Goal: Task Accomplishment & Management: Complete application form

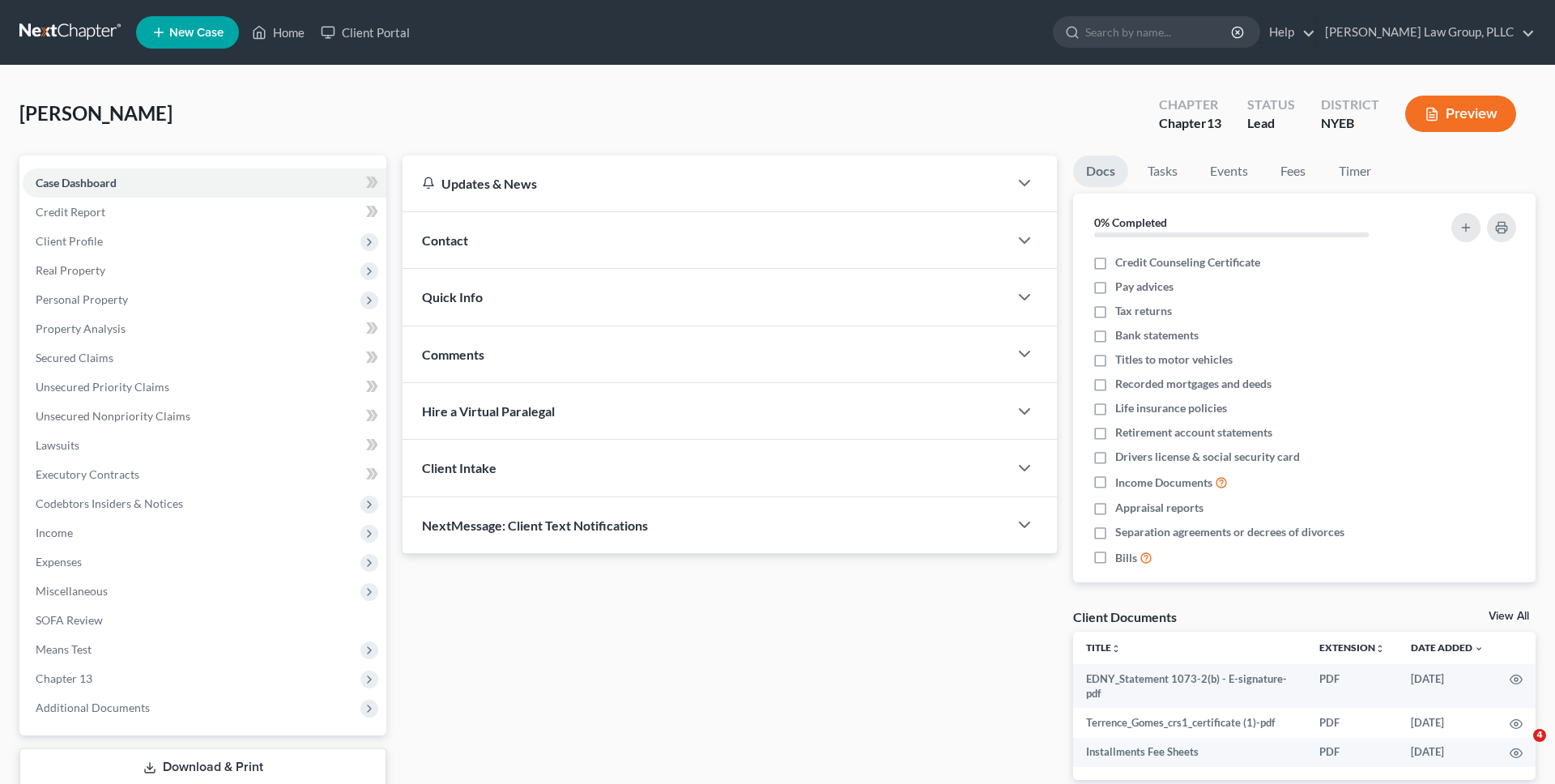
click at [102, 31] on link at bounding box center [71, 32] width 103 height 29
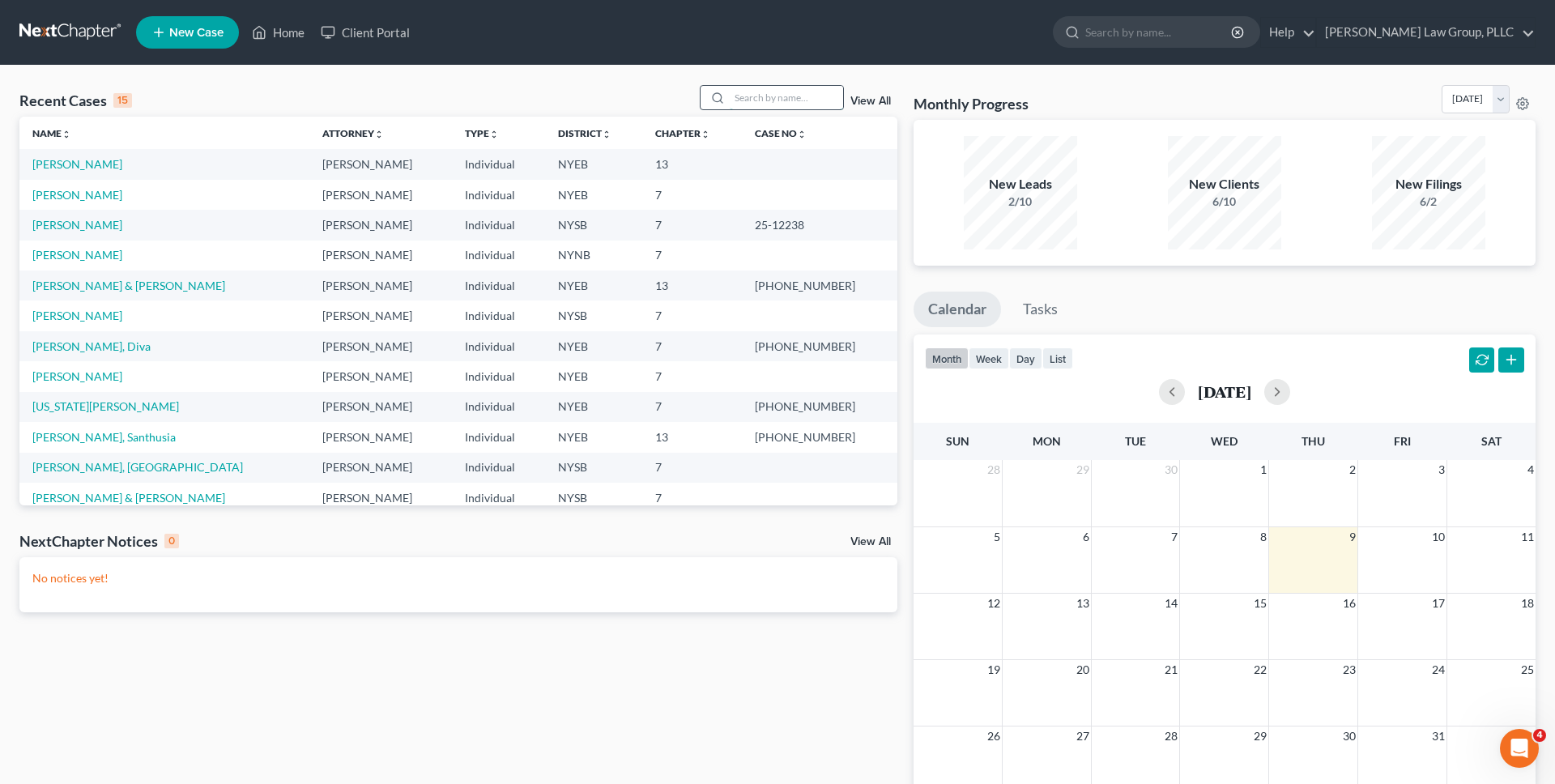
click at [788, 96] on input "search" at bounding box center [786, 97] width 113 height 24
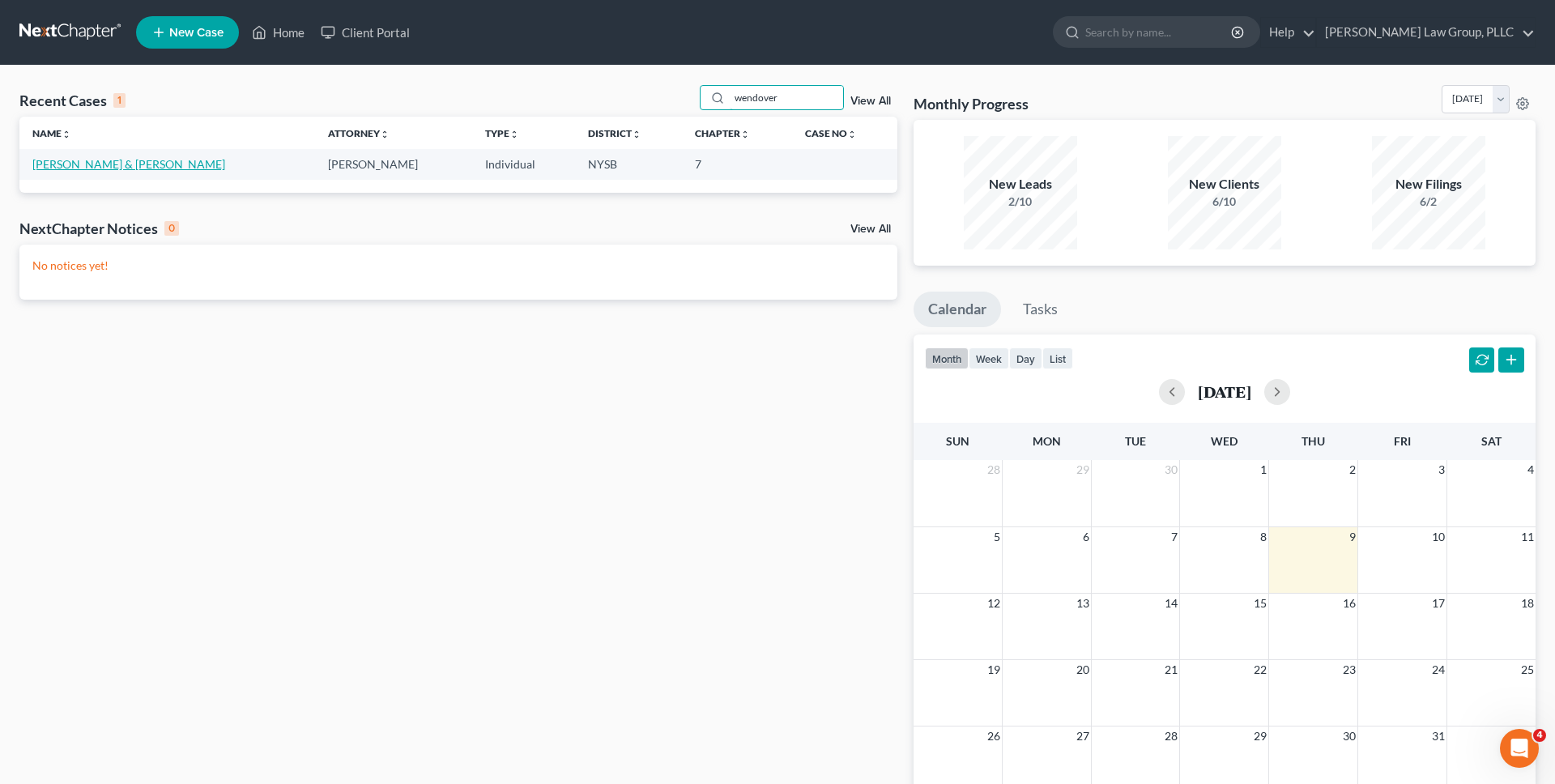
type input "wendover"
click at [130, 167] on link "[PERSON_NAME] & [PERSON_NAME]" at bounding box center [129, 164] width 193 height 13
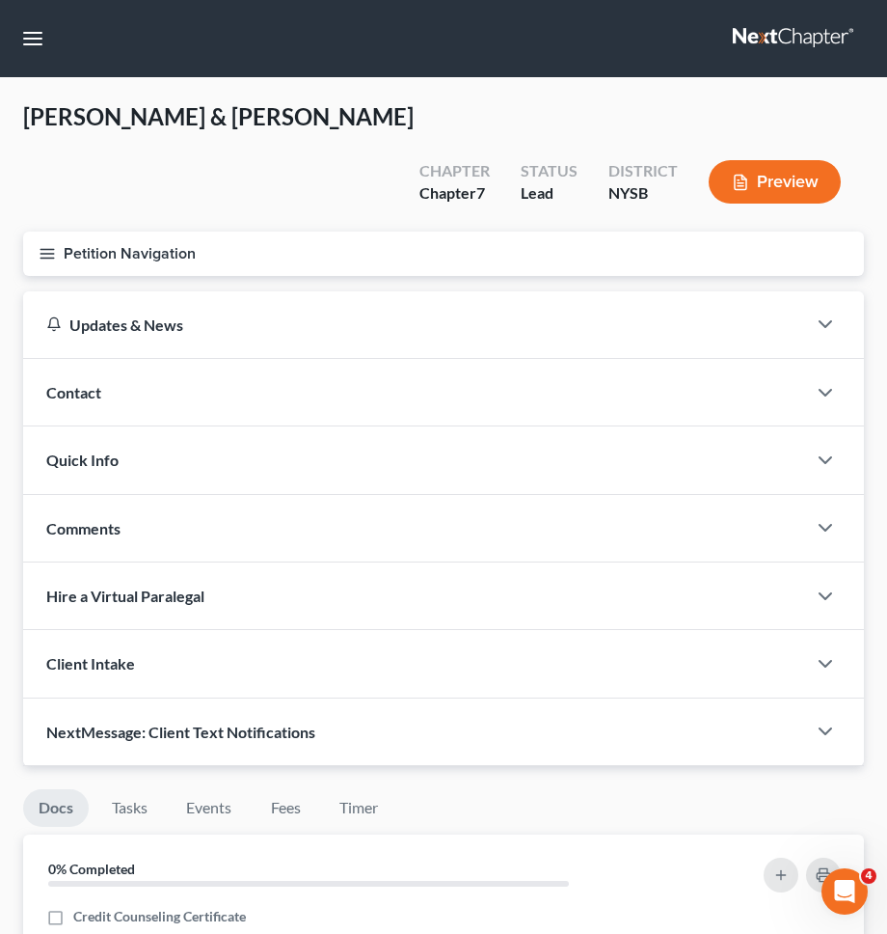
click at [340, 231] on button "Petition Navigation" at bounding box center [443, 253] width 841 height 44
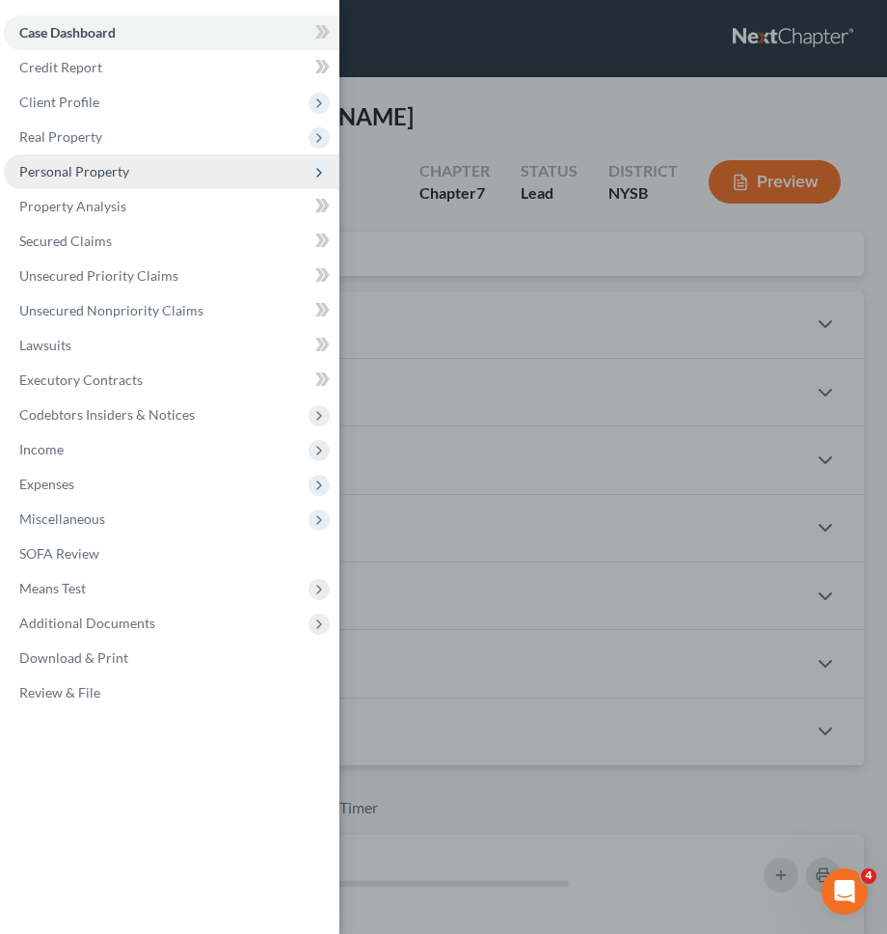
click at [117, 159] on span "Personal Property" at bounding box center [172, 171] width 336 height 35
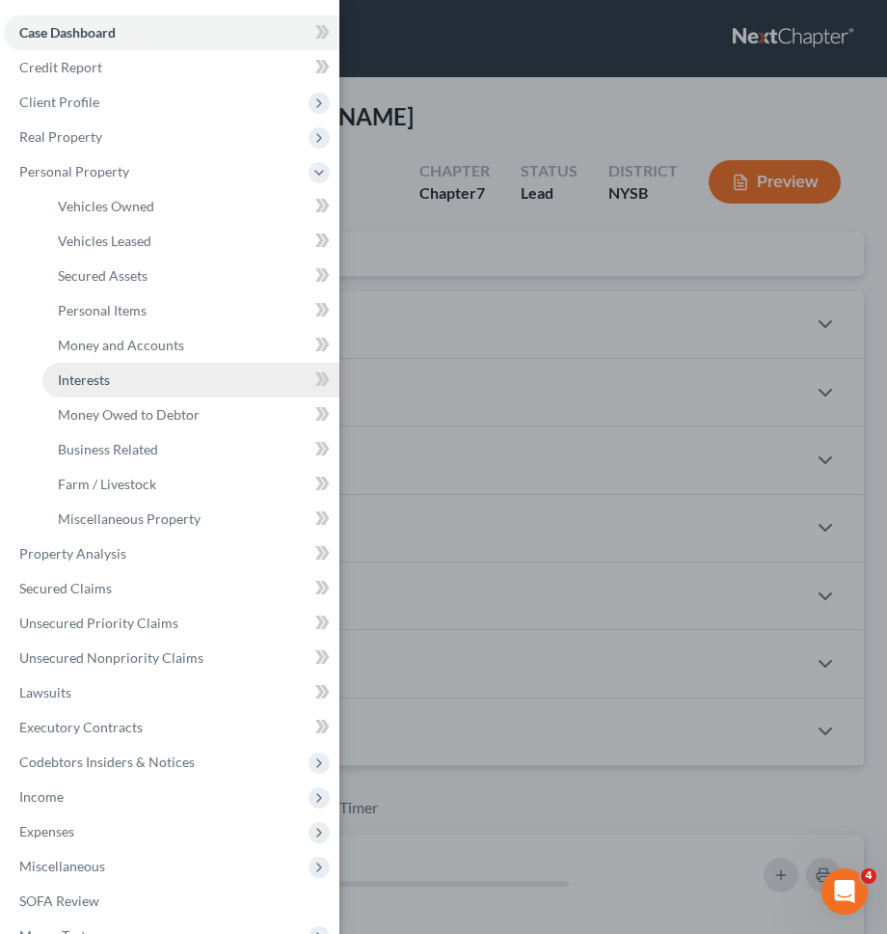
click at [105, 383] on span "Interests" at bounding box center [84, 379] width 52 height 16
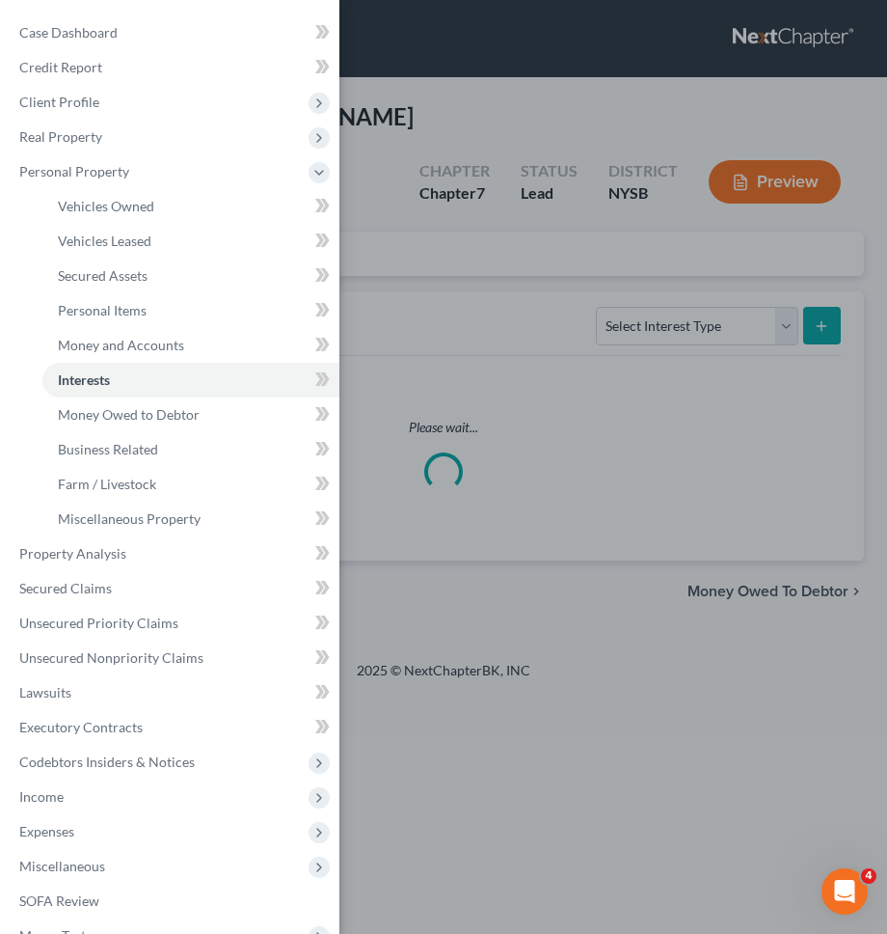
click at [505, 237] on div "Case Dashboard Payments Invoices Payments Payments Credit Report Client Profile" at bounding box center [443, 467] width 887 height 934
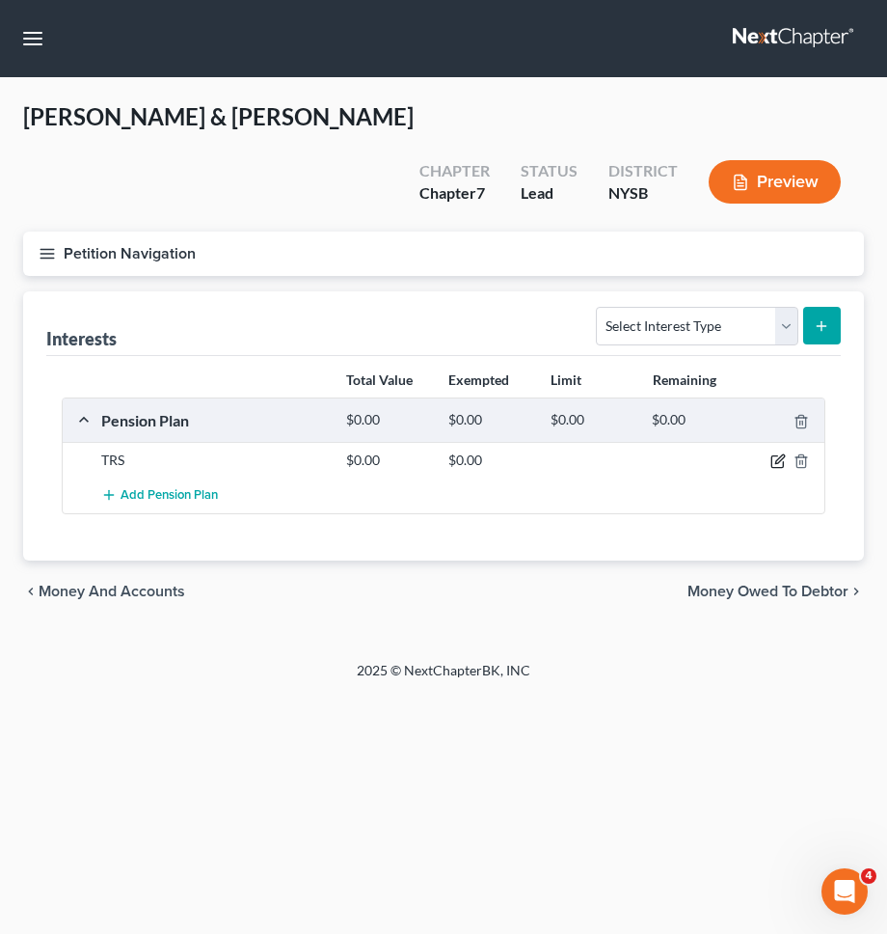
click at [771, 453] on icon "button" at bounding box center [778, 460] width 15 height 15
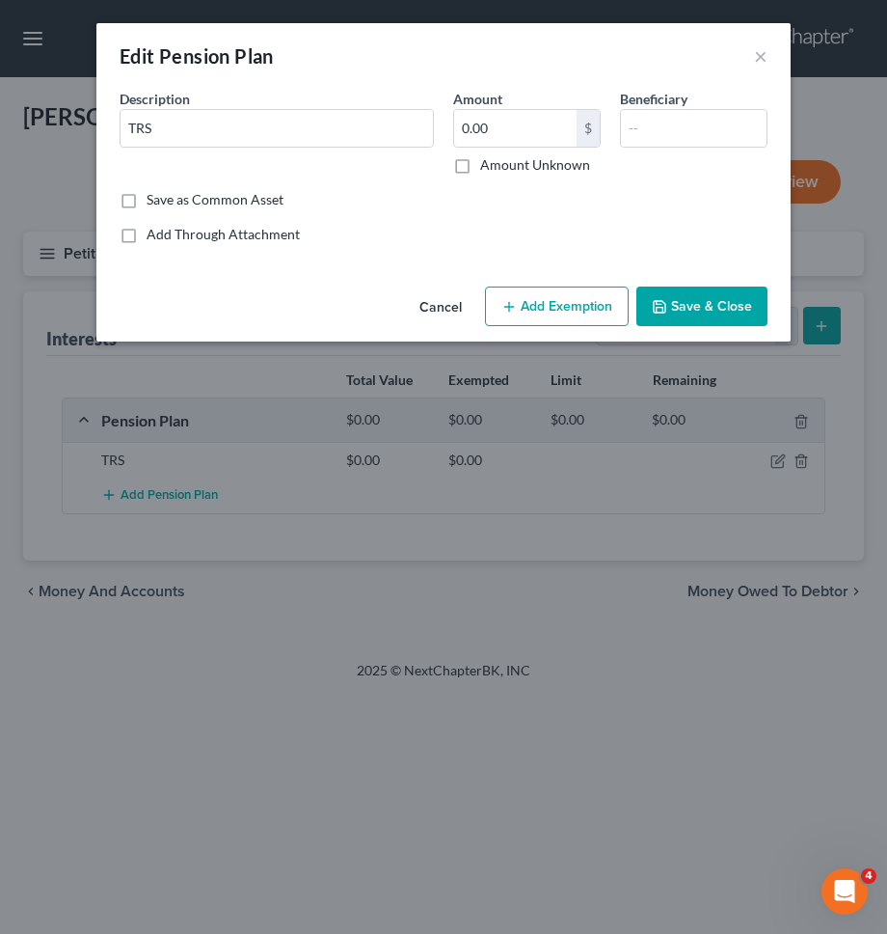
click at [773, 411] on div "Edit Pension Plan × An exemption set must first be selected from the Filing Inf…" at bounding box center [443, 467] width 887 height 934
click at [239, 144] on input "TRS" at bounding box center [277, 128] width 313 height 37
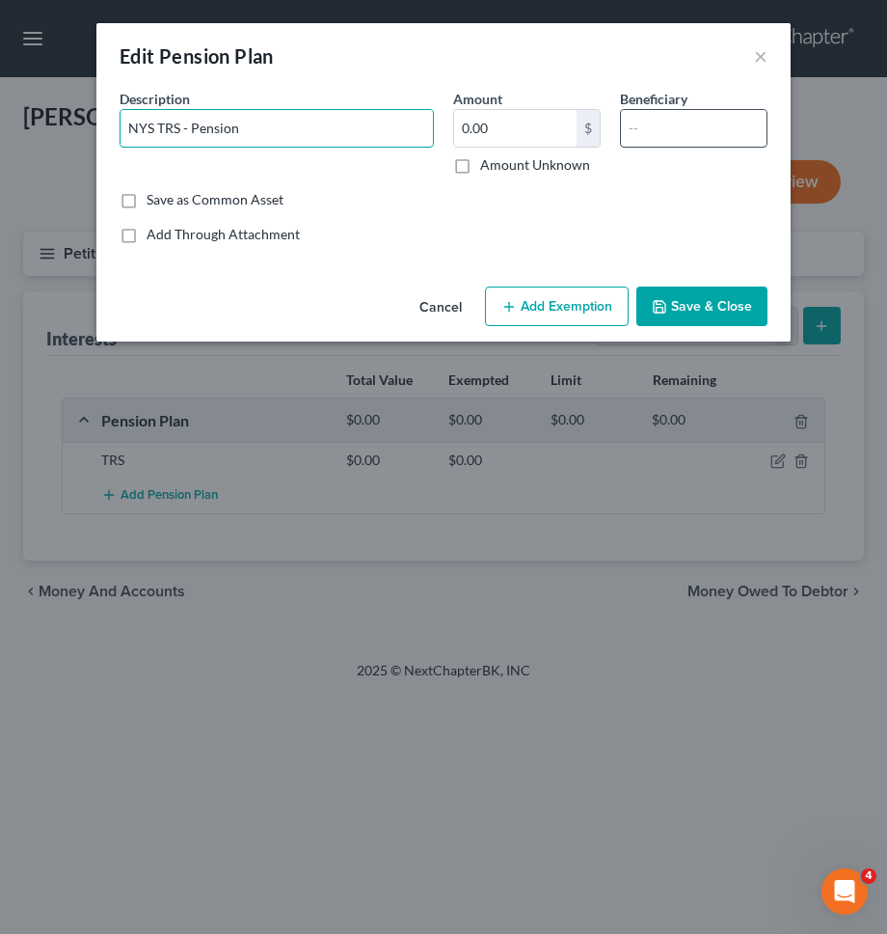
type input "NYS TRS - Pension"
click at [702, 114] on input "text" at bounding box center [694, 128] width 146 height 37
type input "Self"
click at [481, 170] on label "Amount Unknown" at bounding box center [535, 164] width 110 height 19
click at [488, 168] on input "Amount Unknown" at bounding box center [494, 161] width 13 height 13
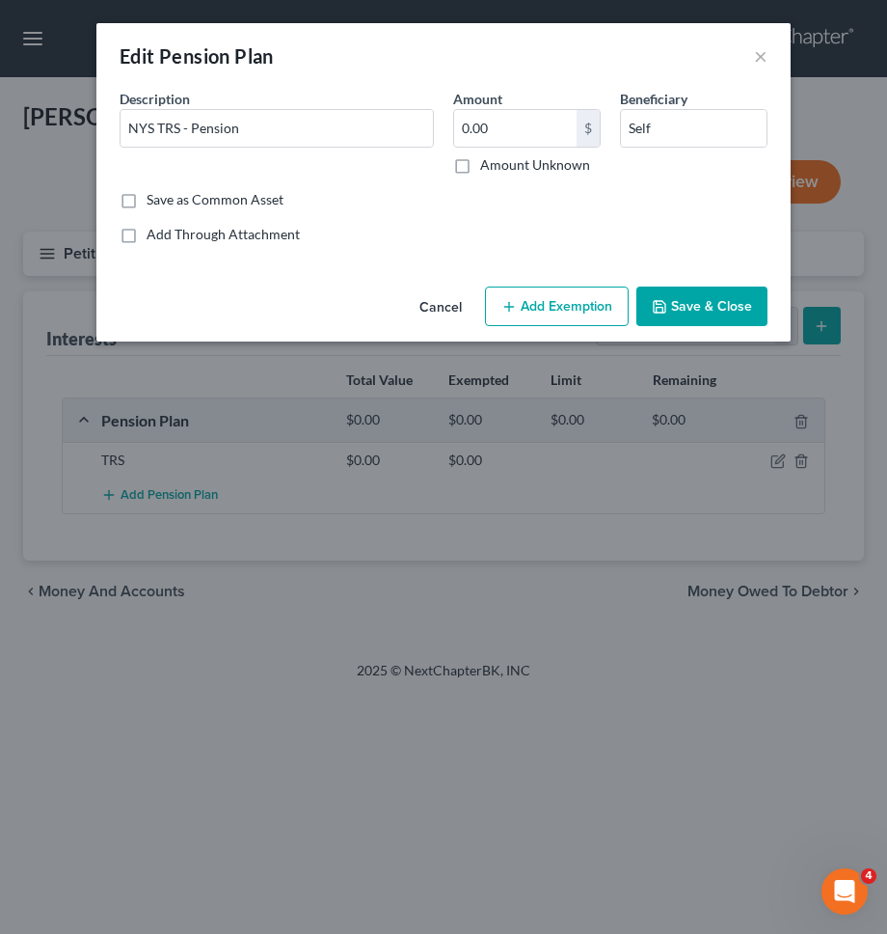
checkbox input "true"
click at [598, 300] on button "Add Exemption" at bounding box center [557, 306] width 144 height 41
select select "2"
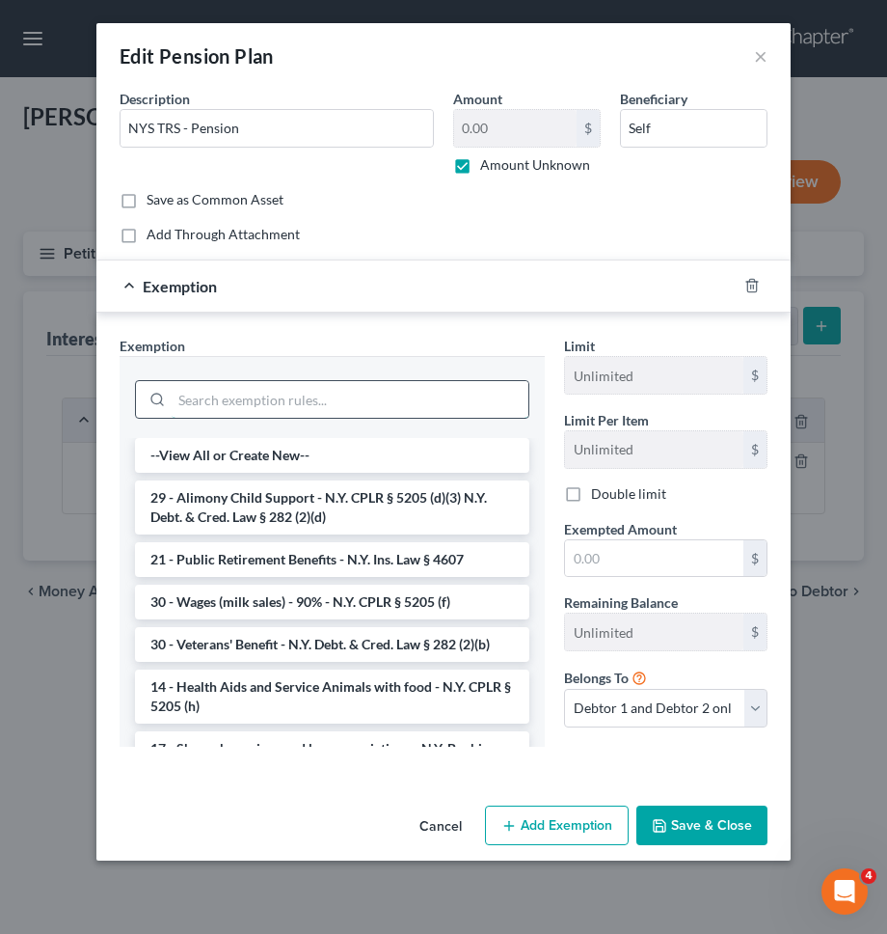
click at [293, 396] on input "search" at bounding box center [350, 399] width 357 height 37
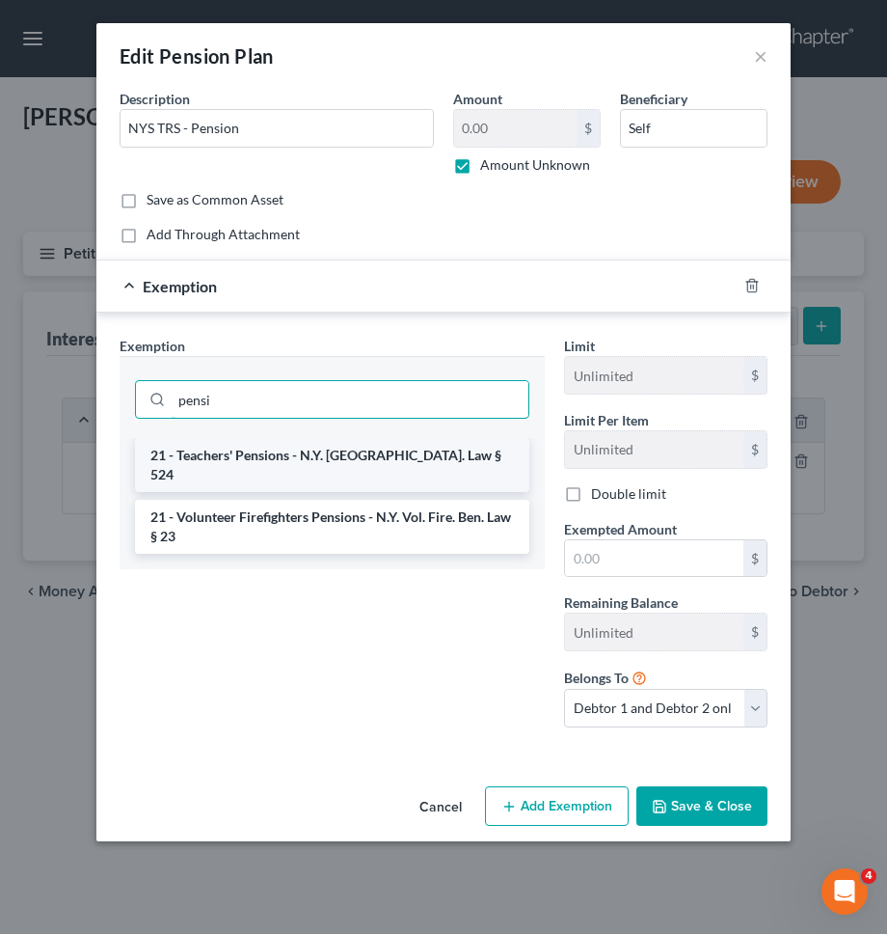
type input "pensi"
click at [294, 455] on li "21 - Teachers' Pensions - N.Y. Educ. Law § 524" at bounding box center [332, 465] width 394 height 54
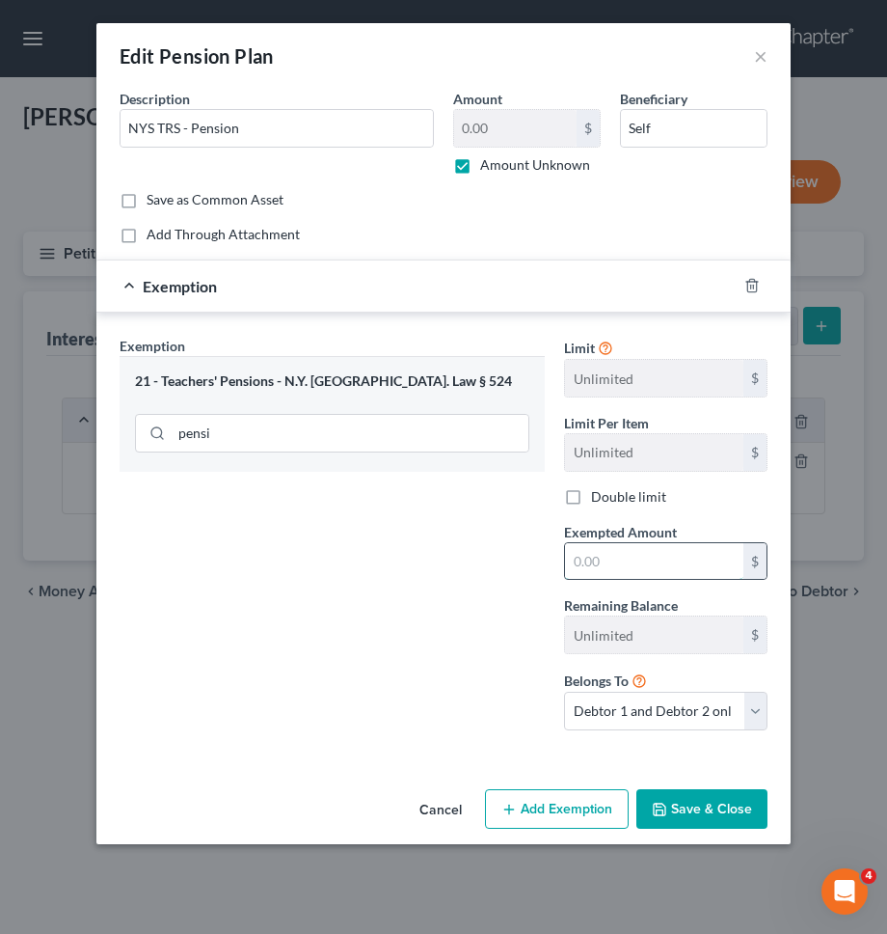
click at [610, 563] on input "text" at bounding box center [654, 561] width 178 height 37
type input "9"
type input "0"
click at [487, 562] on div "Exemption Set must be selected for CA. Exemption * 21 - Teachers' Pensions - N.…" at bounding box center [332, 541] width 445 height 410
click at [740, 810] on button "Save & Close" at bounding box center [702, 809] width 131 height 41
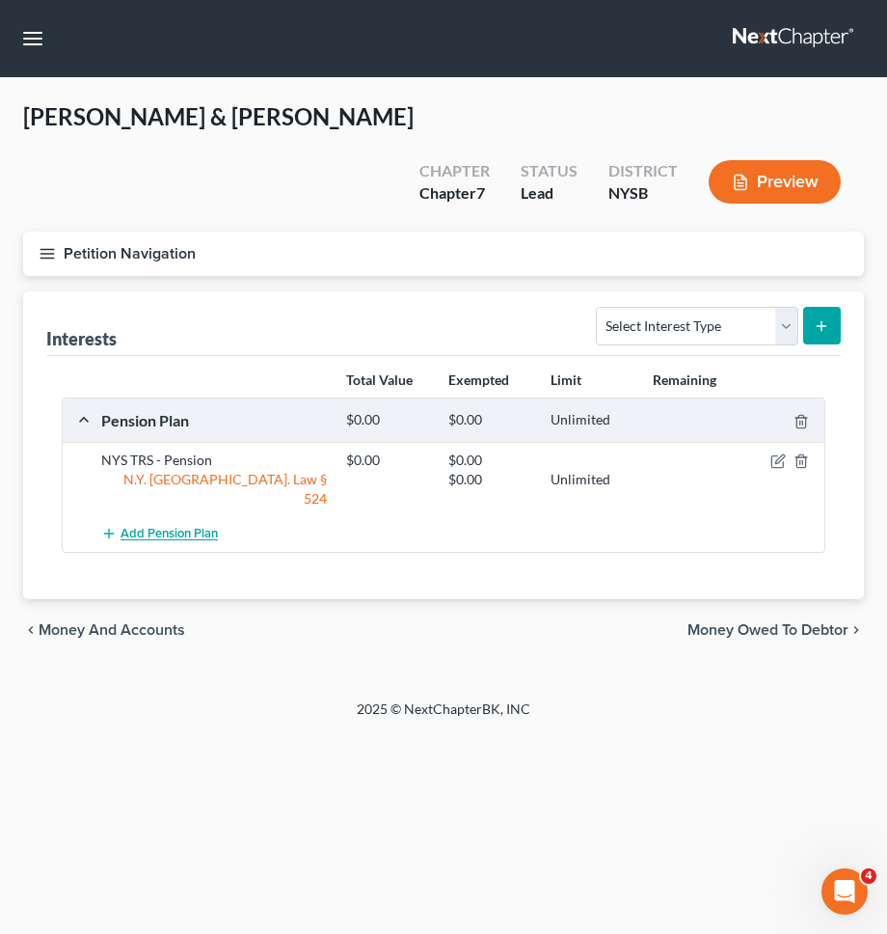
click at [192, 527] on span "Add Pension Plan" at bounding box center [169, 534] width 97 height 15
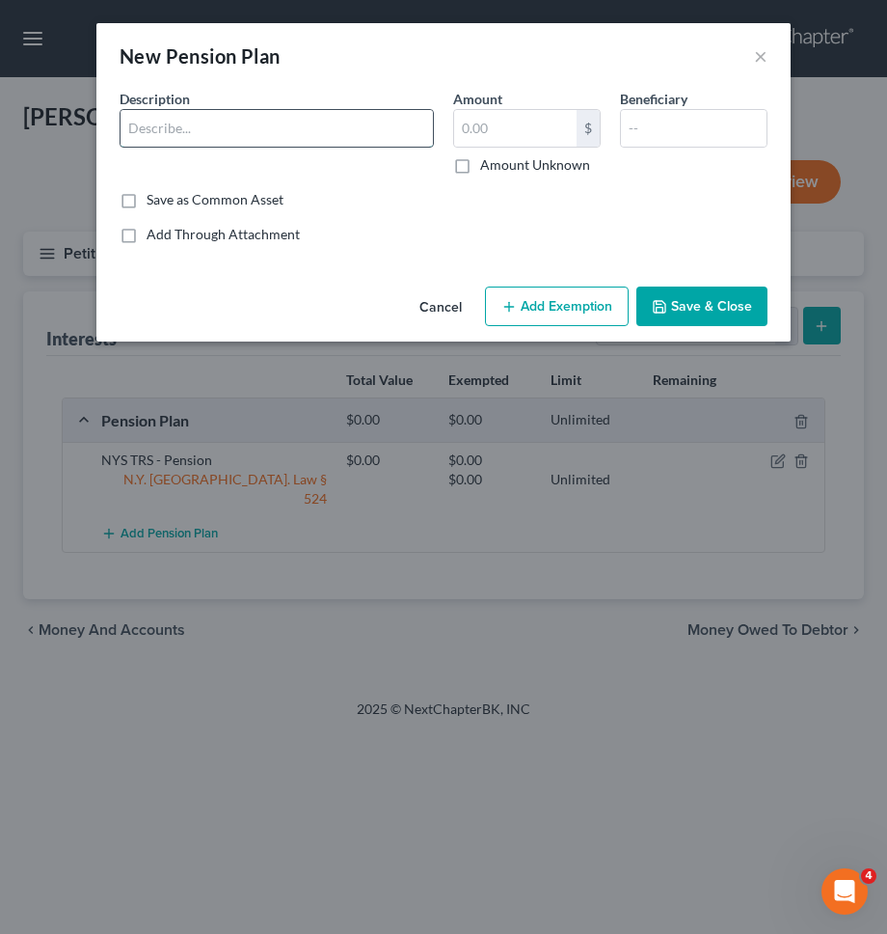
click at [197, 123] on input "text" at bounding box center [277, 128] width 313 height 37
type input "NYS - Pension"
click at [645, 131] on input "text" at bounding box center [694, 128] width 146 height 37
click at [528, 132] on input "text" at bounding box center [515, 128] width 122 height 37
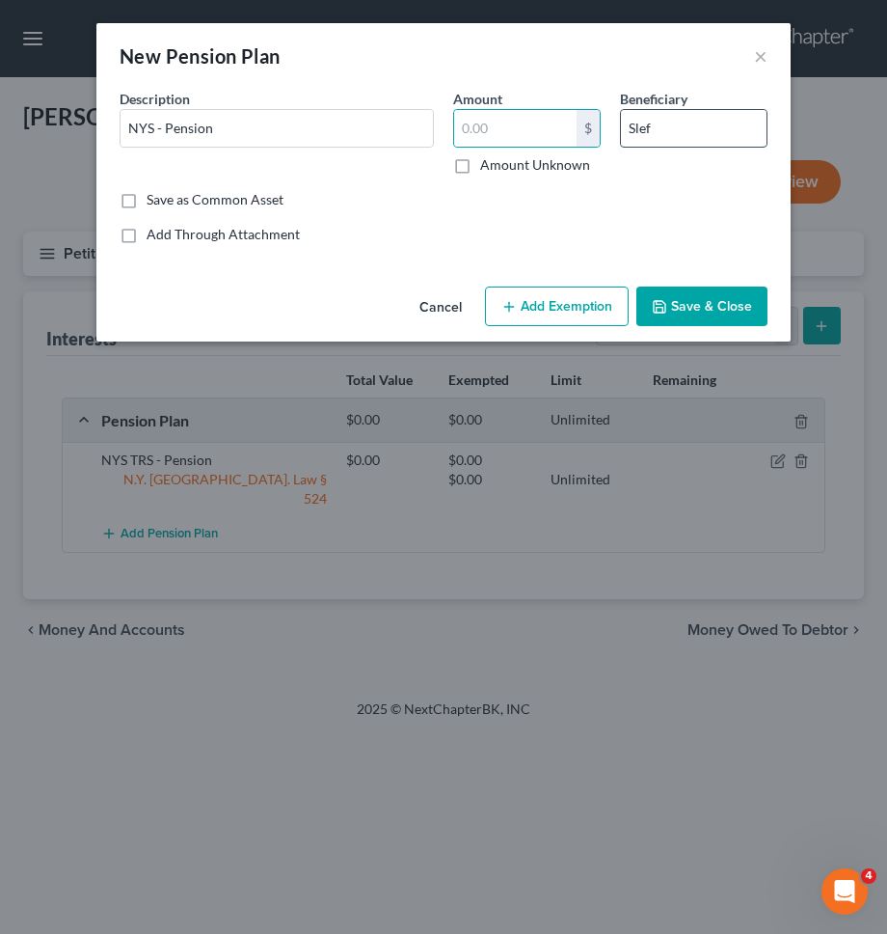
click at [692, 128] on input "Slef" at bounding box center [694, 128] width 146 height 37
type input "Self"
click at [521, 163] on label "Amount Unknown" at bounding box center [535, 164] width 110 height 19
click at [501, 163] on input "Amount Unknown" at bounding box center [494, 161] width 13 height 13
checkbox input "true"
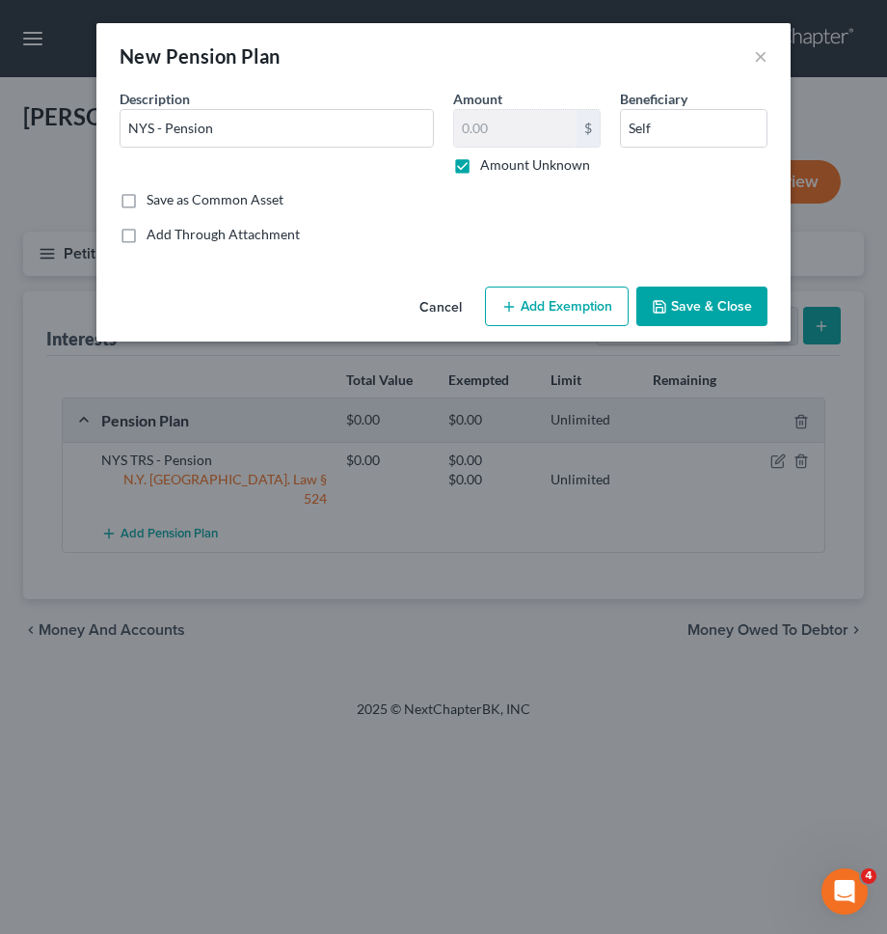
click at [561, 326] on div "Cancel Add Exemption Save & Close" at bounding box center [443, 311] width 694 height 64
click at [557, 321] on button "Add Exemption" at bounding box center [557, 306] width 144 height 41
select select "2"
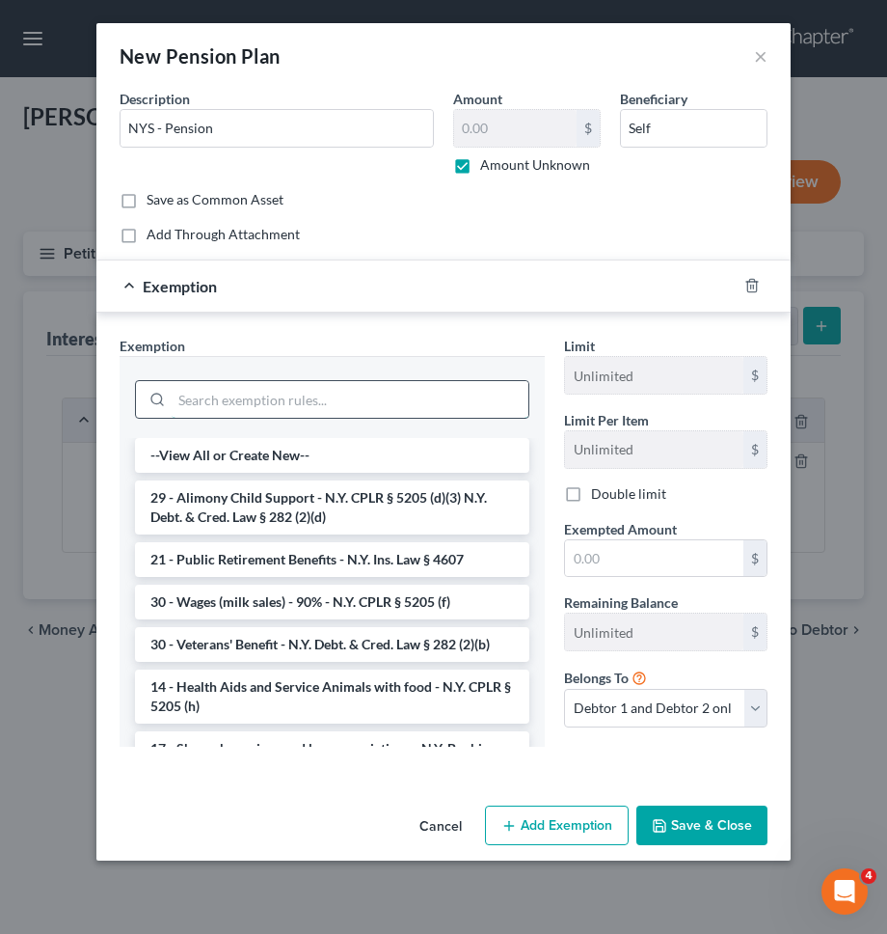
click at [415, 389] on input "search" at bounding box center [350, 399] width 357 height 37
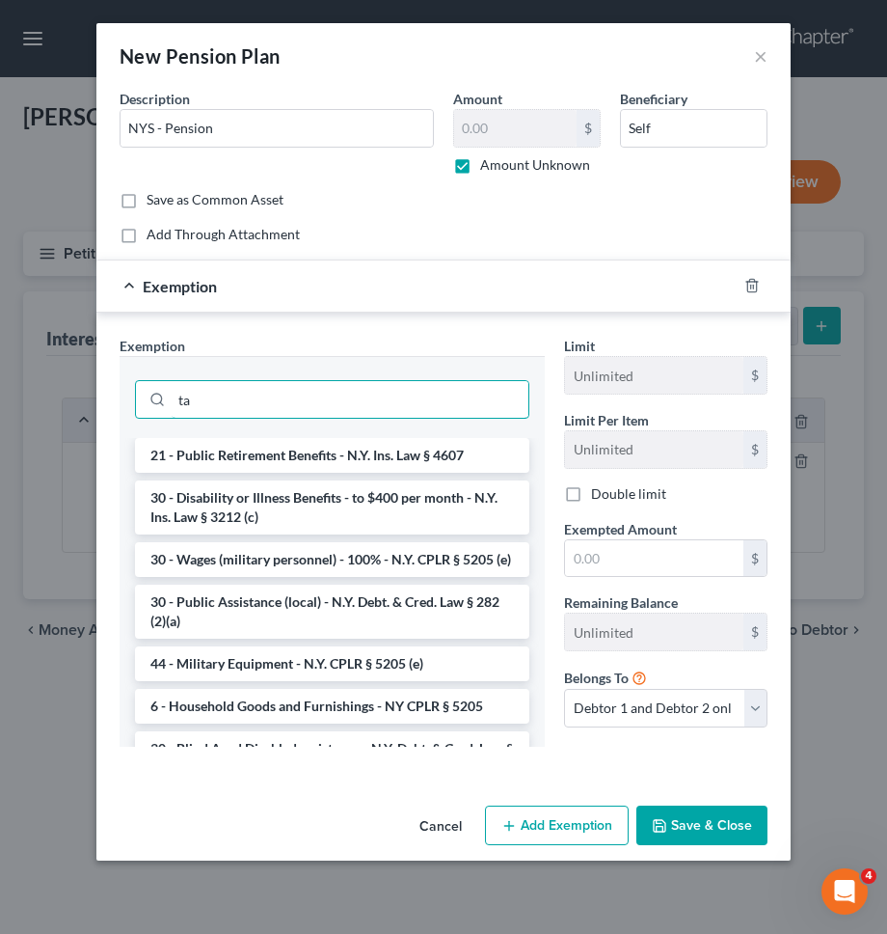
type input "t"
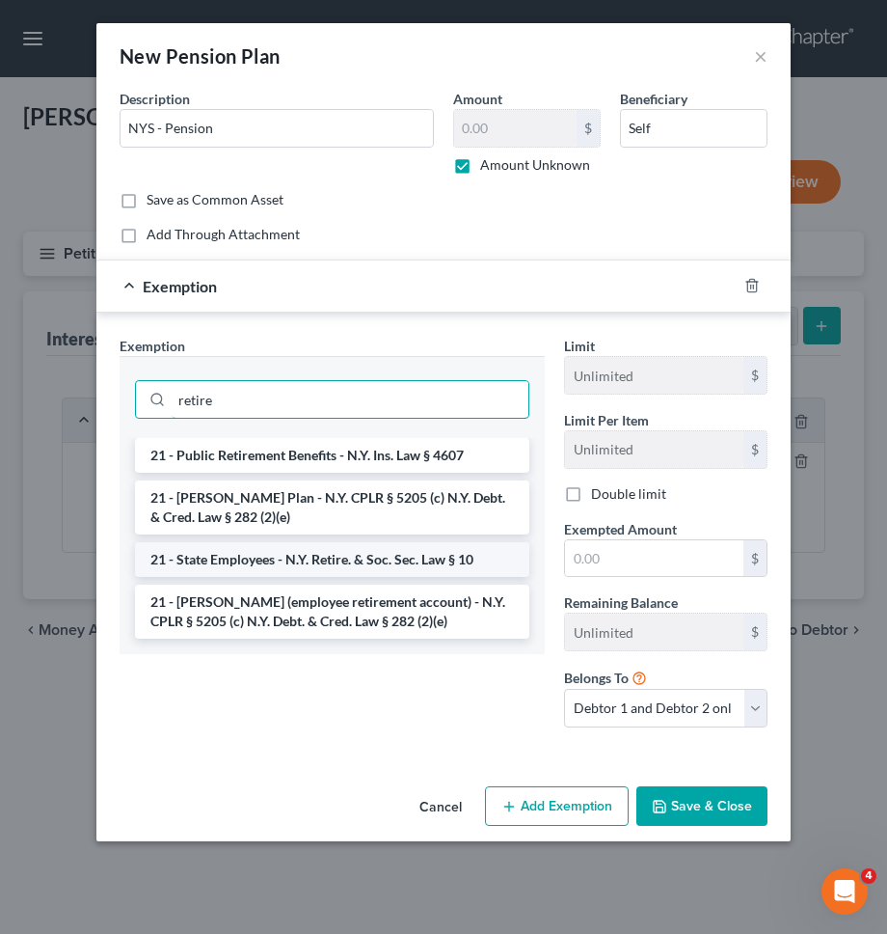
type input "retire"
click at [451, 549] on li "21 - State Employees - N.Y. Retire. & Soc. Sec. Law § 10" at bounding box center [332, 559] width 394 height 35
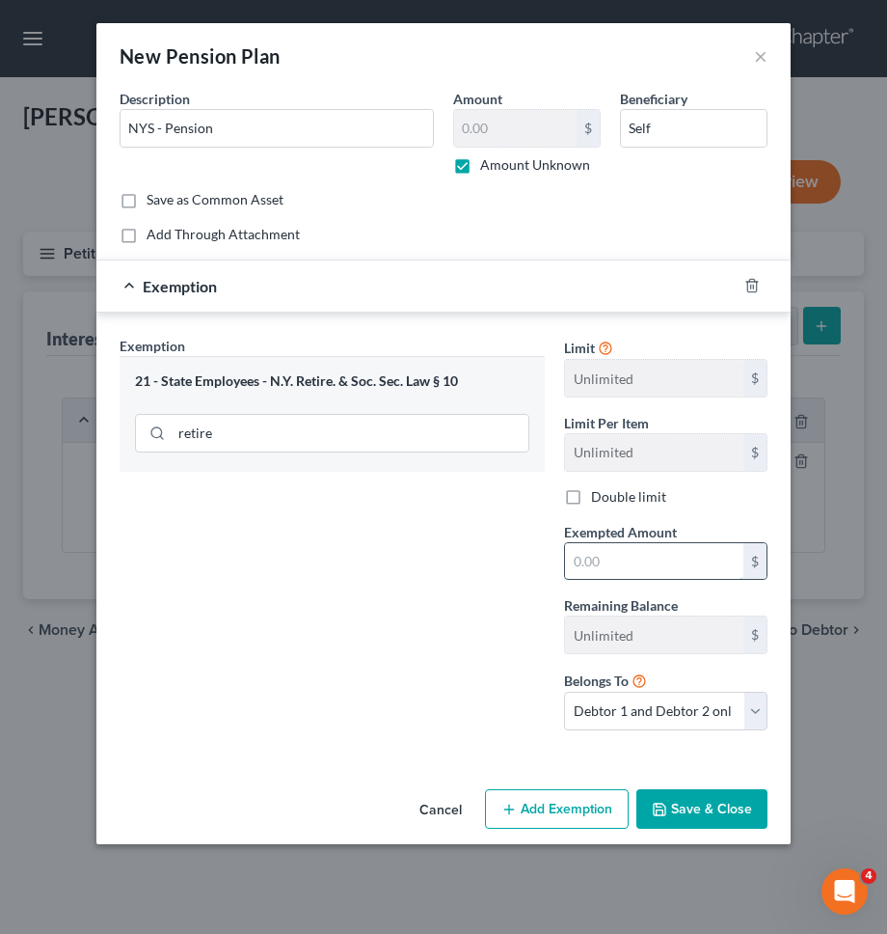
click at [610, 557] on input "text" at bounding box center [654, 561] width 178 height 37
type input "9"
type input "0"
click at [585, 683] on span "Belongs To" at bounding box center [596, 680] width 65 height 16
click at [719, 806] on button "Save & Close" at bounding box center [702, 809] width 131 height 41
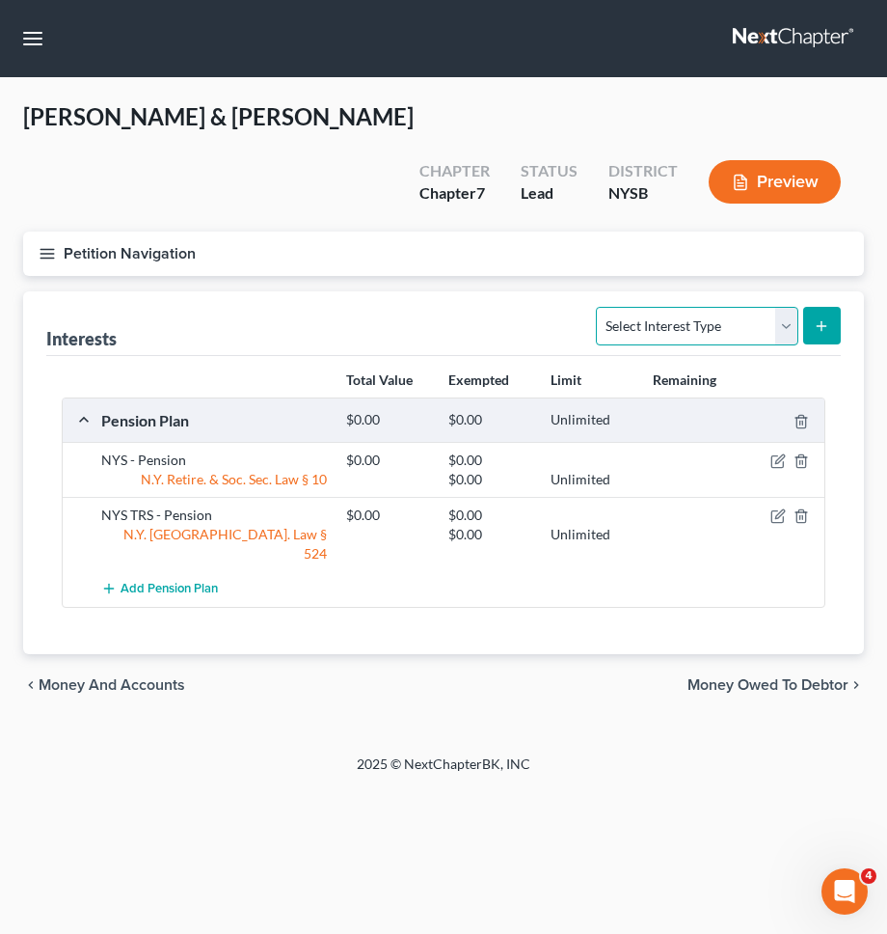
click at [722, 307] on select "Select Interest Type 401K Annuity Bond Education IRA Government Bond Government…" at bounding box center [697, 326] width 202 height 39
select select "term_life_insurance"
click at [599, 307] on select "Select Interest Type 401K Annuity Bond Education IRA Government Bond Government…" at bounding box center [697, 326] width 202 height 39
click at [809, 307] on button "submit" at bounding box center [822, 326] width 38 height 38
click at [798, 307] on select "Select Interest Type 401K Annuity Bond Education IRA Government Bond Government…" at bounding box center [697, 326] width 202 height 39
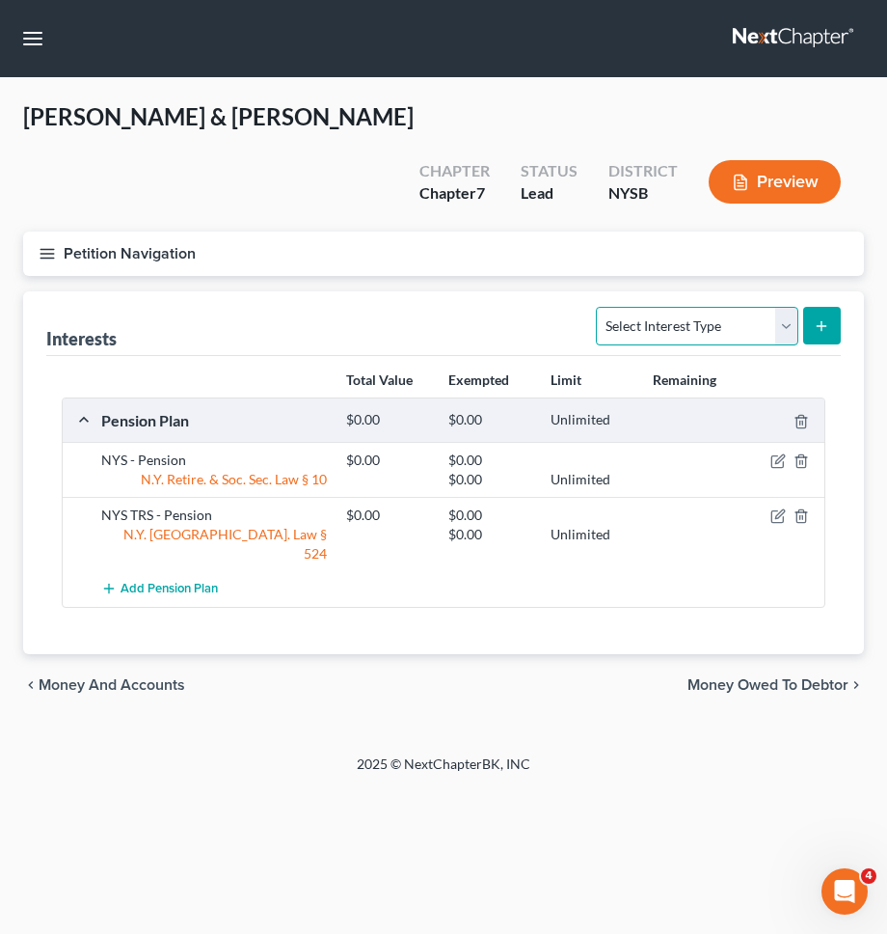
click at [709, 307] on select "Select Interest Type 401K Annuity Bond Education IRA Government Bond Government…" at bounding box center [697, 326] width 202 height 39
select select "term_life_insurance"
click at [599, 307] on select "Select Interest Type 401K Annuity Bond Education IRA Government Bond Government…" at bounding box center [697, 326] width 202 height 39
click at [811, 307] on button "submit" at bounding box center [822, 326] width 38 height 38
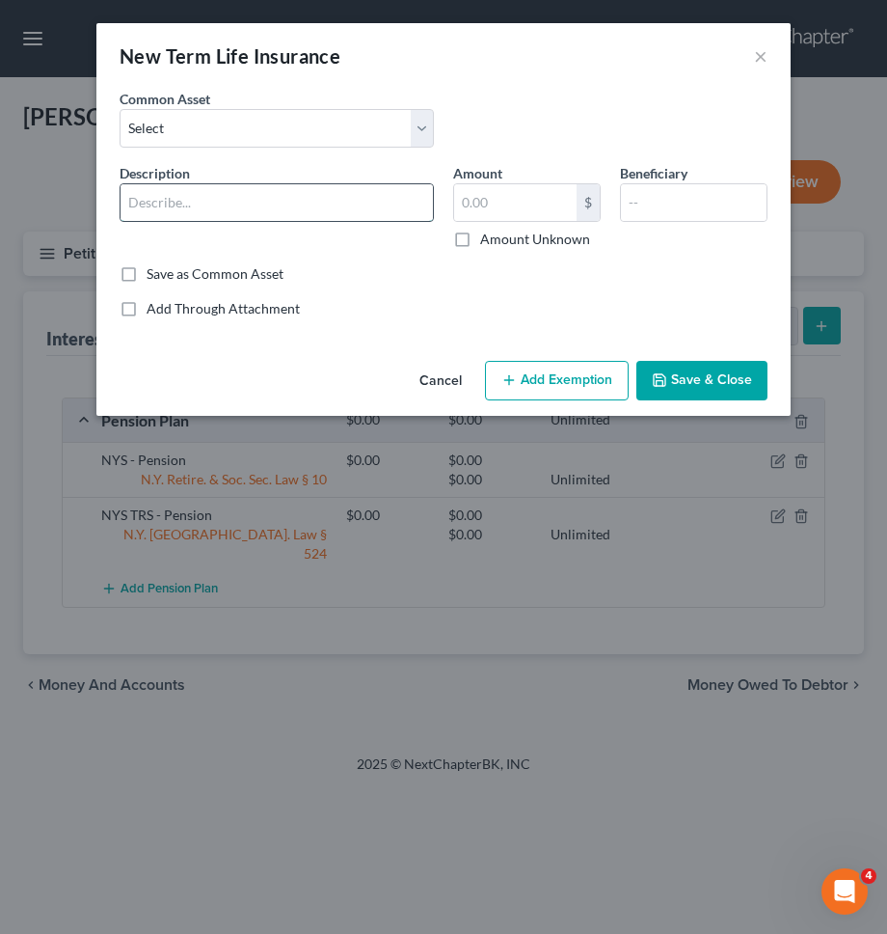
click at [137, 196] on input "text" at bounding box center [277, 202] width 313 height 37
type input "NYS TRS (Face value $97,000)"
click at [522, 206] on input "text" at bounding box center [515, 202] width 122 height 37
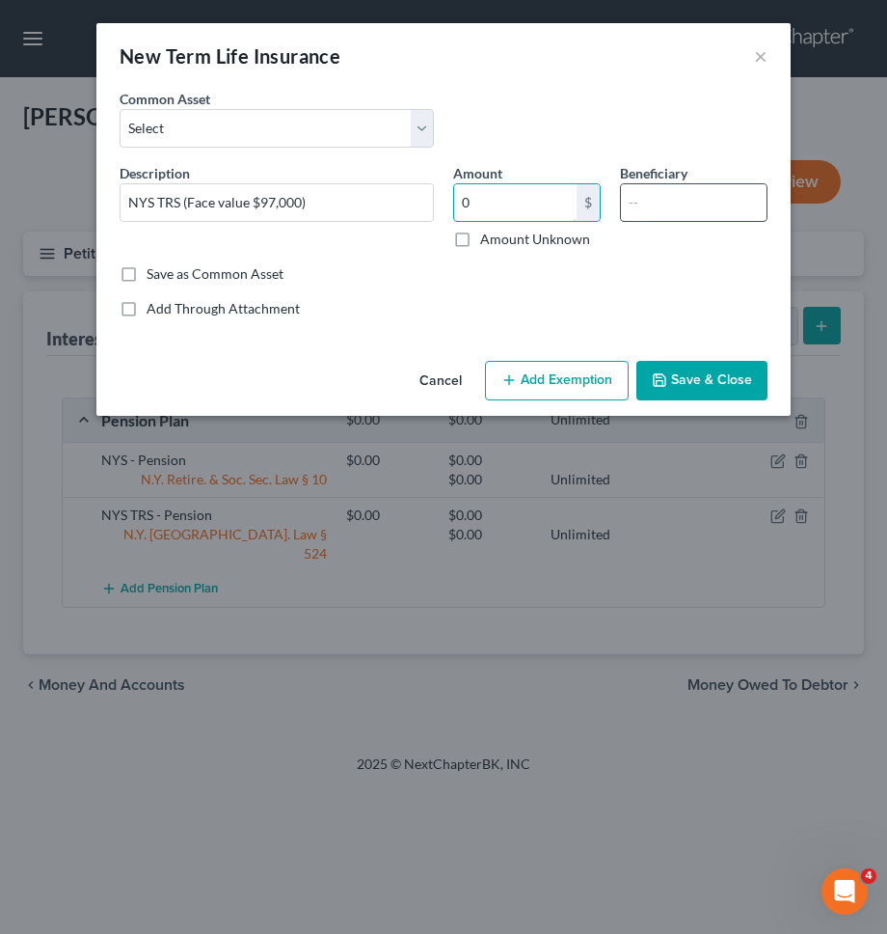
type input "0"
click at [679, 208] on input "text" at bounding box center [694, 202] width 146 height 37
type input "Spouse"
click at [690, 369] on button "Save & Close" at bounding box center [702, 381] width 131 height 41
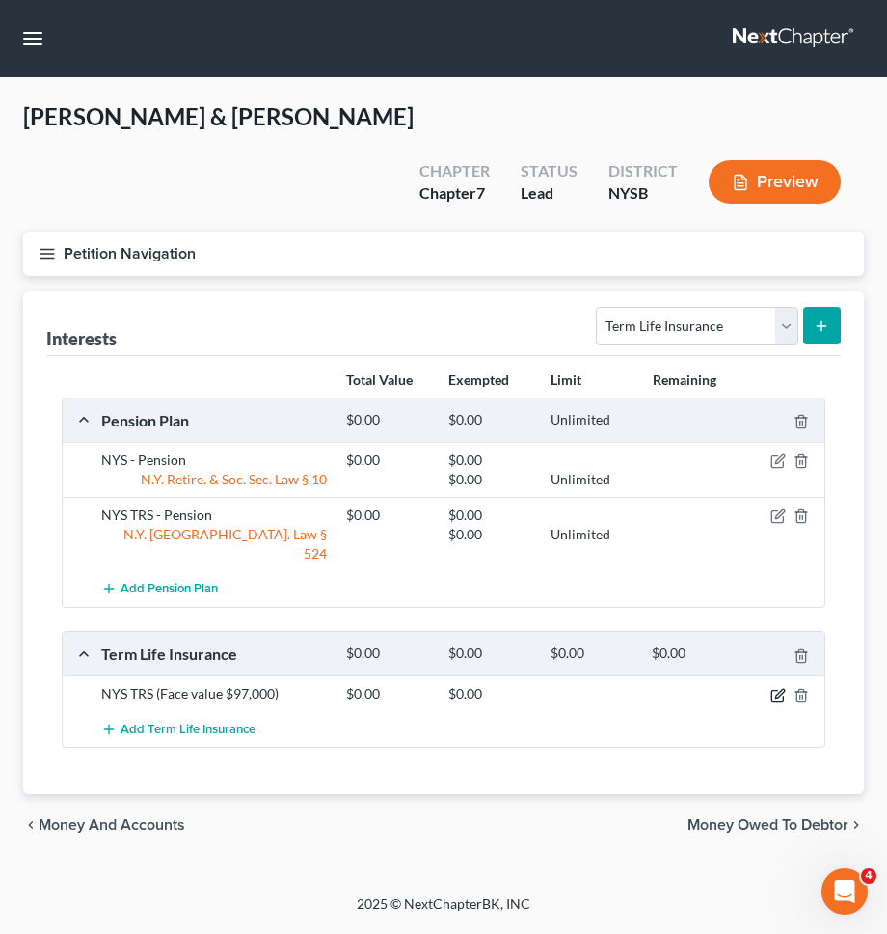
click at [775, 688] on icon "button" at bounding box center [778, 695] width 15 height 15
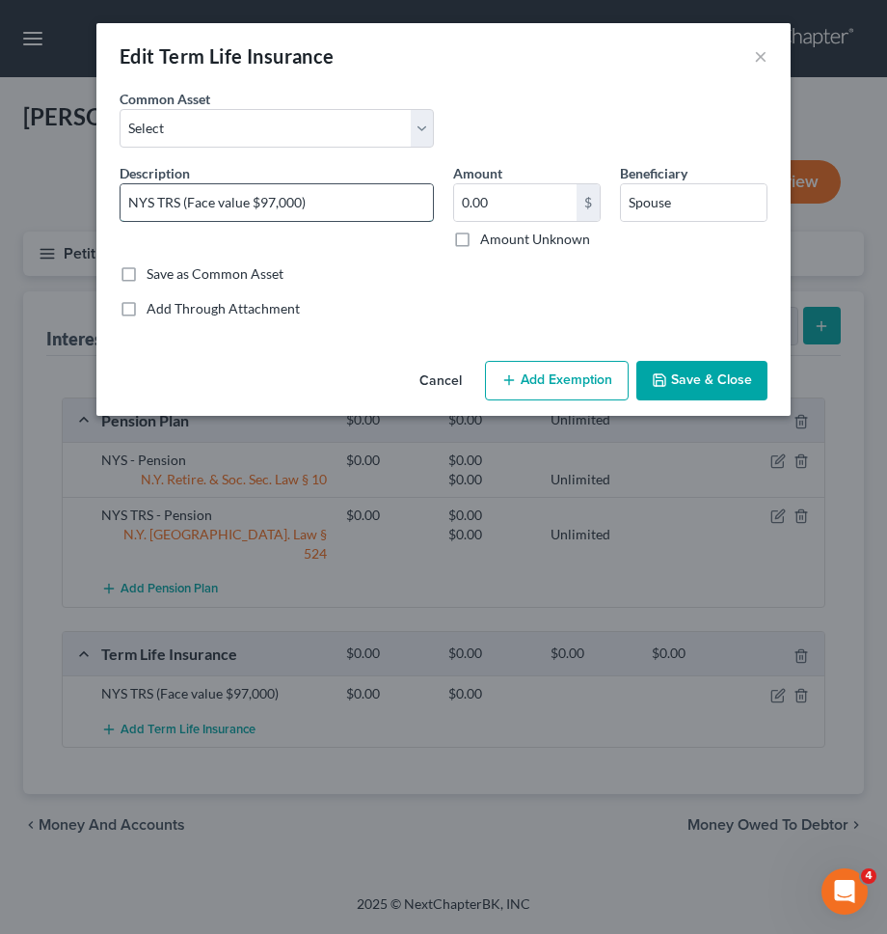
click at [300, 201] on input "NYS TRS (Face value $97,000)" at bounding box center [277, 202] width 313 height 37
type input "NYS TRS (Face value $97,347)"
click at [726, 368] on button "Save & Close" at bounding box center [702, 381] width 131 height 41
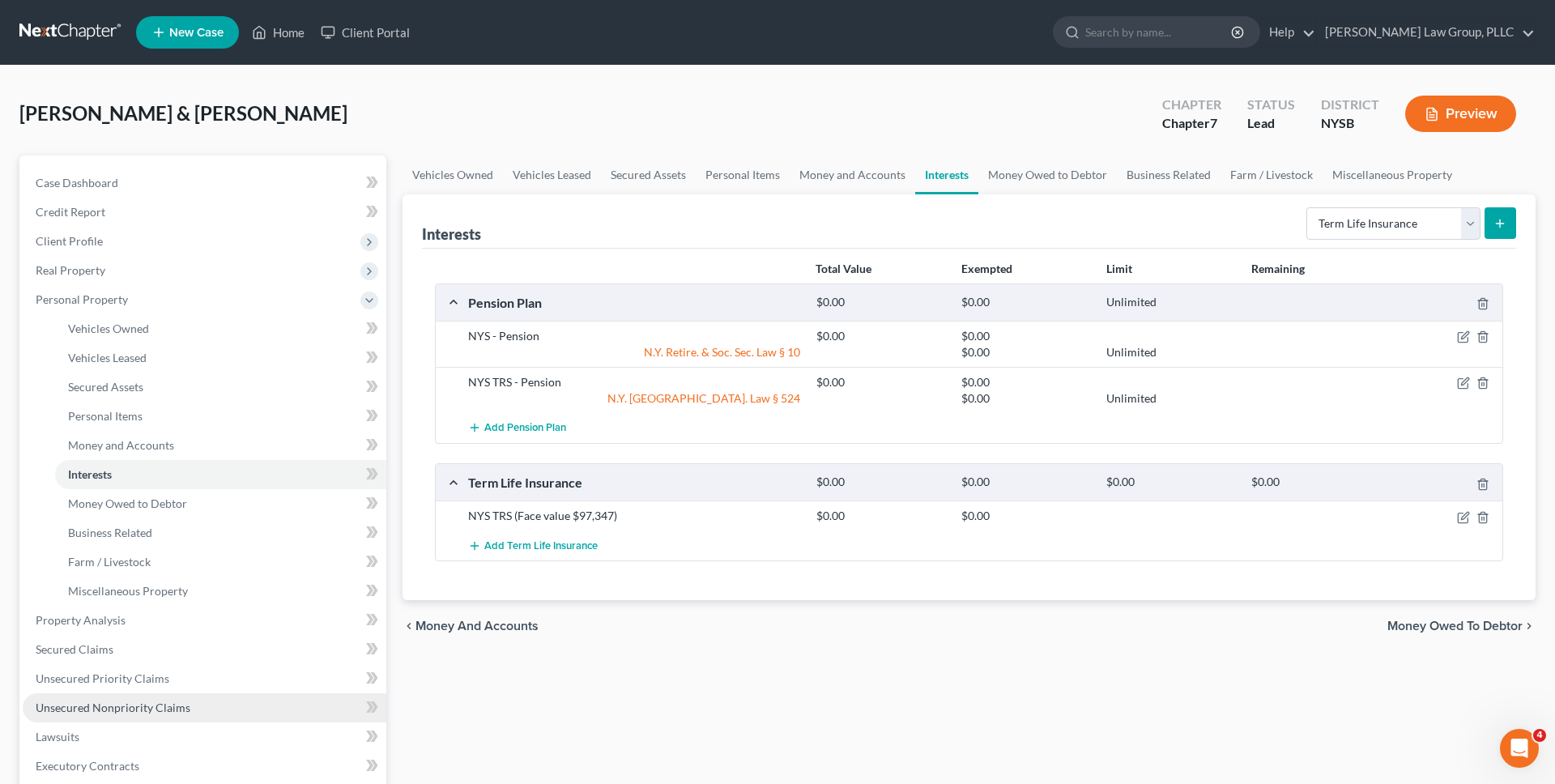
click at [133, 703] on span "Unsecured Nonpriority Claims" at bounding box center [113, 707] width 154 height 13
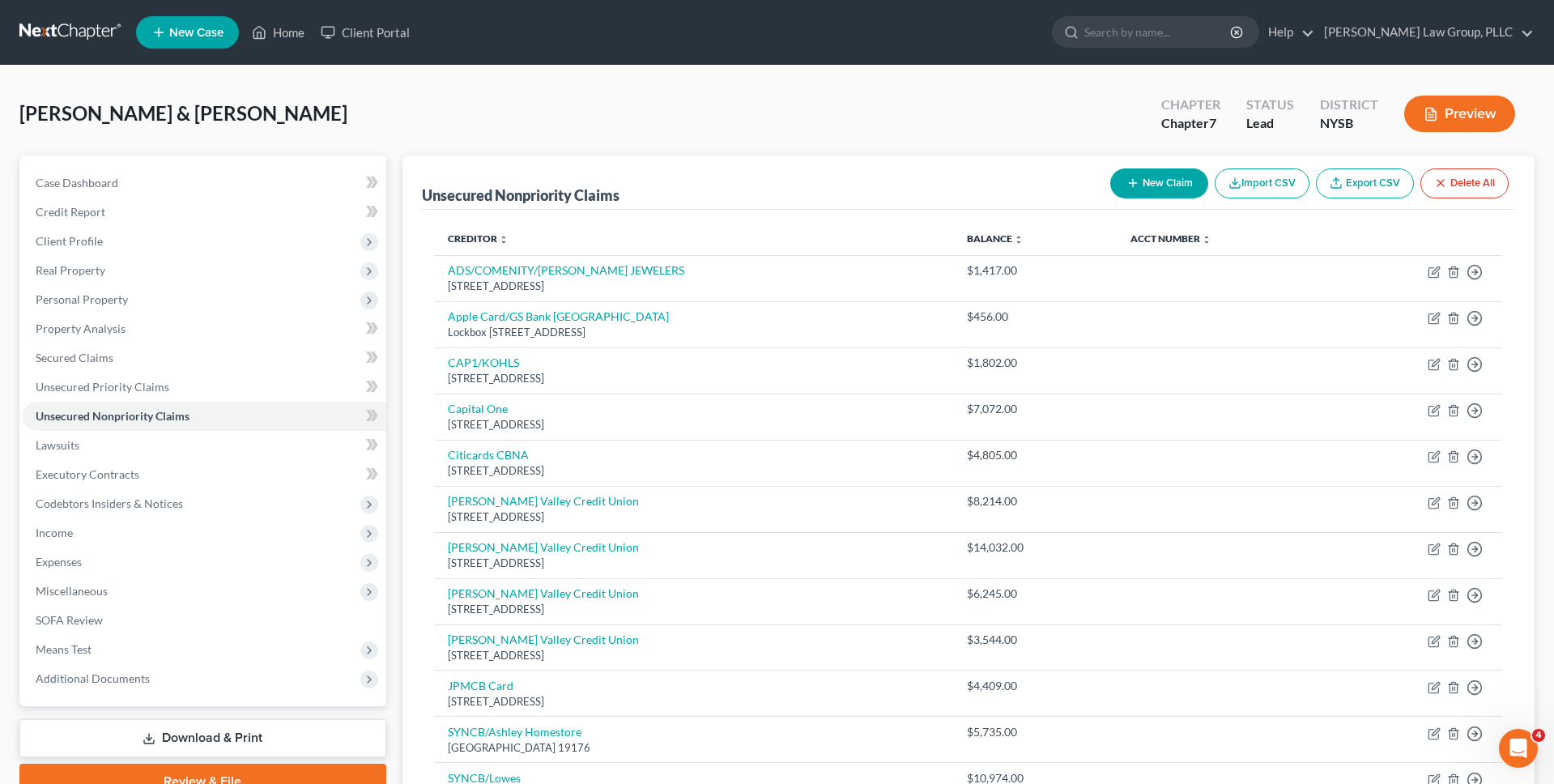
click at [744, 191] on button "New Claim" at bounding box center [1159, 184] width 98 height 30
select select "2"
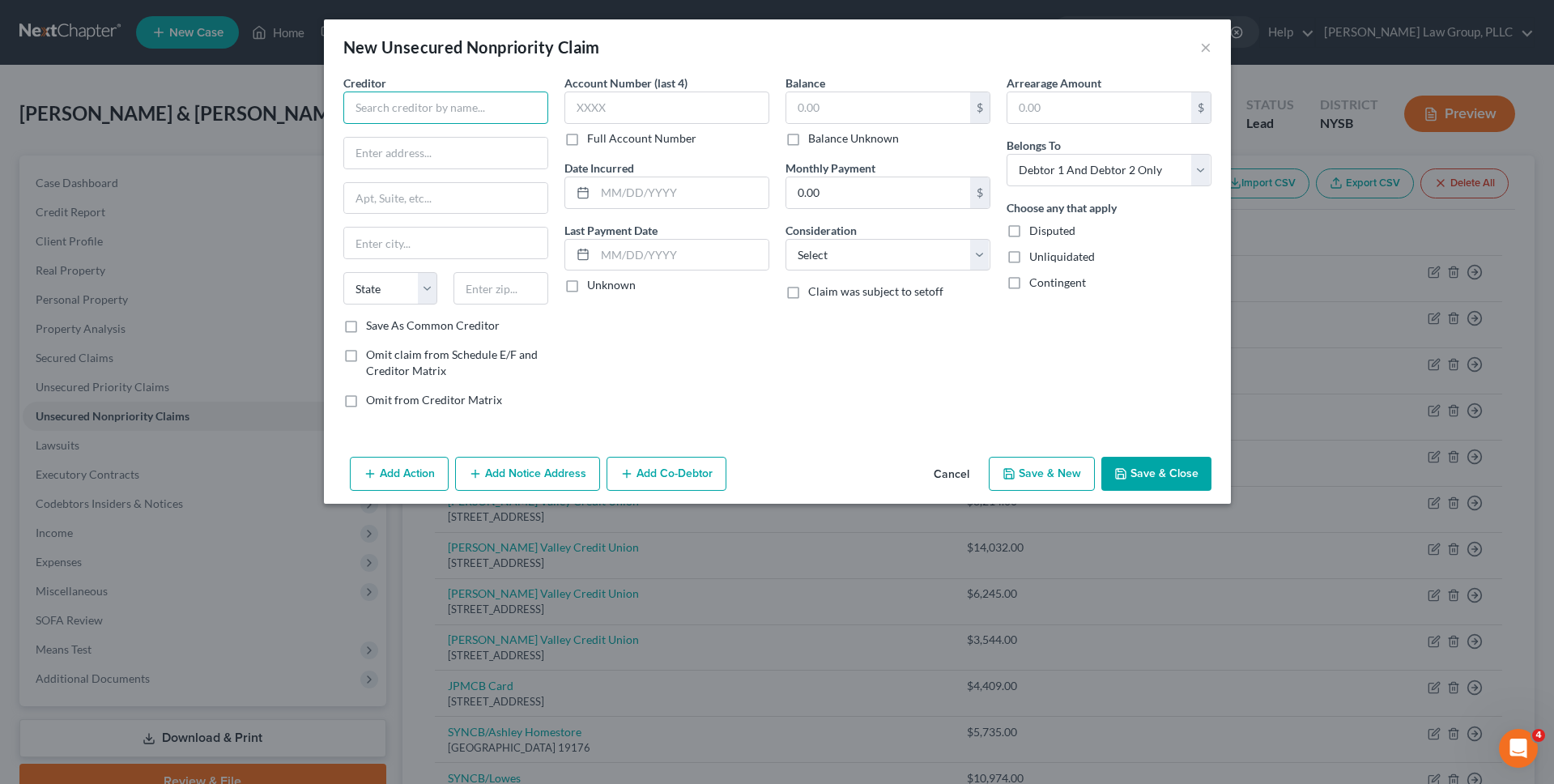
click at [436, 106] on input "text" at bounding box center [446, 107] width 205 height 33
type input "Williams Lumber Inc."
type input "6760 Route 9"
click at [514, 295] on input "text" at bounding box center [500, 288] width 95 height 33
type input "12572"
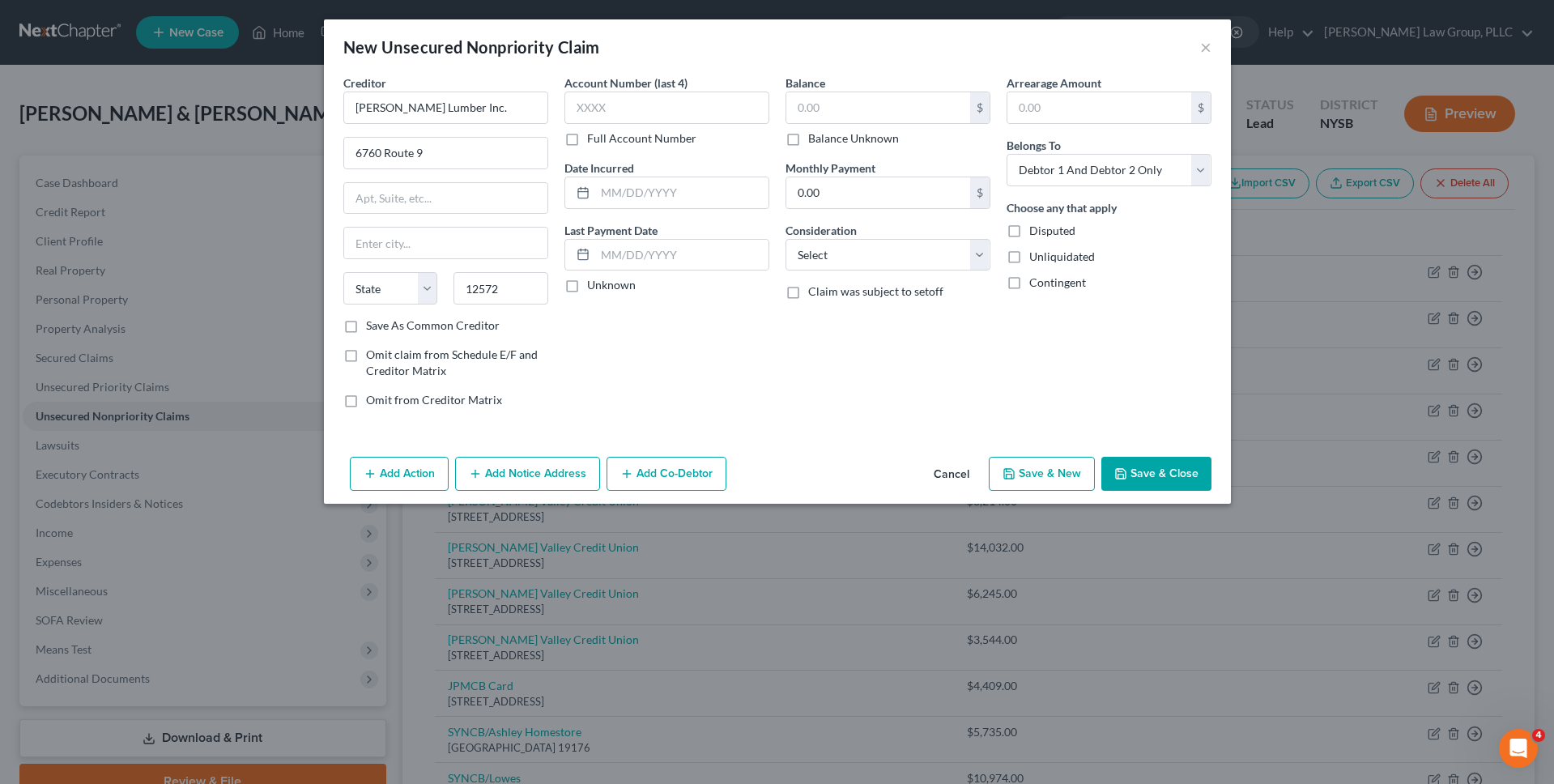
click at [608, 333] on div "Account Number (last 4) Full Account Number Date Incurred Last Payment Date Unk…" at bounding box center [667, 248] width 221 height 347
type input "Rhinebeck"
select select "35"
click at [418, 320] on label "Save As Common Creditor" at bounding box center [432, 325] width 133 height 16
click at [383, 320] on input "Save As Common Creditor" at bounding box center [378, 322] width 11 height 11
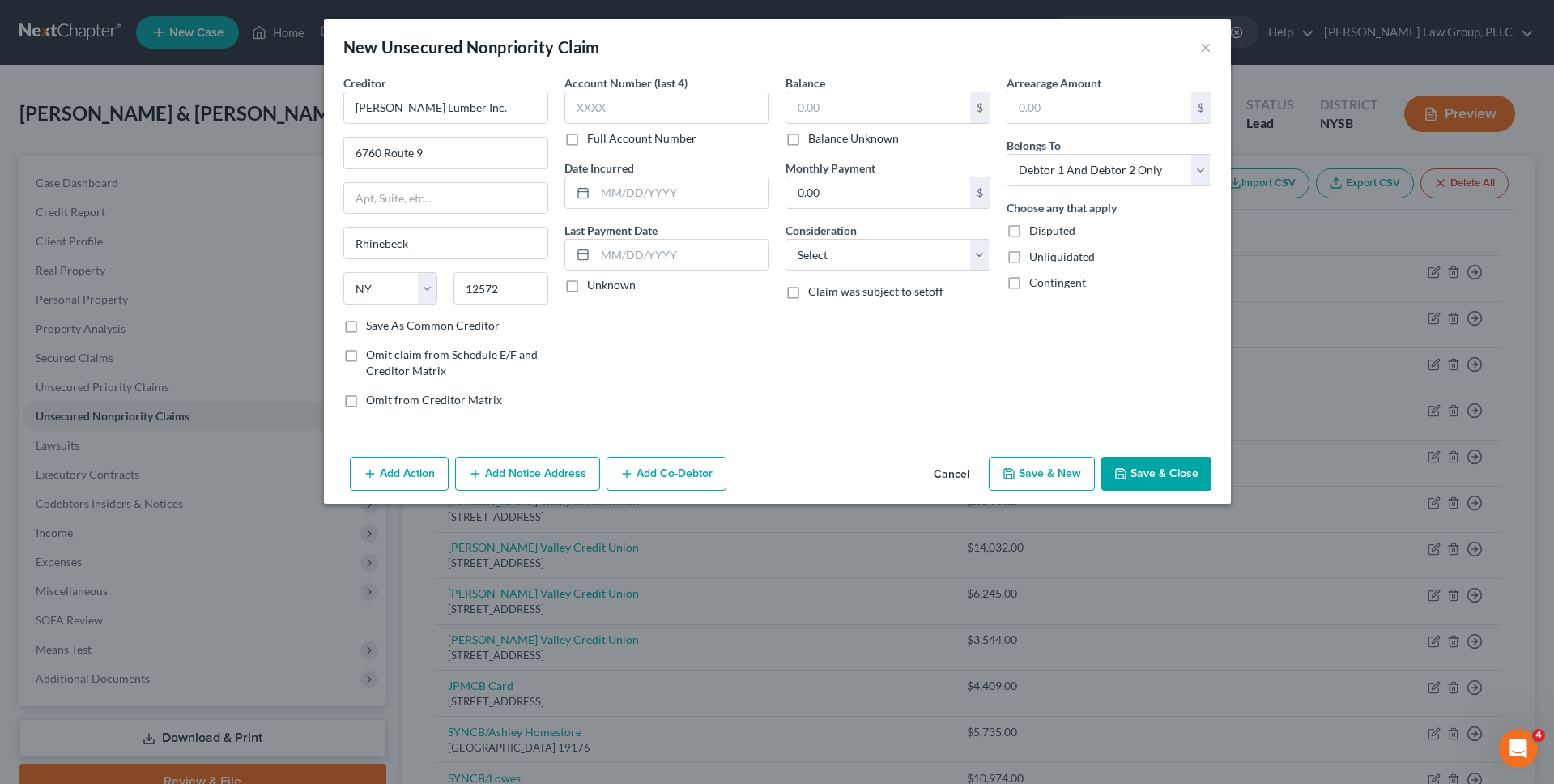
checkbox input "true"
click at [641, 195] on input "text" at bounding box center [682, 192] width 173 height 31
type input "09/2025"
click at [744, 85] on div "Balance $ Balance Unknown Balance Undetermined $ Balance Unknown" at bounding box center [888, 111] width 205 height 72
click at [744, 106] on input "text" at bounding box center [878, 107] width 184 height 31
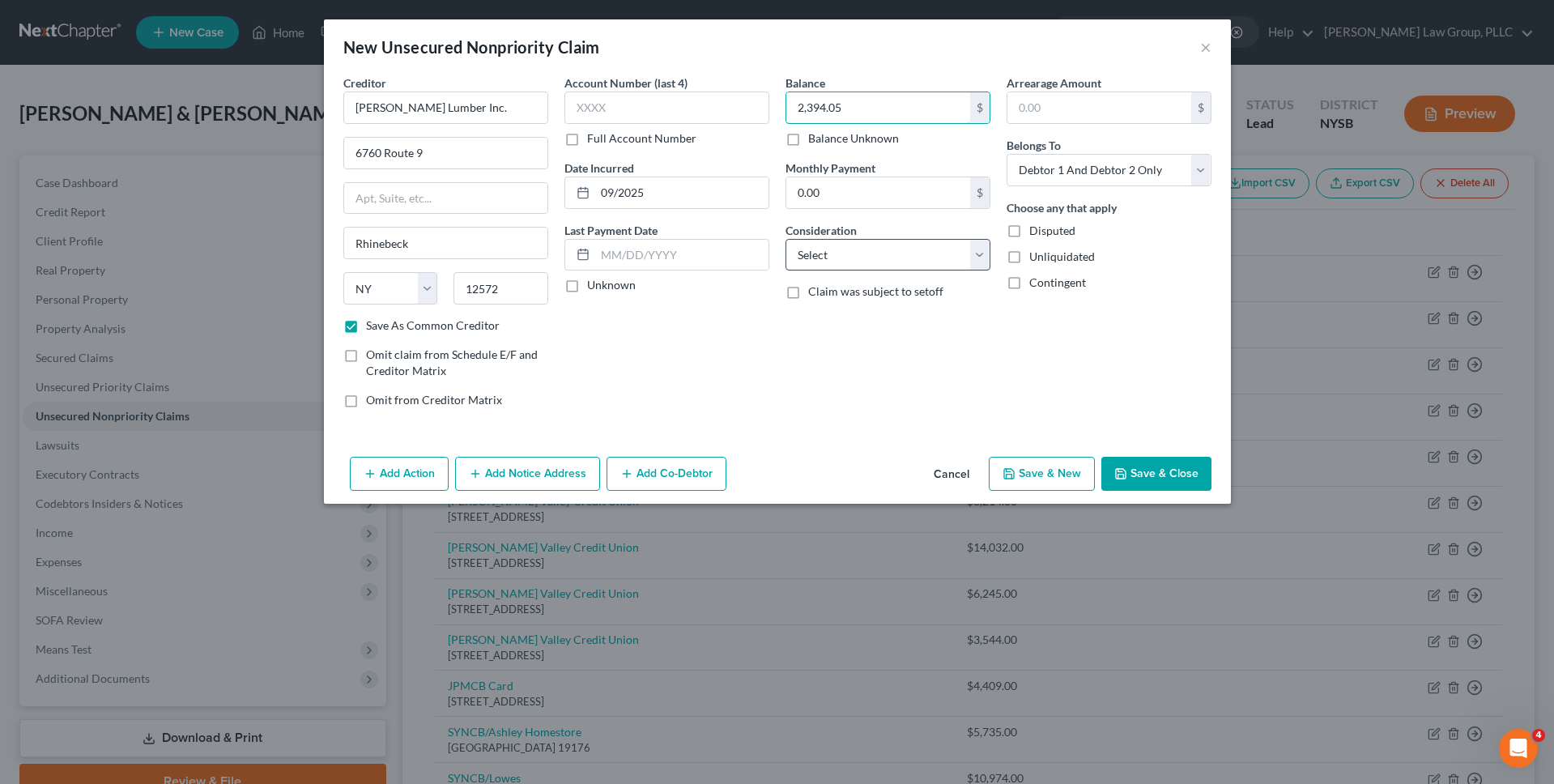
type input "2,394.05"
click at [744, 254] on select "Select Cable / Satellite Services Collection Agency Credit Card Debt Debt Couns…" at bounding box center [888, 255] width 205 height 33
select select "14"
click at [744, 239] on select "Select Cable / Satellite Services Collection Agency Credit Card Debt Debt Couns…" at bounding box center [888, 255] width 205 height 33
click at [744, 323] on input "text" at bounding box center [888, 316] width 203 height 31
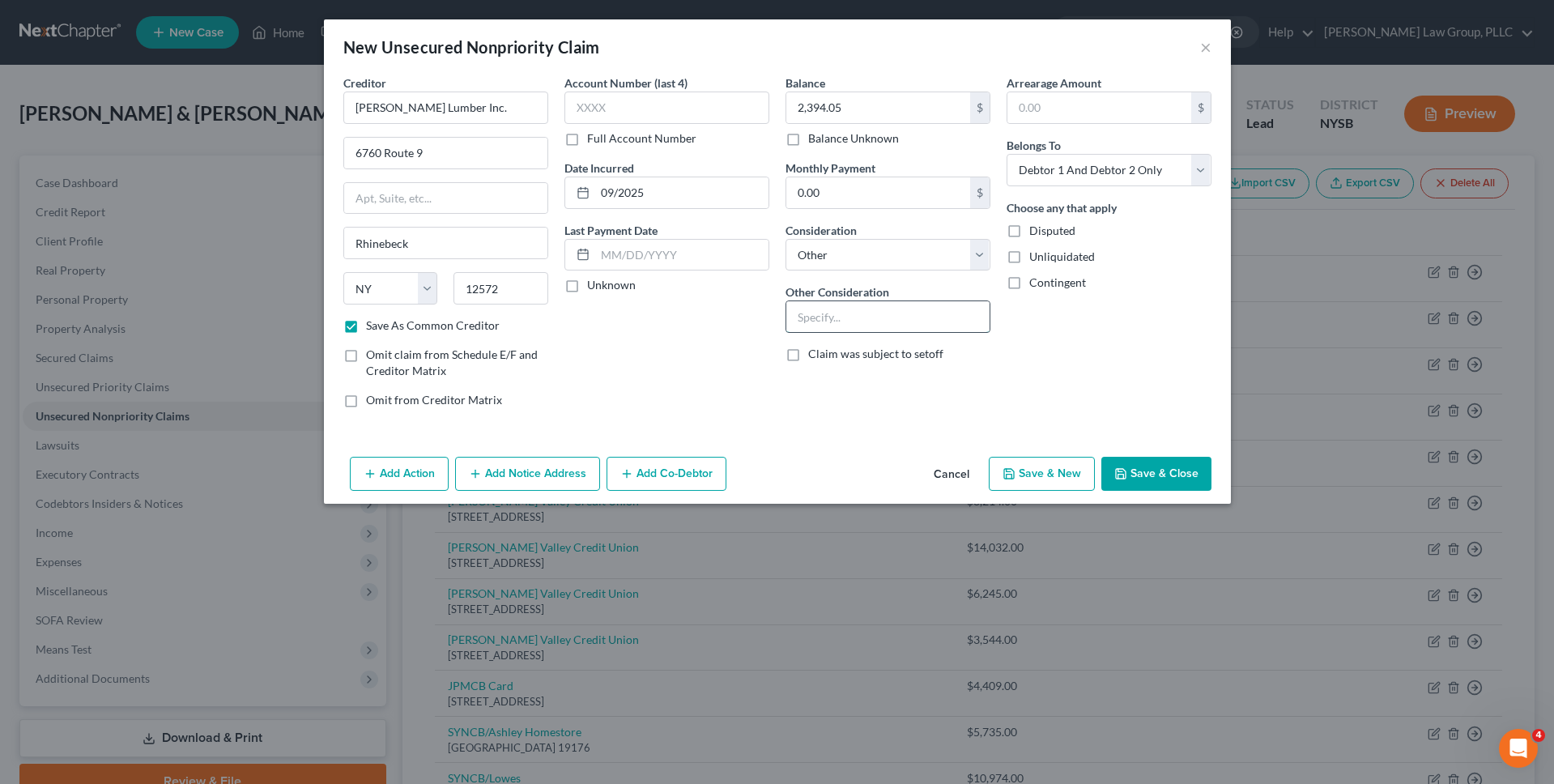
type input "S"
type input "Invoice"
click at [744, 412] on div "Balance 2,394.05 $ Balance Unknown Balance Undetermined 2,394.05 $ Balance Unkn…" at bounding box center [887, 248] width 221 height 347
click at [744, 461] on button "Save & Close" at bounding box center [1156, 473] width 110 height 34
checkbox input "false"
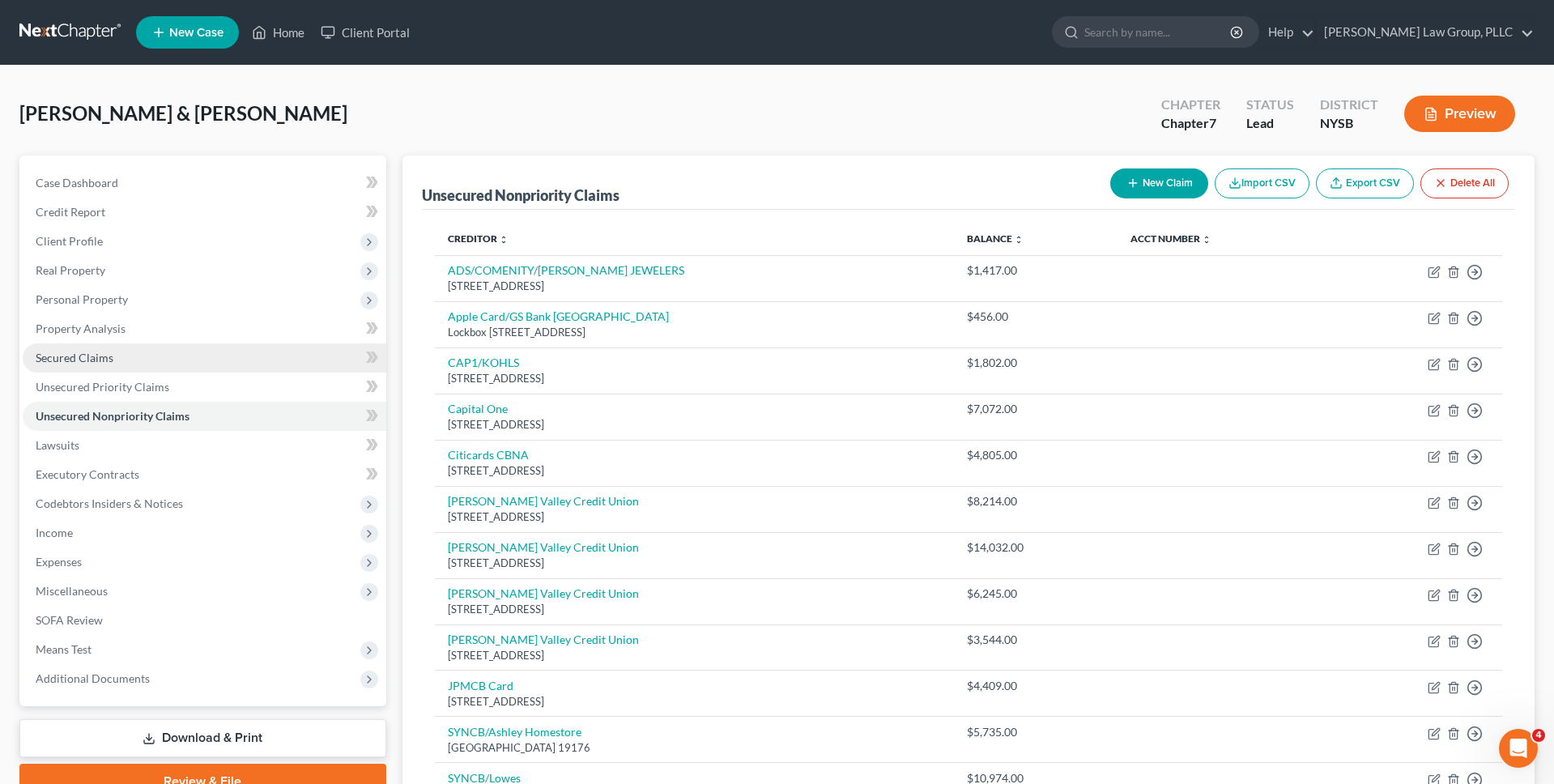
click at [168, 357] on link "Secured Claims" at bounding box center [204, 358] width 364 height 29
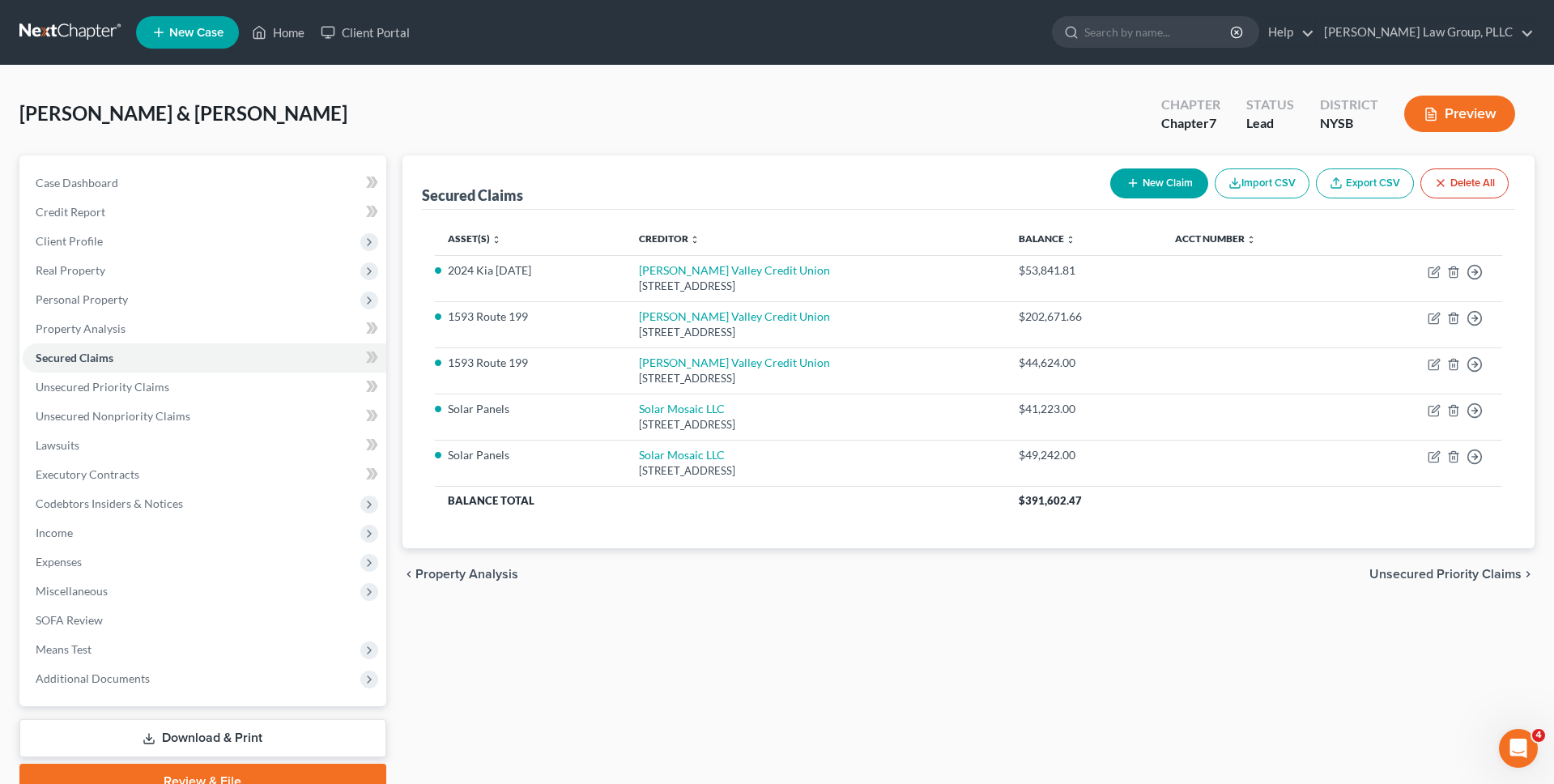
click at [171, 343] on li "Secured Claims" at bounding box center [204, 358] width 364 height 29
click at [169, 335] on link "Property Analysis" at bounding box center [204, 328] width 364 height 29
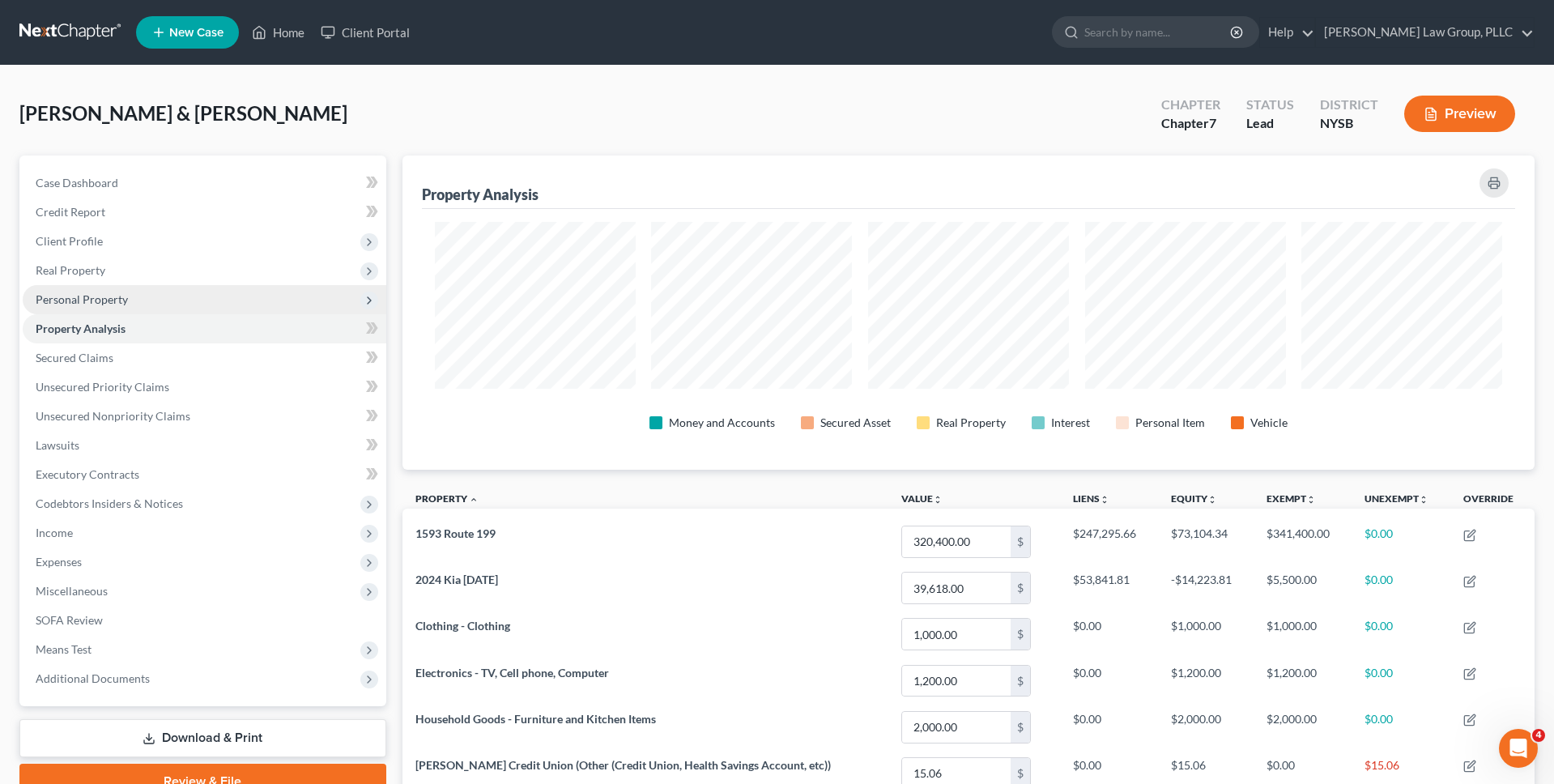
click at [240, 308] on span "Personal Property" at bounding box center [204, 300] width 364 height 29
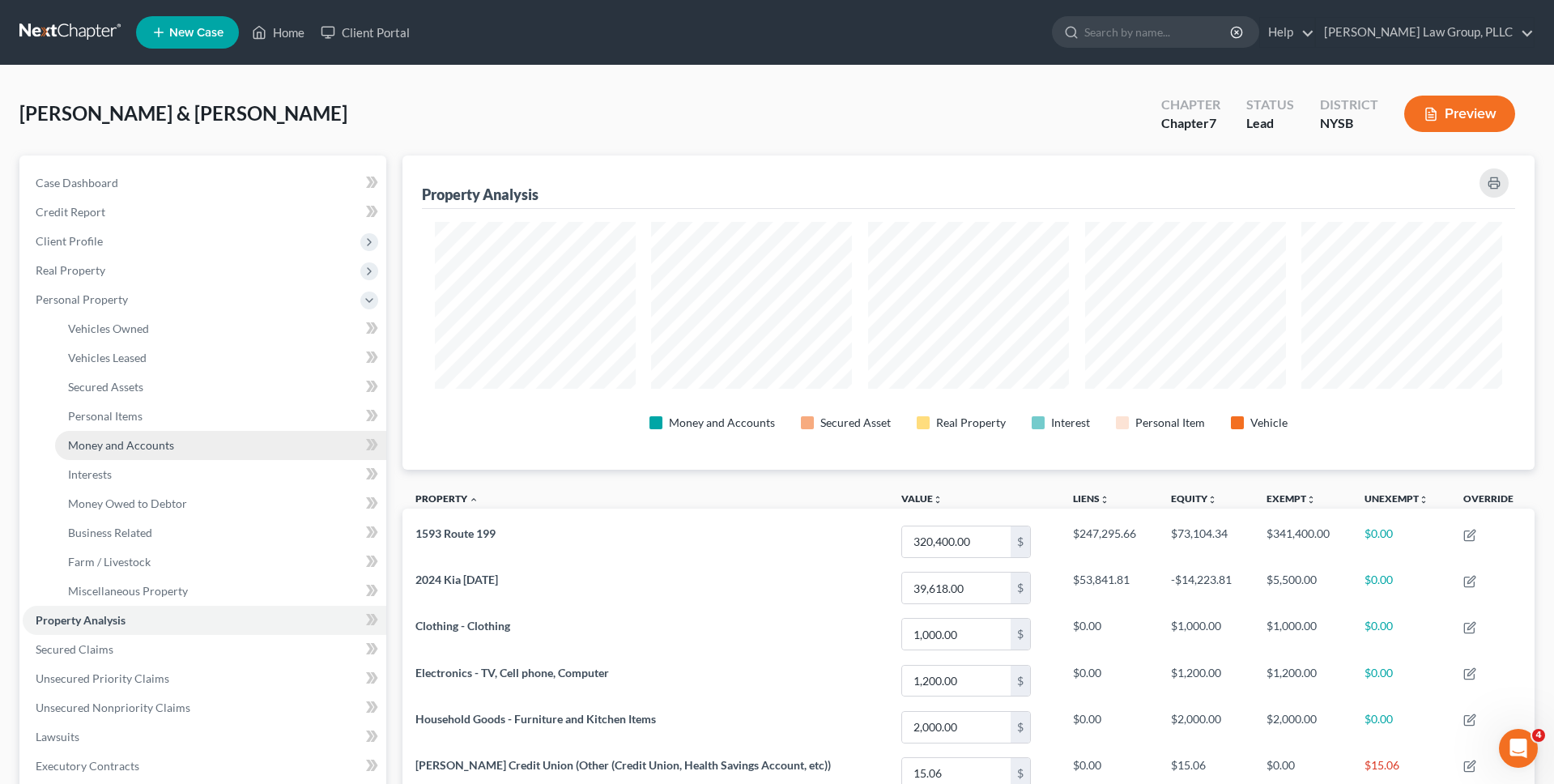
click at [236, 442] on link "Money and Accounts" at bounding box center [221, 445] width 331 height 29
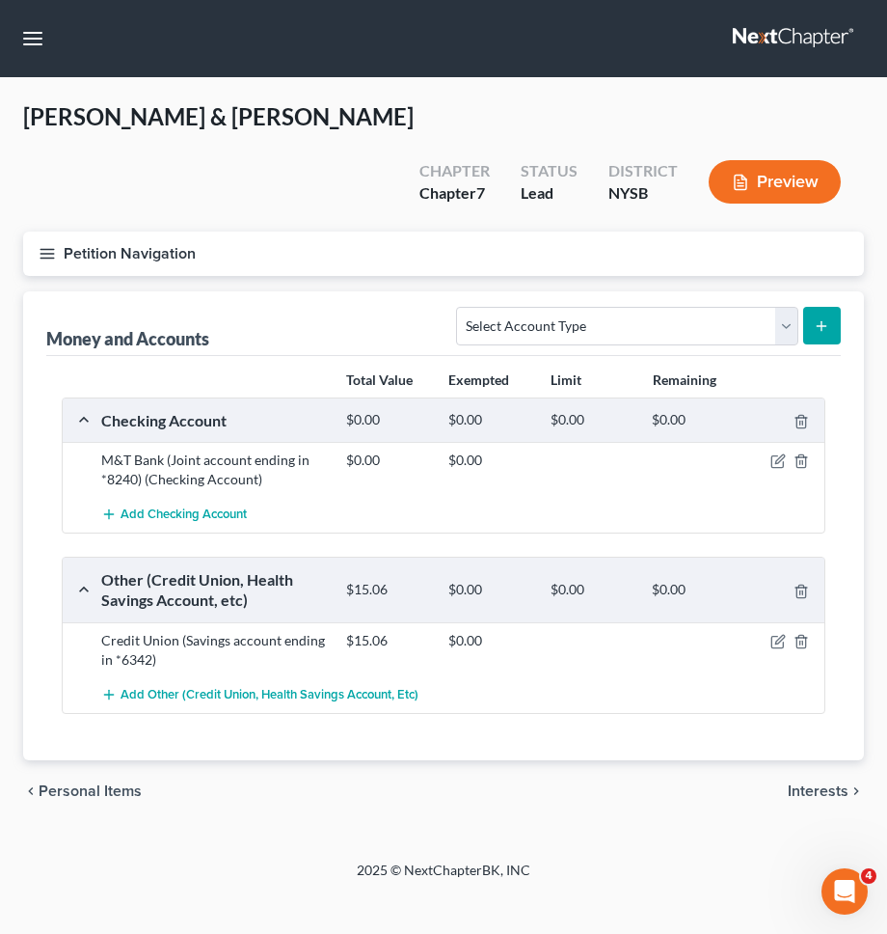
click at [520, 497] on div "Add Checking Account" at bounding box center [459, 515] width 735 height 36
click at [627, 307] on select "Select Account Type Brokerage Cash on Hand Certificates of Deposit Checking Acc…" at bounding box center [626, 326] width 341 height 39
select select "savings"
click at [461, 307] on select "Select Account Type Brokerage Cash on Hand Certificates of Deposit Checking Acc…" at bounding box center [626, 326] width 341 height 39
click at [823, 307] on button "submit" at bounding box center [822, 326] width 38 height 38
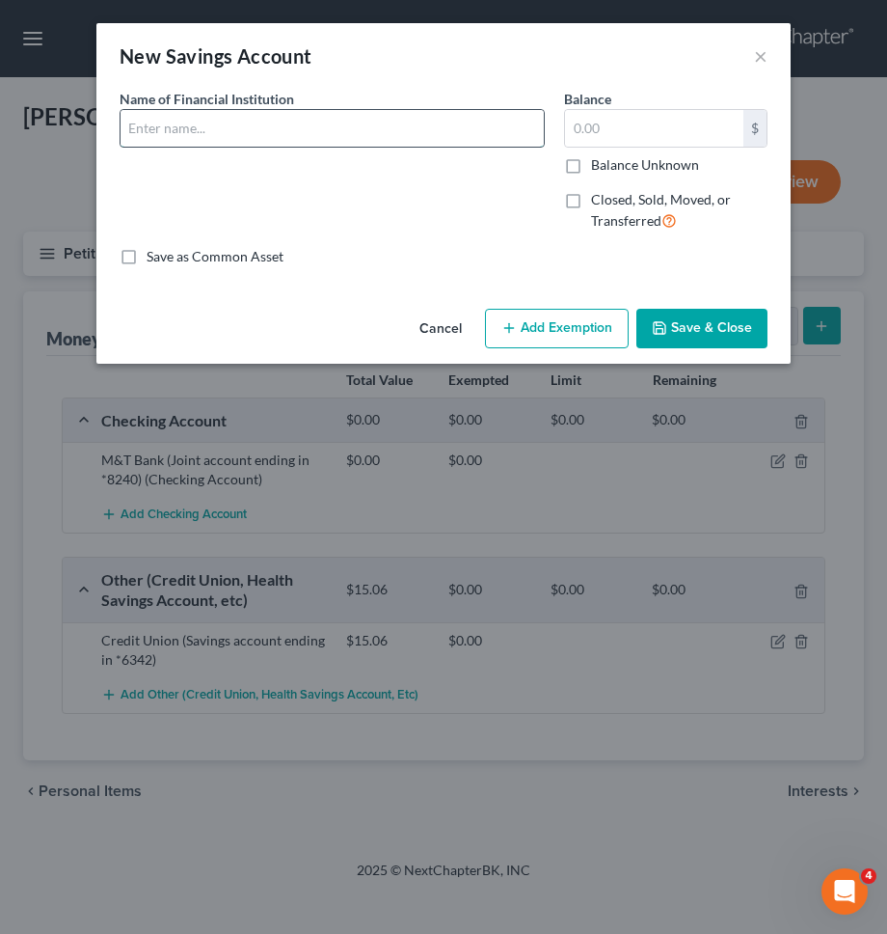
click at [231, 125] on input "text" at bounding box center [332, 128] width 423 height 37
click at [319, 125] on input "M&T Bank (Account ending in *8108)" at bounding box center [332, 128] width 423 height 37
type input "M&T Bank (Account ending in *7704)"
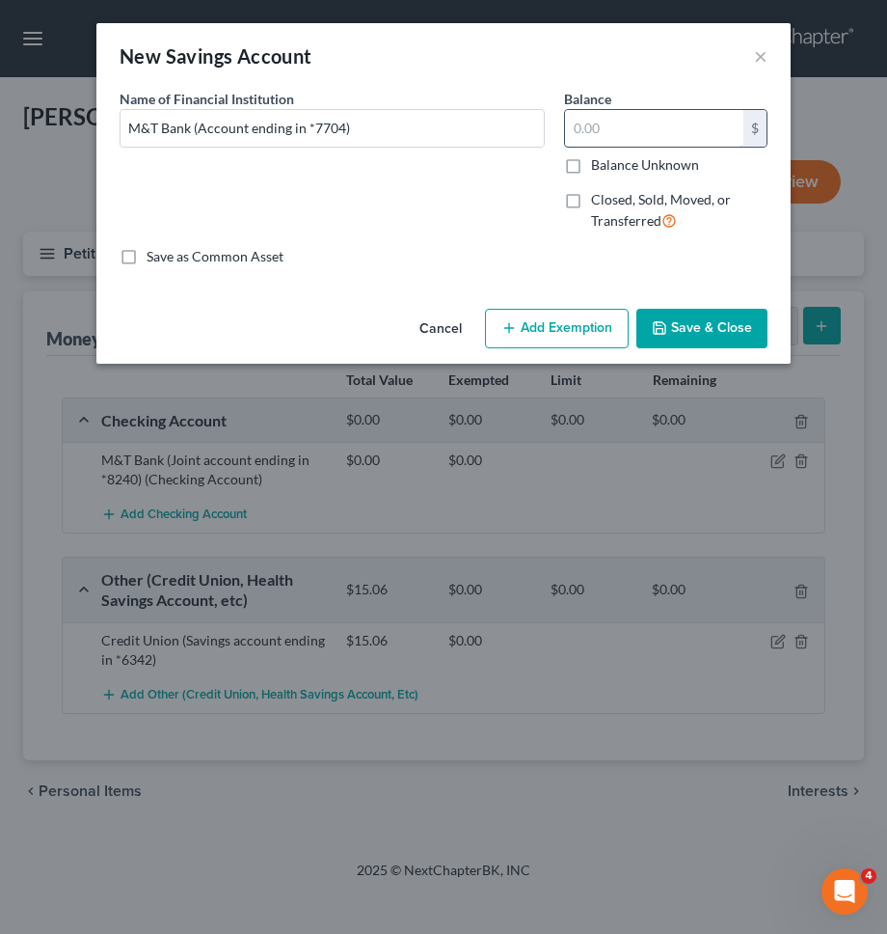
click at [581, 127] on input "text" at bounding box center [654, 128] width 178 height 37
type input "0.01"
click at [679, 336] on button "Save & Close" at bounding box center [702, 329] width 131 height 41
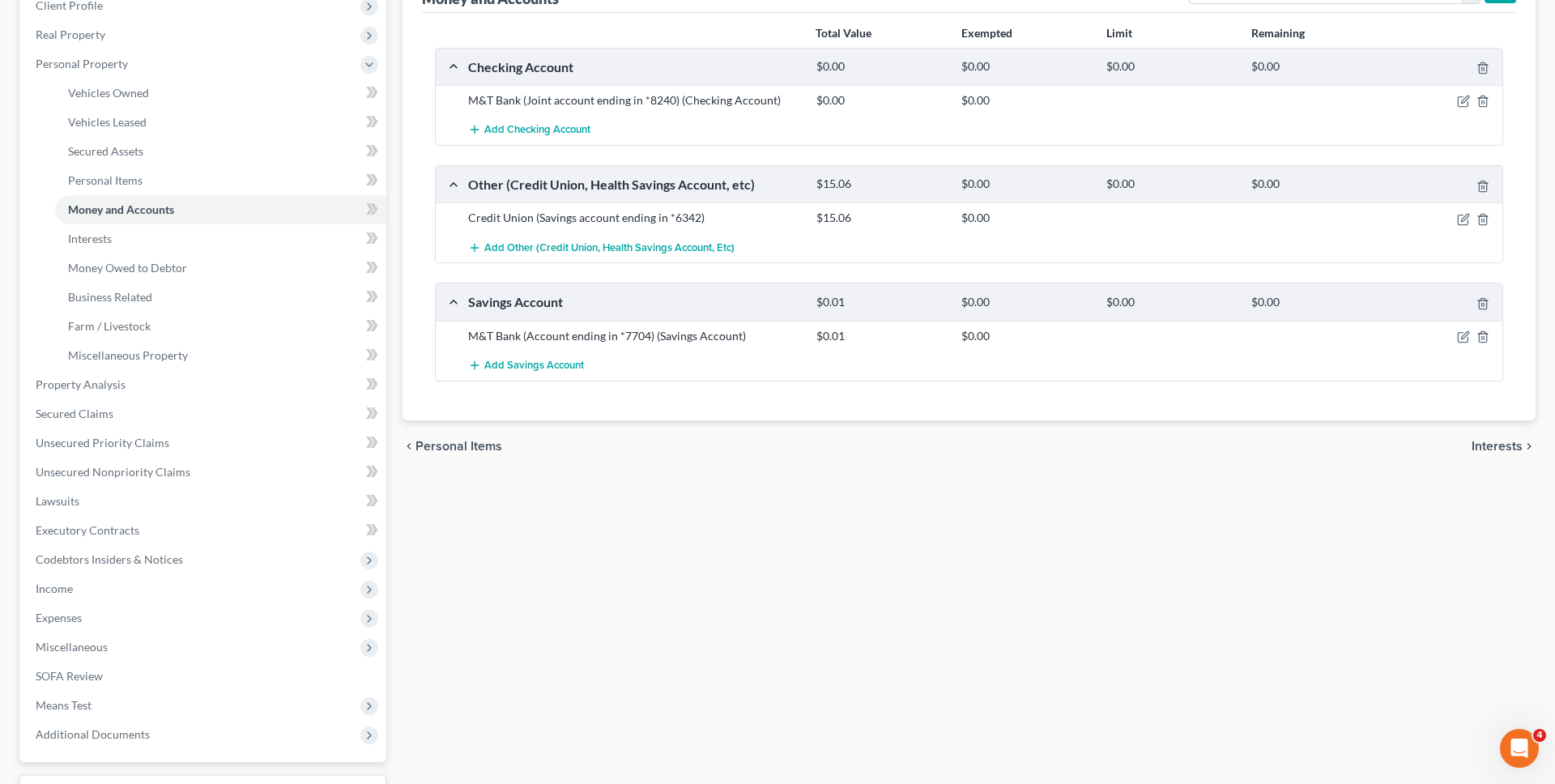
scroll to position [254, 0]
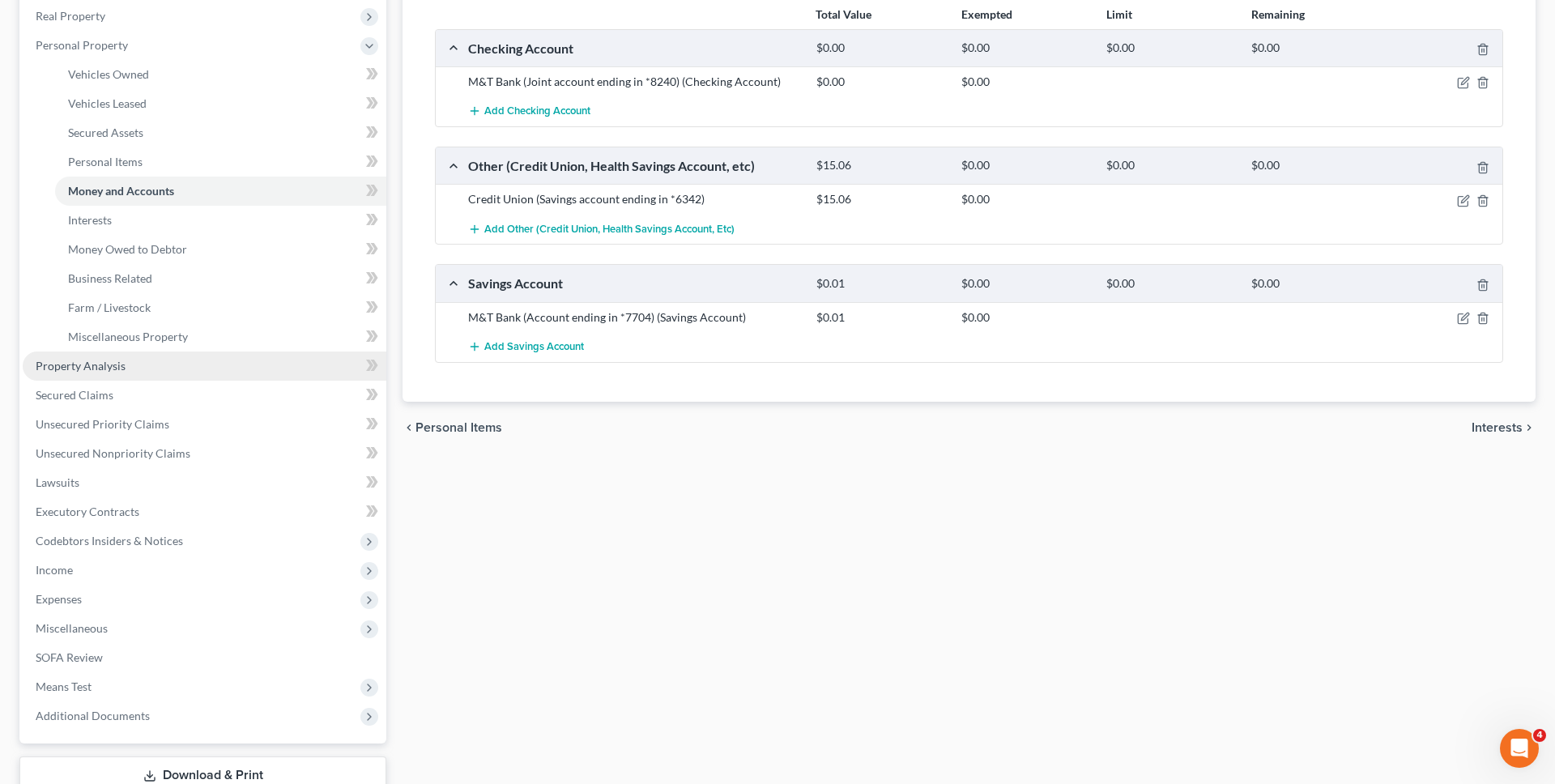
click at [266, 374] on link "Property Analysis" at bounding box center [204, 366] width 364 height 29
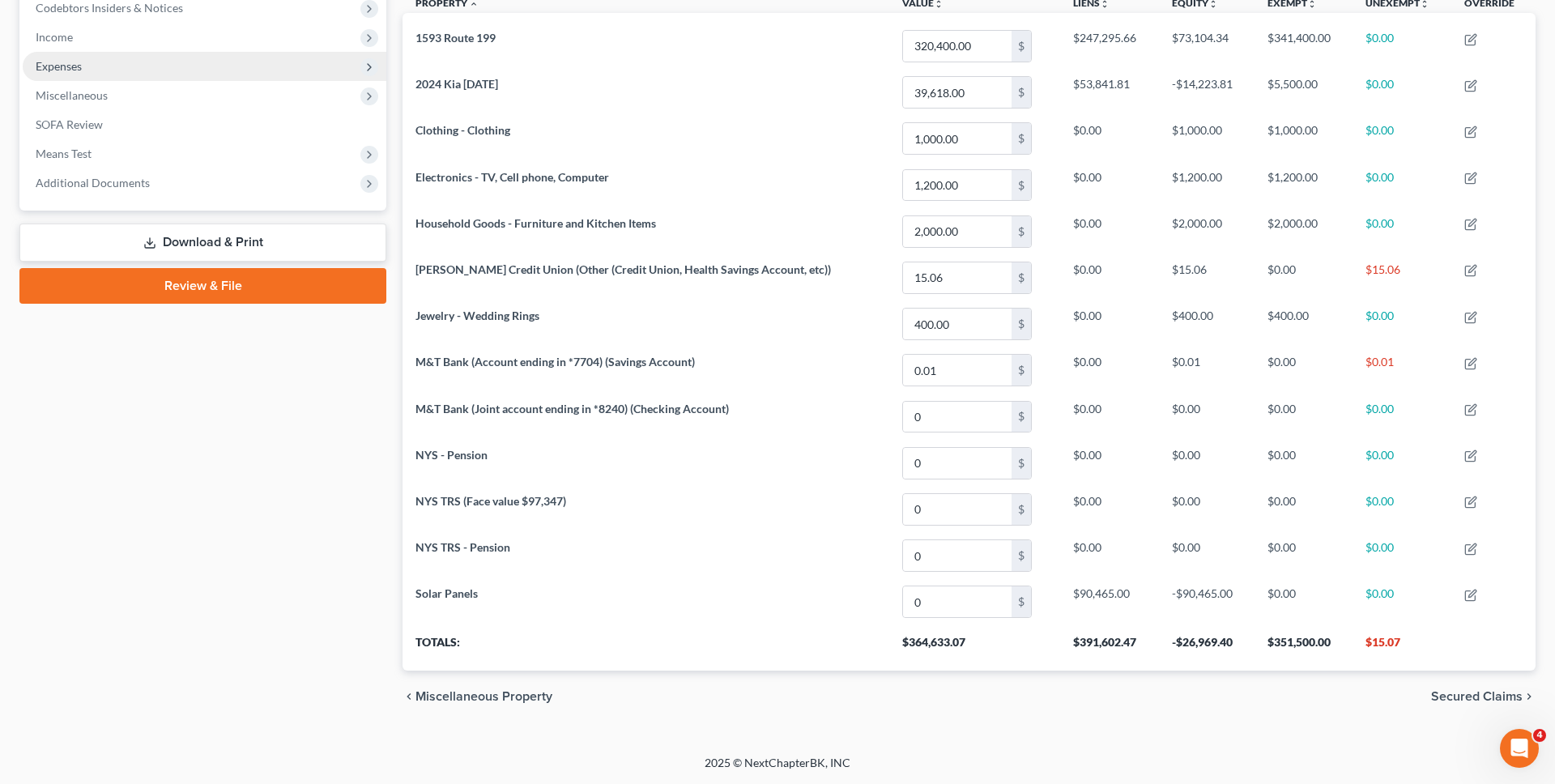
click at [125, 76] on span "Expenses" at bounding box center [204, 66] width 364 height 29
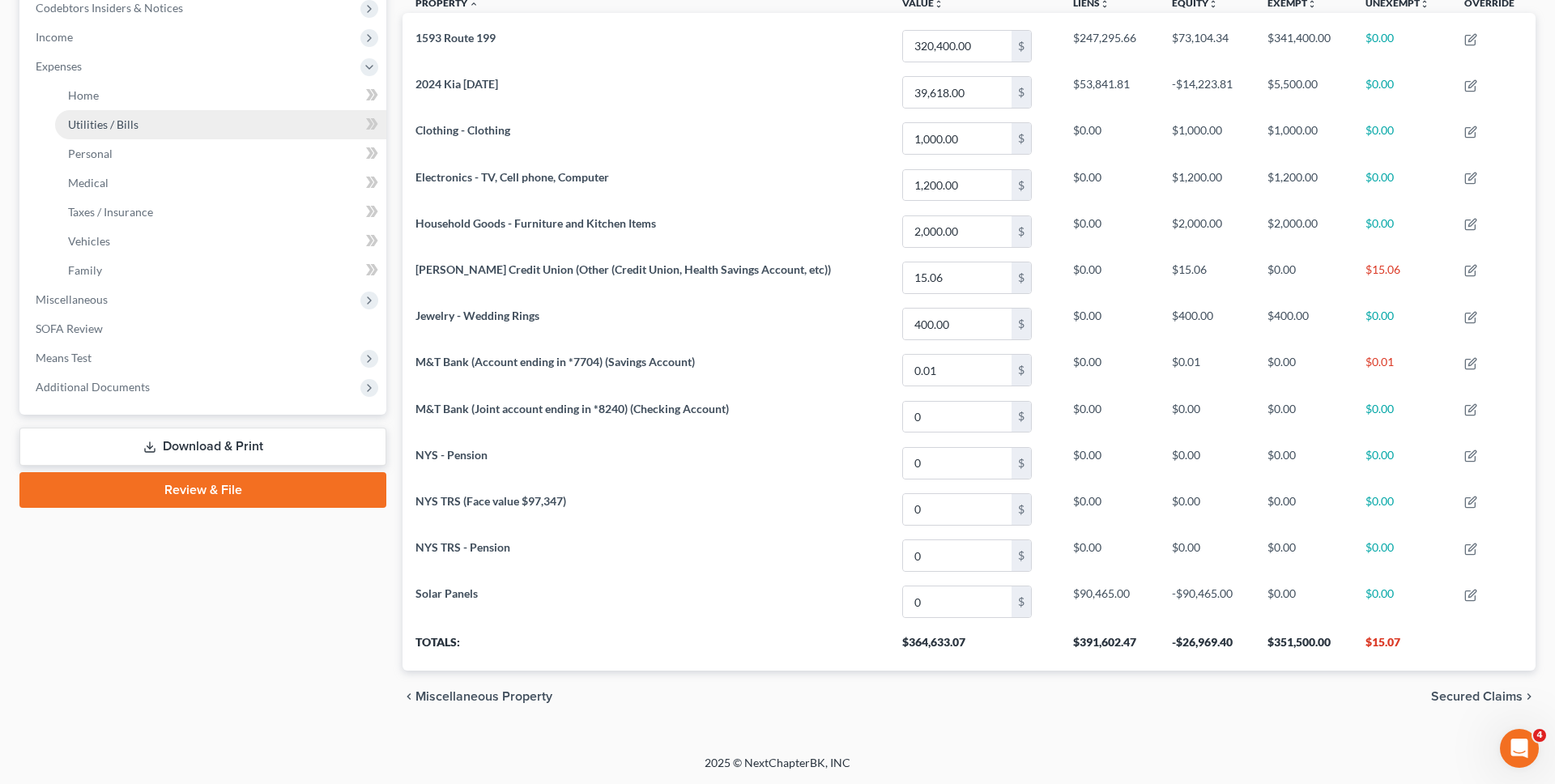
click at [125, 121] on span "Utilities / Bills" at bounding box center [103, 124] width 71 height 13
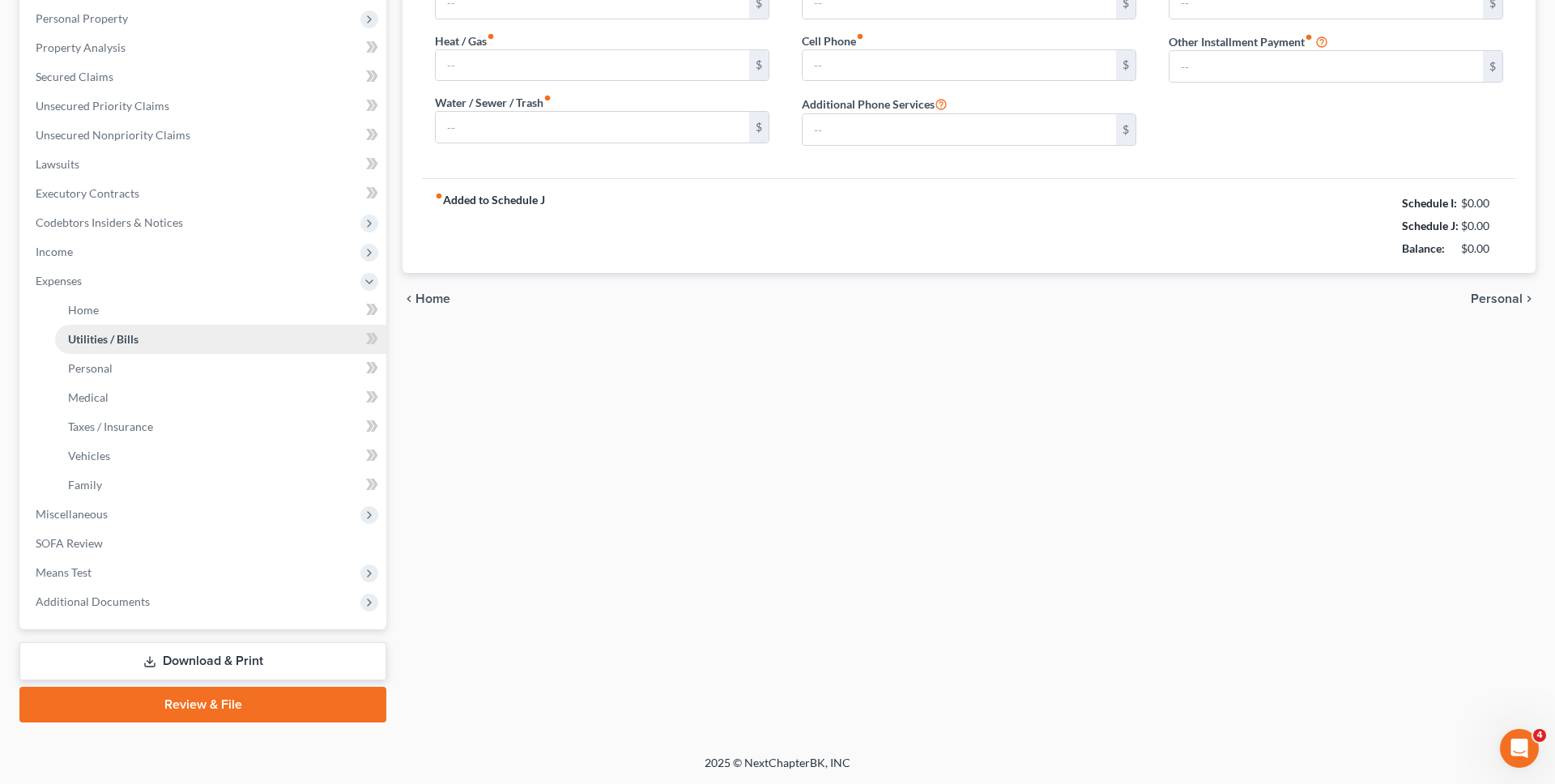
scroll to position [42, 0]
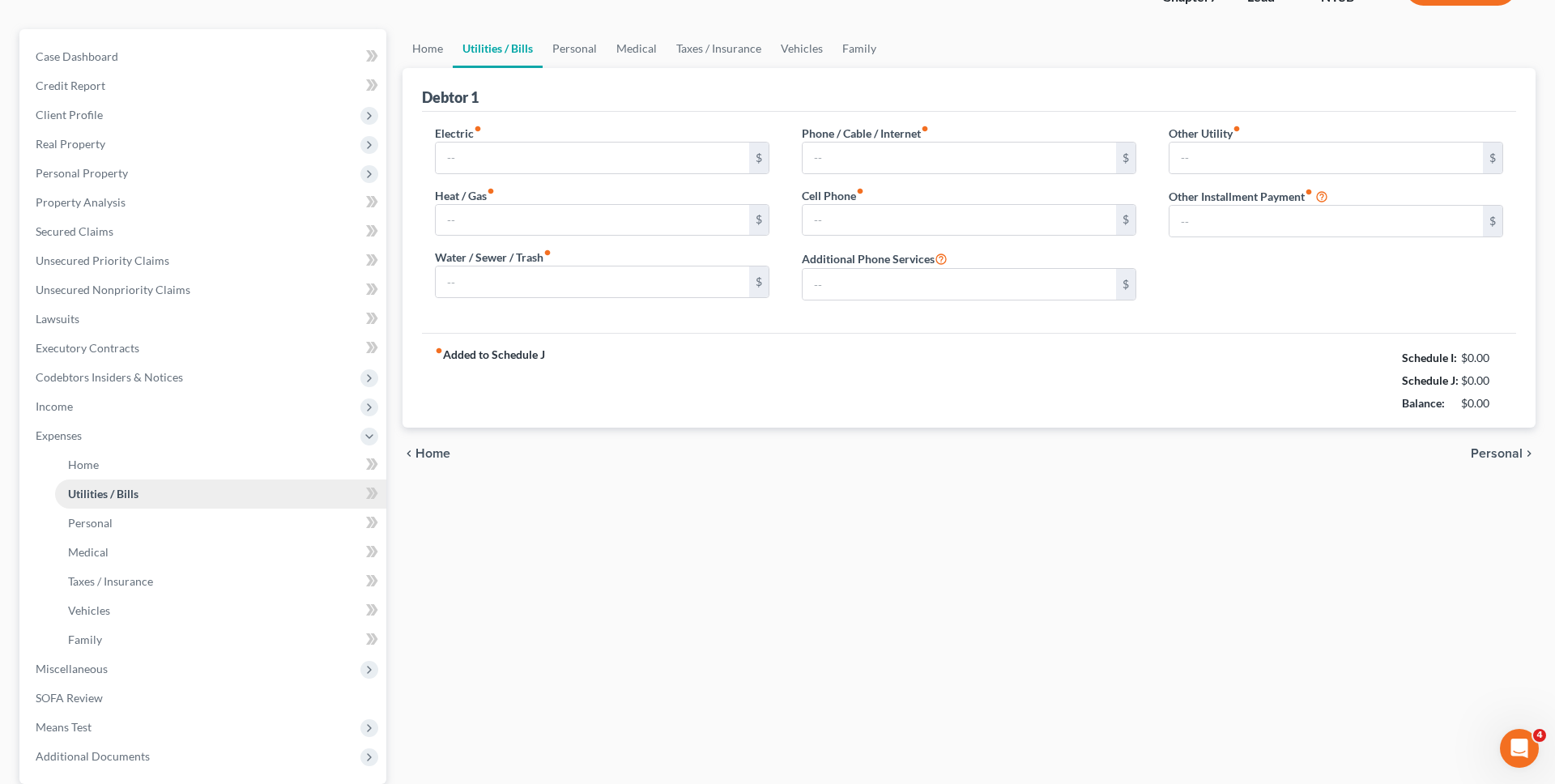
type input "250.00"
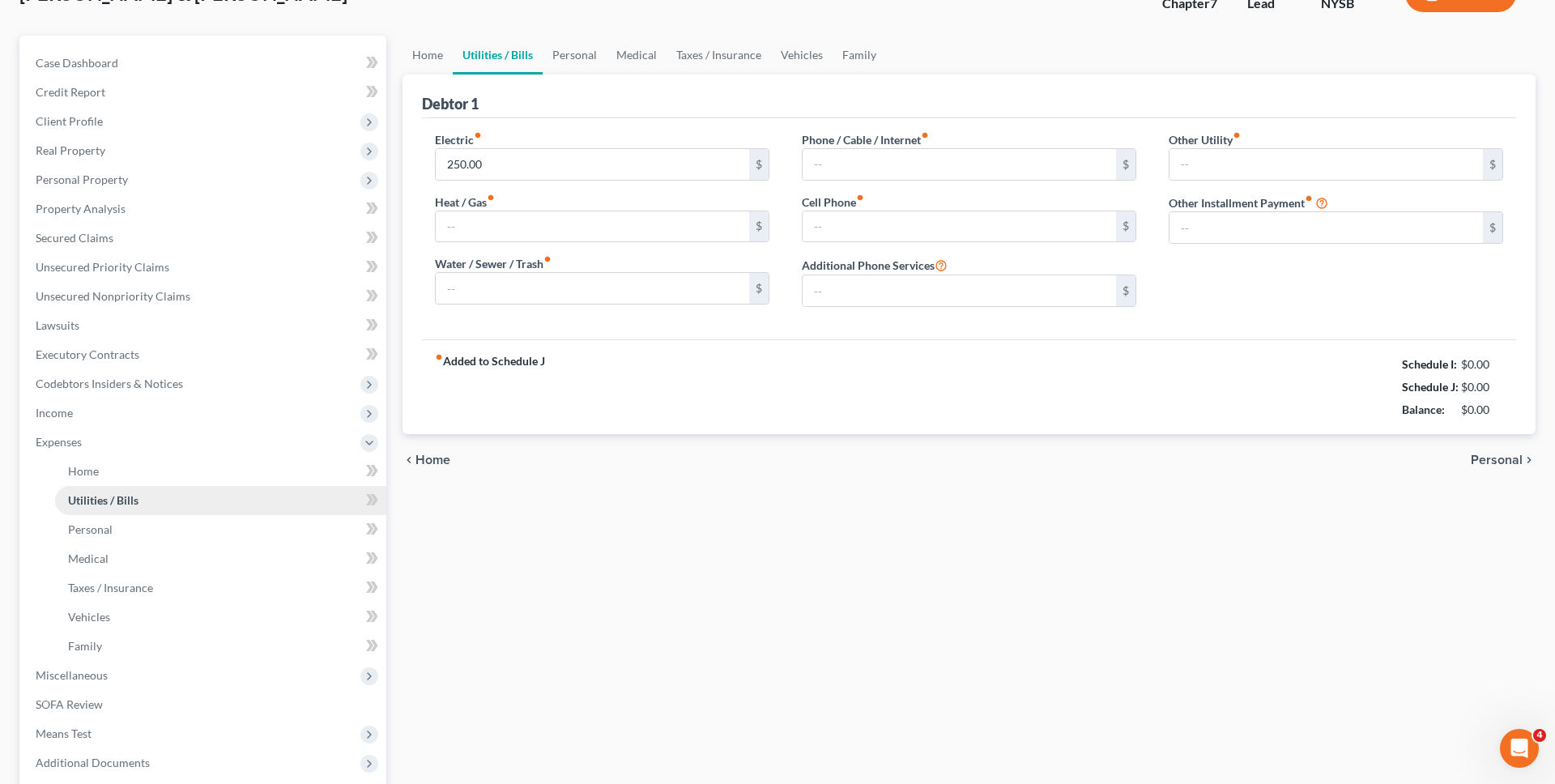
type input "166.67"
type input "0.00"
type input "60.00"
type input "275.00"
type input "0.00"
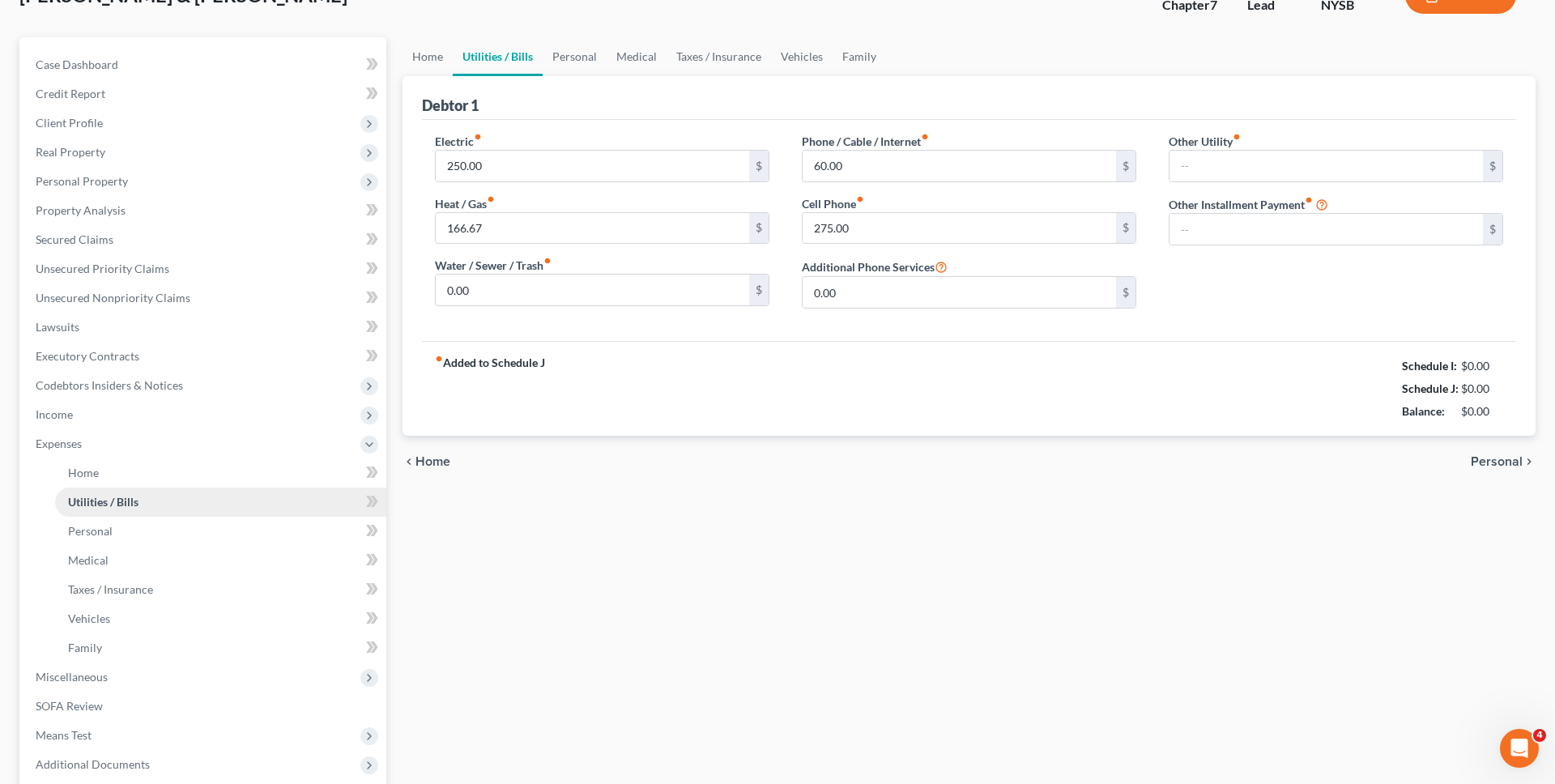
type input "0.00"
type input "400.00"
type input "Solar panels"
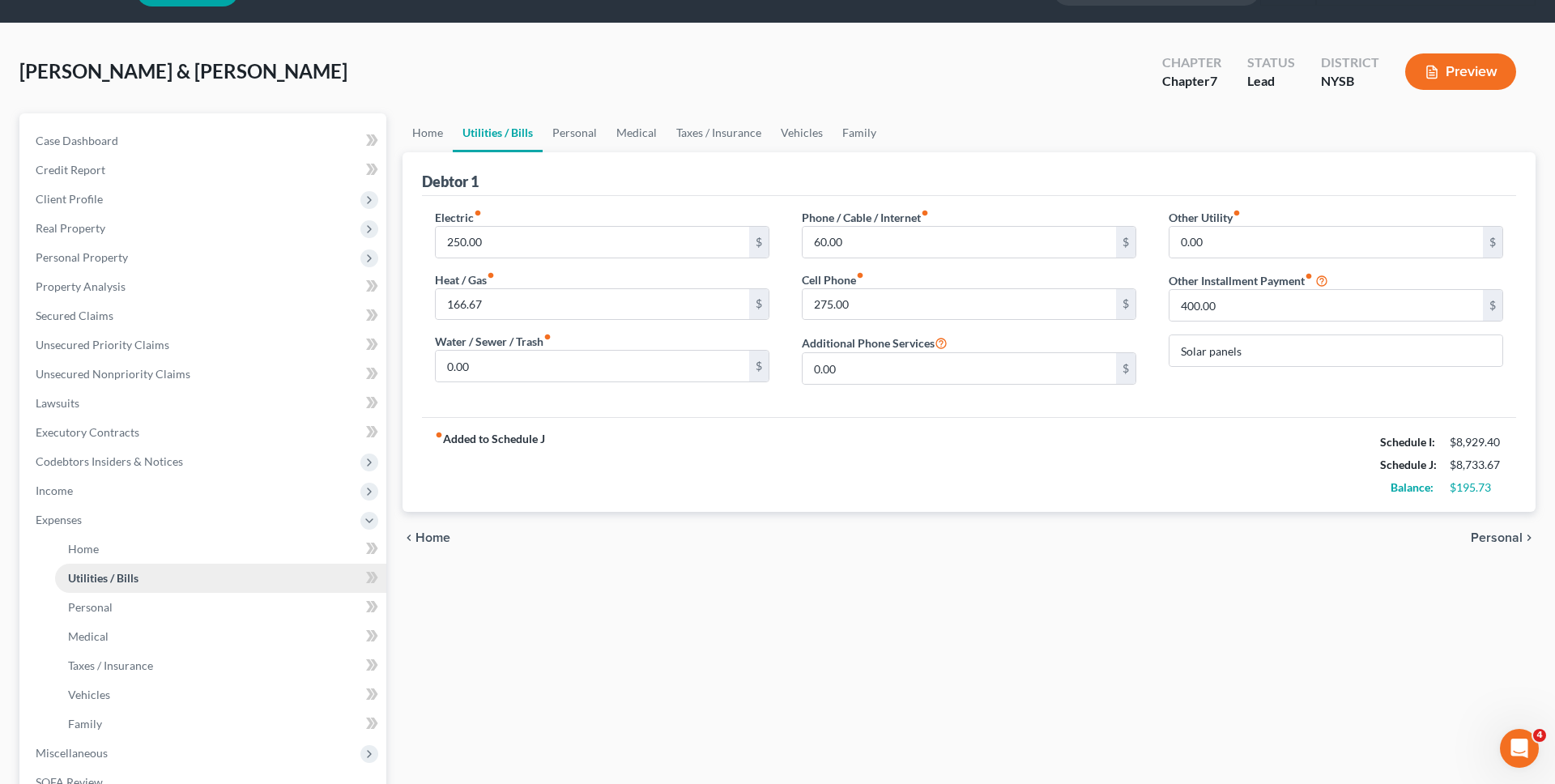
scroll to position [0, 0]
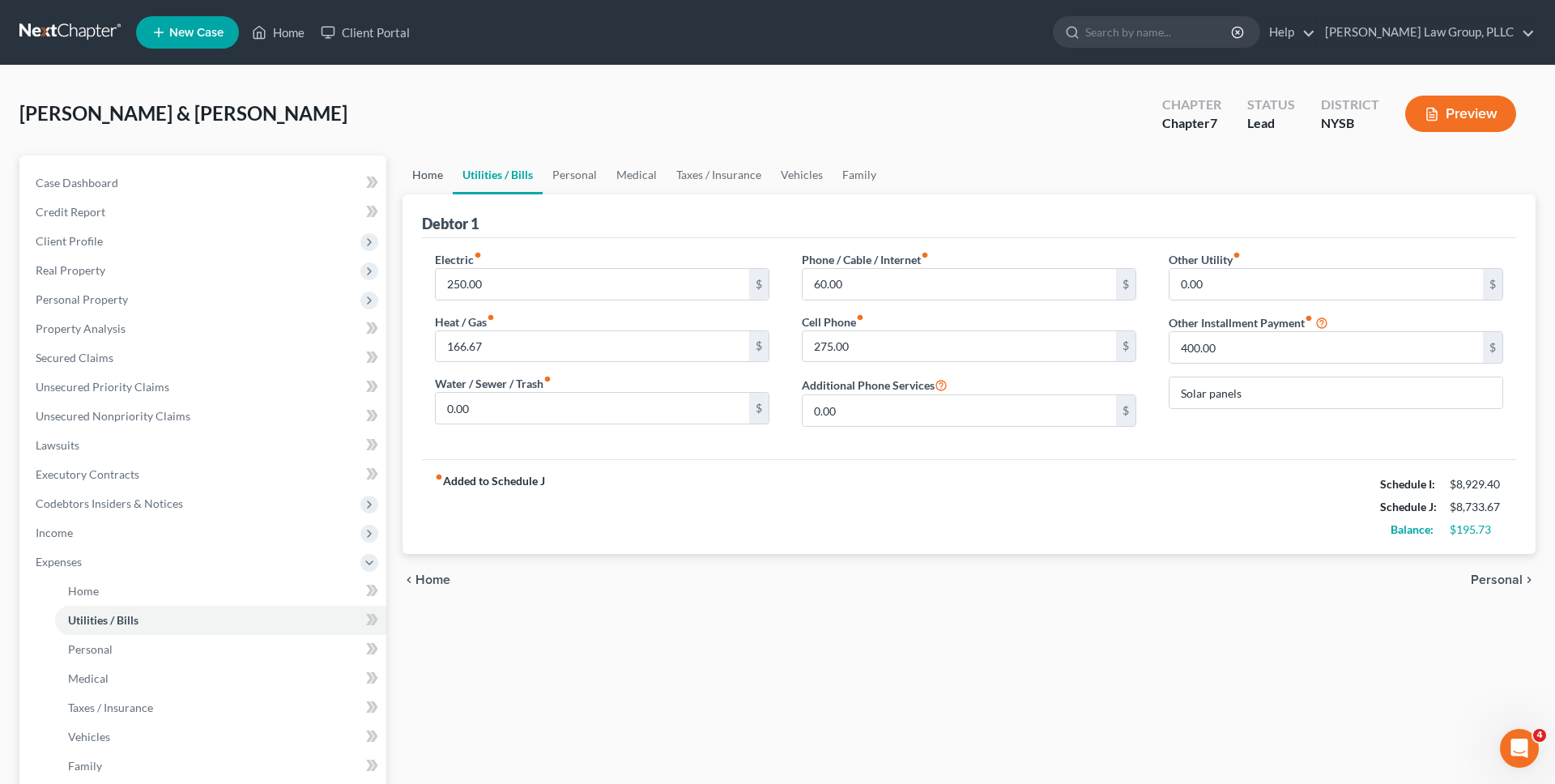
click at [418, 177] on link "Home" at bounding box center [427, 175] width 50 height 39
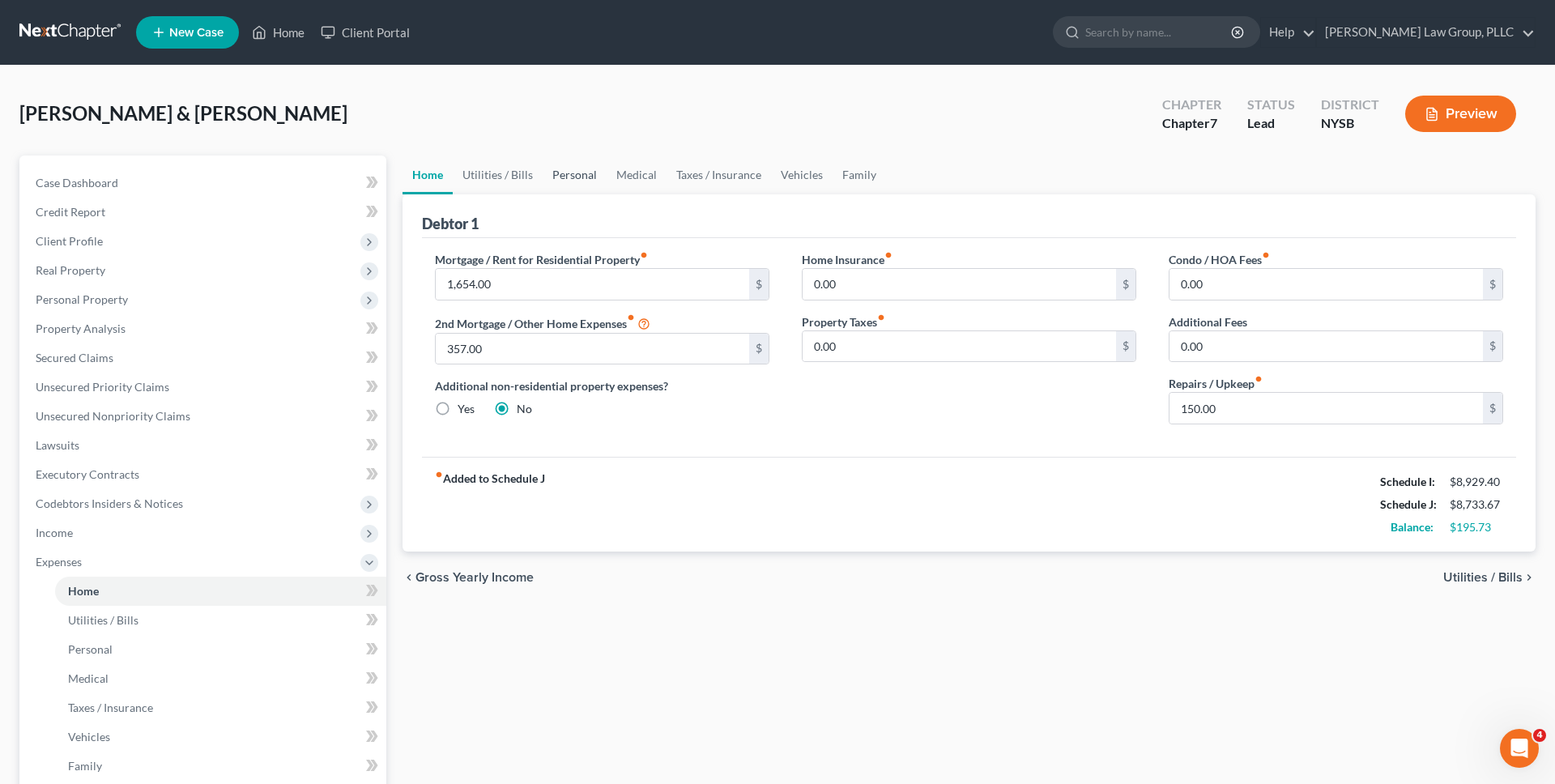
click at [590, 171] on link "Personal" at bounding box center [574, 175] width 64 height 39
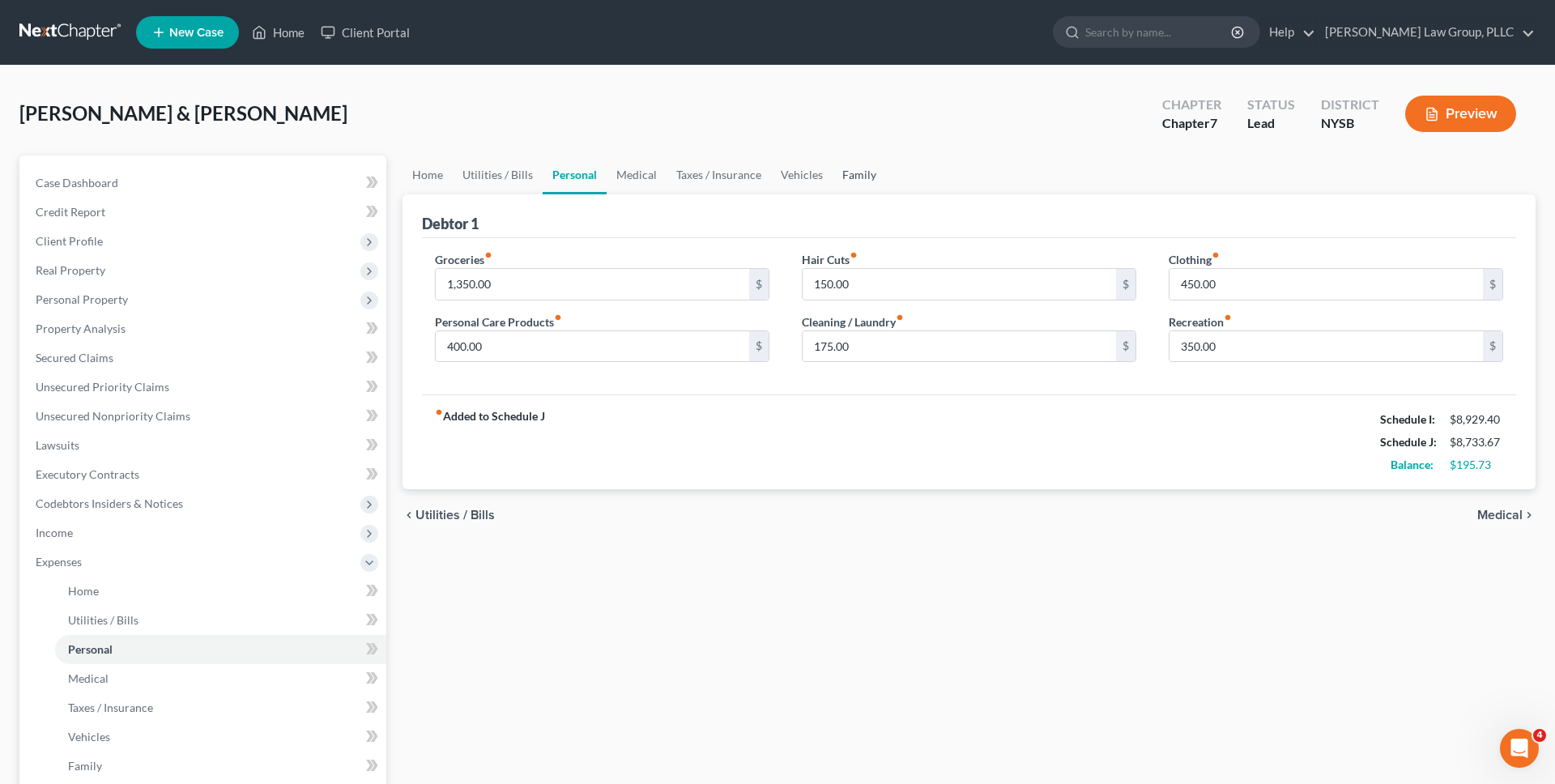
click at [744, 168] on link "Family" at bounding box center [860, 175] width 54 height 39
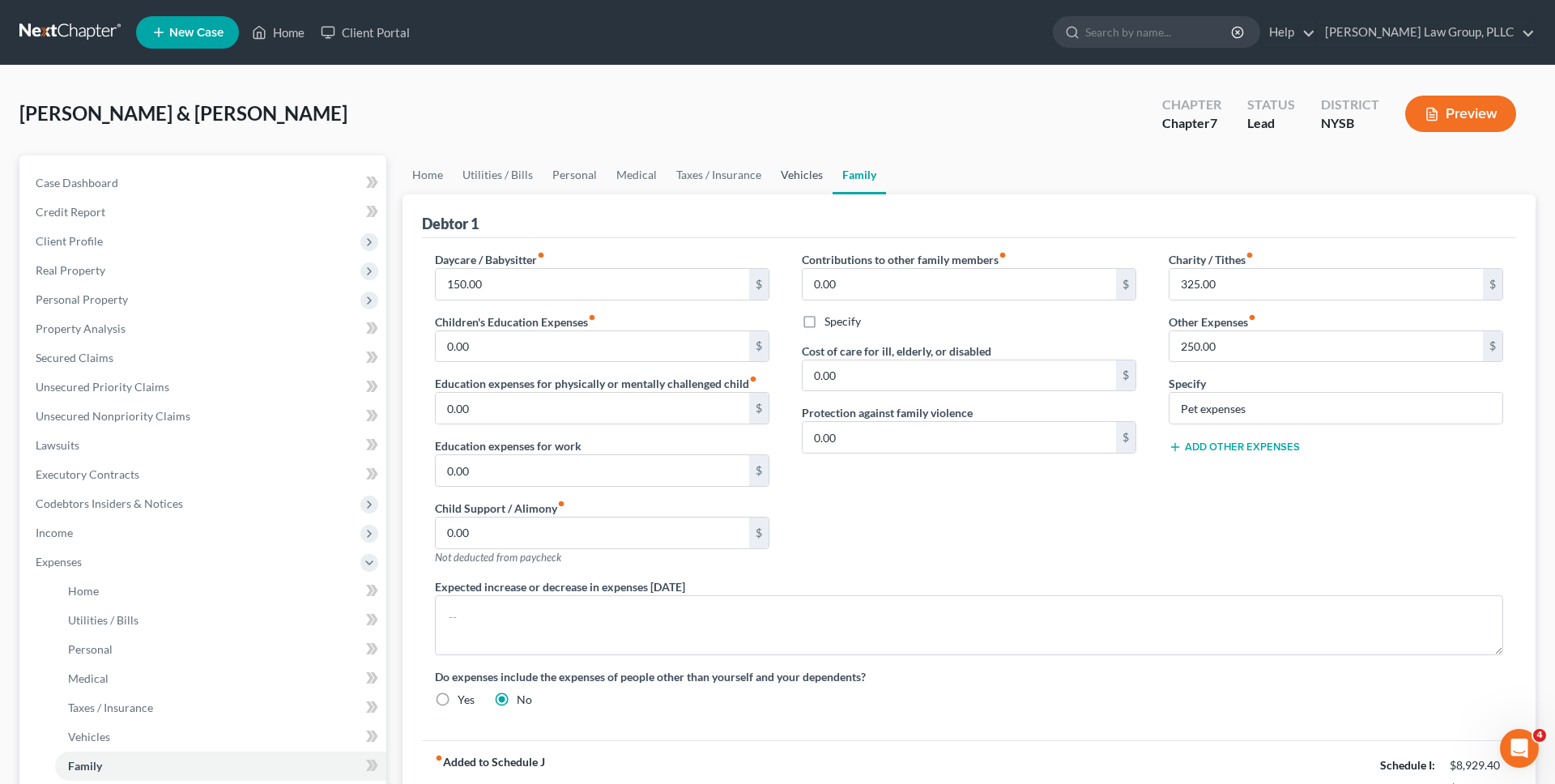
click at [744, 175] on link "Vehicles" at bounding box center [801, 175] width 61 height 39
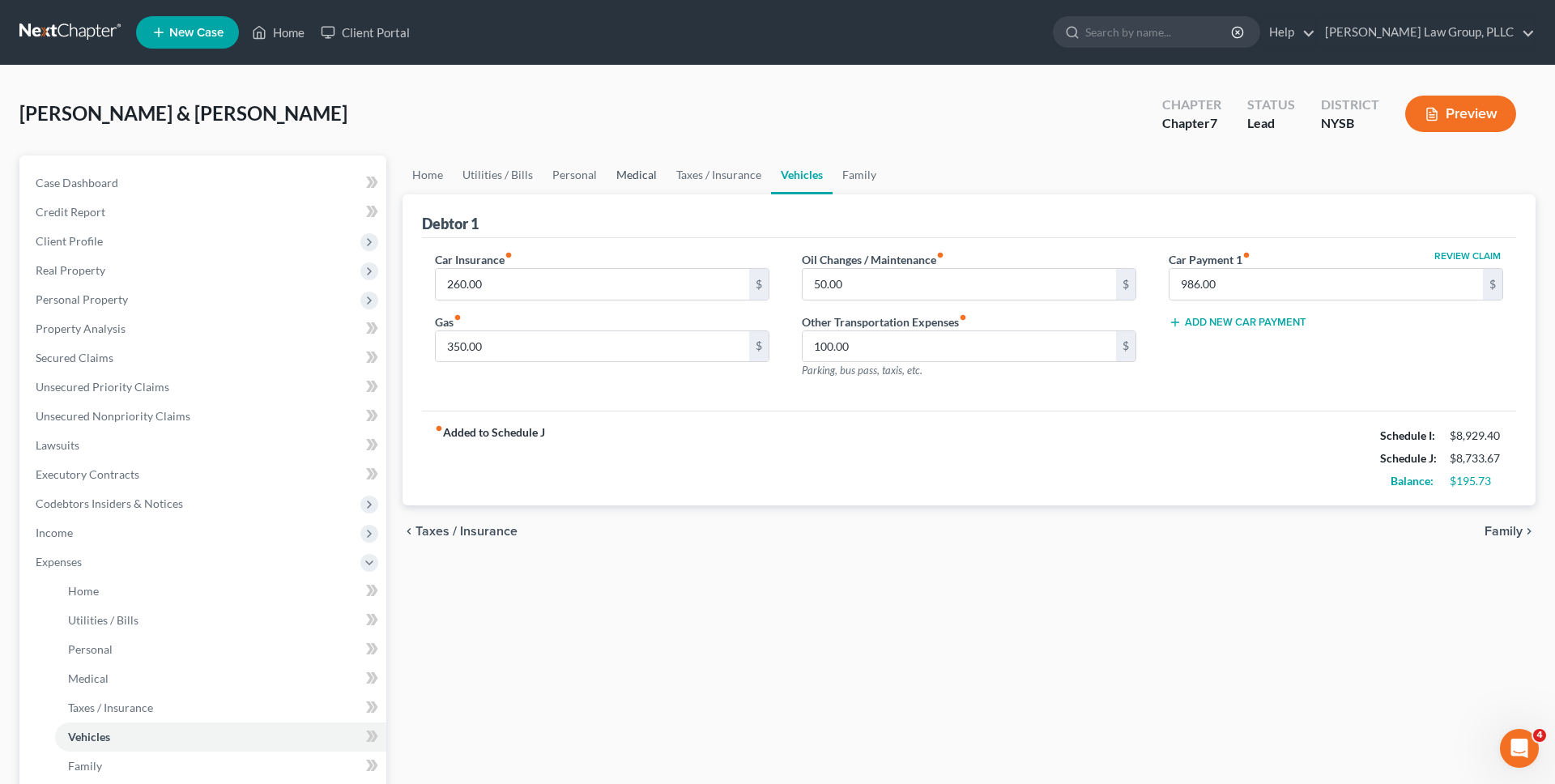
click at [626, 175] on link "Medical" at bounding box center [636, 175] width 60 height 39
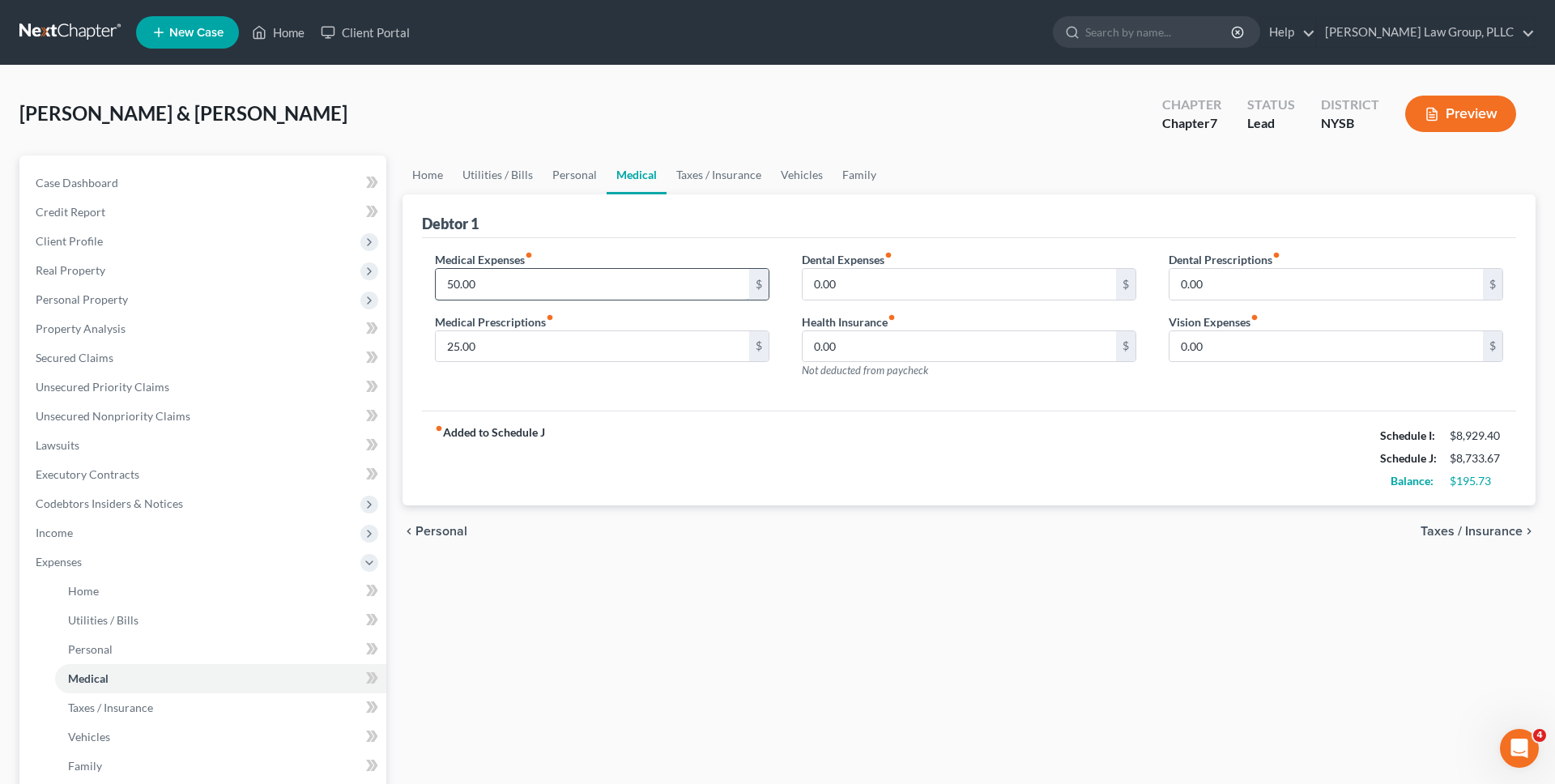
click at [626, 285] on input "50.00" at bounding box center [592, 284] width 313 height 31
type input "100"
click at [605, 223] on div "Debtor 1" at bounding box center [969, 216] width 1094 height 44
click at [432, 165] on link "Home" at bounding box center [427, 175] width 50 height 39
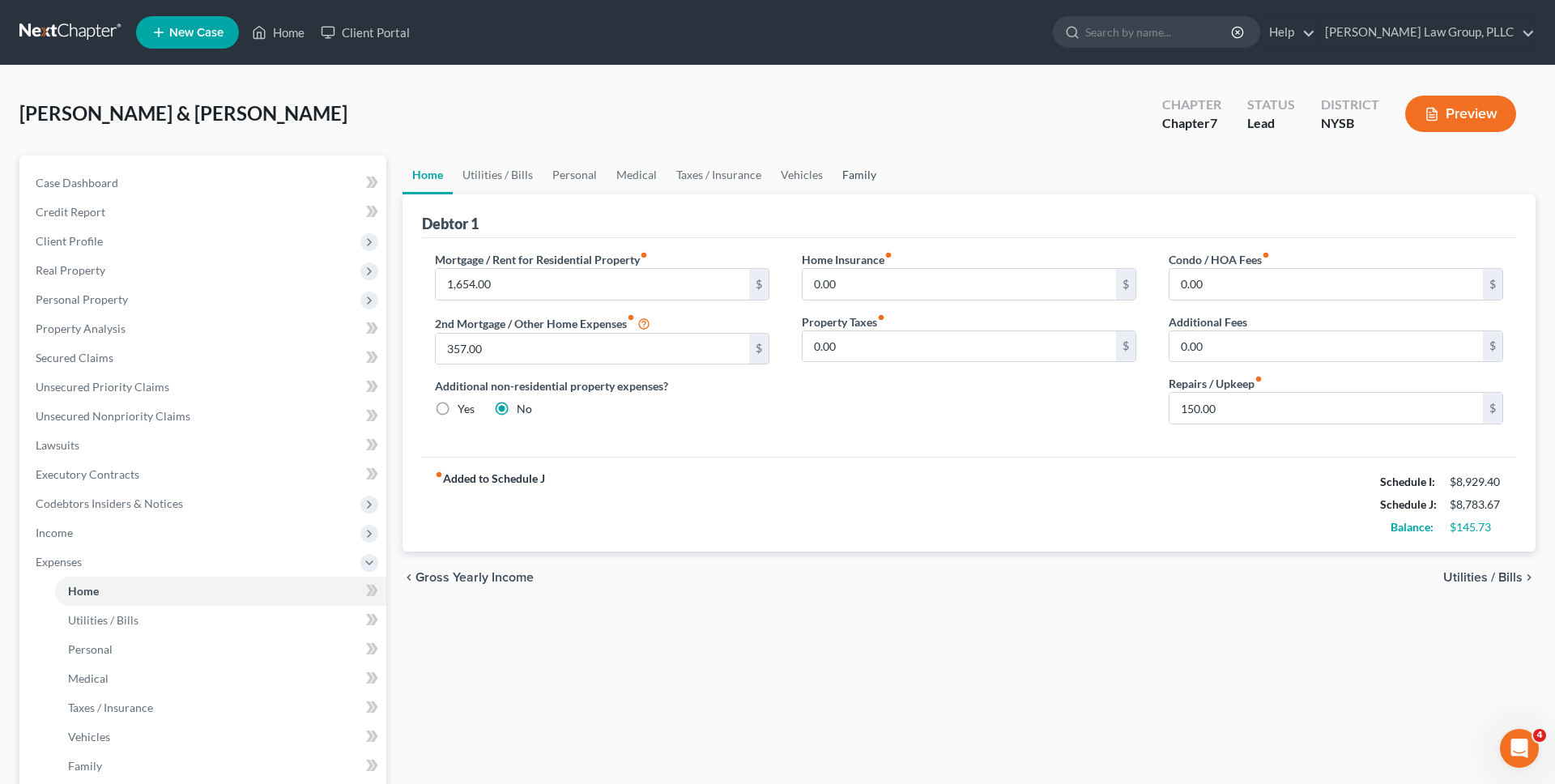
click at [744, 173] on link "Family" at bounding box center [860, 175] width 54 height 39
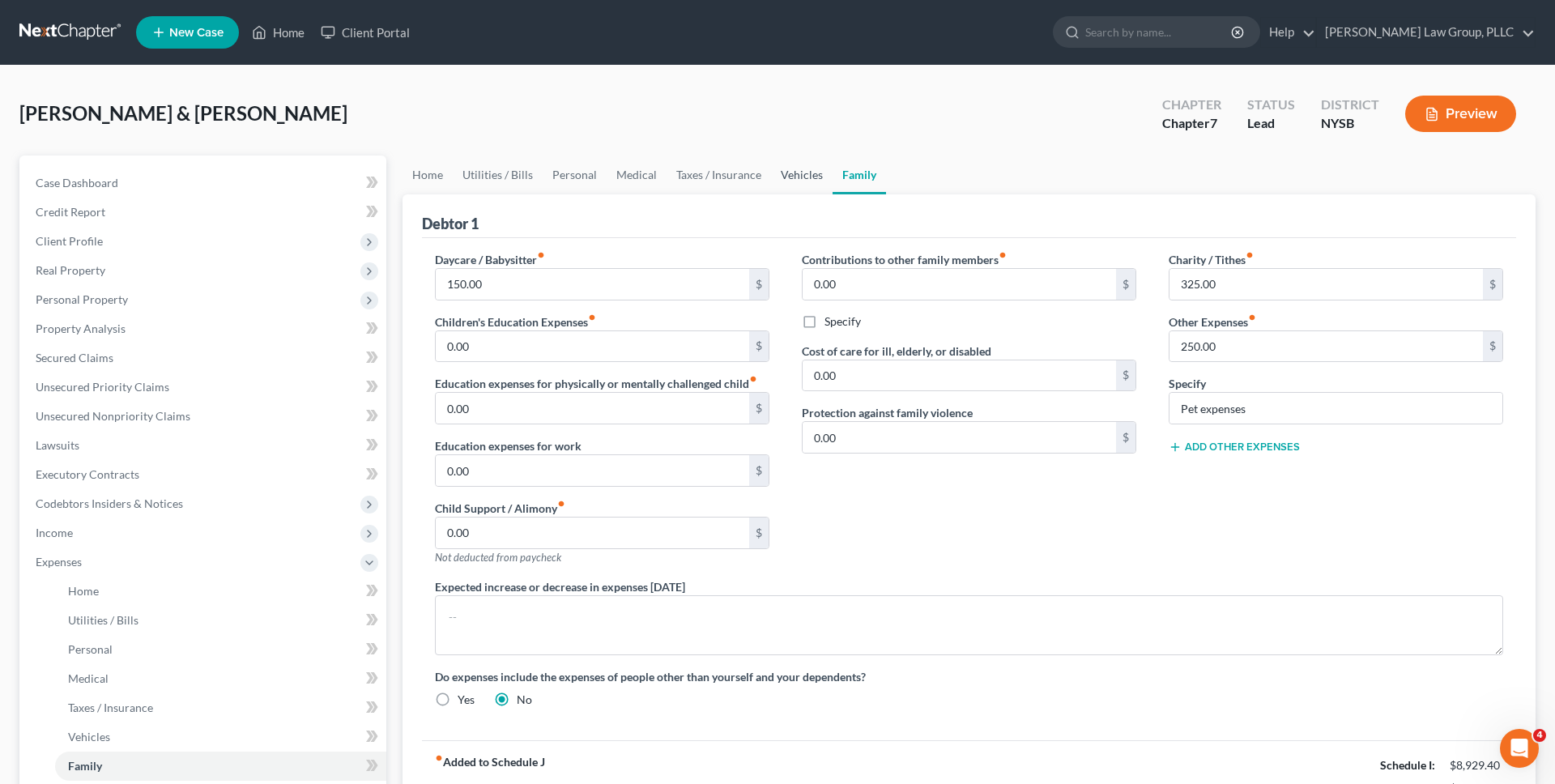
click at [744, 177] on link "Vehicles" at bounding box center [801, 175] width 61 height 39
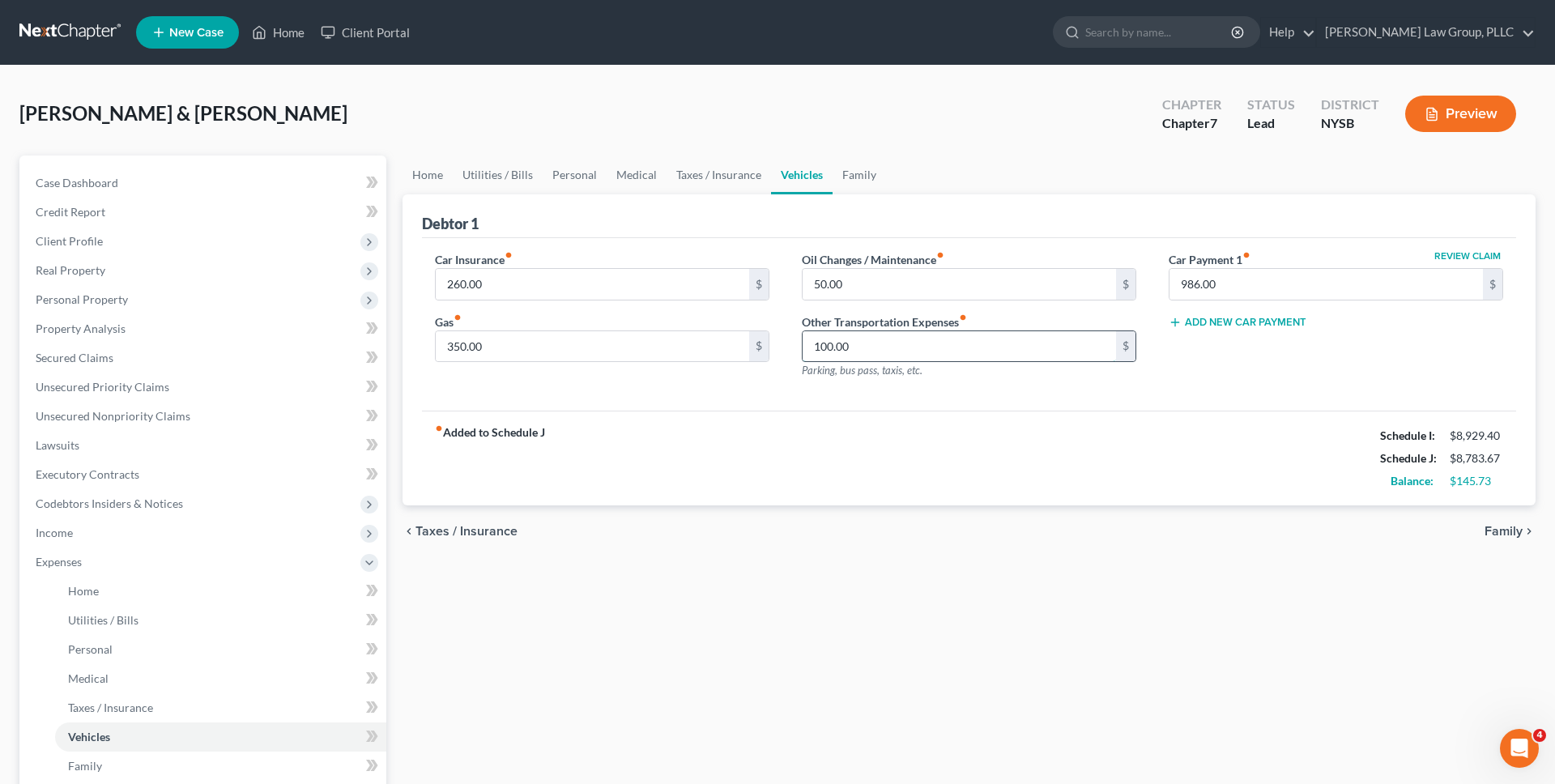
click at [744, 343] on input "100.00" at bounding box center [959, 346] width 313 height 31
type input "125"
click at [744, 290] on input "50.00" at bounding box center [959, 284] width 313 height 31
type input "75"
click at [744, 238] on div "Car Insurance fiber_manual_record 260.00 $ Gas fiber_manual_record 350.00 $ Oil…" at bounding box center [969, 325] width 1094 height 173
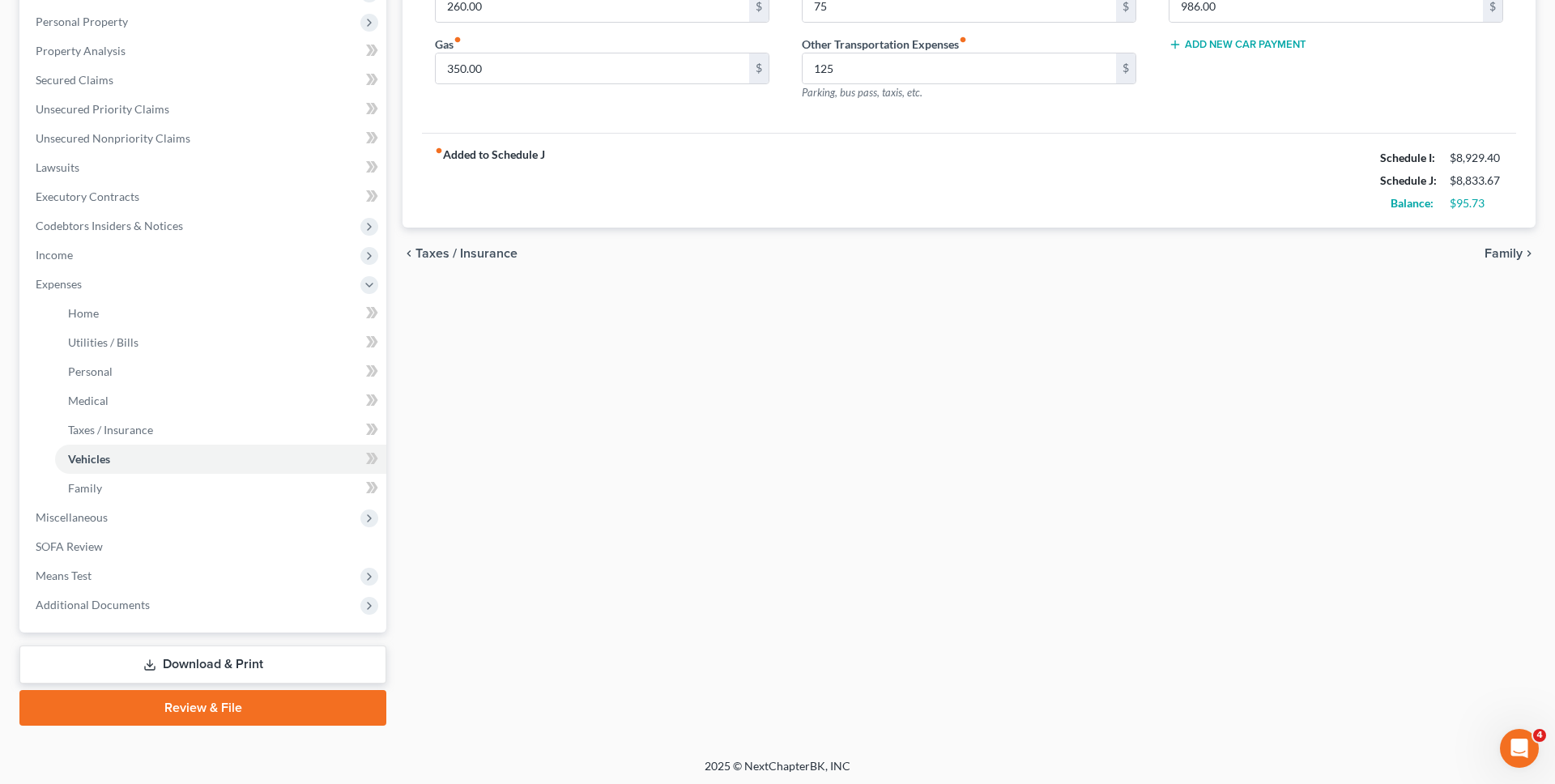
scroll to position [281, 0]
click at [225, 697] on link "Review & File" at bounding box center [202, 704] width 367 height 35
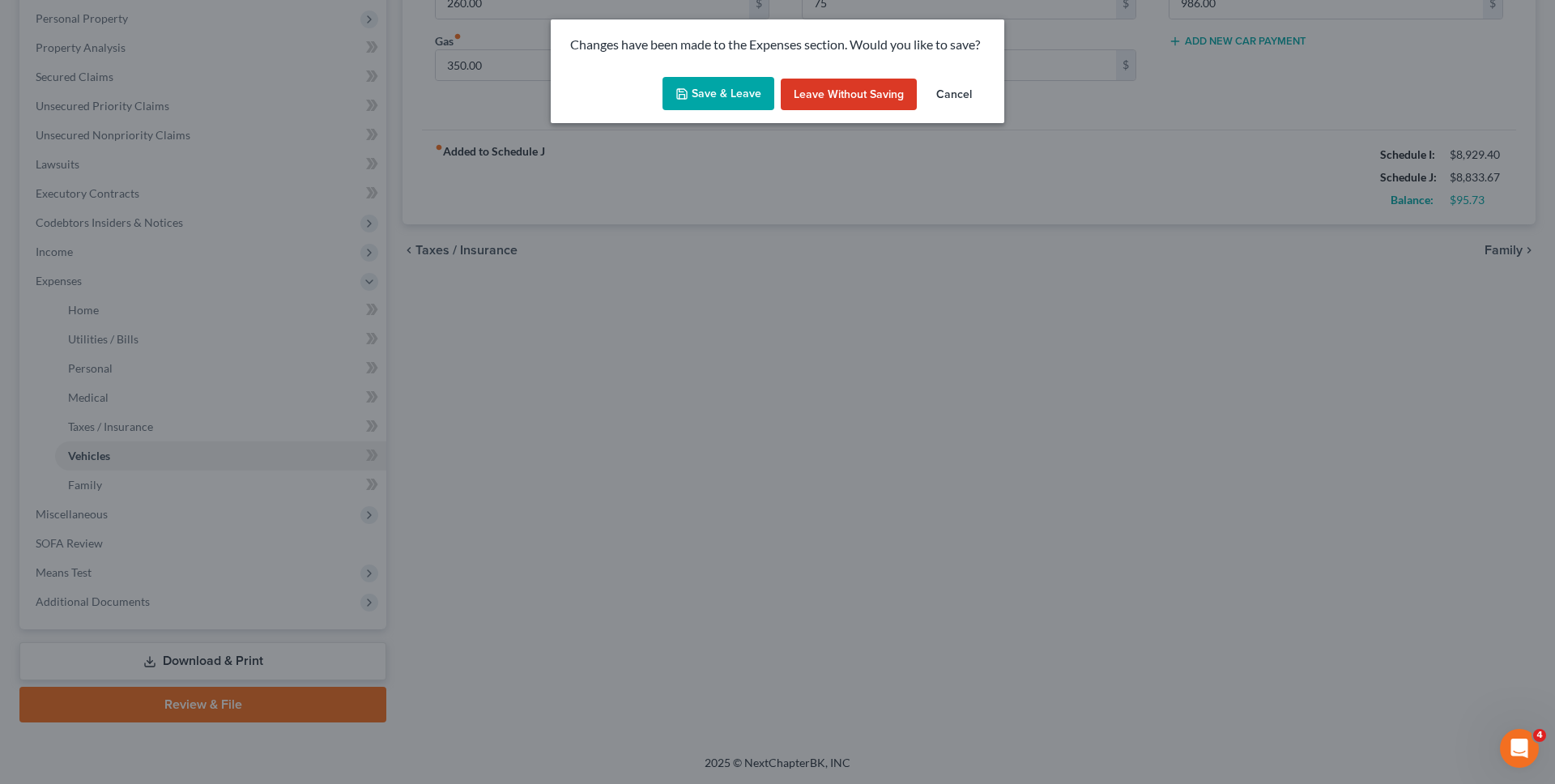
click at [735, 81] on button "Save & Leave" at bounding box center [718, 94] width 112 height 34
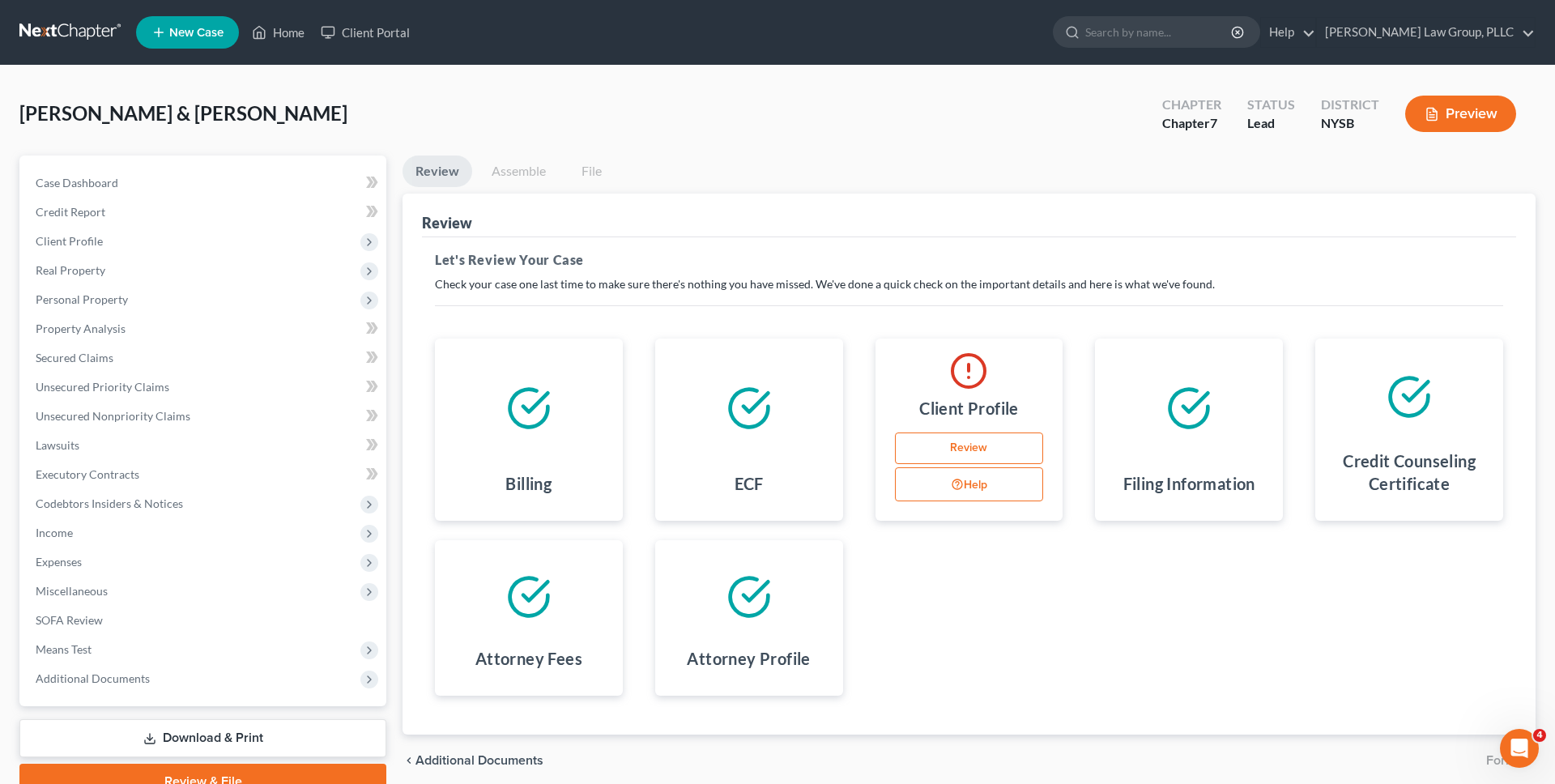
click at [744, 439] on link "Review" at bounding box center [969, 448] width 149 height 33
select select "1"
select select "4"
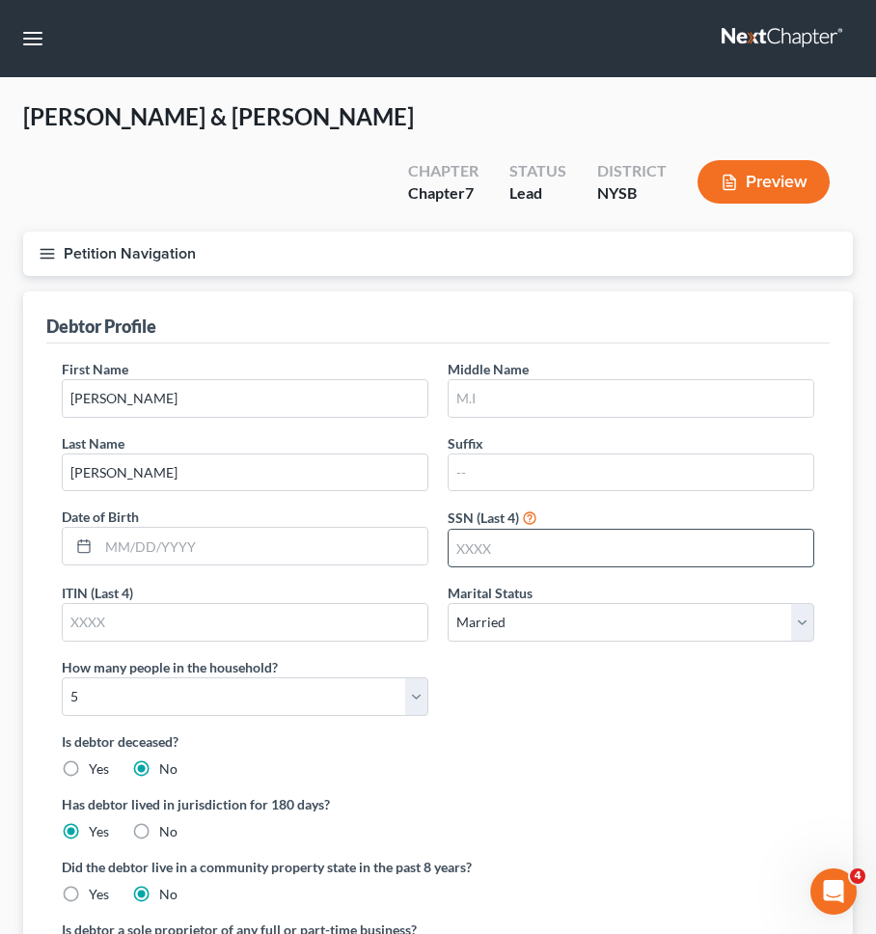
click at [652, 530] on input "text" at bounding box center [631, 548] width 365 height 37
type input "9169"
click at [645, 596] on div "First Name Justin Middle Name Last Name Wendover Suffix Date of Birth SSN (Last…" at bounding box center [438, 545] width 772 height 372
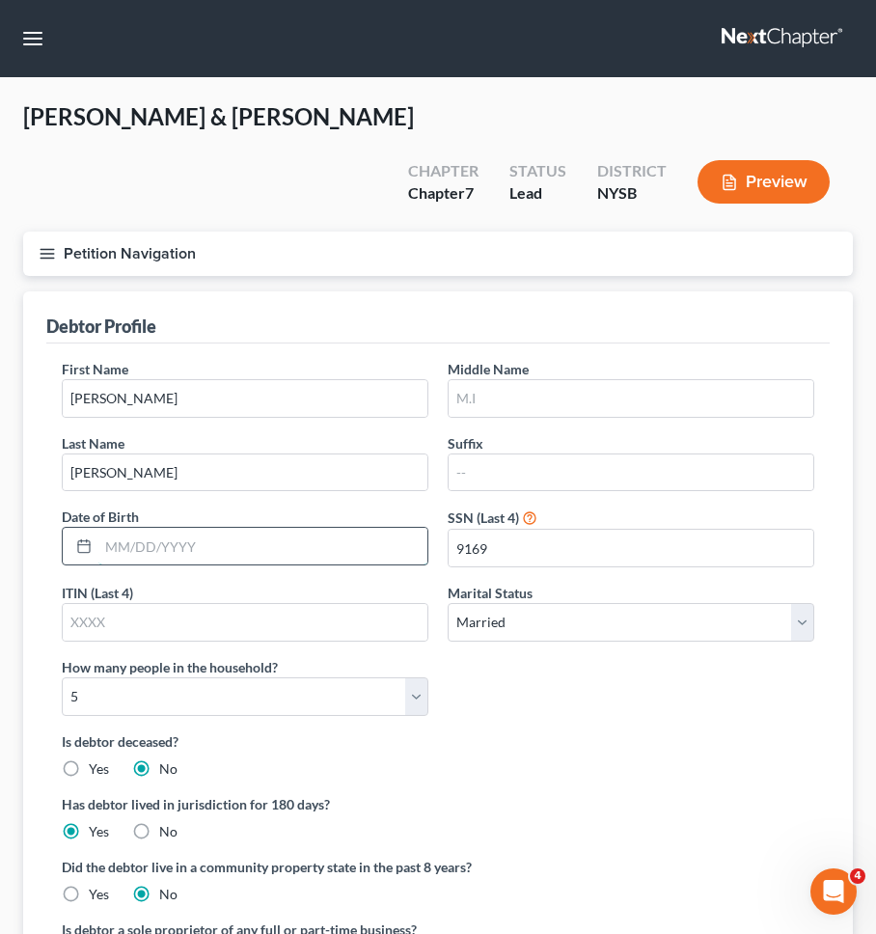
click at [380, 528] on input "text" at bounding box center [262, 546] width 329 height 37
type input "04/19/1985"
click at [604, 618] on div "First Name Justin Middle Name Last Name Wendover Suffix Date of Birth 04/19/198…" at bounding box center [438, 545] width 772 height 372
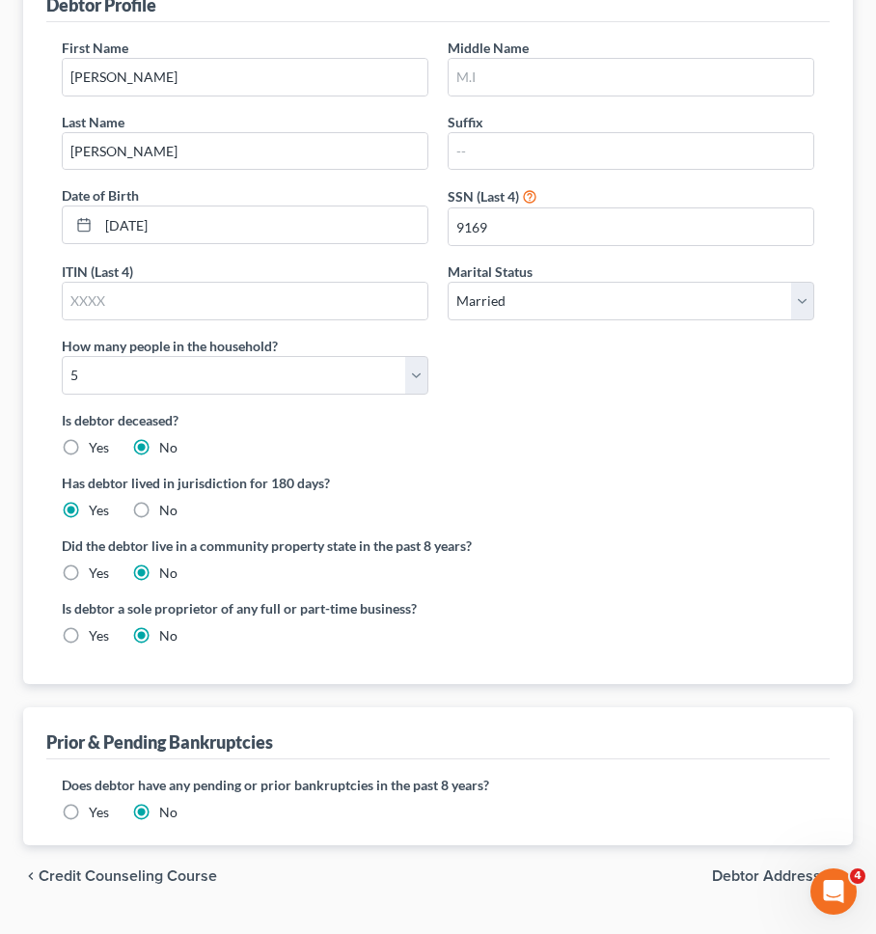
click at [720, 868] on span "Debtor Addresses" at bounding box center [774, 875] width 125 height 15
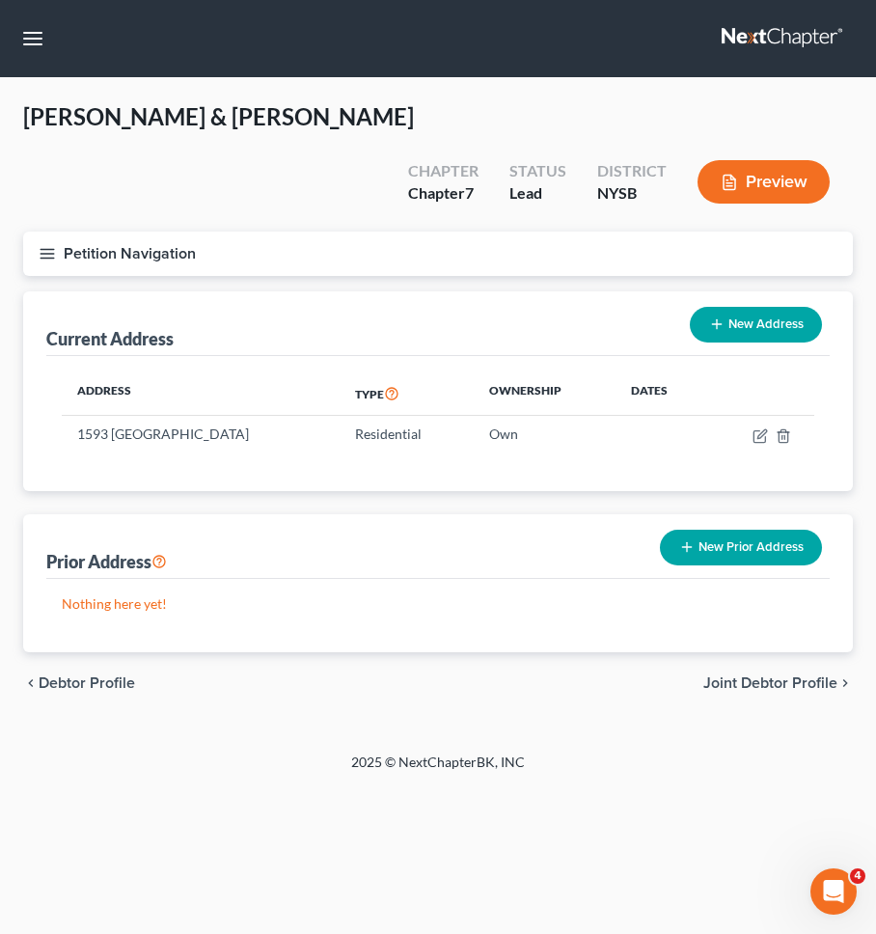
click at [743, 675] on span "Joint Debtor Profile" at bounding box center [770, 682] width 134 height 15
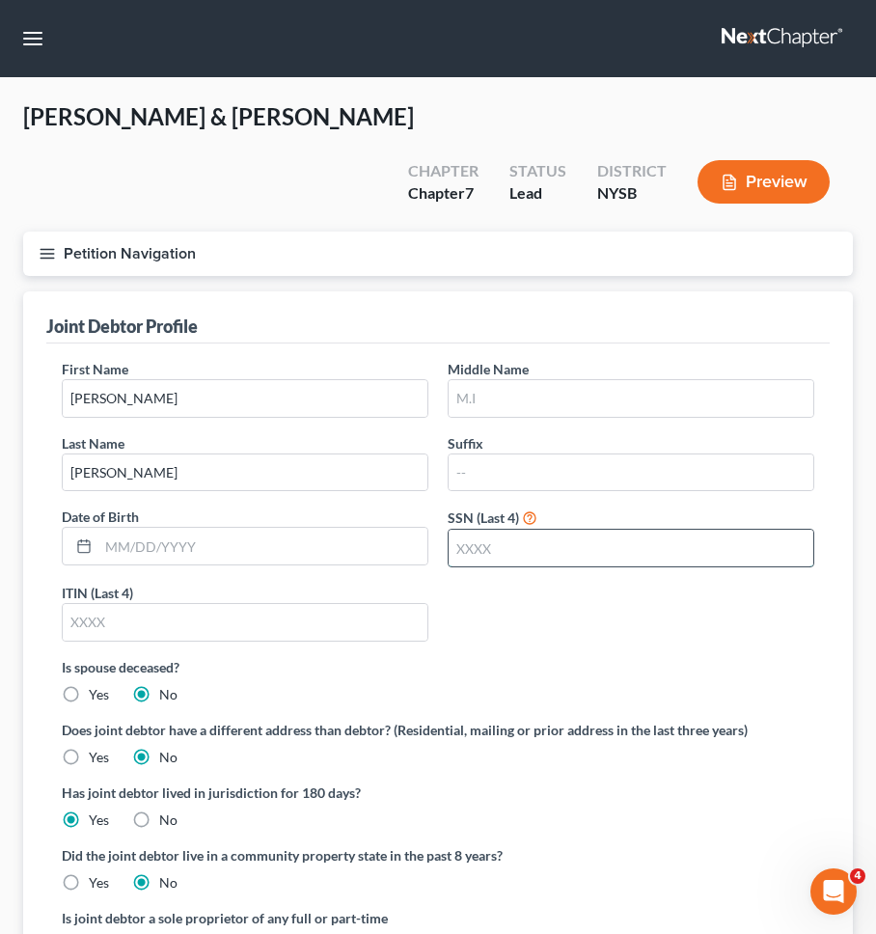
click at [480, 530] on input "text" at bounding box center [631, 548] width 365 height 37
type input "8584"
click at [498, 592] on div "First Name Rebecca Middle Name Last Name Wendover Suffix Date of Birth SSN (Las…" at bounding box center [438, 508] width 772 height 298
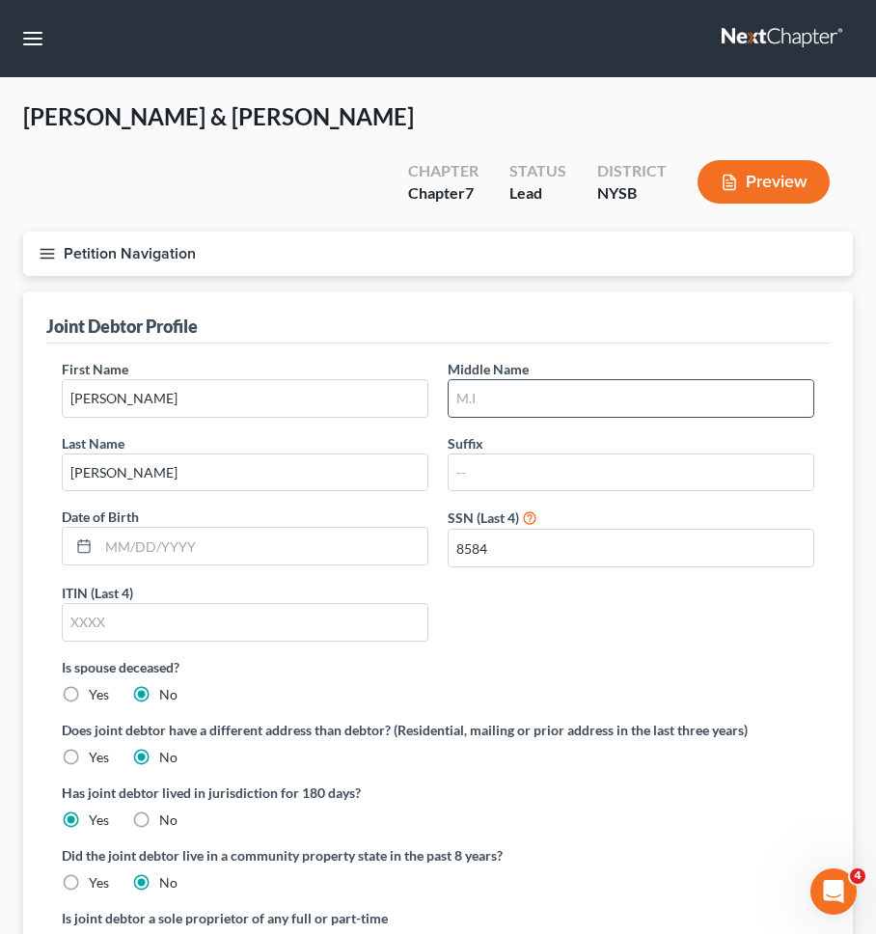
click at [533, 380] on input "text" at bounding box center [631, 398] width 365 height 37
type input "Anne"
click at [285, 528] on input "text" at bounding box center [262, 546] width 329 height 37
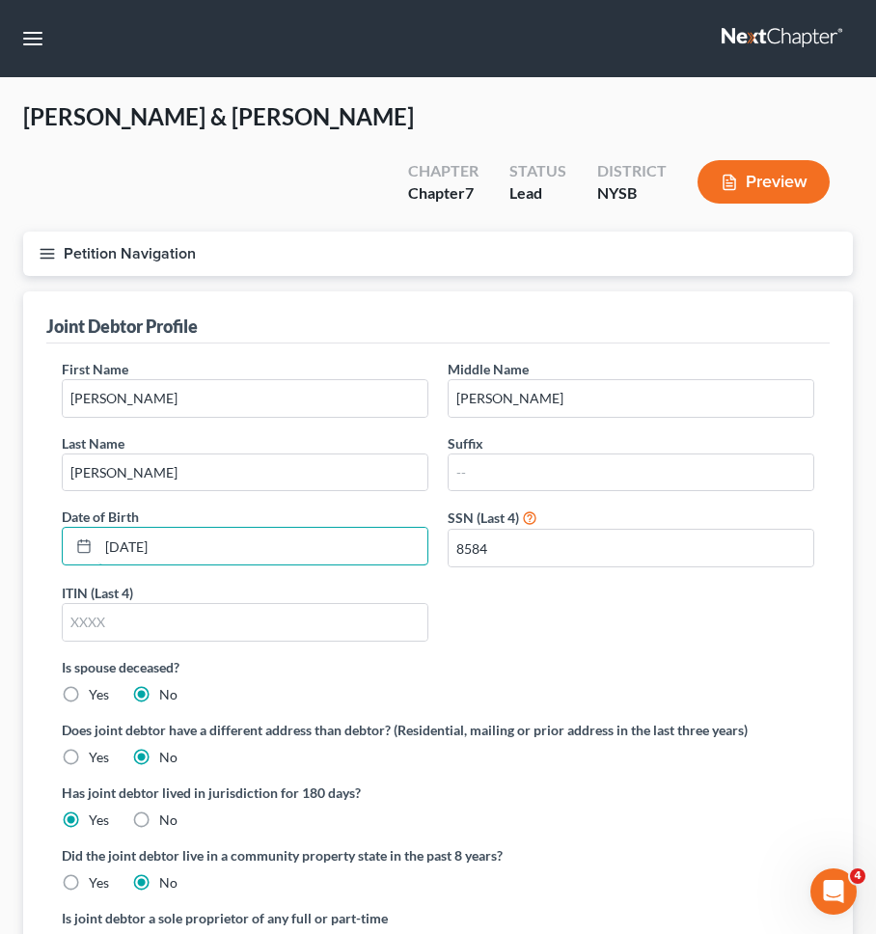
type input "08/31/1985"
click at [448, 538] on div "First Name Rebecca Middle Name Anne Last Name Wendover Suffix Date of Birth 08/…" at bounding box center [438, 508] width 772 height 298
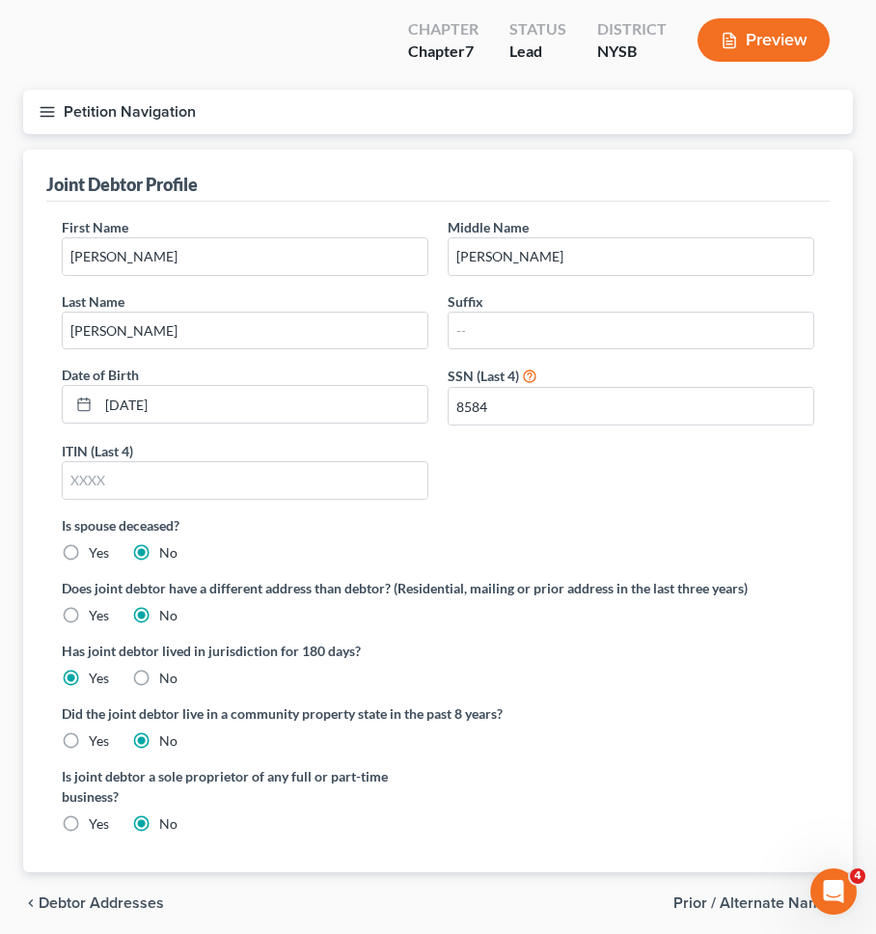
scroll to position [169, 0]
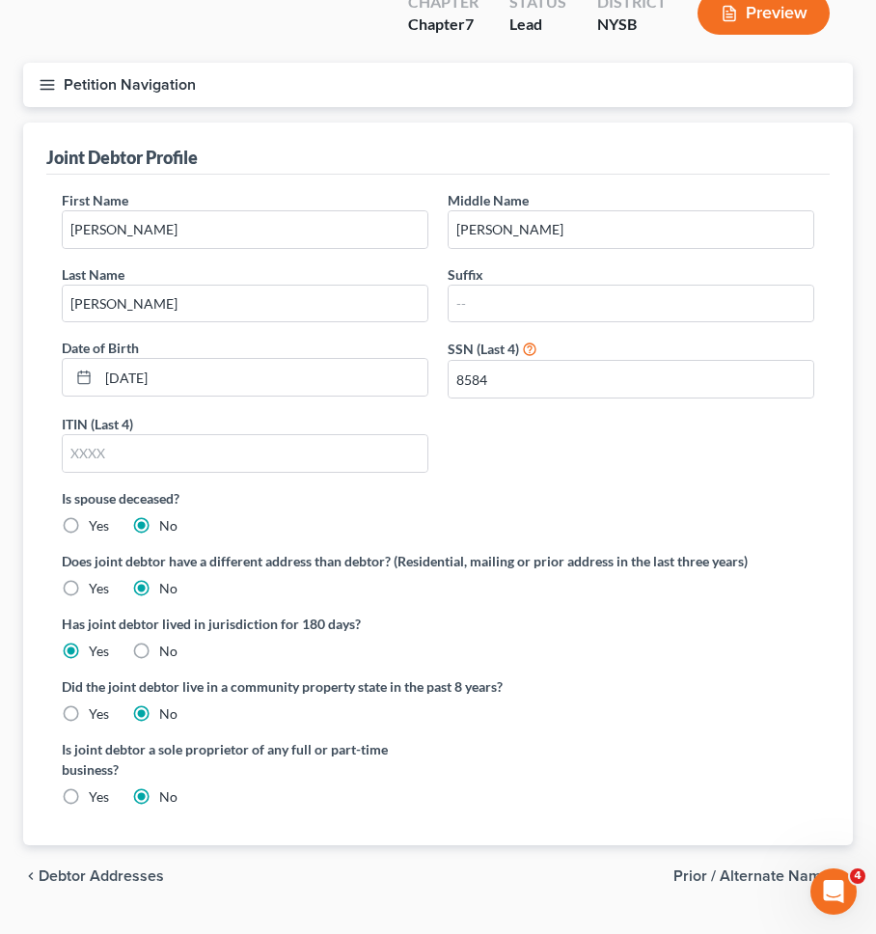
click at [128, 868] on span "Debtor Addresses" at bounding box center [101, 875] width 125 height 15
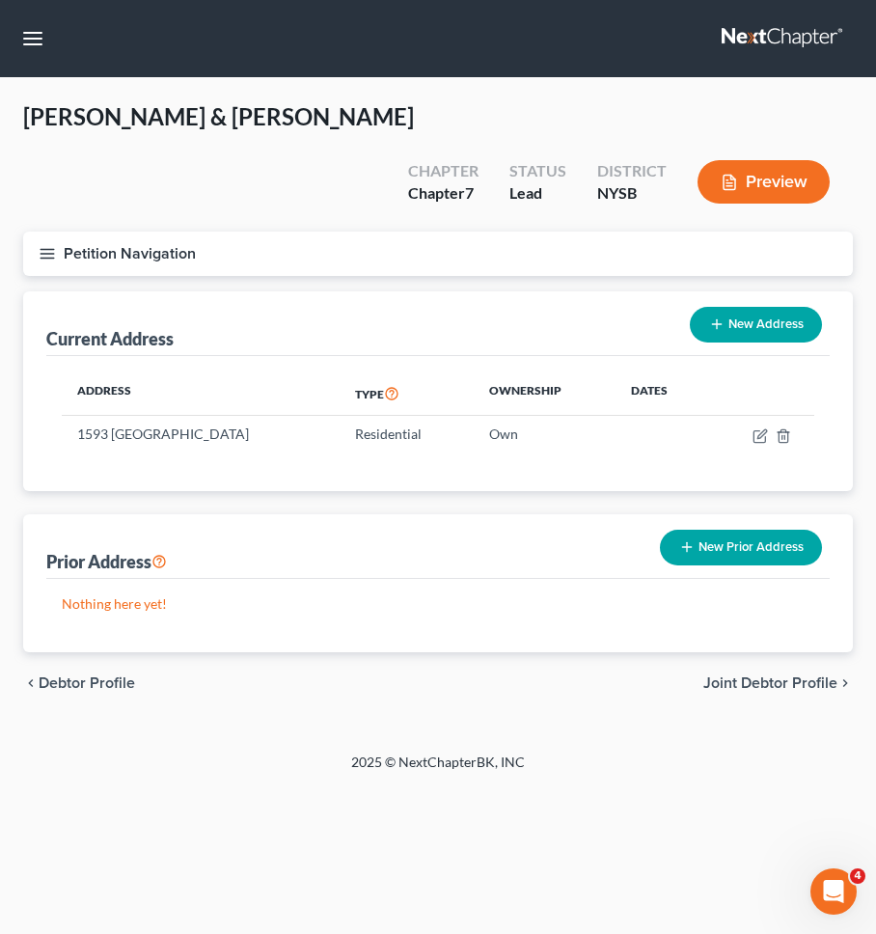
click at [116, 675] on span "Debtor Profile" at bounding box center [87, 682] width 96 height 15
select select "1"
select select "4"
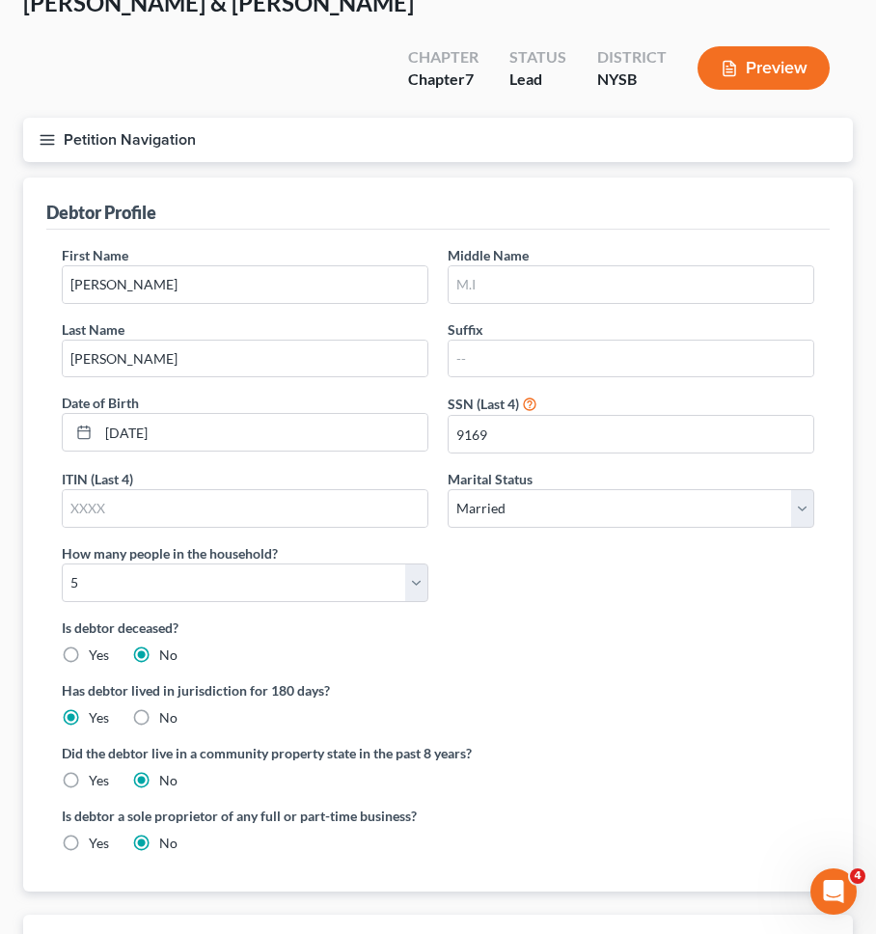
scroll to position [92, 0]
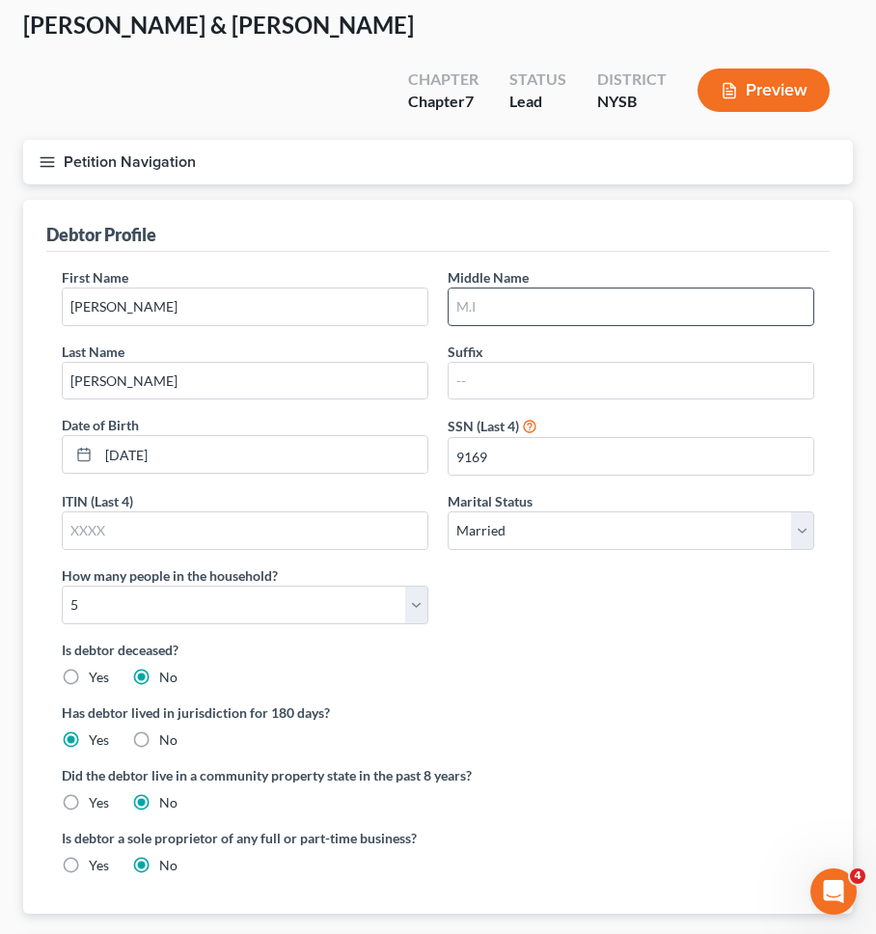
click at [653, 288] on input "text" at bounding box center [631, 306] width 365 height 37
type input "Charles"
click at [516, 828] on div "Is debtor a sole proprietor of any full or part-time business? Yes No" at bounding box center [438, 859] width 772 height 63
click at [330, 140] on button "Petition Navigation" at bounding box center [438, 162] width 830 height 44
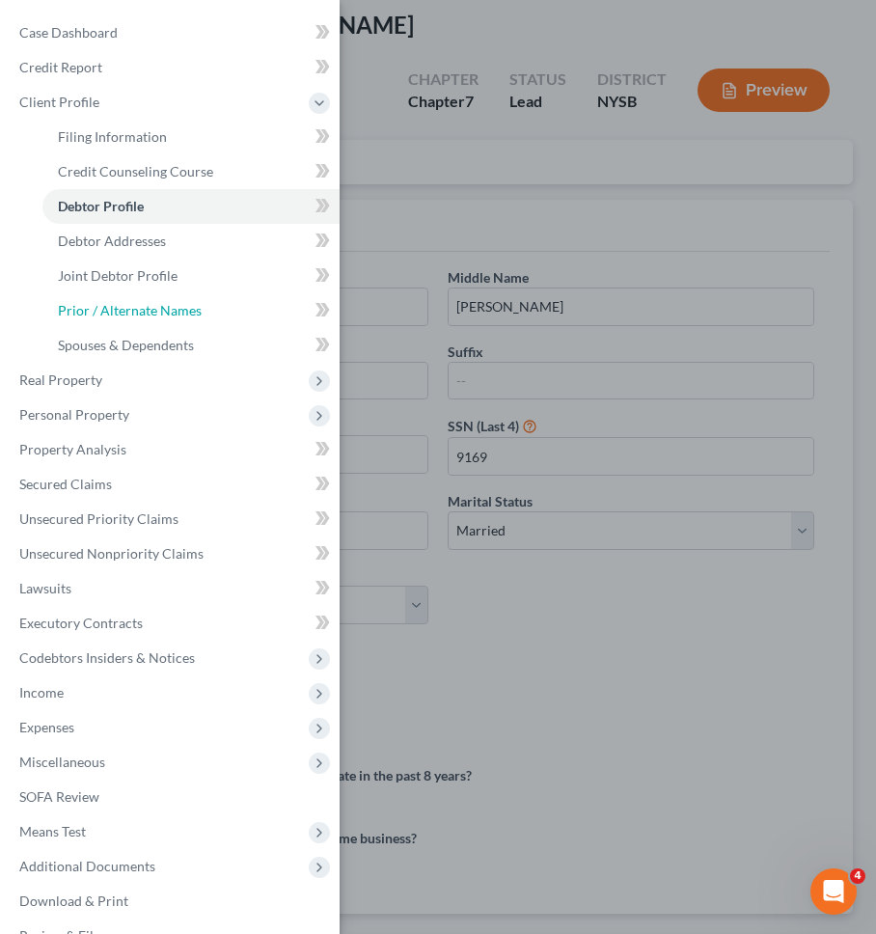
click at [177, 316] on span "Prior / Alternate Names" at bounding box center [130, 310] width 144 height 16
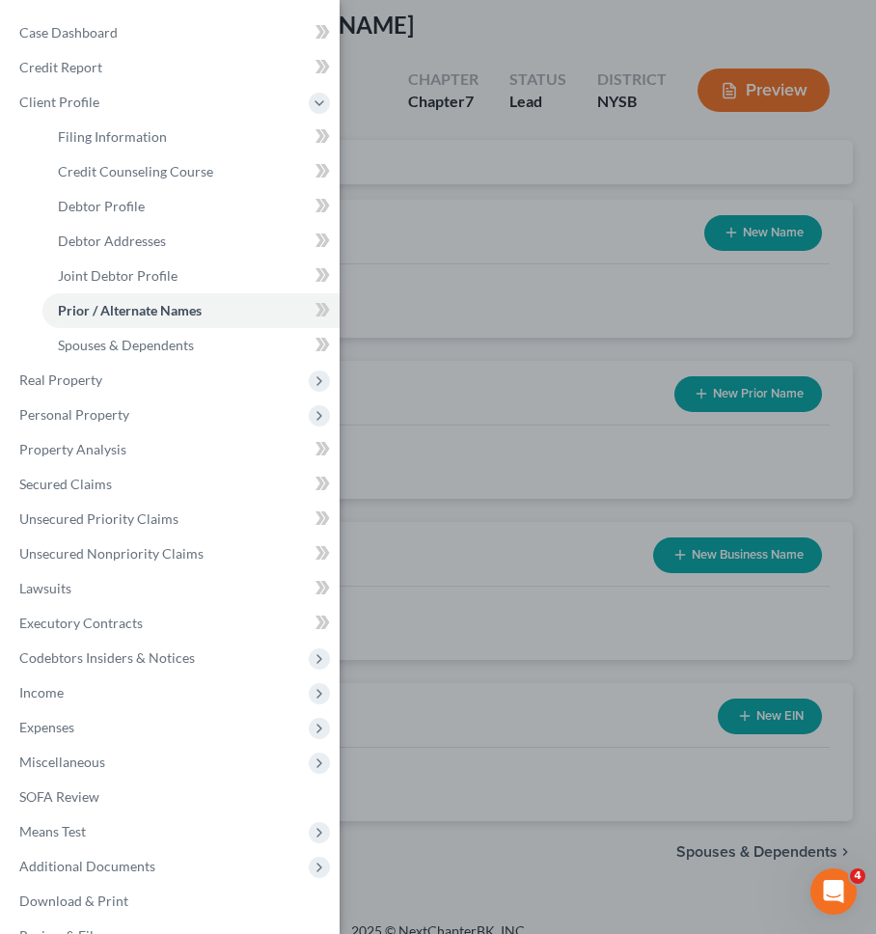
scroll to position [2, 0]
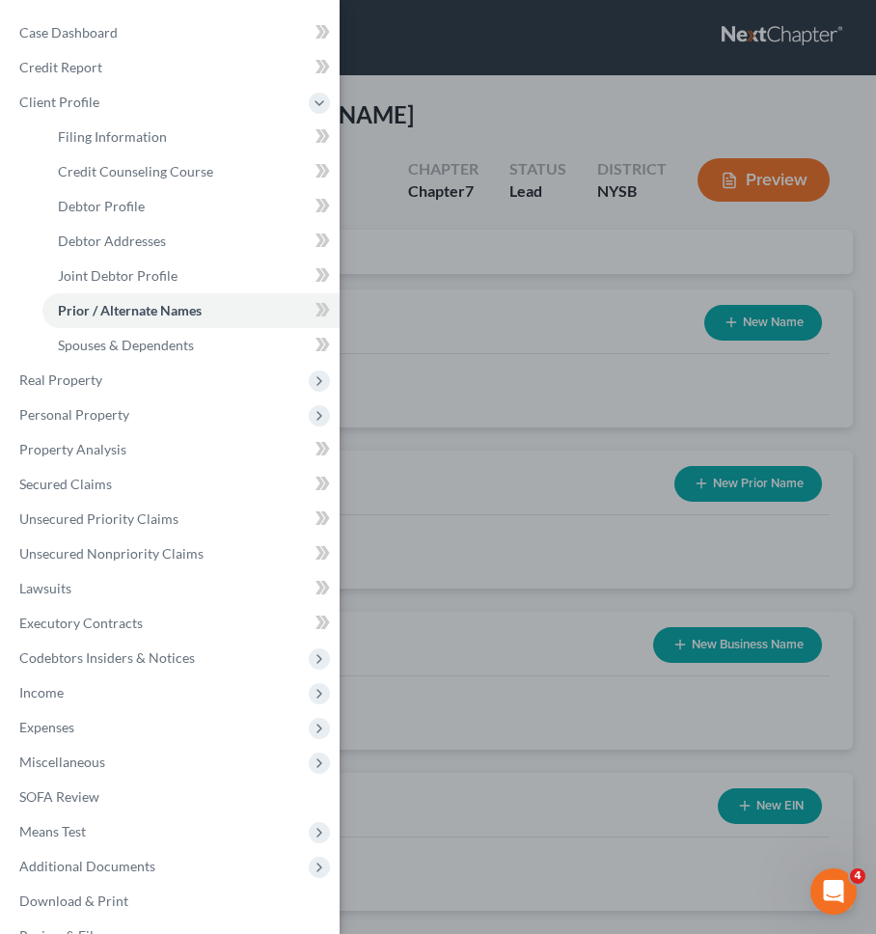
click at [447, 264] on div "Case Dashboard Payments Invoices Payments Payments Credit Report Client Profile" at bounding box center [438, 467] width 876 height 934
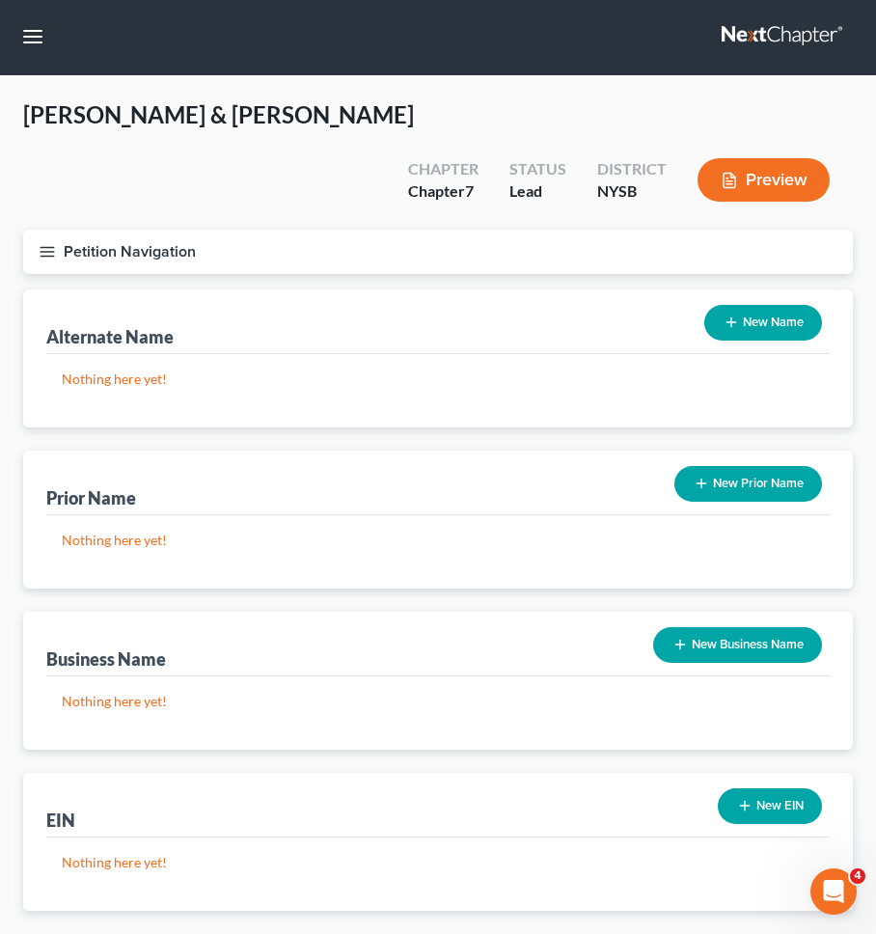
scroll to position [0, 0]
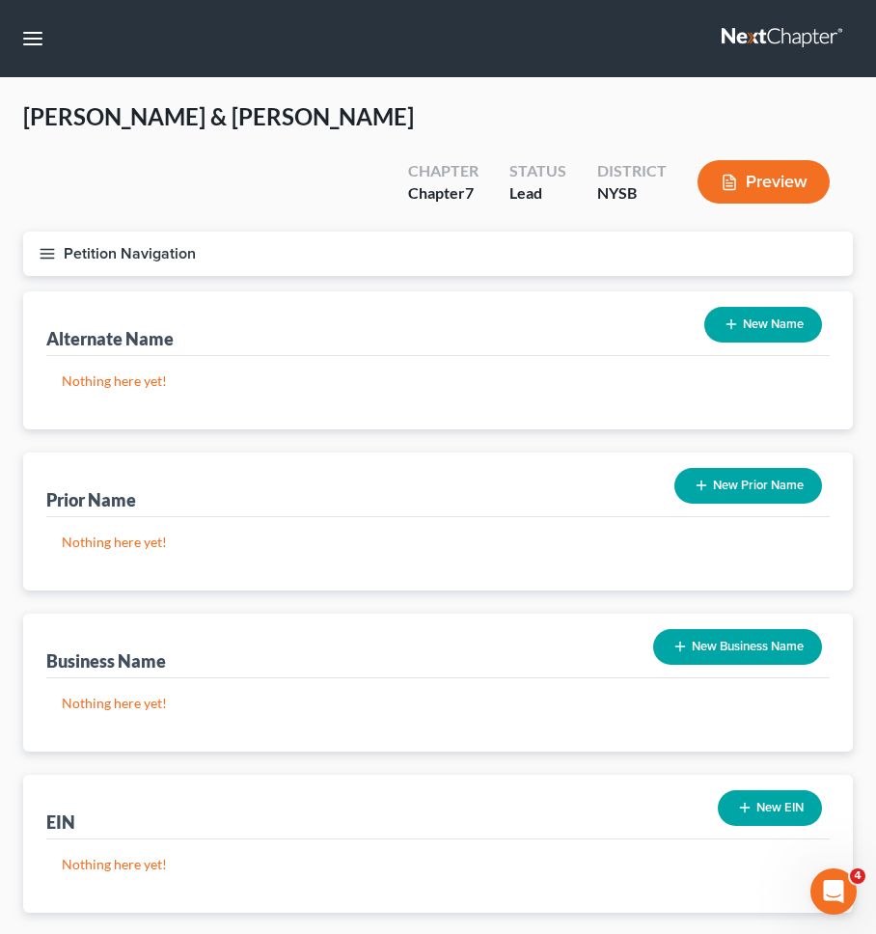
click at [710, 307] on button "New Name" at bounding box center [763, 325] width 118 height 36
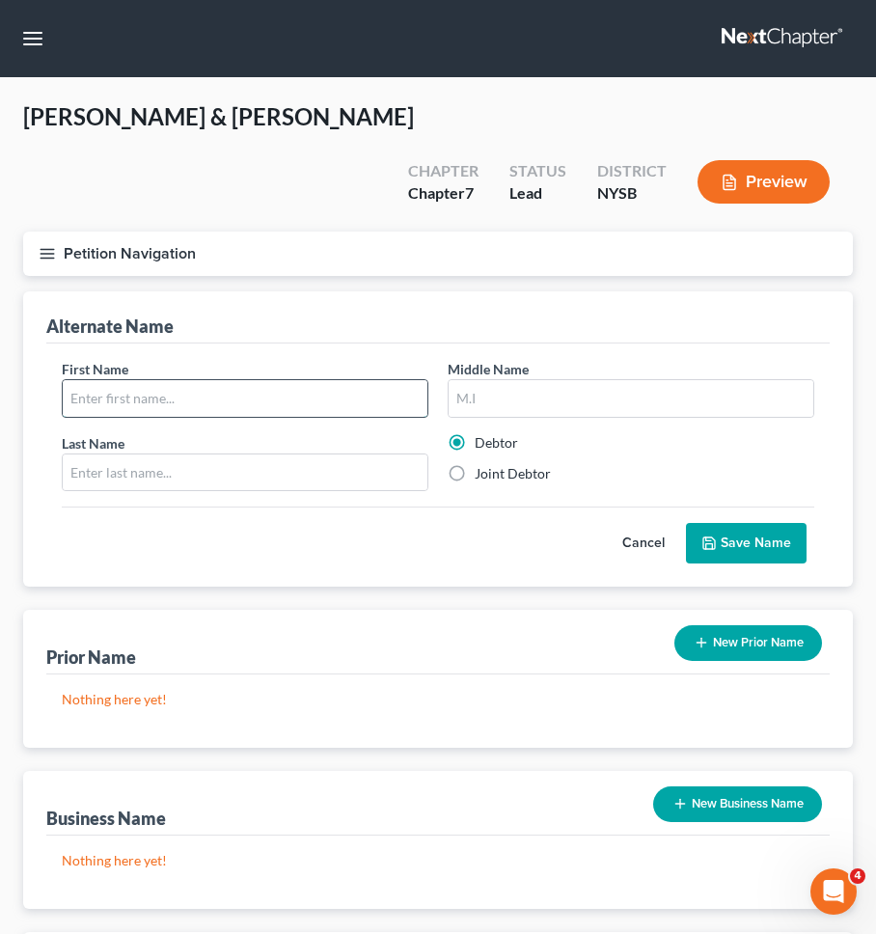
click at [256, 380] on input "text" at bounding box center [245, 398] width 365 height 37
type input "Justin"
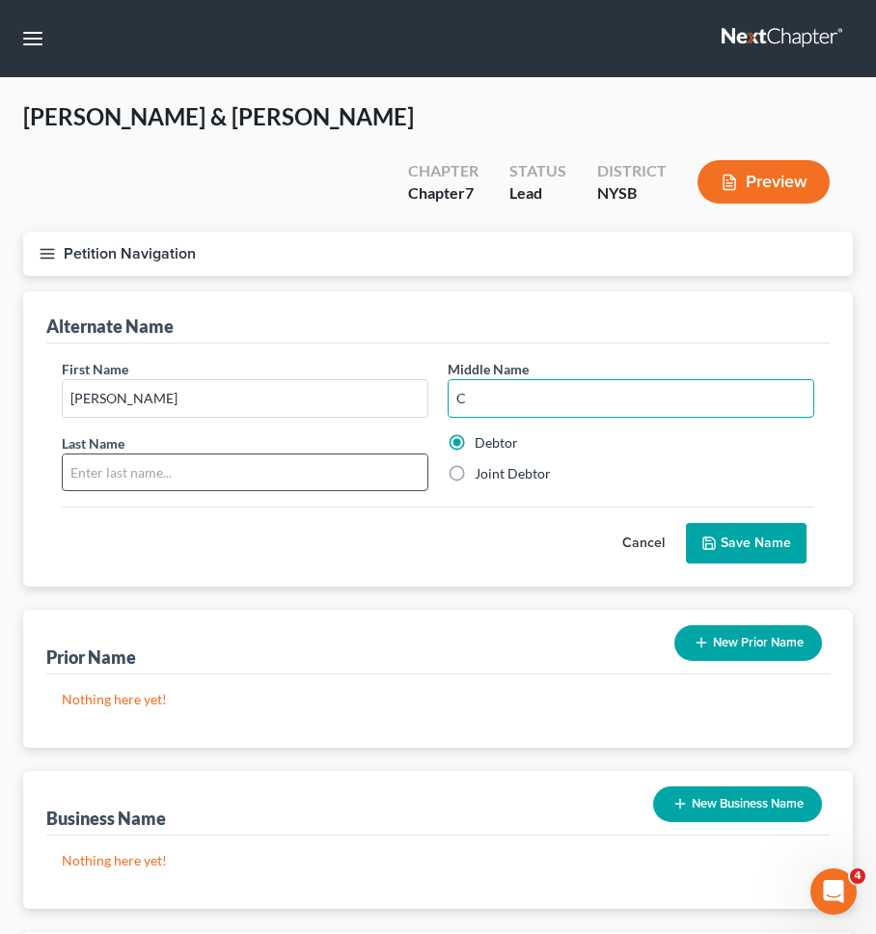
type input "C"
click at [205, 454] on input "text" at bounding box center [245, 472] width 365 height 37
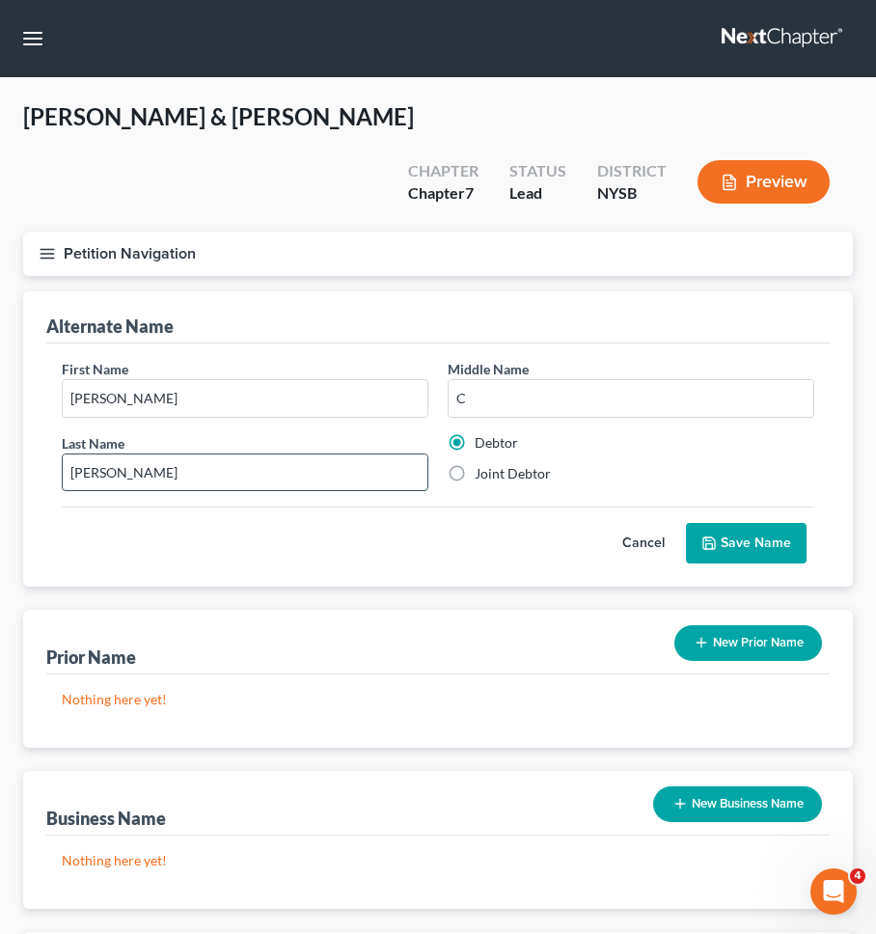
type input "Wendover"
click at [719, 523] on button "Save Name" at bounding box center [746, 543] width 121 height 41
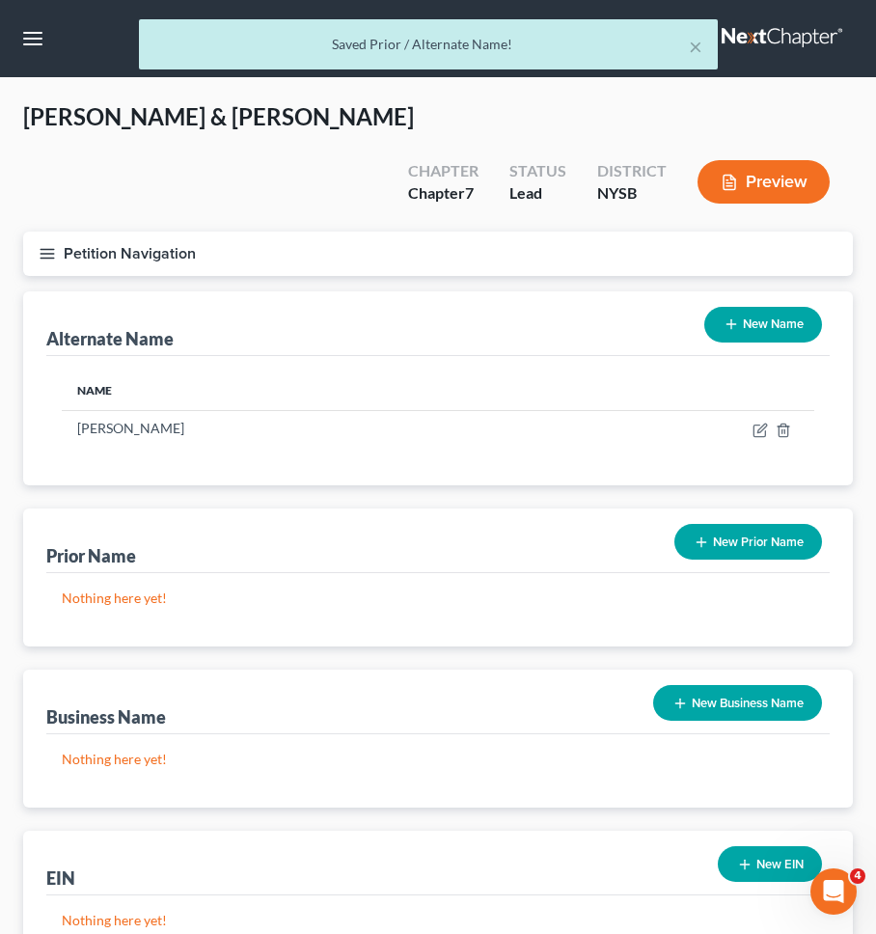
scroll to position [123, 0]
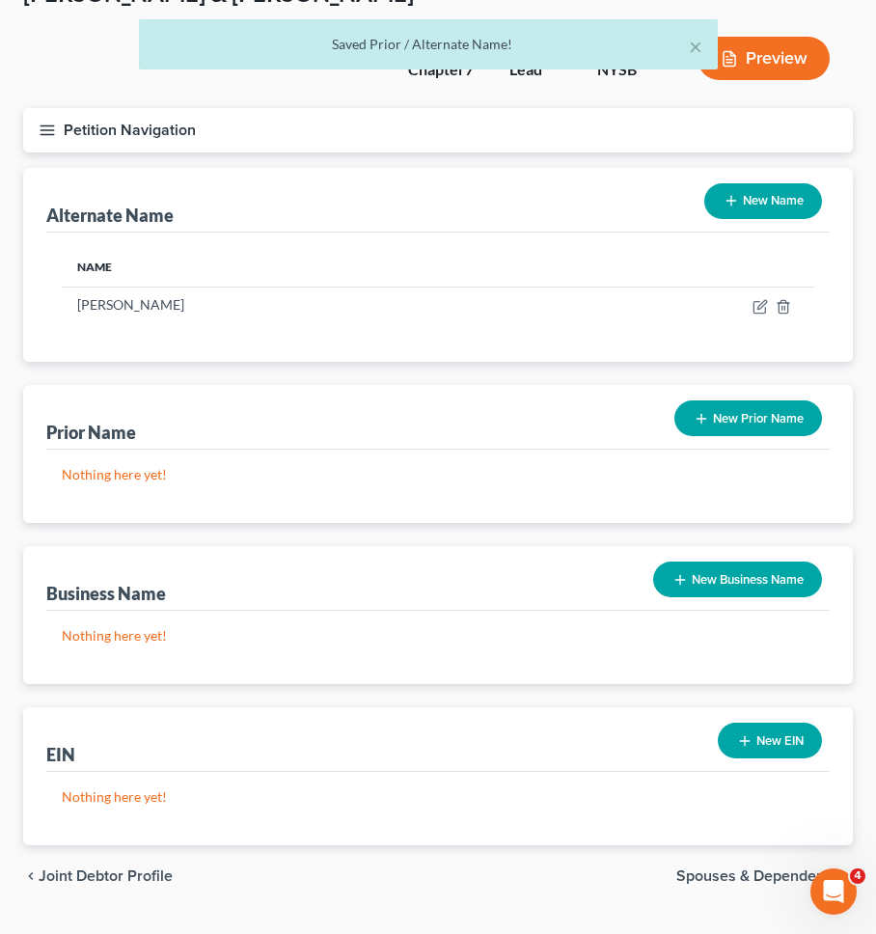
click at [159, 868] on span "Joint Debtor Profile" at bounding box center [106, 875] width 134 height 15
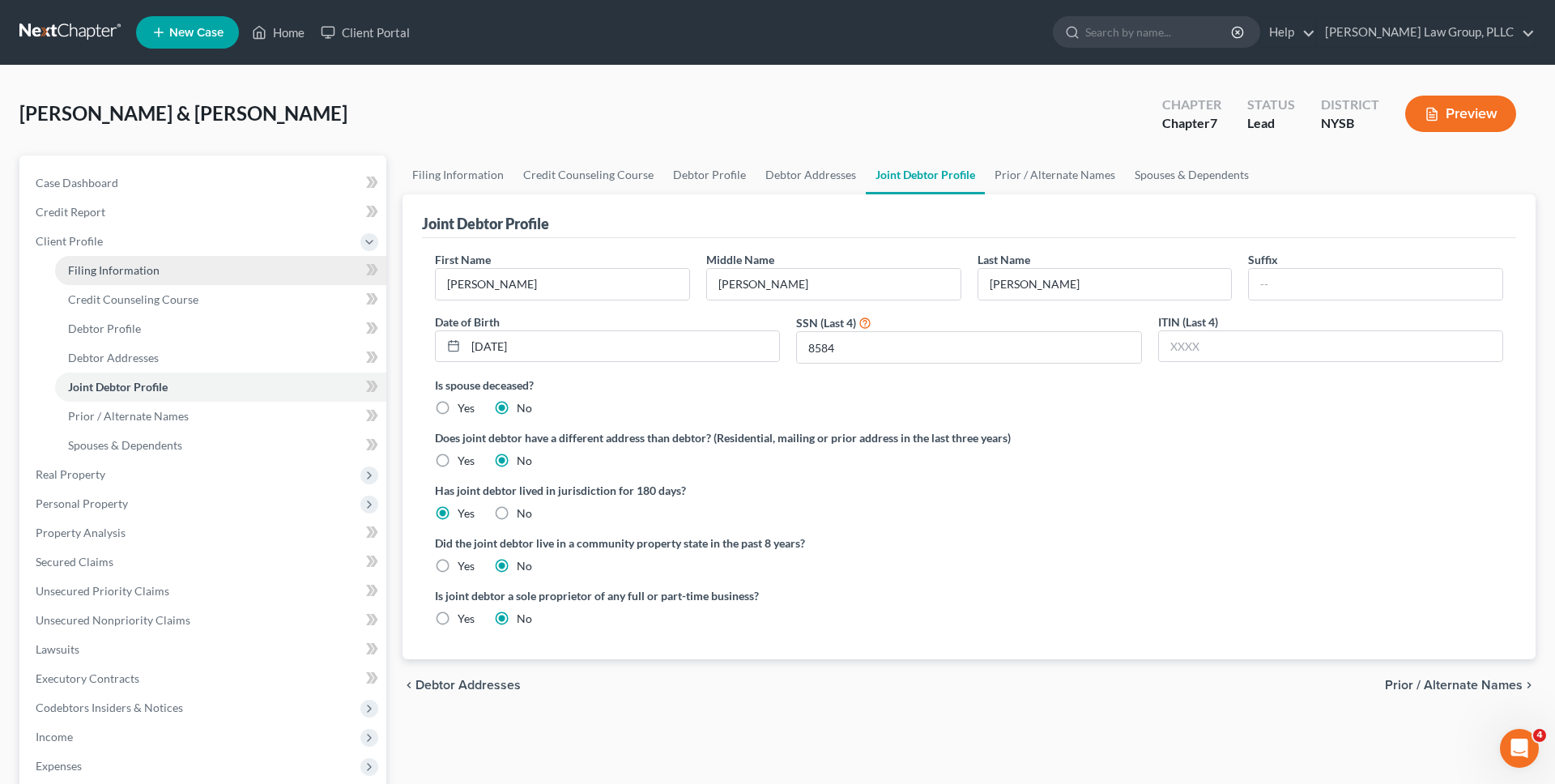
click at [173, 268] on link "Filing Information" at bounding box center [221, 270] width 331 height 29
select select "1"
select select "0"
select select "35"
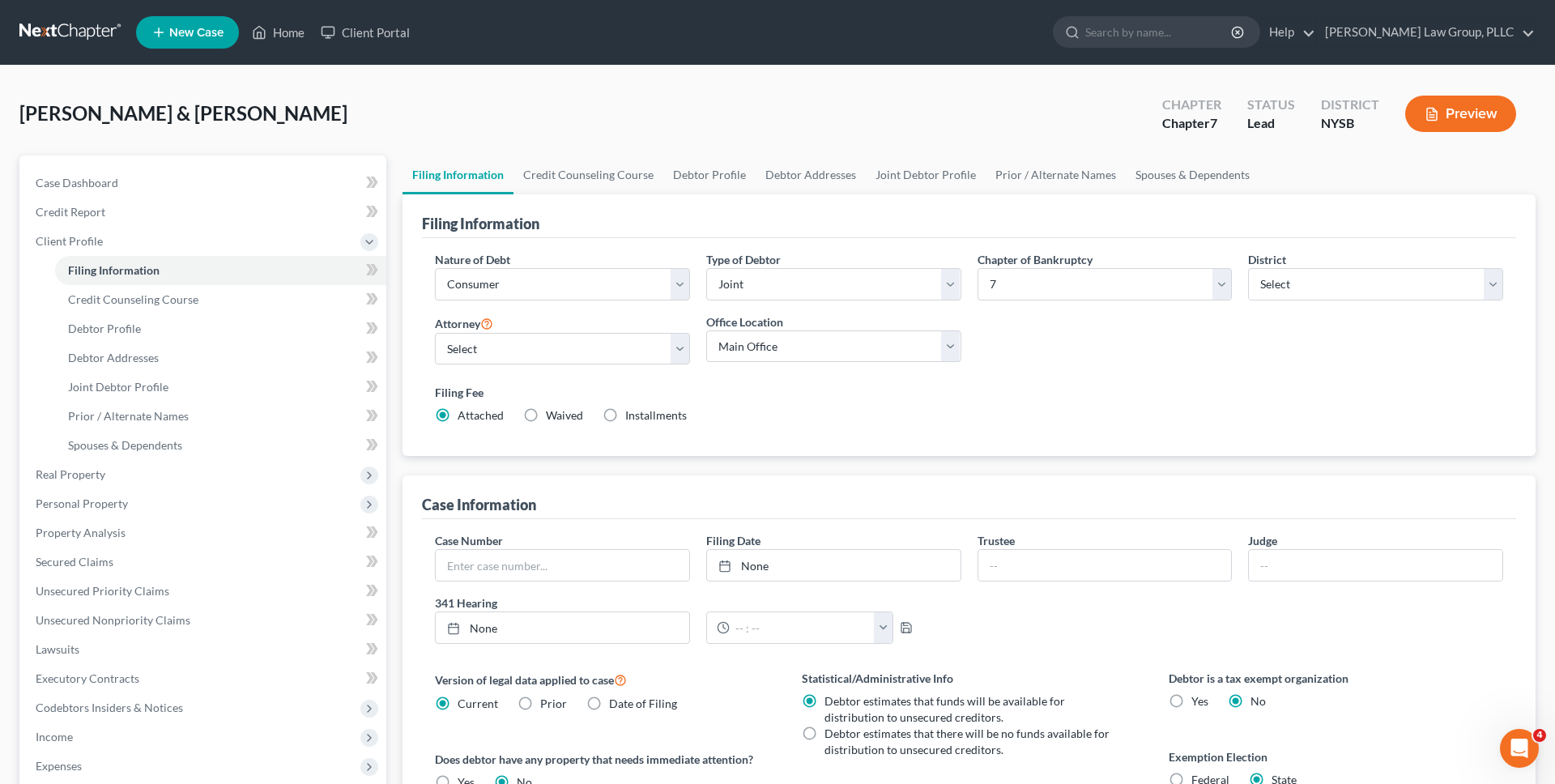
click at [626, 415] on label "Installments Installments" at bounding box center [656, 415] width 61 height 16
click at [631, 415] on input "Installments Installments" at bounding box center [636, 412] width 11 height 11
radio input "true"
radio input "false"
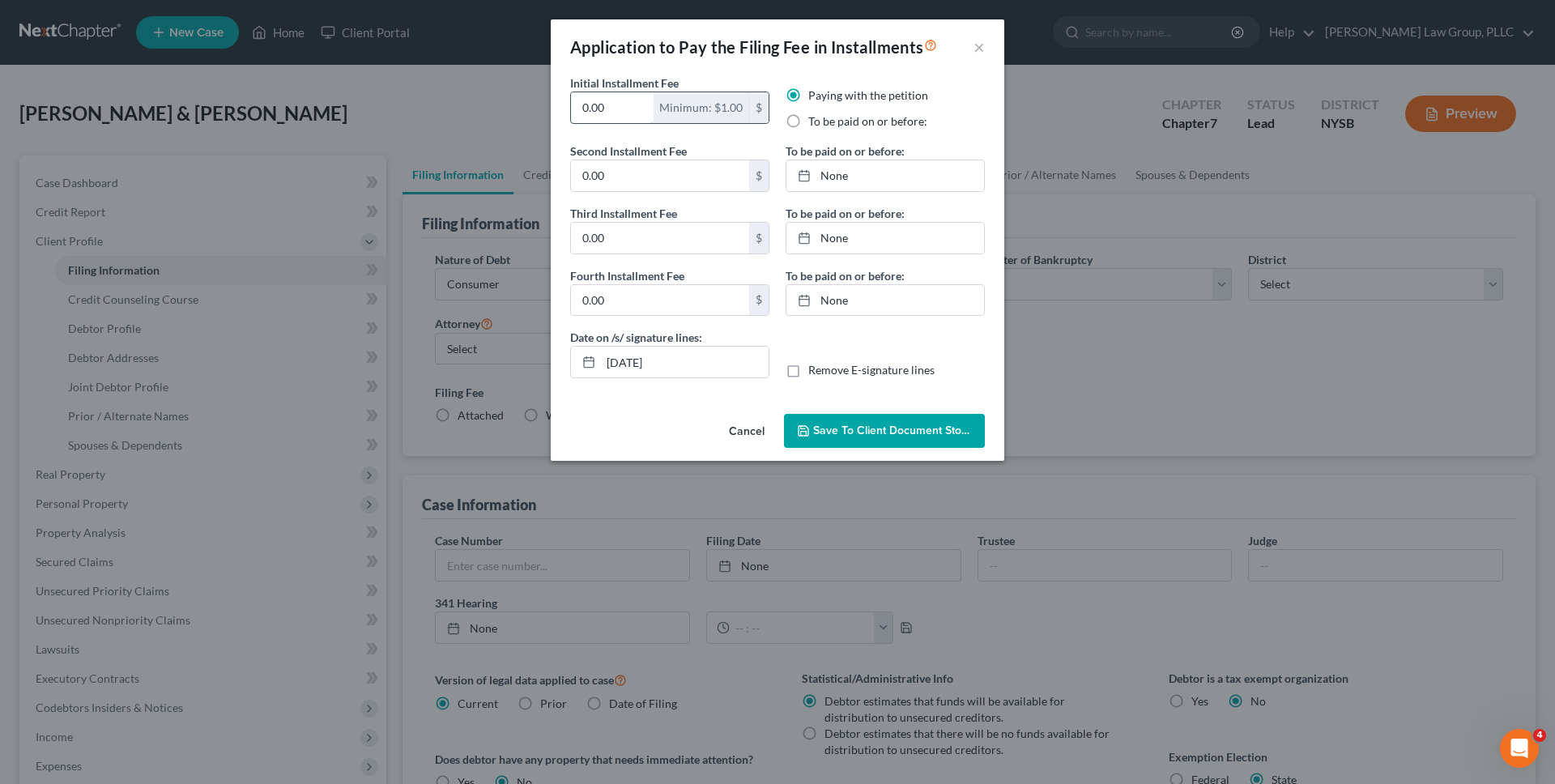
click at [620, 113] on input "0.00" at bounding box center [612, 107] width 82 height 31
type input "80"
click at [620, 175] on input "0.00" at bounding box center [660, 175] width 178 height 31
type input "86"
click at [629, 234] on input "0.00" at bounding box center [660, 238] width 178 height 31
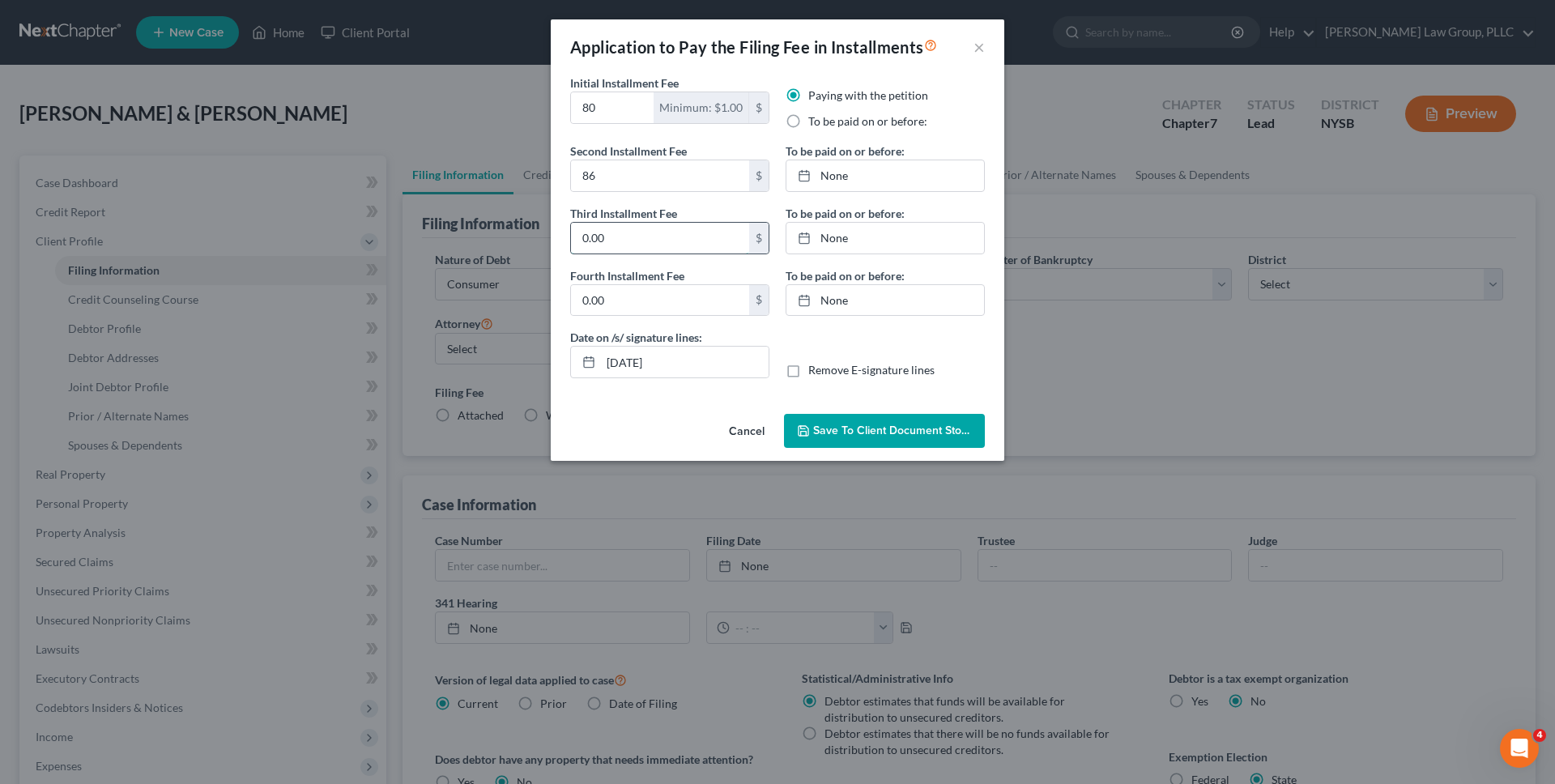
paste input "86"
type input "86"
click at [631, 290] on input "0.00" at bounding box center [660, 301] width 178 height 31
paste input "86"
paste input "text"
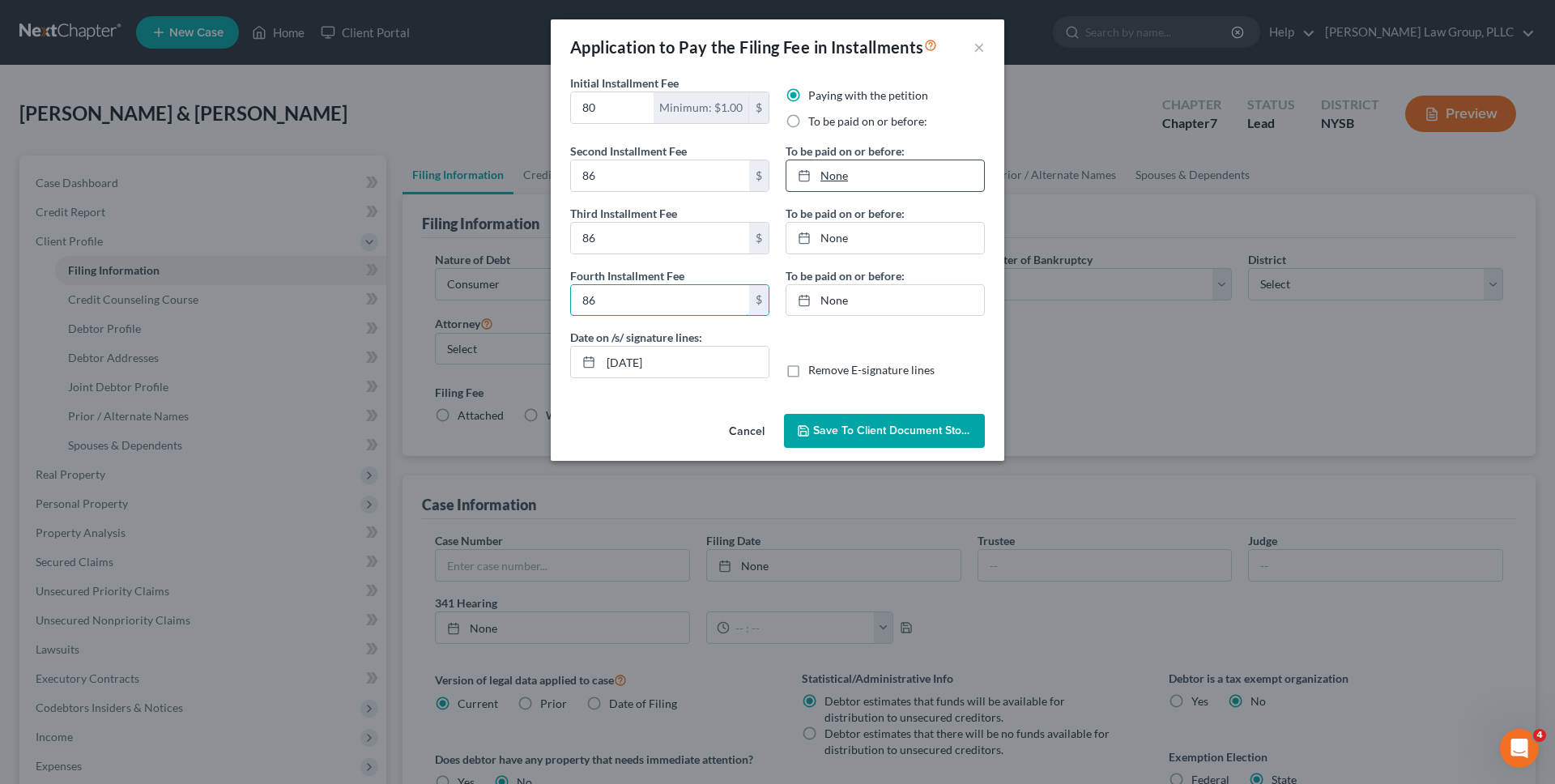
type input "86"
click at [744, 179] on link "None" at bounding box center [885, 175] width 197 height 31
type input "10/9/2025"
click at [744, 243] on link "None" at bounding box center [885, 238] width 197 height 31
type input "10/9/2025"
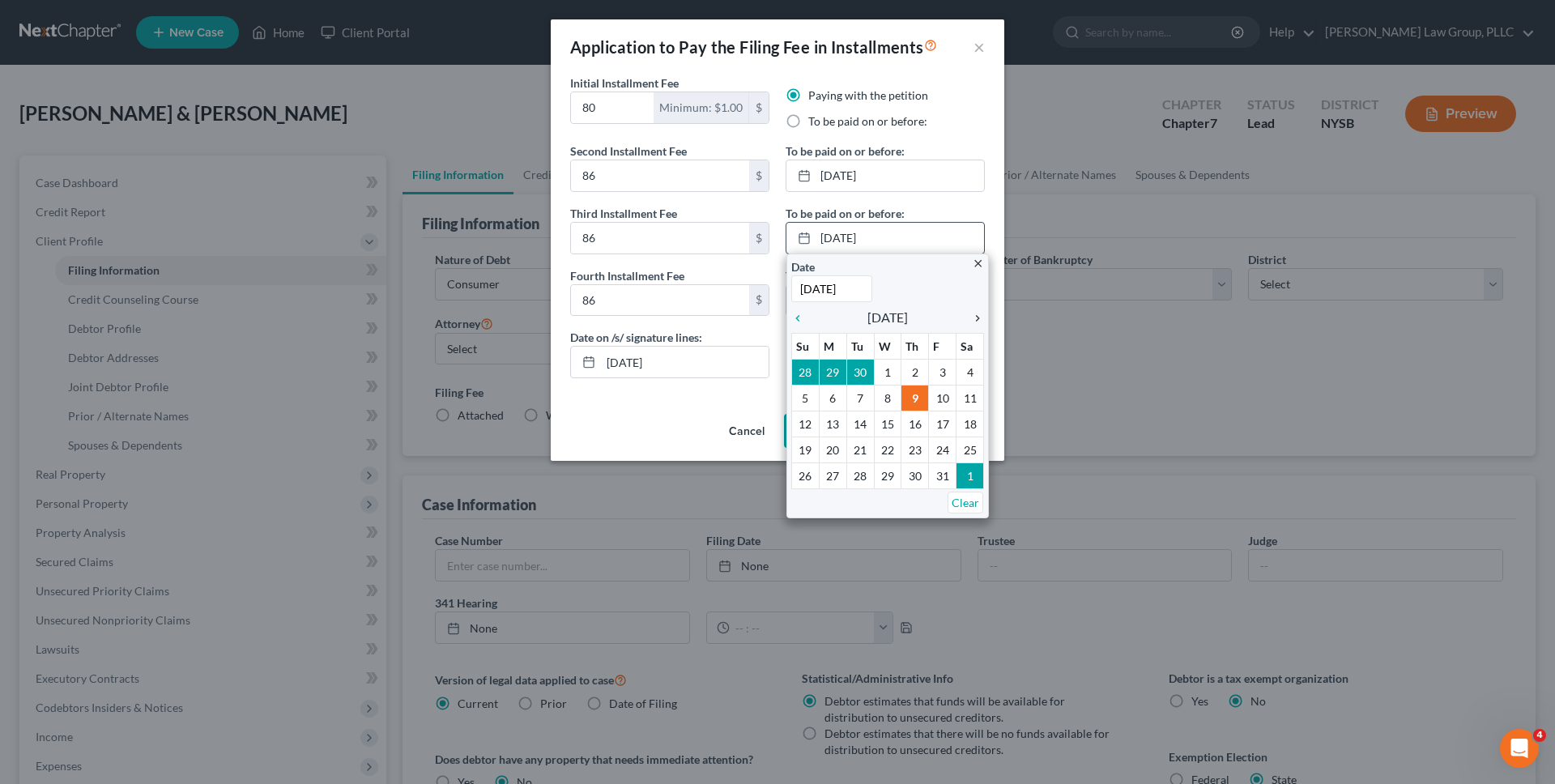
click at [744, 308] on link "chevron_right" at bounding box center [973, 317] width 21 height 19
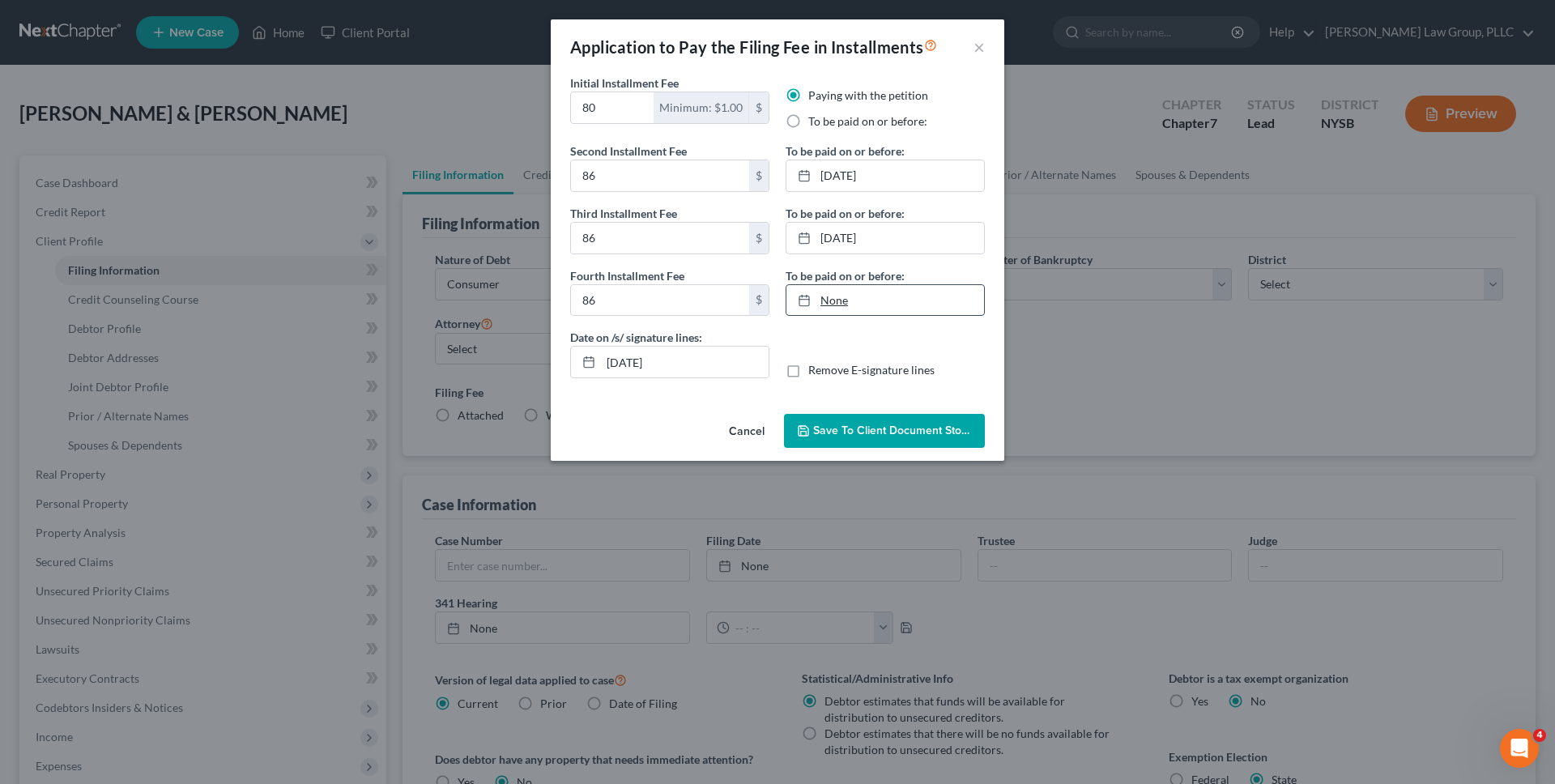
click at [744, 303] on link "None" at bounding box center [885, 301] width 197 height 31
type input "10/9/2025"
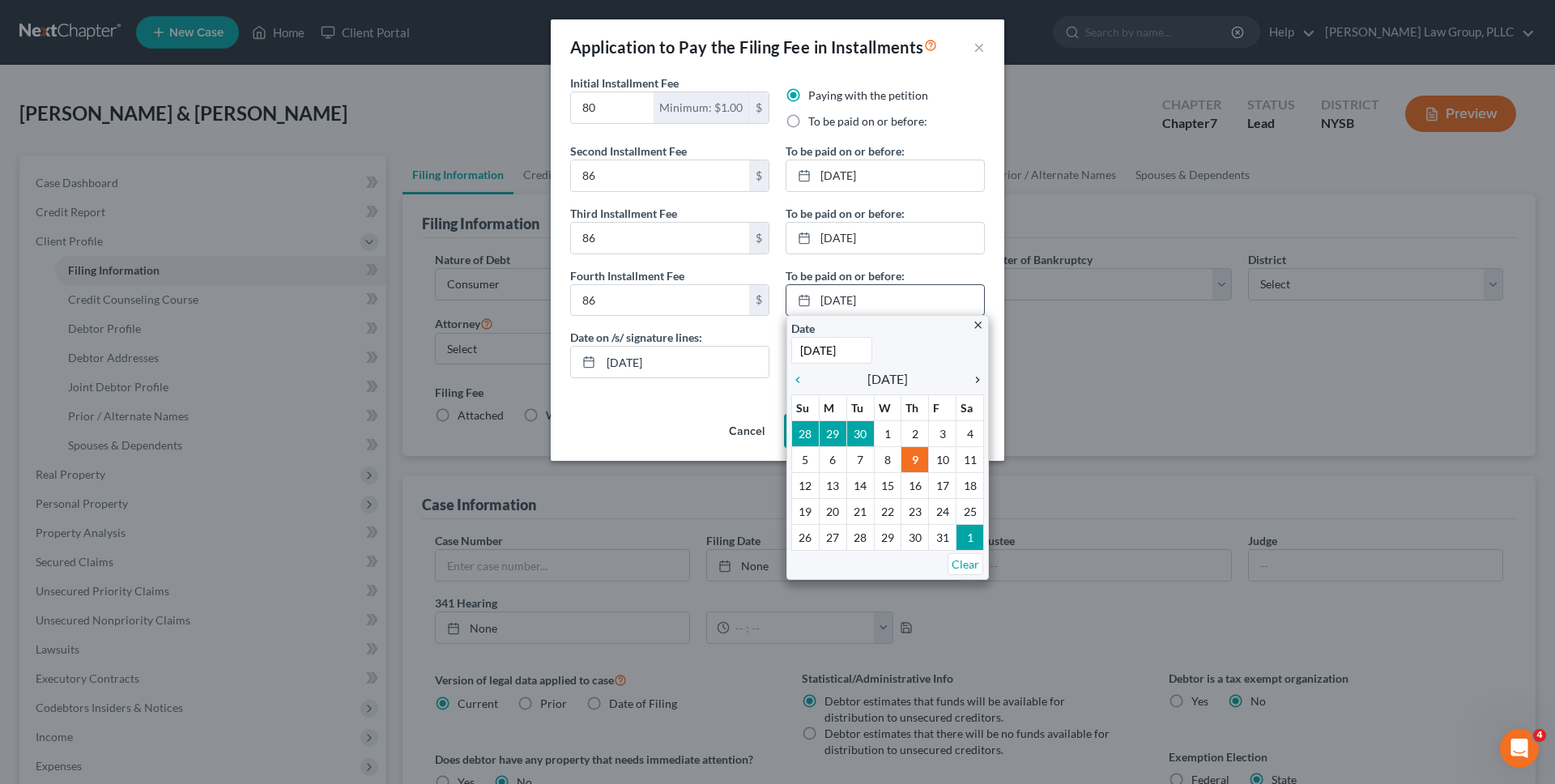
click at [744, 354] on div "Date 10/9/2025 Time 12:00 AM" at bounding box center [887, 342] width 193 height 44
click at [744, 377] on icon "chevron_right" at bounding box center [973, 379] width 21 height 13
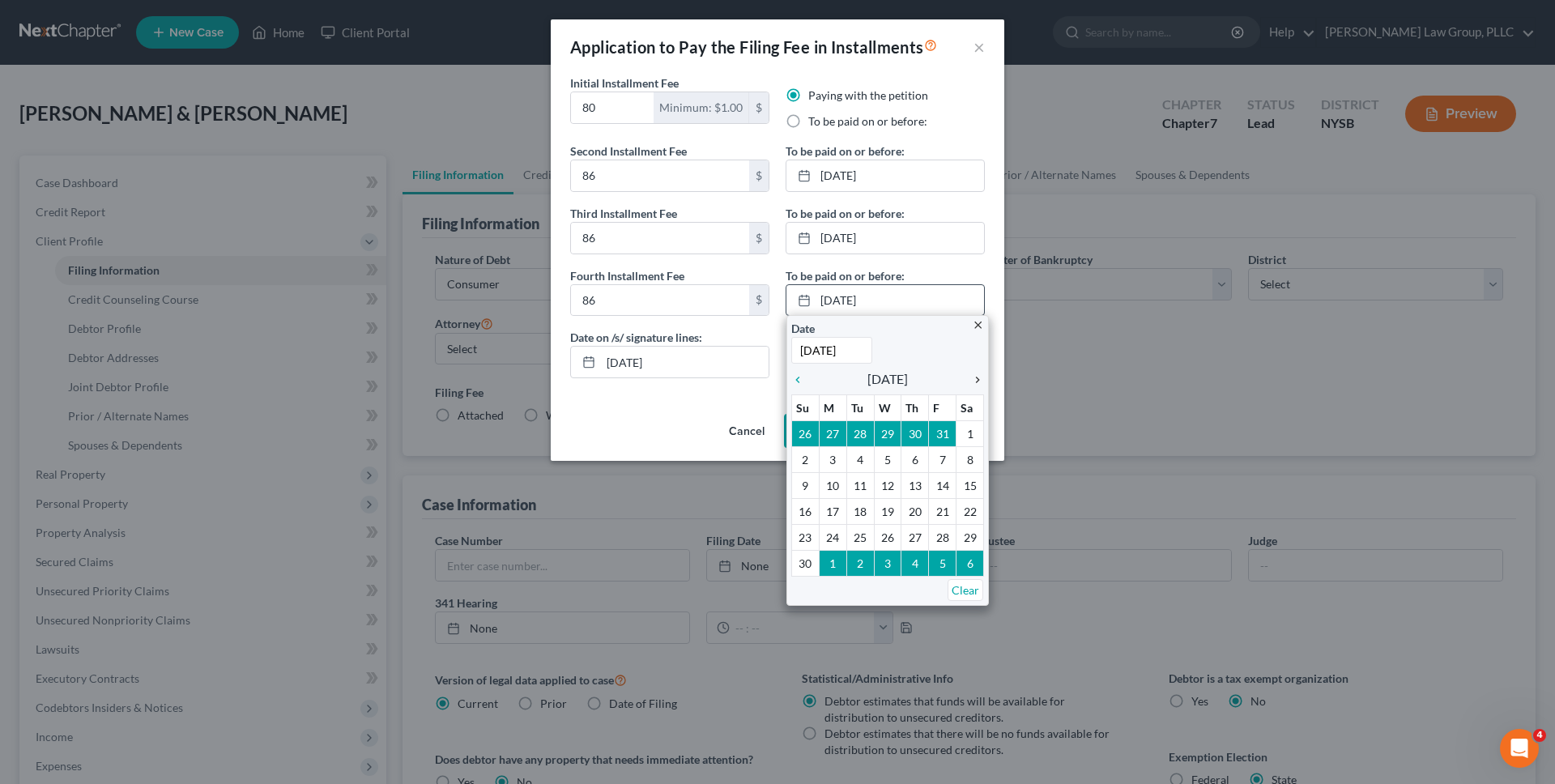
click at [744, 377] on icon "chevron_right" at bounding box center [973, 379] width 21 height 13
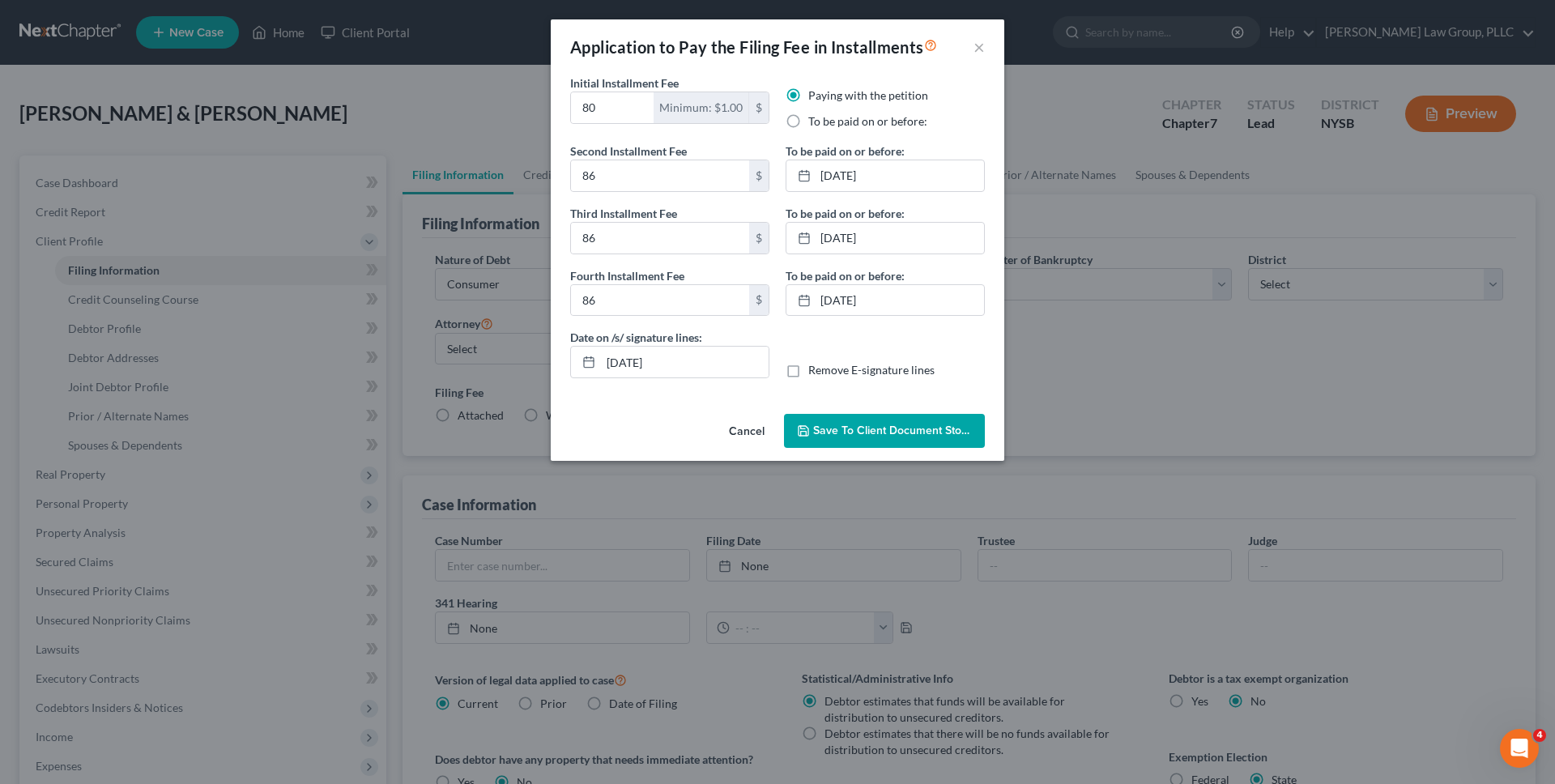
click at [744, 375] on label "Remove E-signature lines" at bounding box center [872, 369] width 126 height 16
click at [744, 373] on input "Remove E-signature lines" at bounding box center [819, 367] width 11 height 11
checkbox input "true"
click at [714, 368] on input "10/09/2025" at bounding box center [685, 362] width 168 height 31
click at [744, 416] on button "Save to Client Document Storage" at bounding box center [884, 431] width 201 height 34
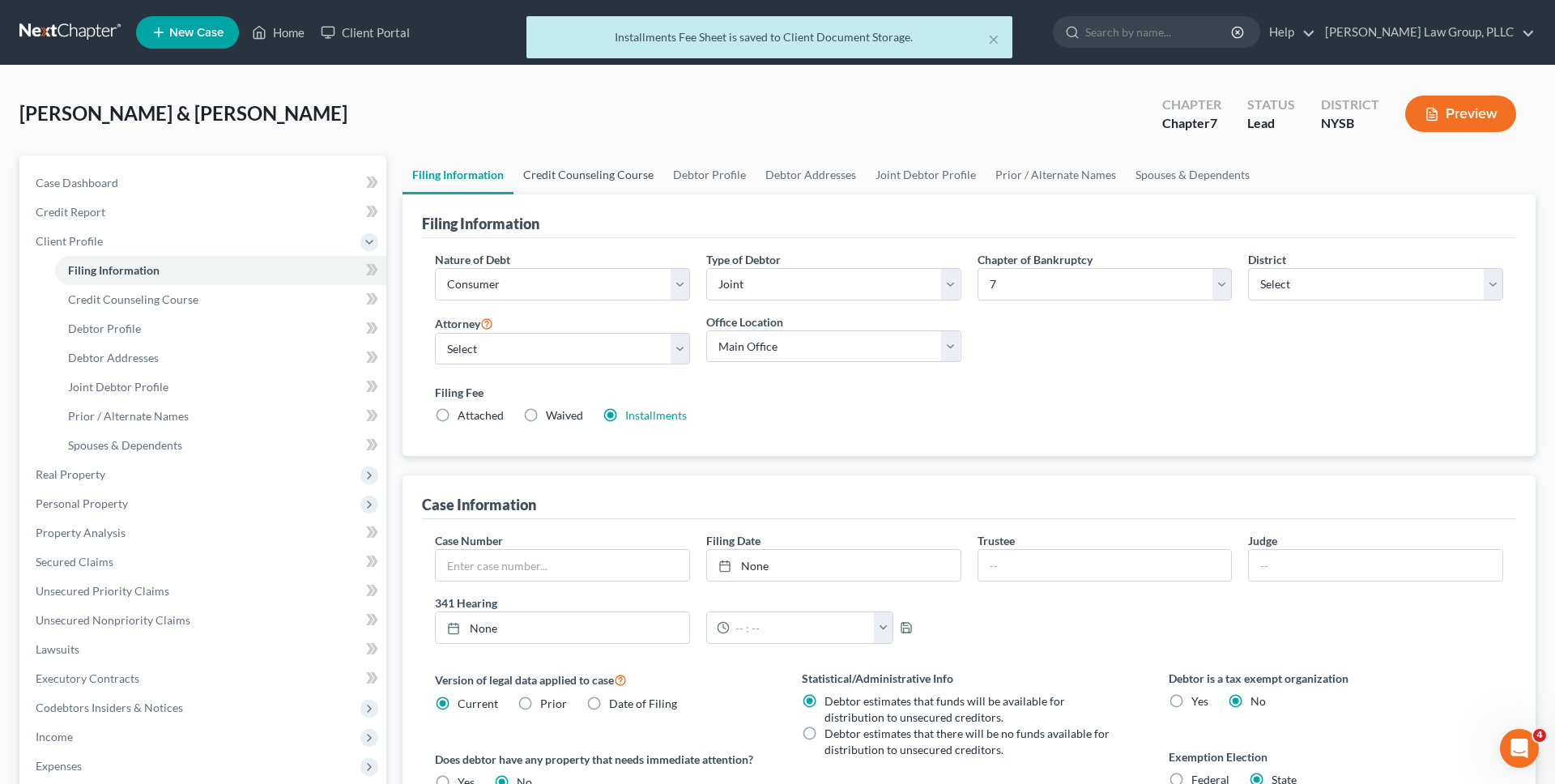
click at [615, 191] on link "Credit Counseling Course" at bounding box center [589, 175] width 149 height 39
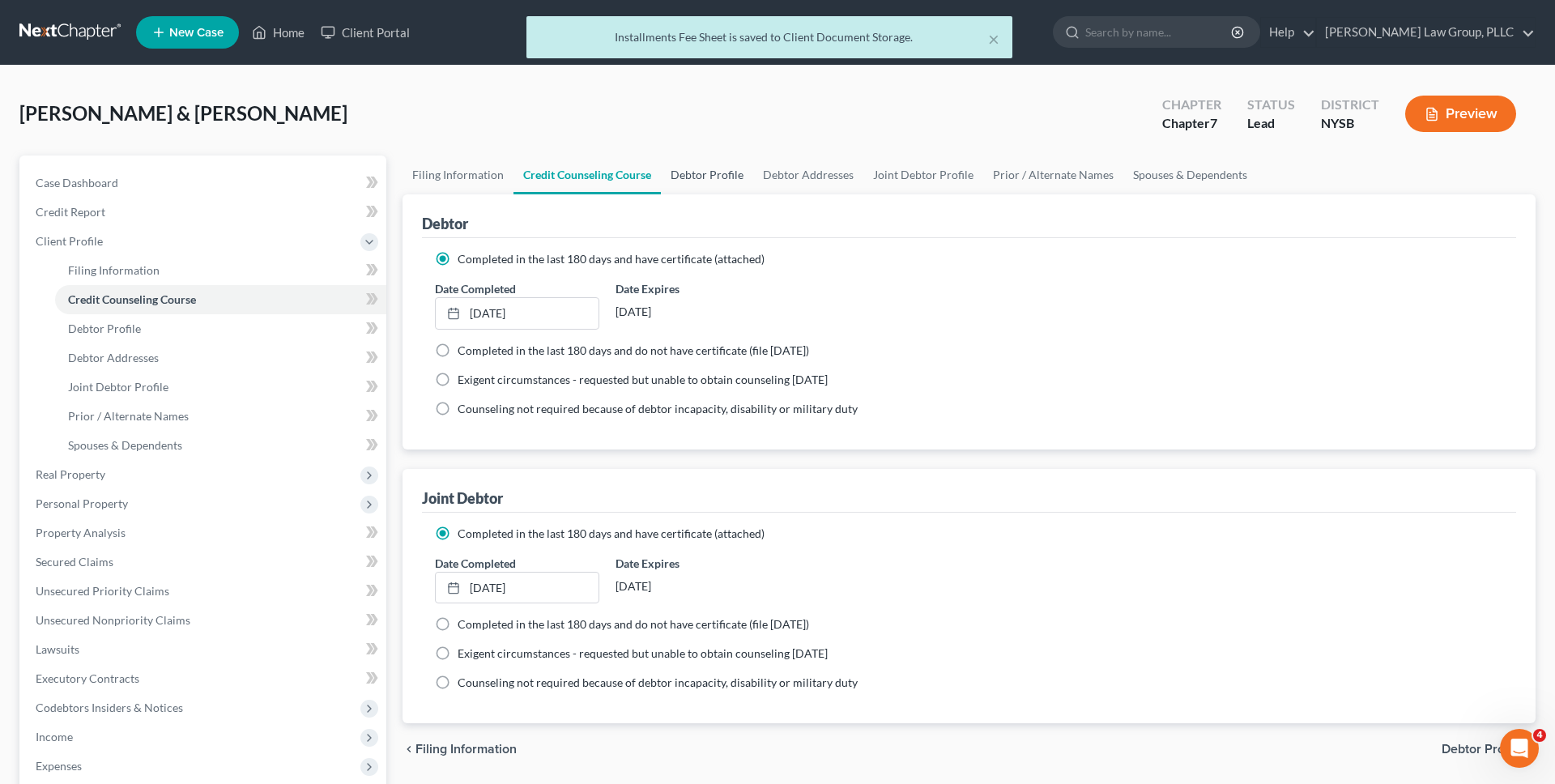
click at [705, 175] on link "Debtor Profile" at bounding box center [707, 175] width 92 height 39
select select "1"
select select "4"
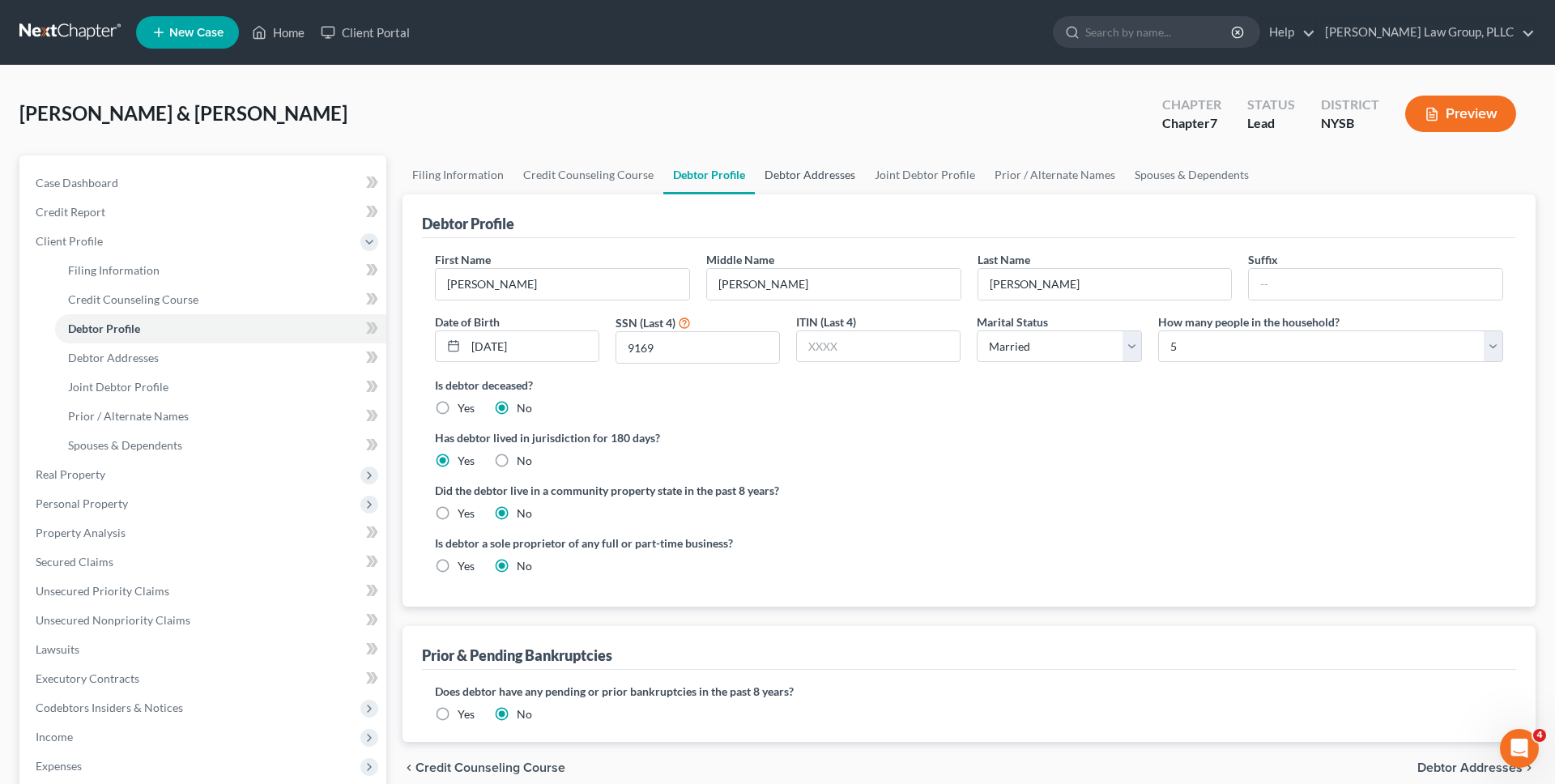
click at [744, 170] on link "Debtor Addresses" at bounding box center [809, 175] width 110 height 39
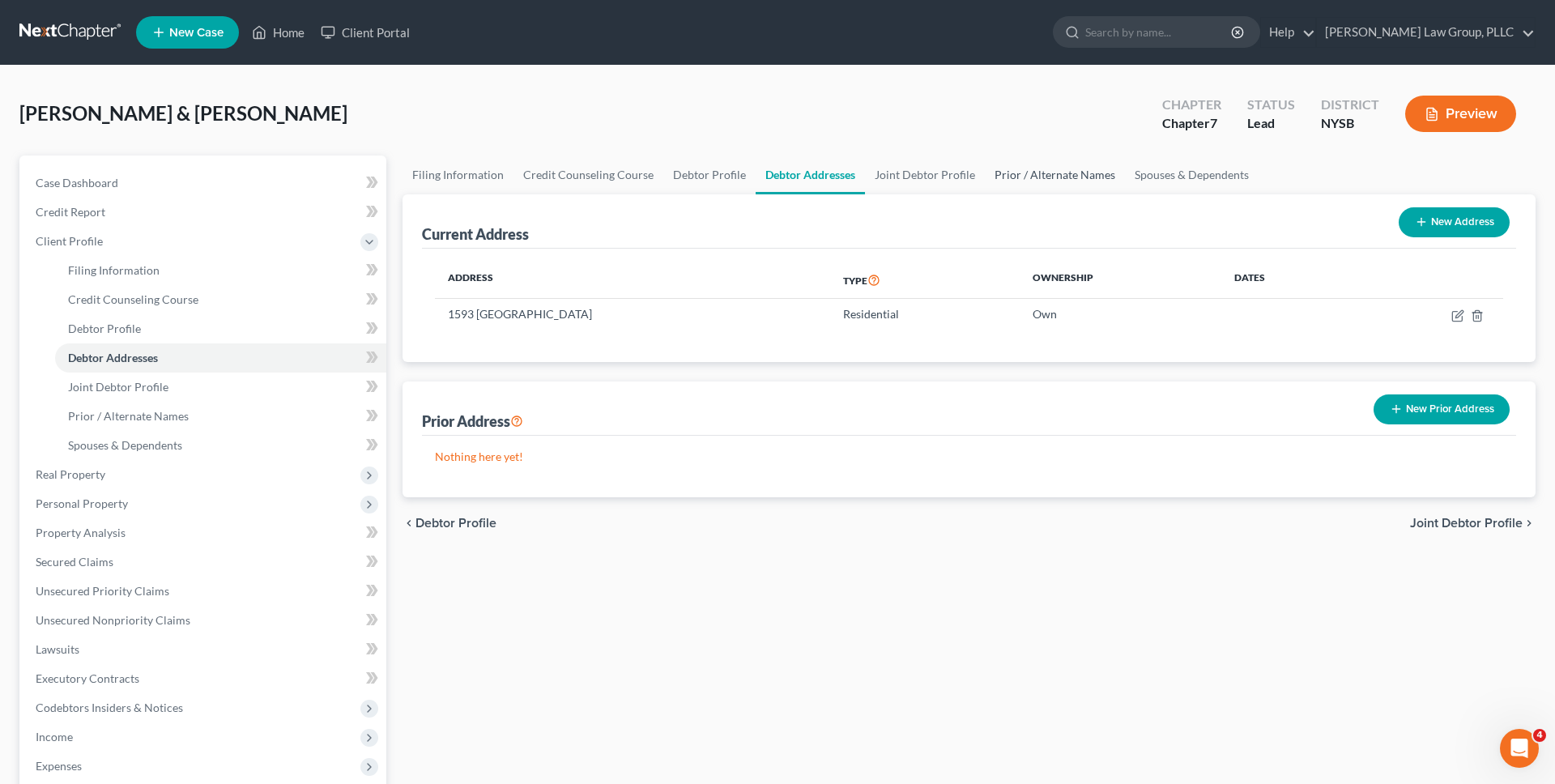
click at [744, 162] on link "Prior / Alternate Names" at bounding box center [1055, 175] width 140 height 39
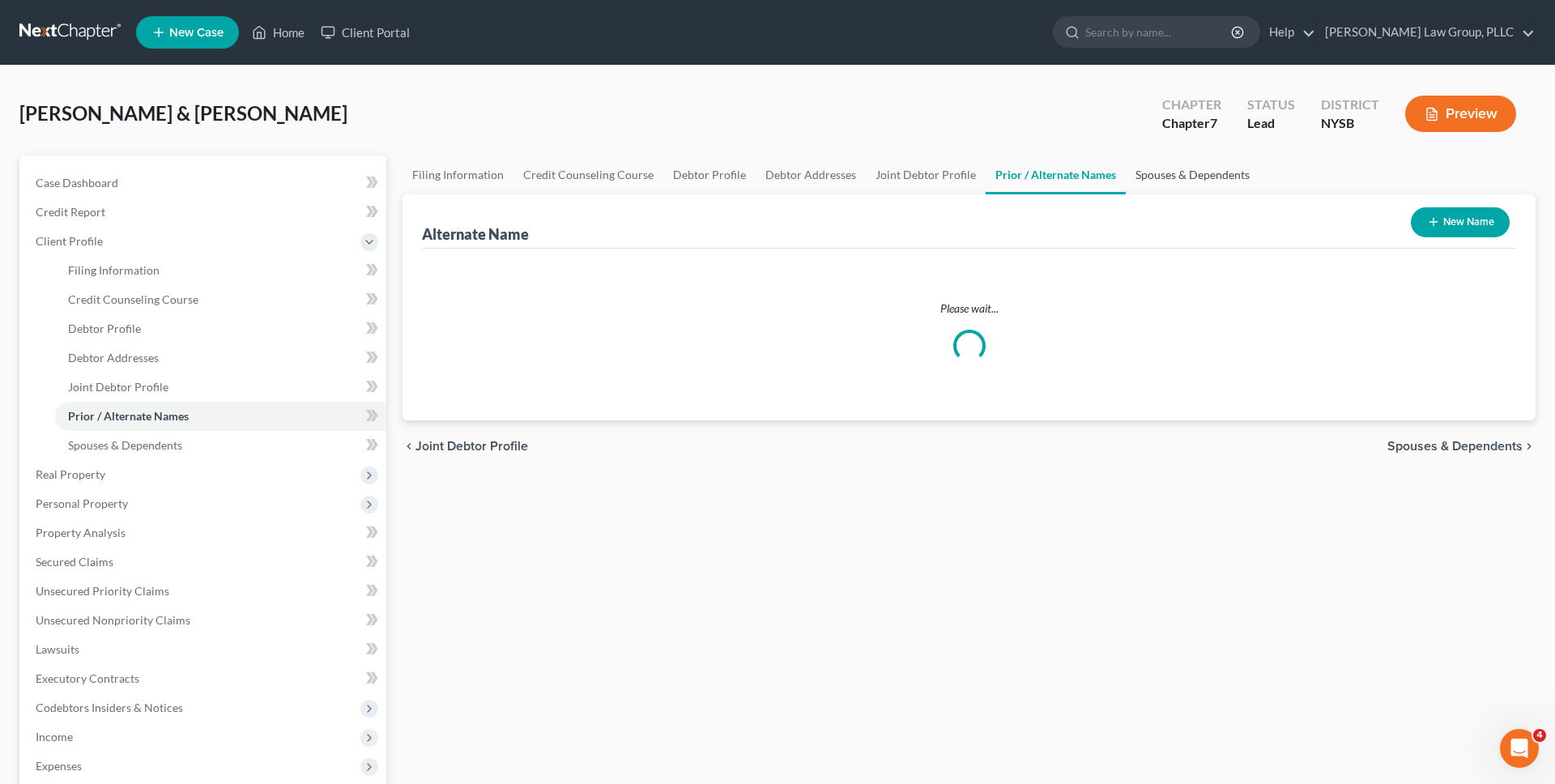
click at [744, 170] on link "Spouses & Dependents" at bounding box center [1192, 175] width 134 height 39
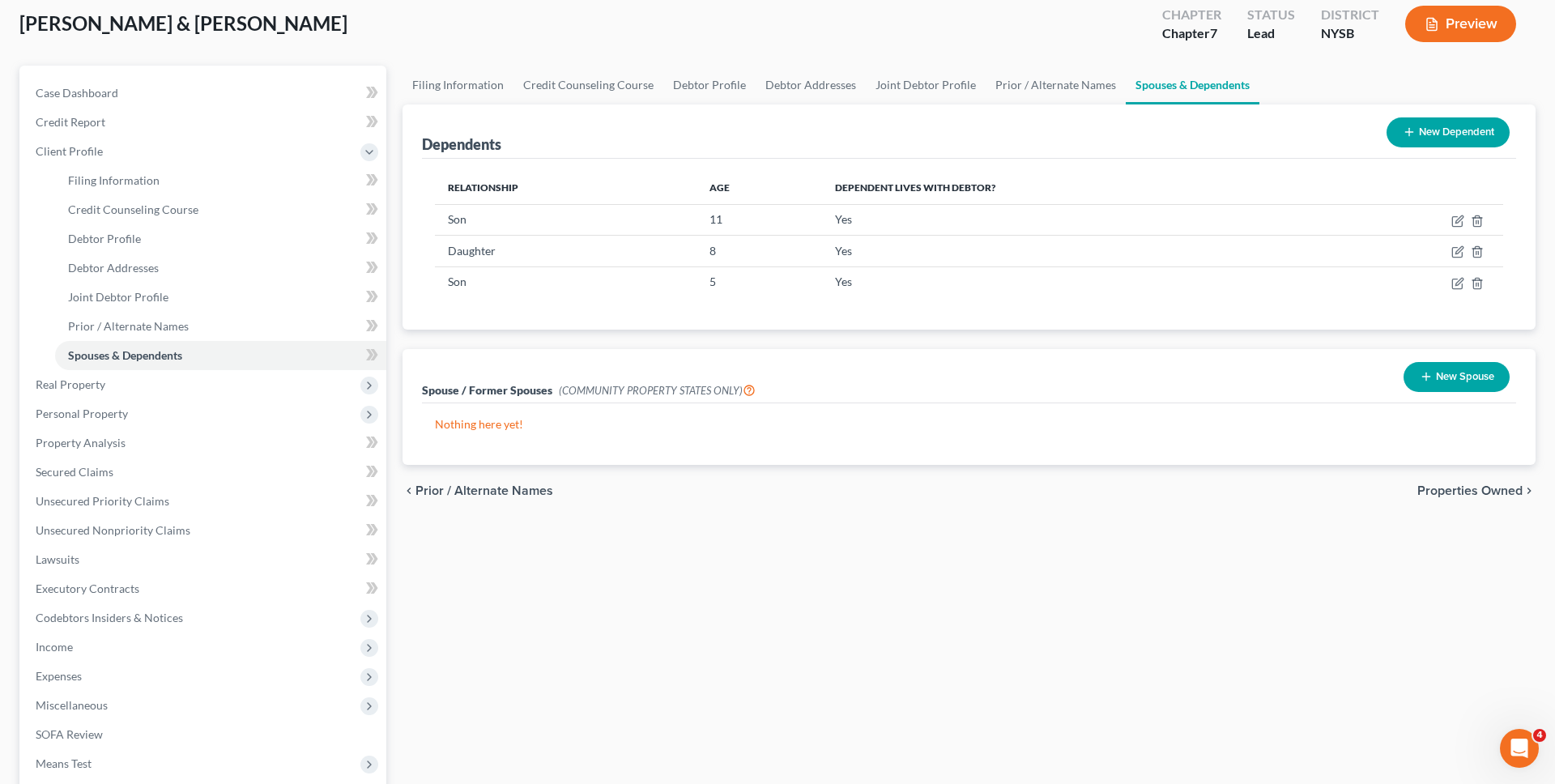
scroll to position [86, 0]
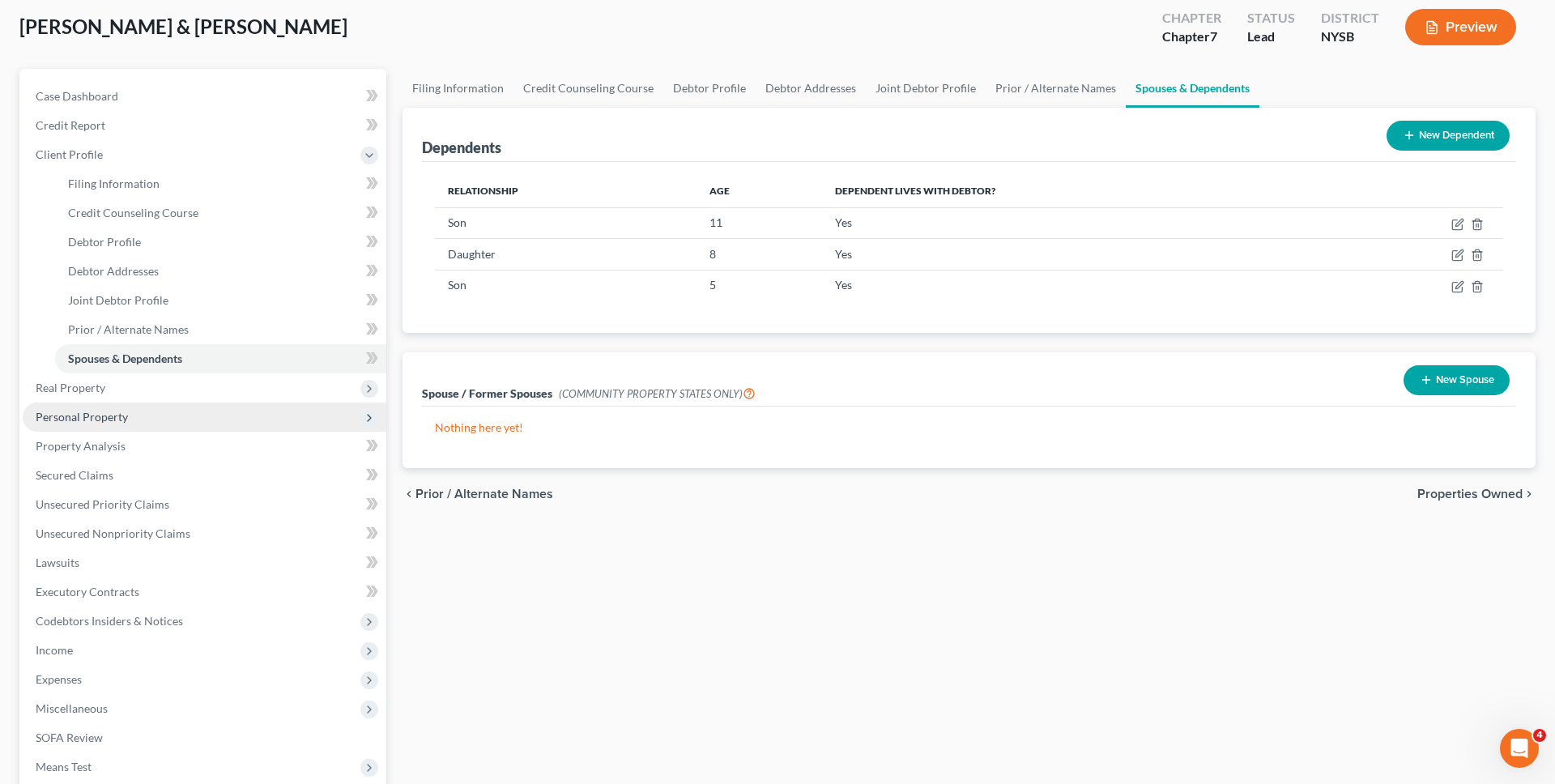
click at [220, 430] on span "Personal Property" at bounding box center [204, 416] width 364 height 29
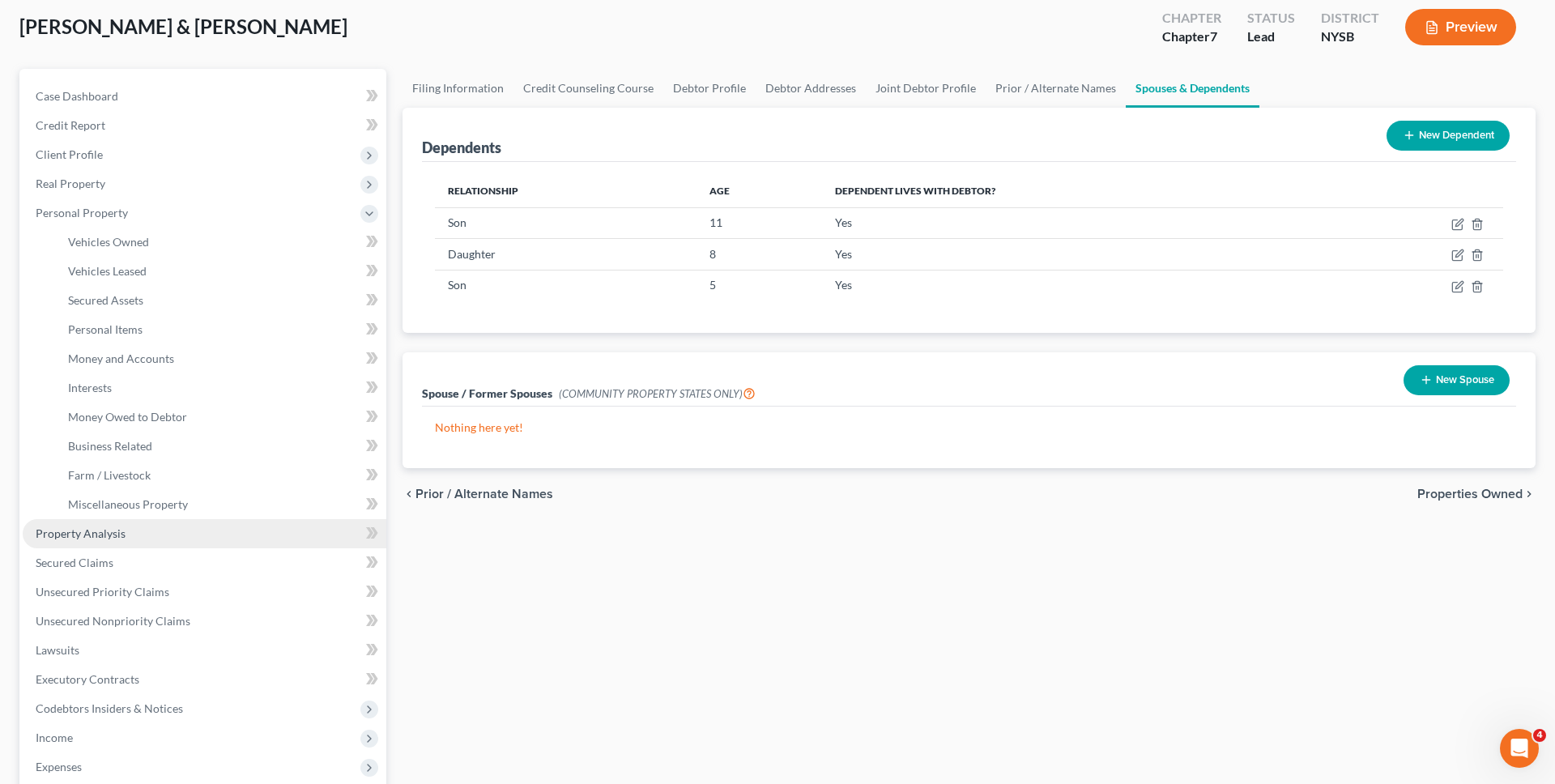
click at [146, 538] on link "Property Analysis" at bounding box center [204, 533] width 364 height 29
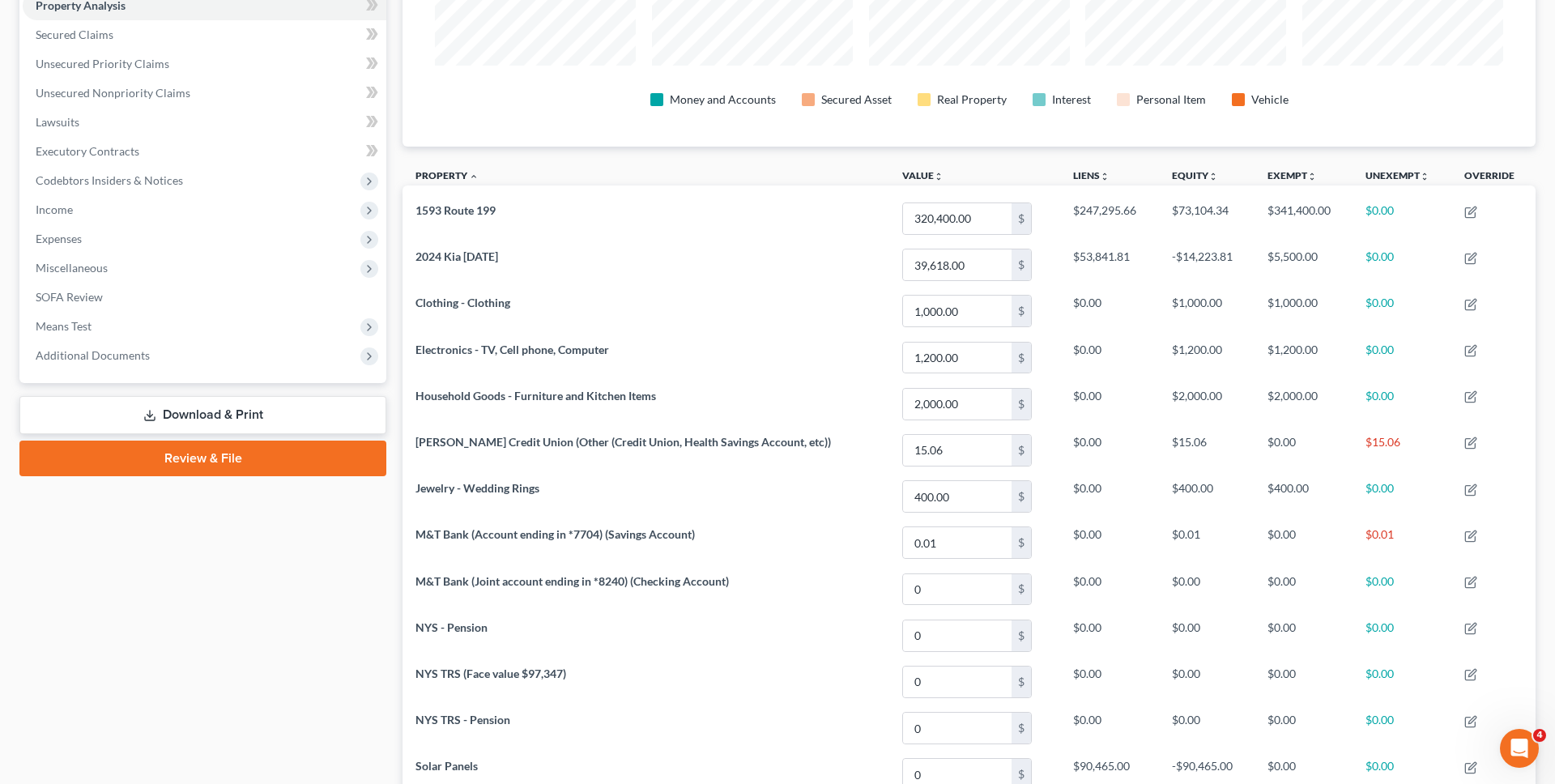
scroll to position [314, 1133]
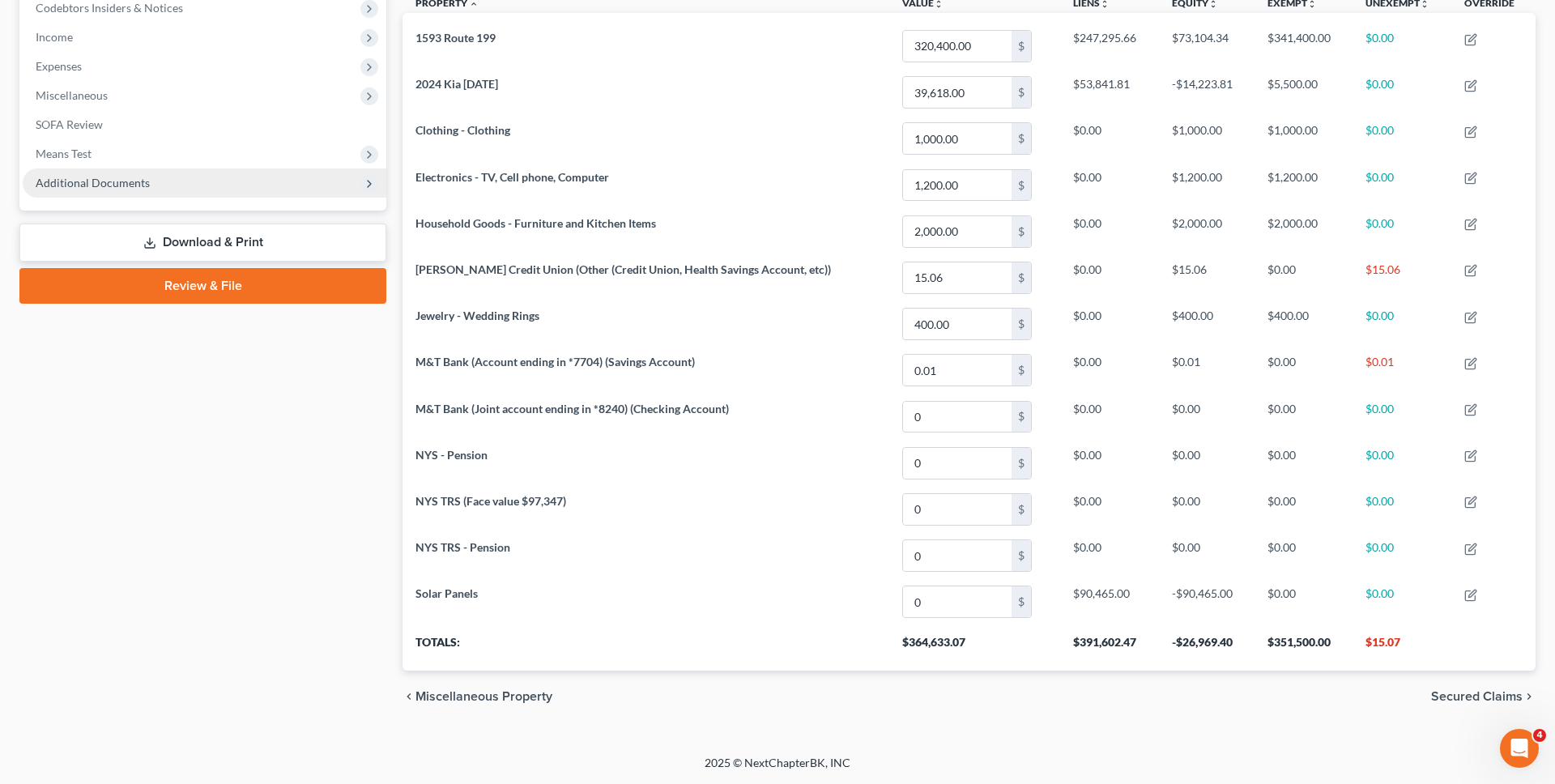
click at [193, 169] on span "Additional Documents" at bounding box center [204, 183] width 364 height 29
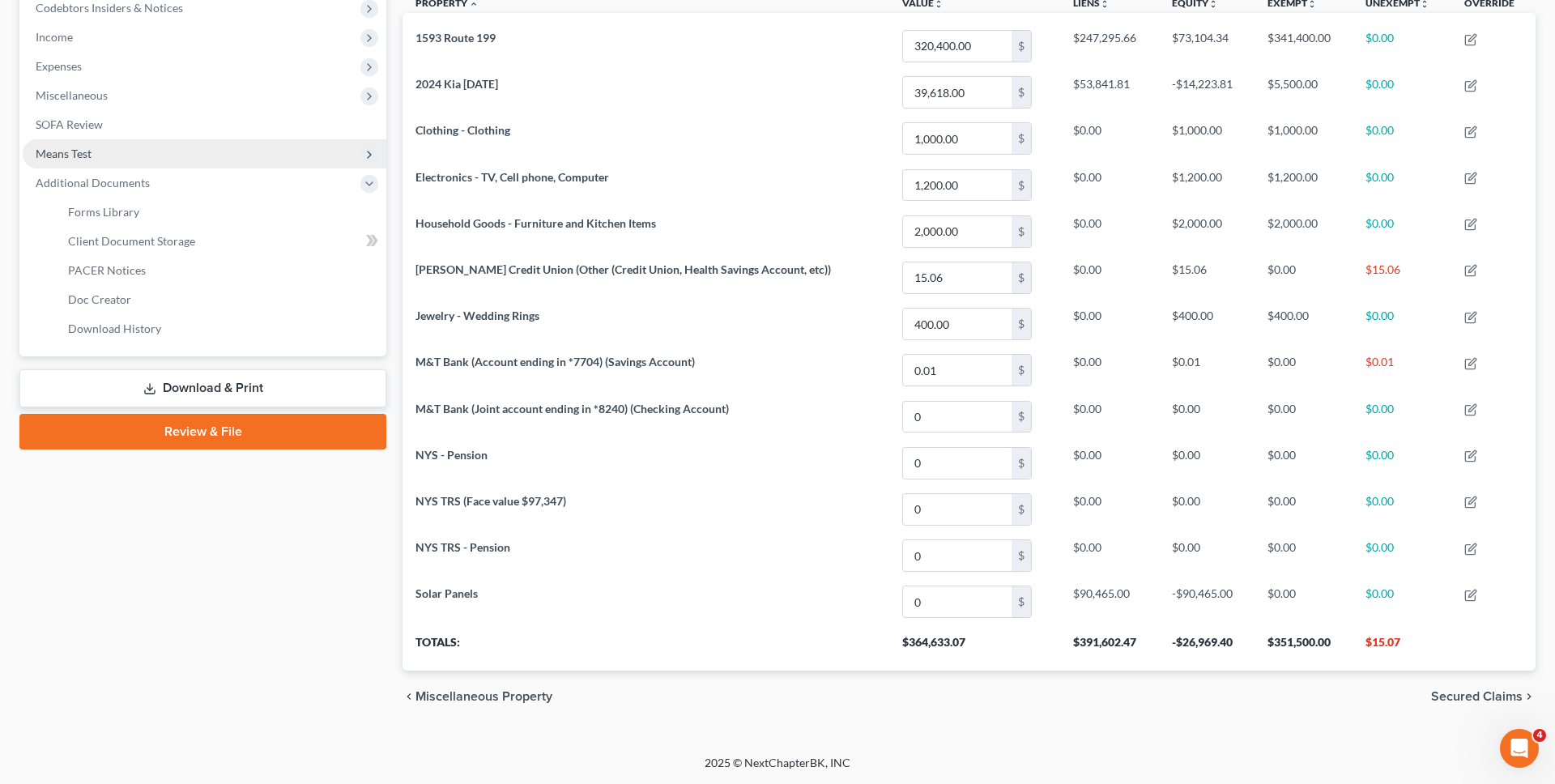
click at [187, 154] on span "Means Test" at bounding box center [204, 154] width 364 height 29
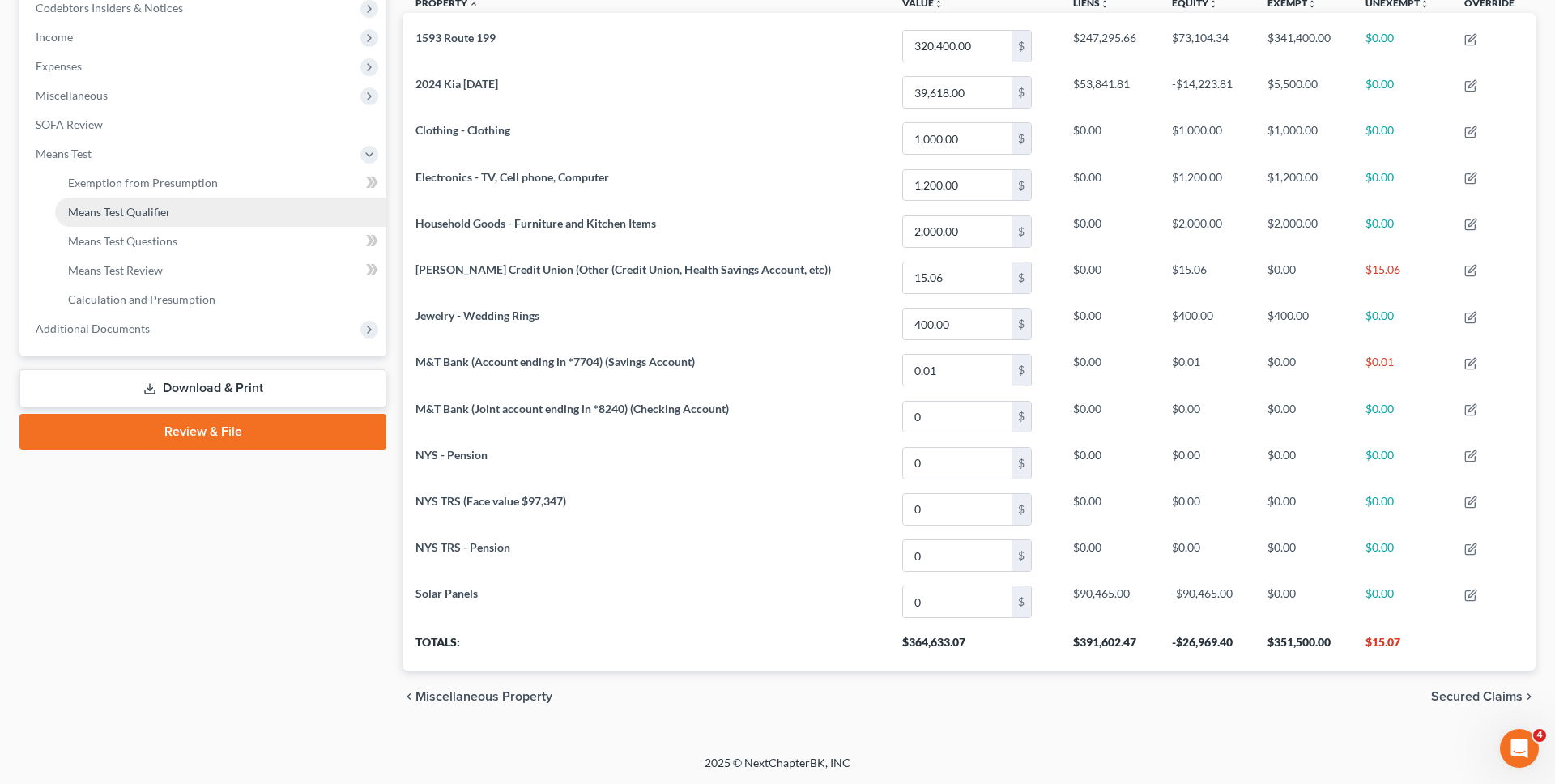
click at [157, 210] on span "Means Test Qualifier" at bounding box center [119, 212] width 102 height 13
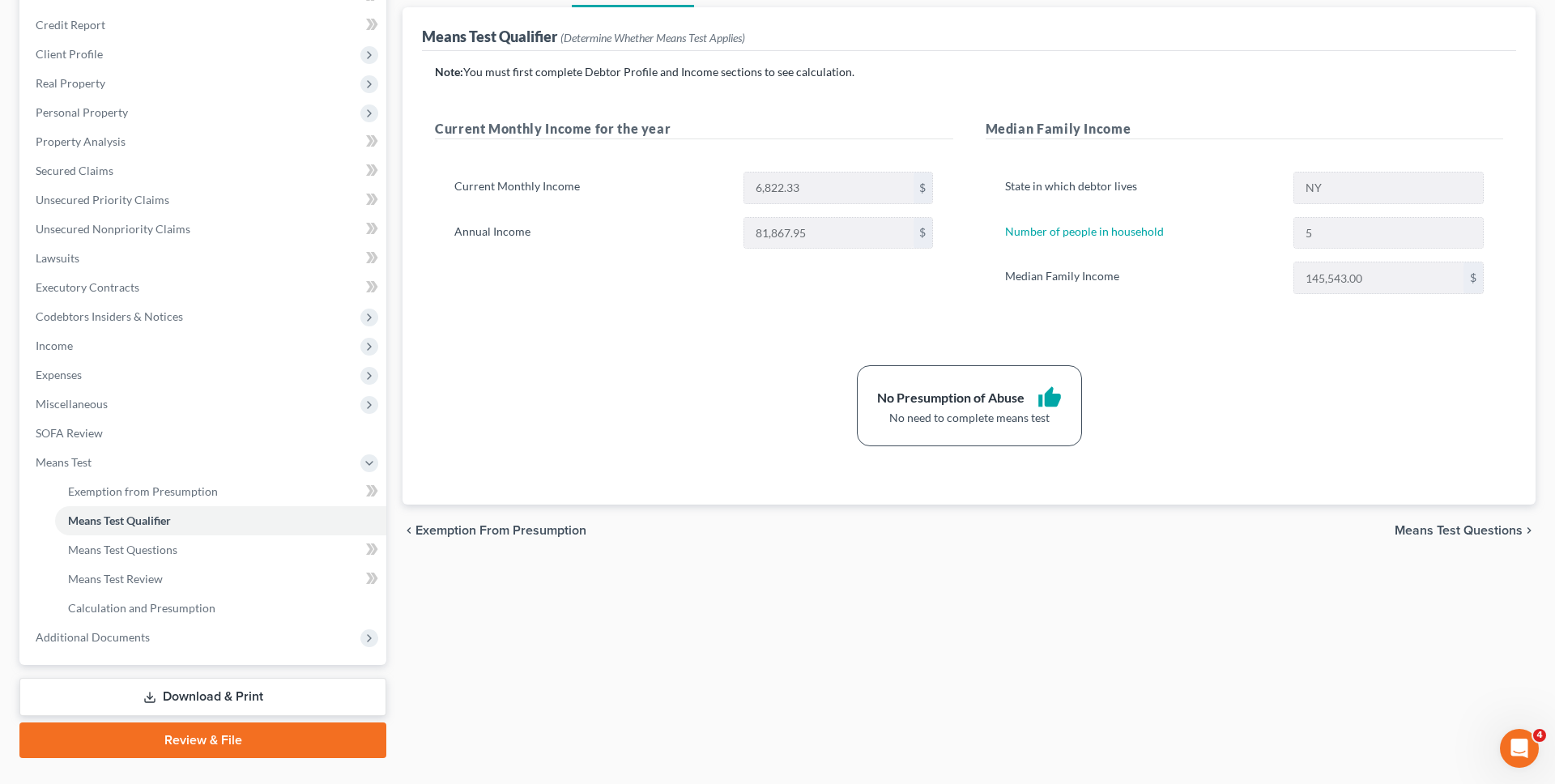
scroll to position [222, 0]
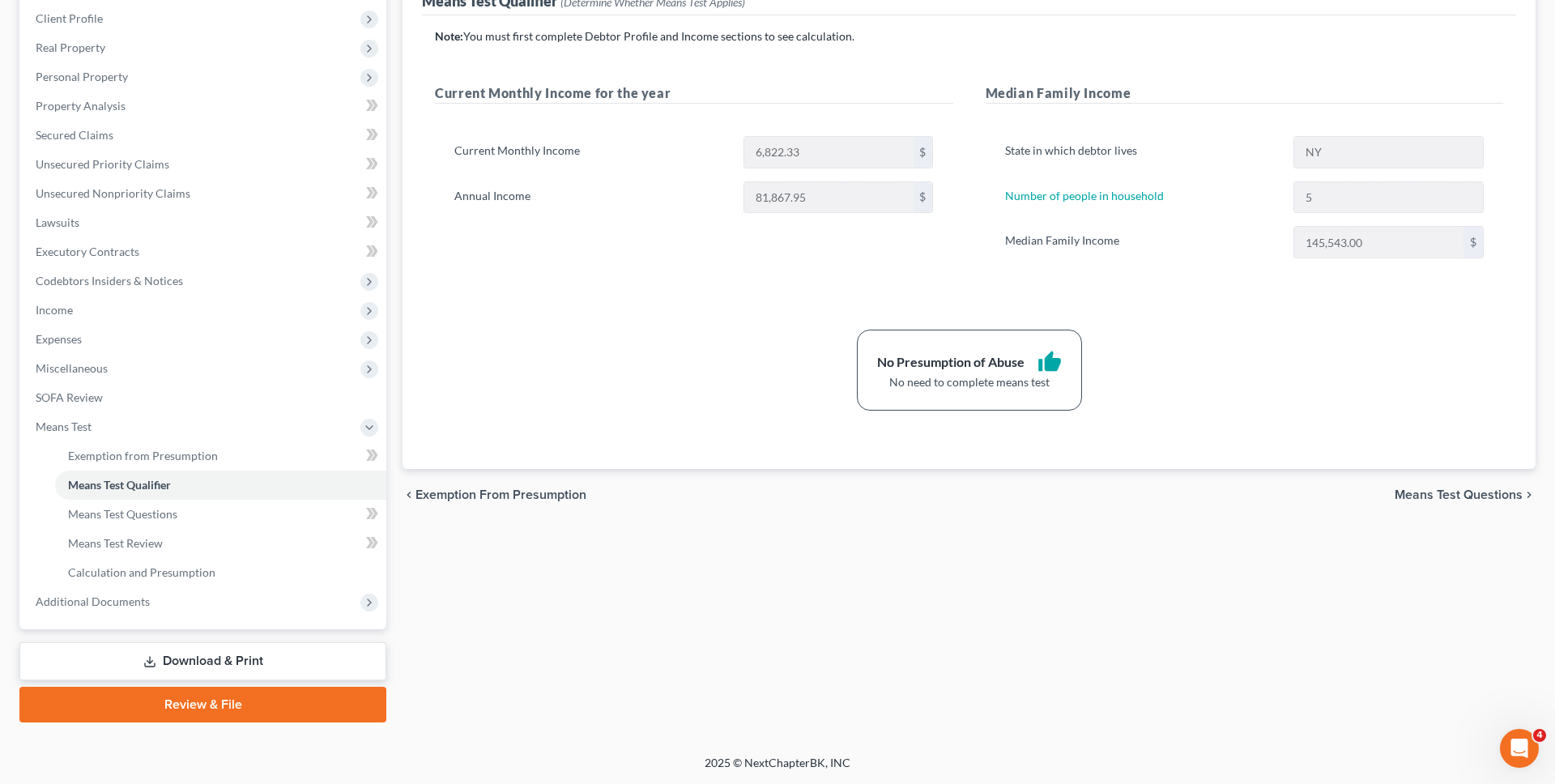
click at [217, 615] on div "Case Dashboard Payments Invoices Payments Payments Credit Report Client Profile…" at bounding box center [202, 281] width 367 height 697
click at [218, 609] on span "Additional Documents" at bounding box center [204, 601] width 364 height 29
click at [202, 515] on link "Client Document Storage" at bounding box center [221, 514] width 331 height 29
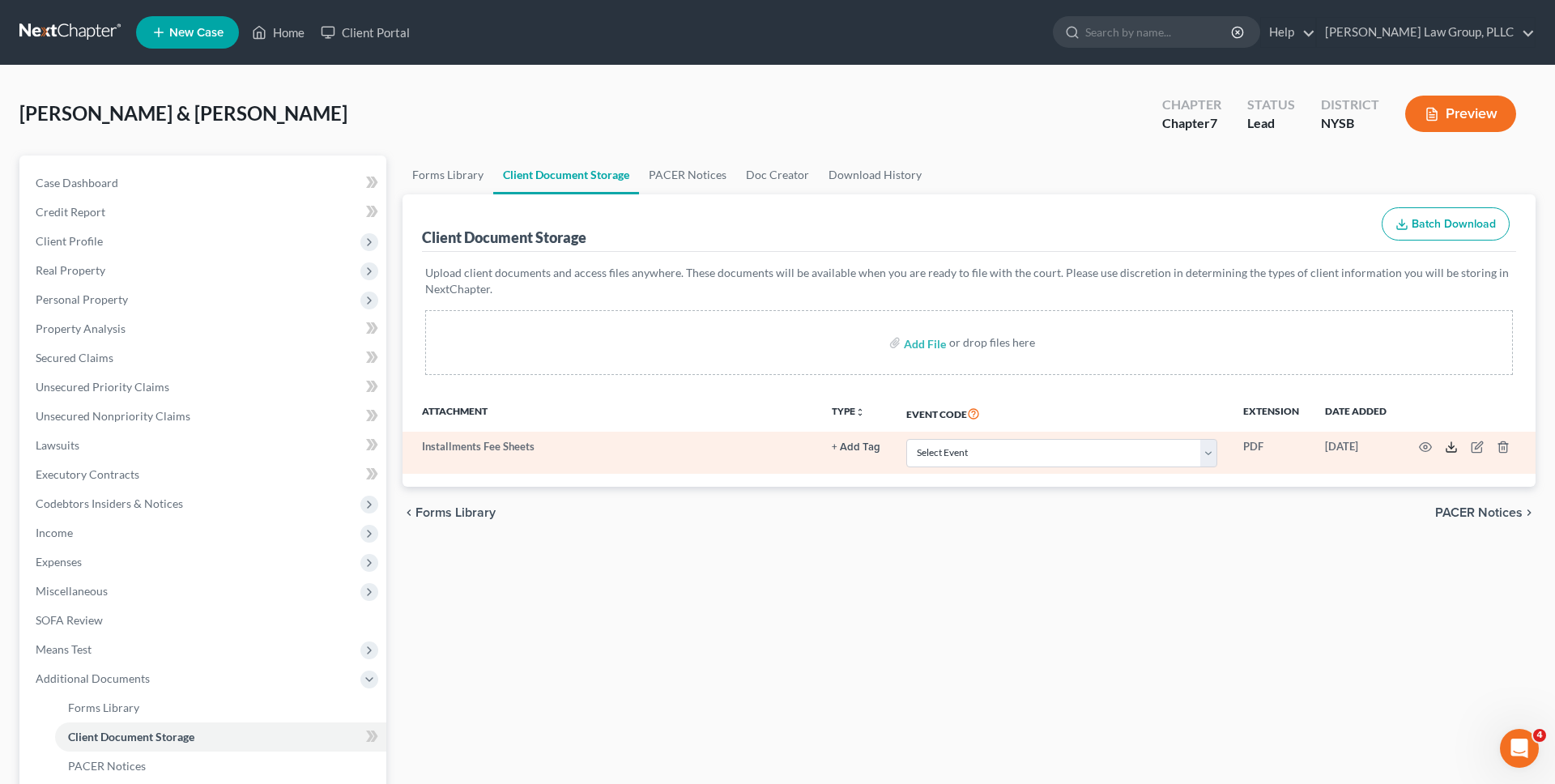
click at [744, 451] on icon at bounding box center [1451, 447] width 13 height 13
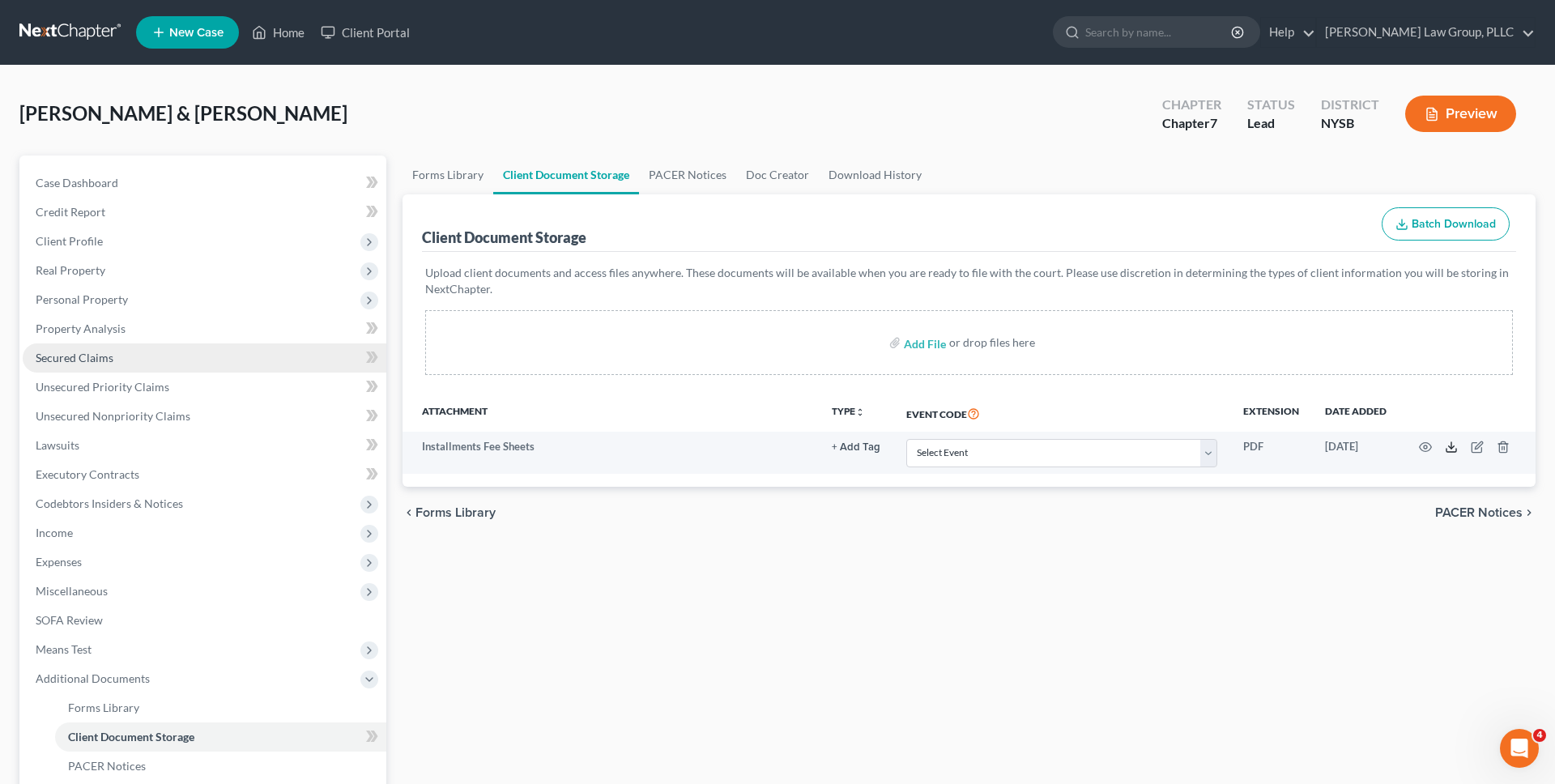
scroll to position [222, 0]
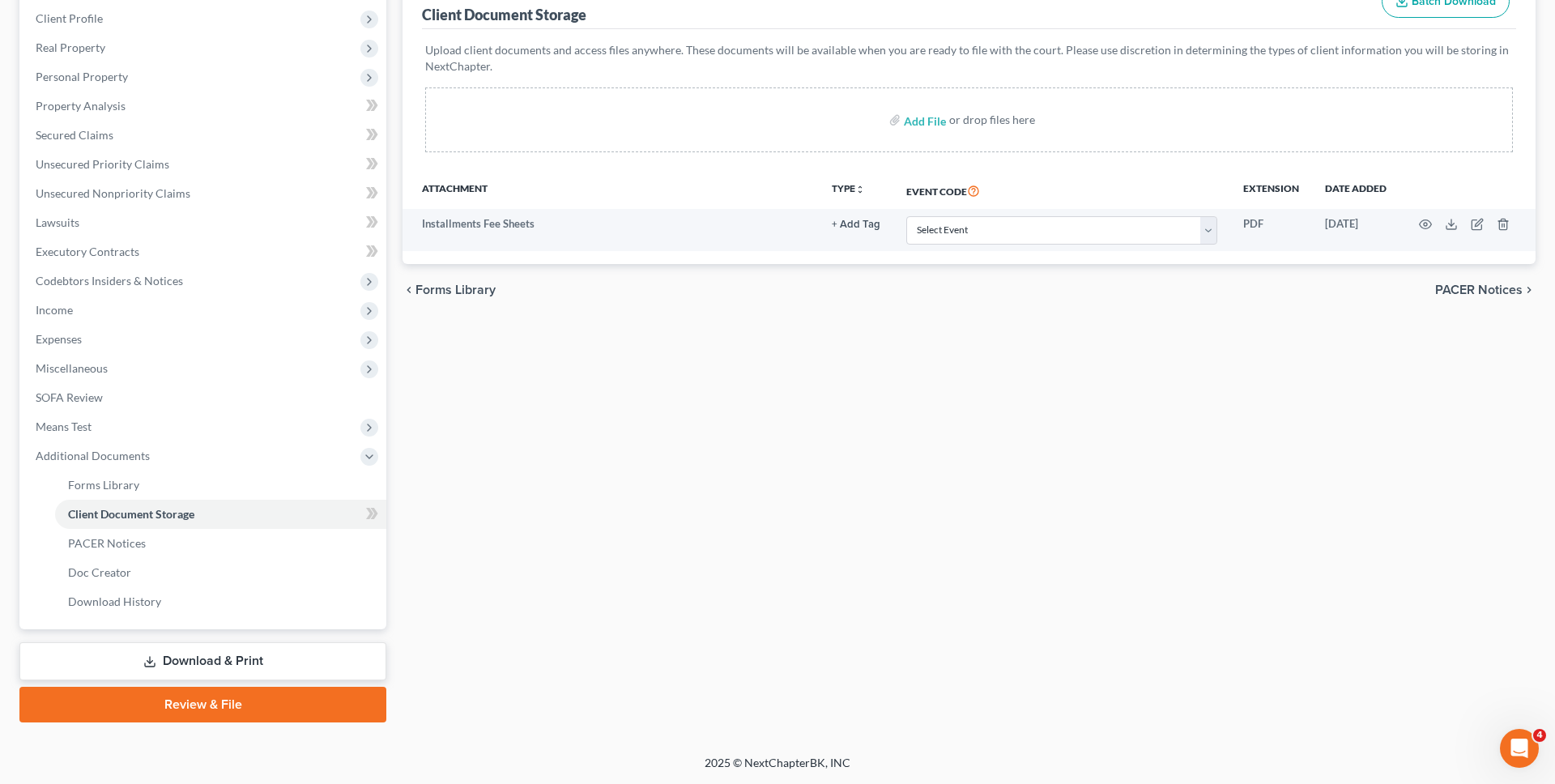
drag, startPoint x: 223, startPoint y: 661, endPoint x: 712, endPoint y: 328, distance: 591.6
click at [223, 661] on link "Download & Print" at bounding box center [202, 661] width 367 height 38
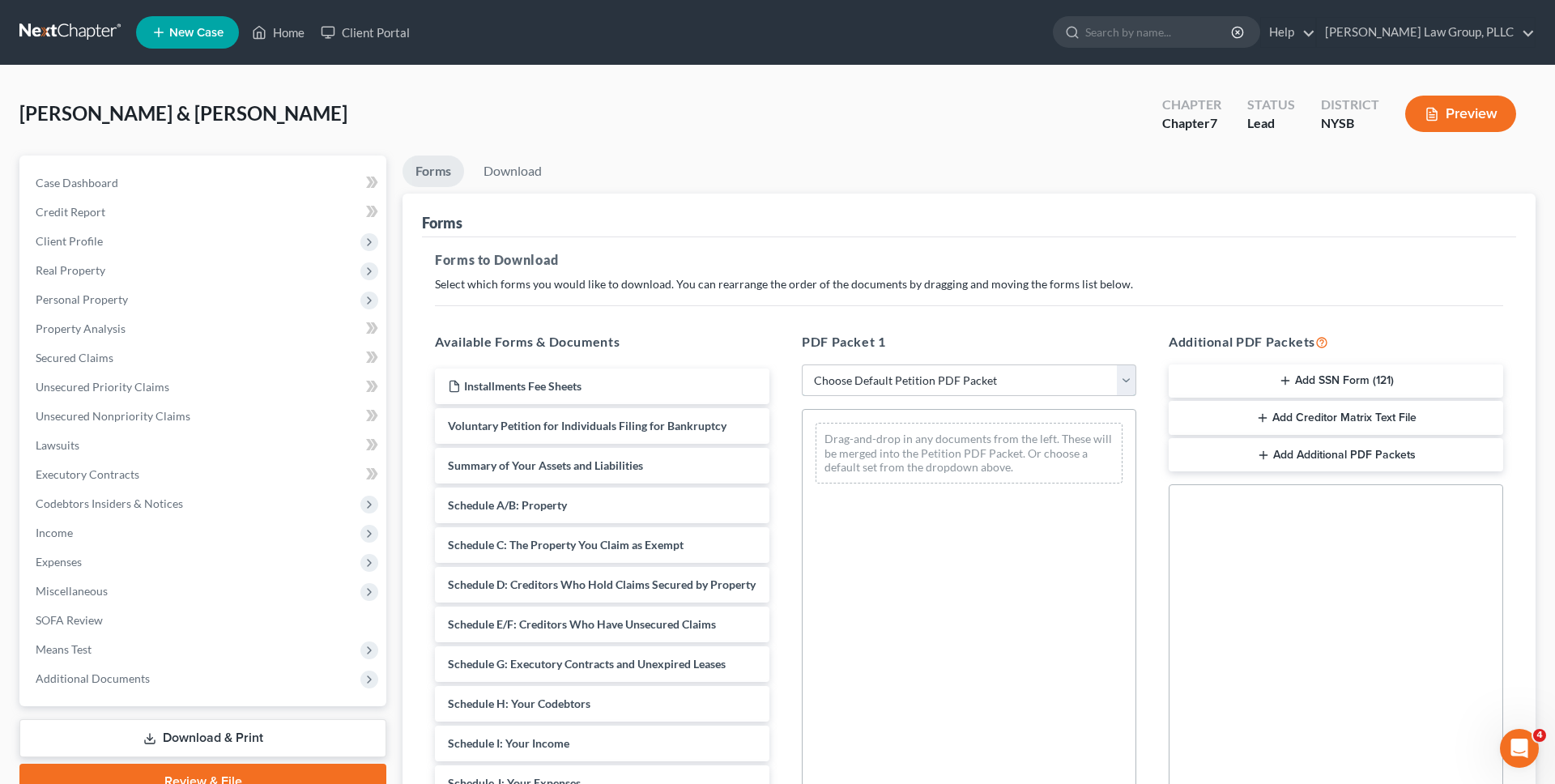
click at [744, 383] on select "Choose Default Petition PDF Packet Complete Bankruptcy Petition (all forms and …" at bounding box center [969, 380] width 334 height 33
select select "0"
click at [744, 364] on select "Choose Default Petition PDF Packet Complete Bankruptcy Petition (all forms and …" at bounding box center [969, 380] width 334 height 33
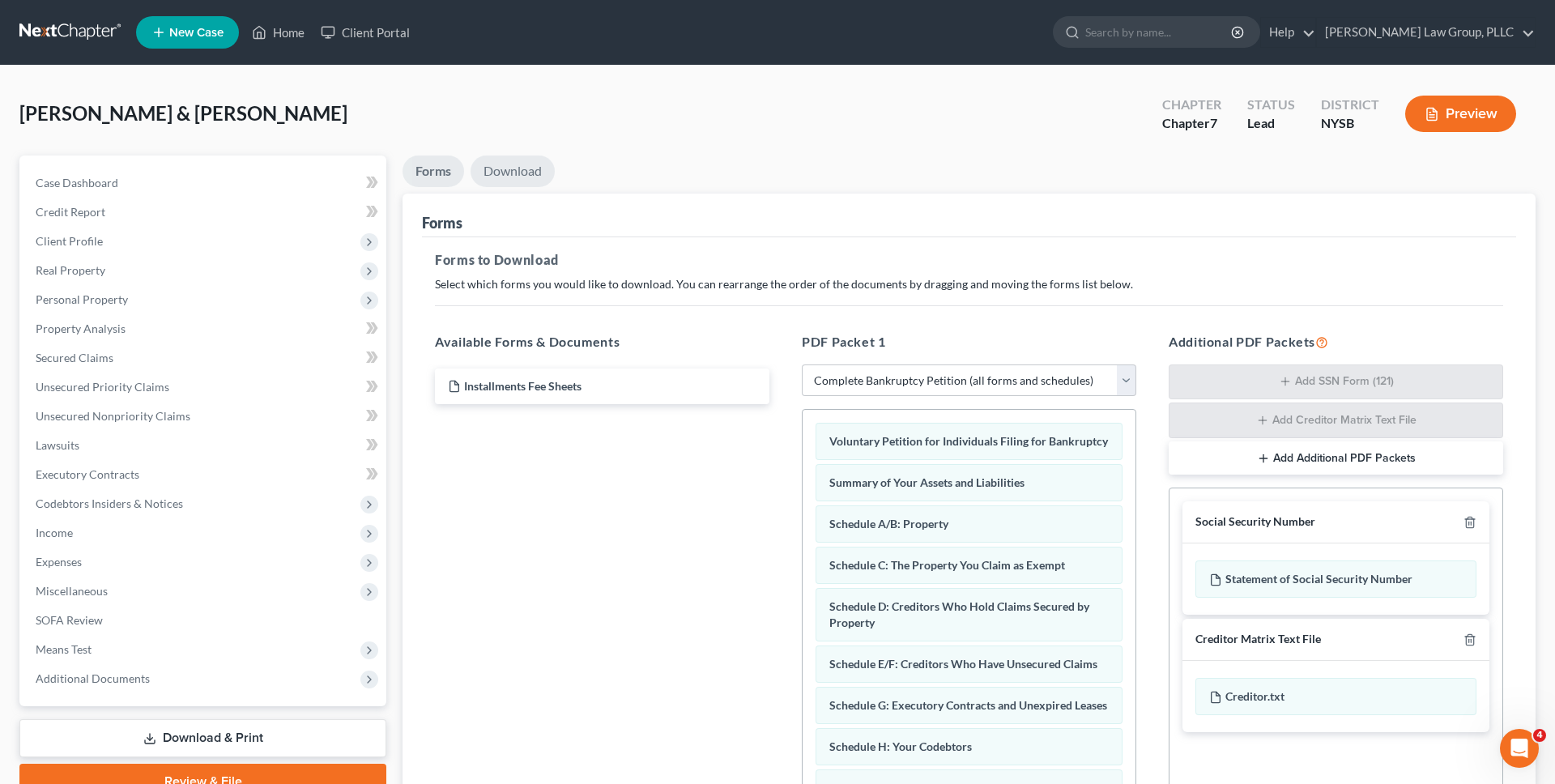
click at [500, 169] on link "Download" at bounding box center [512, 171] width 84 height 32
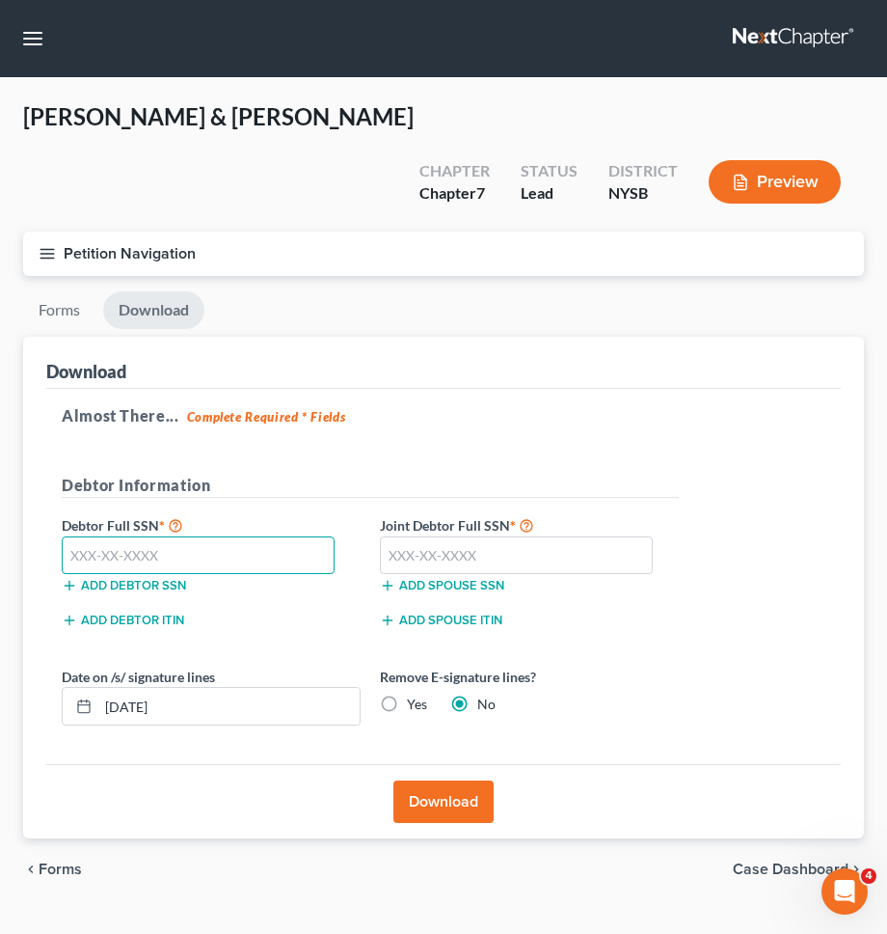
click at [256, 536] on input "text" at bounding box center [198, 555] width 273 height 39
type input "130-72-9169"
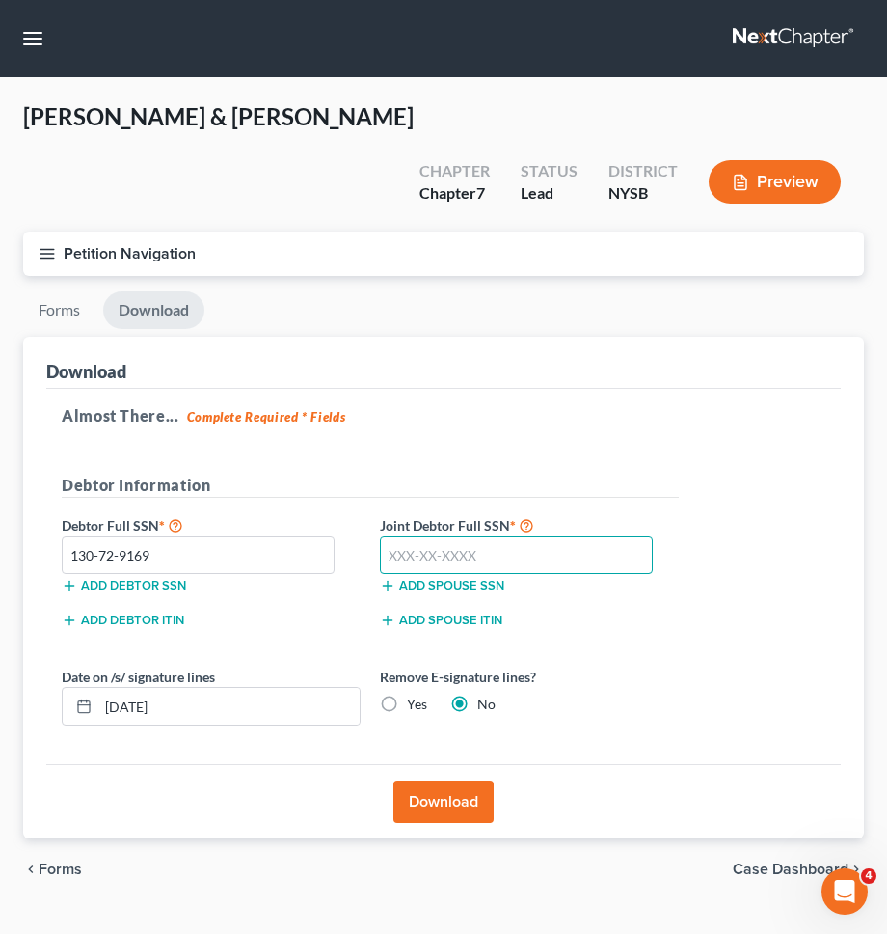
click at [533, 536] on input "text" at bounding box center [516, 555] width 273 height 39
type input "078-70-8584"
click at [398, 666] on div "Remove E-signature lines? Yes No" at bounding box center [529, 695] width 318 height 59
click at [407, 694] on label "Yes" at bounding box center [417, 703] width 20 height 19
click at [415, 694] on input "Yes" at bounding box center [421, 700] width 13 height 13
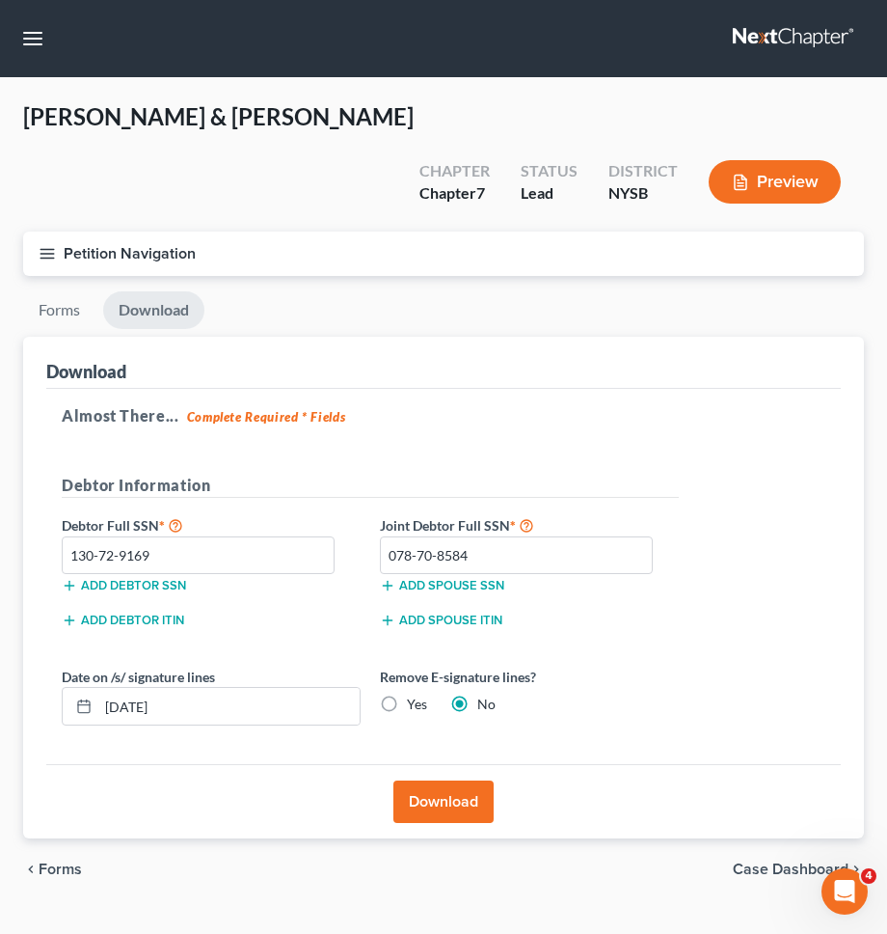
radio input "true"
radio input "false"
click at [314, 688] on input "10/09/2025" at bounding box center [228, 706] width 261 height 37
click at [581, 681] on div "Date on /s/ signature lines Remove E-signature lines? Yes No" at bounding box center [370, 703] width 637 height 74
click at [451, 780] on button "Download" at bounding box center [444, 801] width 100 height 42
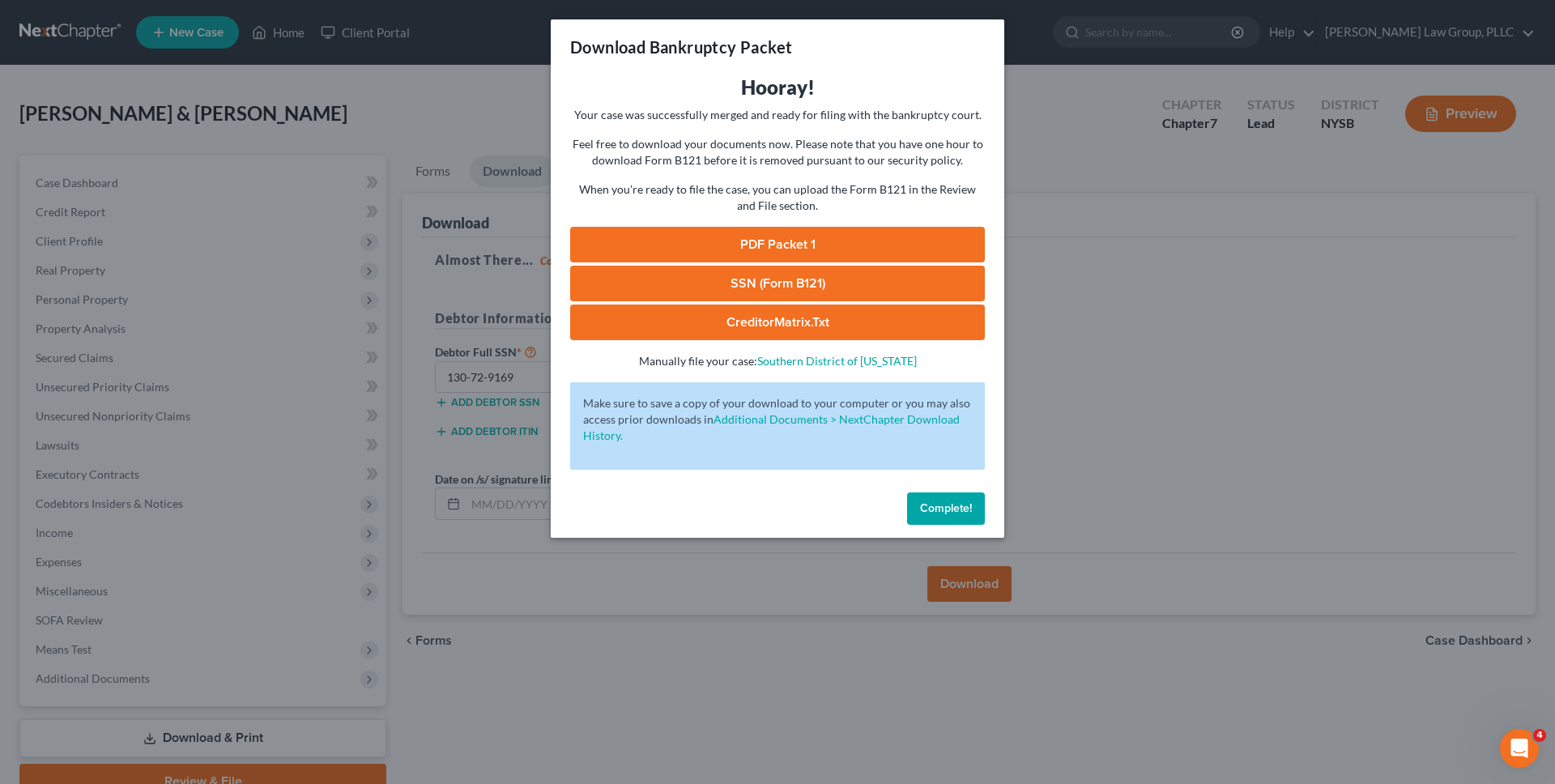
click at [744, 283] on link "SSN (Form B121)" at bounding box center [778, 283] width 415 height 35
click at [720, 239] on link "PDF Packet 1" at bounding box center [778, 244] width 415 height 35
click at [744, 503] on span "Complete!" at bounding box center [946, 508] width 52 height 13
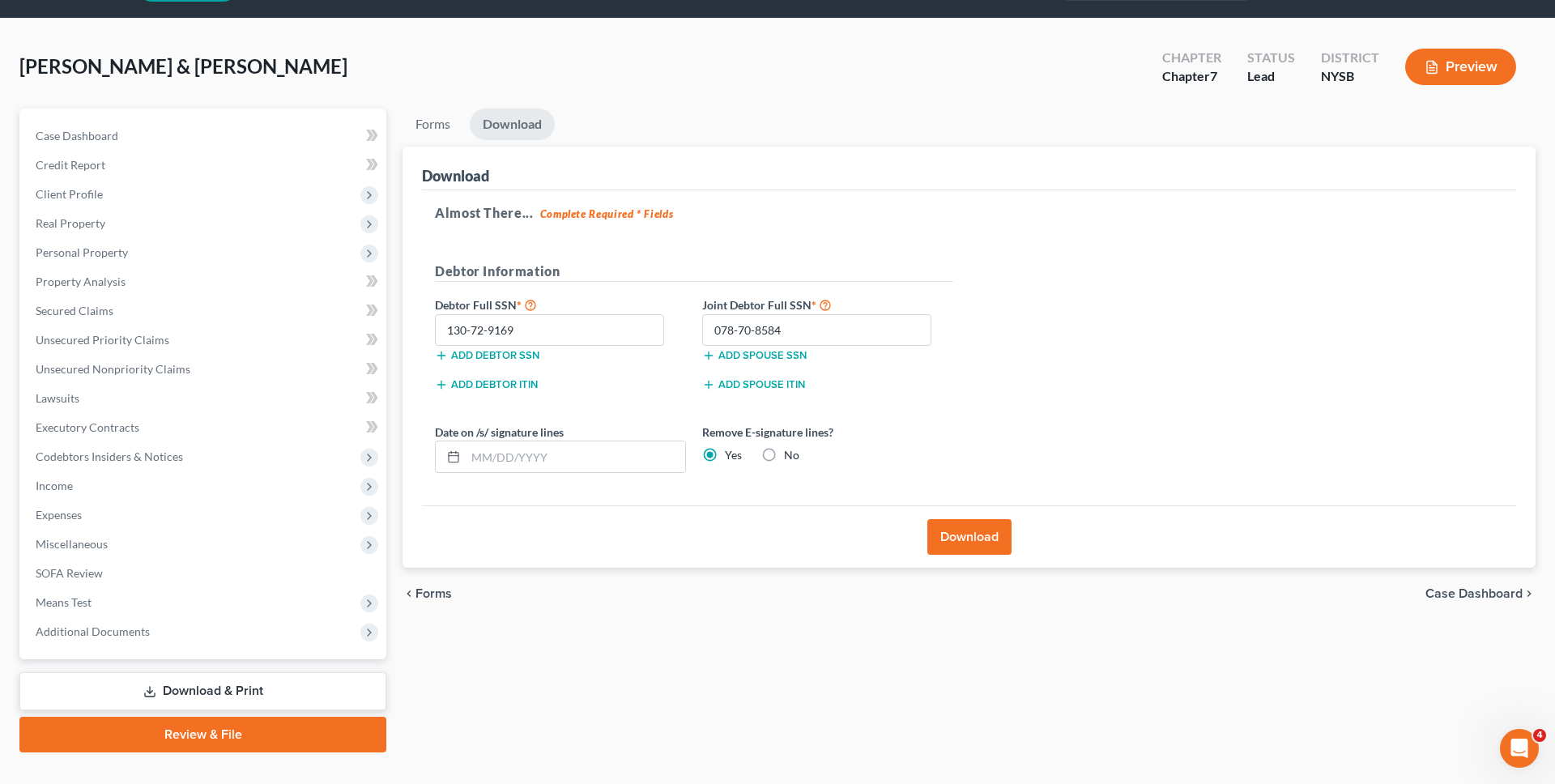
scroll to position [77, 0]
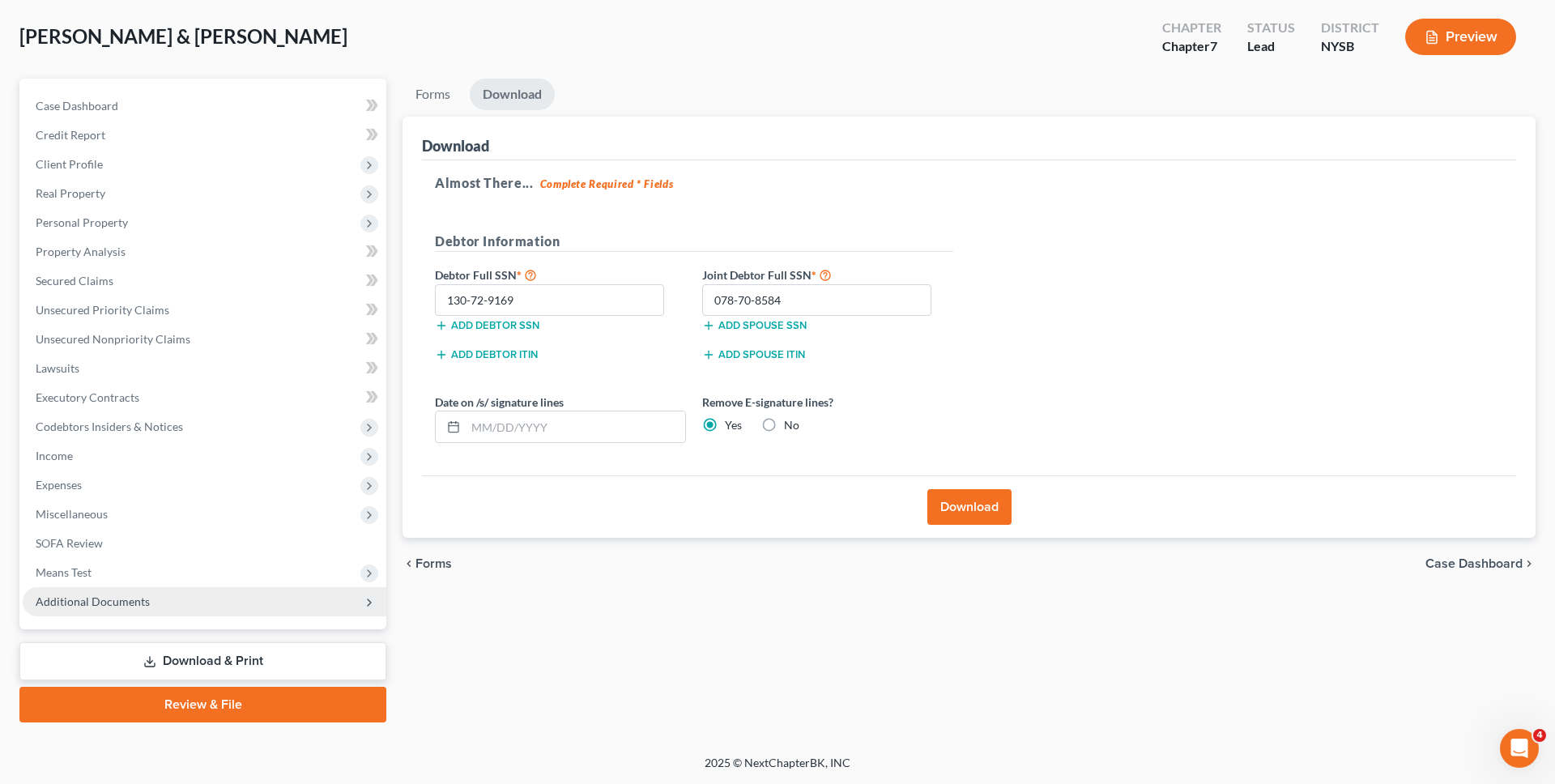
click at [342, 605] on span "Additional Documents" at bounding box center [204, 601] width 364 height 29
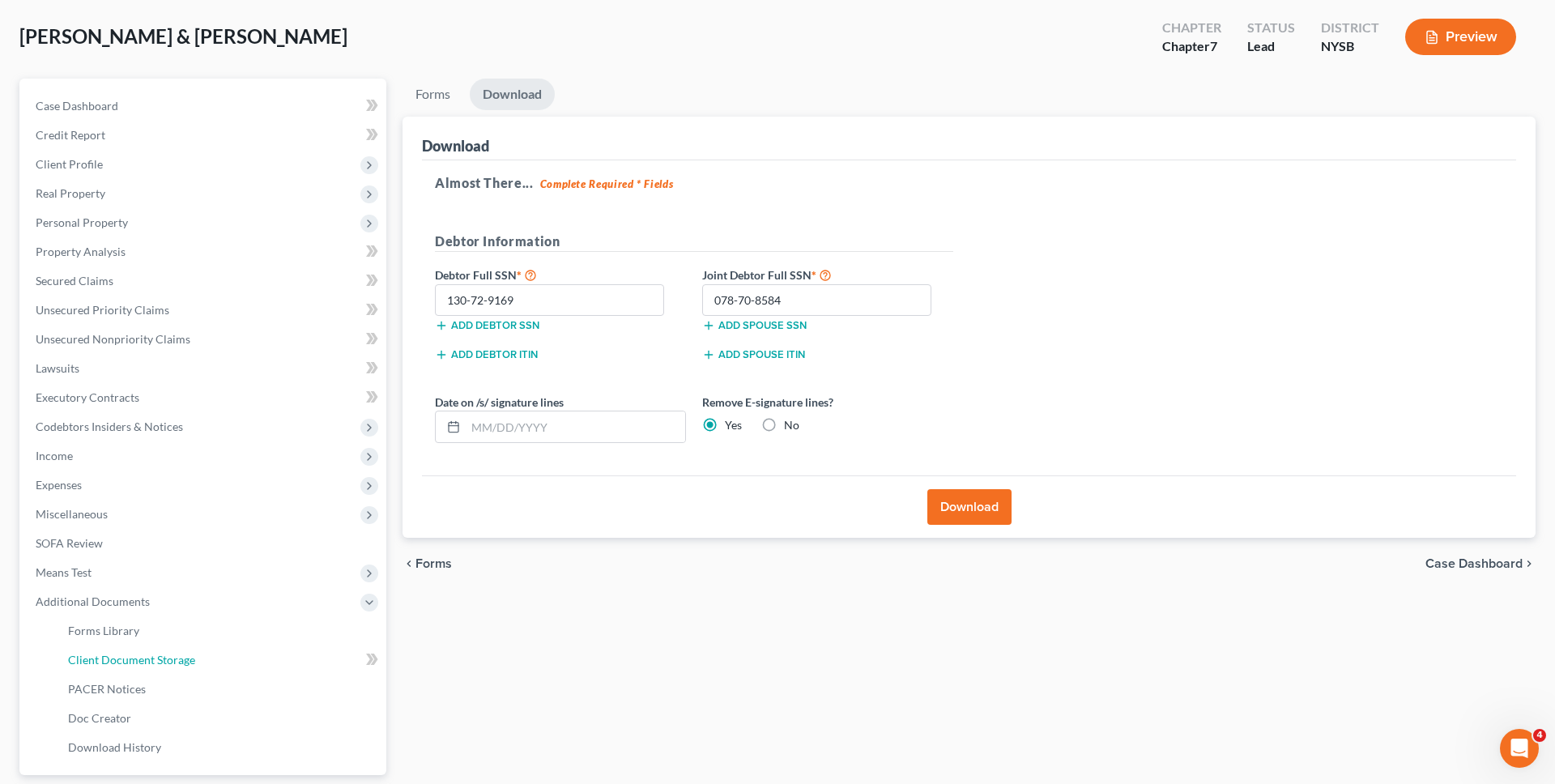
click at [321, 651] on link "Client Document Storage" at bounding box center [221, 660] width 331 height 29
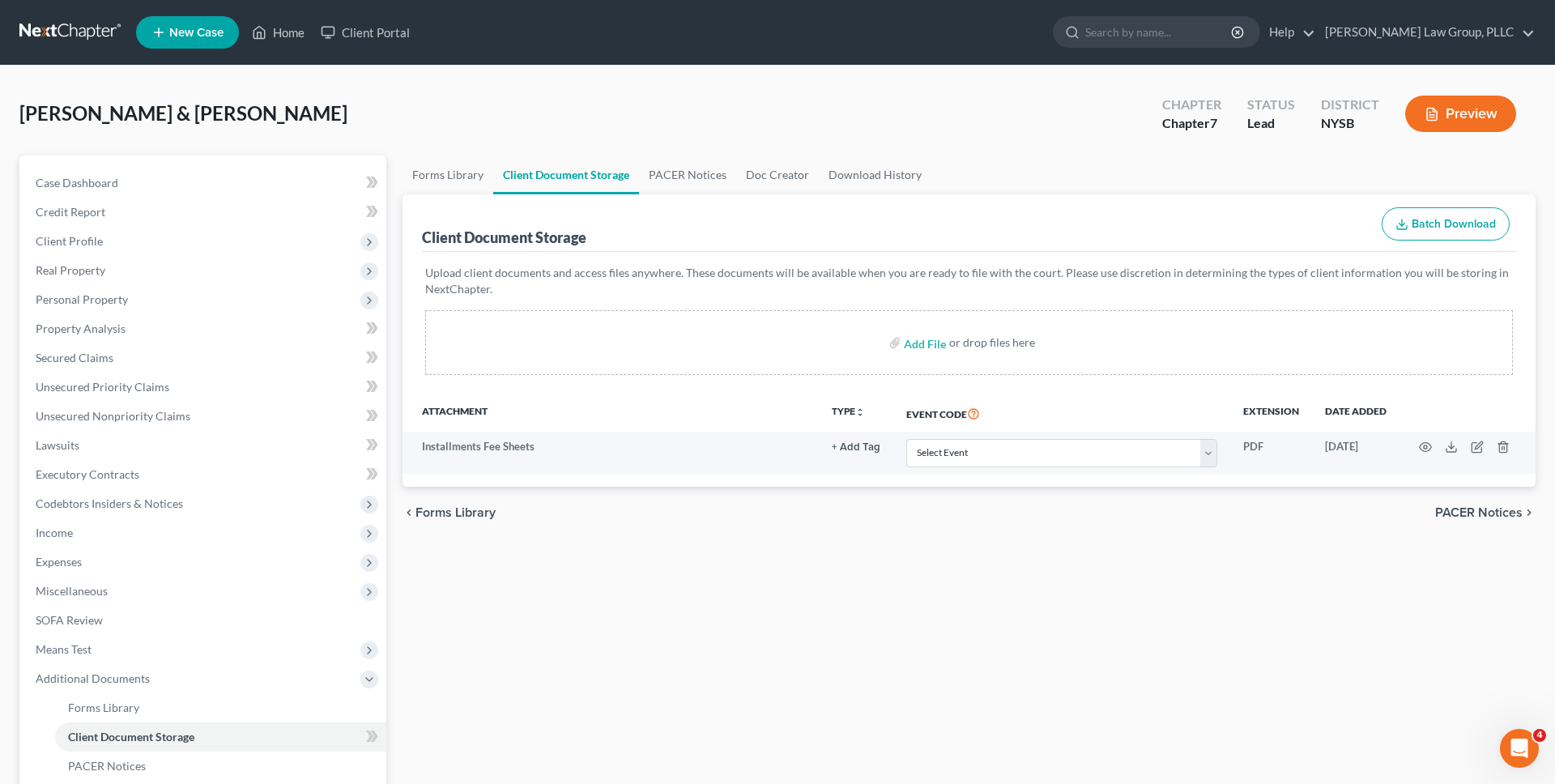
click at [102, 34] on link at bounding box center [71, 32] width 103 height 29
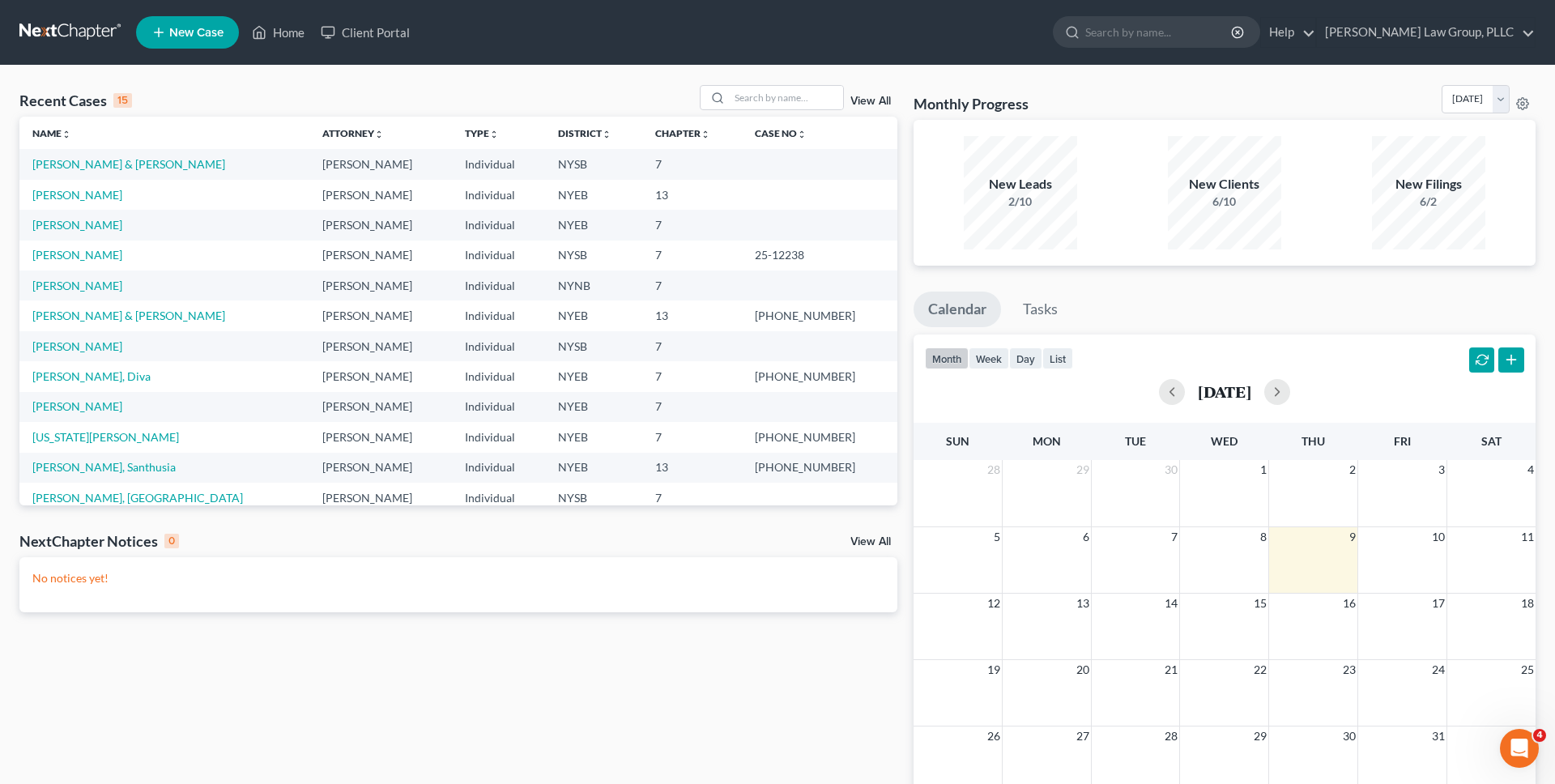
click at [872, 104] on link "View All" at bounding box center [871, 102] width 40 height 12
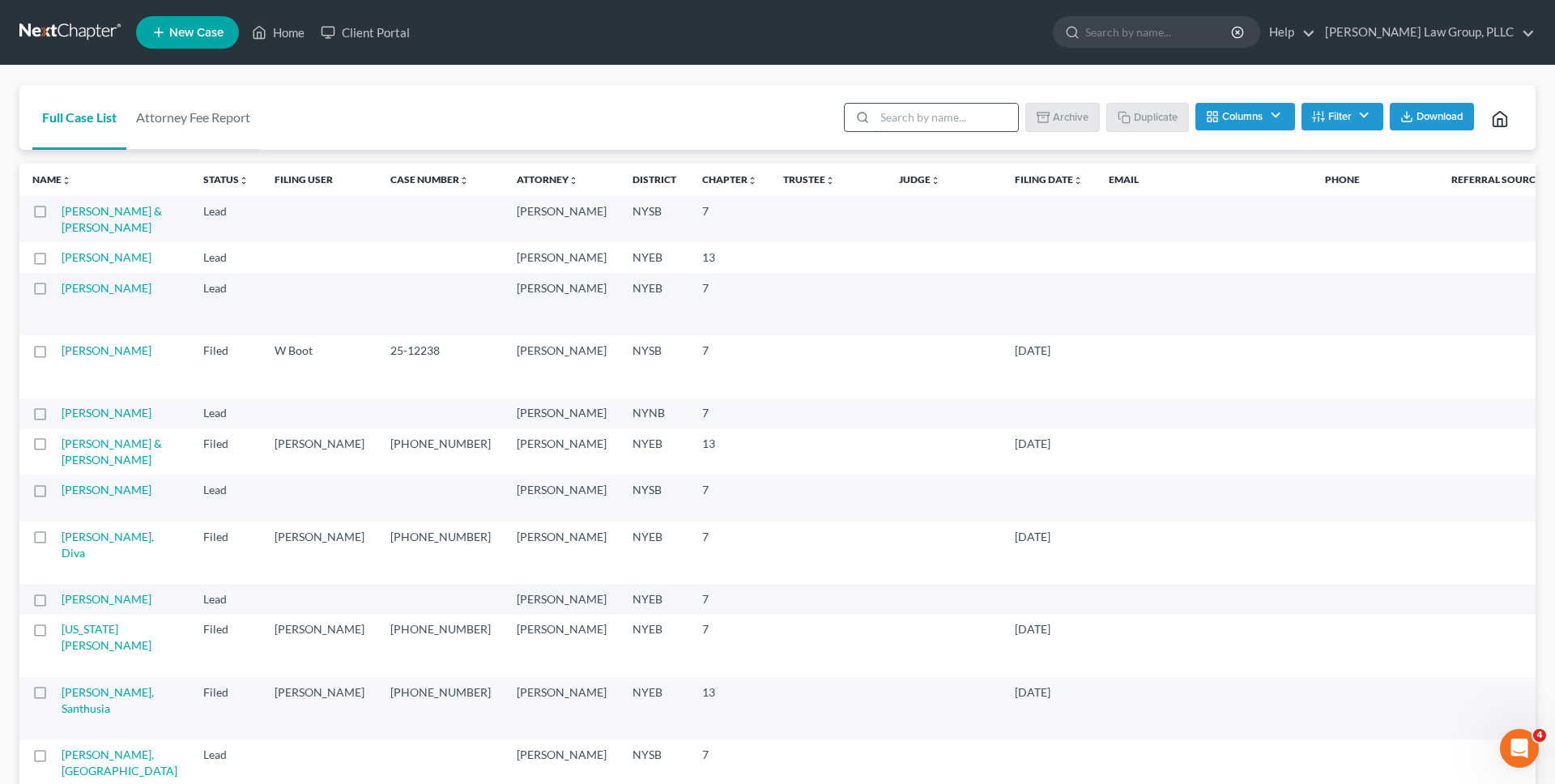
click at [901, 114] on input "search" at bounding box center [946, 117] width 144 height 28
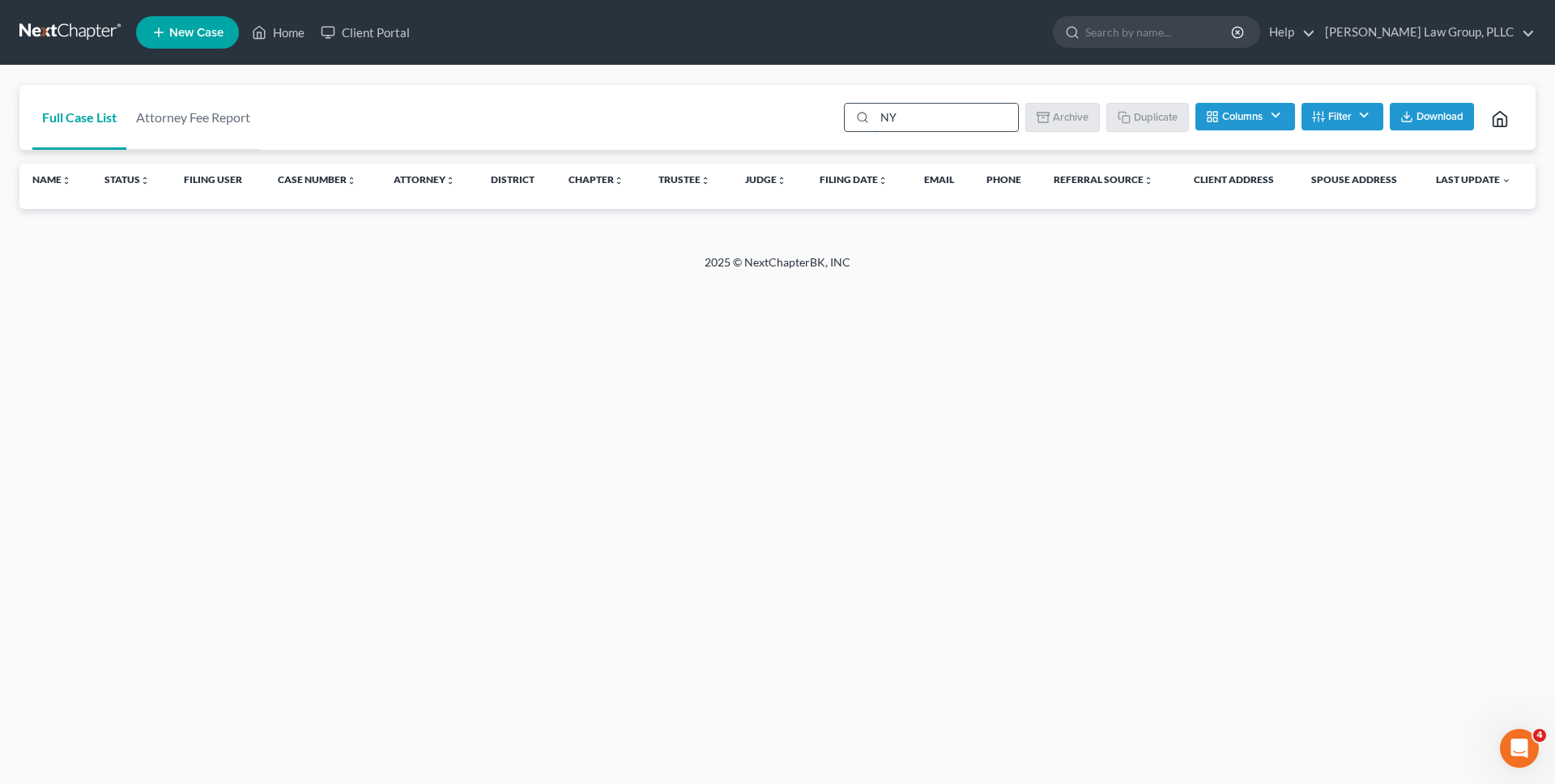
type input "N"
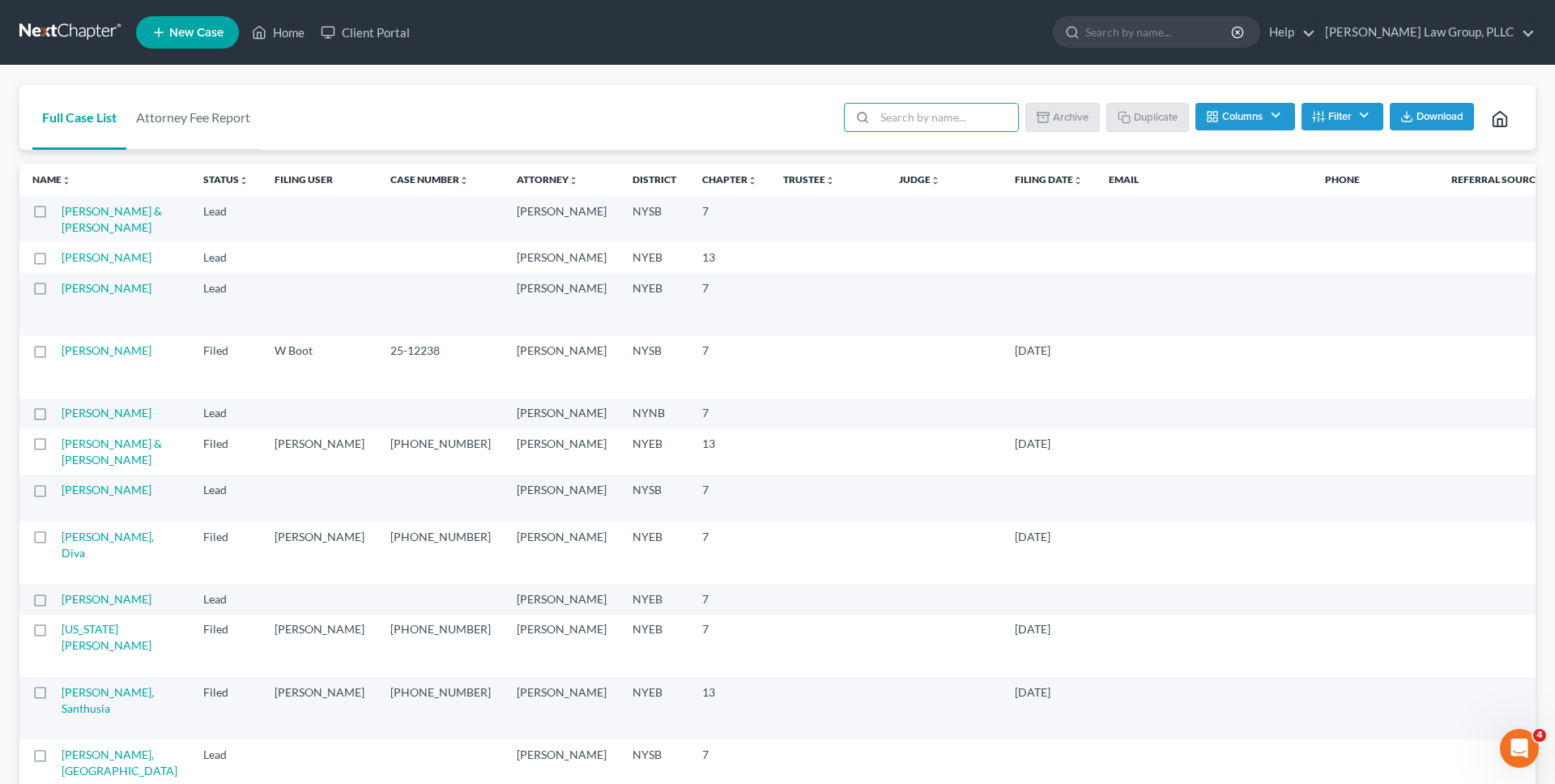
click at [706, 118] on div "Full Case List Attorney Fee Report Batch Download Archive Un-archive Duplicate …" at bounding box center [778, 118] width 1516 height 65
click at [620, 186] on th "District" at bounding box center [654, 180] width 70 height 33
click at [1371, 116] on button "Filter" at bounding box center [1342, 116] width 81 height 28
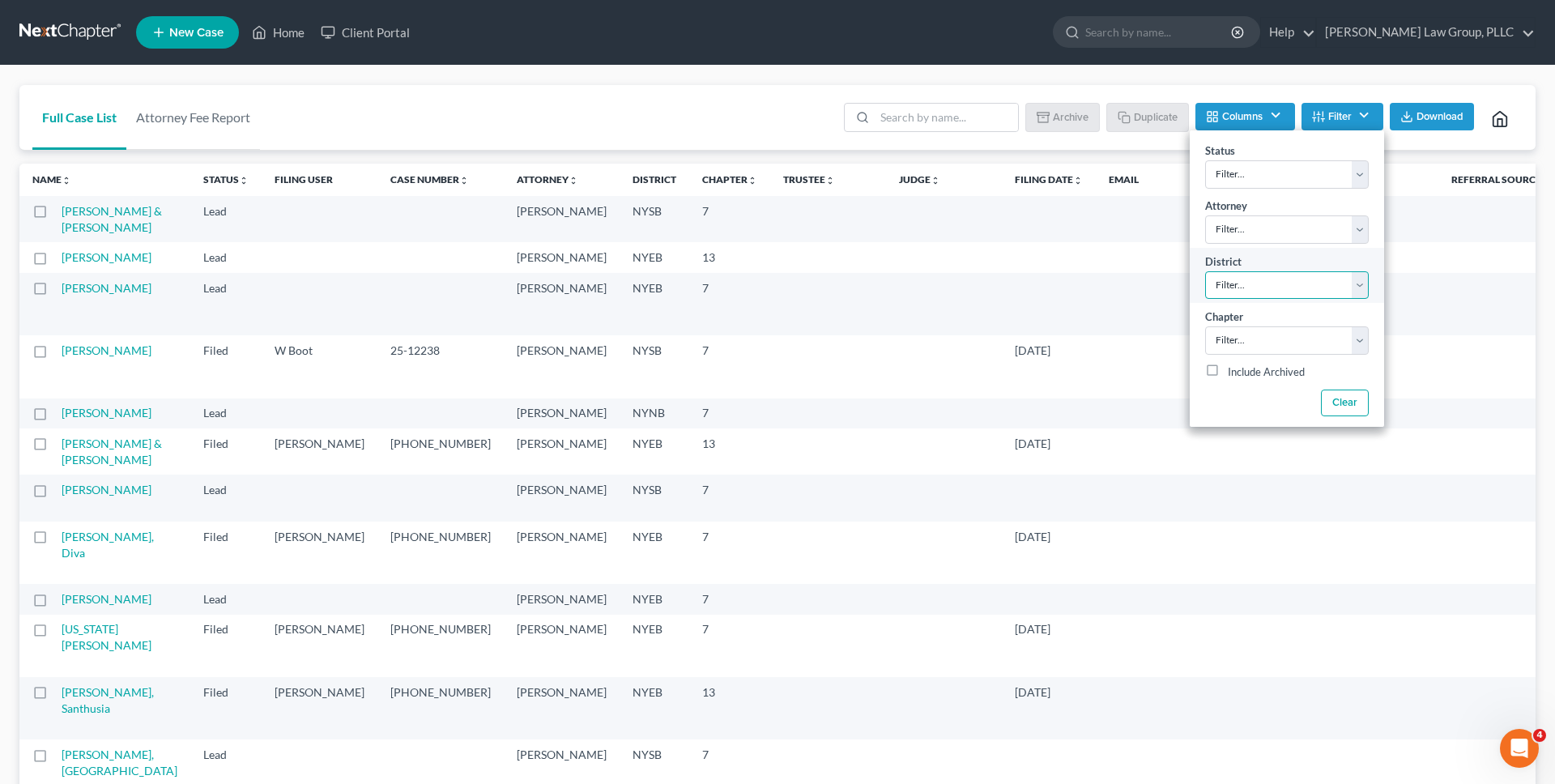
click at [1338, 277] on select "Filter... Filter... Alabama - Middle Alabama - Northern Alabama - Southern Alas…" at bounding box center [1286, 285] width 164 height 29
select select "54"
click at [1205, 271] on select "Filter... Filter... Alabama - Middle Alabama - Northern Alabama - Southern Alas…" at bounding box center [1286, 285] width 164 height 29
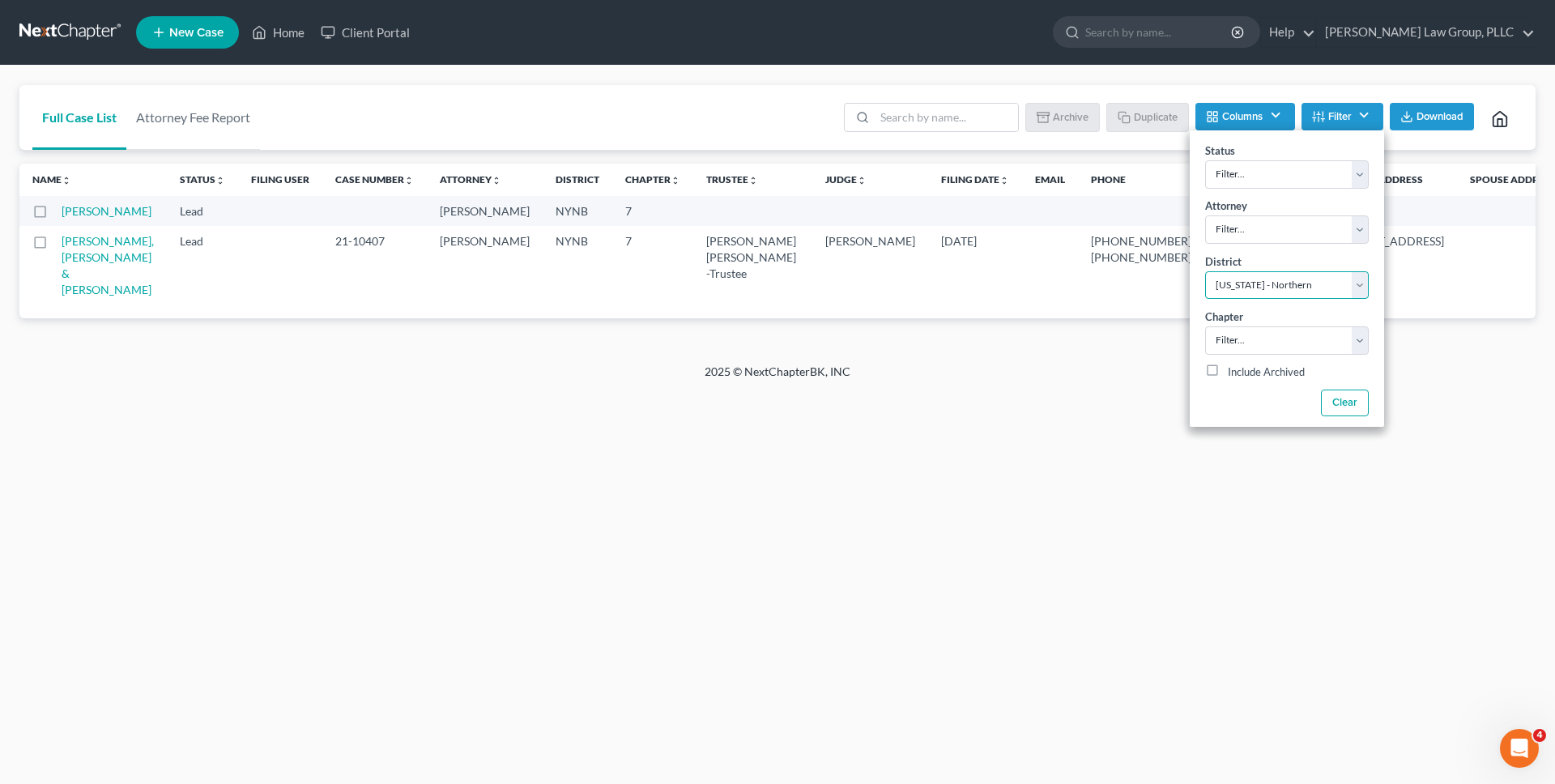
drag, startPoint x: 299, startPoint y: 262, endPoint x: 359, endPoint y: 264, distance: 60.0
click at [359, 264] on td "21-10407" at bounding box center [374, 265] width 104 height 79
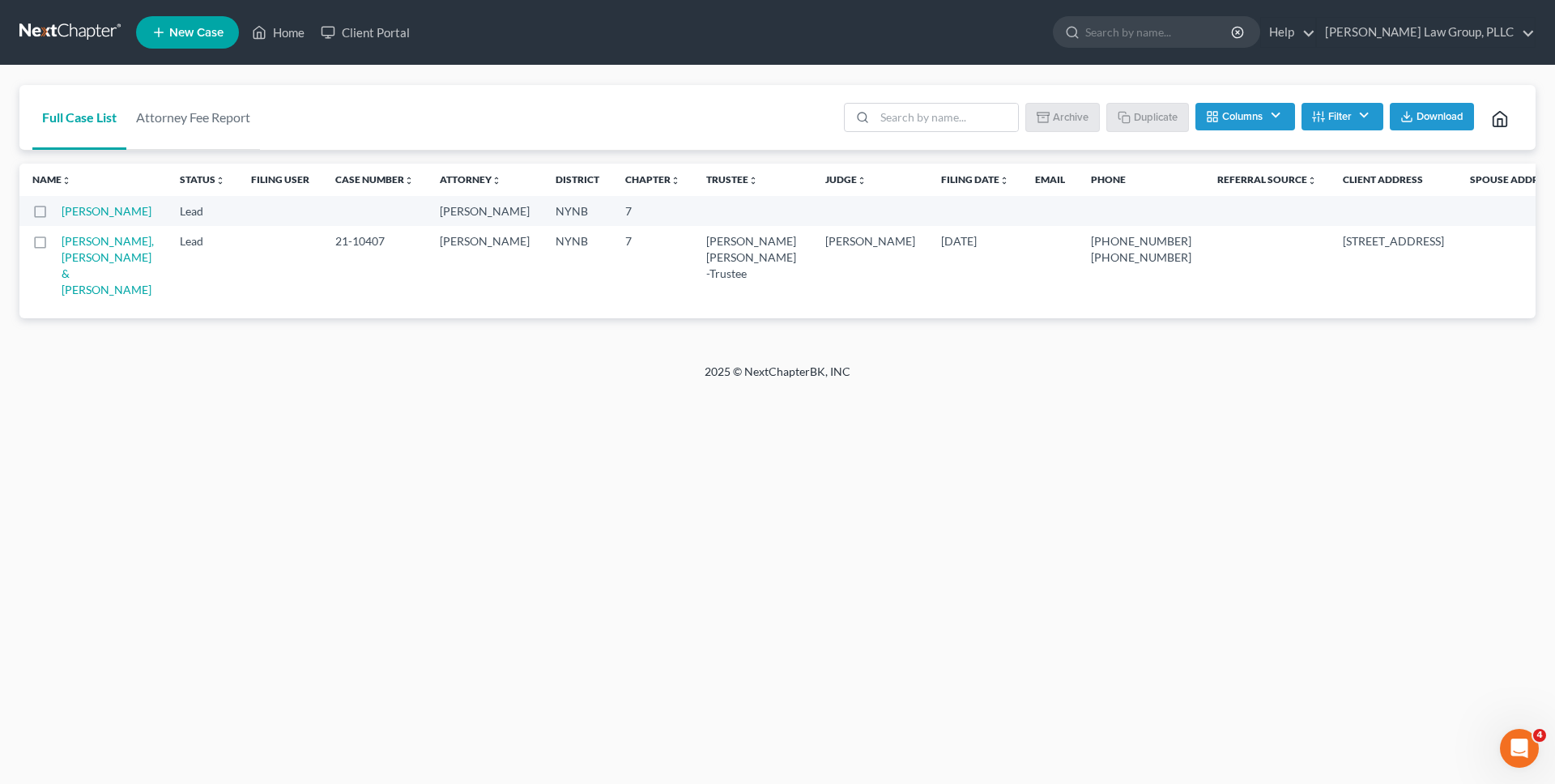
click at [347, 337] on div at bounding box center [778, 331] width 1516 height 26
click at [347, 257] on td "21-10407" at bounding box center [374, 265] width 104 height 79
drag, startPoint x: 353, startPoint y: 260, endPoint x: 297, endPoint y: 261, distance: 56.0
click at [322, 261] on td "21-10407" at bounding box center [374, 265] width 104 height 79
copy td "21-10407"
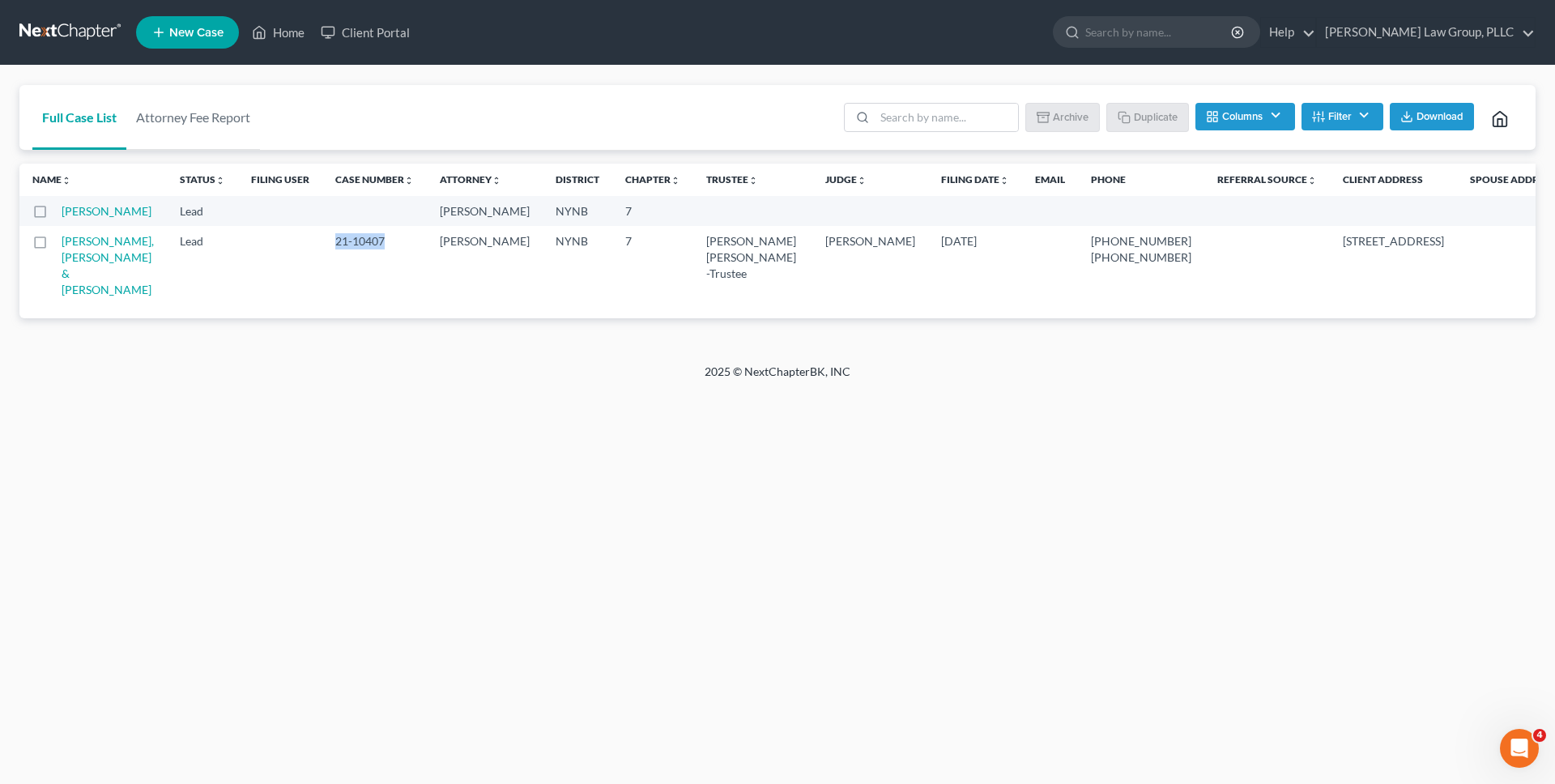
click at [109, 38] on link at bounding box center [71, 32] width 103 height 29
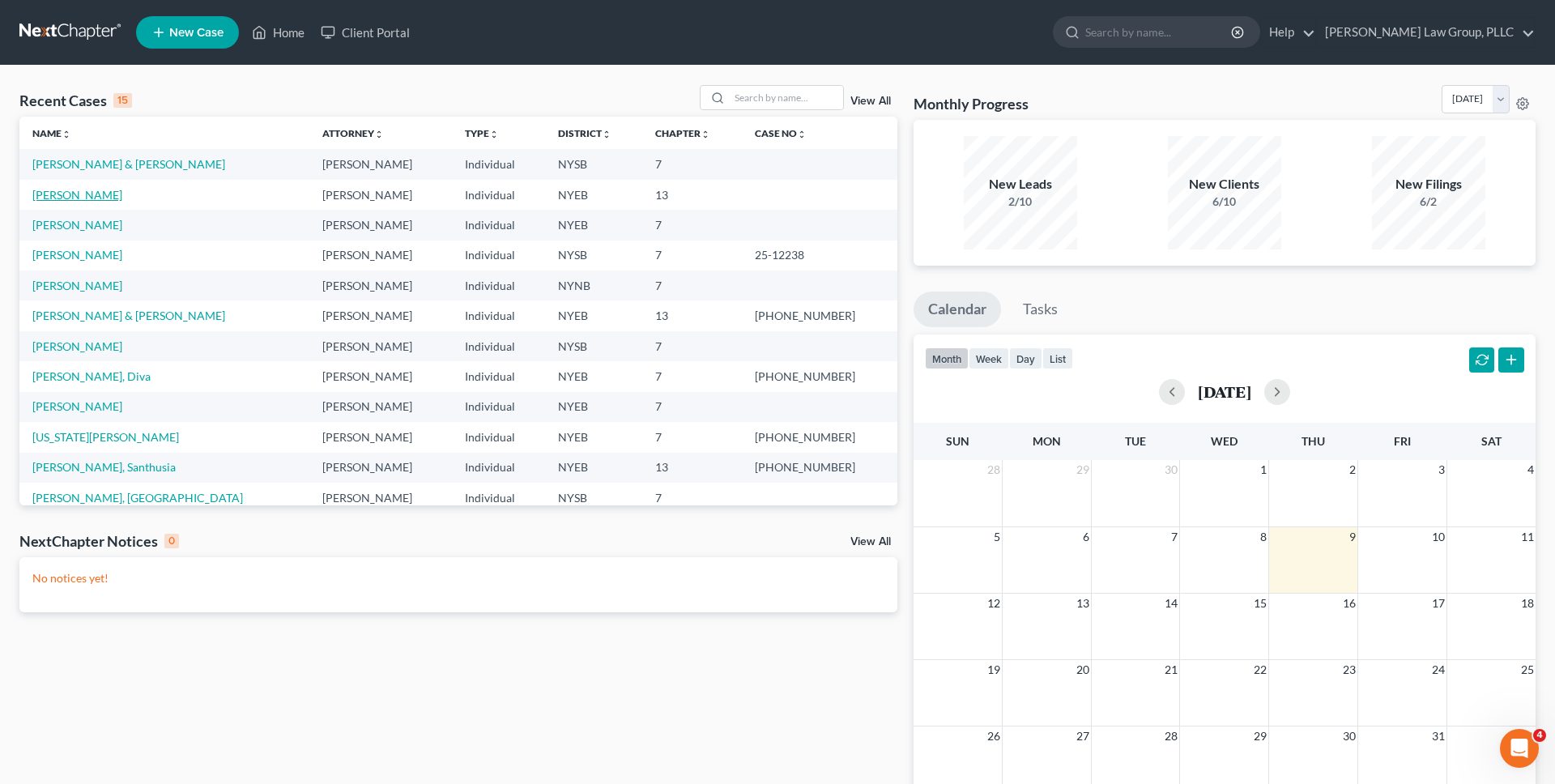
click at [92, 196] on link "[PERSON_NAME]" at bounding box center [77, 195] width 90 height 13
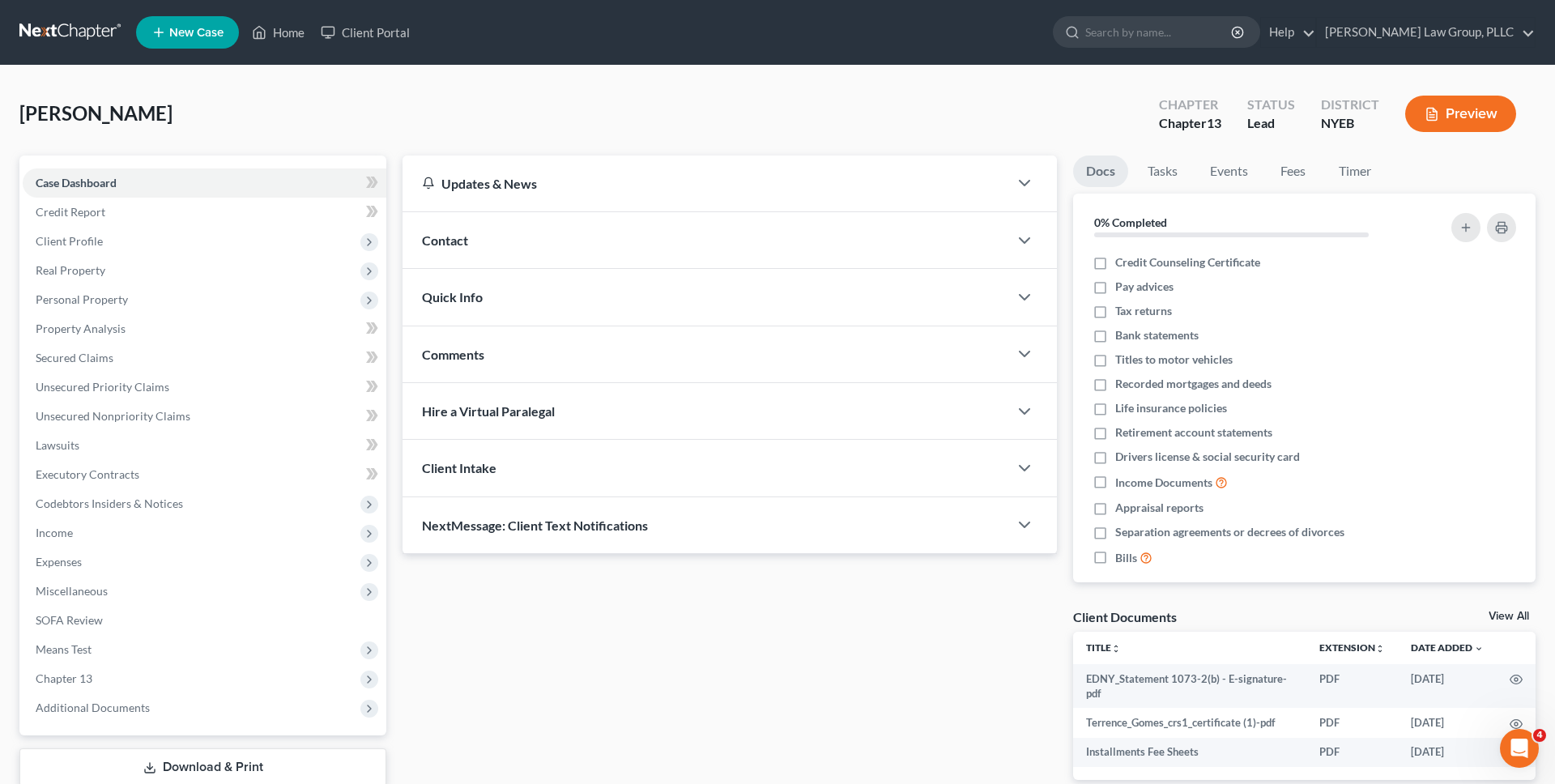
scroll to position [106, 0]
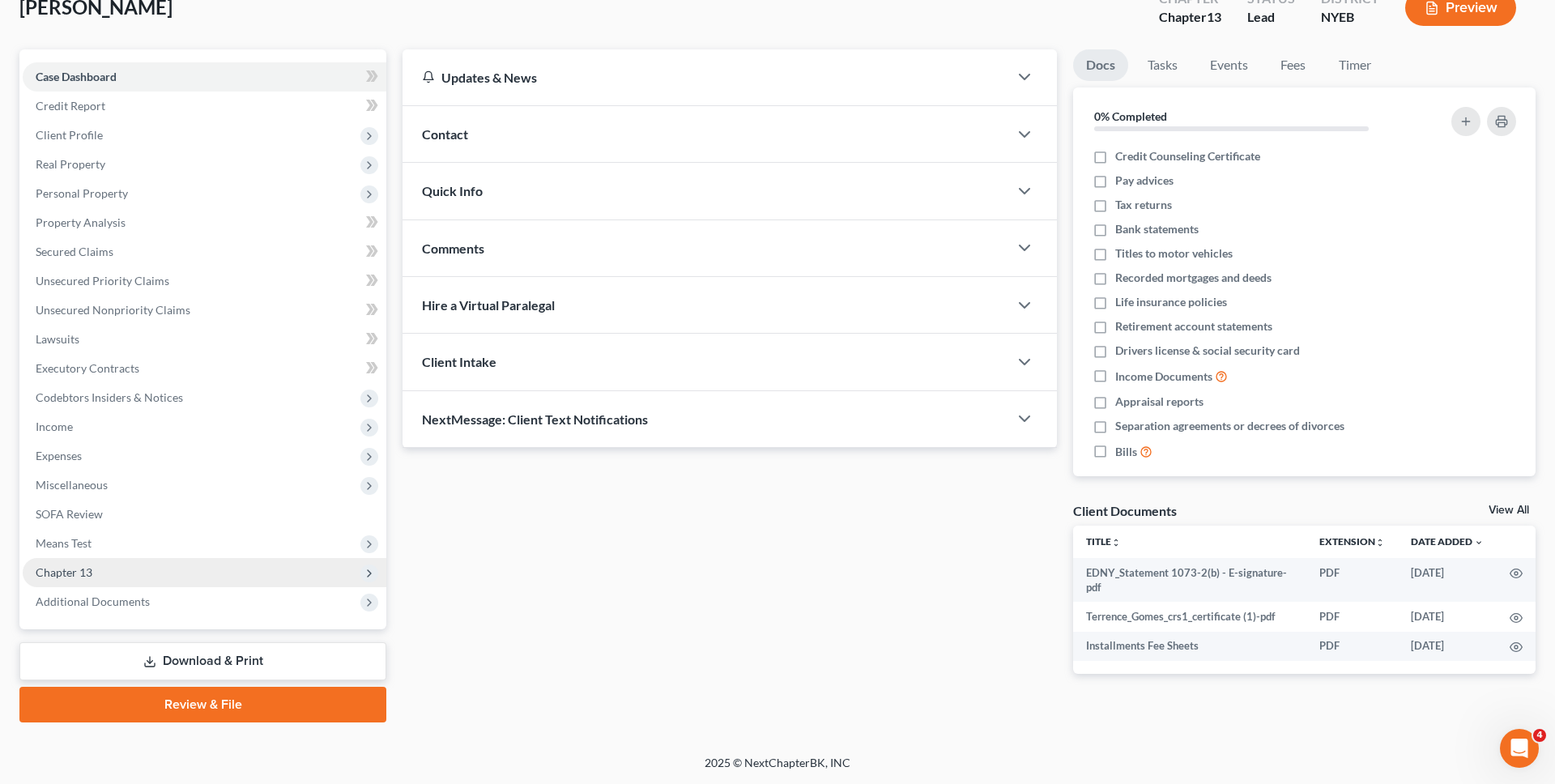
click at [149, 581] on span "Chapter 13" at bounding box center [204, 572] width 364 height 29
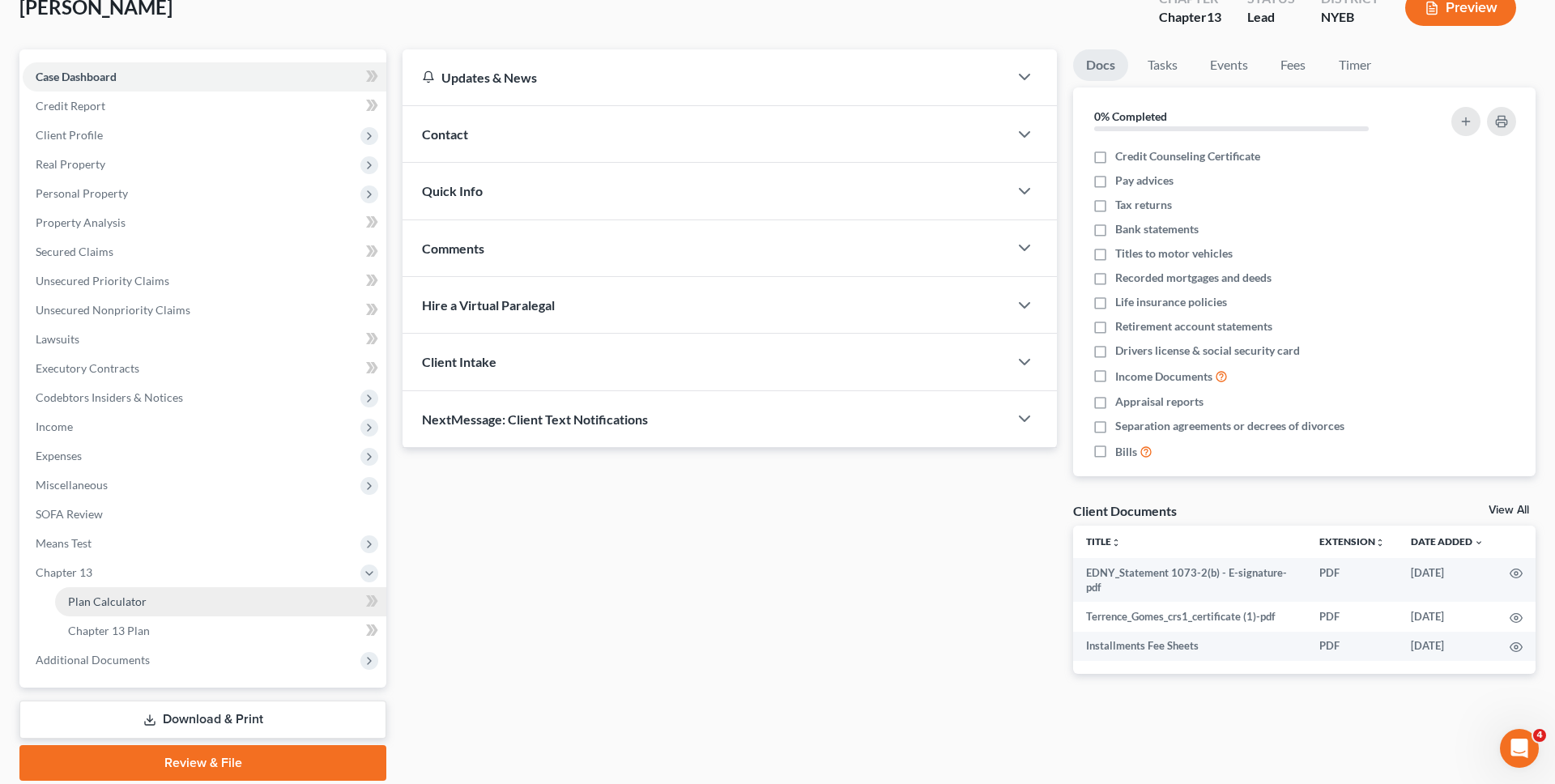
click at [149, 596] on link "Plan Calculator" at bounding box center [221, 601] width 331 height 29
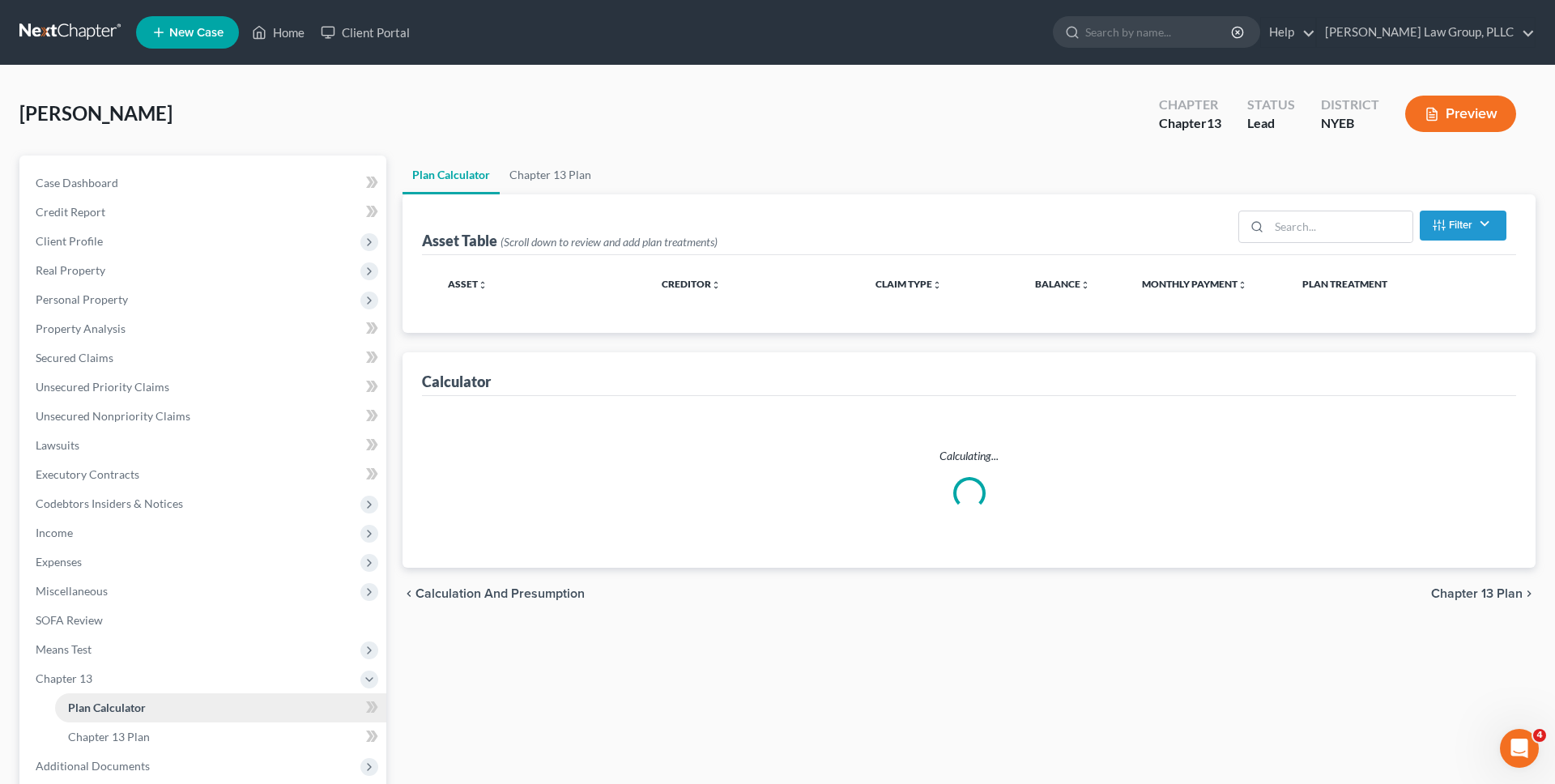
select select "59"
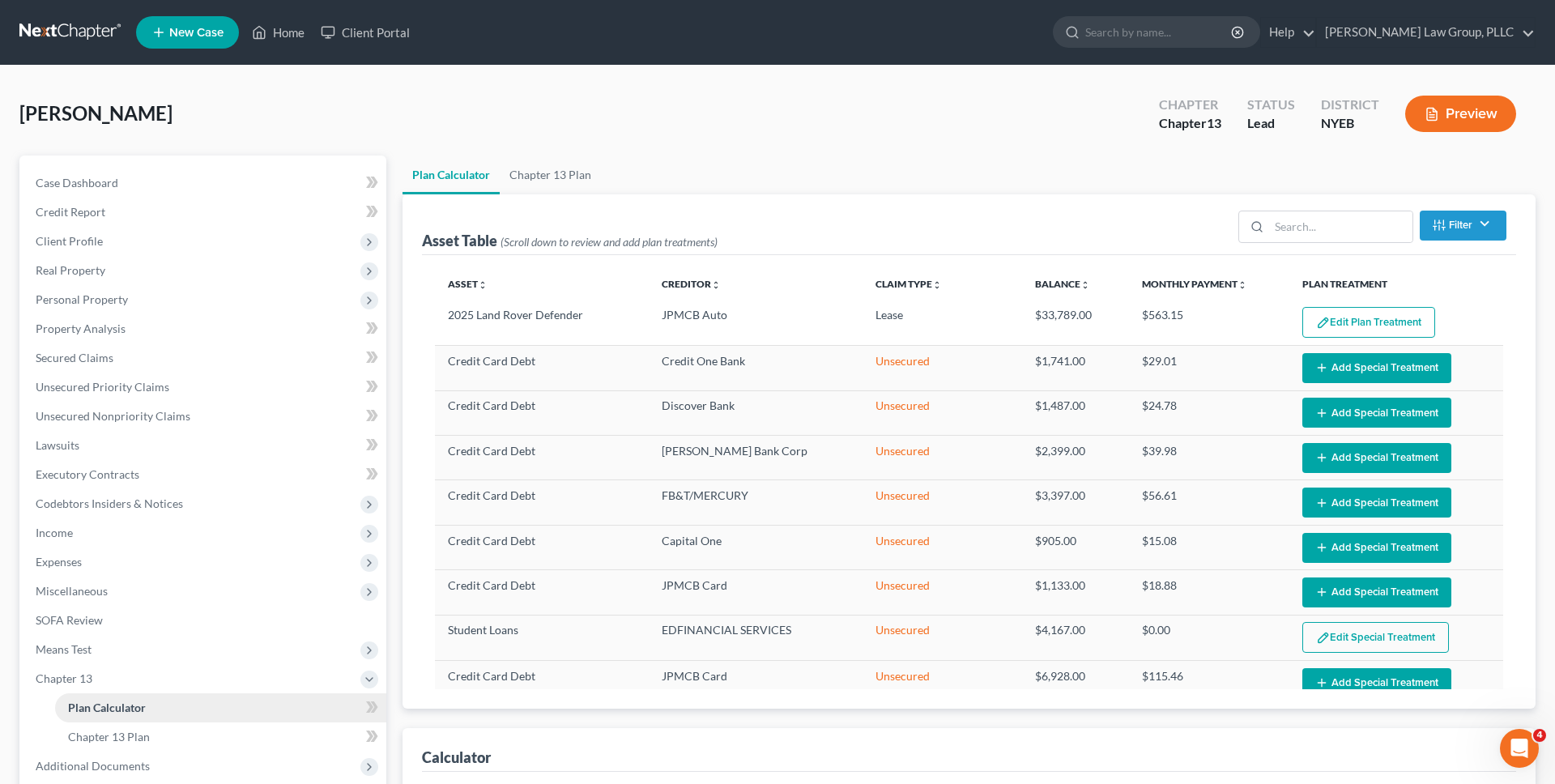
select select "59"
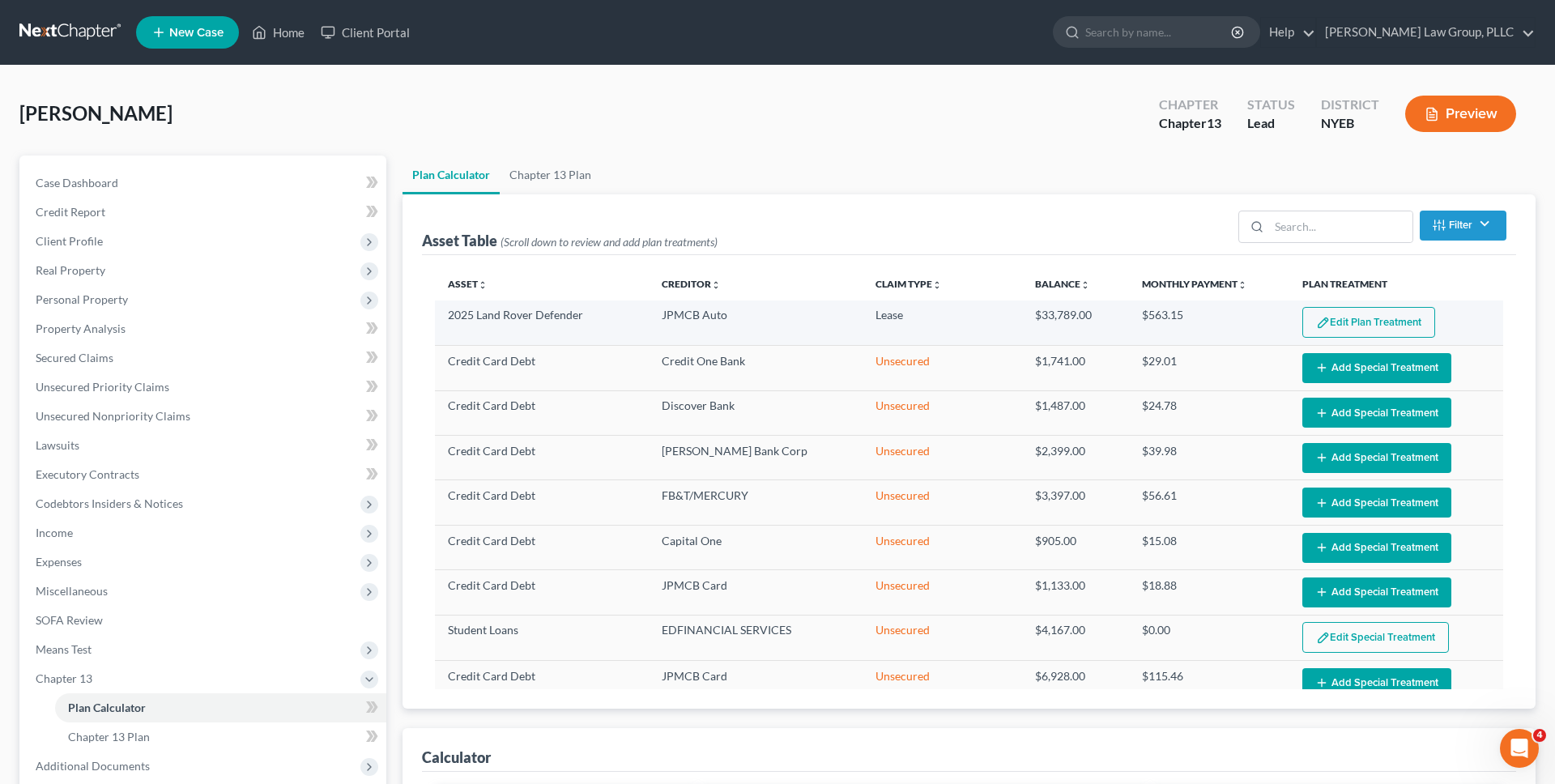
click at [1341, 314] on button "Edit Plan Treatment" at bounding box center [1369, 322] width 133 height 31
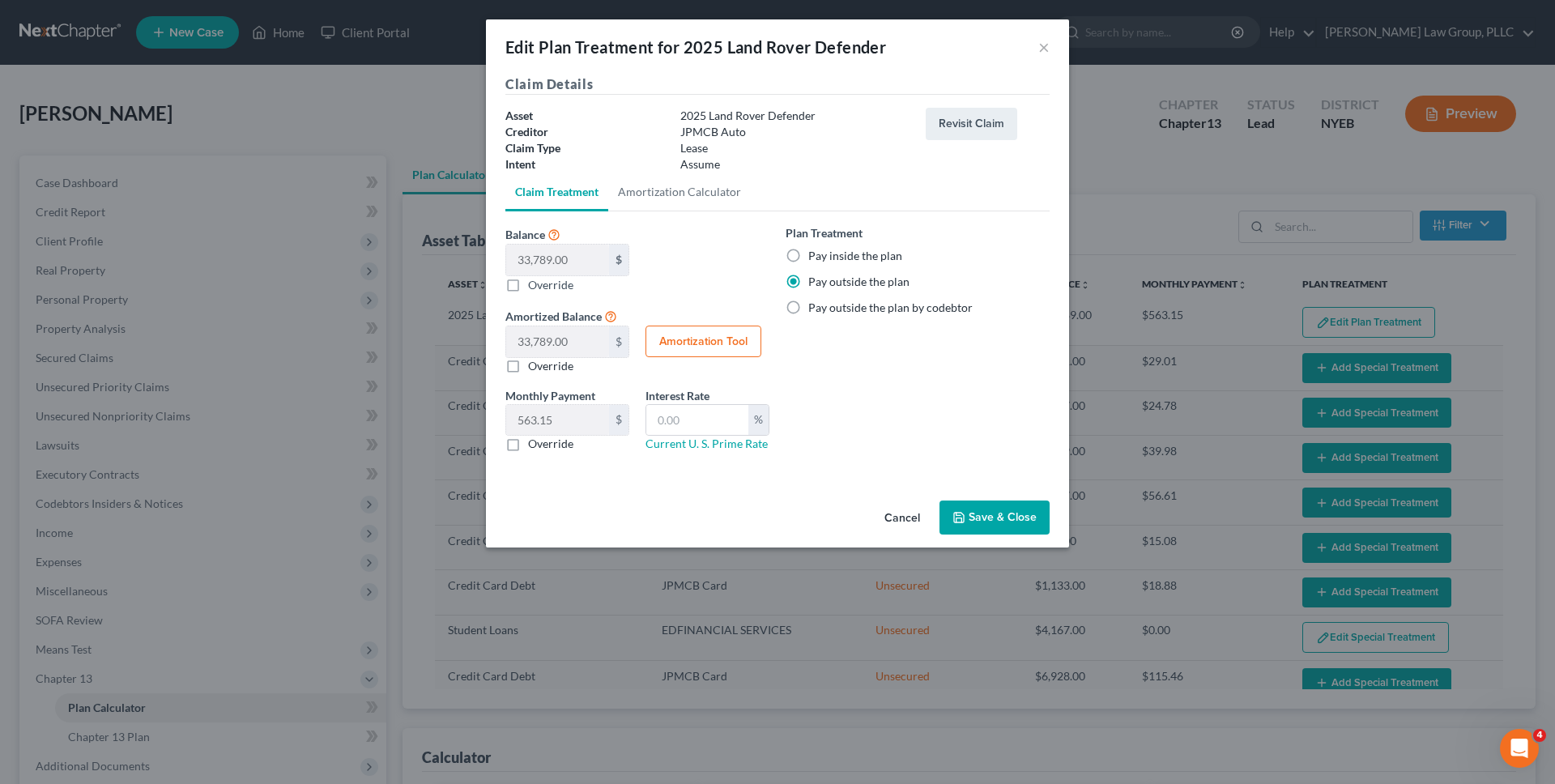
click at [915, 515] on button "Cancel" at bounding box center [902, 518] width 61 height 33
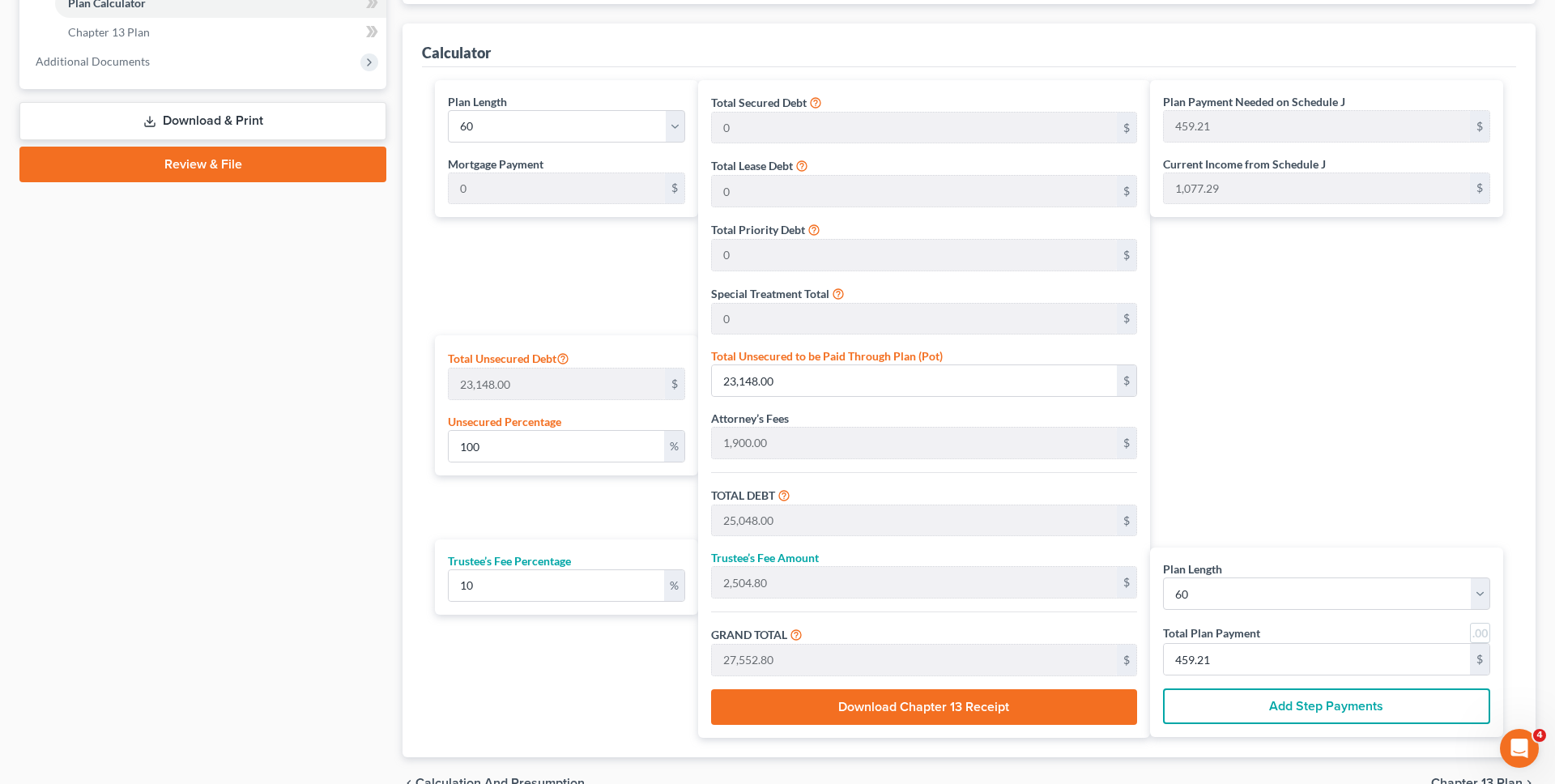
scroll to position [791, 0]
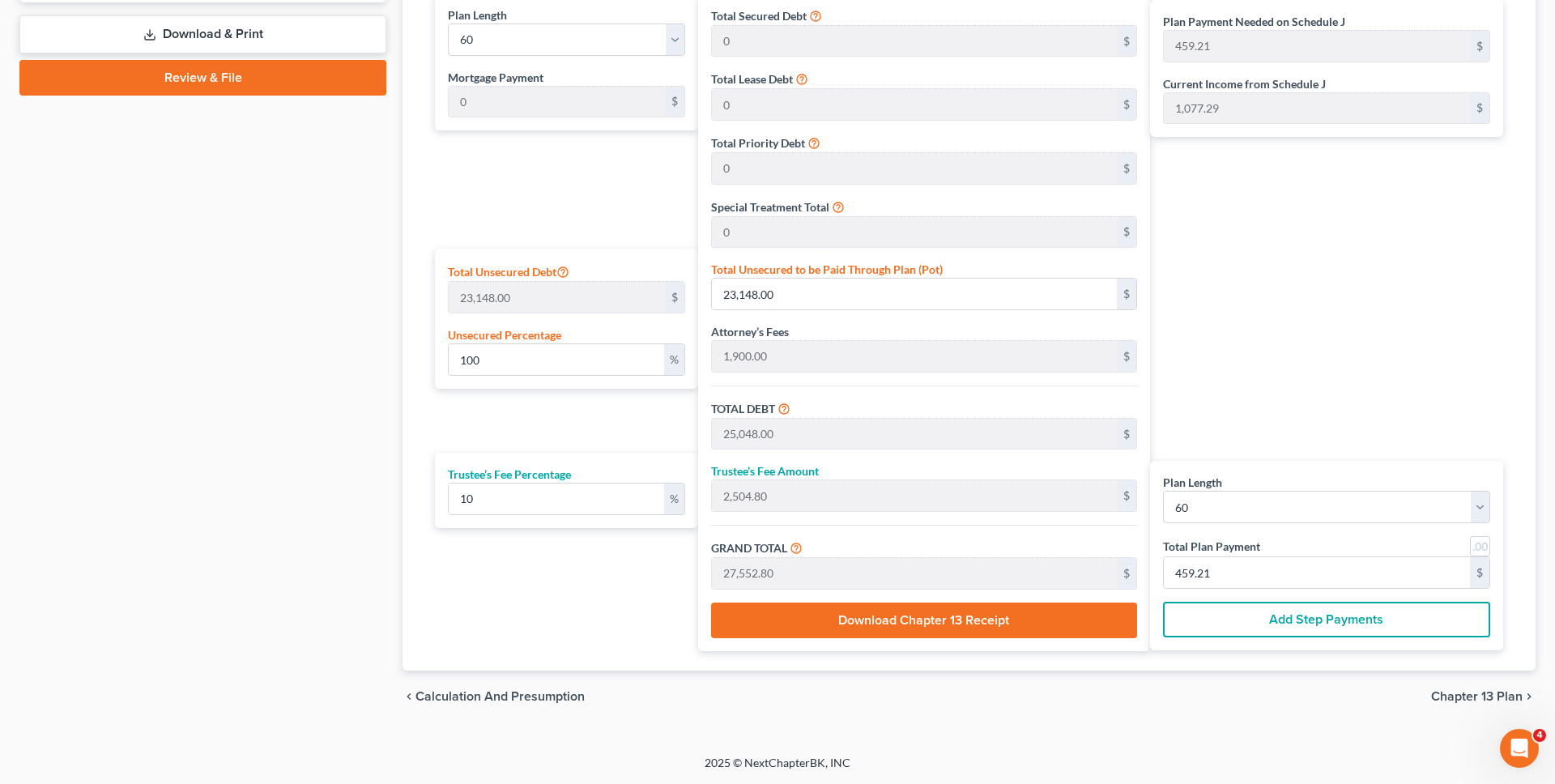
click at [1453, 698] on span "Chapter 13 Plan" at bounding box center [1476, 696] width 92 height 13
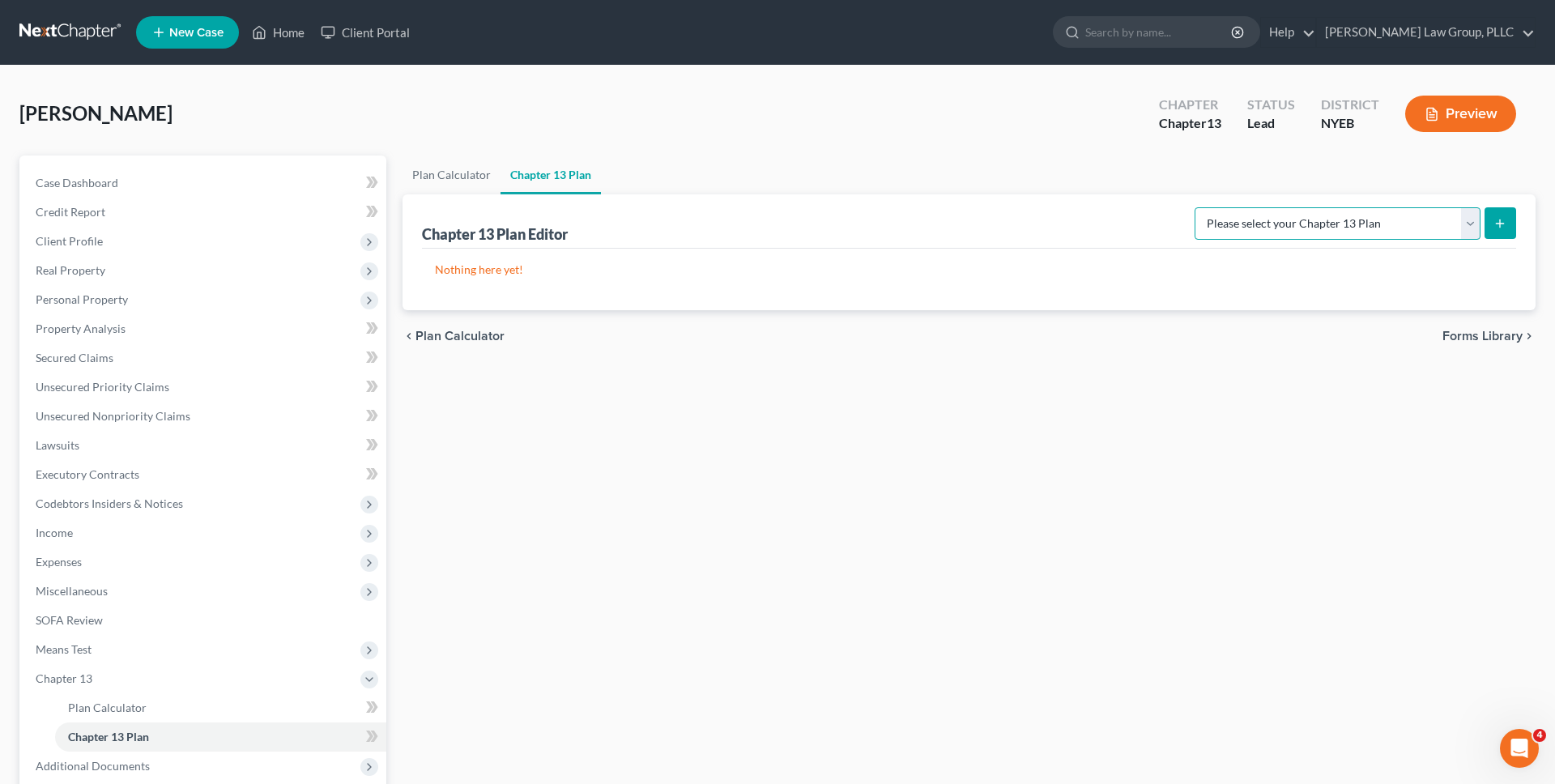
click at [1351, 221] on select "Please select your Chapter 13 Plan Eastern District of New York - Effective 12/…" at bounding box center [1338, 223] width 285 height 33
select select "1"
click at [1199, 207] on select "Please select your Chapter 13 Plan Eastern District of New York - Effective 12/…" at bounding box center [1338, 223] width 285 height 33
click at [1497, 230] on button "submit" at bounding box center [1500, 223] width 32 height 32
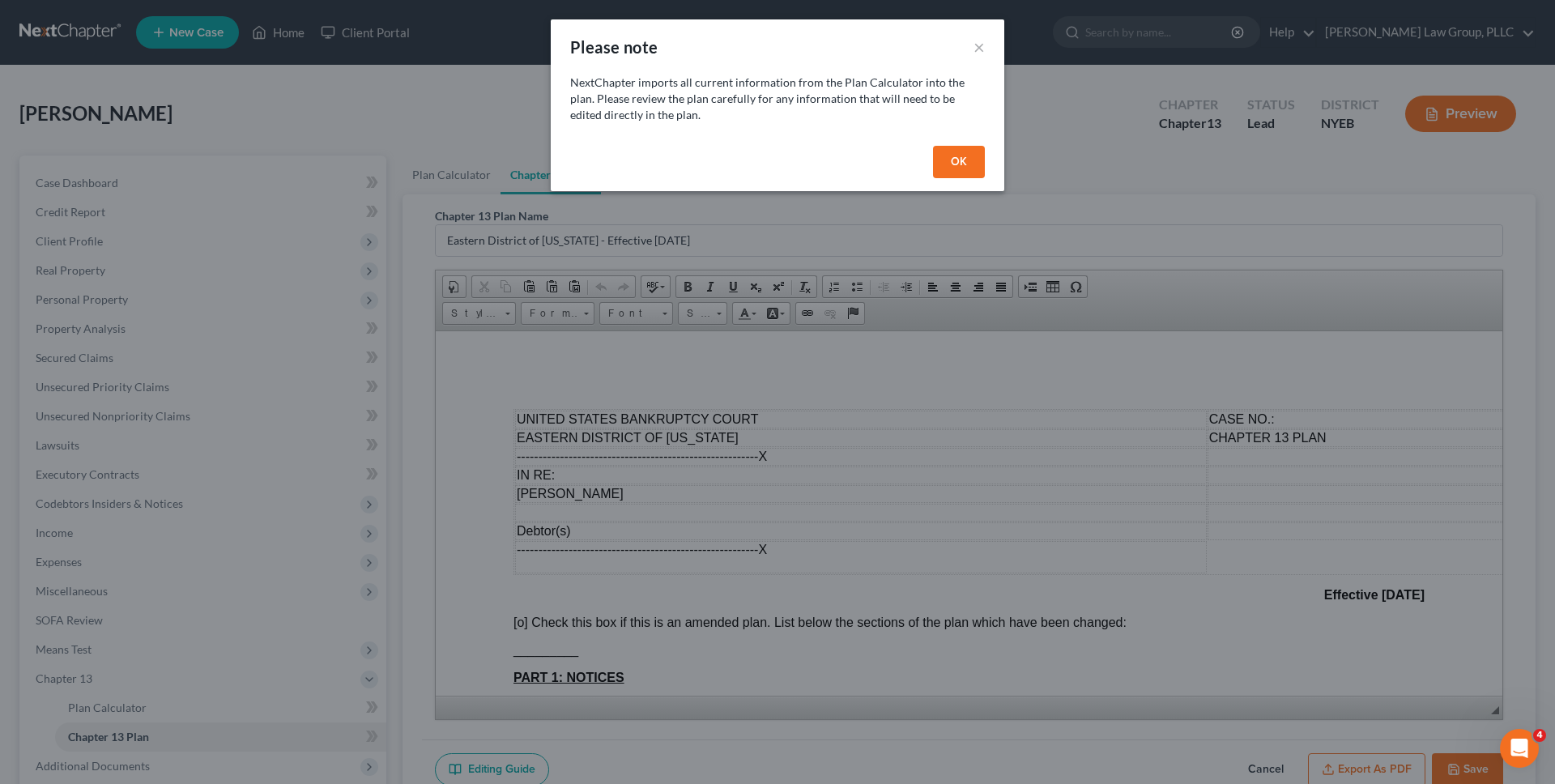
click at [962, 156] on button "OK" at bounding box center [959, 162] width 52 height 33
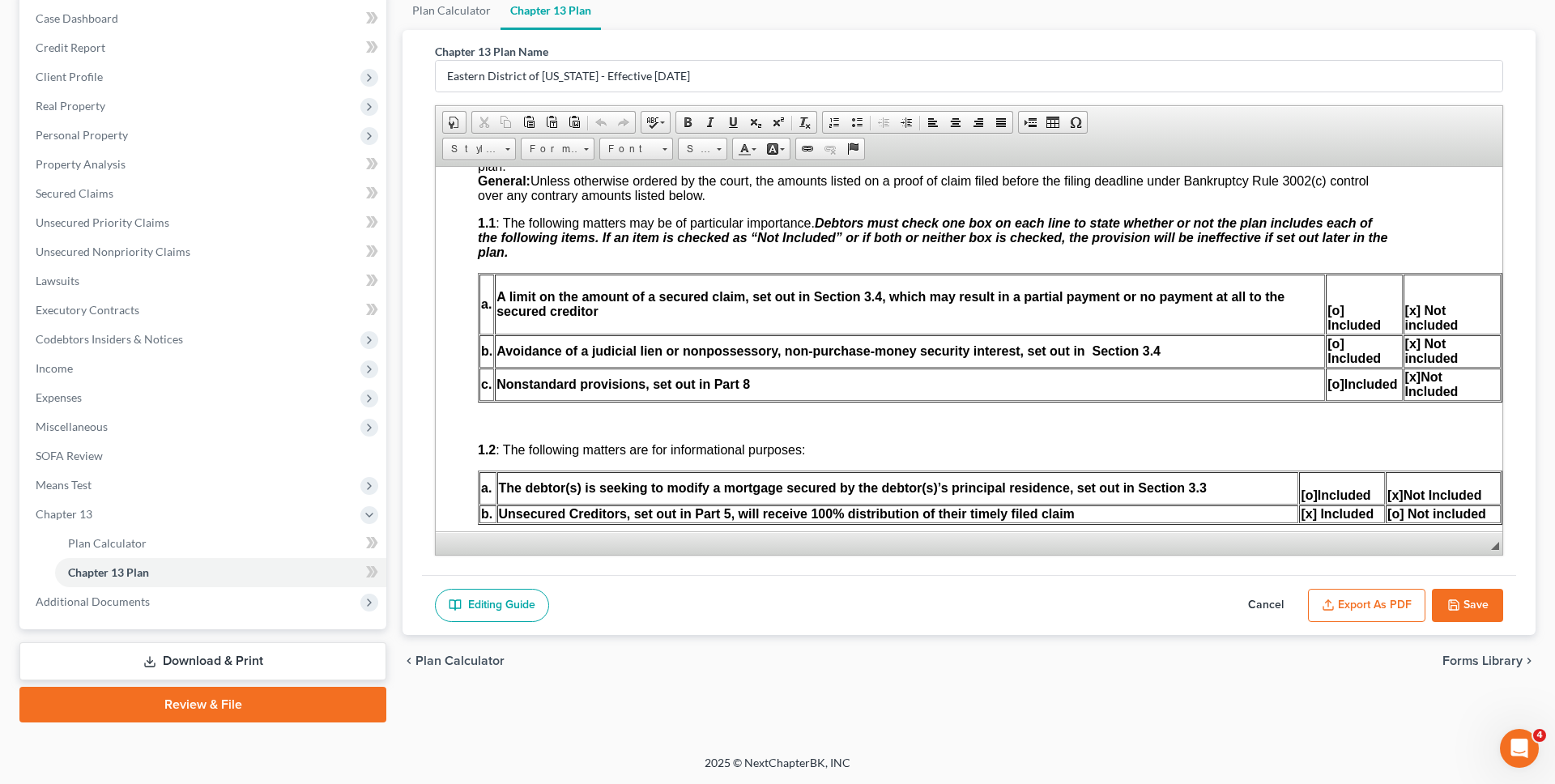
scroll to position [517, 35]
click at [1339, 383] on span "[o]" at bounding box center [1335, 383] width 16 height 13
click at [1416, 375] on span "[x]" at bounding box center [1412, 375] width 16 height 13
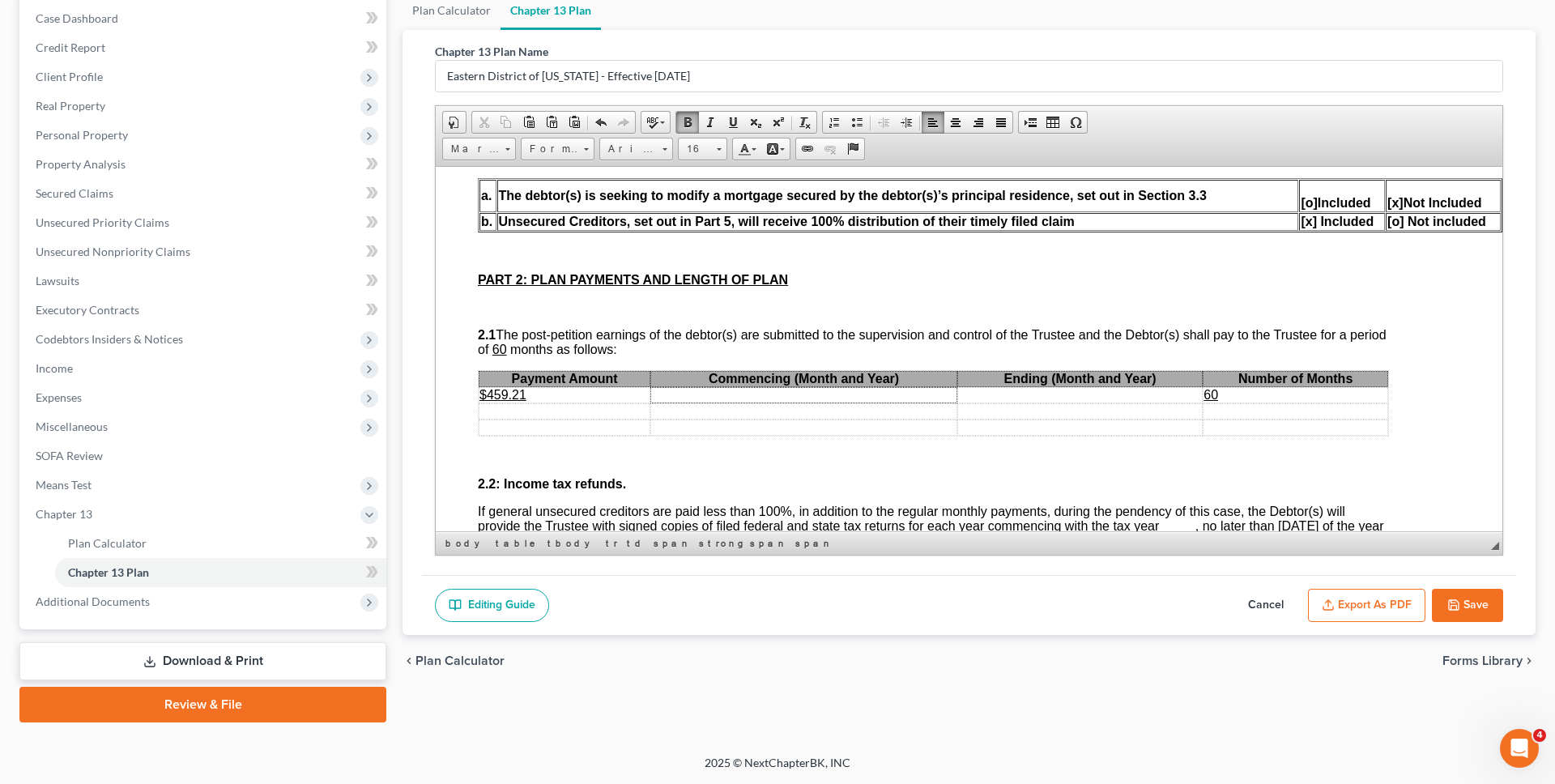
scroll to position [815, 35]
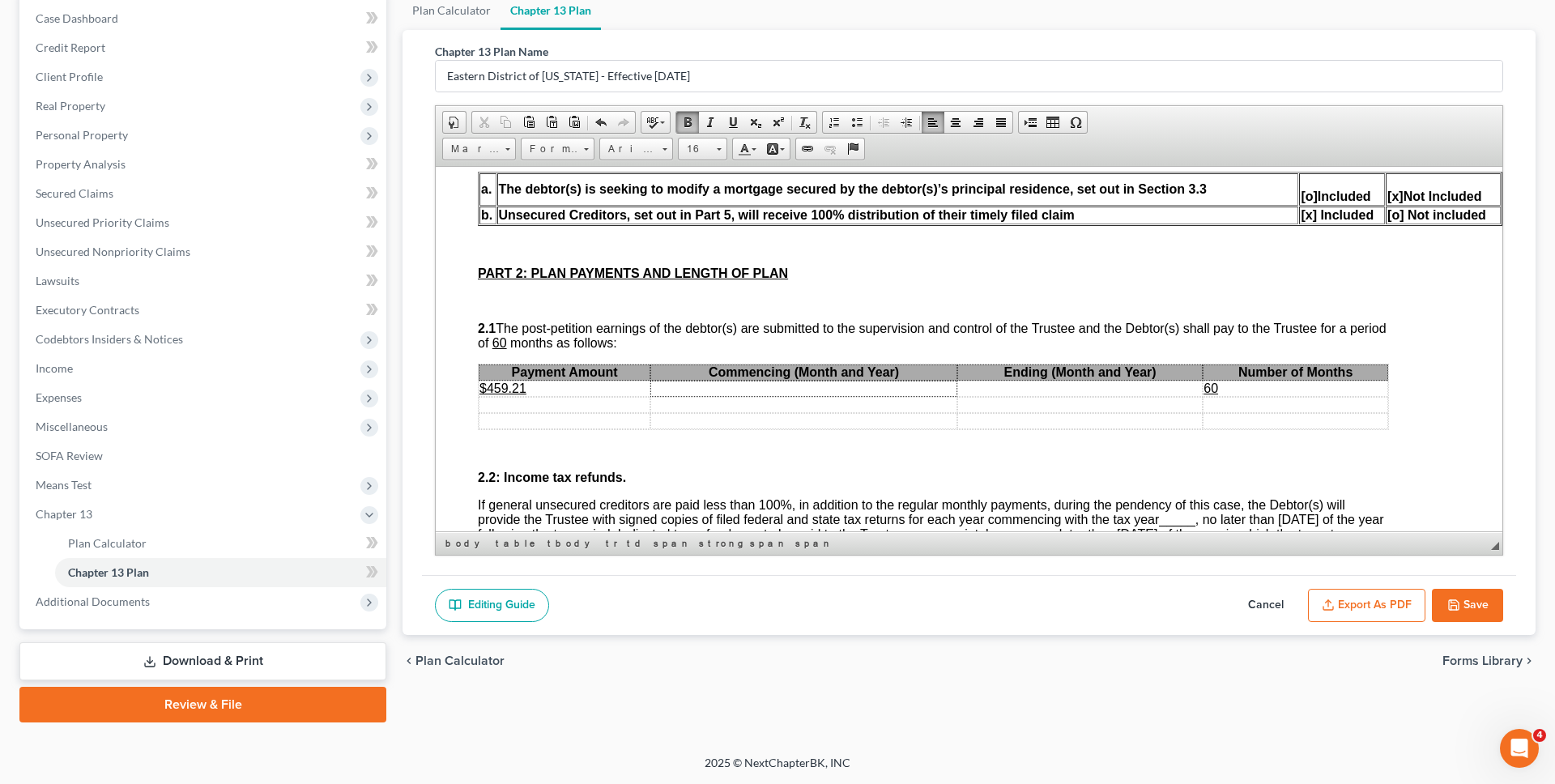
click at [523, 387] on u "$459.21" at bounding box center [503, 387] width 47 height 13
click at [992, 390] on td at bounding box center [1080, 387] width 245 height 16
click at [879, 389] on td at bounding box center [804, 387] width 307 height 16
drag, startPoint x: 1030, startPoint y: 389, endPoint x: 652, endPoint y: 386, distance: 378.0
click at [652, 386] on tr "$460.00 November 2025 October 2030 60" at bounding box center [933, 387] width 909 height 16
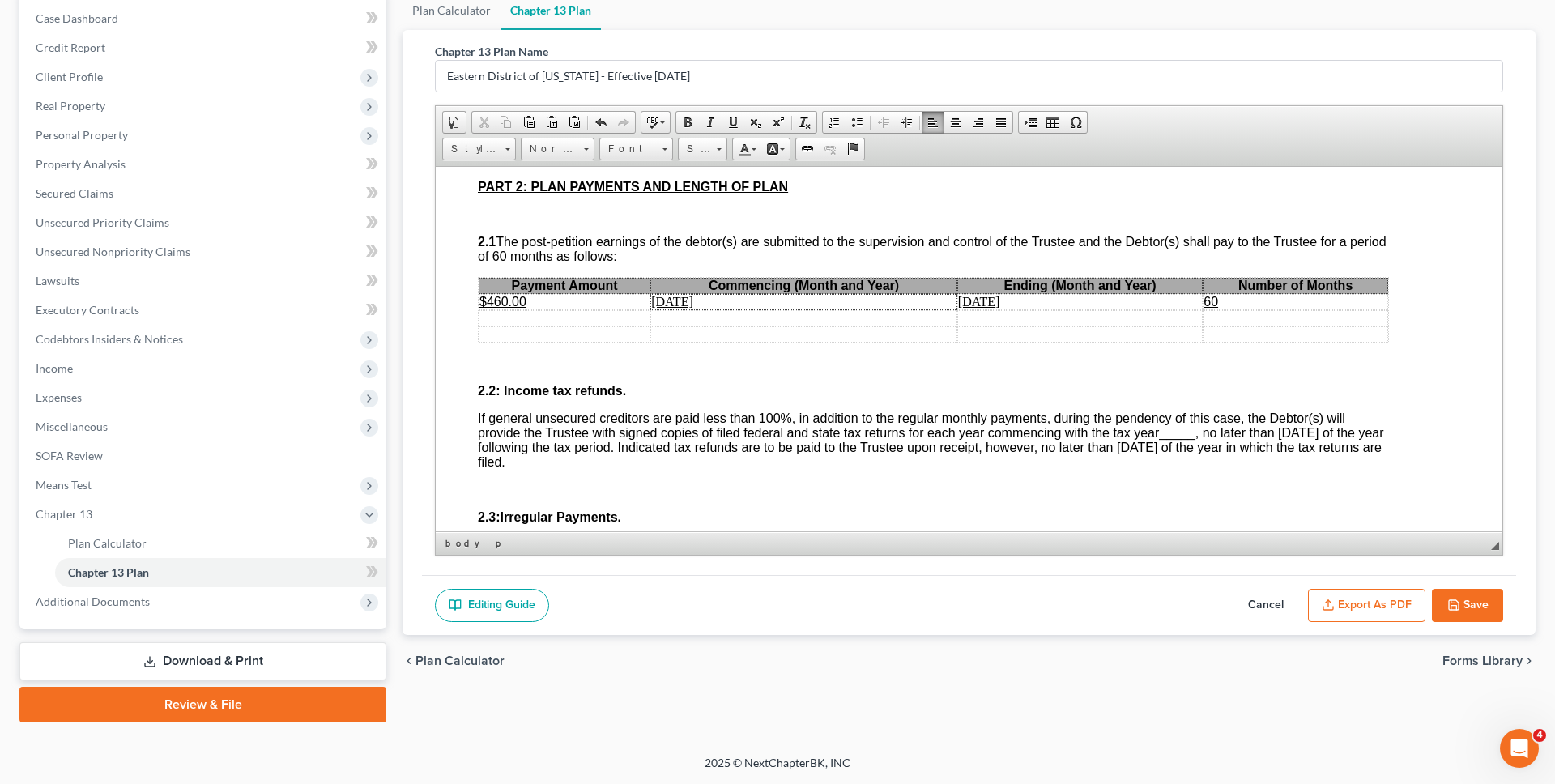
scroll to position [904, 35]
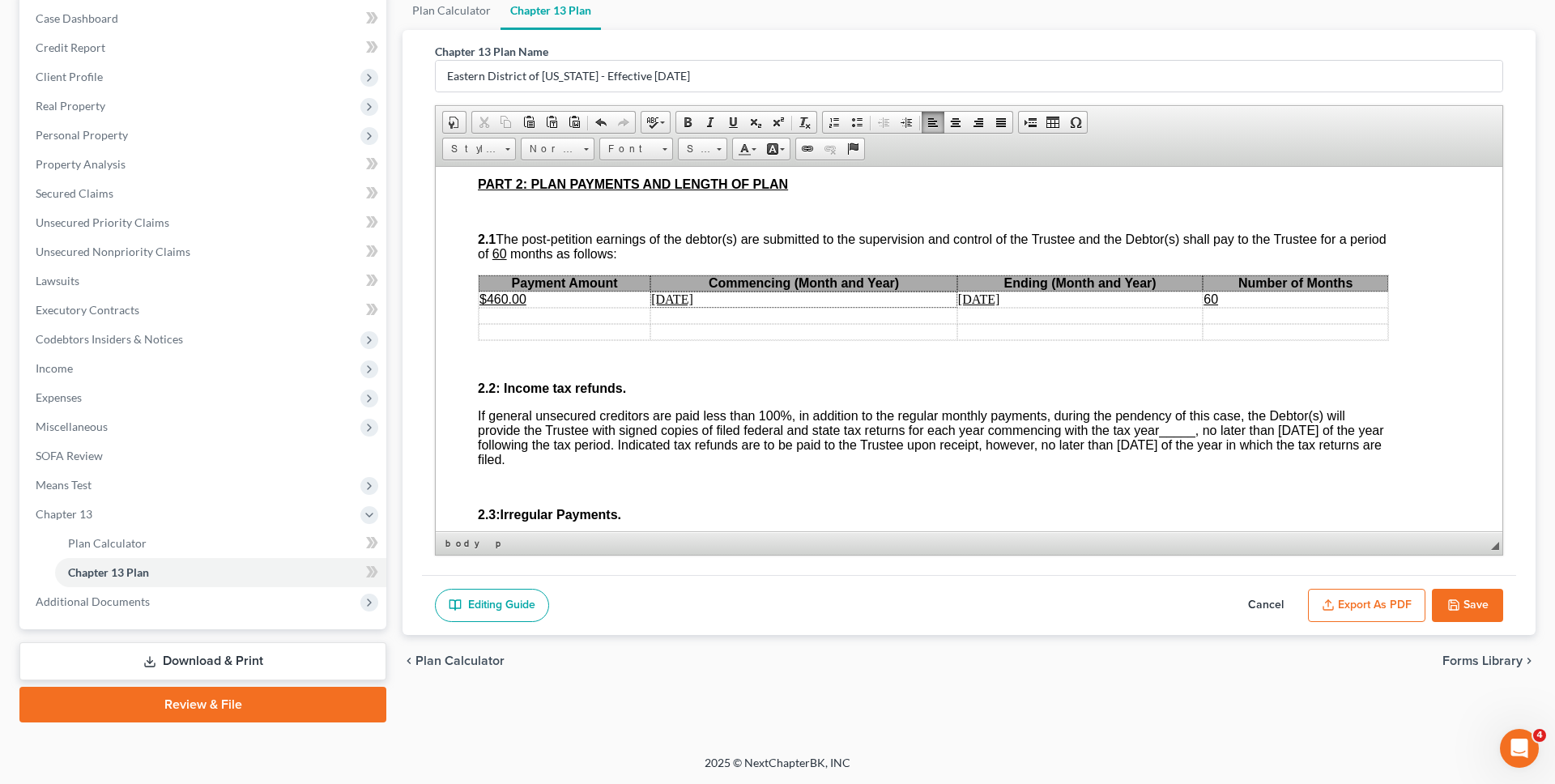
click at [1186, 427] on span "If general unsecured creditors are paid less than 100%, in addition to the regu…" at bounding box center [930, 436] width 906 height 57
click at [1193, 433] on span "If general unsecured creditors are paid less than 100%, in addition to the regu…" at bounding box center [930, 436] width 906 height 57
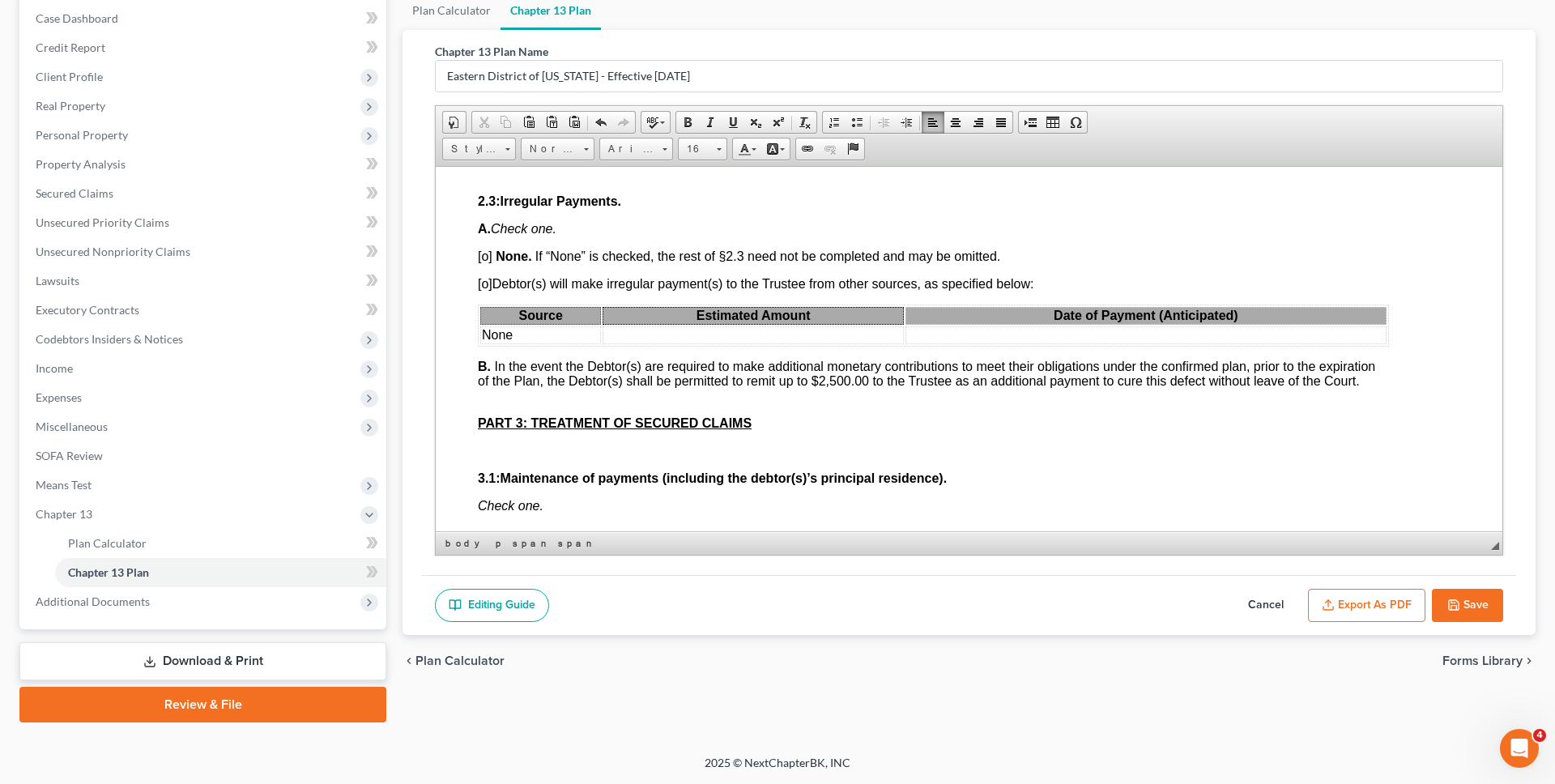
scroll to position [1228, 35]
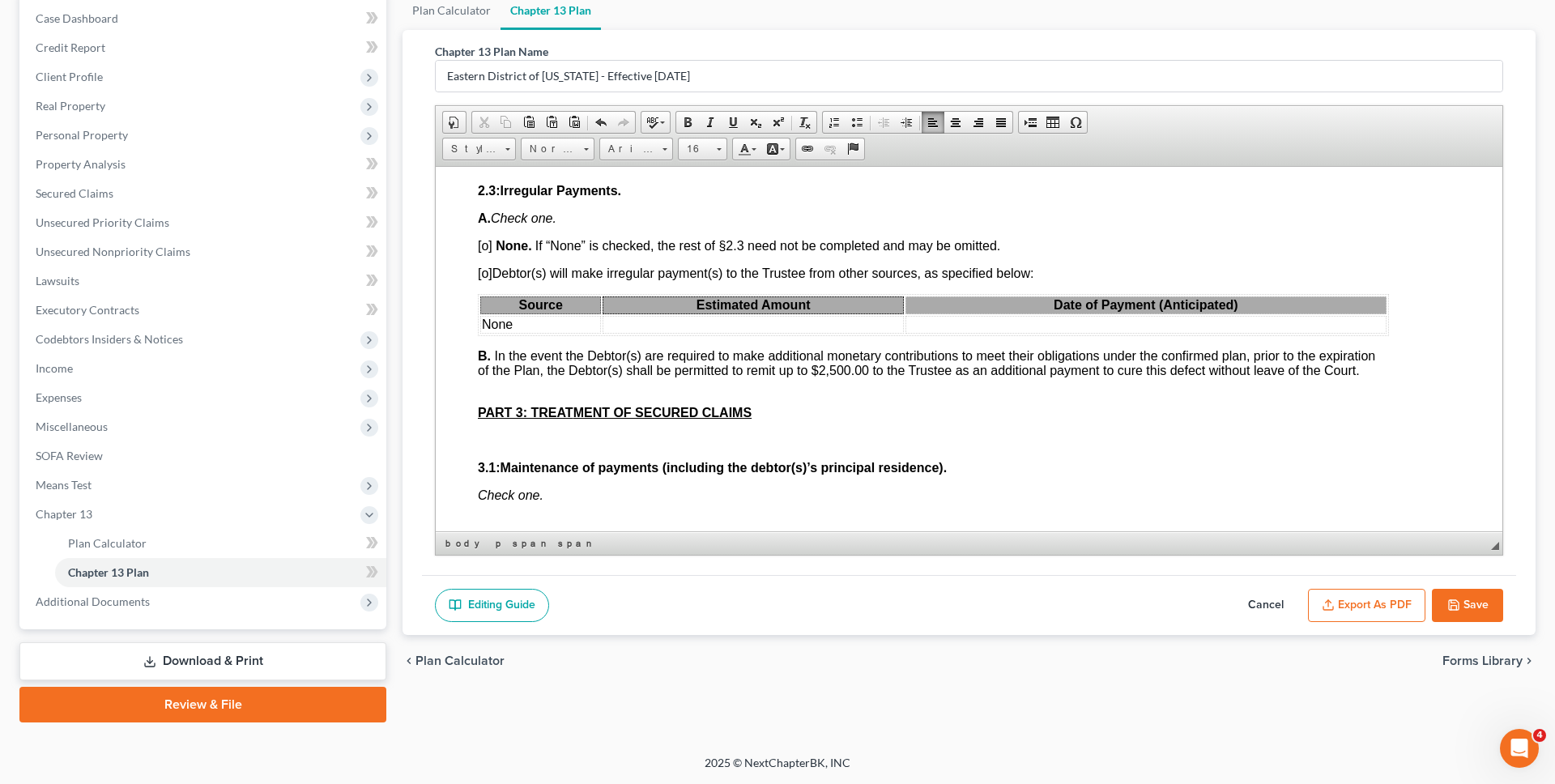
click at [490, 246] on span "[o]" at bounding box center [484, 245] width 14 height 13
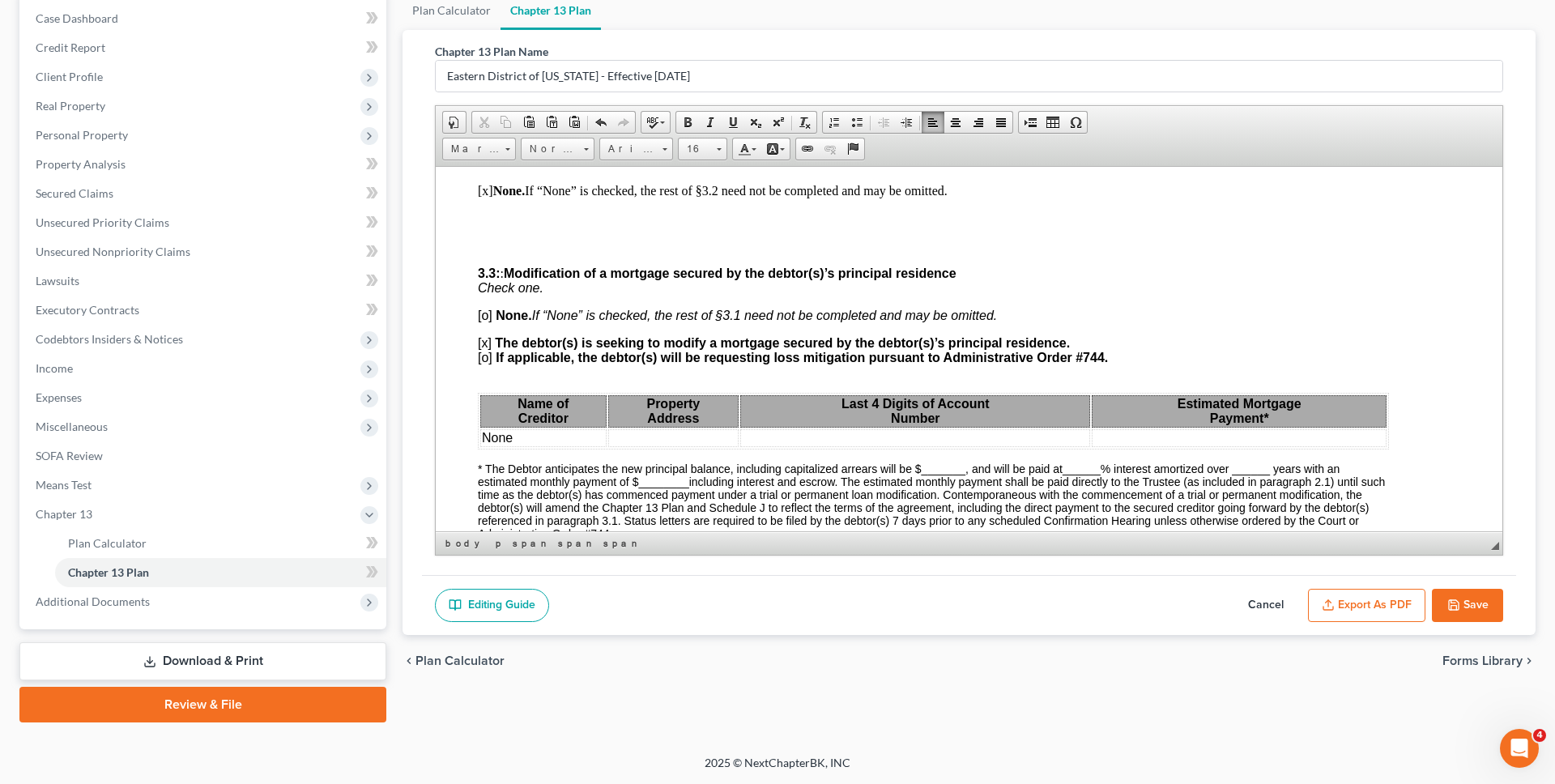
scroll to position [1812, 35]
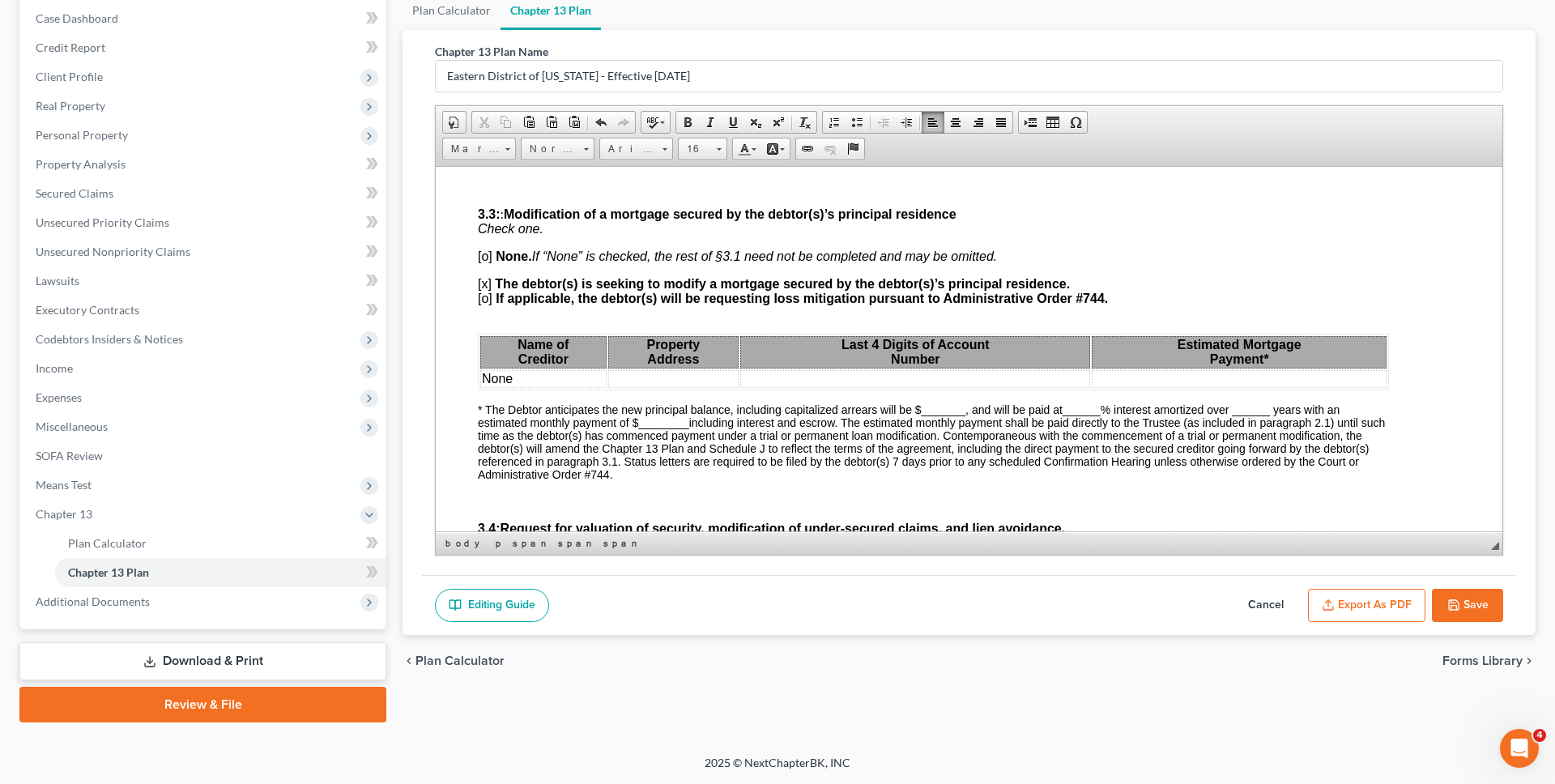
click at [487, 254] on span "[o]" at bounding box center [484, 255] width 14 height 13
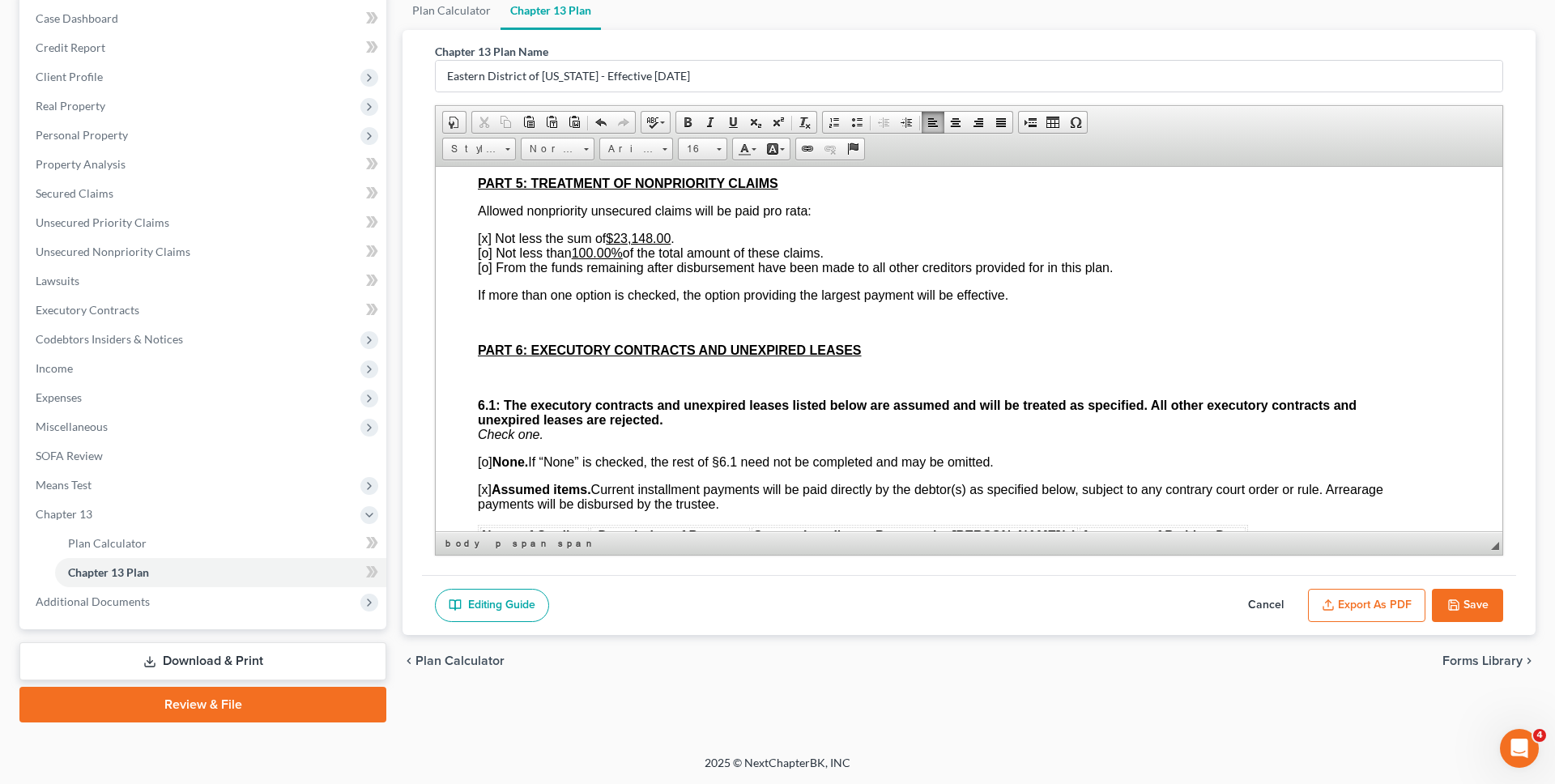
scroll to position [3266, 35]
click at [486, 233] on span "[x] Not less the sum of $23,148.00 ." at bounding box center [576, 236] width 196 height 13
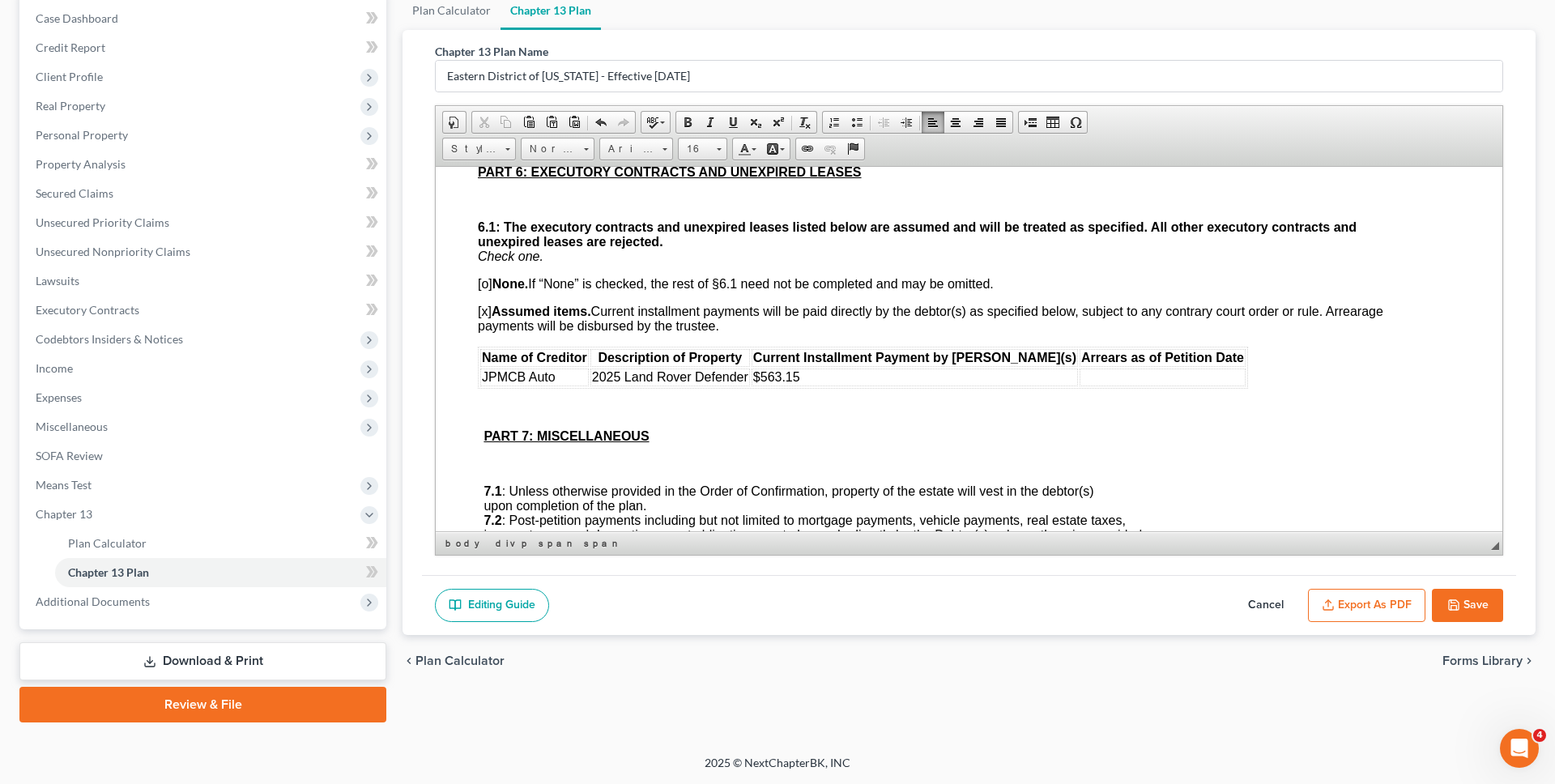
scroll to position [3499, 35]
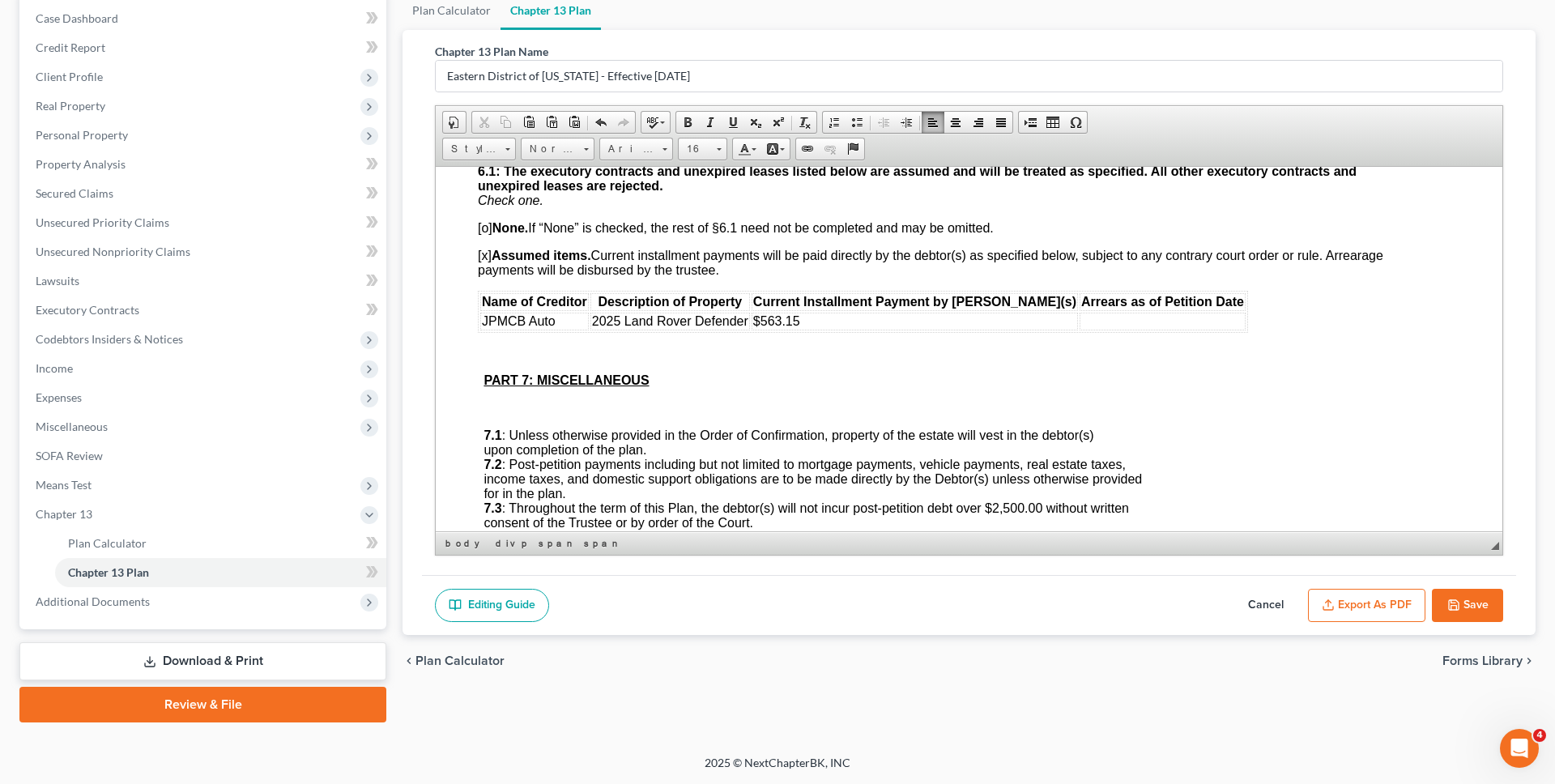
click at [933, 316] on td "$563.15" at bounding box center [914, 320] width 327 height 18
click at [1080, 321] on td at bounding box center [1163, 320] width 166 height 18
click at [1080, 322] on td "0.00" at bounding box center [1163, 320] width 166 height 18
click at [1022, 349] on p at bounding box center [936, 352] width 905 height 14
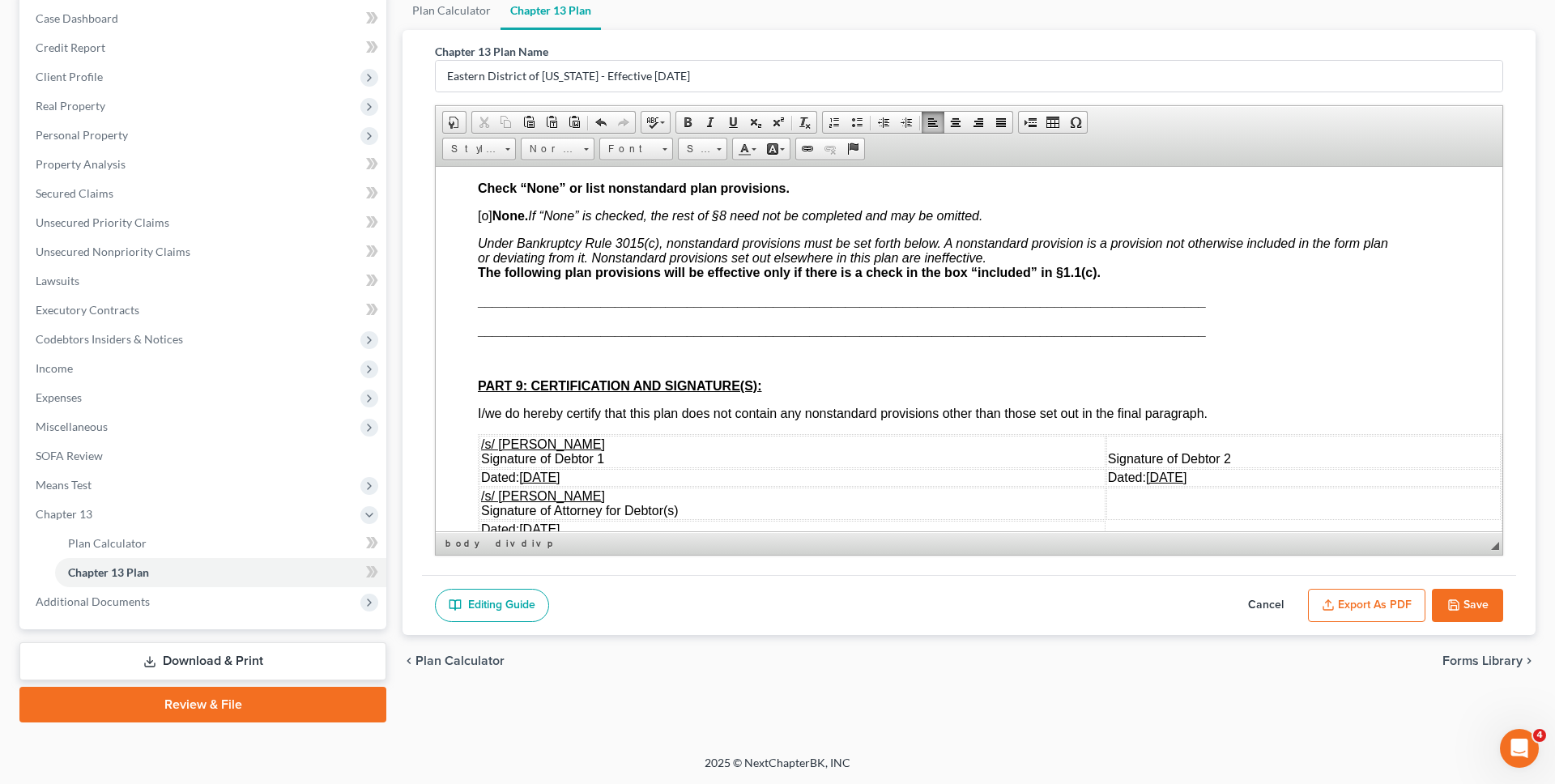
scroll to position [3923, 35]
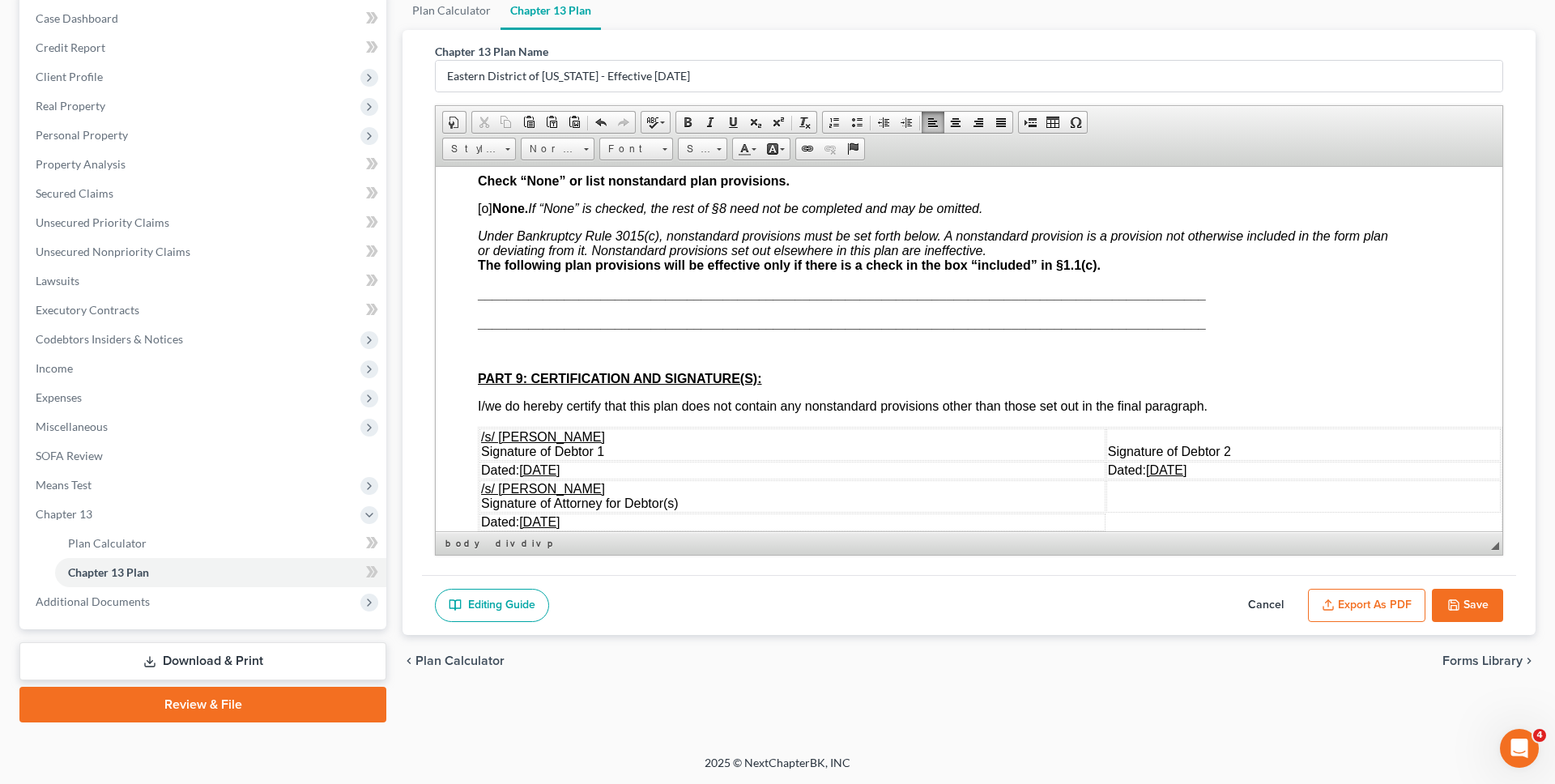
click at [499, 311] on p "Under Bankruptcy Rule 3015(c), nonstandard provisions must be set forth below. …" at bounding box center [933, 280] width 911 height 102
click at [229, 253] on link "Unsecured Nonpriority Claims" at bounding box center [204, 252] width 364 height 29
click at [523, 309] on p "Under Bankruptcy Rule 3015(c), nonstandard provisions must be set forth below. …" at bounding box center [933, 280] width 911 height 102
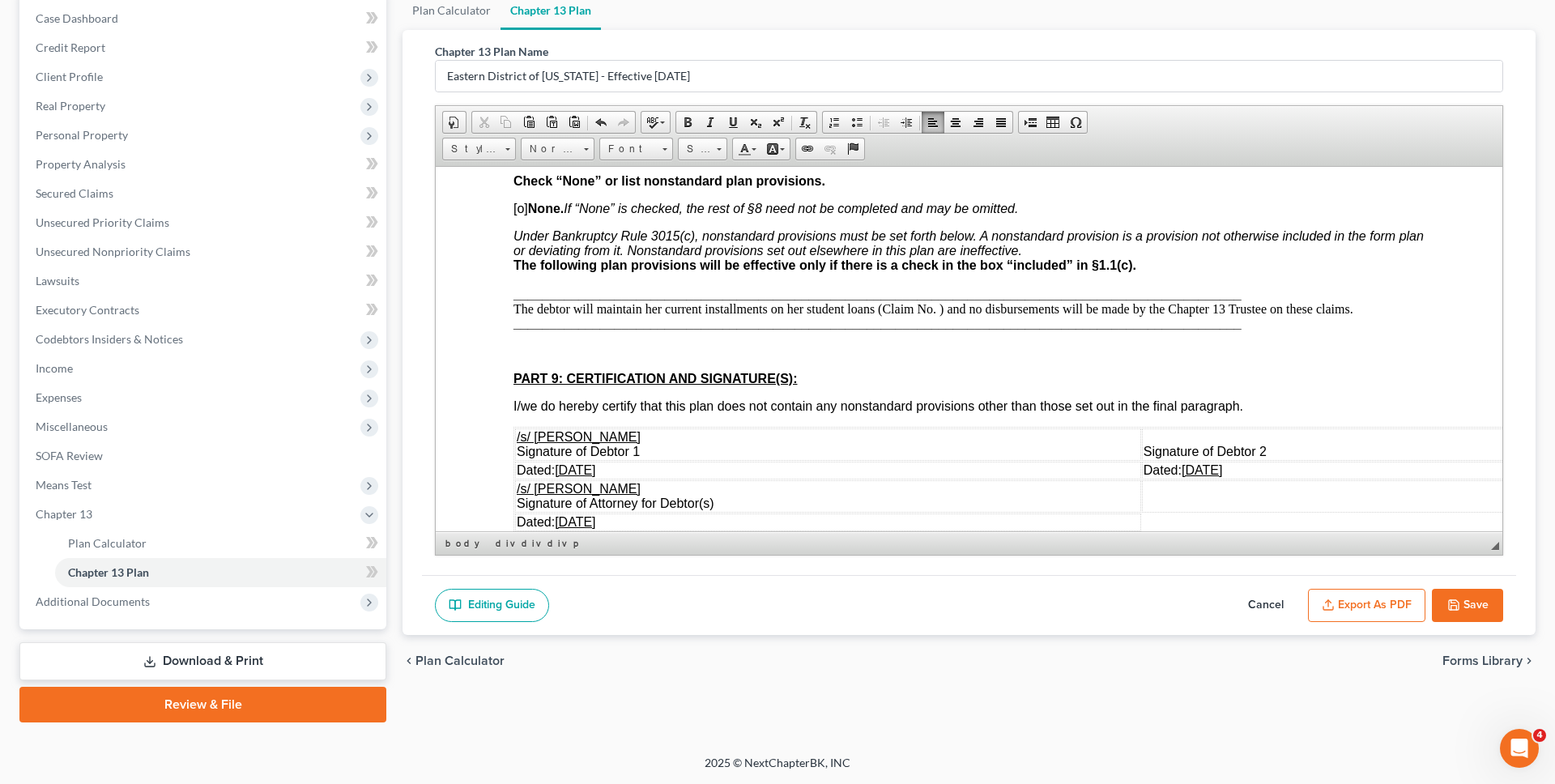
click at [650, 307] on p "Under Bankruptcy Rule 3015(c), nonstandard provisions must be set forth below. …" at bounding box center [969, 280] width 911 height 102
click at [651, 307] on p "Under Bankruptcy Rule 3015(c), nonstandard provisions must be set forth below. …" at bounding box center [969, 280] width 911 height 102
click at [790, 308] on p "Under Bankruptcy Rule 3015(c), nonstandard provisions must be set forth below. …" at bounding box center [969, 280] width 911 height 102
click at [984, 308] on p "Under Bankruptcy Rule 3015(c), nonstandard provisions must be set forth below. …" at bounding box center [969, 280] width 911 height 102
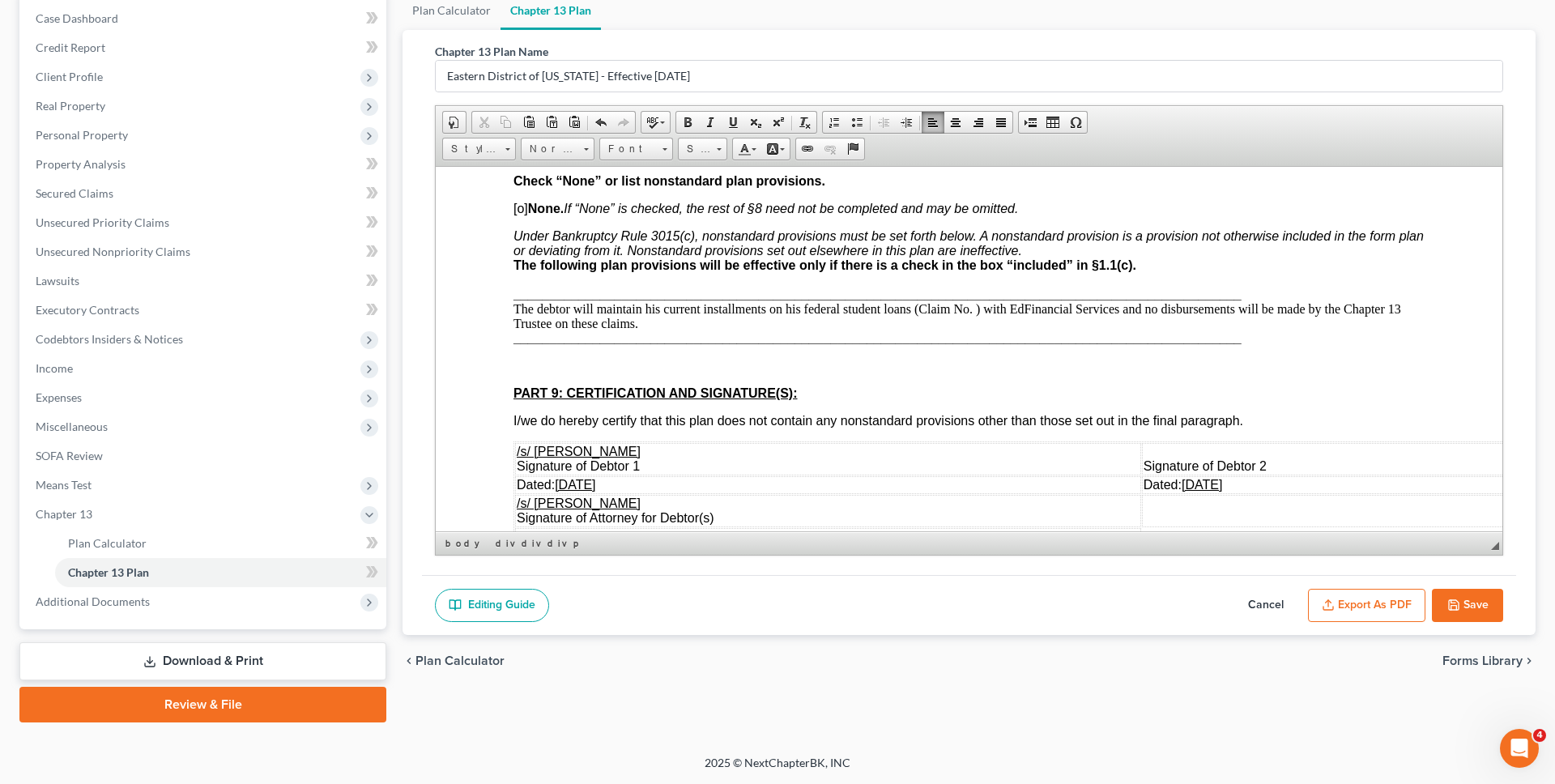
click at [1237, 309] on p "Under Bankruptcy Rule 3015(c), nonstandard provisions must be set forth below. …" at bounding box center [969, 286] width 911 height 117
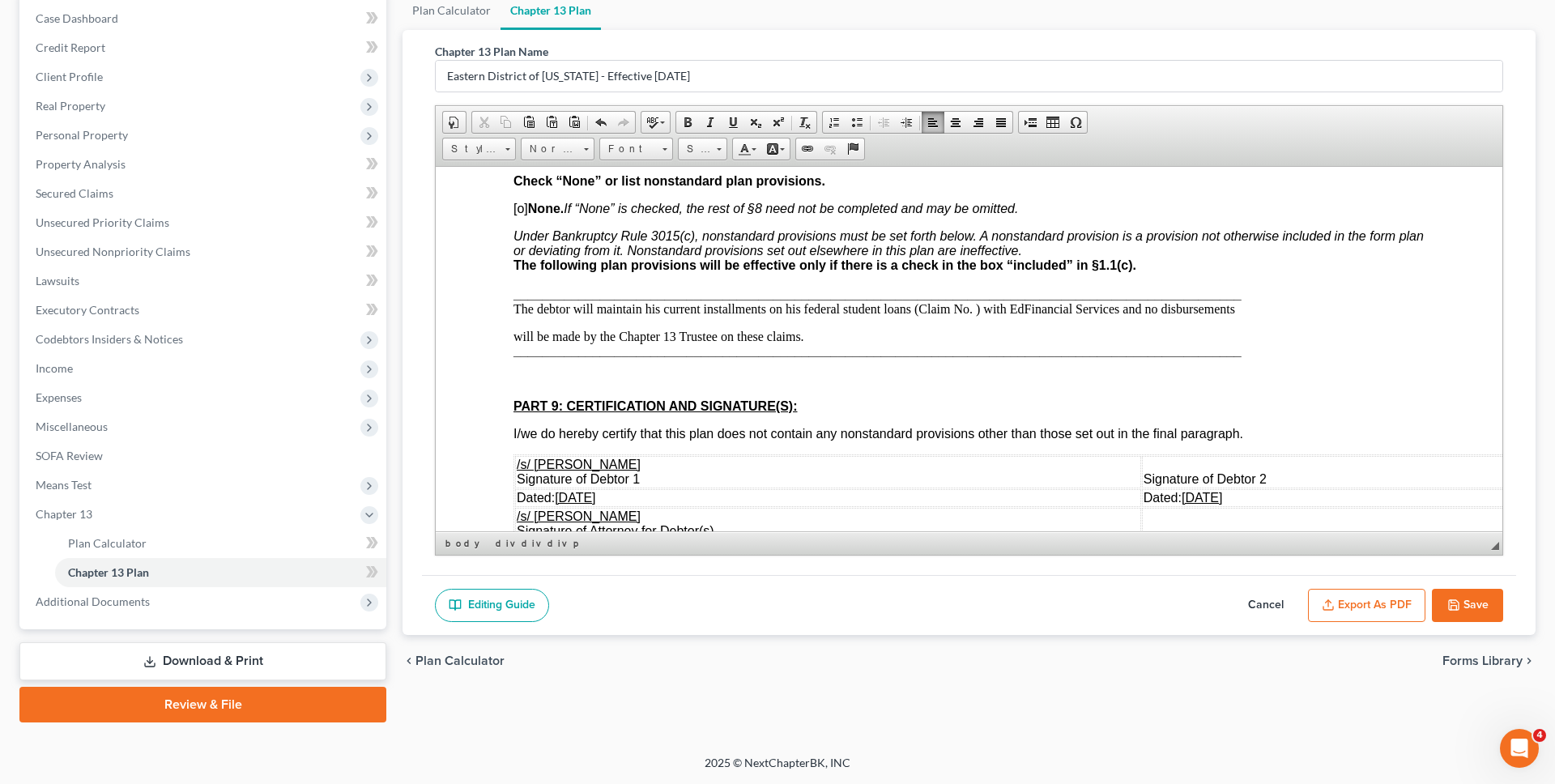
click at [723, 321] on div "PART 8: NONSTANDARD PLAN PROVISIONS Check “None” or list nonstandard plan provi…" at bounding box center [969, 353] width 911 height 414
click at [514, 306] on p "Under Bankruptcy Rule 3015(c), nonstandard provisions must be set forth below. …" at bounding box center [969, 272] width 911 height 87
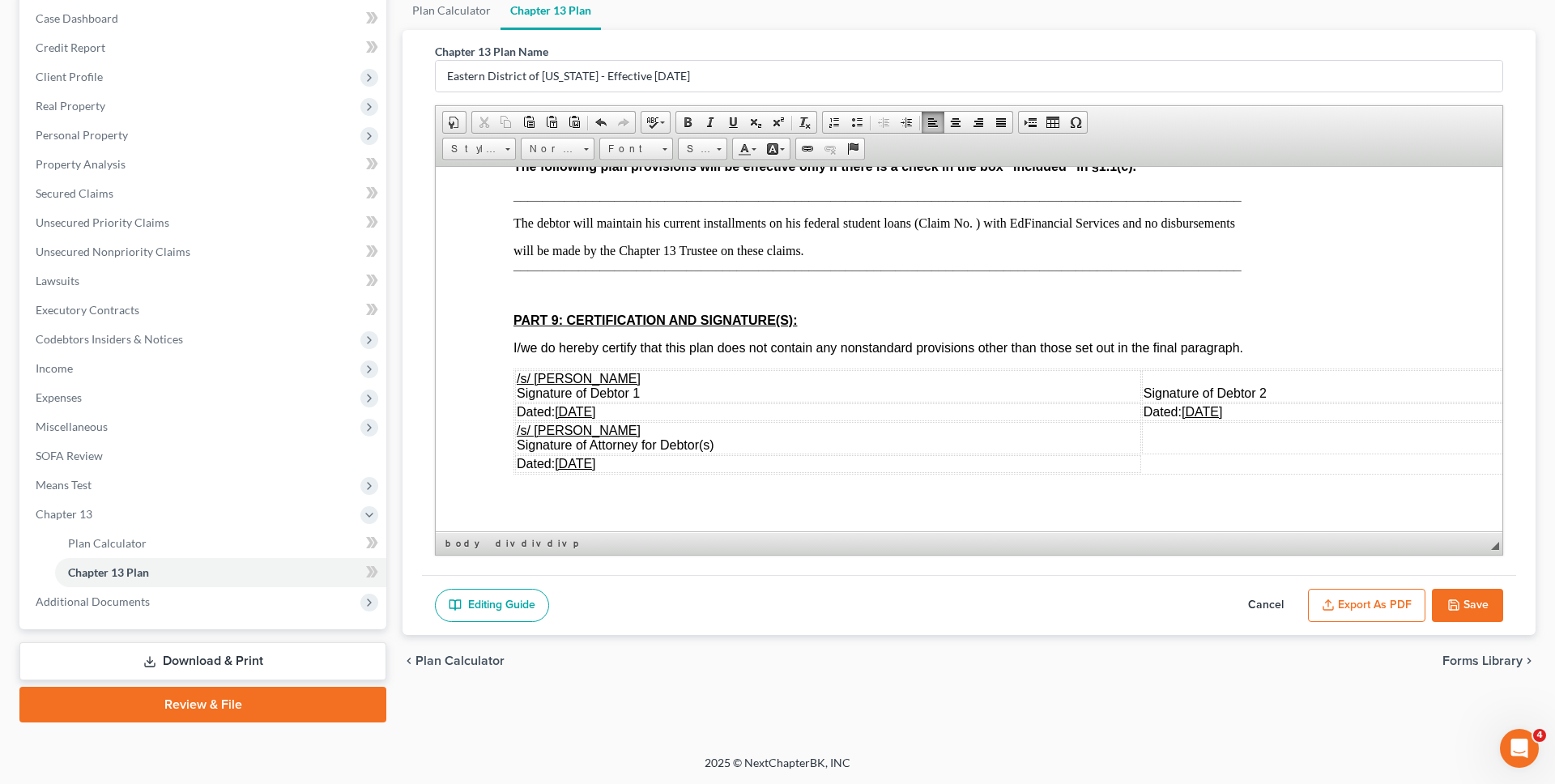
scroll to position [4030, 0]
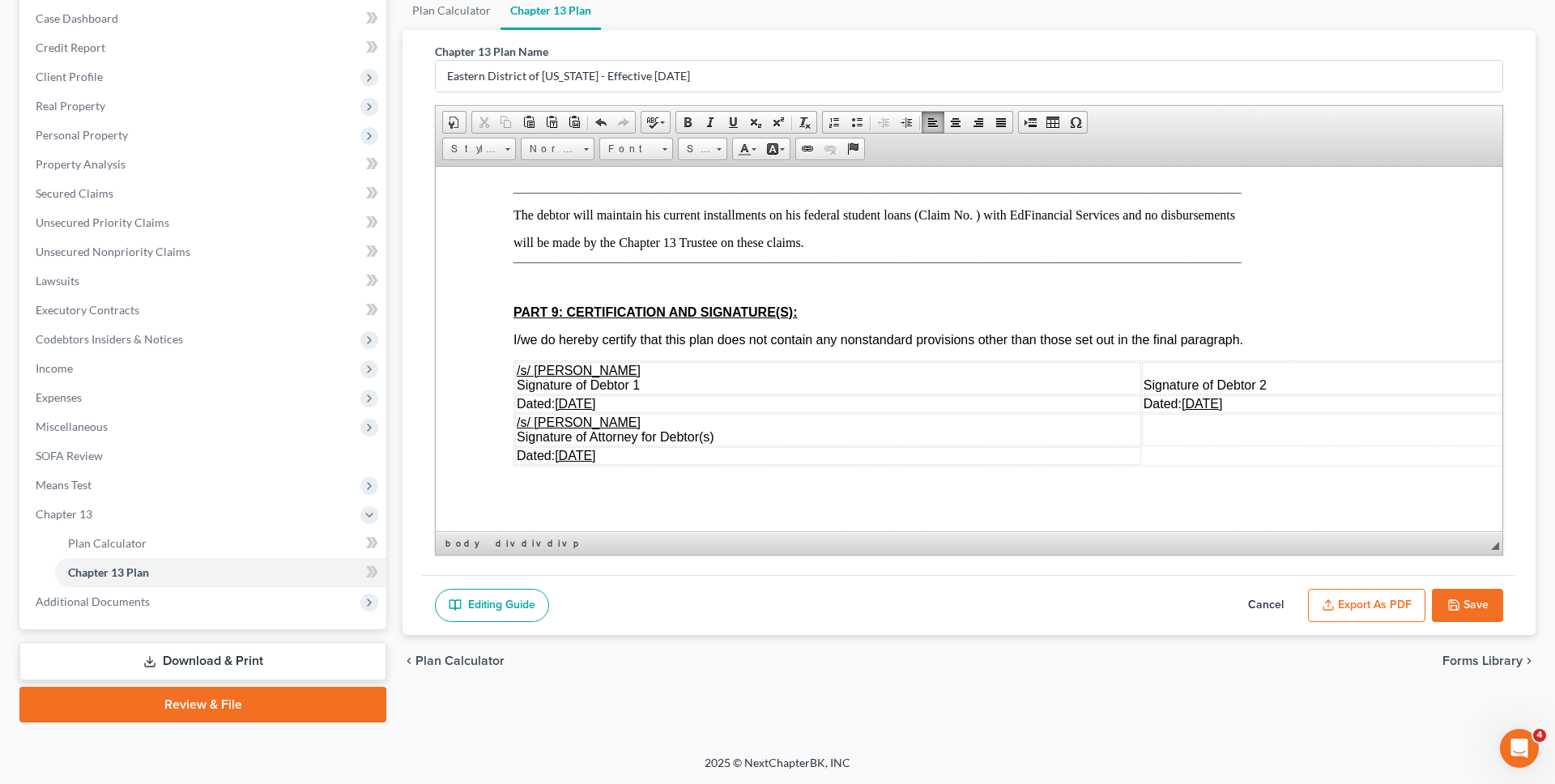
click at [1458, 604] on icon "button" at bounding box center [1453, 604] width 13 height 13
select select "1"
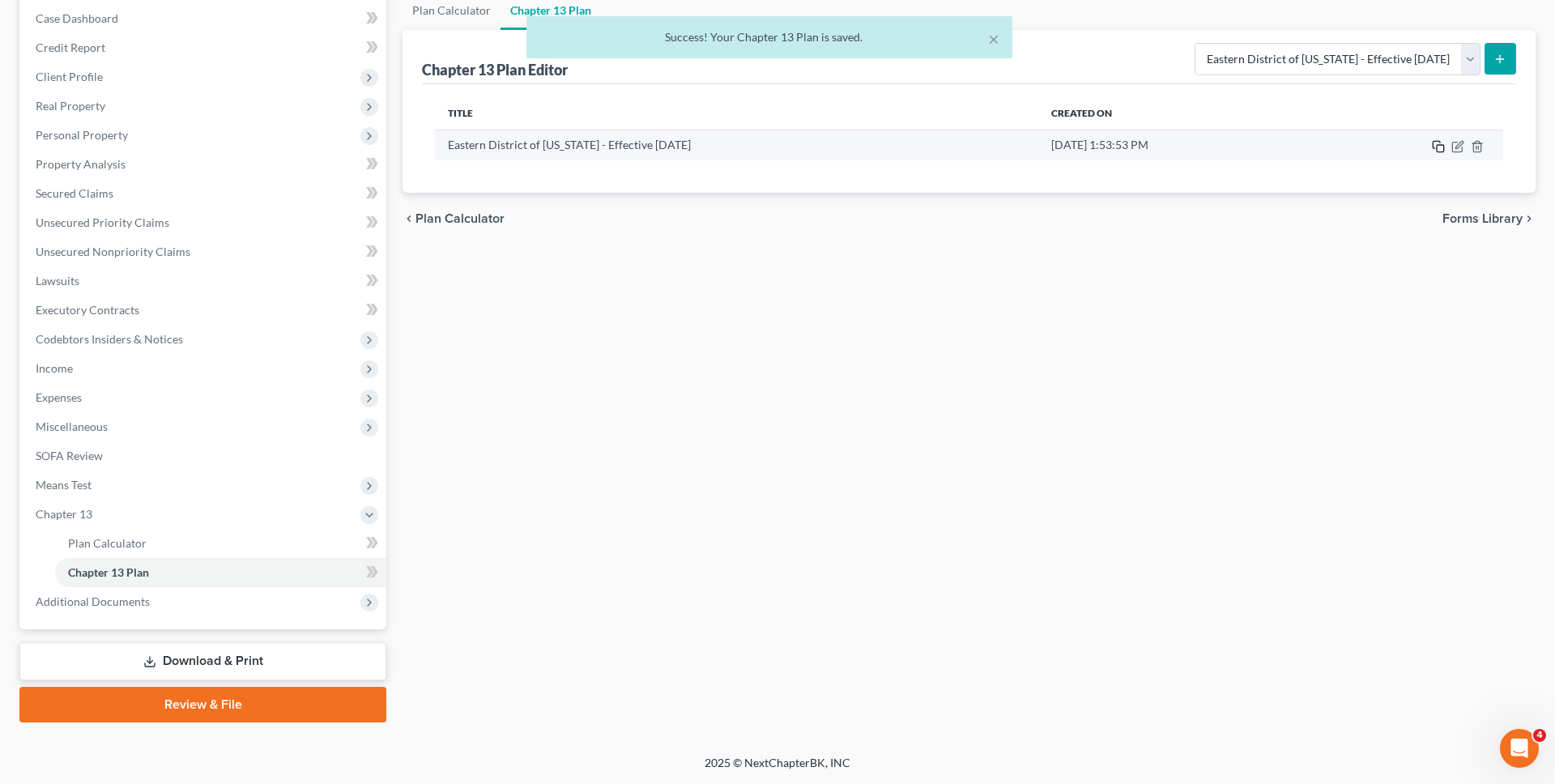
click at [1437, 144] on icon "button" at bounding box center [1437, 146] width 13 height 13
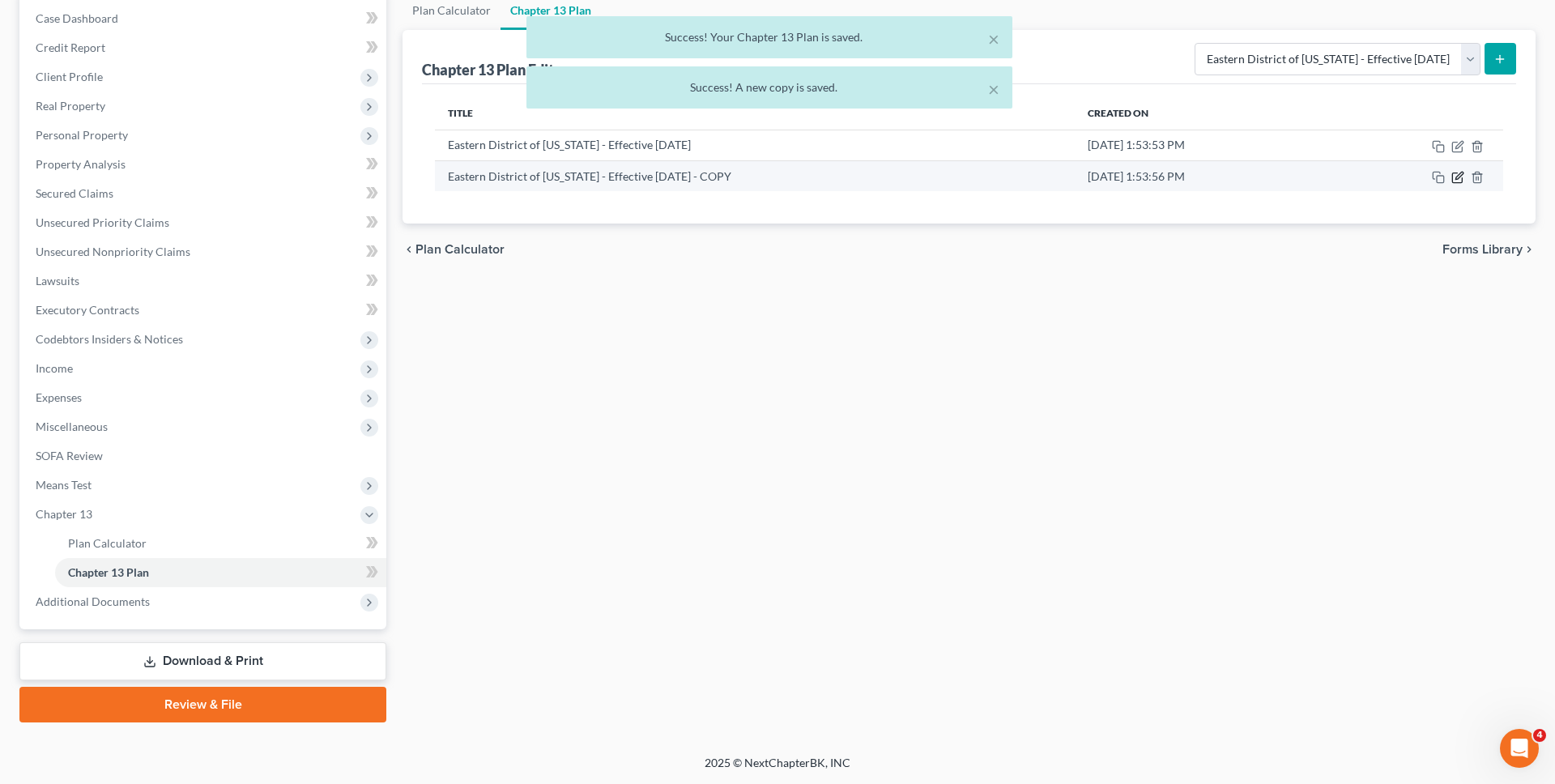
click at [1455, 177] on icon "button" at bounding box center [1457, 177] width 13 height 13
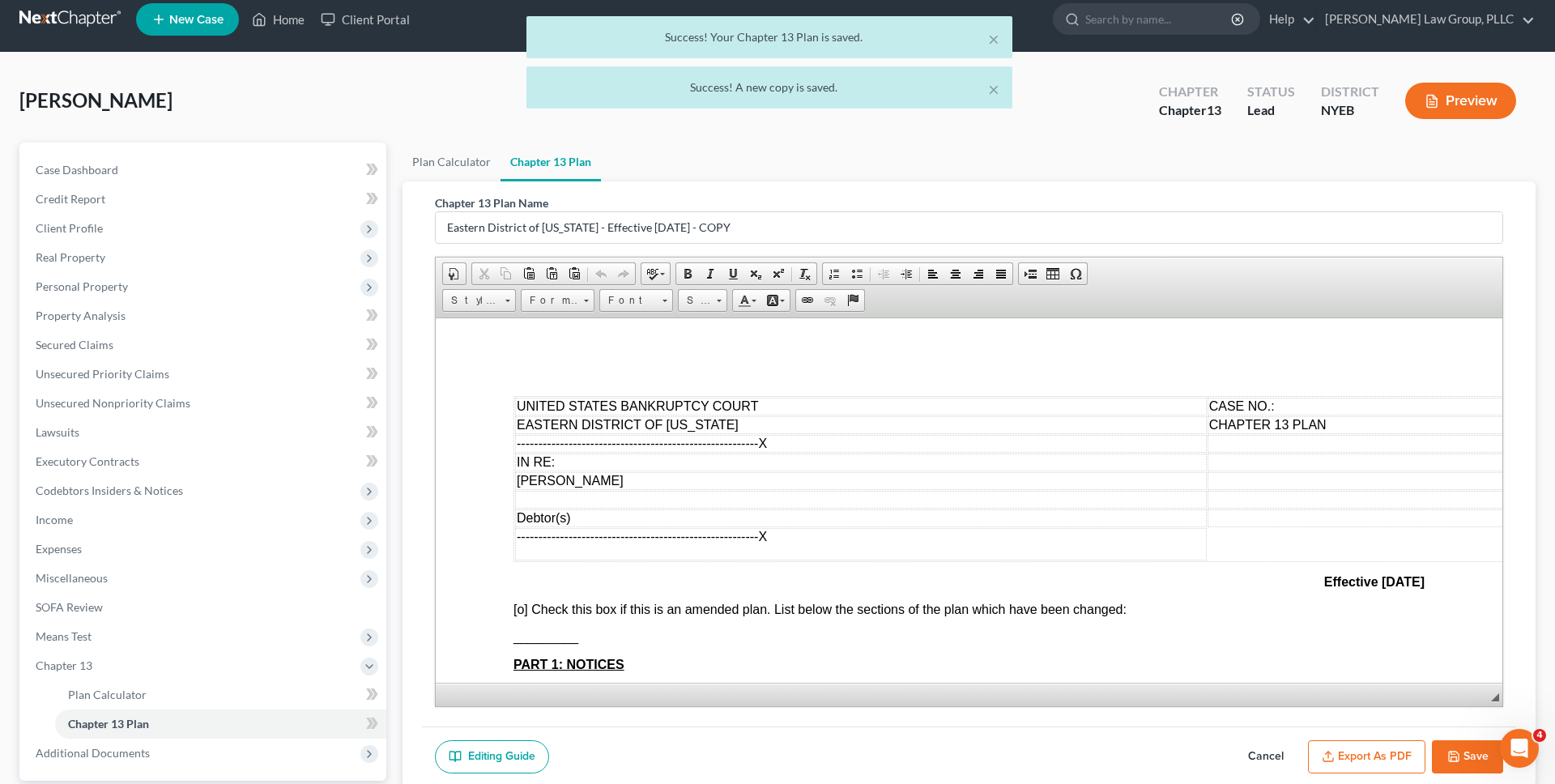
scroll to position [0, 0]
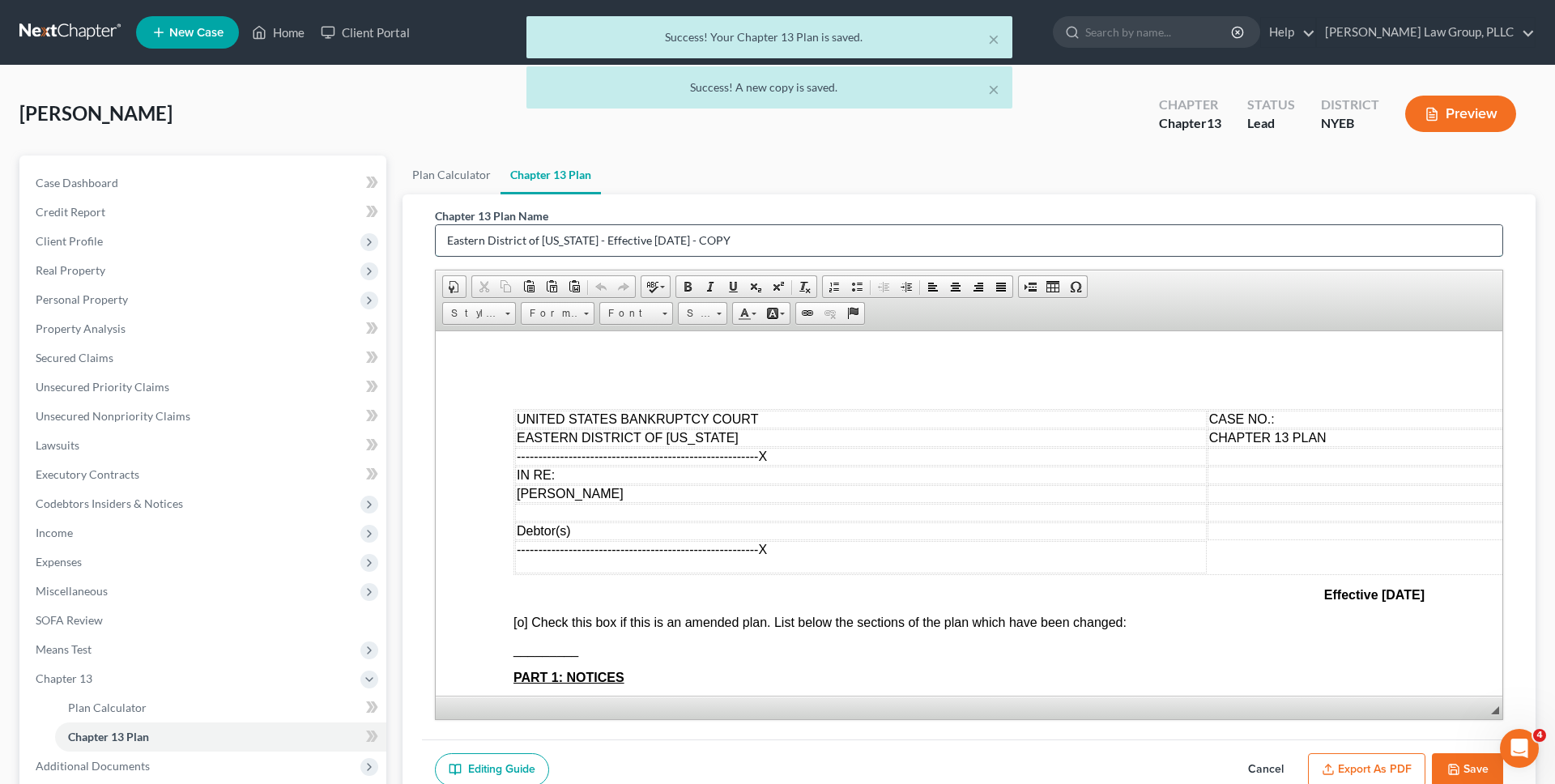
click at [710, 240] on input "Eastern District of New York - Effective 12/1/24 - COPY" at bounding box center [969, 240] width 1066 height 31
click at [709, 240] on input "Eastern District of New York - Effective 12/1/24 - COPY" at bounding box center [969, 240] width 1066 height 31
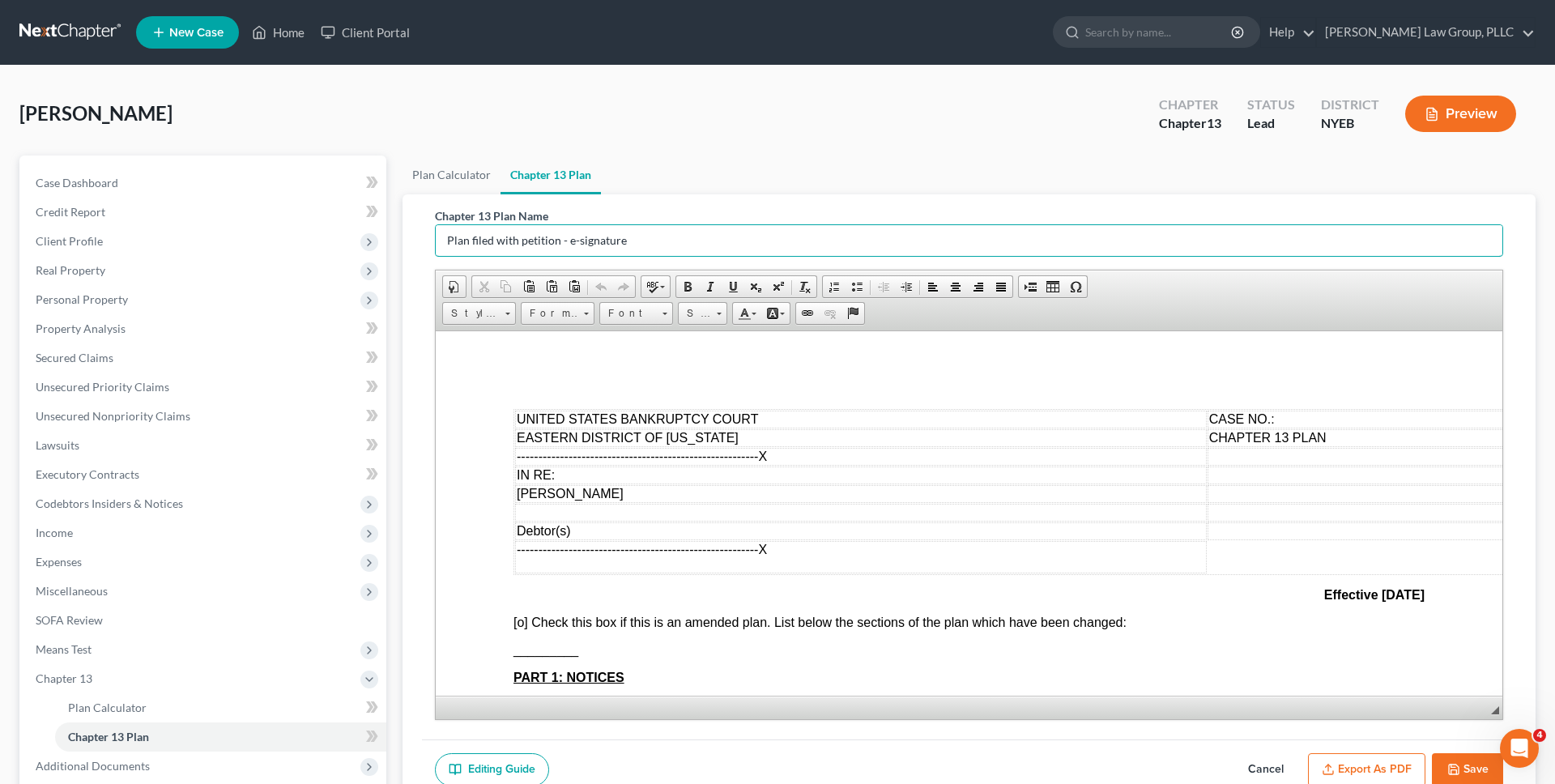
type input "Plan filed with petition - e-signature"
click at [1453, 765] on polyline "button" at bounding box center [1452, 766] width 4 height 3
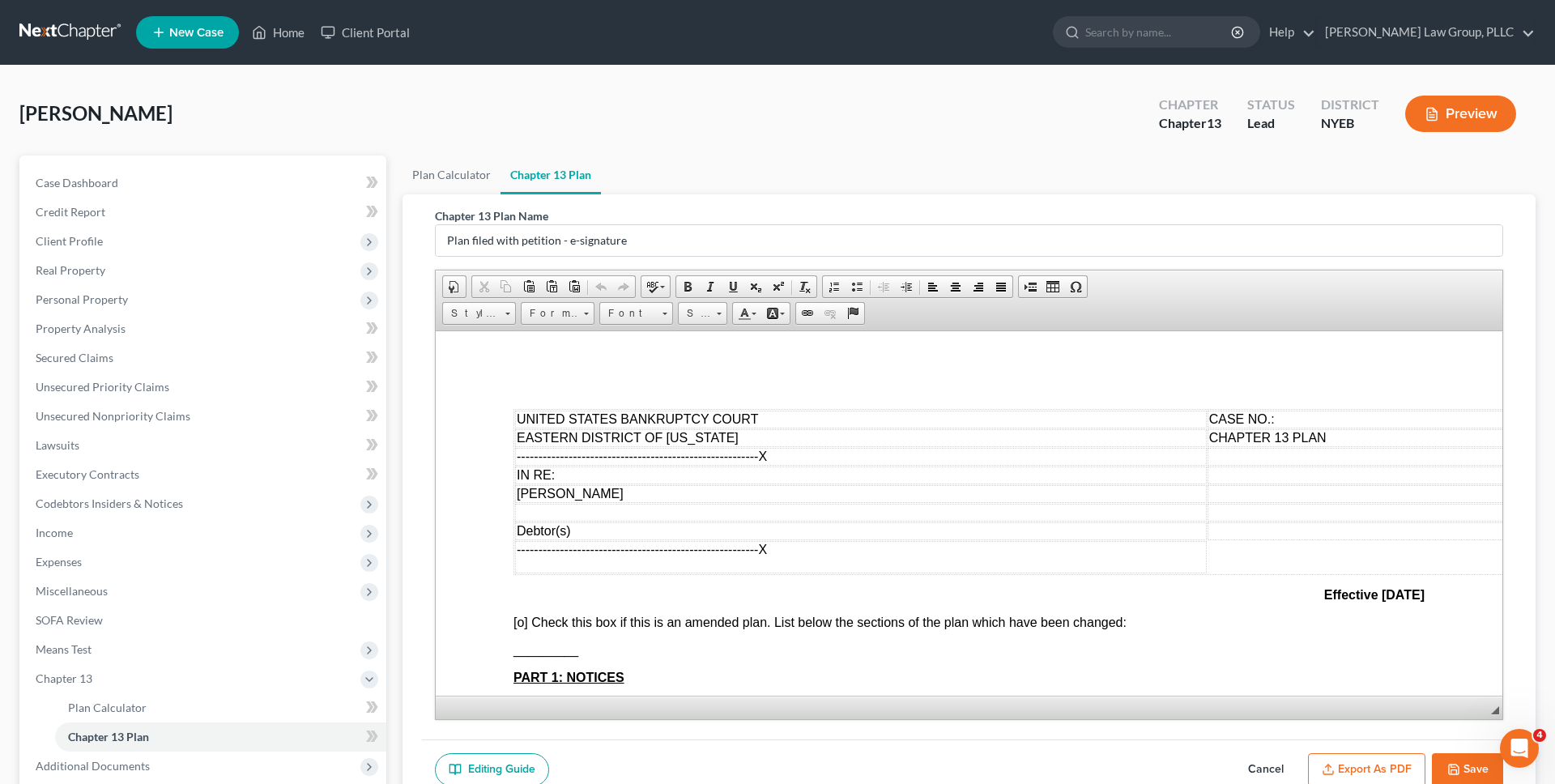
select select "1"
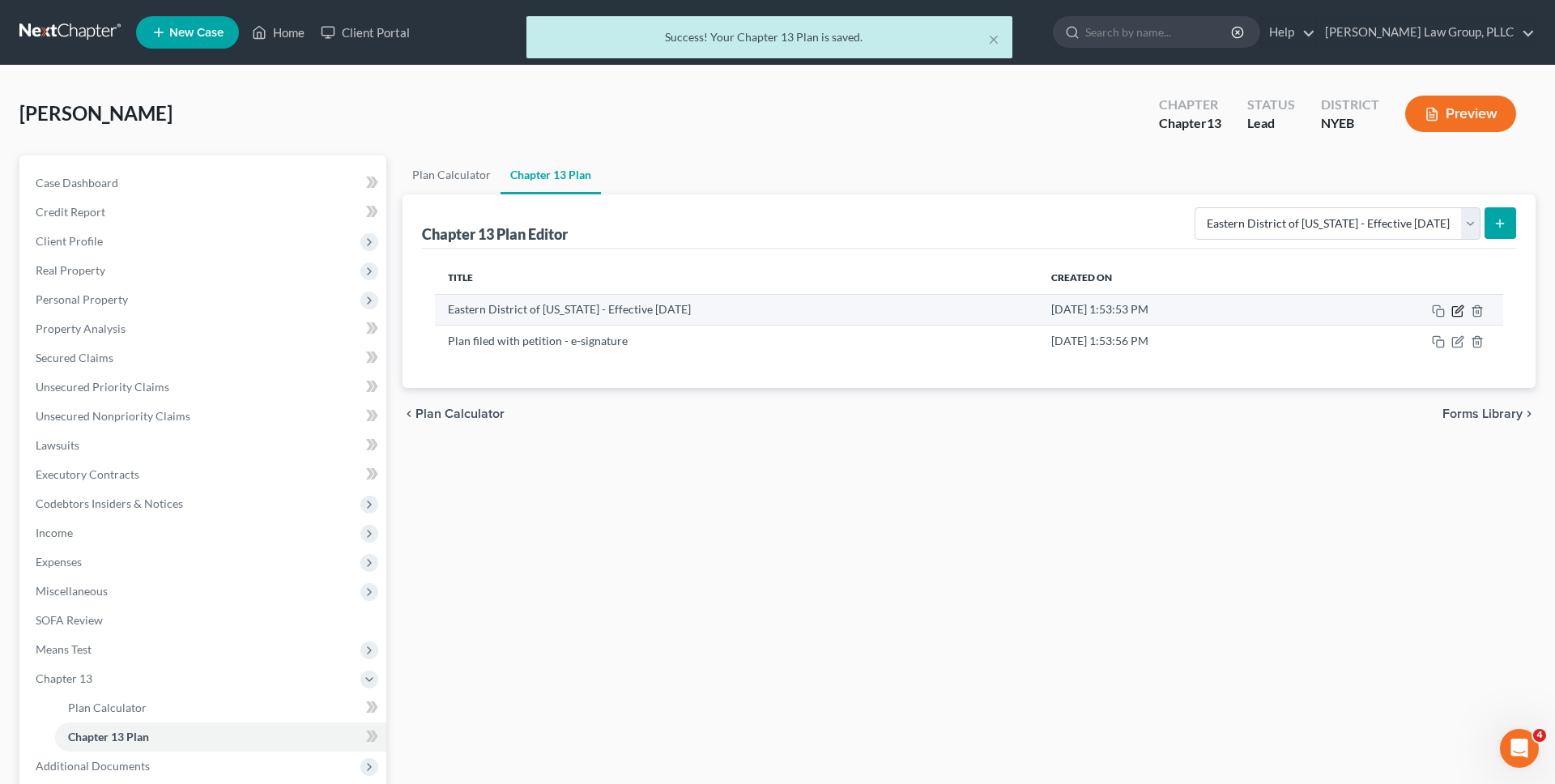
click at [1457, 307] on icon "button" at bounding box center [1457, 311] width 13 height 13
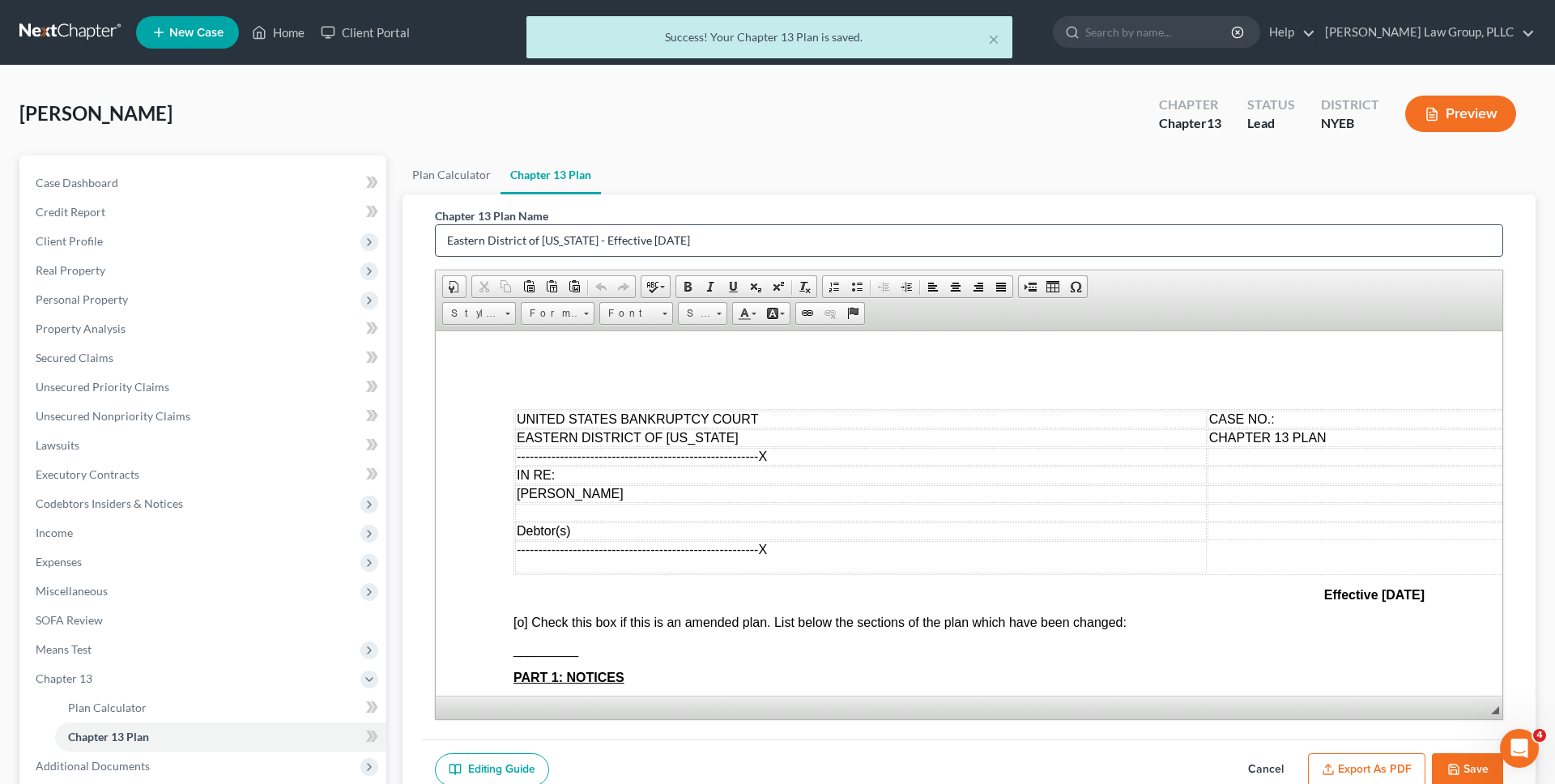
click at [887, 243] on input "Eastern District of New York - Effective 12/1/24" at bounding box center [969, 240] width 1066 height 31
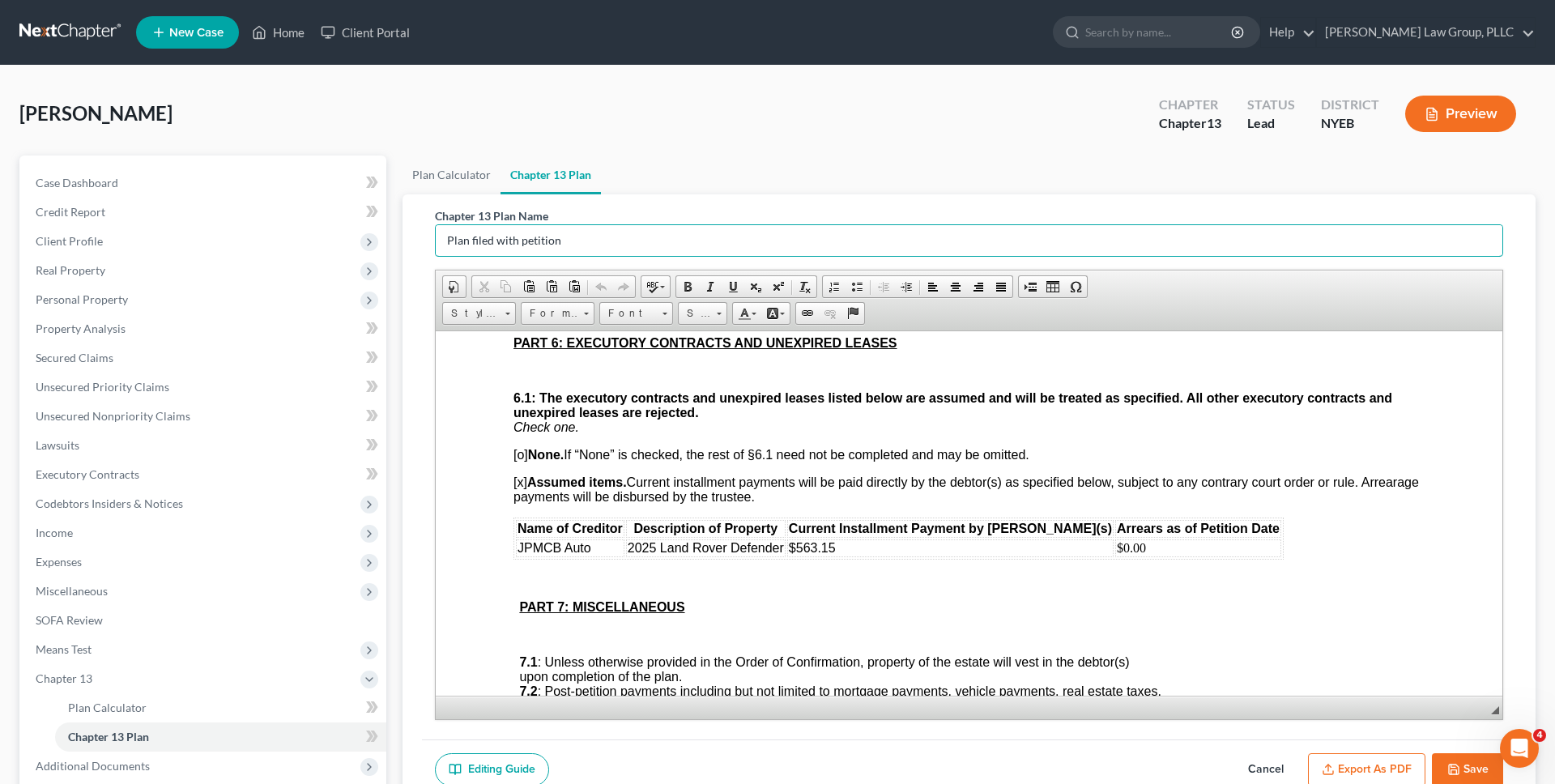
scroll to position [4043, 0]
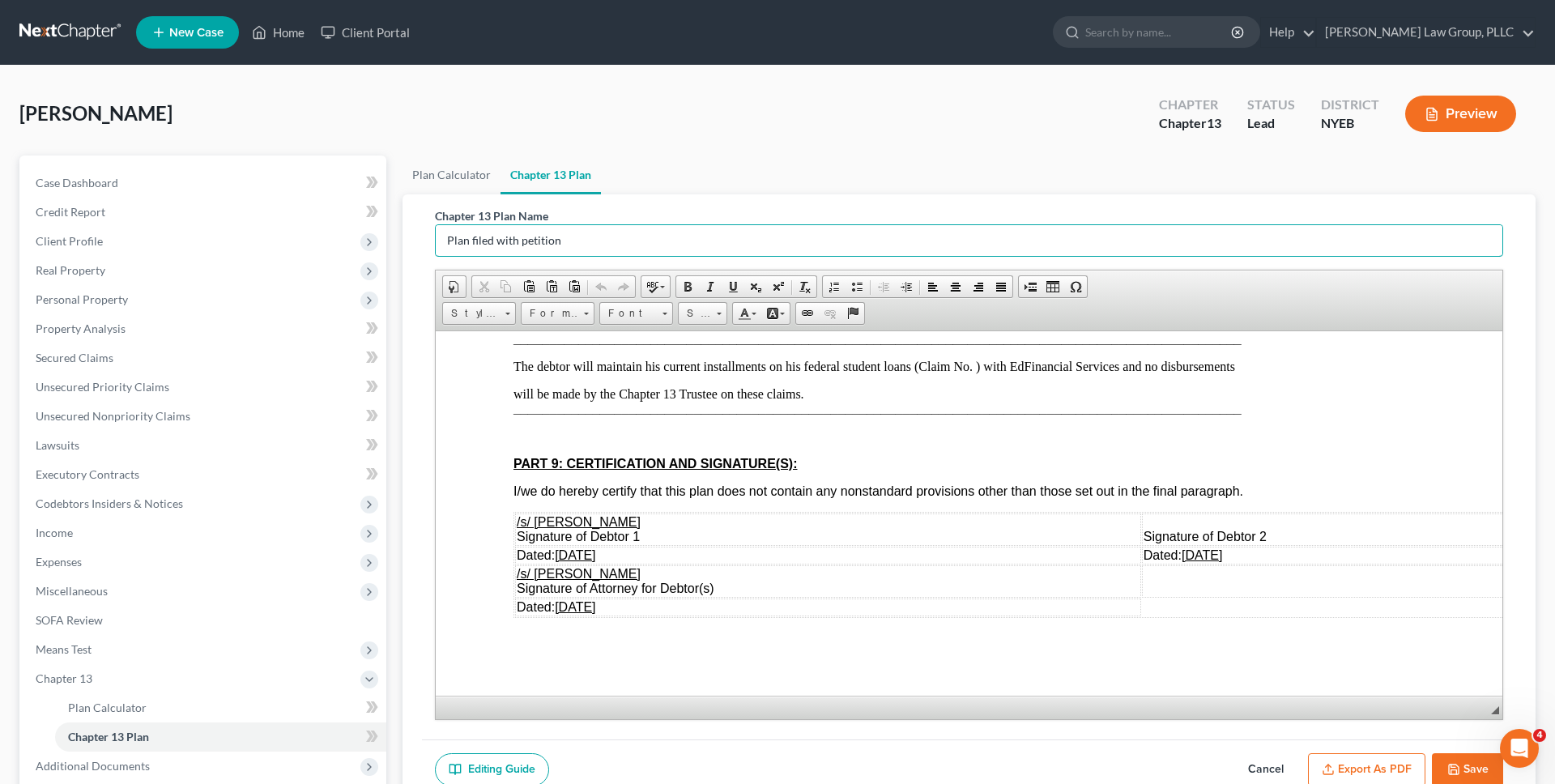
type input "Plan filed with petition"
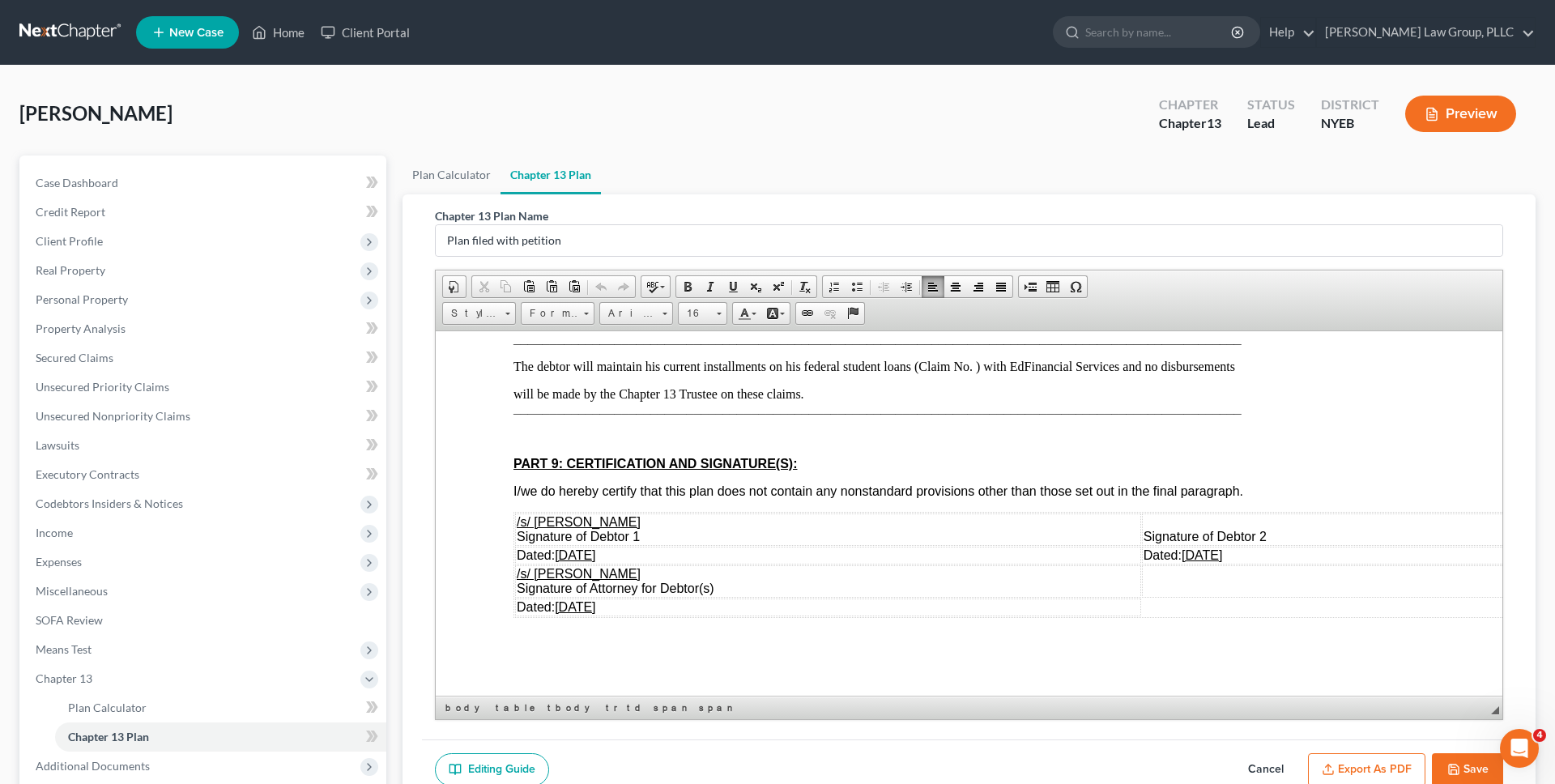
drag, startPoint x: 668, startPoint y: 520, endPoint x: 547, endPoint y: 521, distance: 121.0
click at [547, 521] on td "/s/ Terrence Bryan Gomes Signature of Debtor 1" at bounding box center [828, 529] width 626 height 33
drag, startPoint x: 1253, startPoint y: 551, endPoint x: 1186, endPoint y: 550, distance: 67.0
click at [1186, 550] on td "Dated: 10/09/2025" at bounding box center [1339, 554] width 395 height 18
drag, startPoint x: 597, startPoint y: 573, endPoint x: 539, endPoint y: 573, distance: 58.0
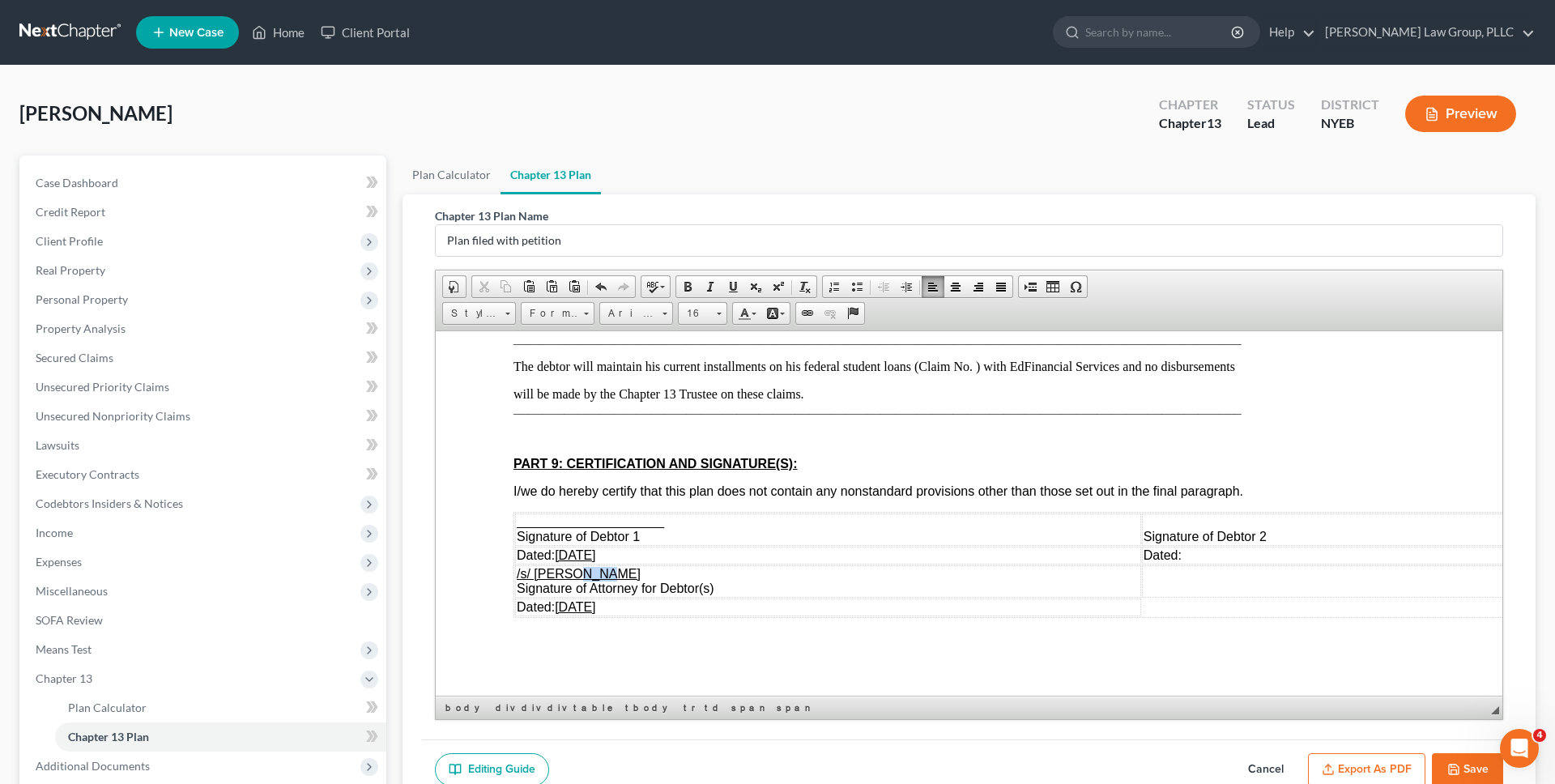
click at [543, 573] on td "/s/ Jeb Singer Signature of Attorney for Debtor(s)" at bounding box center [828, 580] width 626 height 33
drag, startPoint x: 621, startPoint y: 605, endPoint x: 568, endPoint y: 605, distance: 53.0
click at [568, 605] on span "10/09/2025" at bounding box center [575, 606] width 40 height 13
drag, startPoint x: 622, startPoint y: 557, endPoint x: 564, endPoint y: 555, distance: 58.0
click at [564, 557] on u "10/09/2025" at bounding box center [575, 554] width 40 height 13
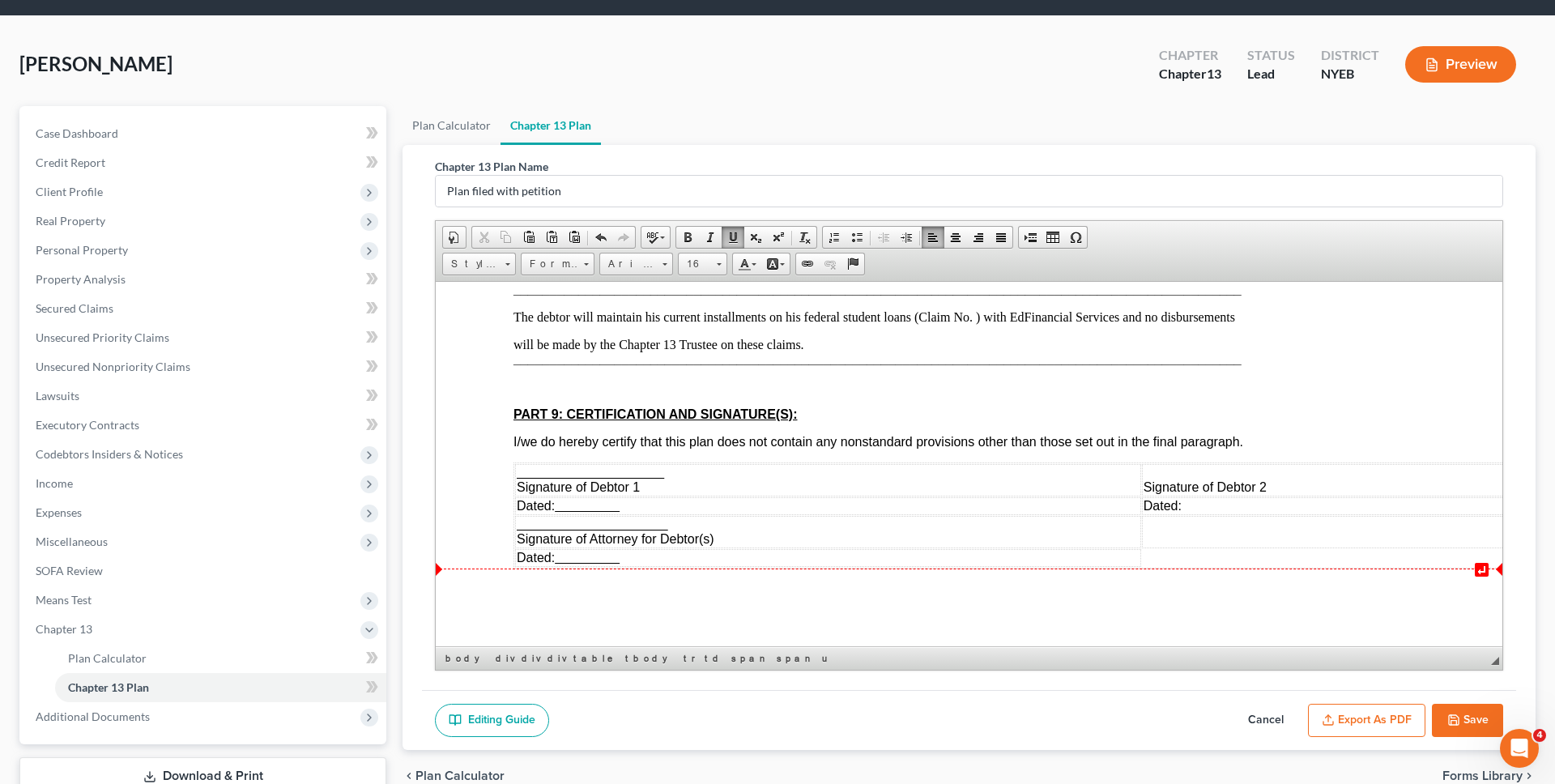
scroll to position [65, 0]
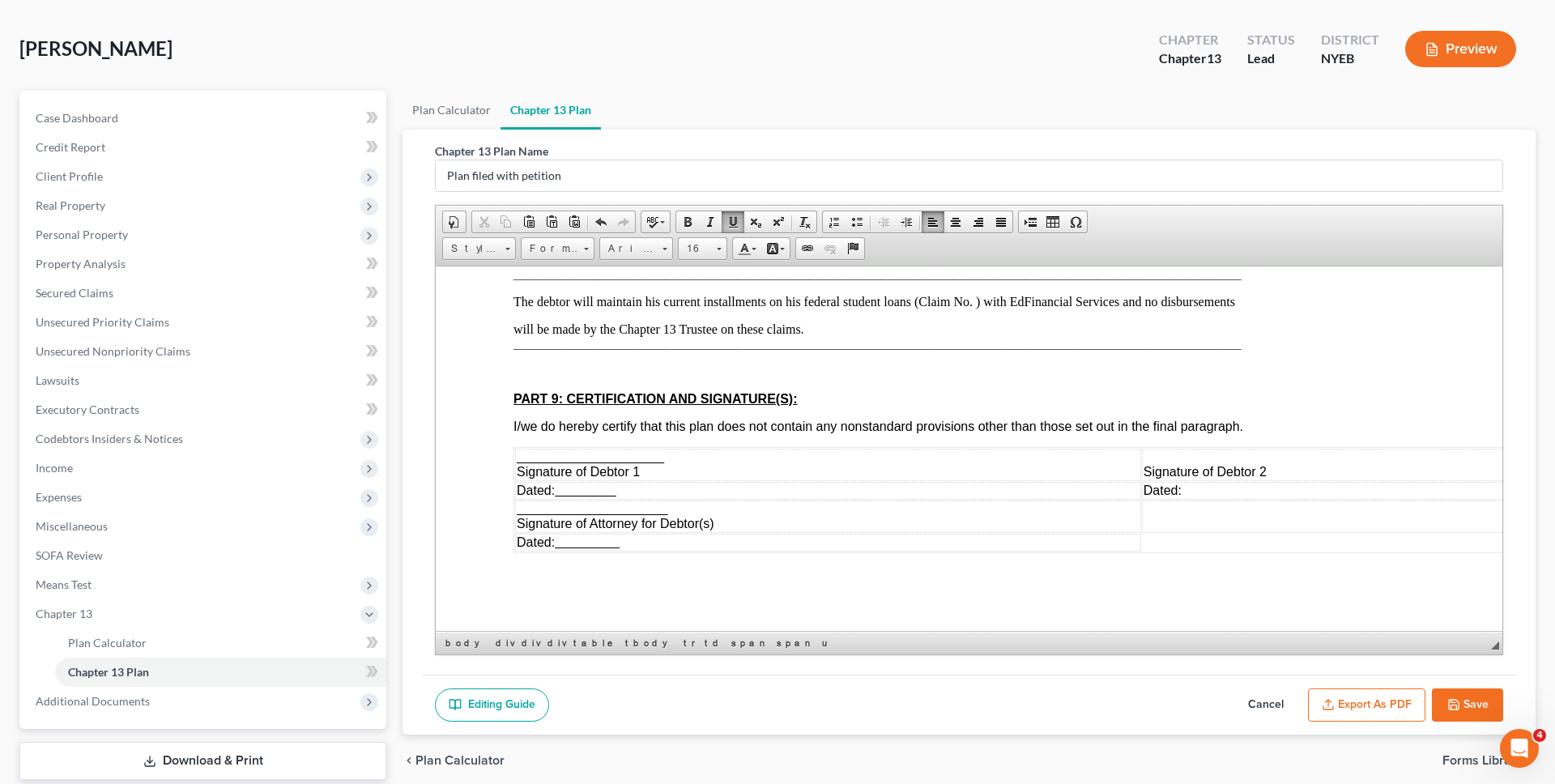
click at [1449, 699] on icon "button" at bounding box center [1454, 704] width 10 height 10
select select "1"
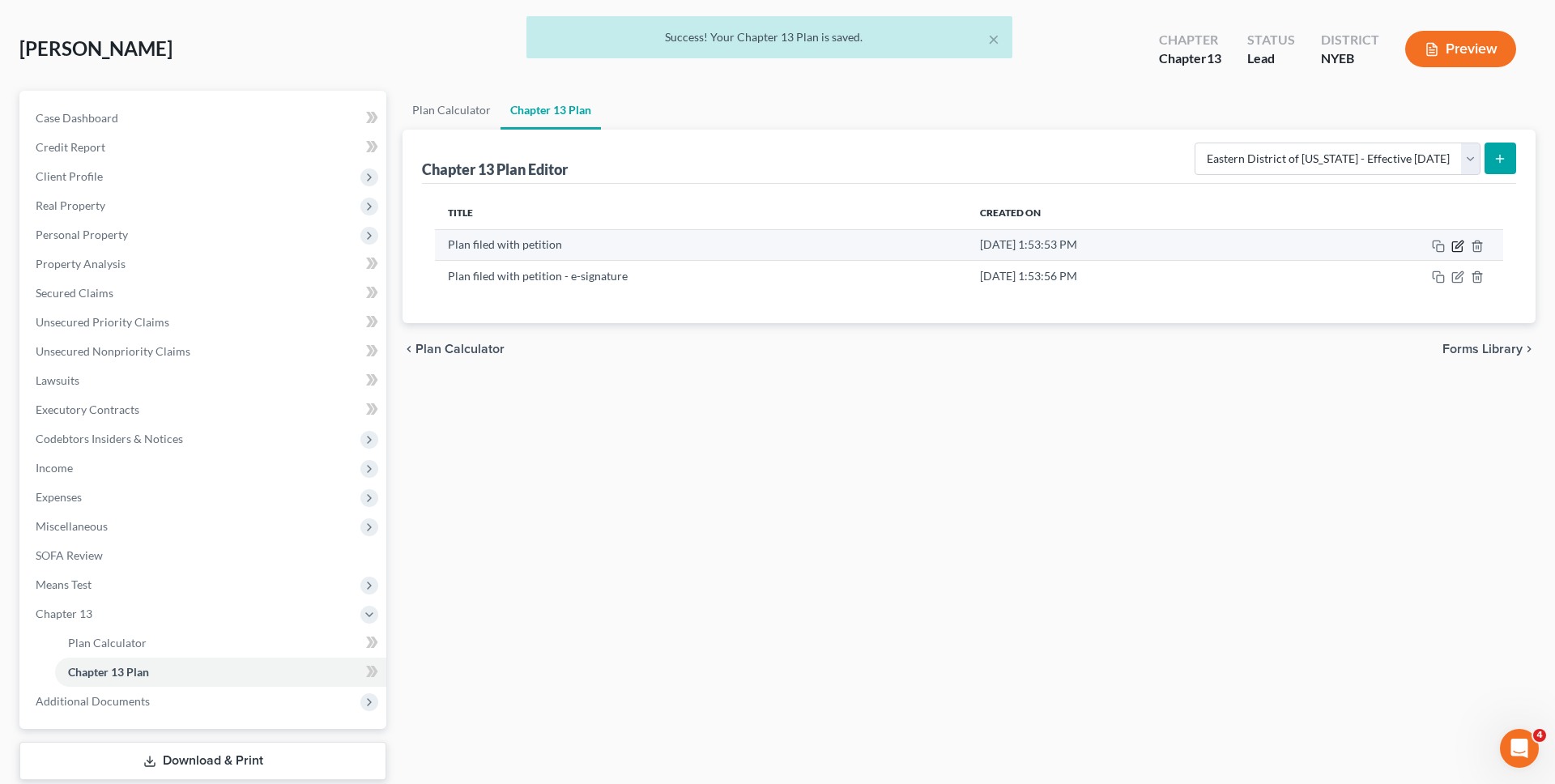
click at [1461, 247] on icon "button" at bounding box center [1457, 246] width 13 height 13
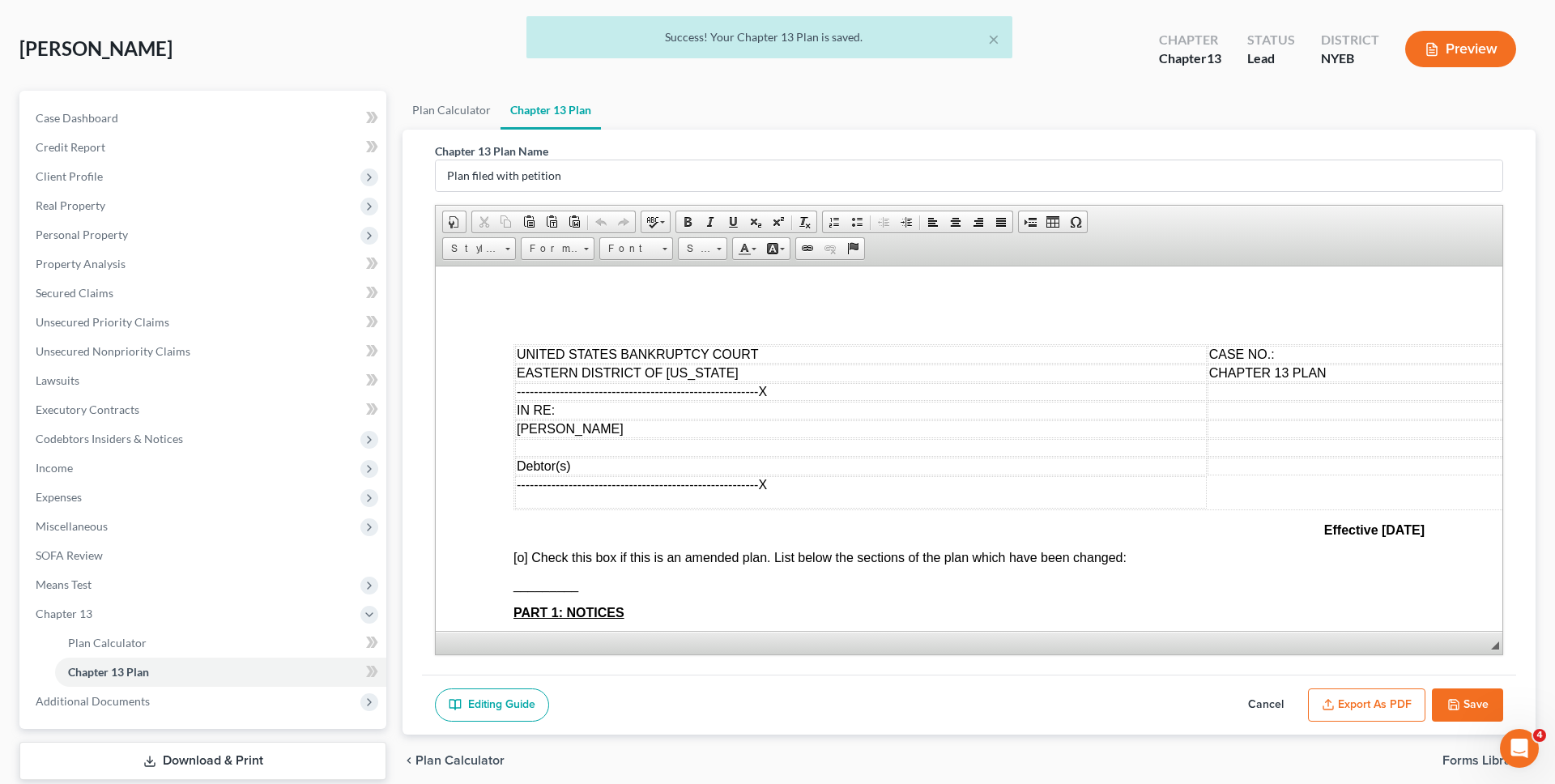
scroll to position [0, 0]
click at [1363, 725] on div "Editing Guide Cancel Export as PDF Save" at bounding box center [969, 704] width 1094 height 60
click at [1363, 717] on button "Export as PDF" at bounding box center [1367, 705] width 118 height 34
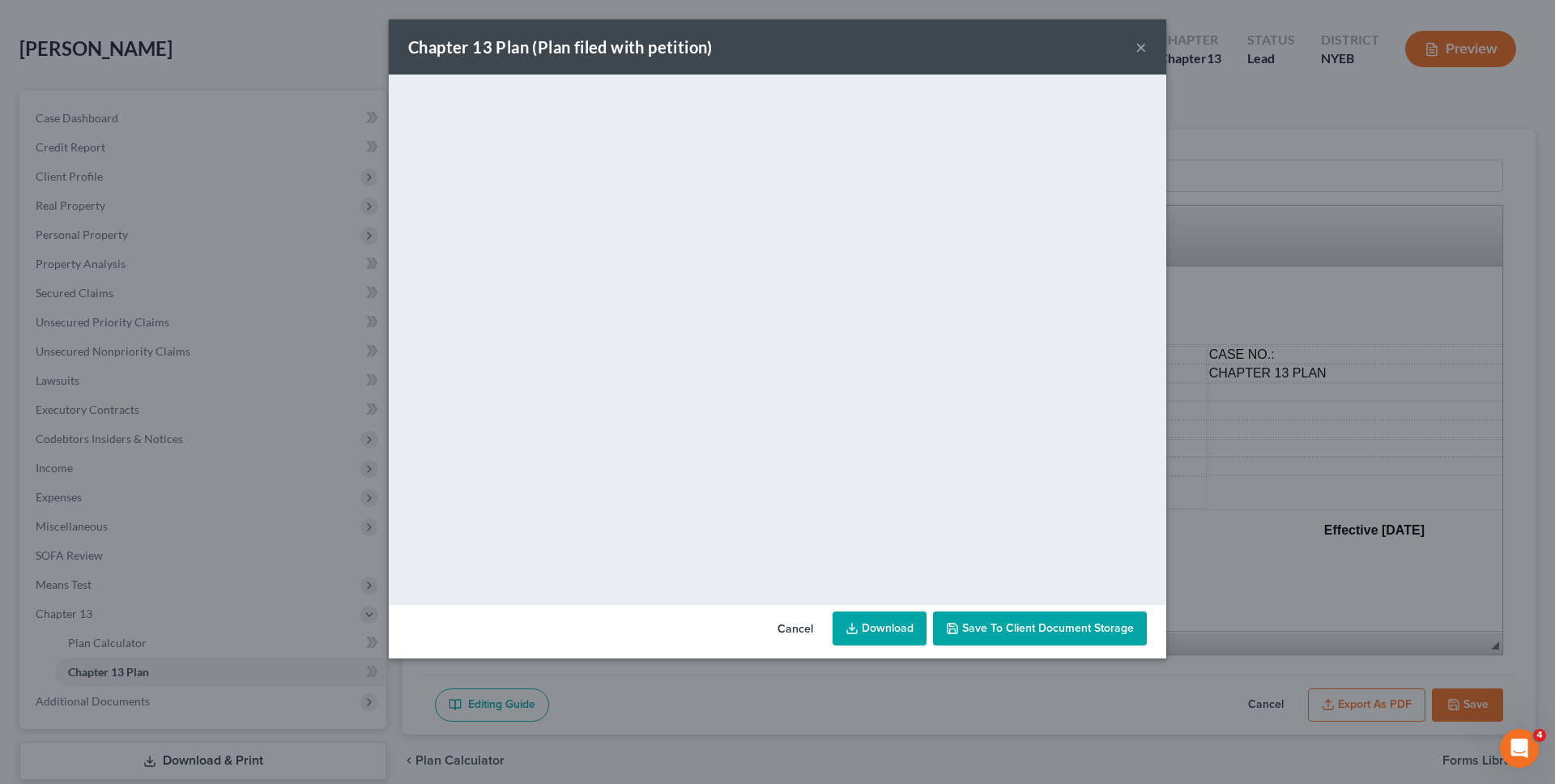
click at [853, 630] on icon at bounding box center [851, 628] width 13 height 13
click at [243, 186] on div "Chapter 13 Plan (Plan filed with petition) × <object ng-attr-data='https://next…" at bounding box center [778, 392] width 1555 height 784
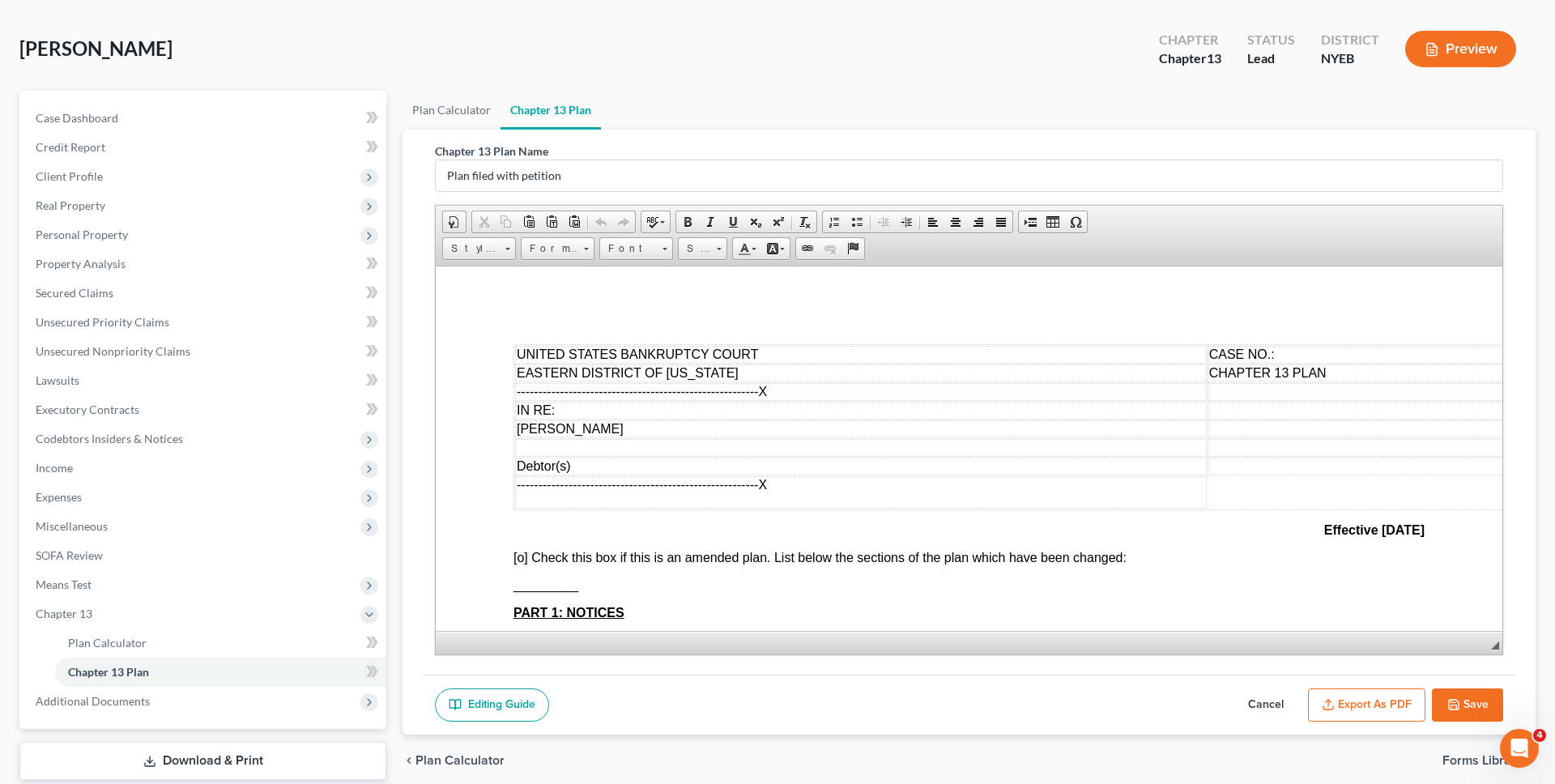
click at [1467, 715] on button "Save" at bounding box center [1467, 705] width 71 height 34
select select "1"
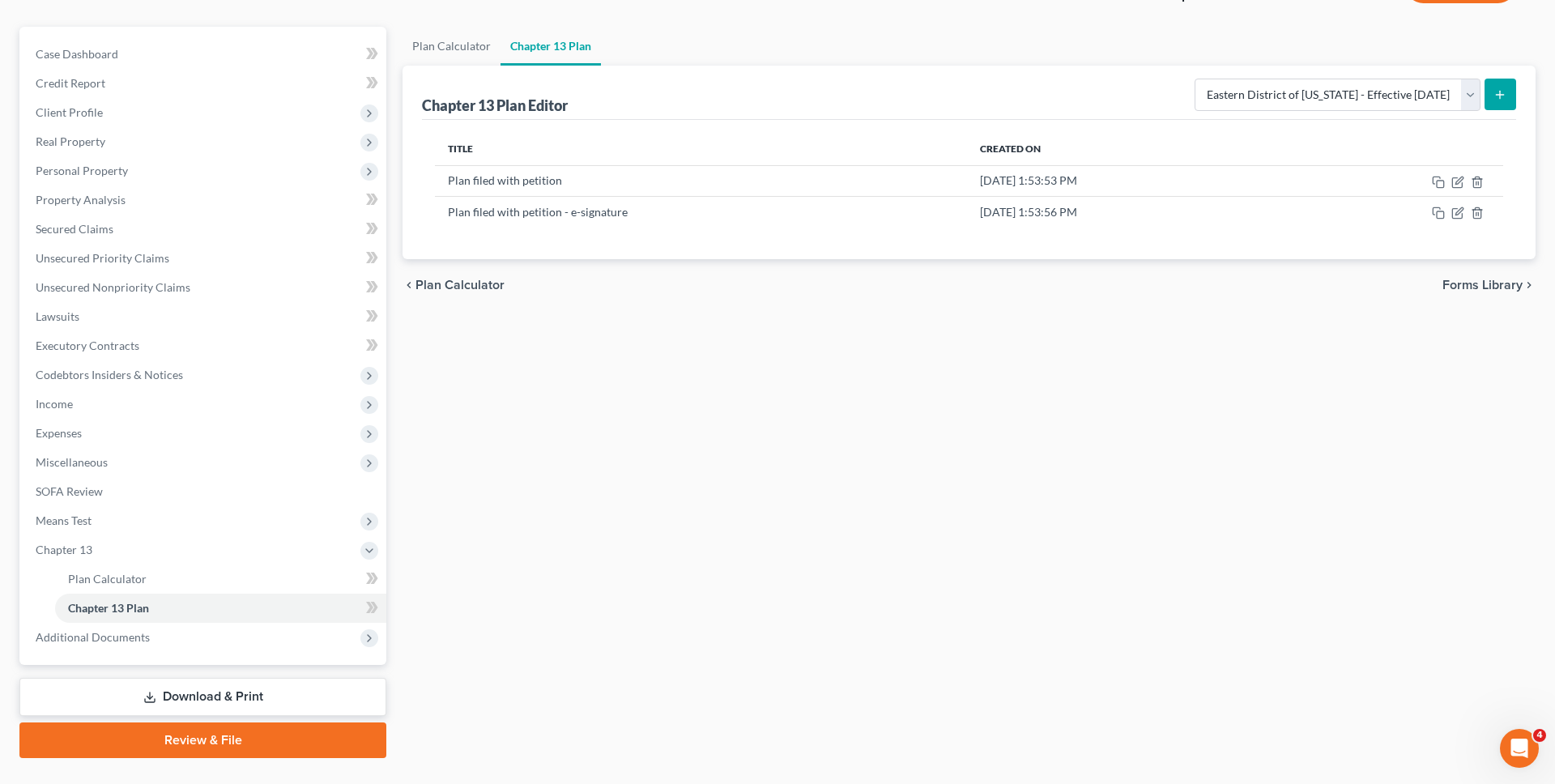
scroll to position [125, 0]
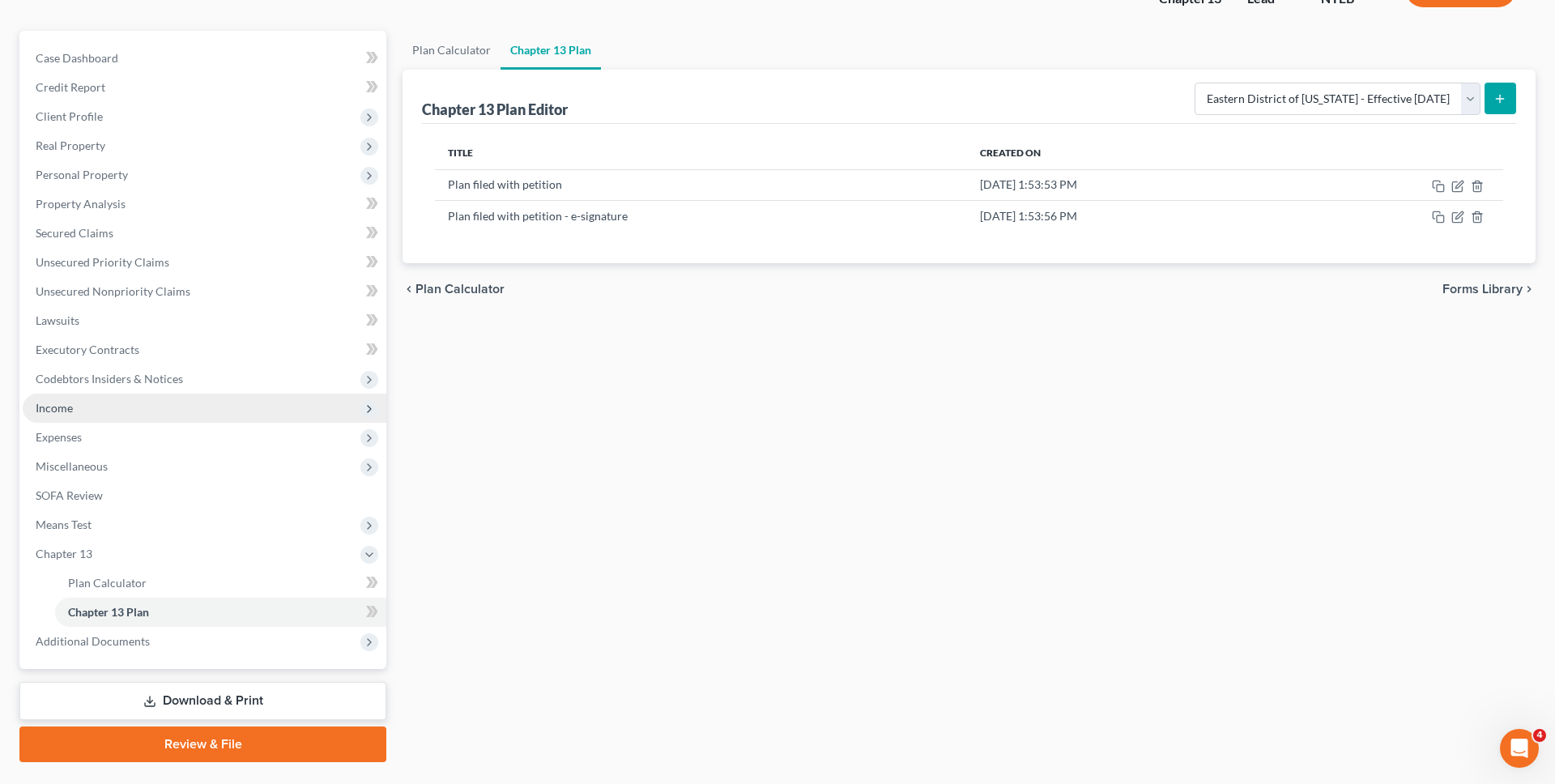
click at [150, 407] on span "Income" at bounding box center [204, 408] width 364 height 29
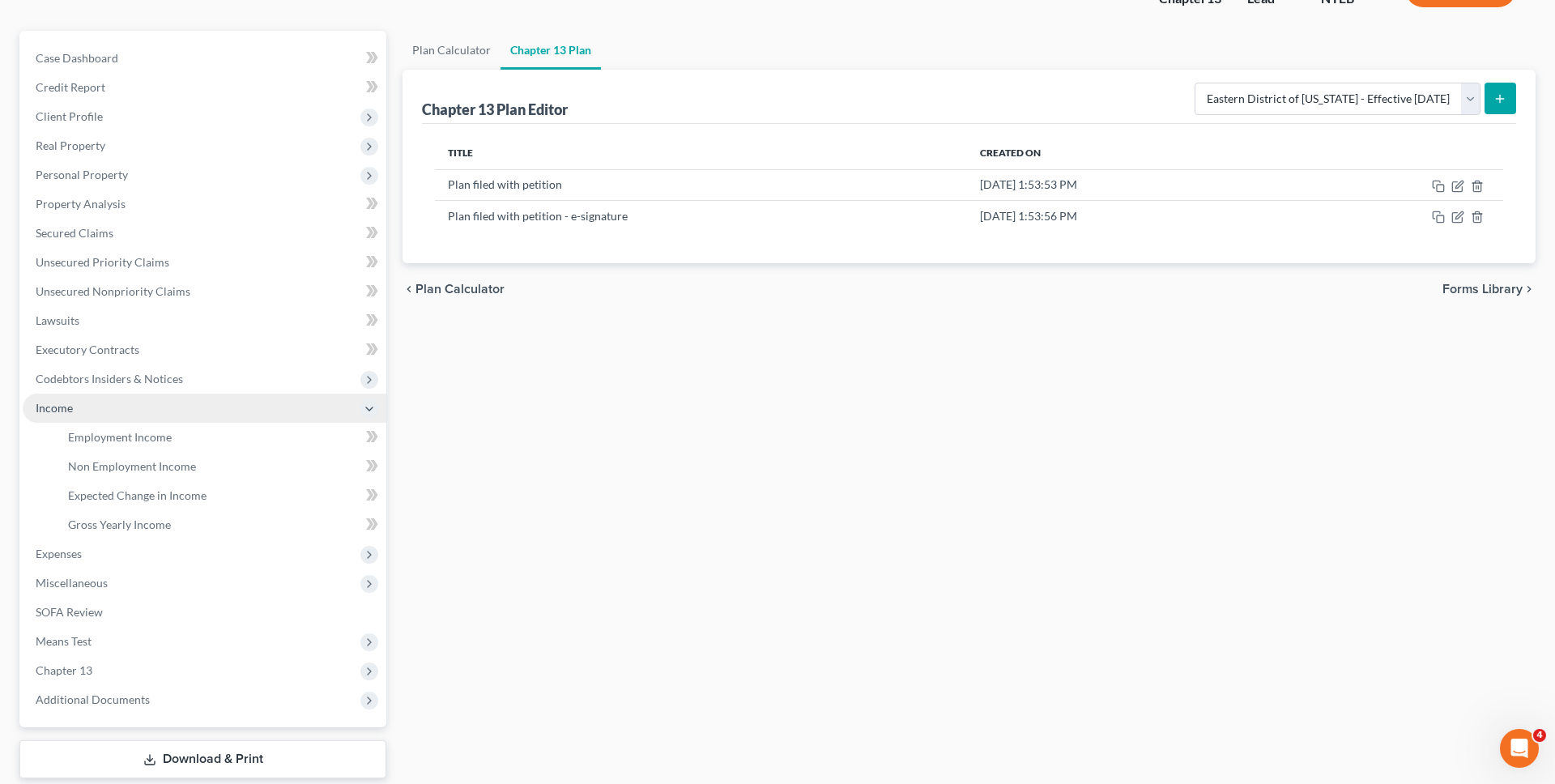
click at [154, 414] on span "Income" at bounding box center [204, 408] width 364 height 29
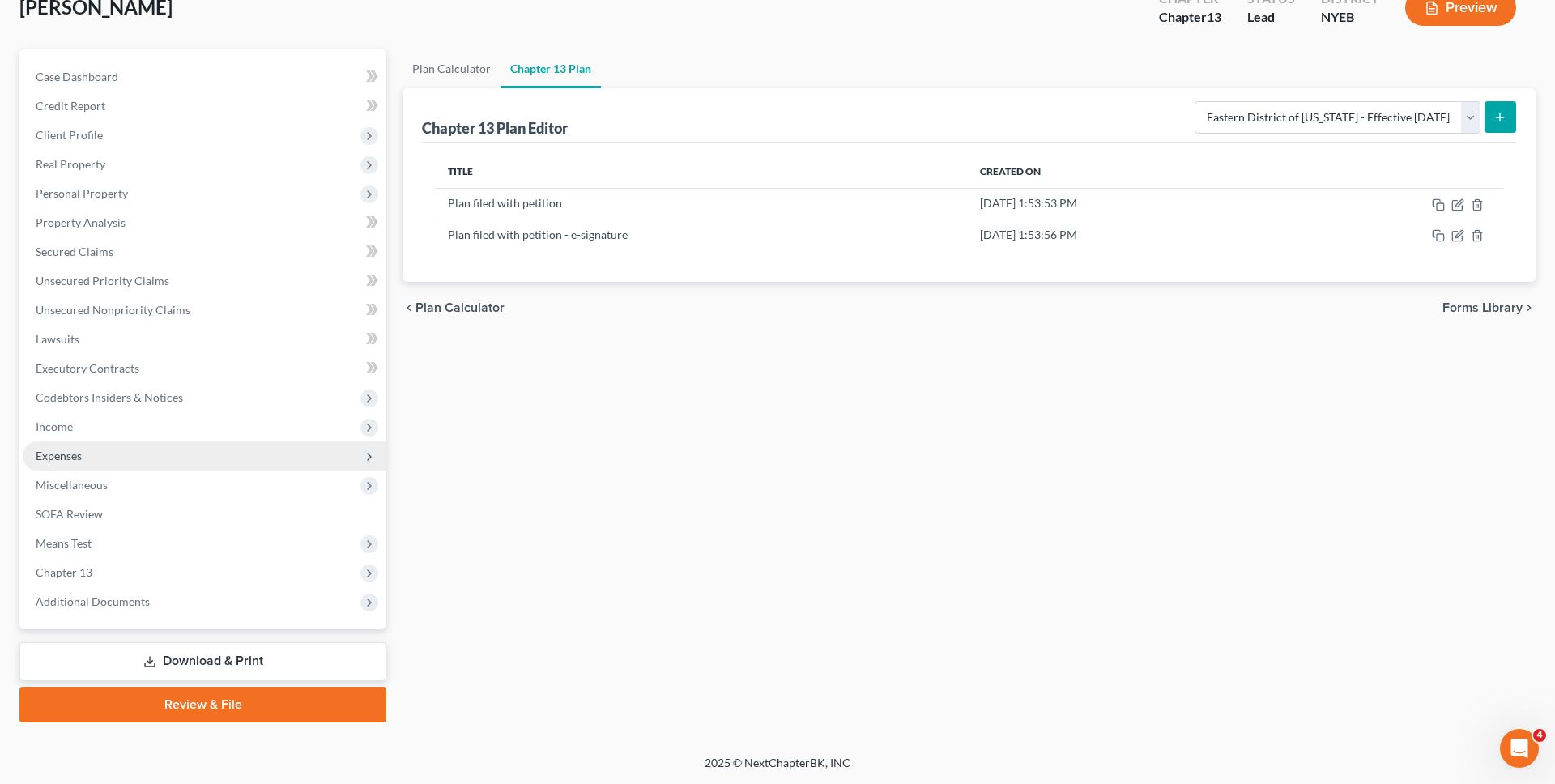
click at [163, 451] on span "Expenses" at bounding box center [204, 456] width 364 height 29
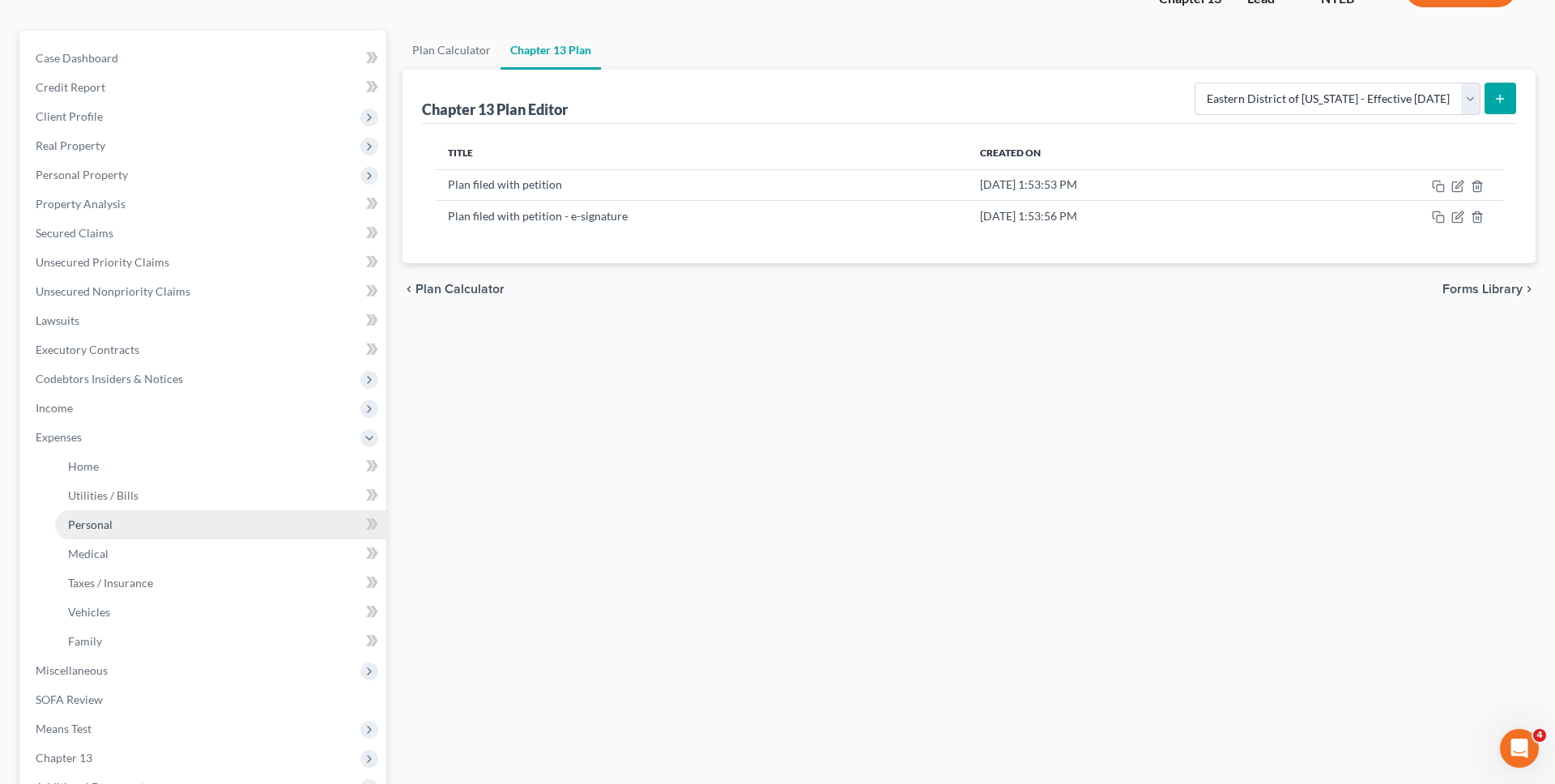
click at [194, 525] on link "Personal" at bounding box center [221, 525] width 331 height 29
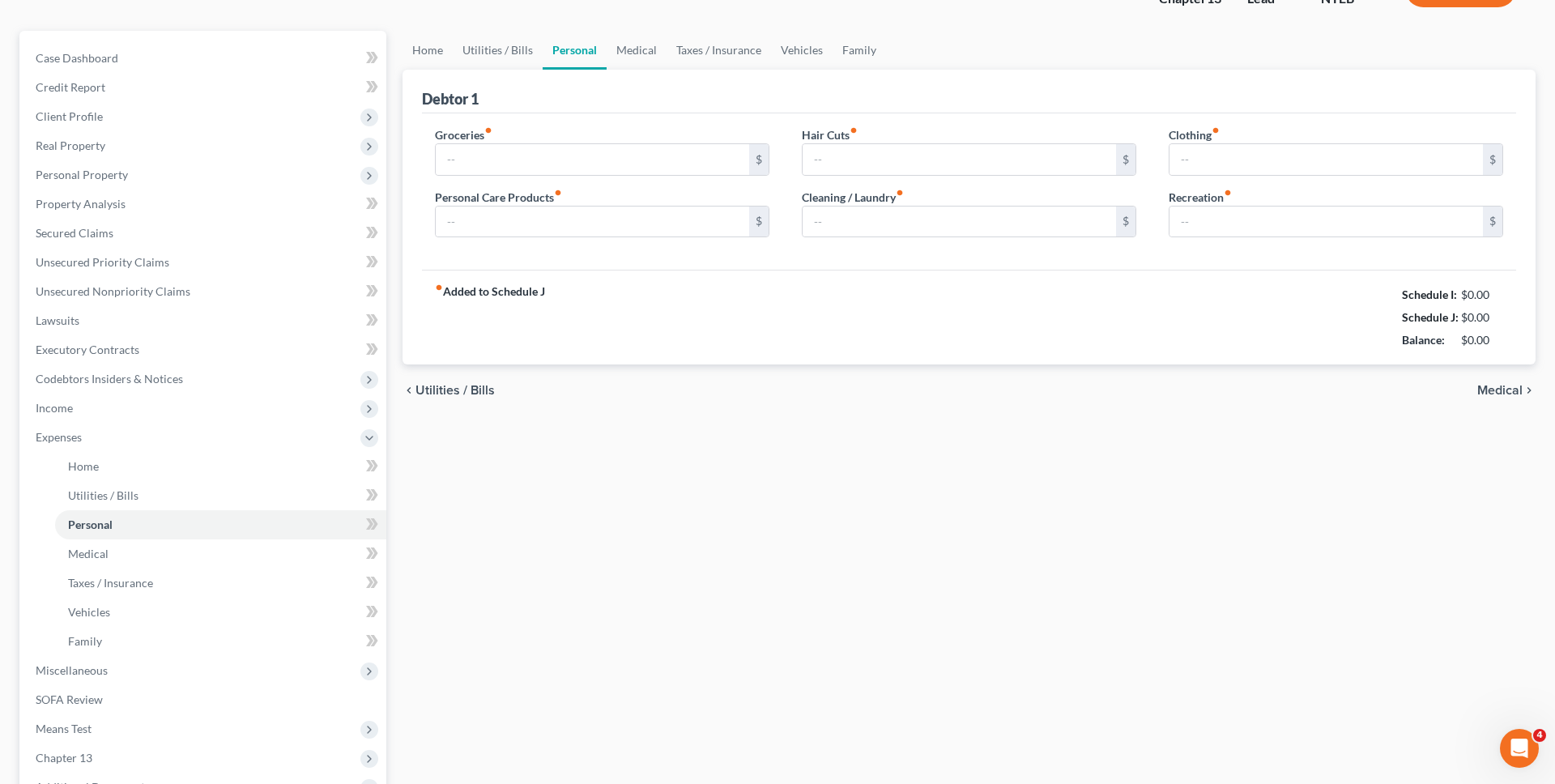
scroll to position [12, 0]
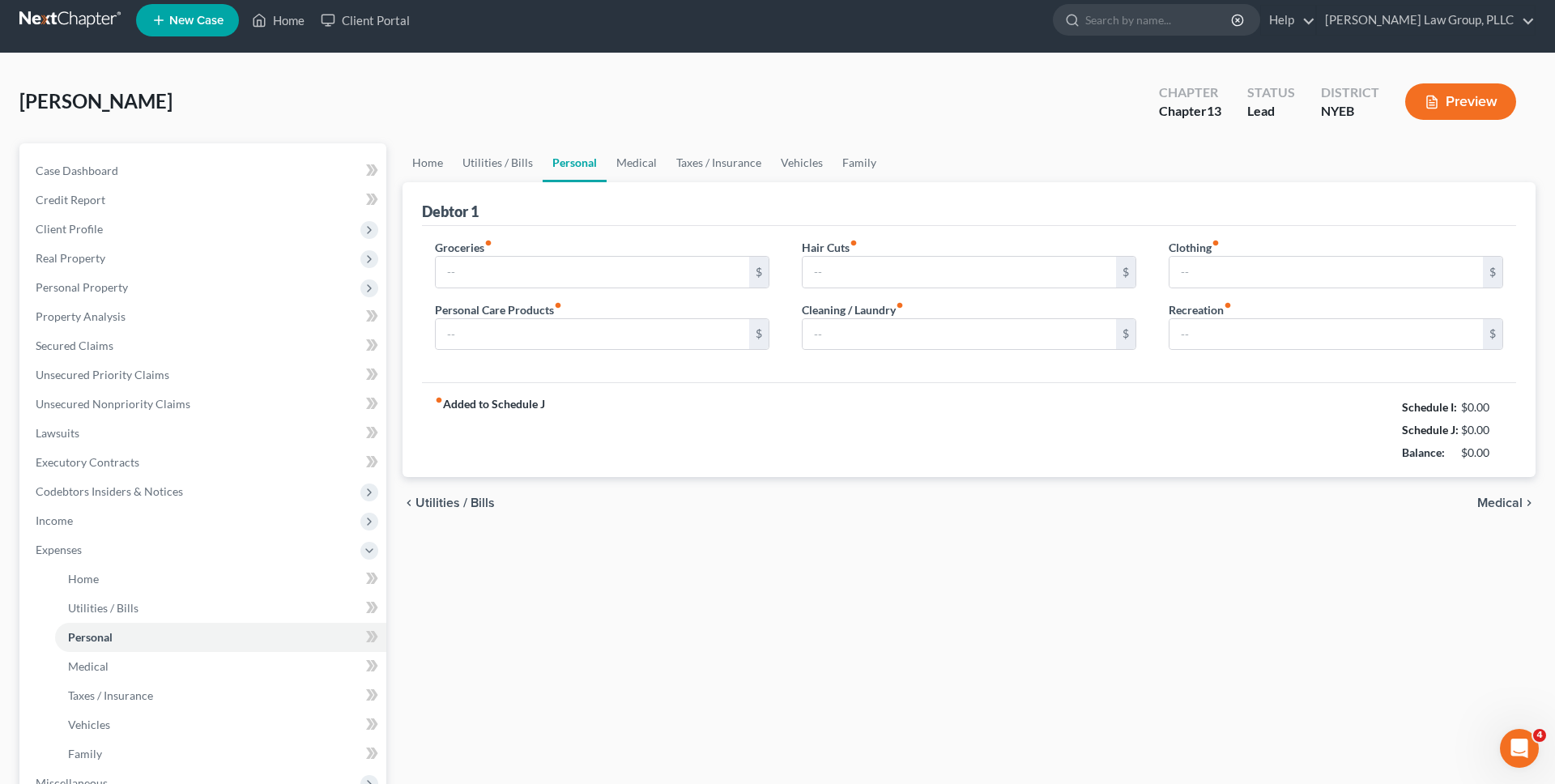
type input "200.00"
type input "50.00"
type input "0.00"
type input "100.00"
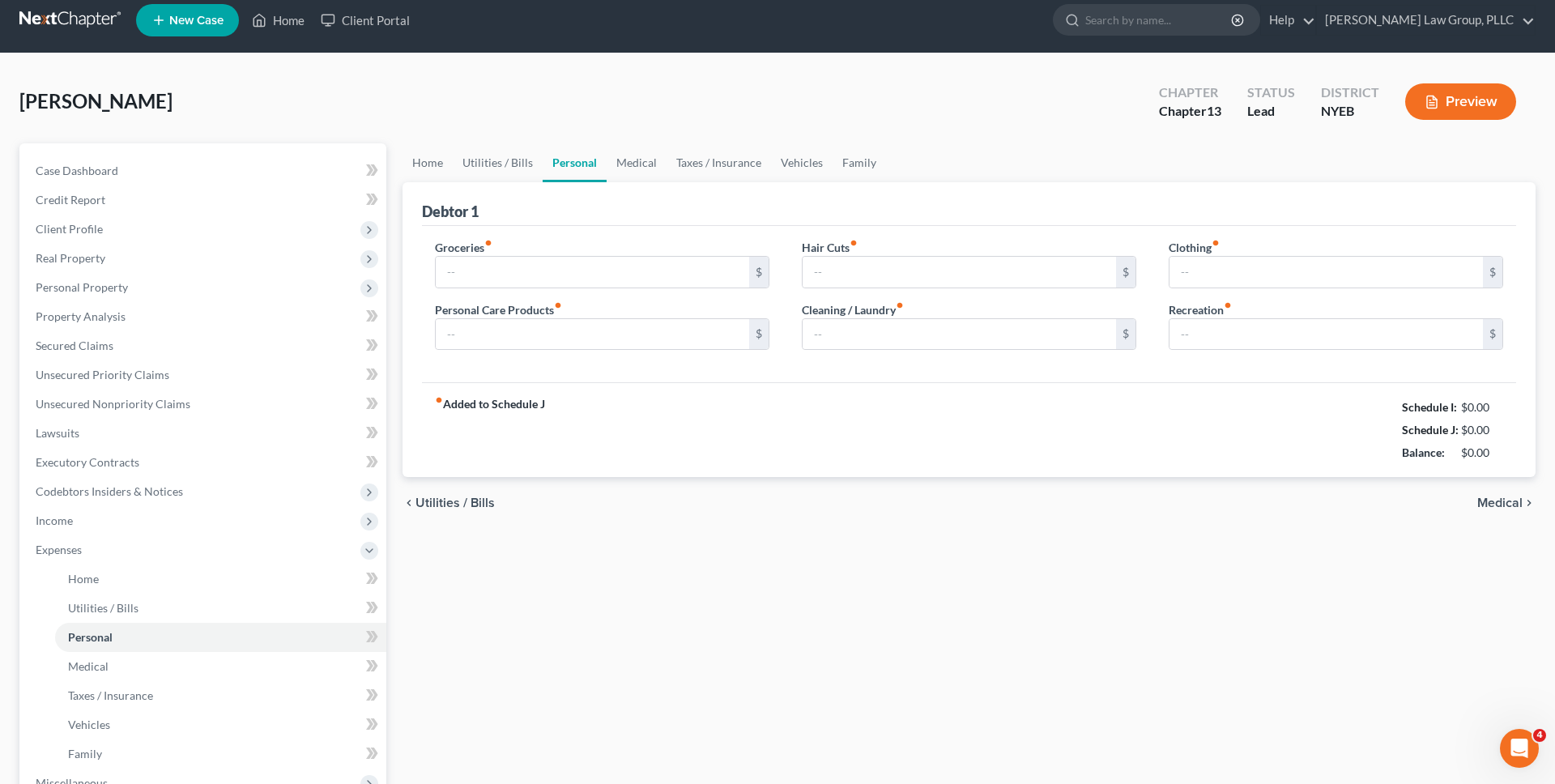
type input "0.00"
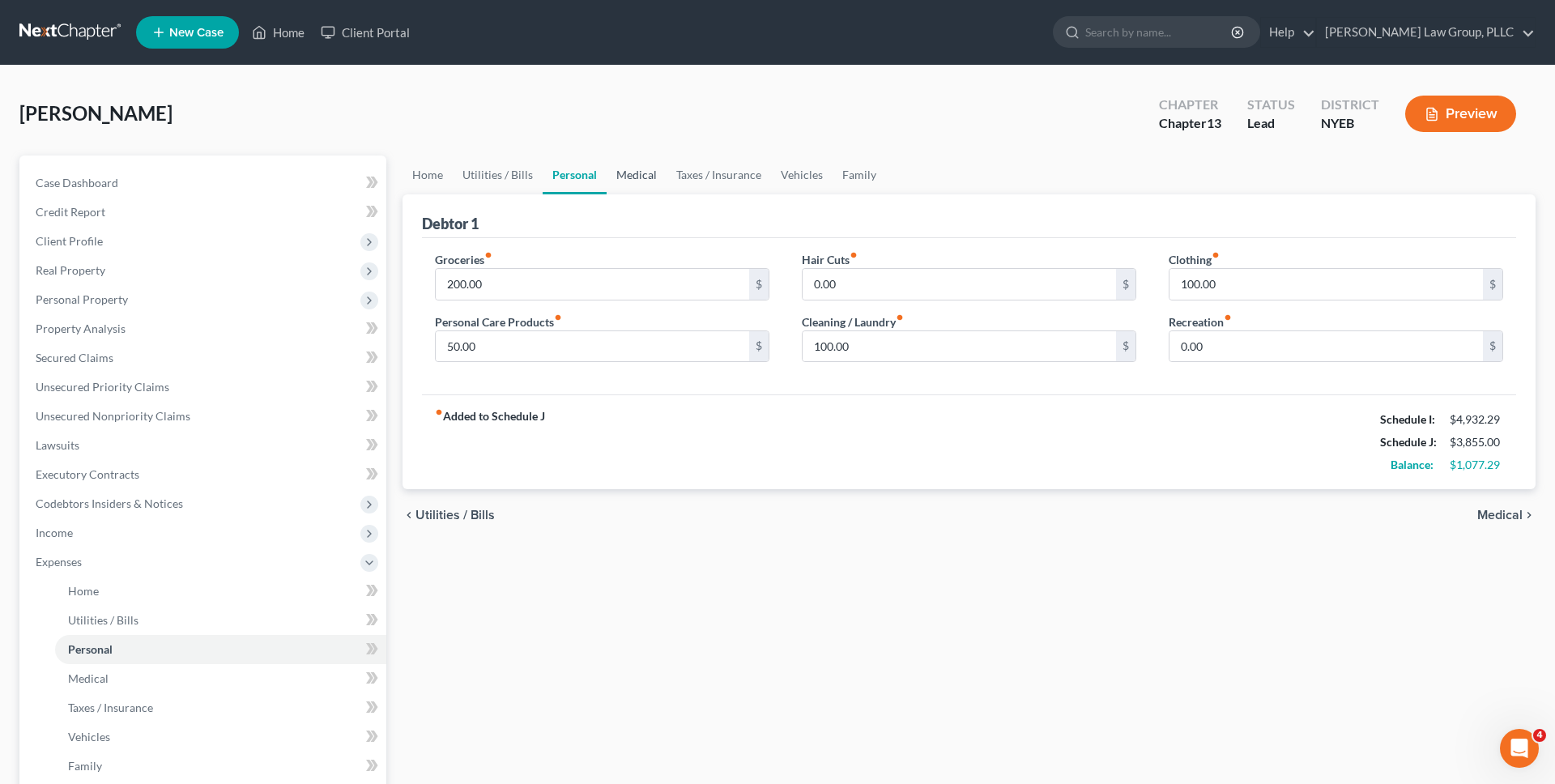
click at [636, 167] on link "Medical" at bounding box center [636, 175] width 60 height 39
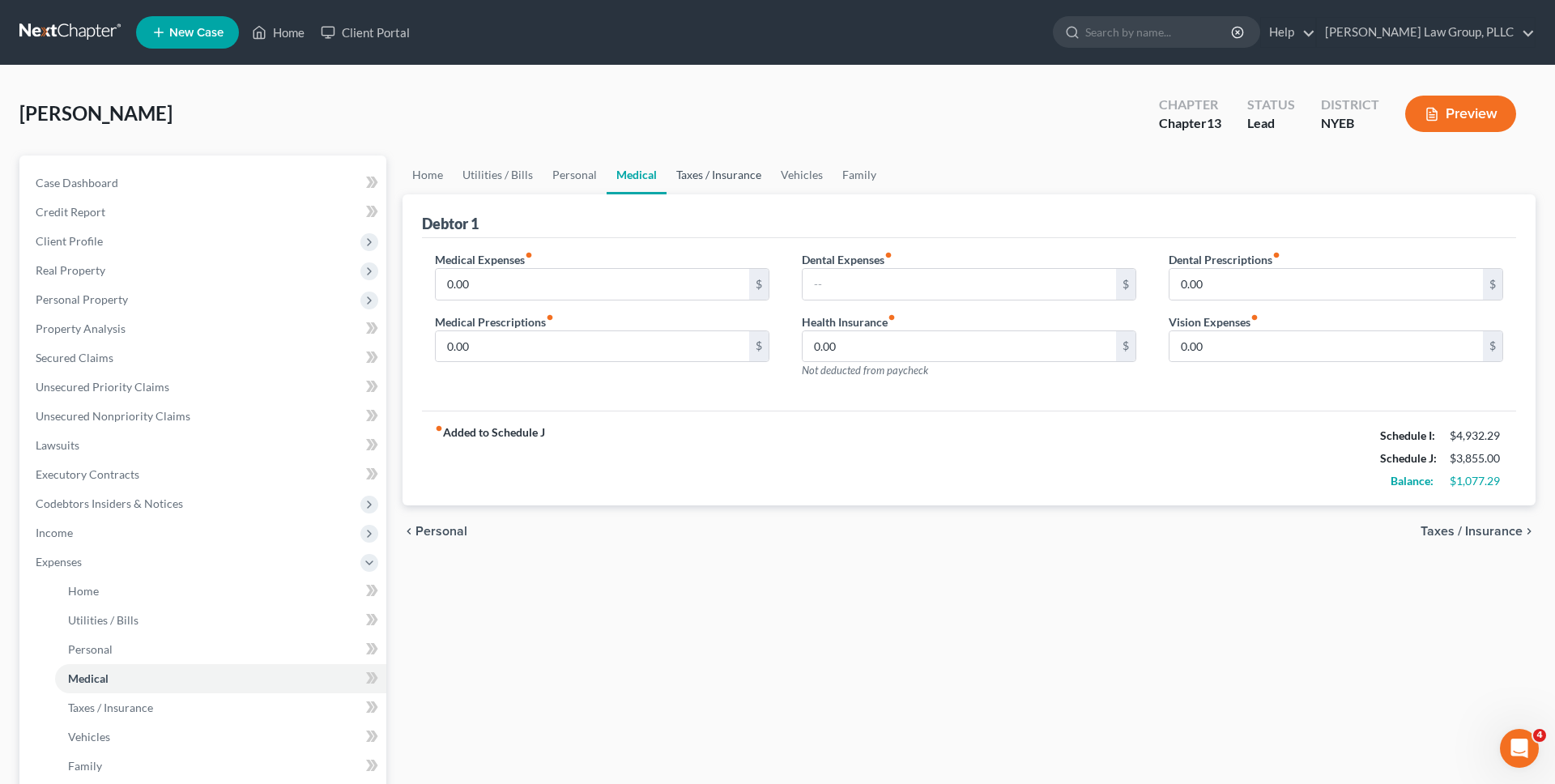
click at [694, 169] on link "Taxes / Insurance" at bounding box center [719, 175] width 104 height 39
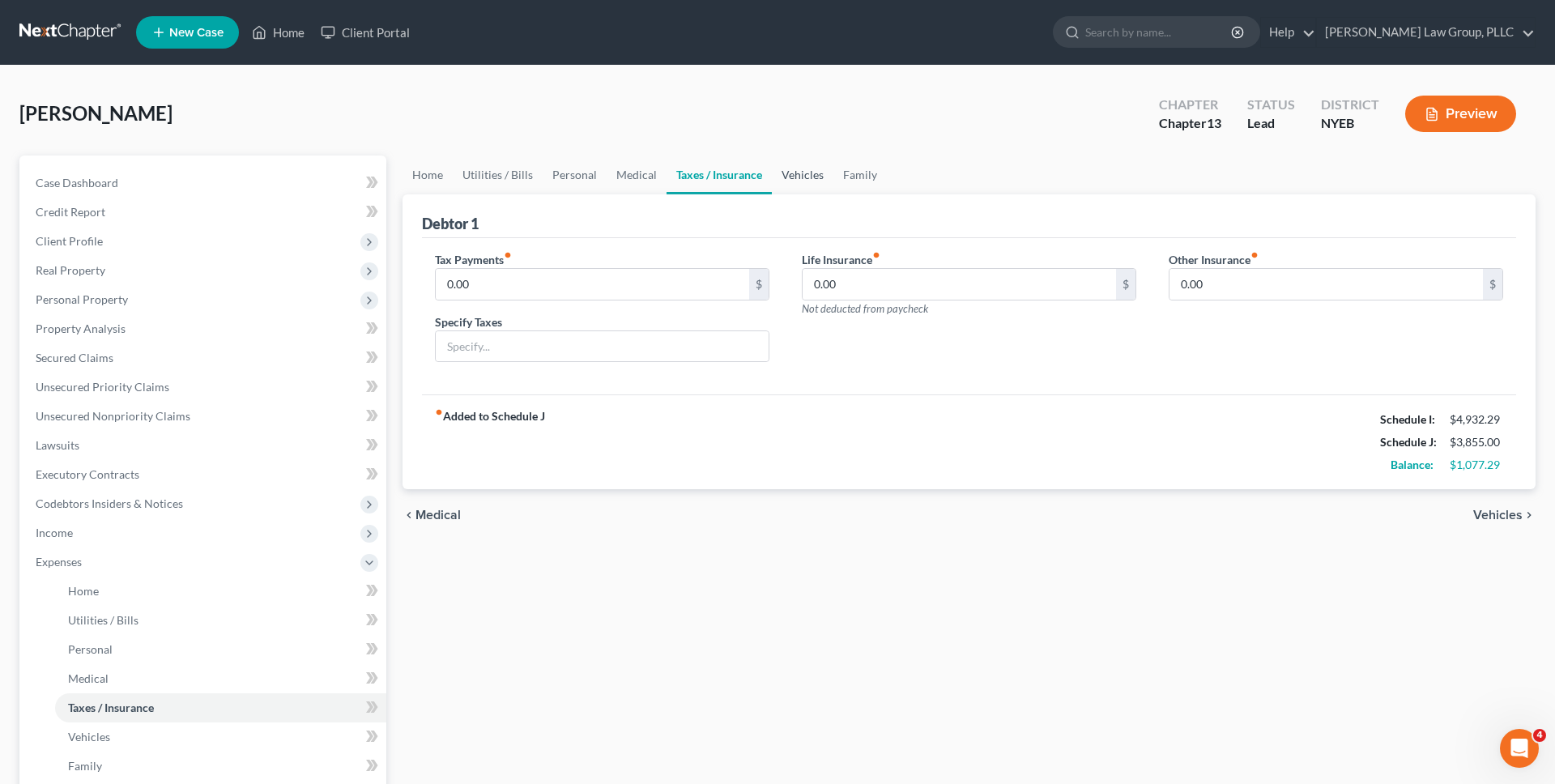
click at [781, 178] on link "Vehicles" at bounding box center [802, 175] width 61 height 39
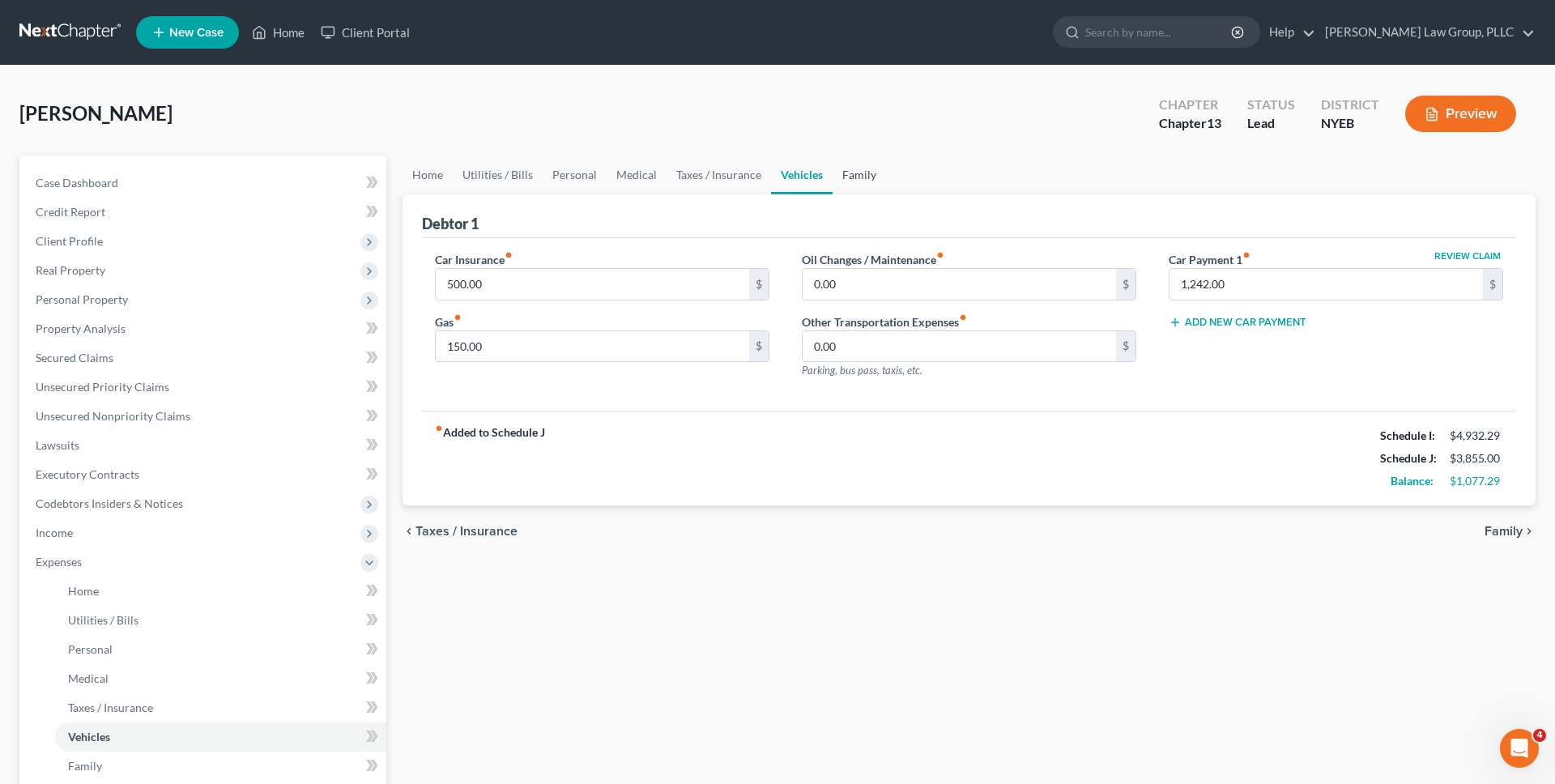
click at [855, 176] on link "Family" at bounding box center [860, 175] width 54 height 39
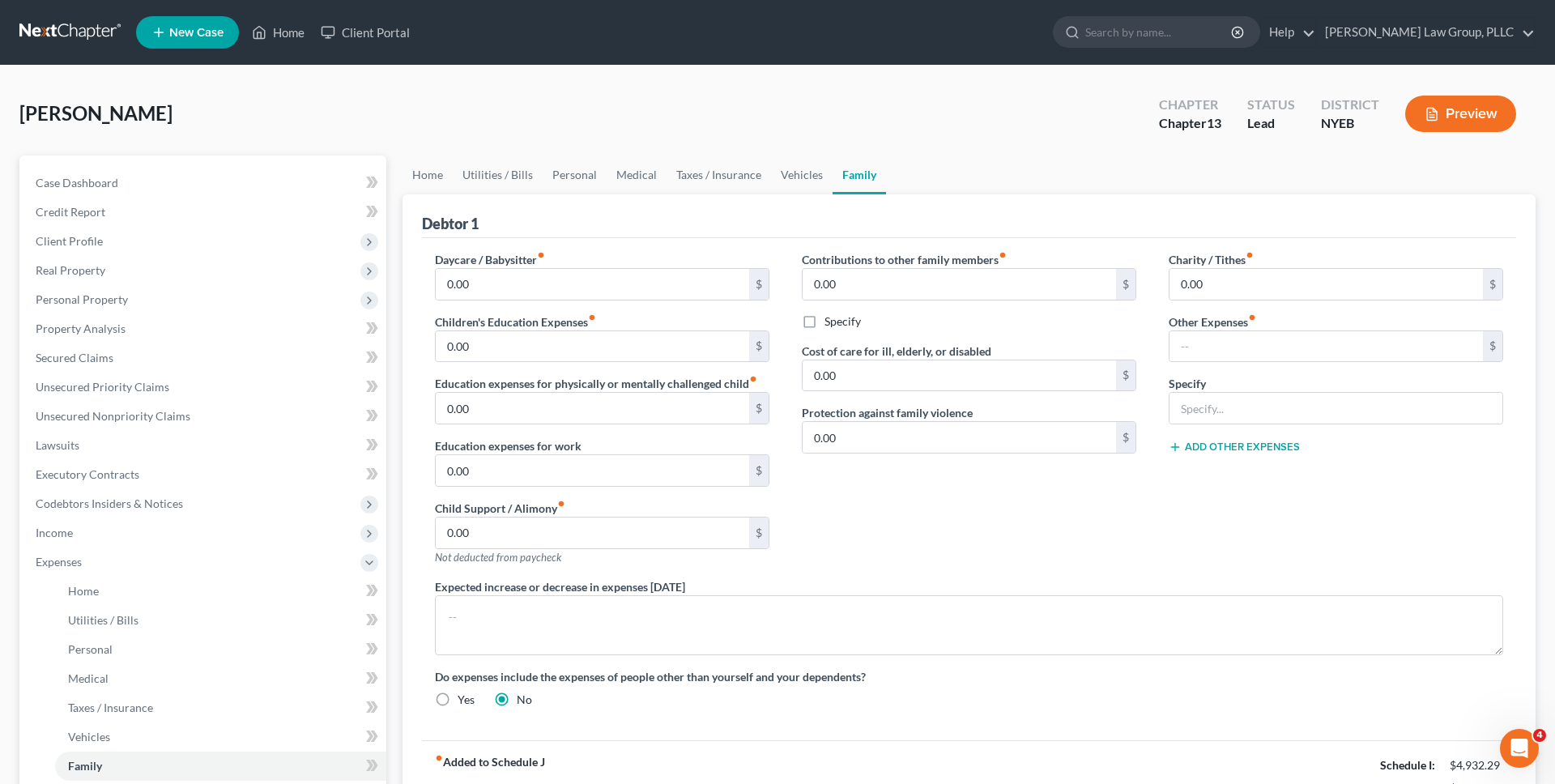
click at [416, 152] on div "Gomes, Terrence Upgraded Chapter Chapter 13 Status Lead District NYEB Preview" at bounding box center [778, 120] width 1516 height 71
click at [420, 170] on link "Home" at bounding box center [427, 175] width 50 height 39
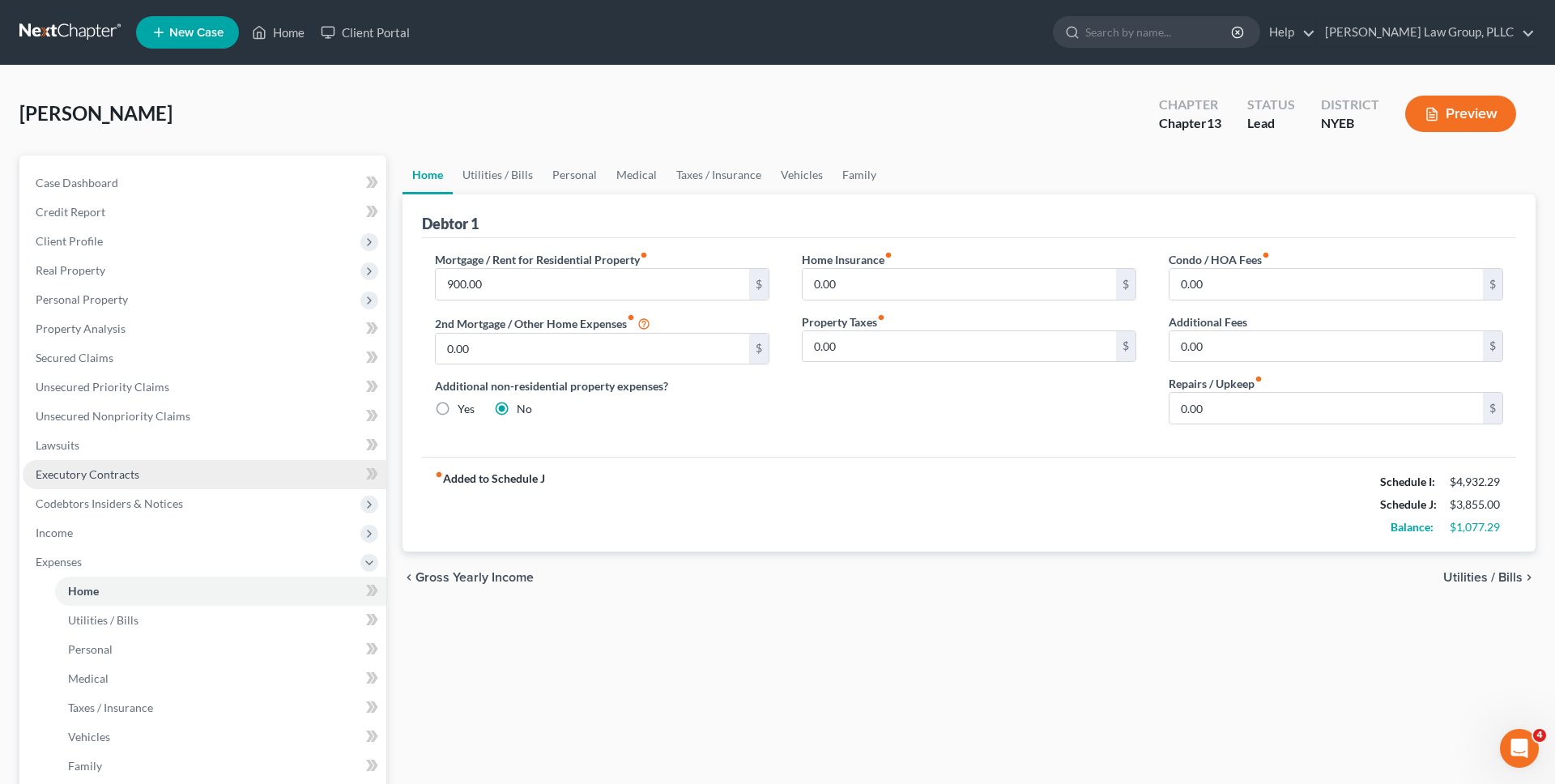
click at [267, 463] on link "Executory Contracts" at bounding box center [204, 474] width 364 height 29
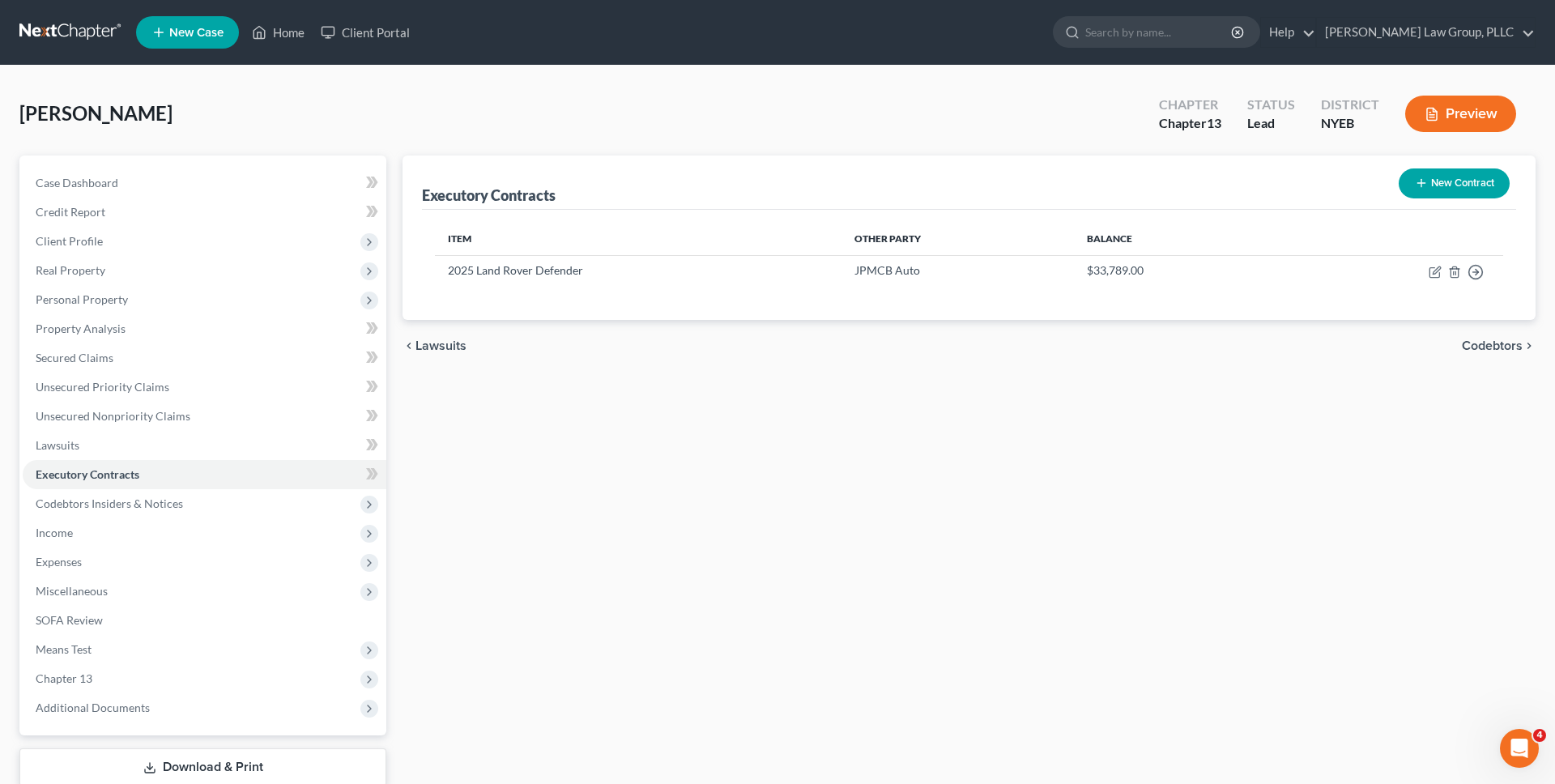
click at [92, 29] on link at bounding box center [71, 32] width 103 height 29
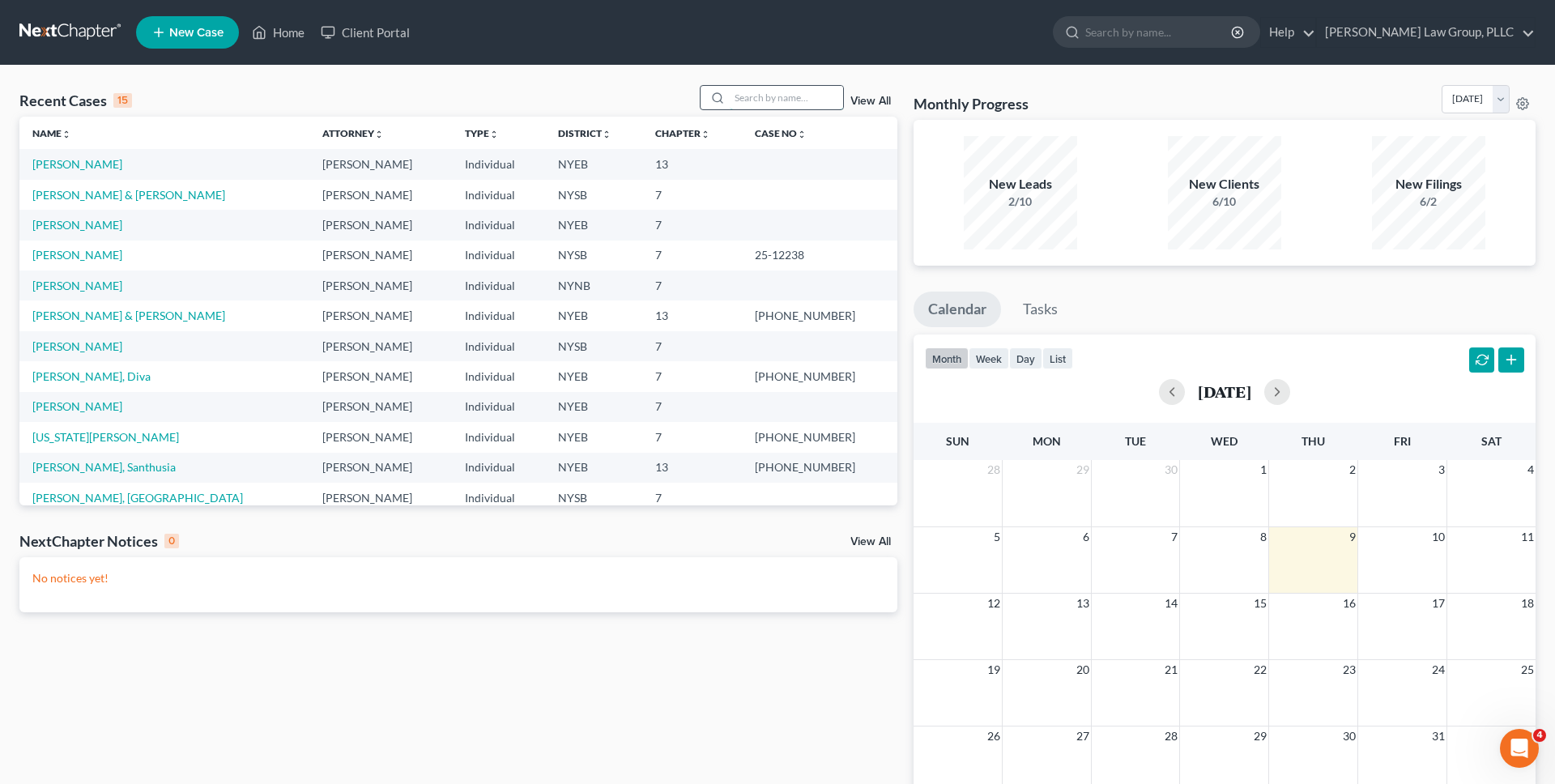
click at [805, 94] on input "search" at bounding box center [786, 97] width 113 height 24
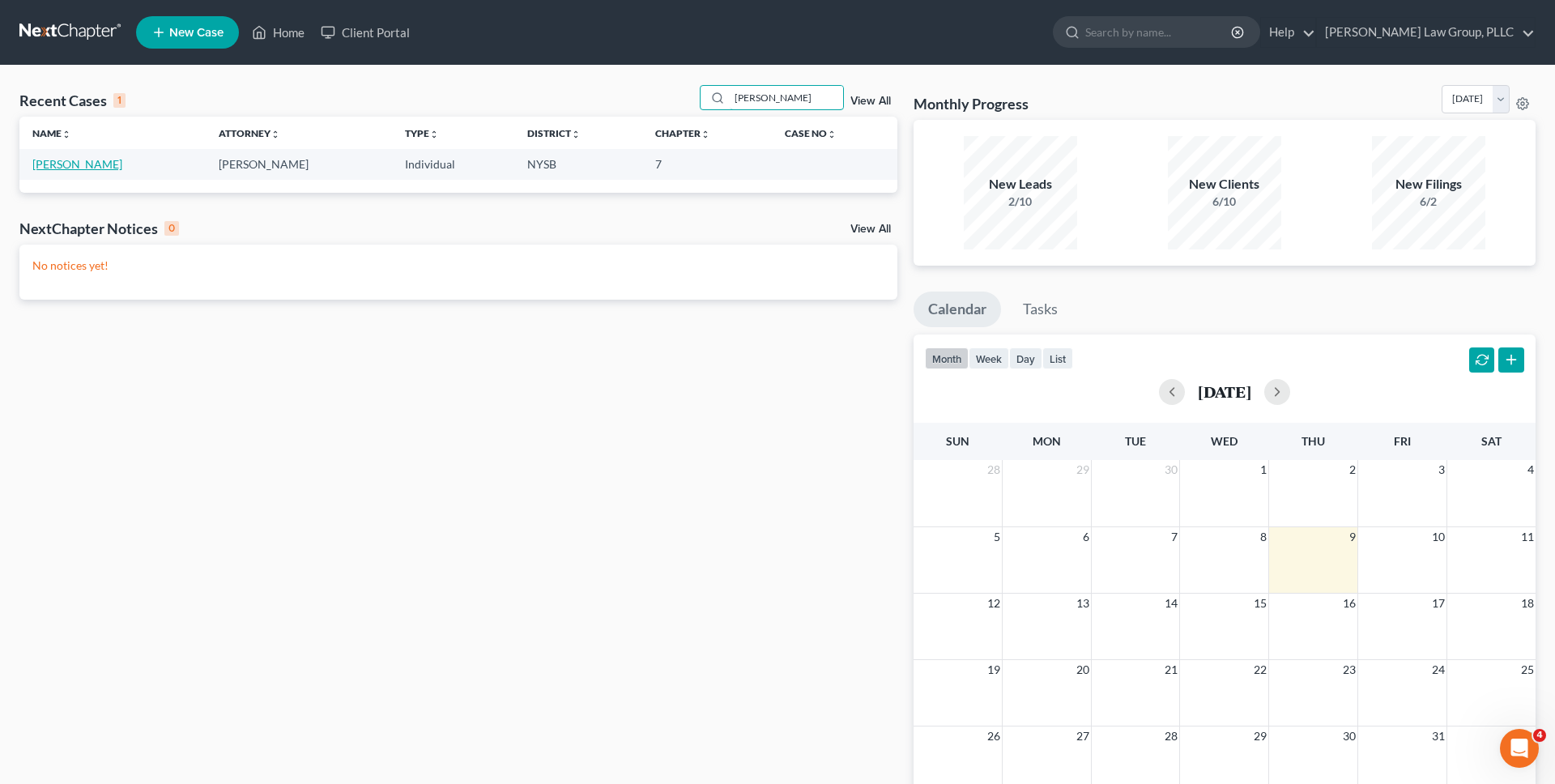
type input "[PERSON_NAME]"
click at [81, 165] on link "[PERSON_NAME]" at bounding box center [77, 164] width 90 height 13
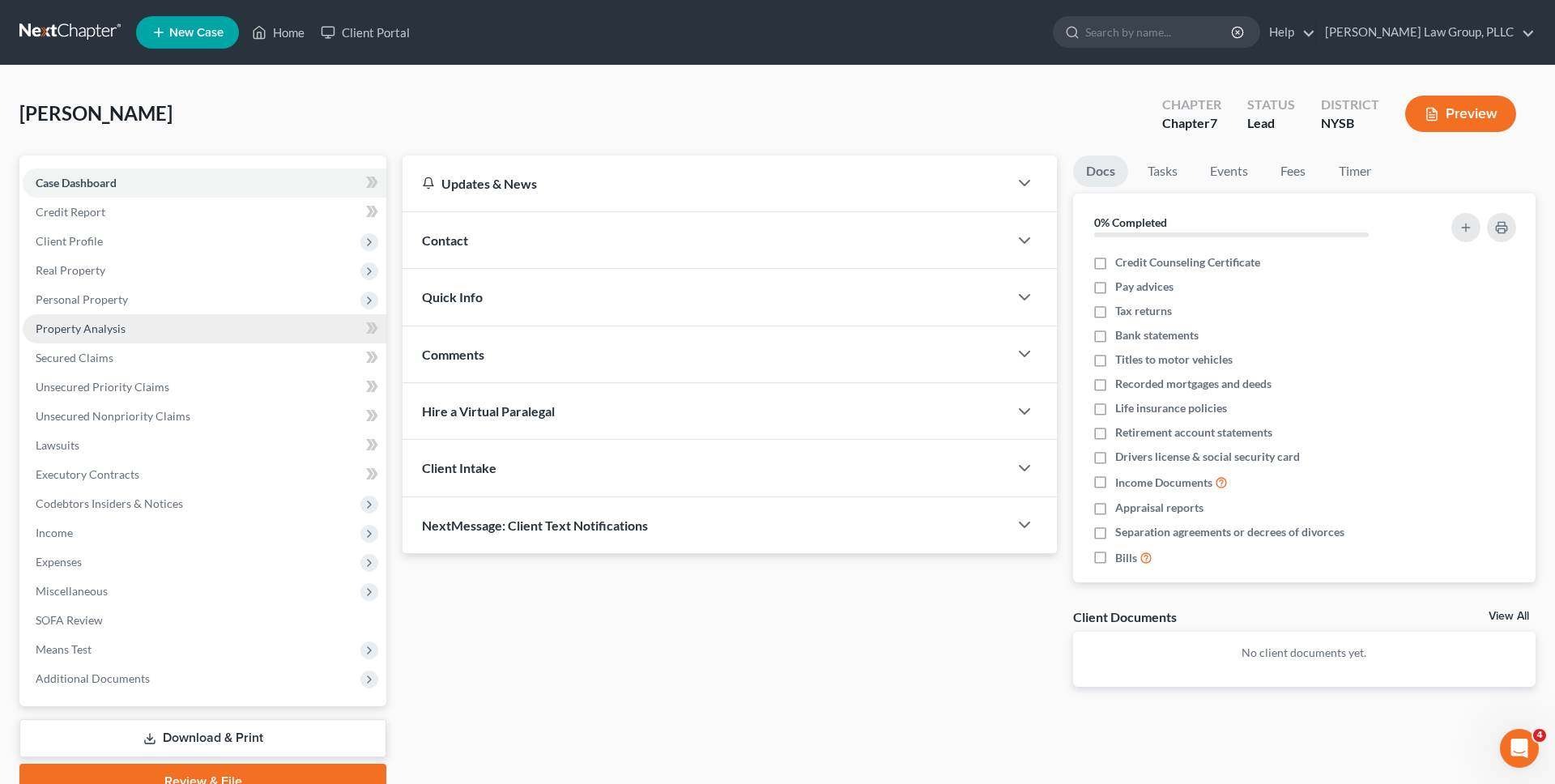
click at [124, 328] on link "Property Analysis" at bounding box center [204, 328] width 364 height 29
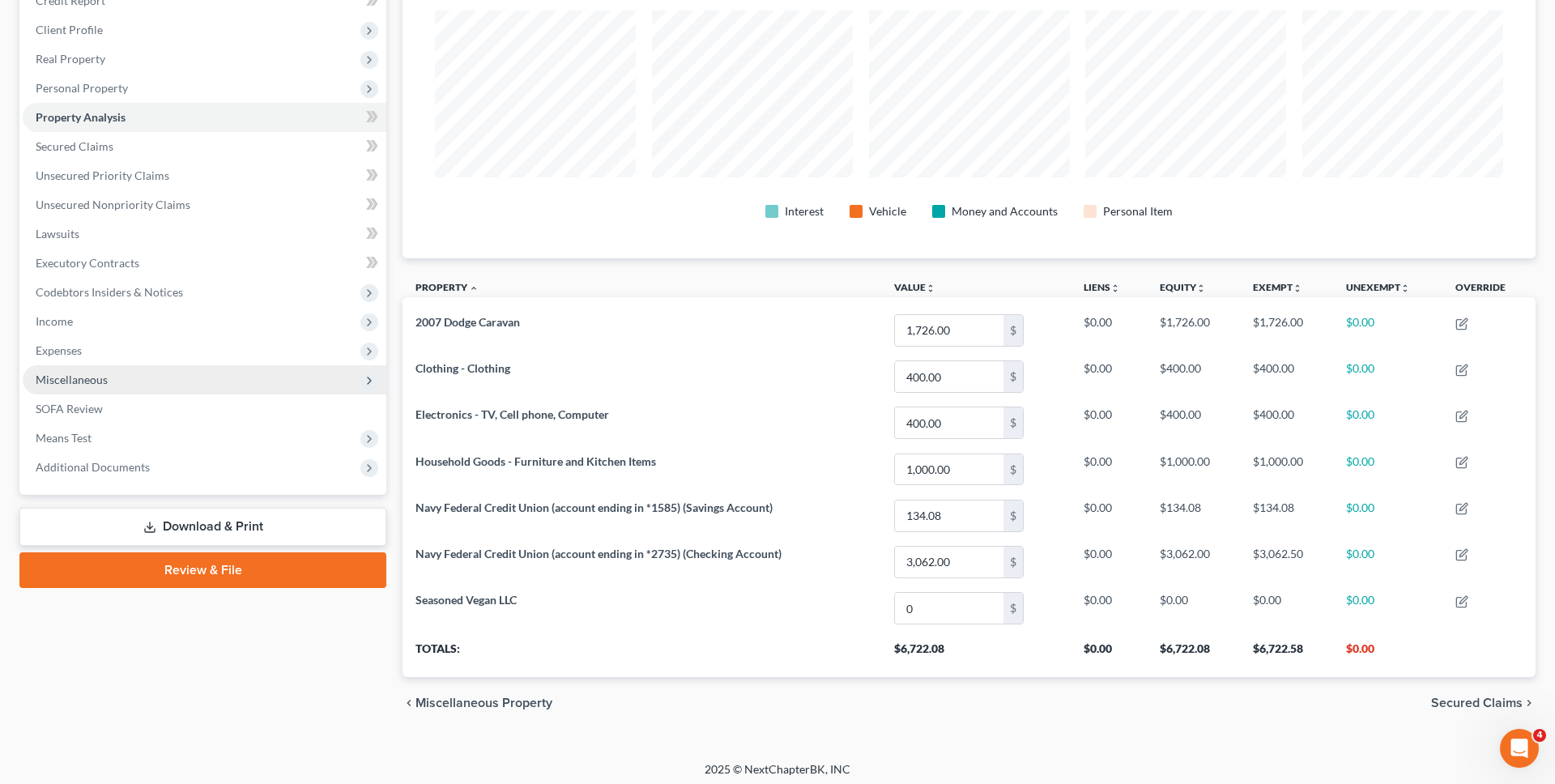
click at [189, 379] on span "Miscellaneous" at bounding box center [204, 379] width 364 height 29
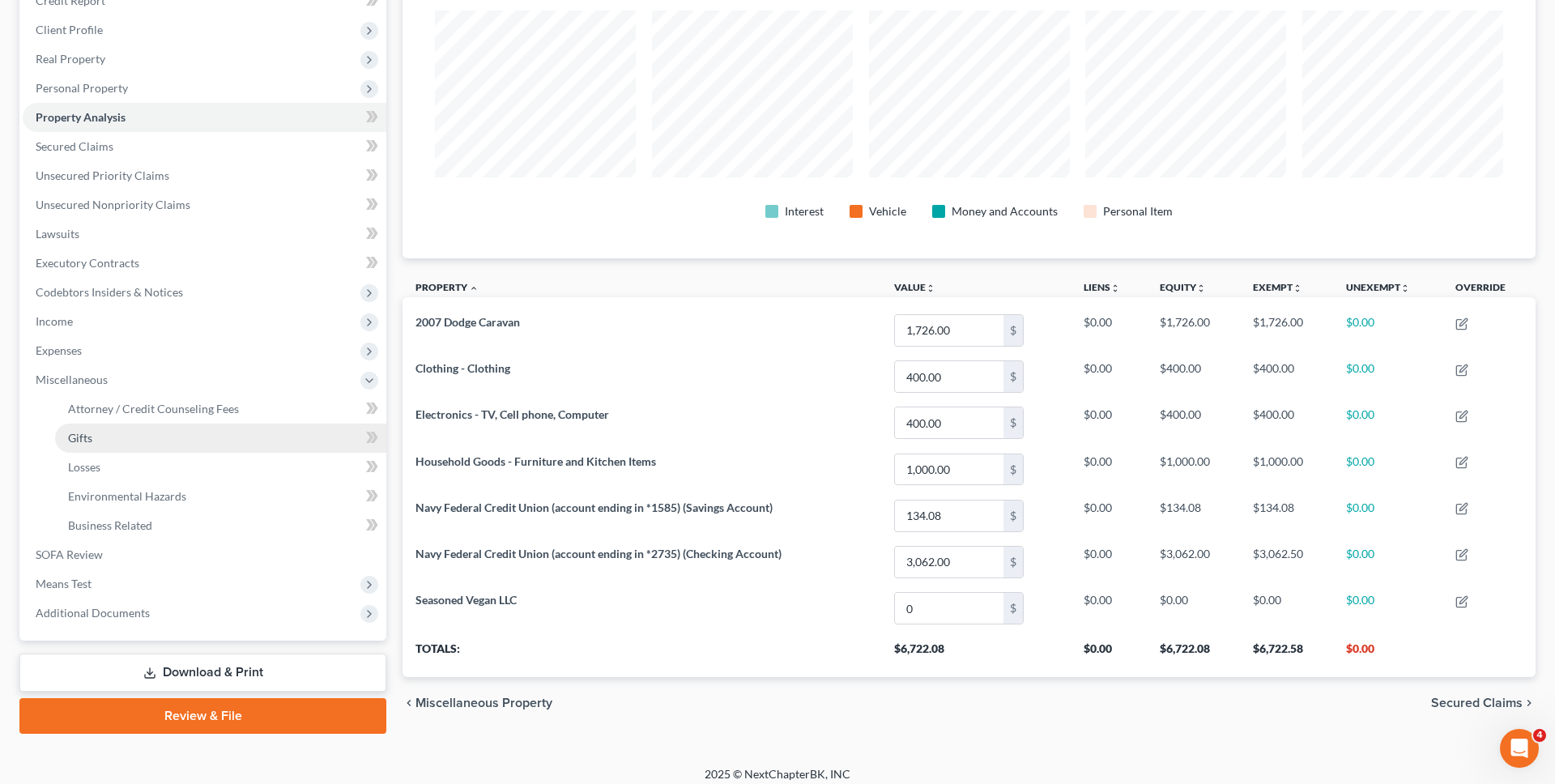
click at [188, 423] on link "Gifts" at bounding box center [221, 437] width 331 height 29
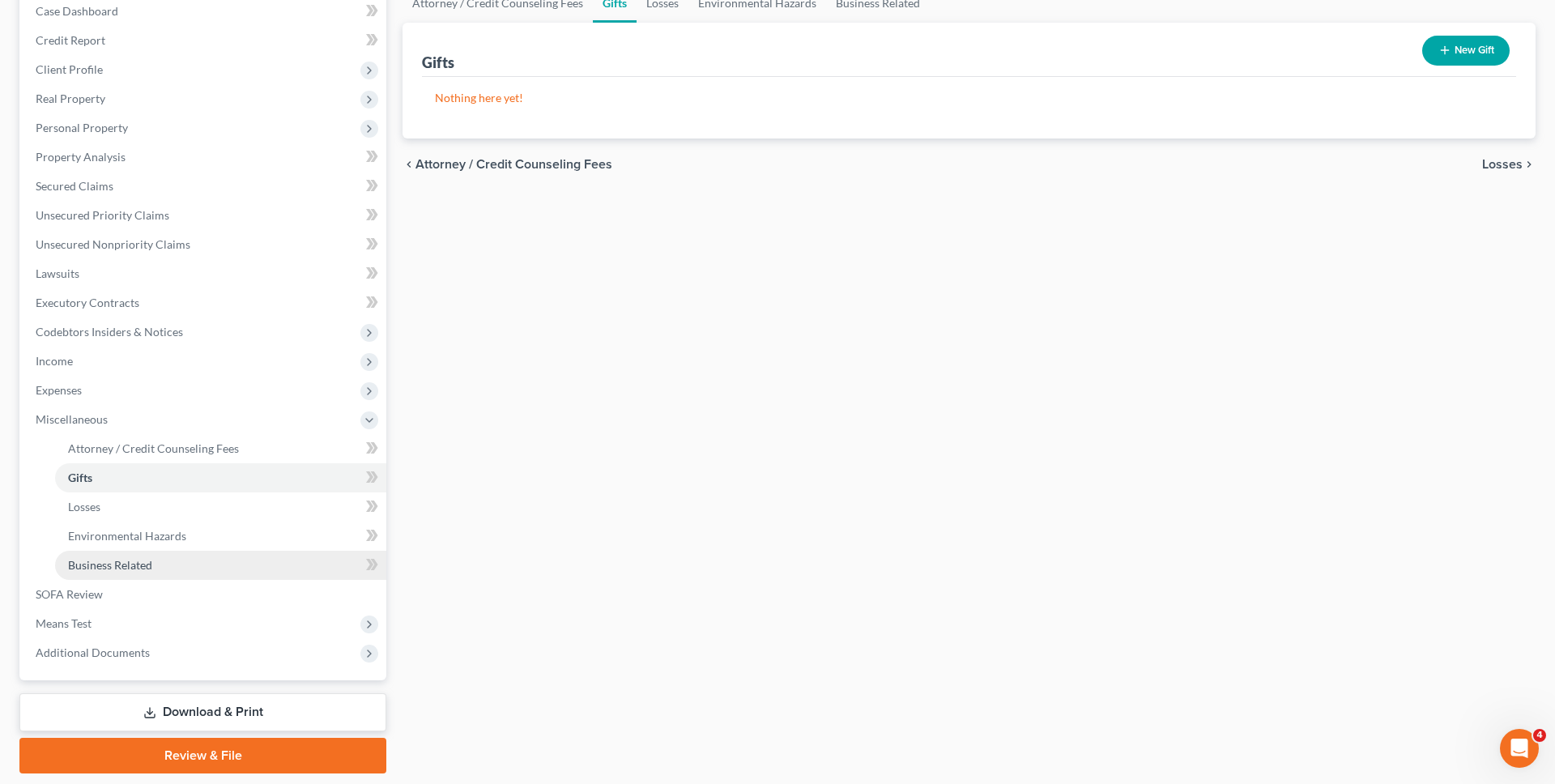
click at [209, 568] on link "Business Related" at bounding box center [221, 565] width 331 height 29
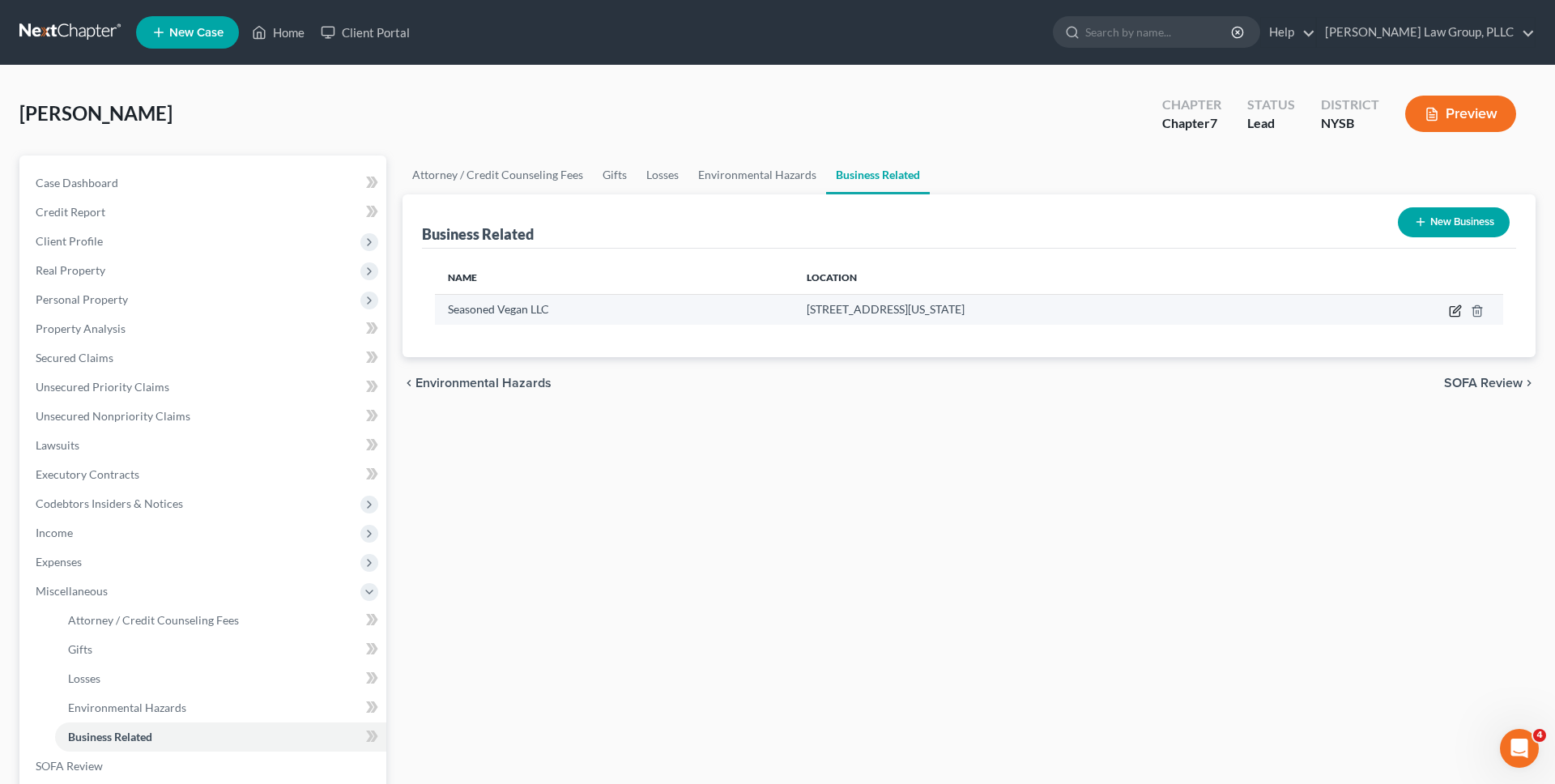
click at [1451, 311] on icon "button" at bounding box center [1455, 311] width 13 height 13
select select "sole_proprietor"
select select "35"
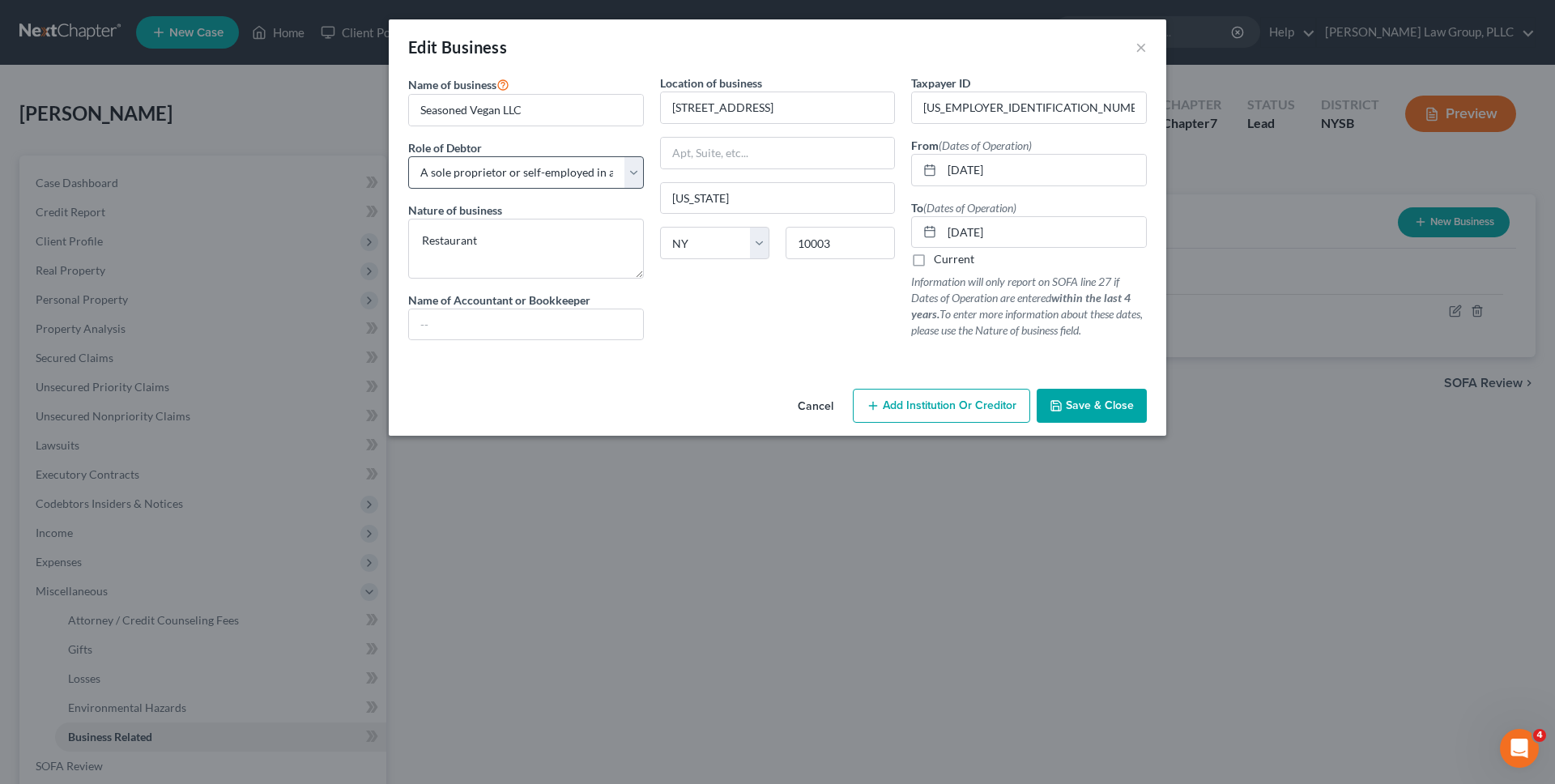
click at [643, 175] on div "Name of business * Seasoned Vegan LLC Role of Debtor * Select A member of a lim…" at bounding box center [526, 214] width 252 height 279
click at [637, 175] on select "Select A member of a limited liability company (LLC) or limited liability partn…" at bounding box center [526, 172] width 236 height 33
click at [408, 156] on select "Select A member of a limited liability company (LLC) or limited liability partn…" at bounding box center [526, 172] width 236 height 33
click at [592, 171] on select "Select A member of a limited liability company (LLC) or limited liability partn…" at bounding box center [526, 172] width 236 height 33
select select "member"
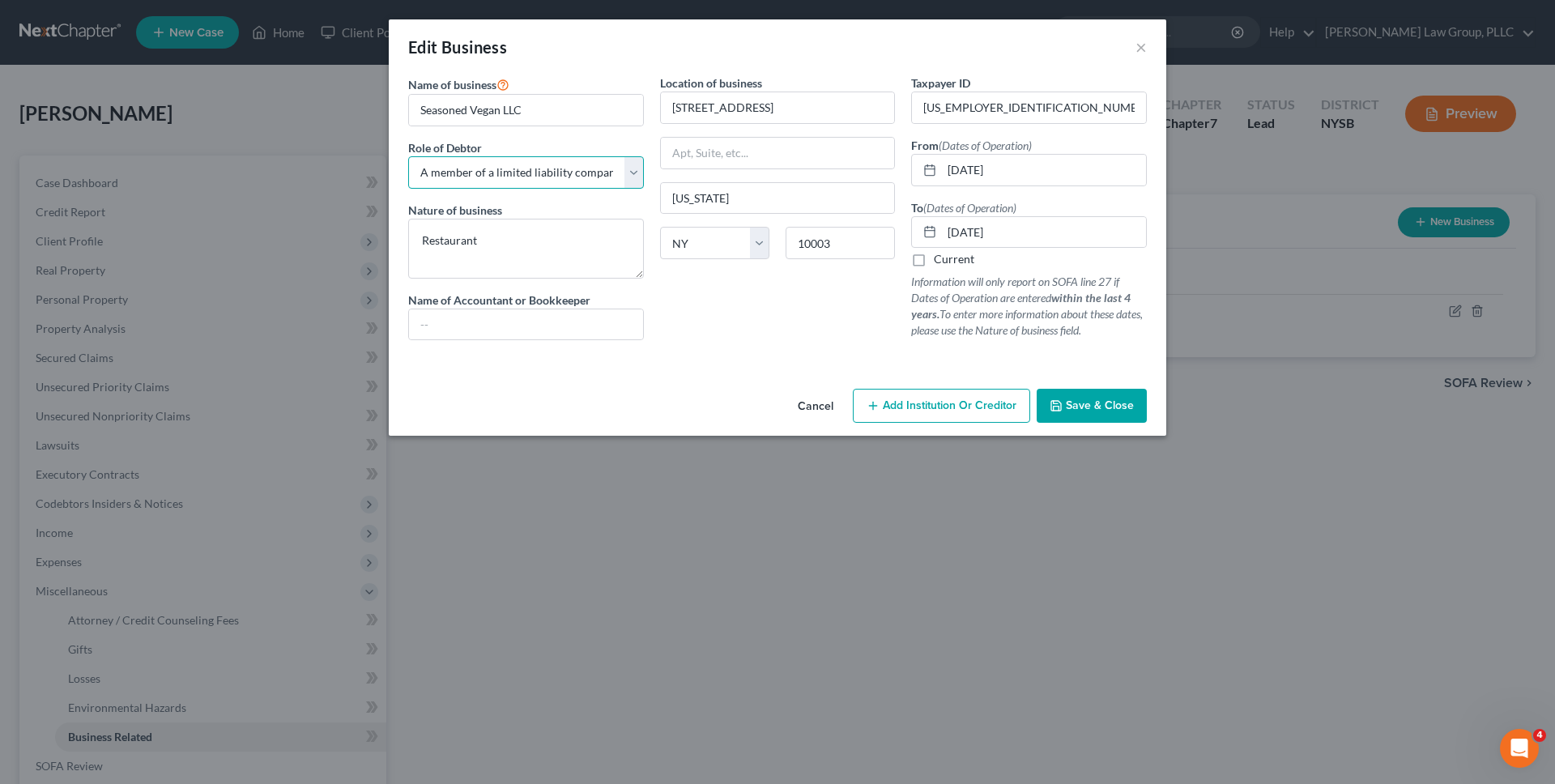
click at [408, 156] on select "Select A member of a limited liability company (LLC) or limited liability partn…" at bounding box center [526, 172] width 236 height 33
click at [1065, 400] on button "Save & Close" at bounding box center [1092, 405] width 110 height 34
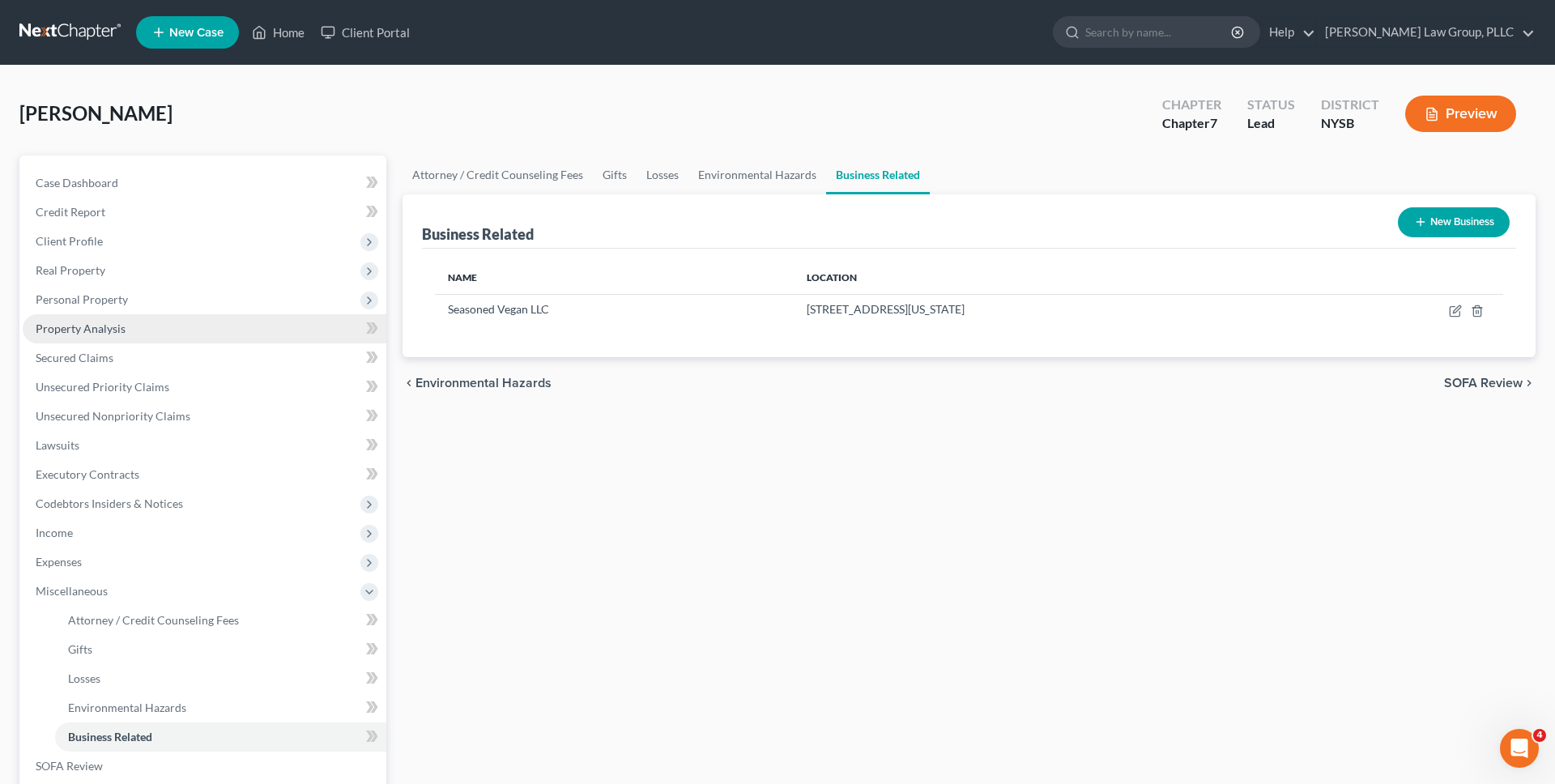
click at [169, 328] on link "Property Analysis" at bounding box center [204, 328] width 364 height 29
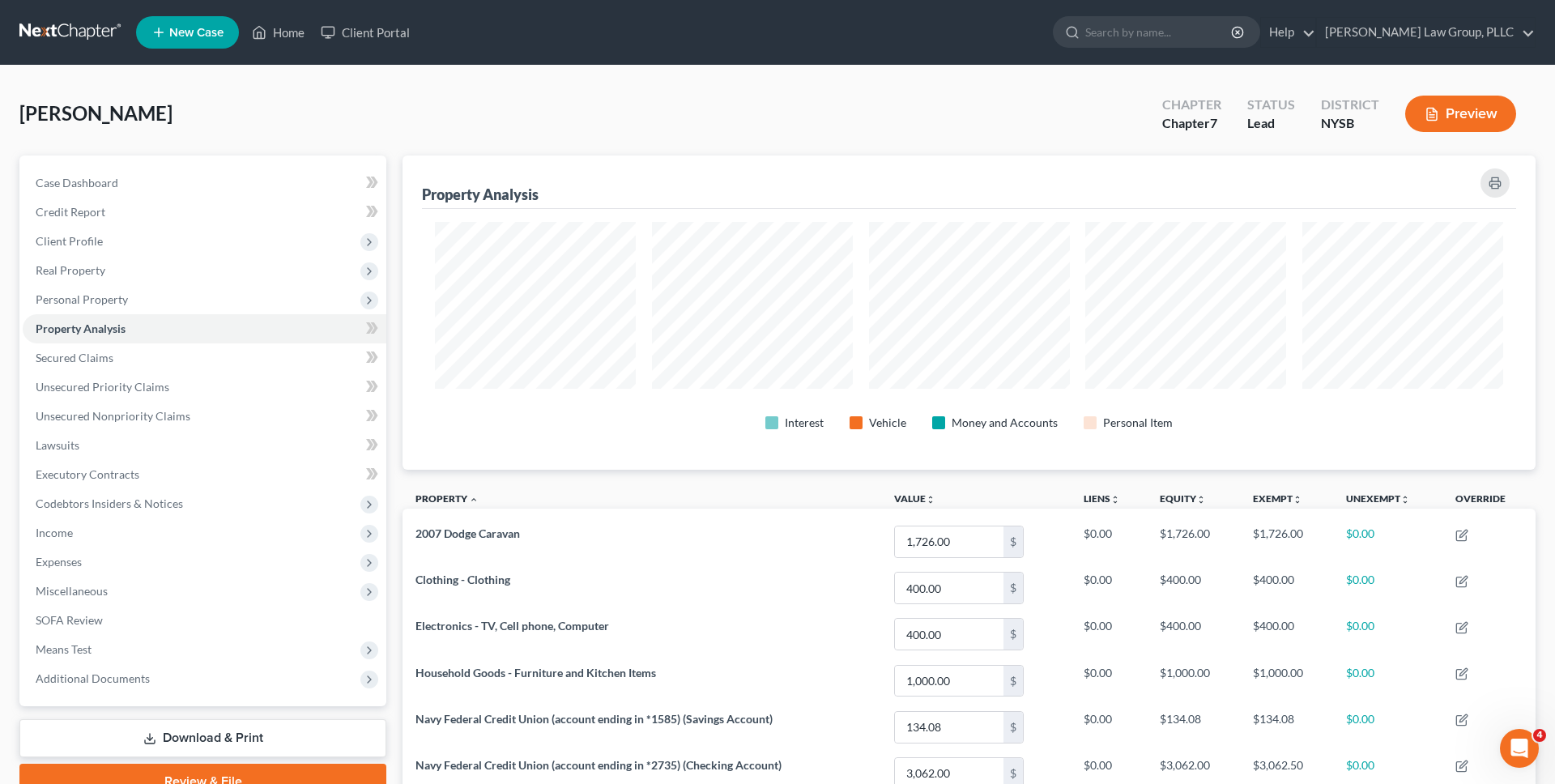
scroll to position [314, 1133]
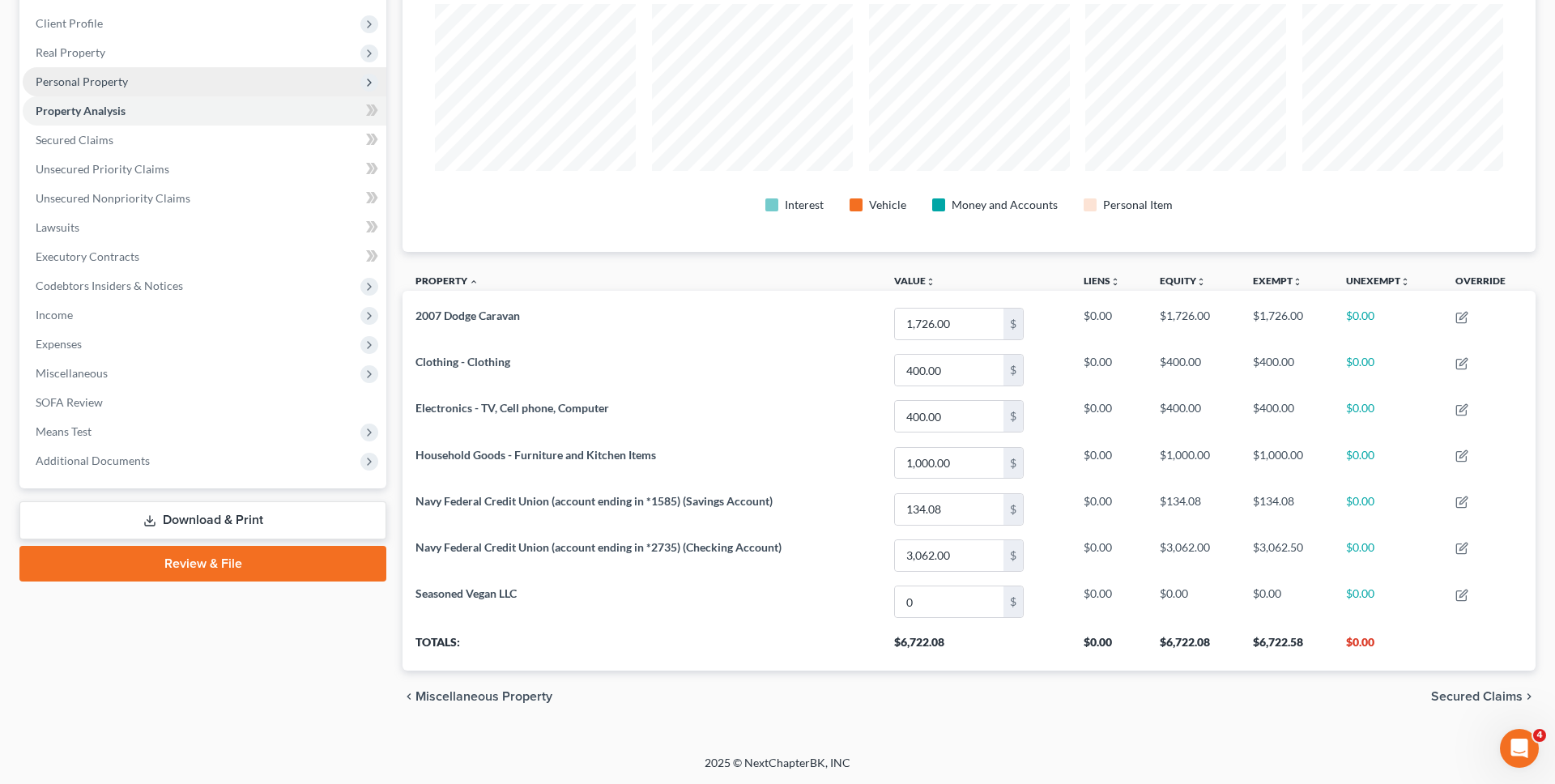
click at [237, 68] on span "Personal Property" at bounding box center [204, 81] width 364 height 29
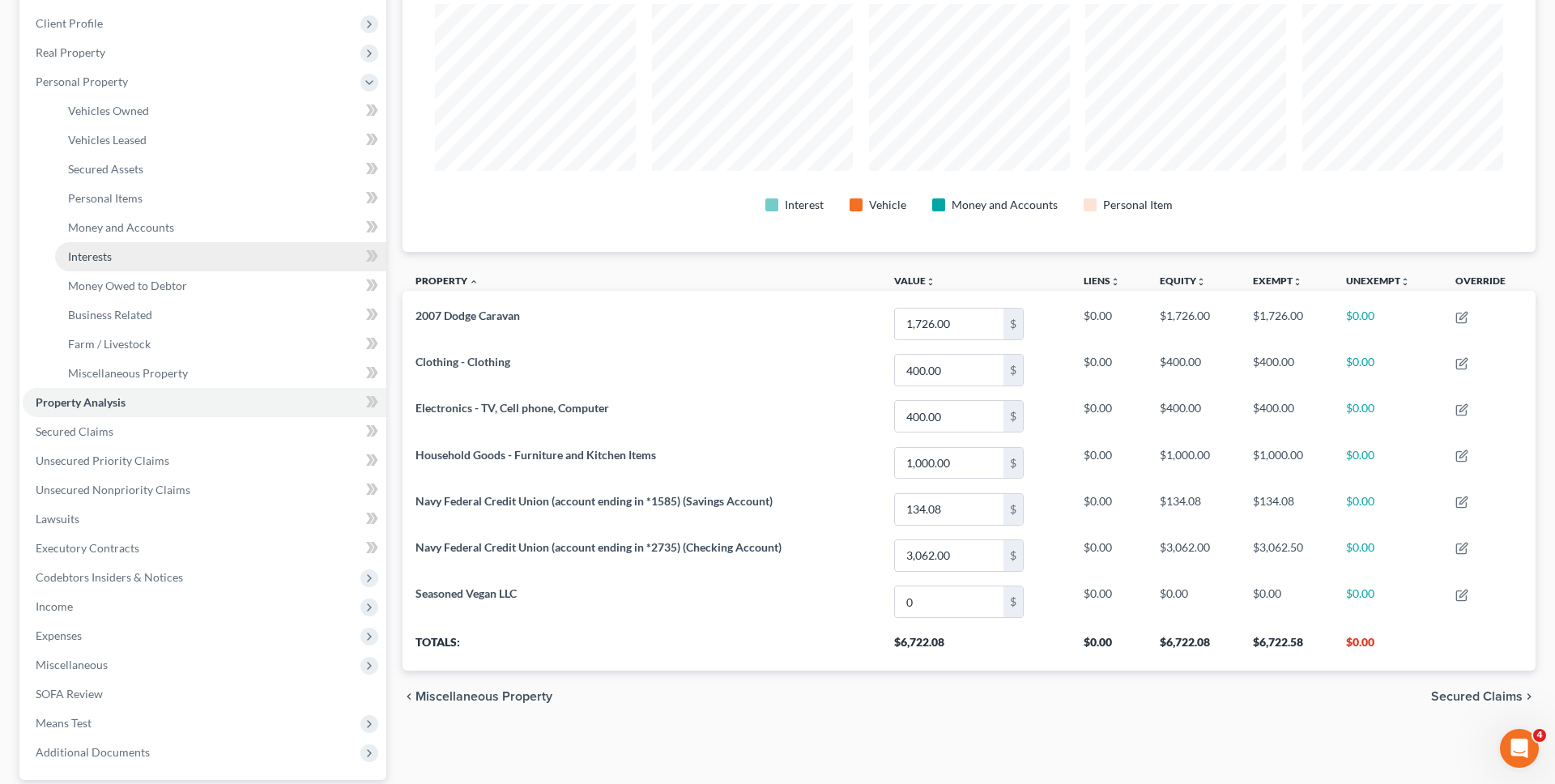
click at [301, 243] on link "Interests" at bounding box center [221, 256] width 331 height 29
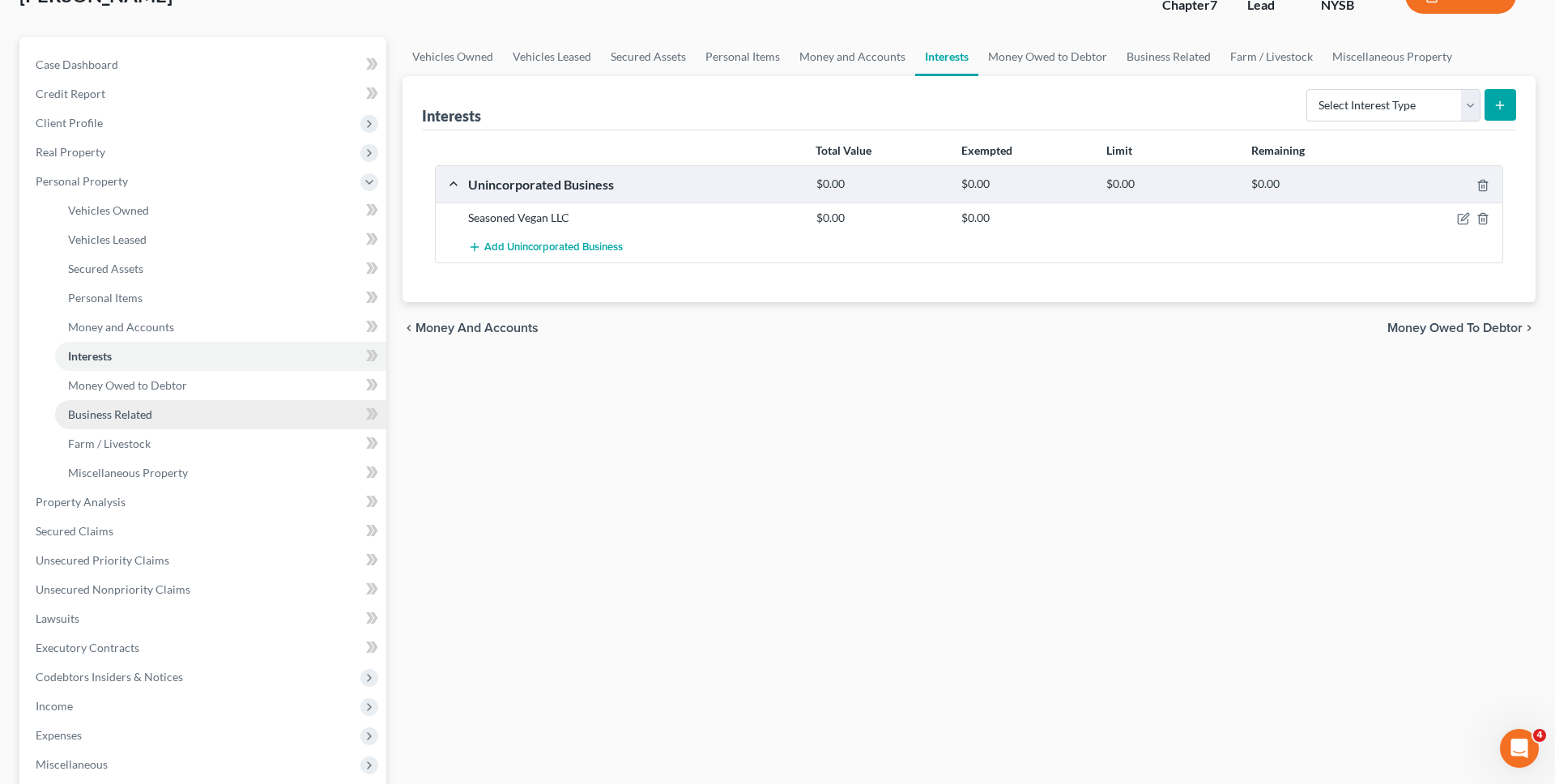
scroll to position [358, 0]
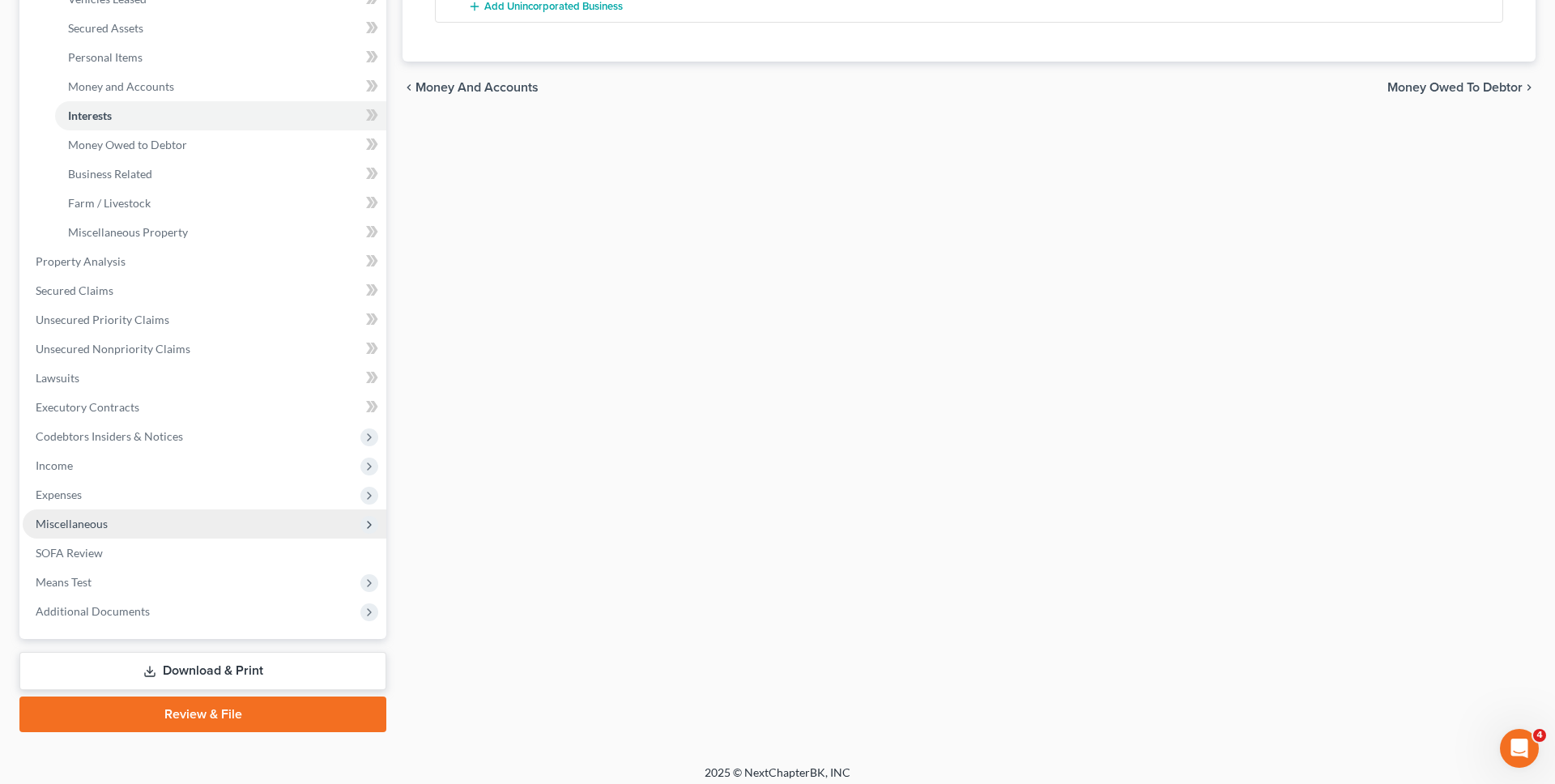
click at [254, 536] on span "Miscellaneous" at bounding box center [204, 524] width 364 height 29
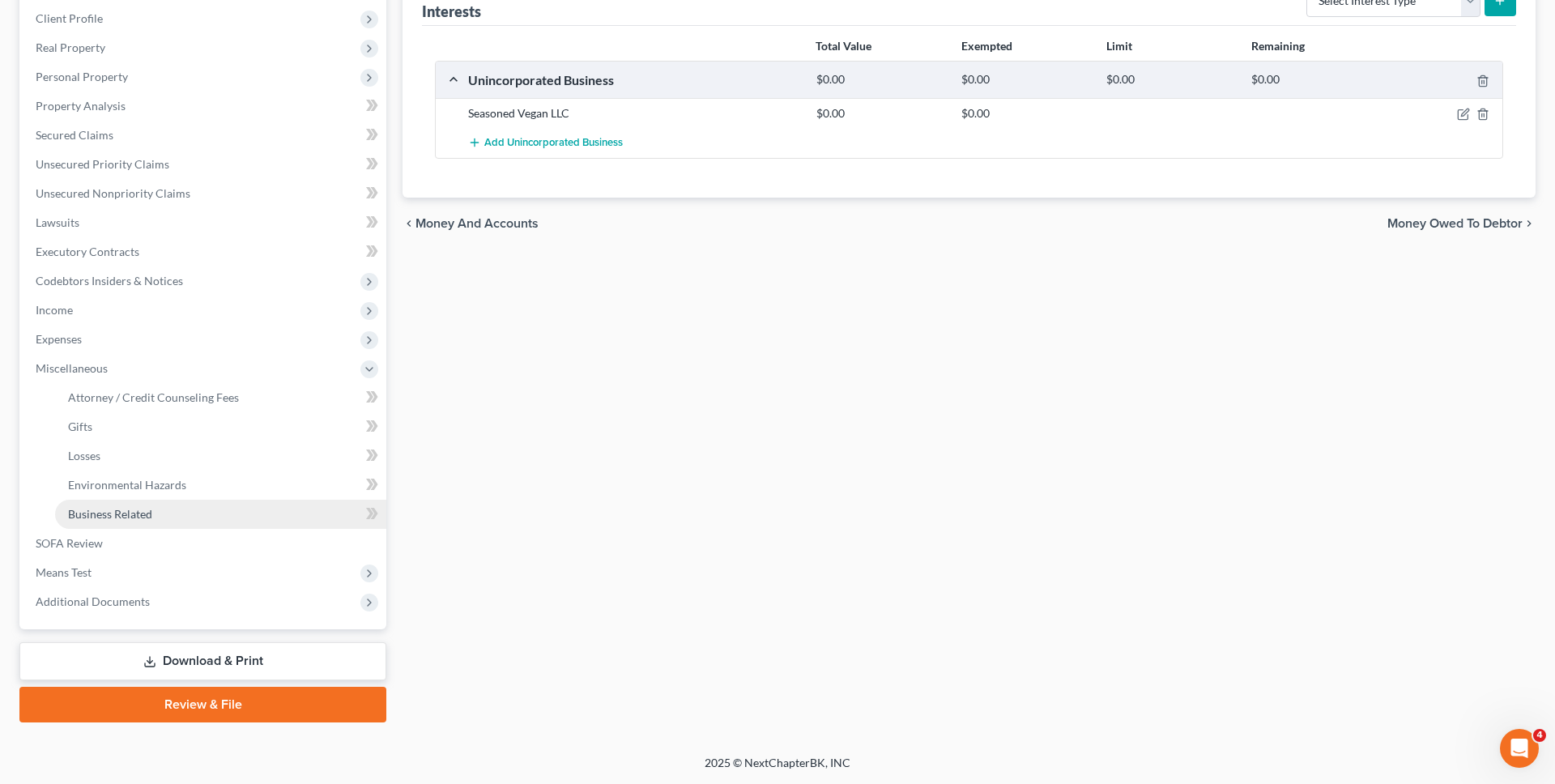
click at [250, 515] on link "Business Related" at bounding box center [221, 514] width 331 height 29
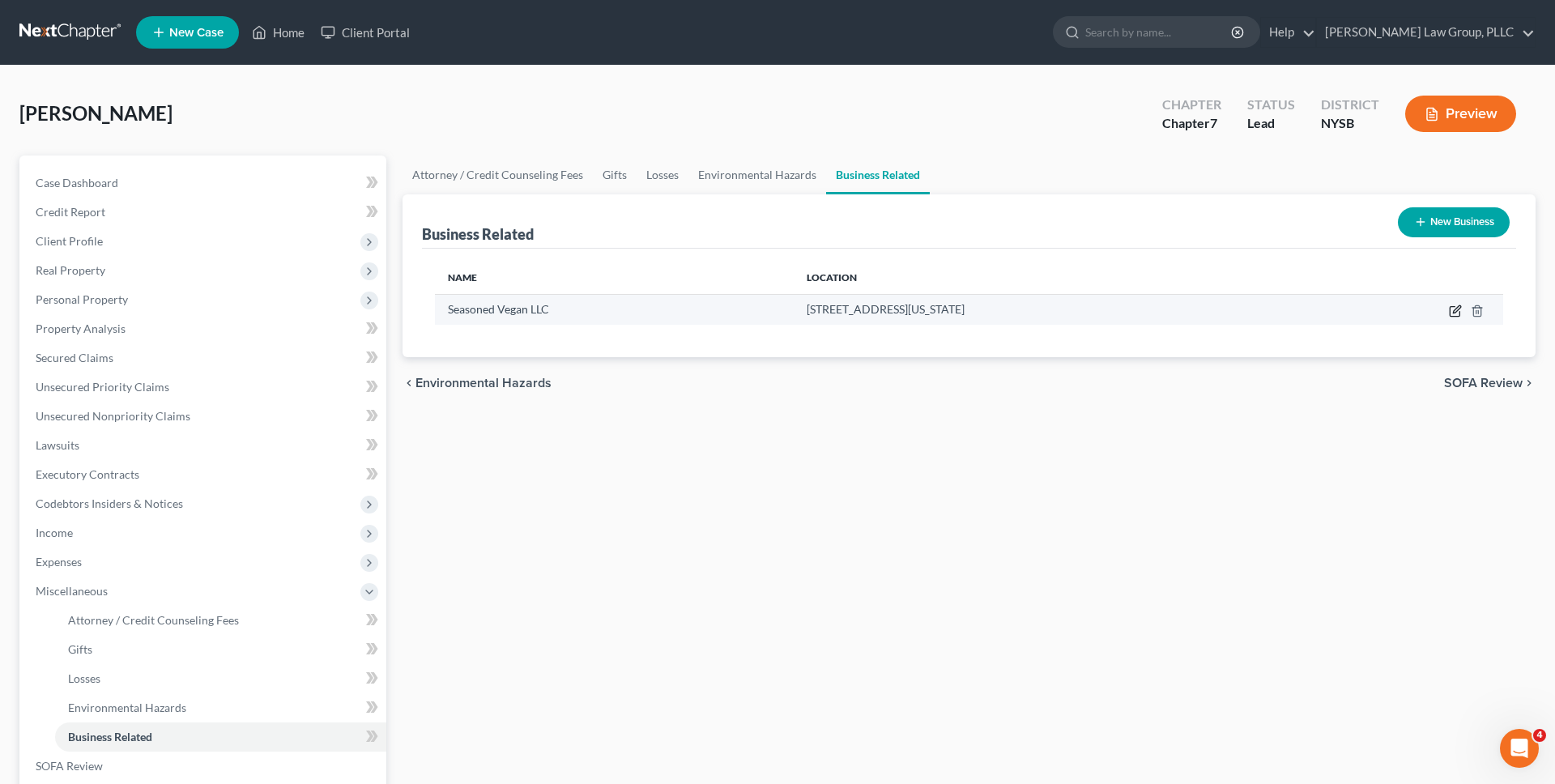
click at [1450, 316] on icon "button" at bounding box center [1455, 312] width 10 height 10
select select "member"
select select "35"
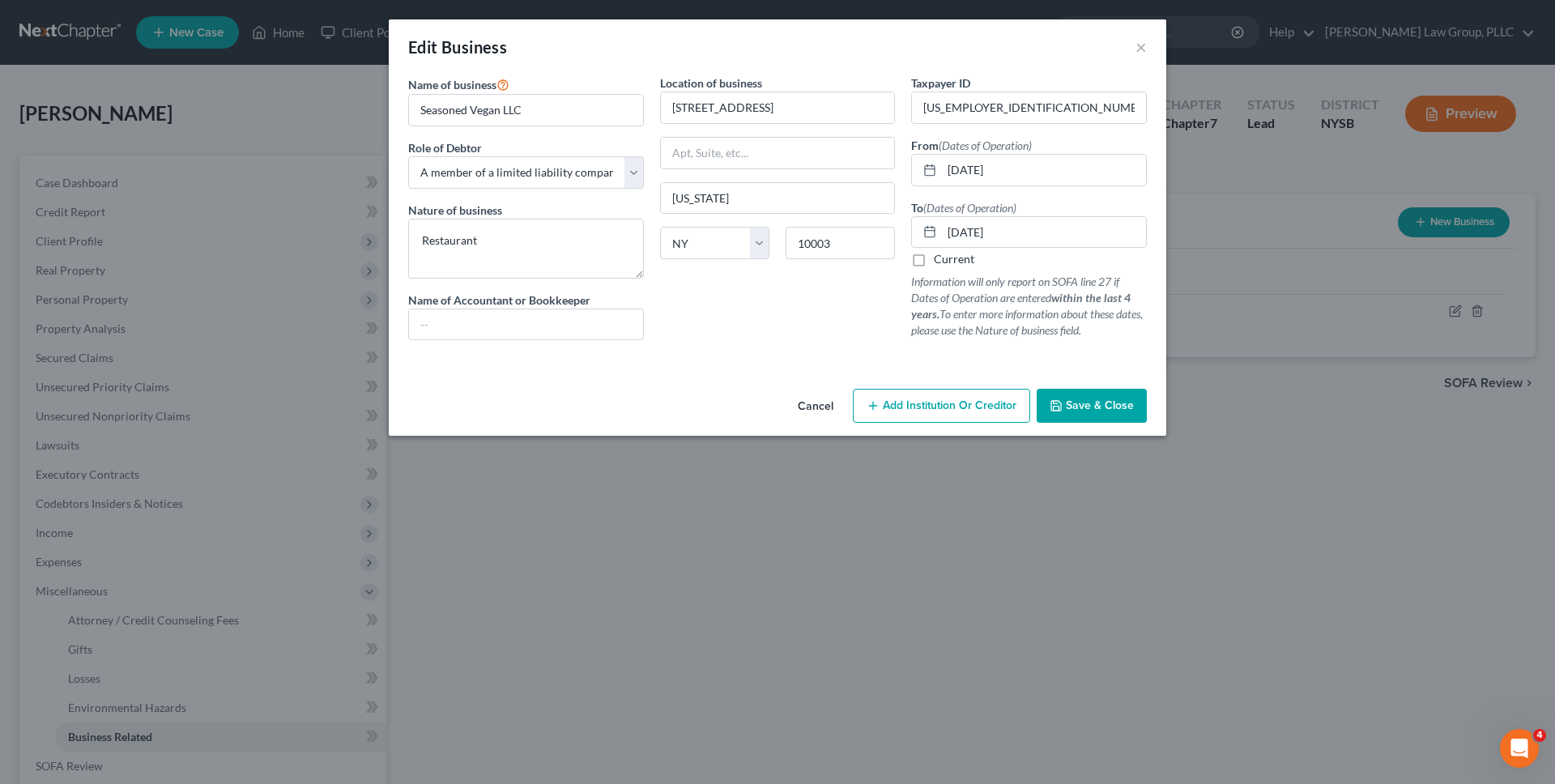
click at [814, 400] on button "Cancel" at bounding box center [815, 406] width 61 height 33
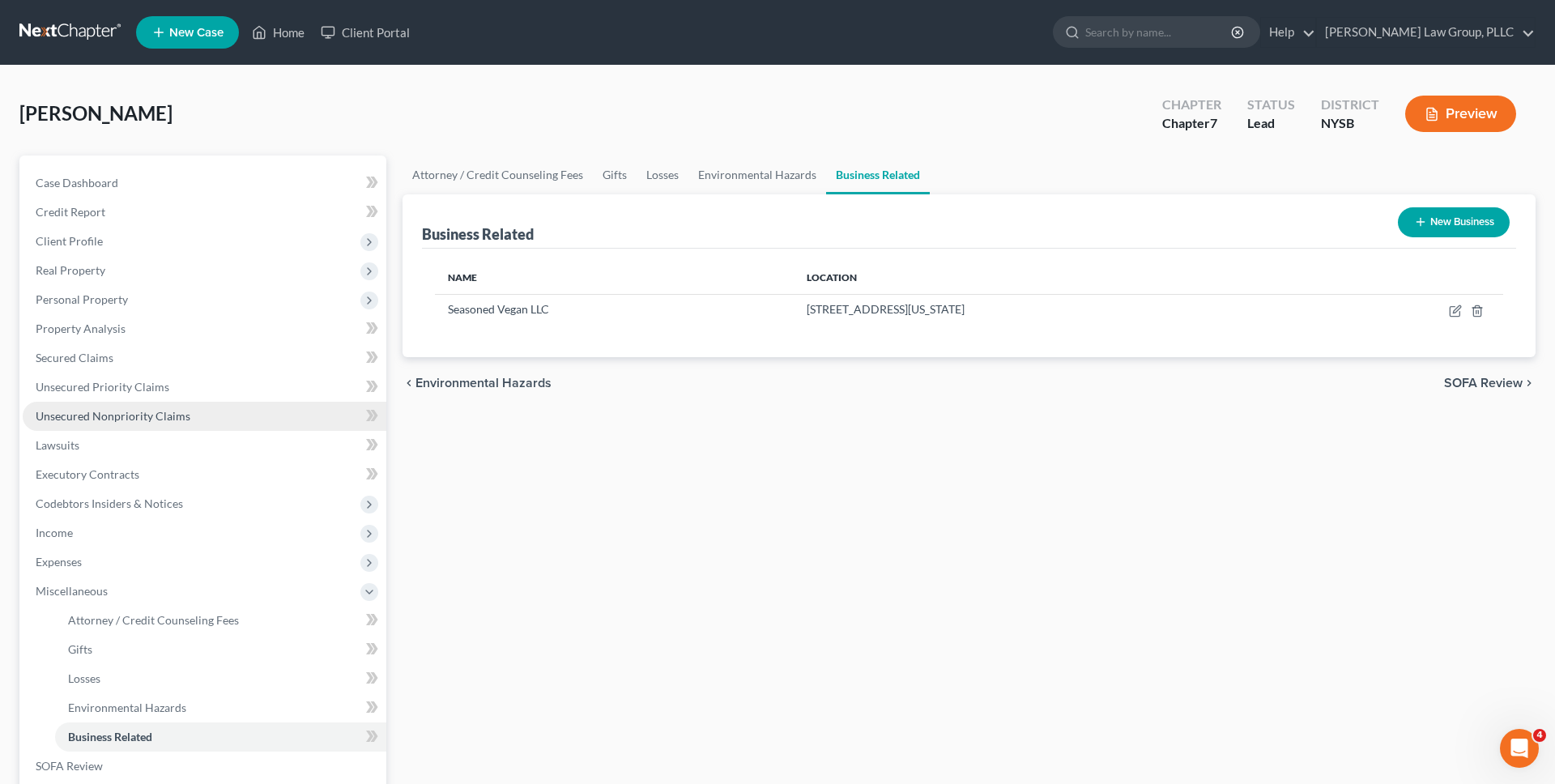
click at [253, 407] on link "Unsecured Nonpriority Claims" at bounding box center [204, 416] width 364 height 29
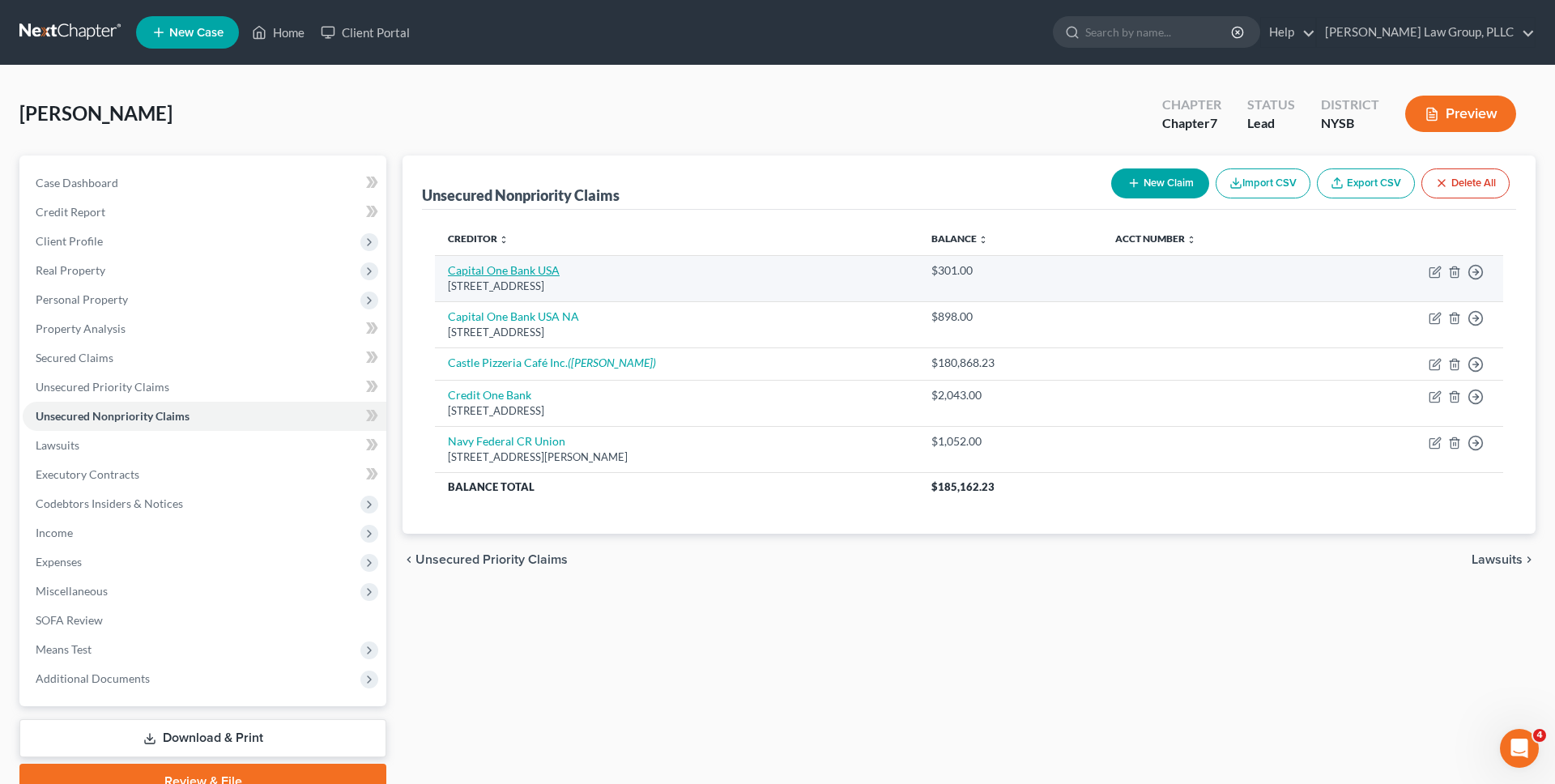
click at [513, 266] on link "Capital One Bank USA" at bounding box center [503, 269] width 112 height 13
select select "46"
select select "2"
select select "0"
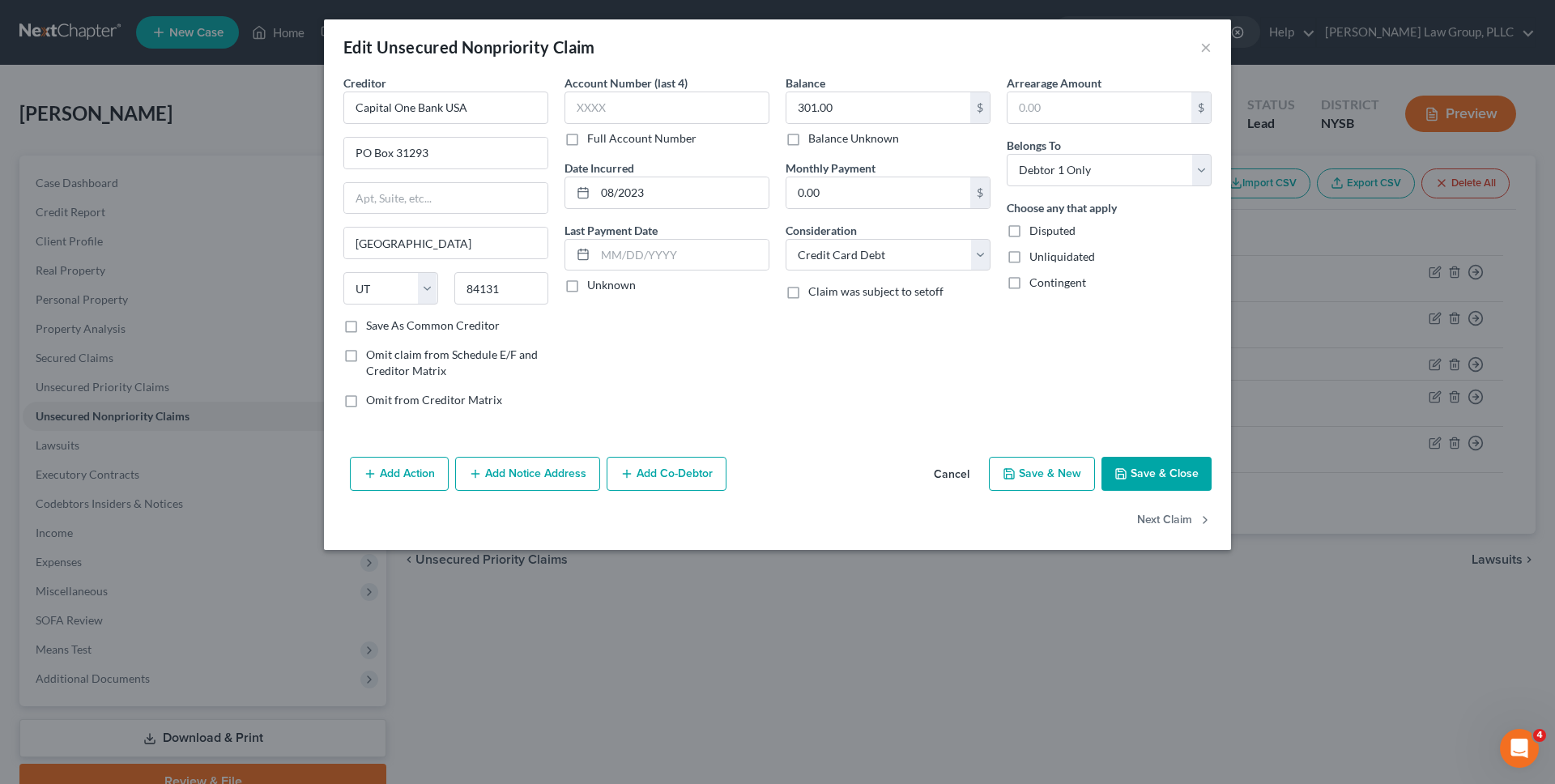
click at [963, 481] on button "Cancel" at bounding box center [951, 474] width 61 height 33
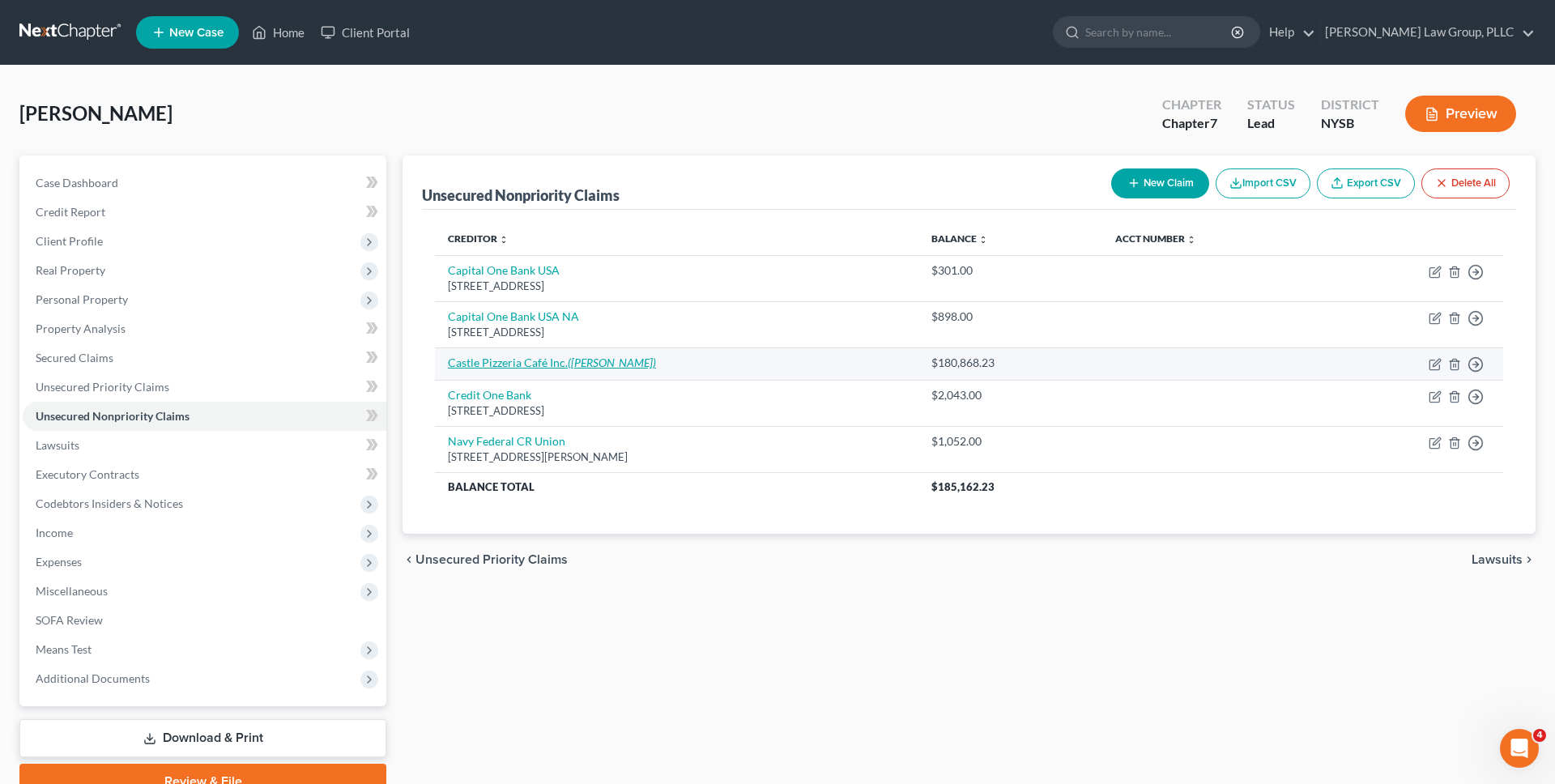
click at [573, 360] on icon "(Joseph P. Cervini Jr)" at bounding box center [611, 362] width 88 height 13
select select "14"
select select "0"
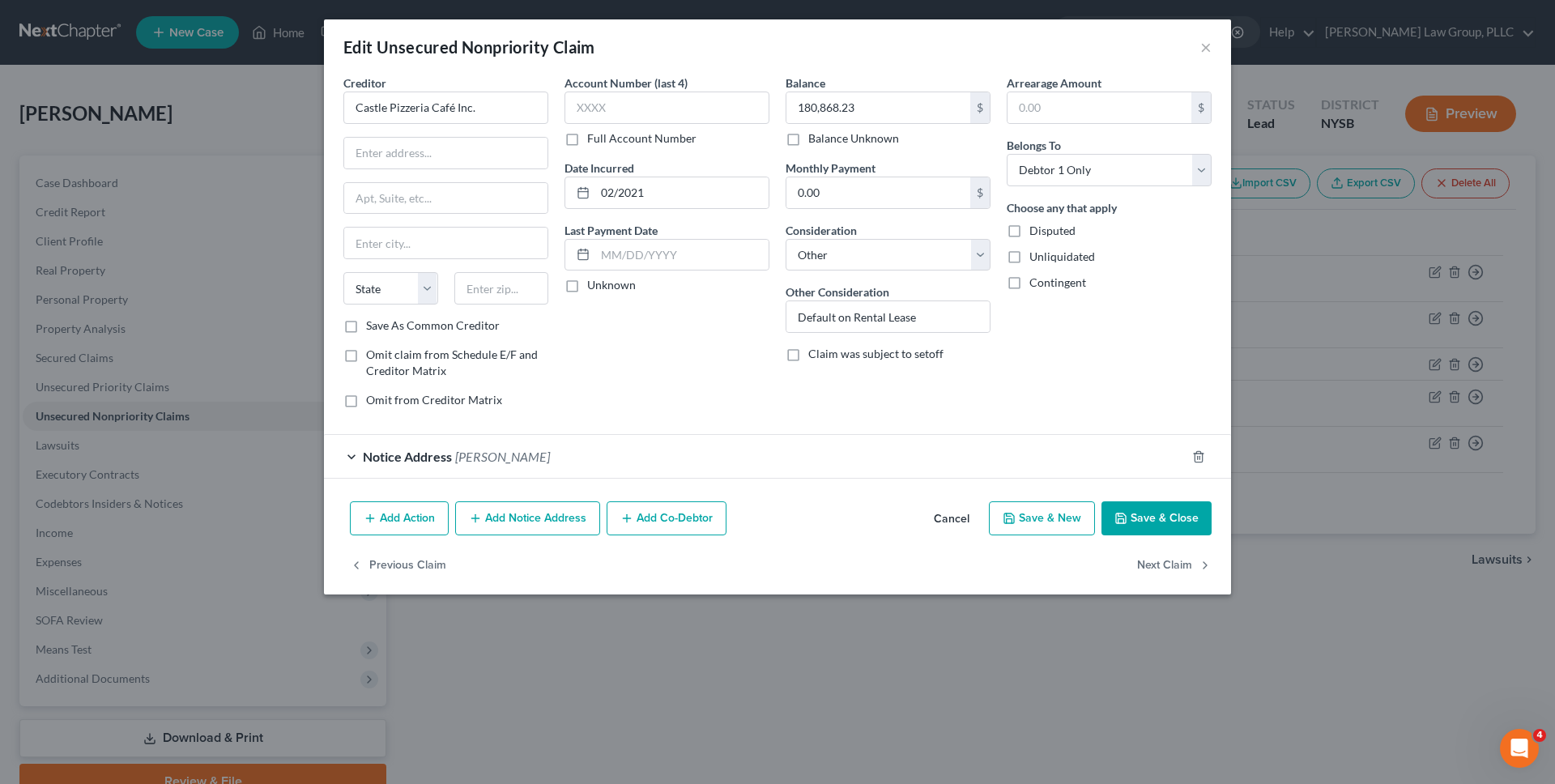
click at [956, 516] on button "Cancel" at bounding box center [951, 519] width 61 height 33
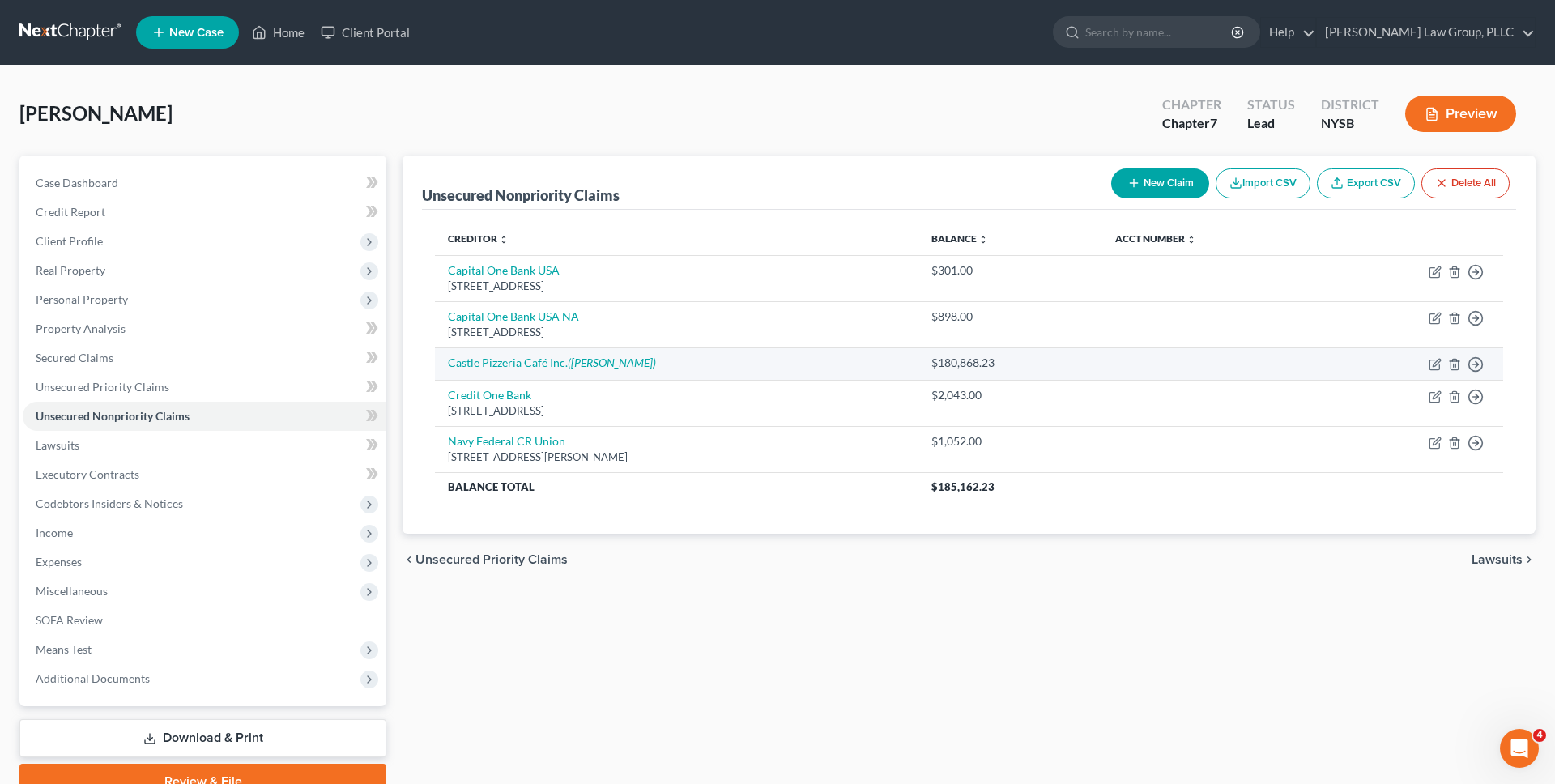
drag, startPoint x: 1024, startPoint y: 361, endPoint x: 914, endPoint y: 359, distance: 110.0
click at [914, 359] on tr "Castle Pizzeria Café Inc. (Joseph P. Cervini Jr) $180,868.23 Move to D Move to …" at bounding box center [969, 363] width 1068 height 33
click at [1014, 362] on div "$180,868.23" at bounding box center [1010, 362] width 158 height 16
drag, startPoint x: 1028, startPoint y: 362, endPoint x: 911, endPoint y: 361, distance: 117.0
click at [912, 362] on tr "Castle Pizzeria Café Inc. (Joseph P. Cervini Jr) $180,868.23 Move to D Move to …" at bounding box center [969, 363] width 1068 height 33
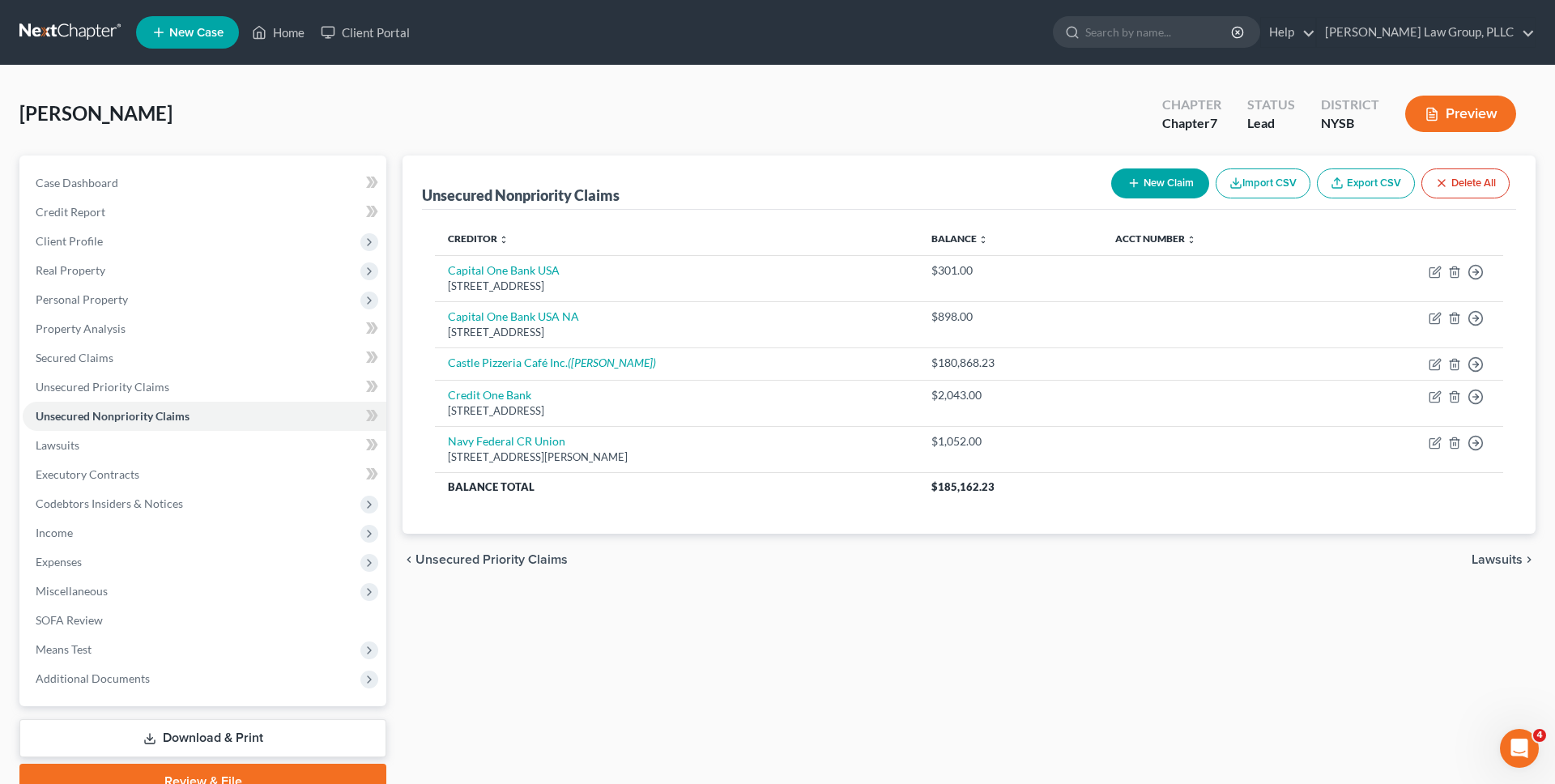
click at [906, 582] on div "chevron_left Unsecured Priority Claims Lawsuits chevron_right" at bounding box center [968, 560] width 1133 height 52
click at [628, 358] on icon "(Joseph P. Cervini Jr)" at bounding box center [611, 362] width 88 height 13
select select "14"
select select "0"
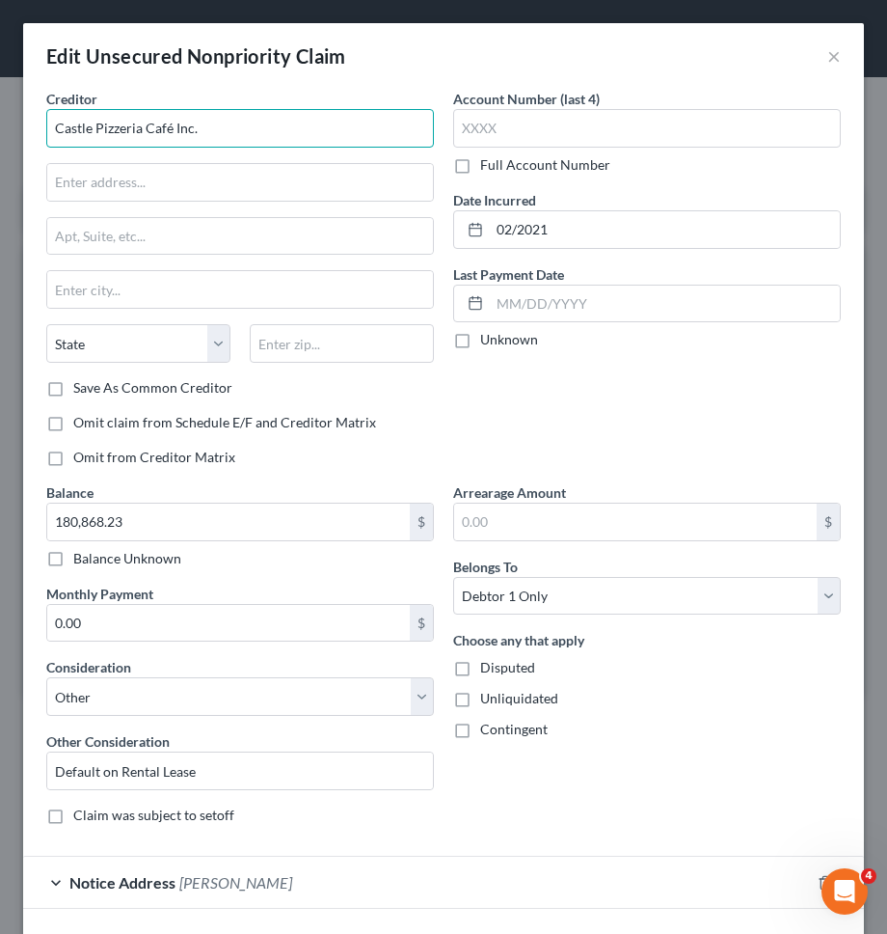
click at [239, 122] on input "Castle Pizzeria Café Inc." at bounding box center [240, 128] width 388 height 39
type input "C"
type input "128 Second Realty, LLC"
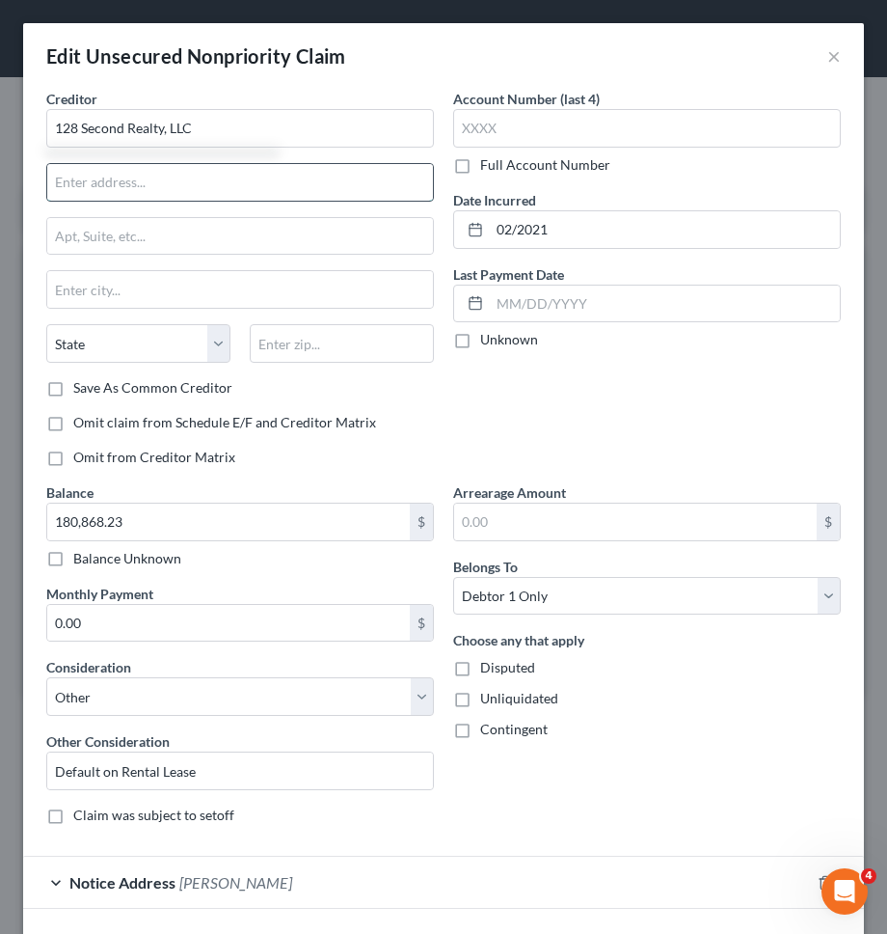
click at [205, 179] on input "text" at bounding box center [240, 182] width 386 height 37
type input "419 Lafayette Street"
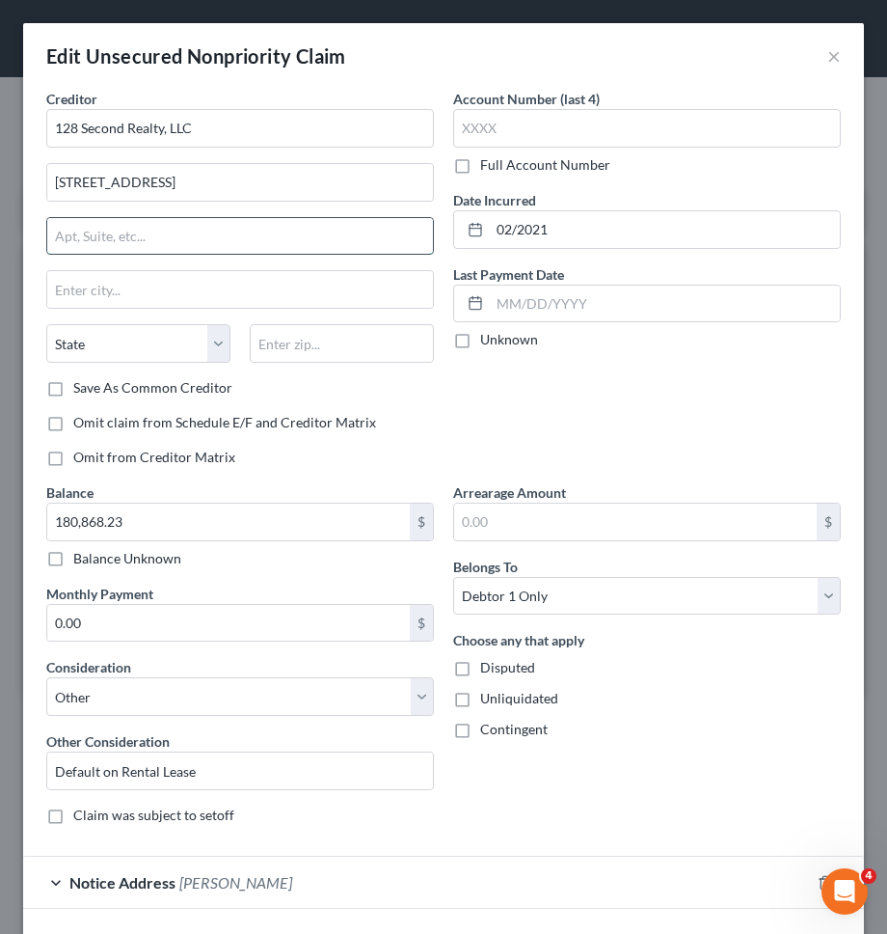
click at [180, 230] on input "text" at bounding box center [240, 236] width 386 height 37
type input "5th Floor"
click at [280, 334] on input "text" at bounding box center [342, 343] width 184 height 39
type input "10003"
click at [209, 379] on label "Save As Common Creditor" at bounding box center [152, 387] width 159 height 19
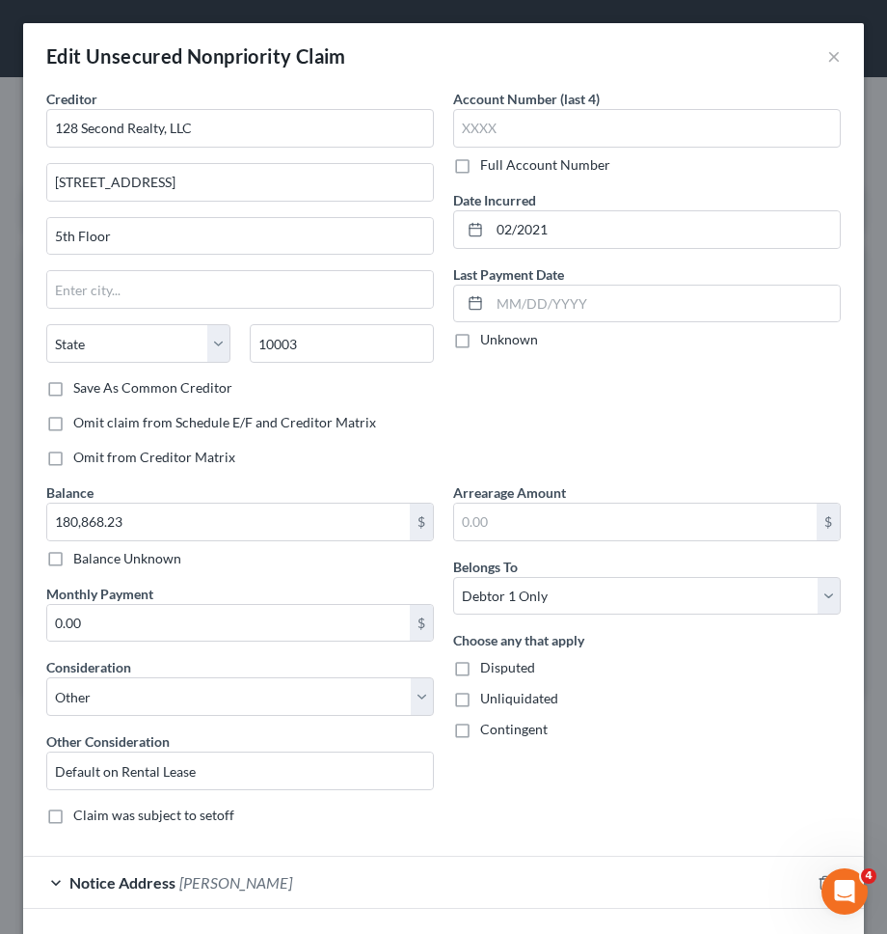
click at [94, 379] on input "Save As Common Creditor" at bounding box center [87, 384] width 13 height 13
checkbox input "true"
type input "[US_STATE]"
select select "35"
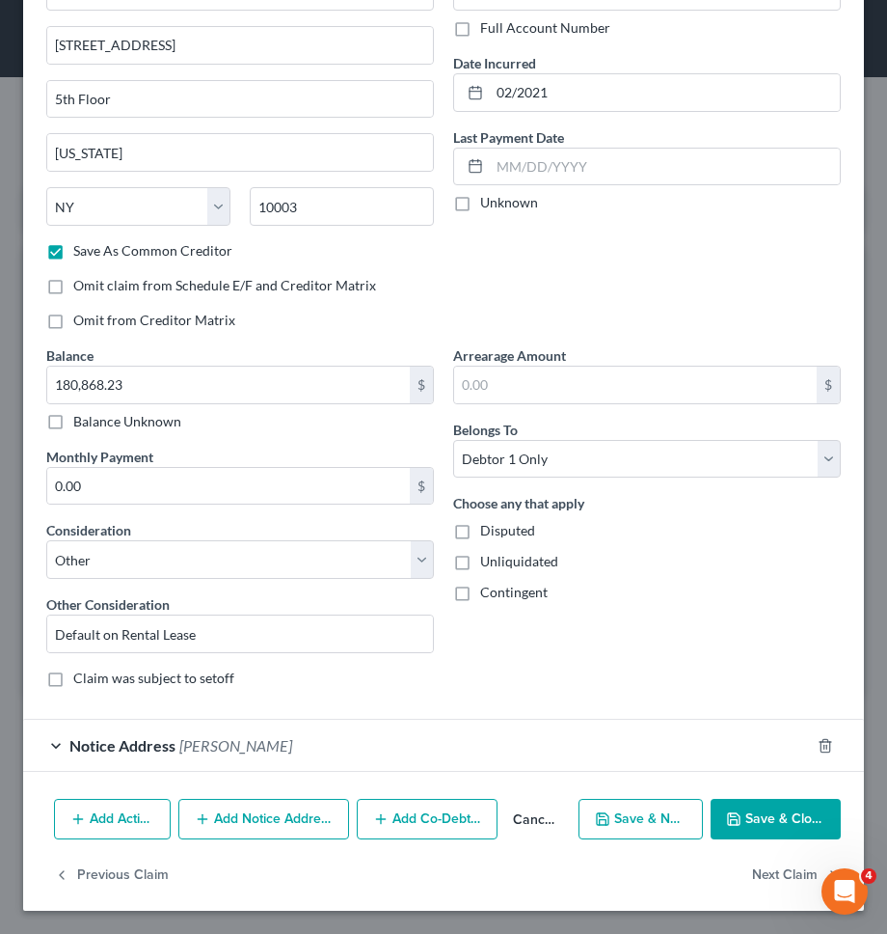
click at [305, 730] on div "Notice Address Joseph P. Cervini Jr" at bounding box center [416, 745] width 787 height 51
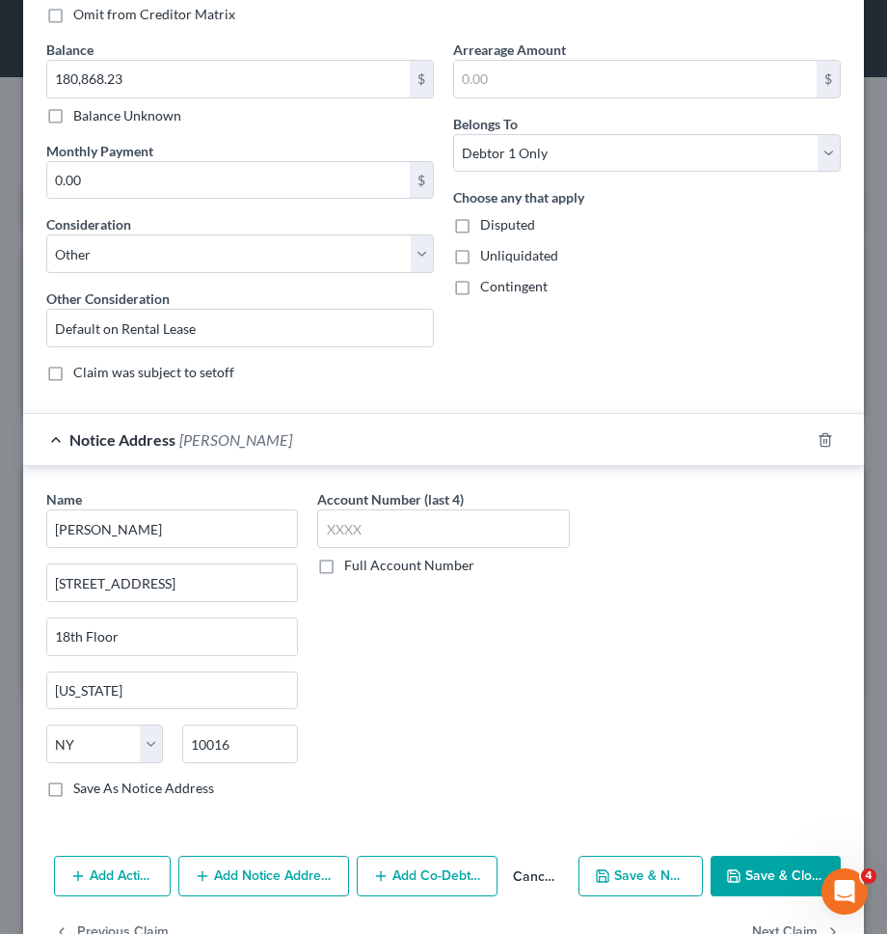
scroll to position [499, 0]
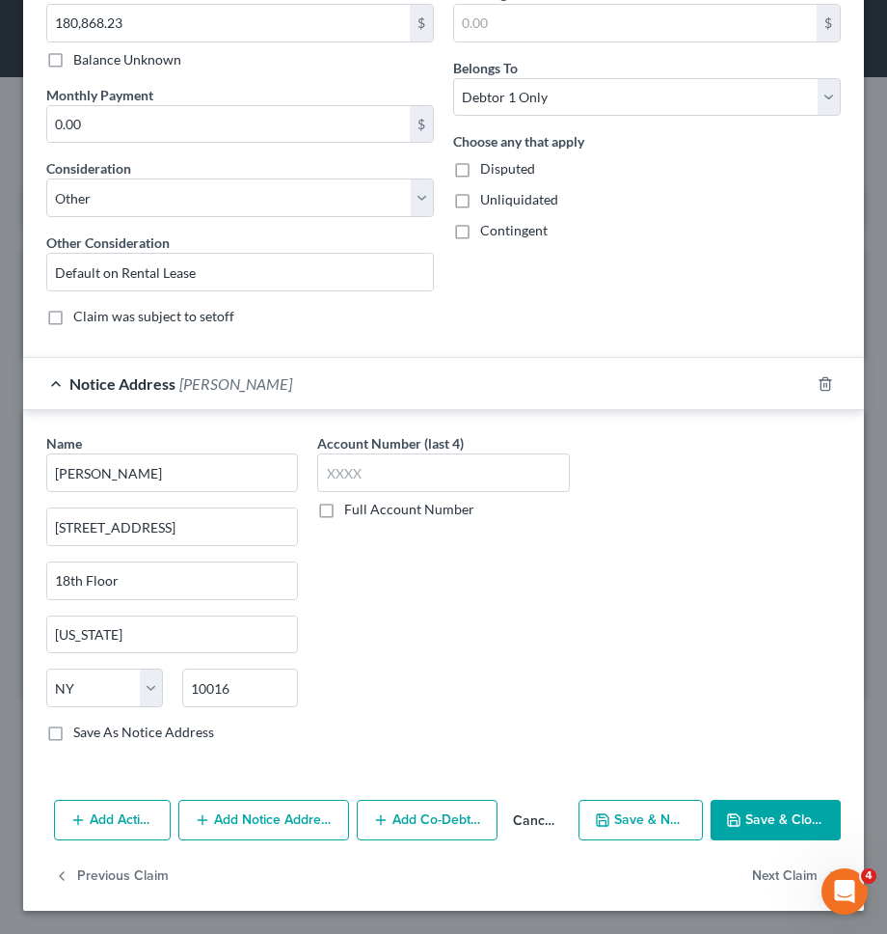
click at [755, 812] on button "Save & Close" at bounding box center [776, 820] width 130 height 41
checkbox input "false"
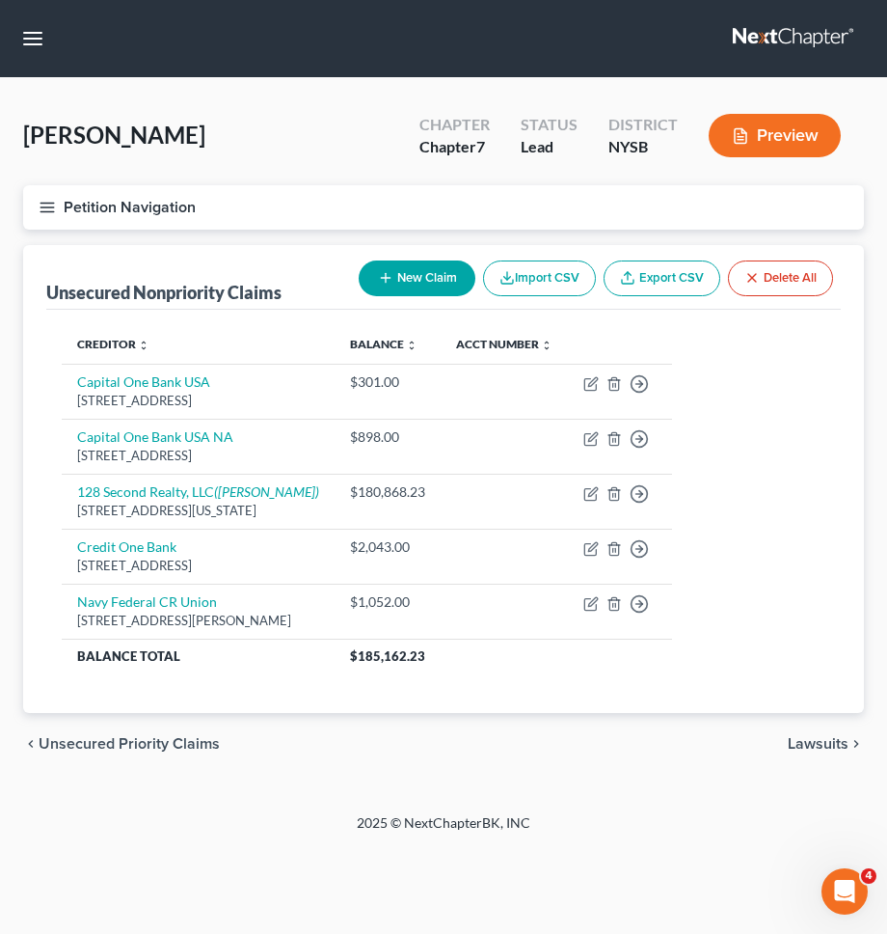
click at [391, 279] on button "New Claim" at bounding box center [417, 278] width 117 height 36
select select "0"
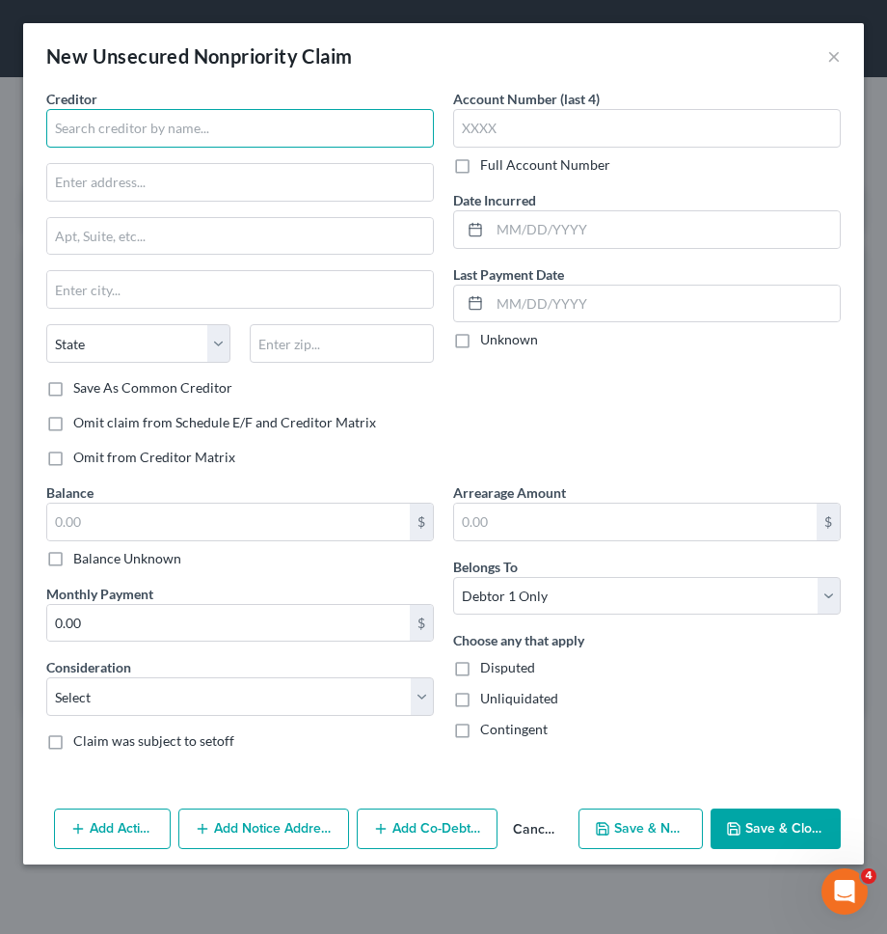
click at [179, 132] on input "text" at bounding box center [240, 128] width 388 height 39
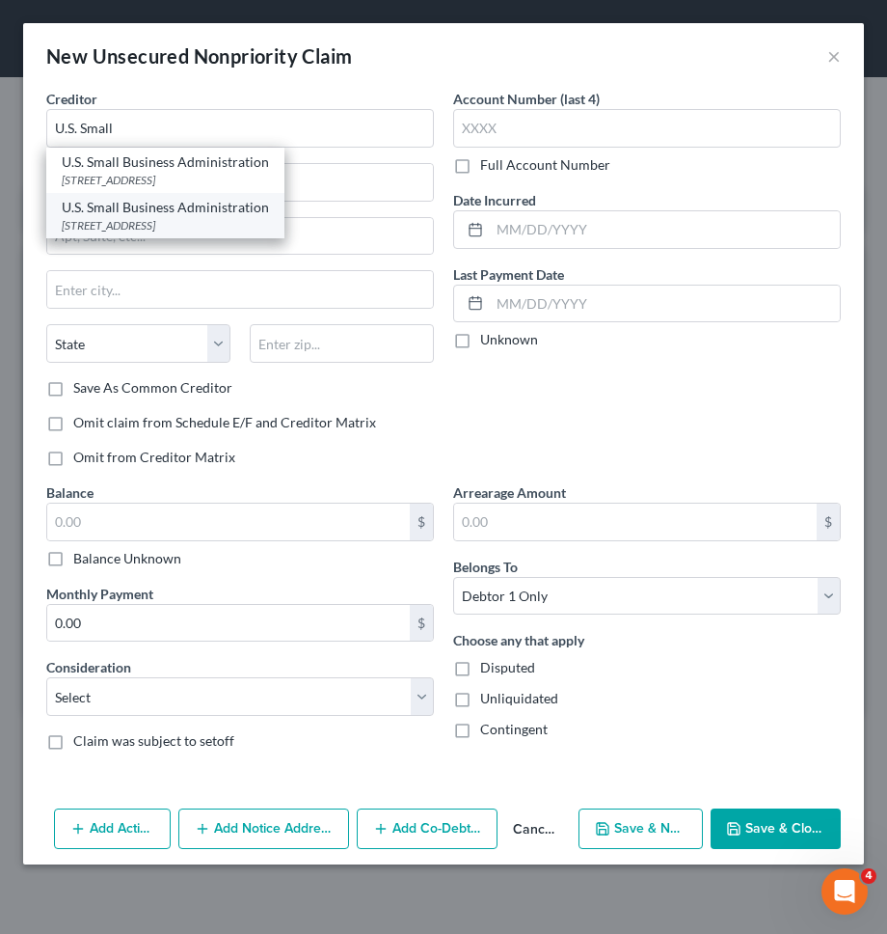
click at [164, 210] on div "U.S. Small Business Administration" at bounding box center [165, 207] width 207 height 19
type input "U.S. Small Business Administration"
type input "14925 Kingsport Road"
type input "Fort Worth"
select select "45"
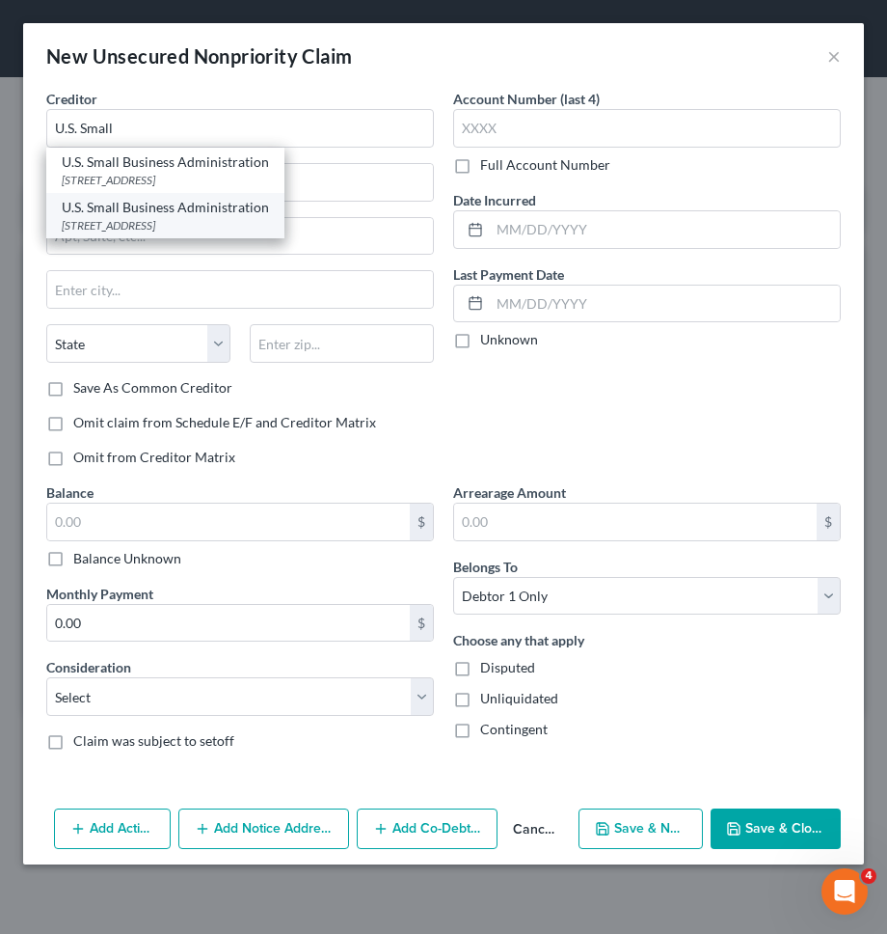
type input "76155"
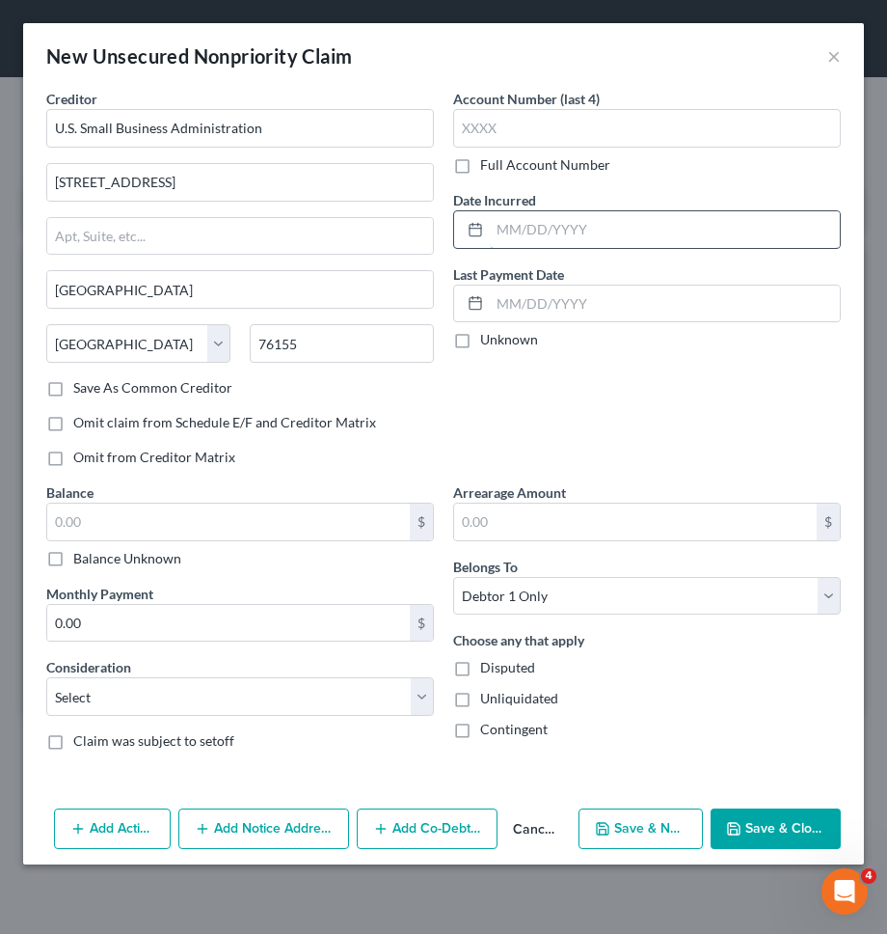
click at [502, 214] on input "text" at bounding box center [665, 229] width 350 height 37
type input "07/2020"
click at [365, 523] on input "text" at bounding box center [228, 521] width 363 height 37
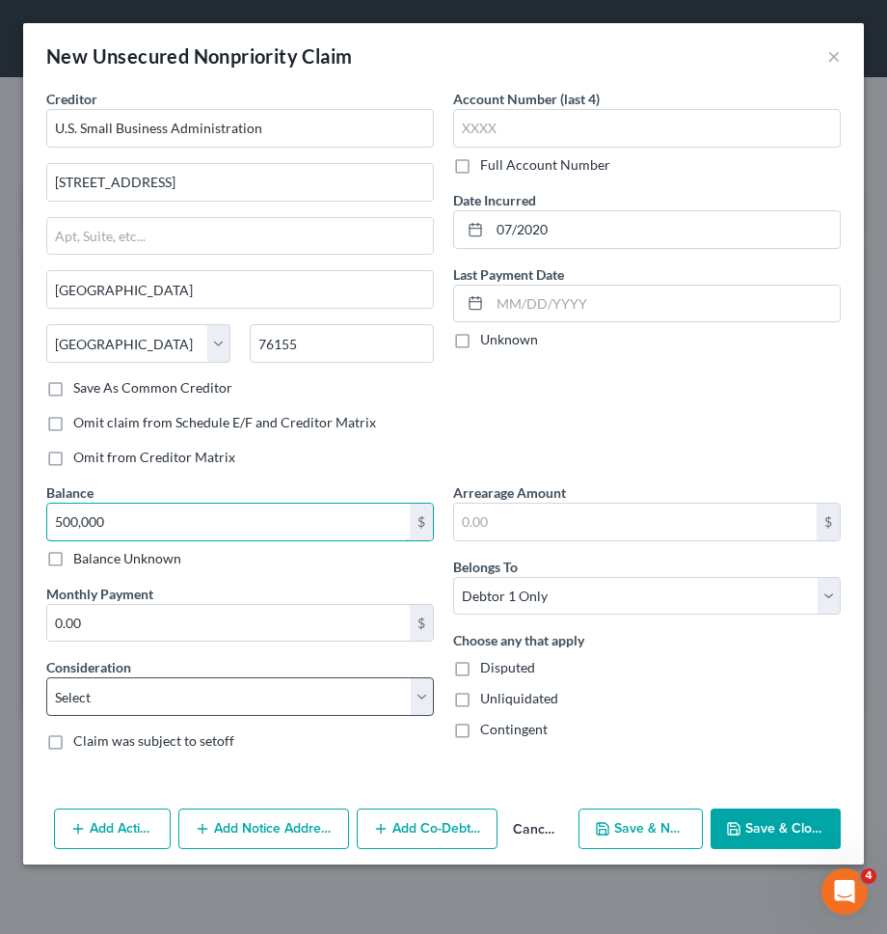
type input "500,000"
click at [321, 697] on select "Select Cable / Satellite Services Collection Agency Credit Card Debt Debt Couns…" at bounding box center [240, 696] width 388 height 39
select select "14"
click at [46, 677] on select "Select Cable / Satellite Services Collection Agency Credit Card Debt Debt Couns…" at bounding box center [240, 696] width 388 height 39
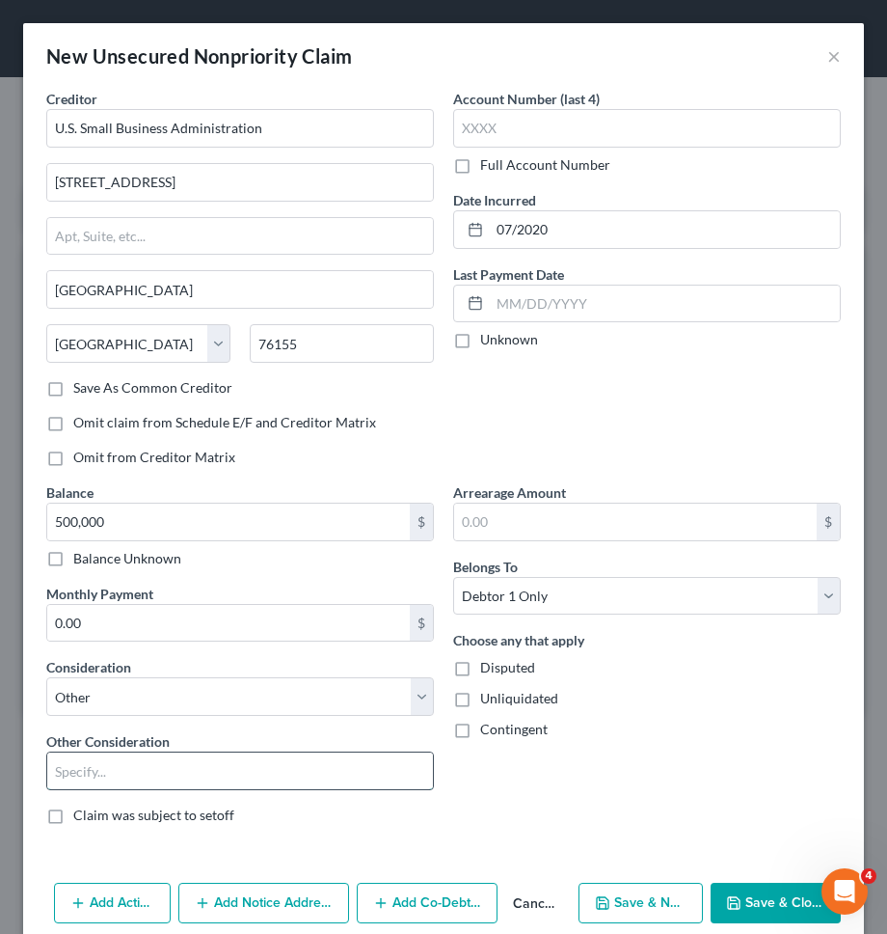
click at [240, 771] on input "text" at bounding box center [240, 770] width 386 height 37
type input "SBA Loan"
click at [538, 786] on div "Arrearage Amount $ Belongs To * Select Debtor 1 Only Debtor 2 Only Debtor 1 And…" at bounding box center [647, 661] width 407 height 358
click at [745, 893] on button "Save & Close" at bounding box center [776, 903] width 130 height 41
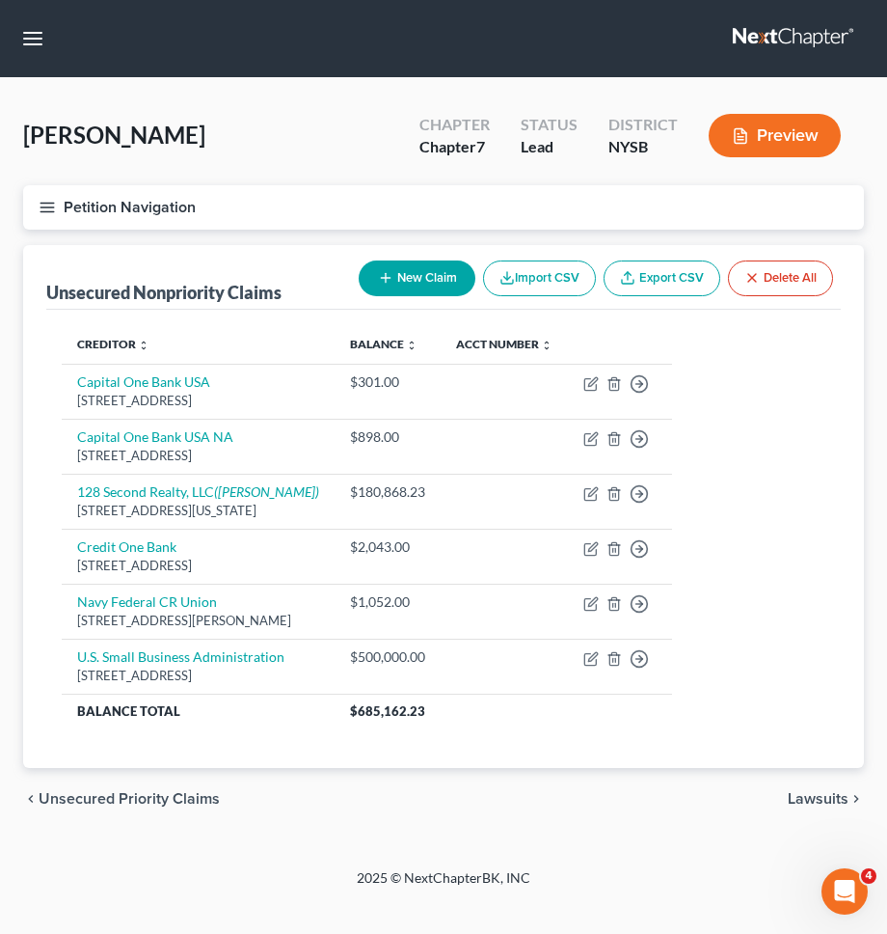
click at [544, 798] on div "chevron_left Unsecured Priority Claims Lawsuits chevron_right" at bounding box center [443, 799] width 841 height 62
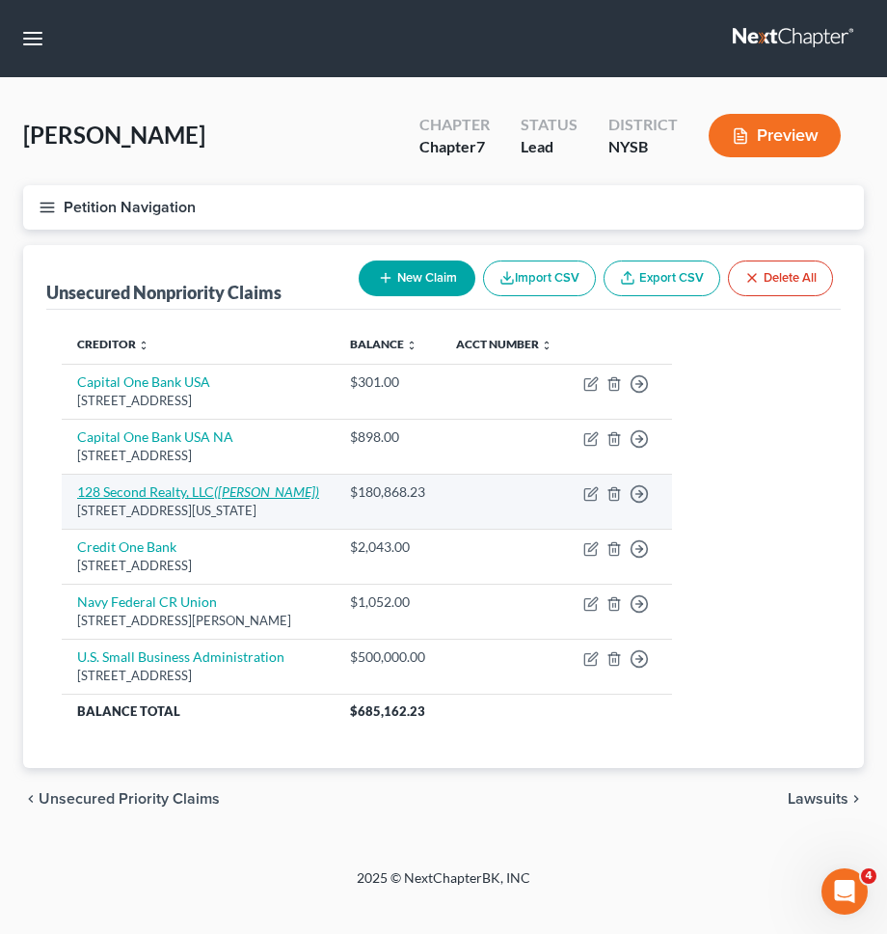
click at [248, 487] on icon "(Joseph P. Cervini Jr)" at bounding box center [266, 491] width 105 height 16
select select "35"
select select "14"
select select "0"
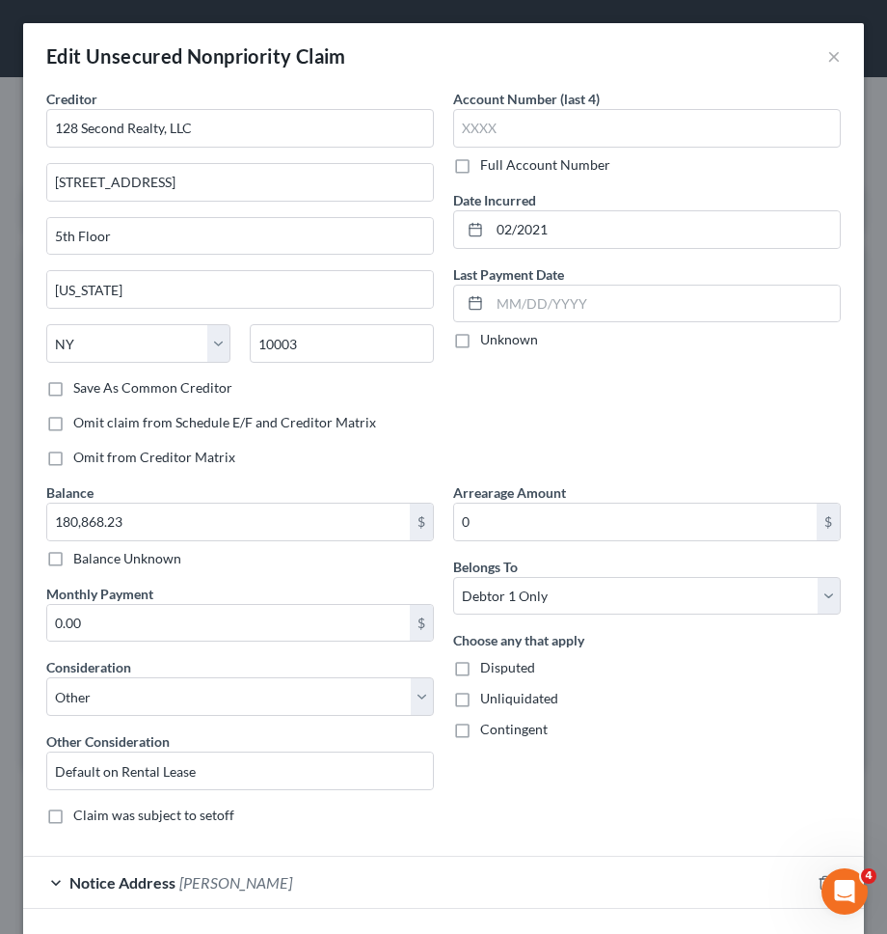
click at [523, 663] on span "Disputed" at bounding box center [507, 667] width 55 height 16
click at [501, 663] on input "Disputed" at bounding box center [494, 664] width 13 height 13
checkbox input "true"
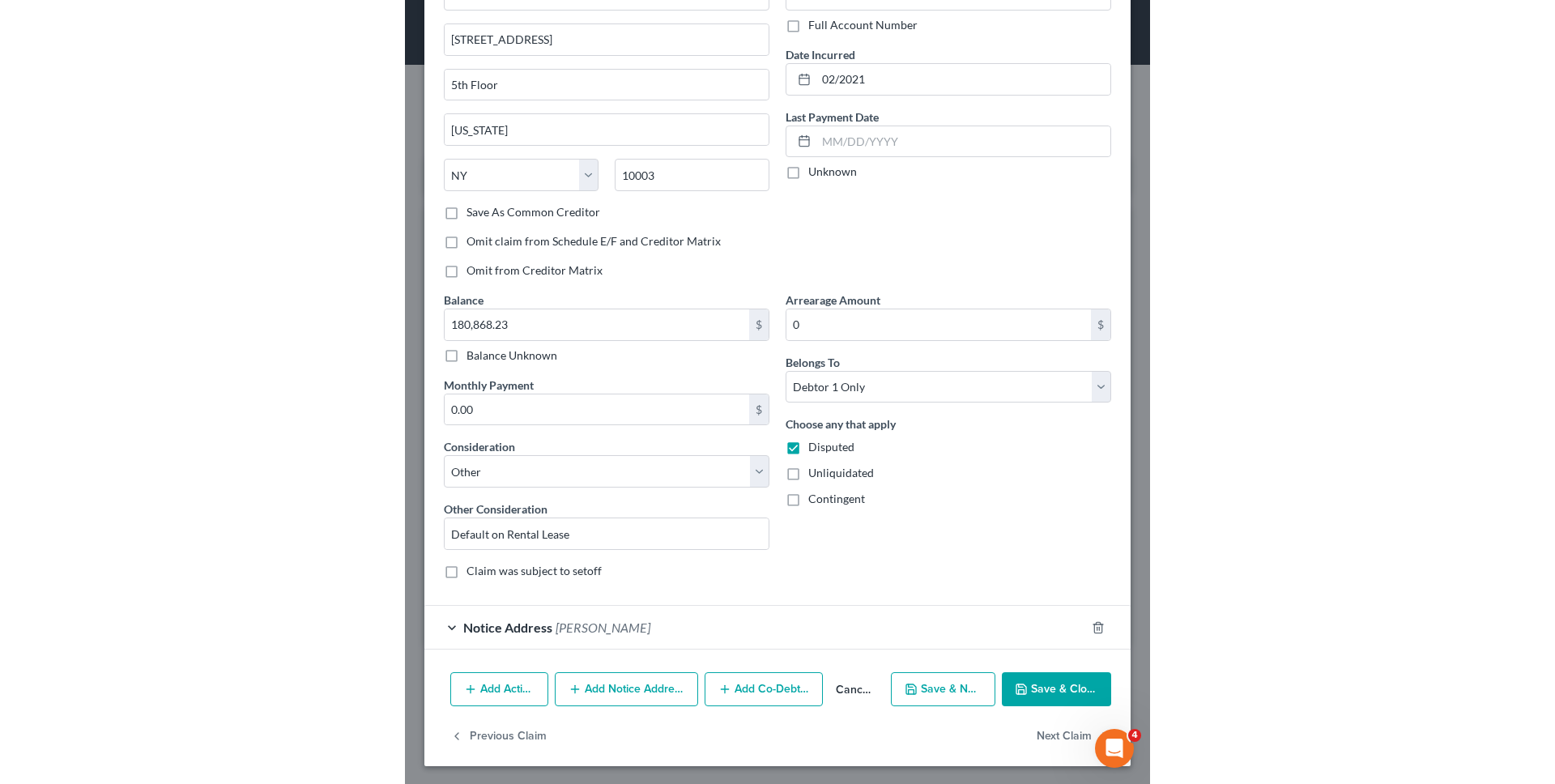
scroll to position [115, 0]
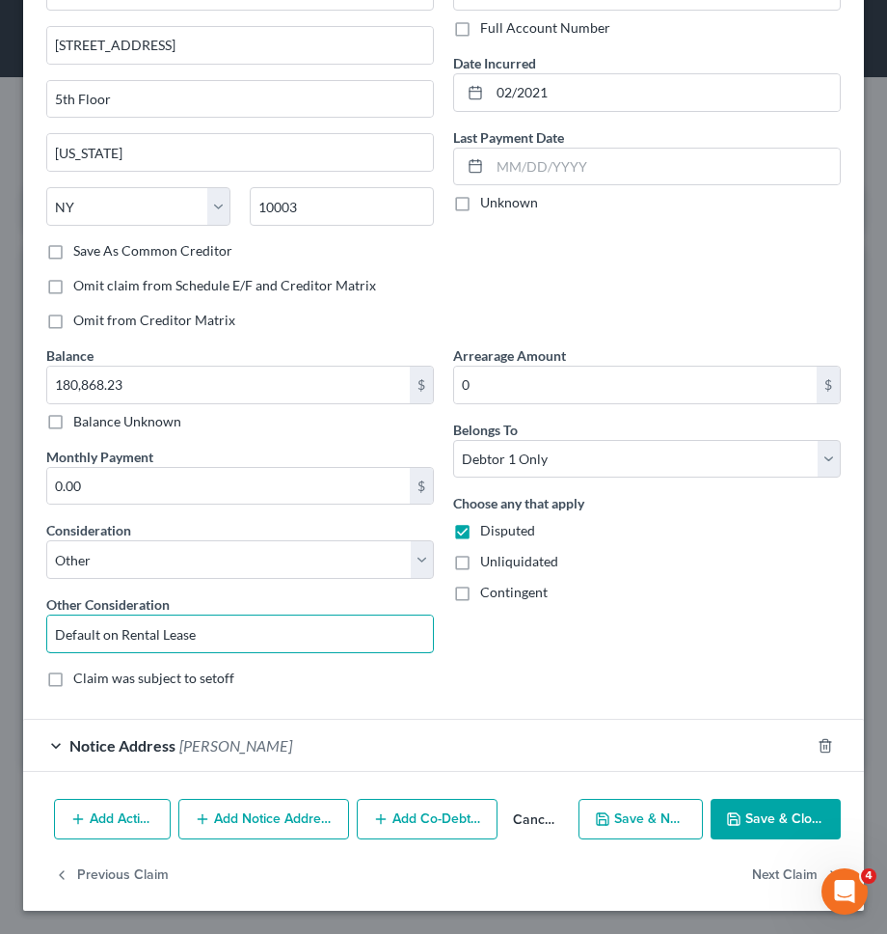
drag, startPoint x: 285, startPoint y: 635, endPoint x: -113, endPoint y: 640, distance: 397.4
click at [0, 640] on html "Home New Case Client Portal J. Singer Law Group, PLLC esegnini@jsingerlawgroup.…" at bounding box center [443, 467] width 887 height 934
type input "Business rental lease"
click at [501, 650] on div "Arrearage Amount 0 $ Belongs To * Select Debtor 1 Only Debtor 2 Only Debtor 1 A…" at bounding box center [647, 524] width 407 height 358
click at [810, 832] on button "Save & Close" at bounding box center [776, 819] width 130 height 41
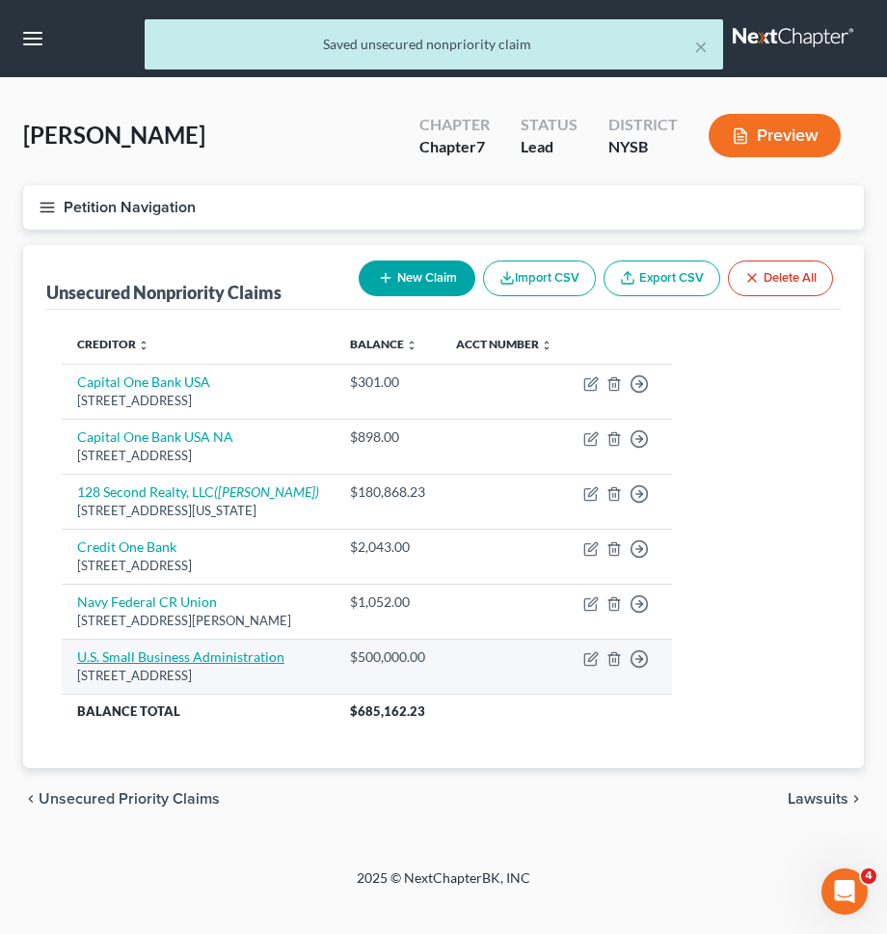
click at [161, 652] on link "U.S. Small Business Administration" at bounding box center [180, 656] width 207 height 16
select select "45"
select select "14"
select select "0"
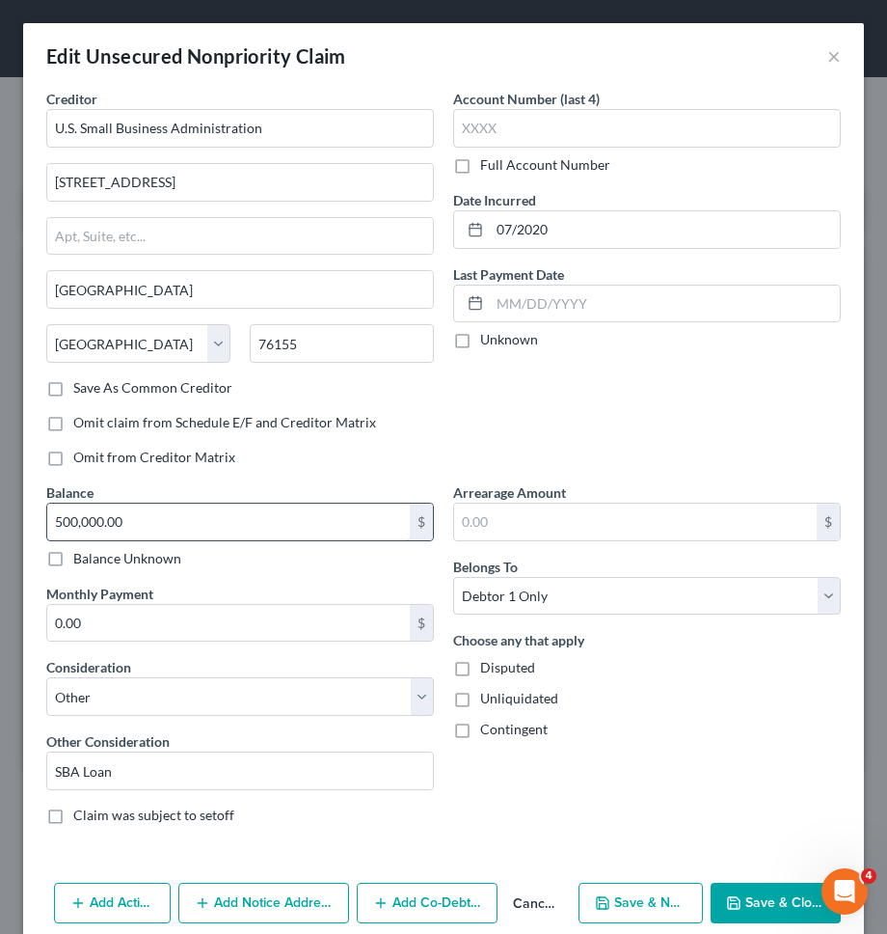
click at [264, 525] on input "500,000.00" at bounding box center [228, 521] width 363 height 37
click at [748, 890] on button "Save & Close" at bounding box center [776, 903] width 130 height 41
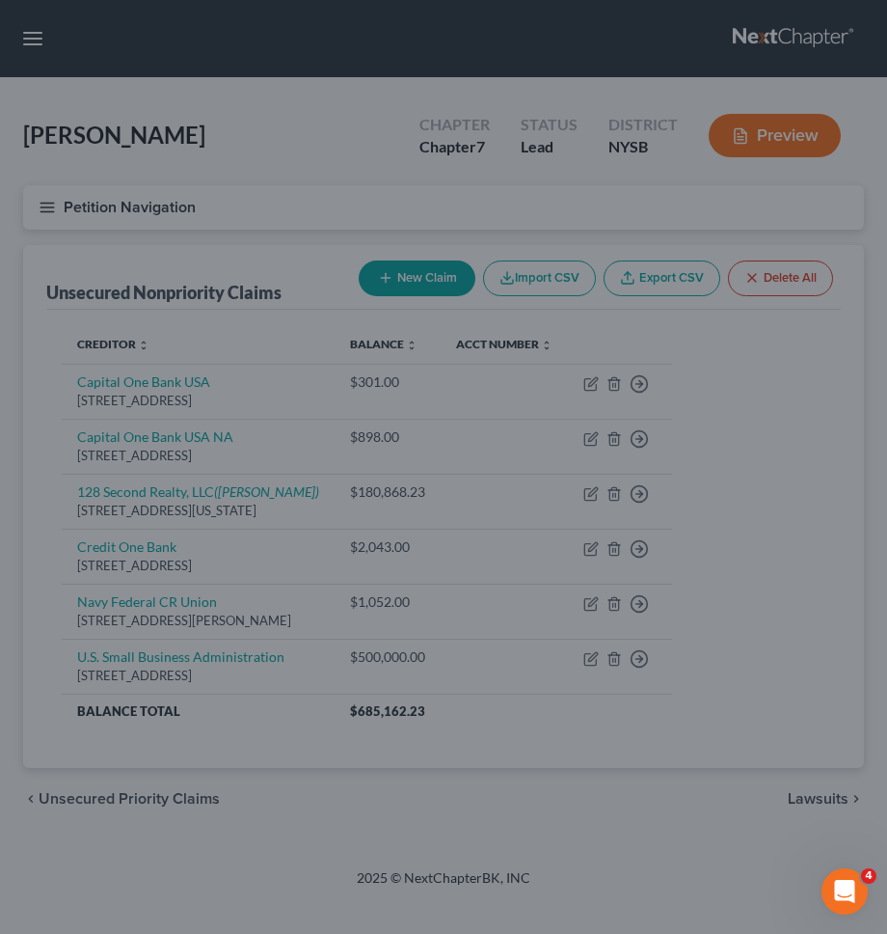
type input "900,000.00"
type input "0"
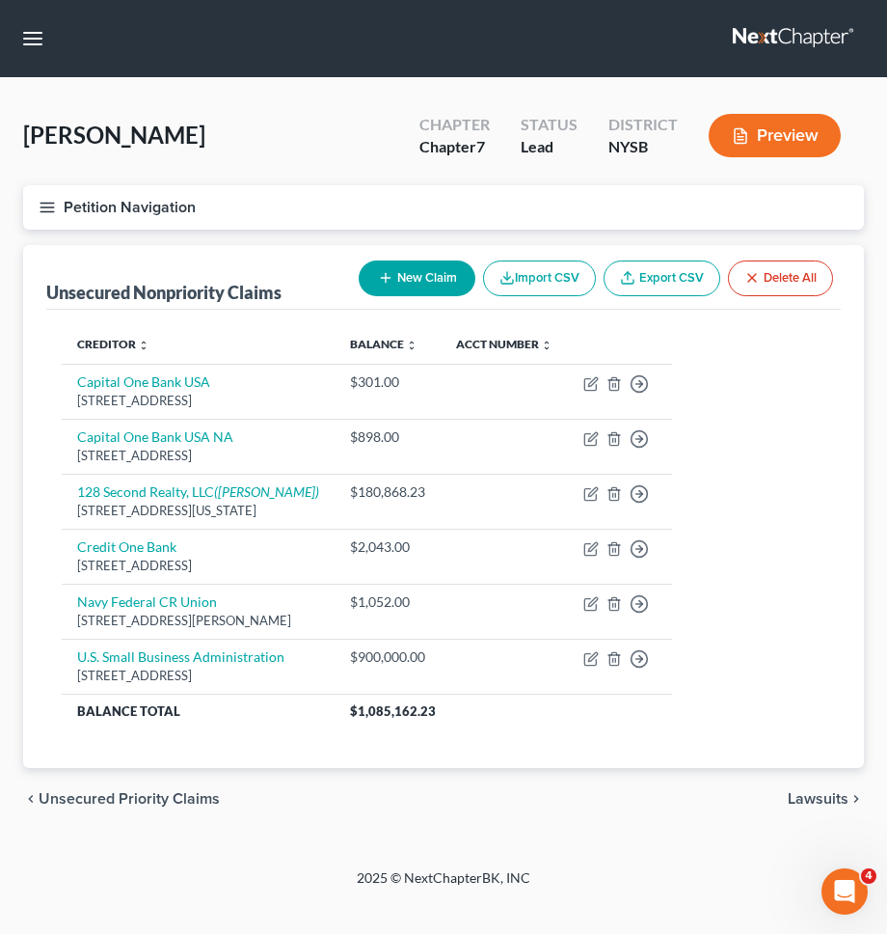
click at [102, 803] on span "Unsecured Priority Claims" at bounding box center [129, 798] width 181 height 15
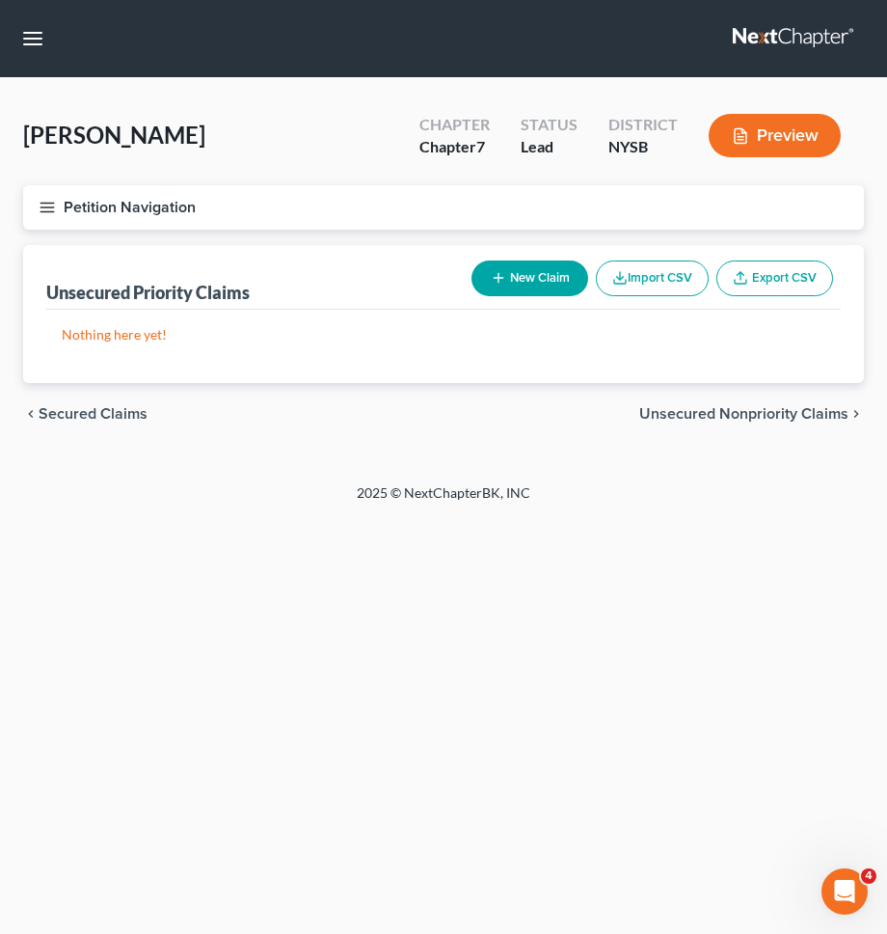
click at [669, 409] on span "Unsecured Nonpriority Claims" at bounding box center [743, 413] width 209 height 15
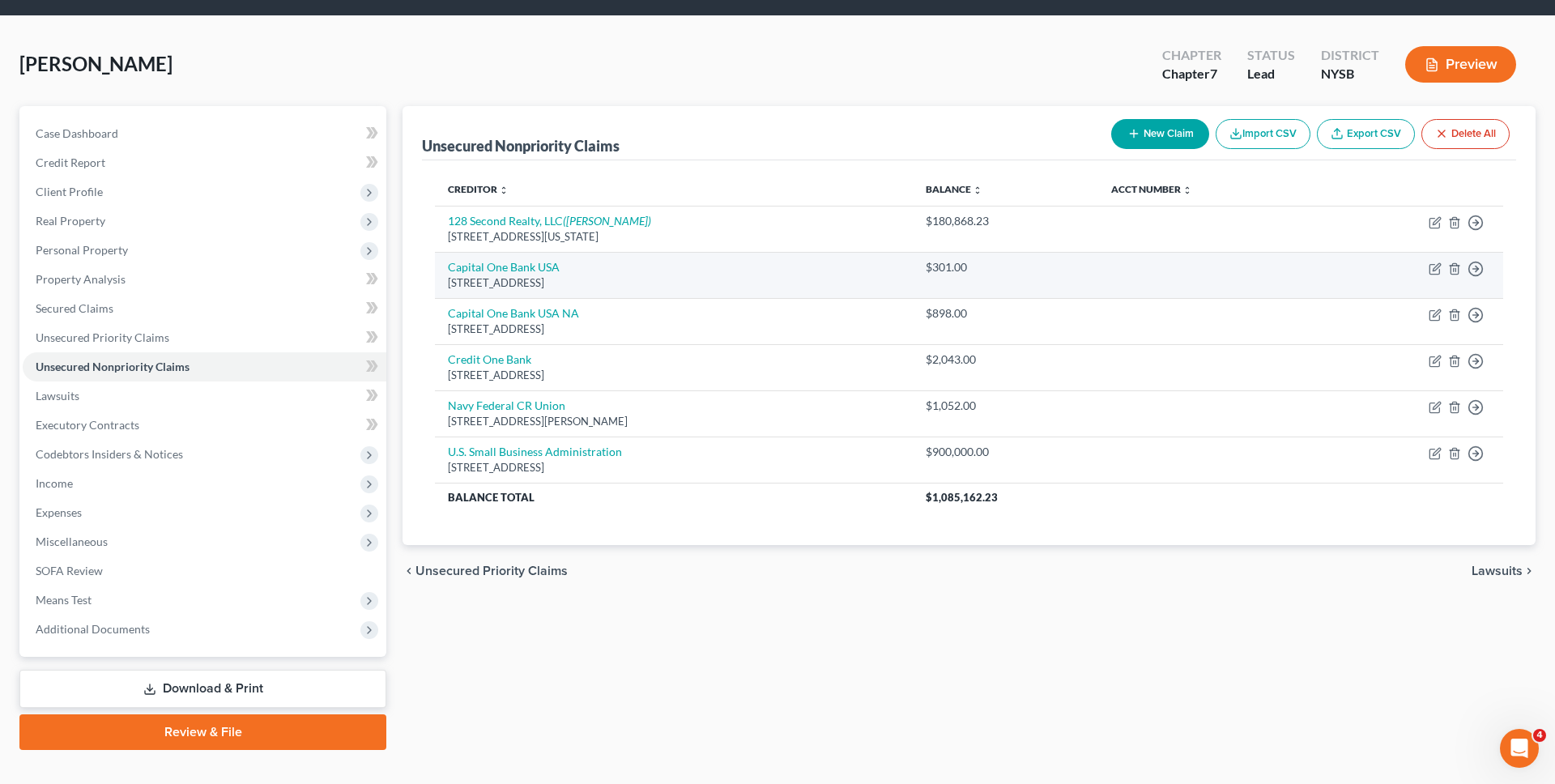
scroll to position [77, 0]
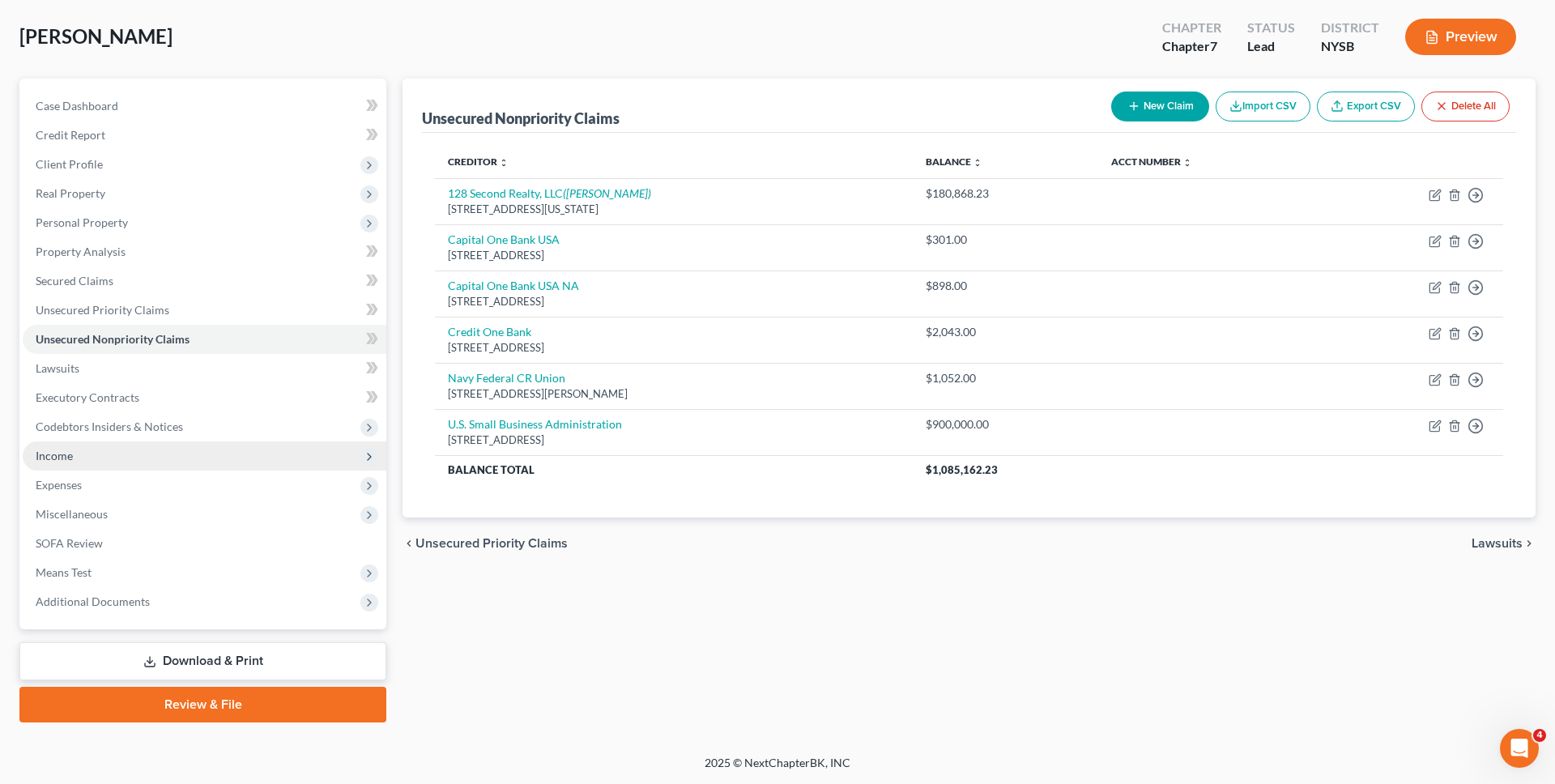
click at [226, 447] on span "Income" at bounding box center [204, 456] width 364 height 29
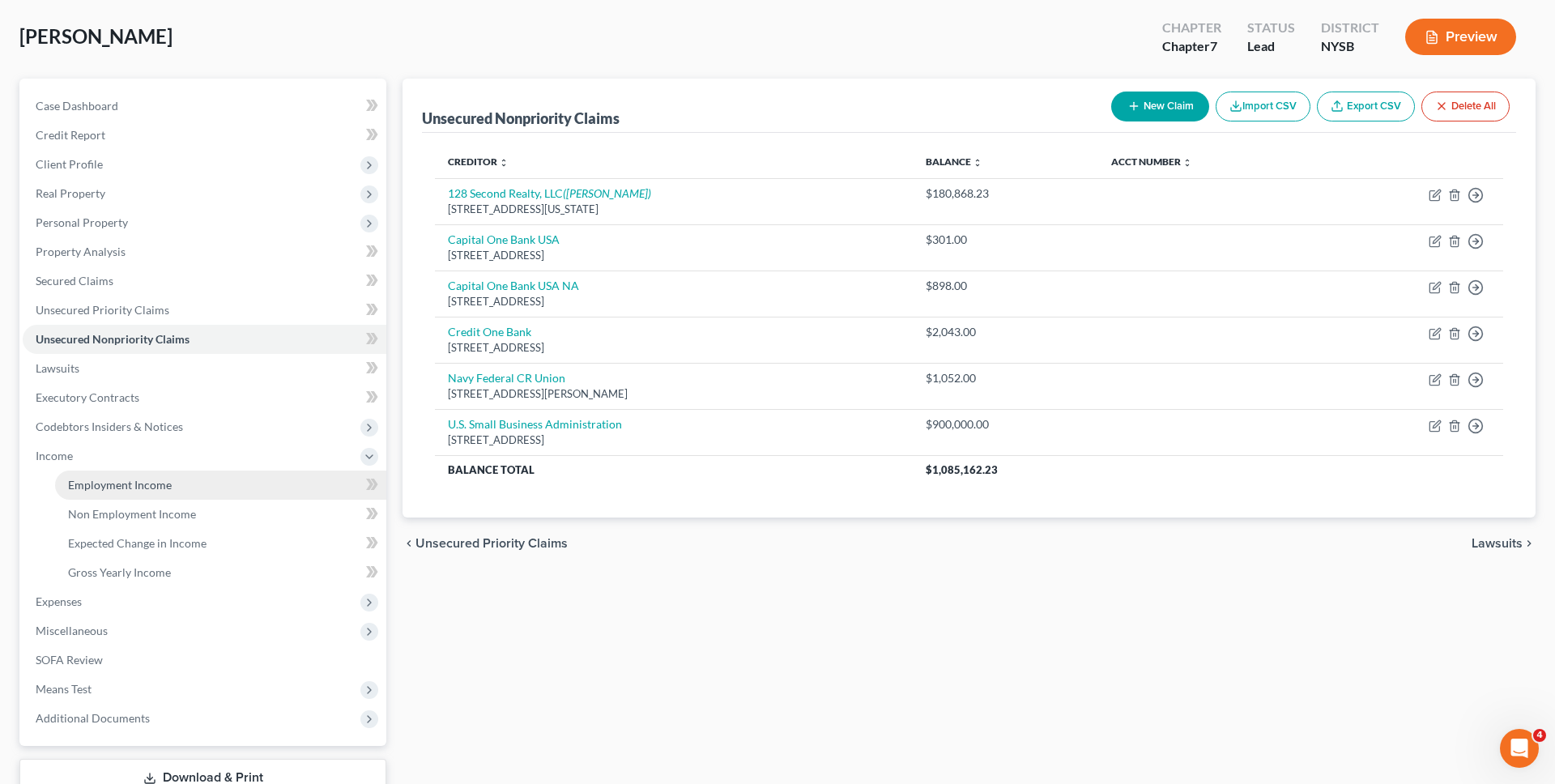
click at [220, 478] on link "Employment Income" at bounding box center [221, 484] width 331 height 29
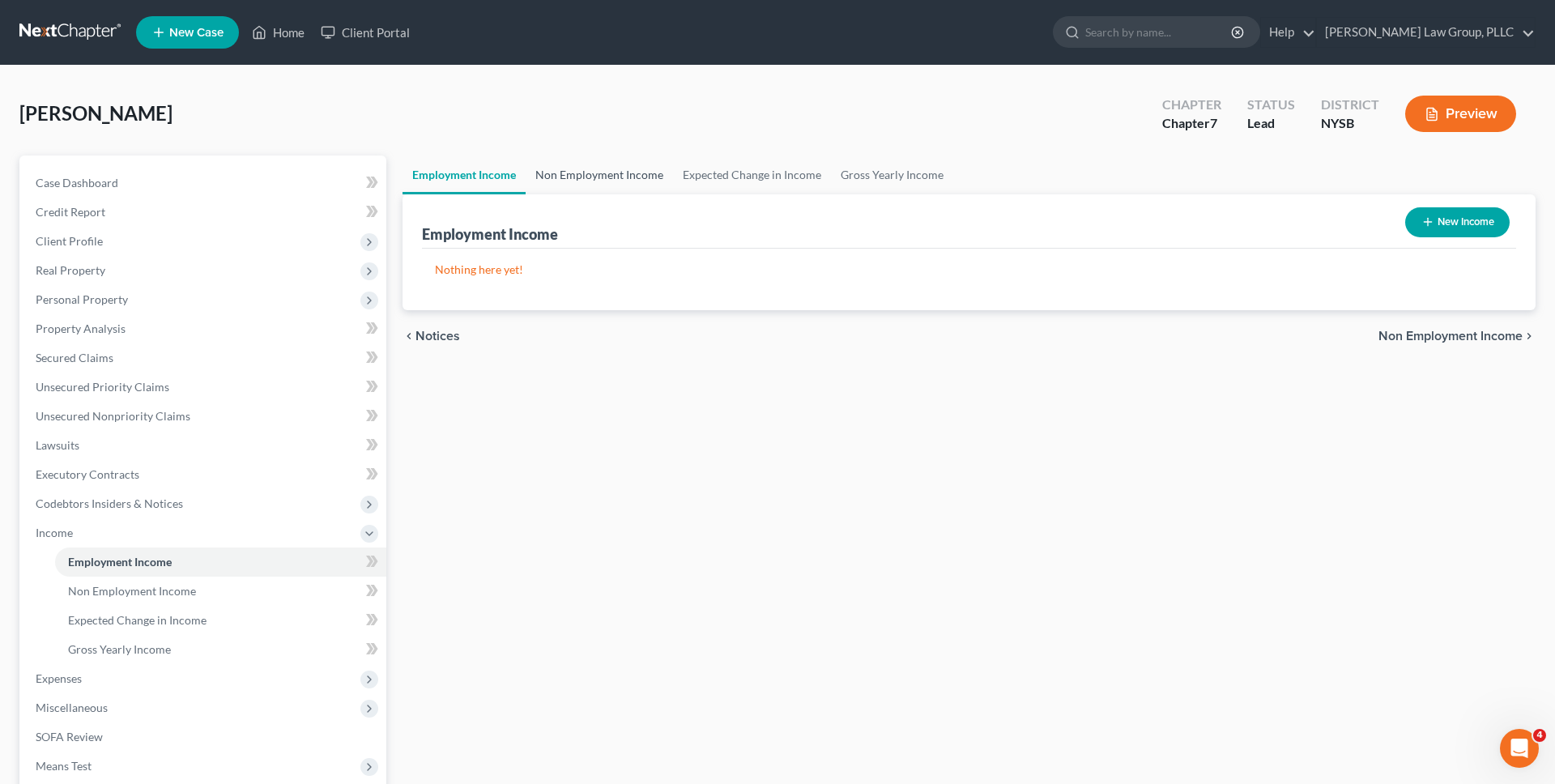
click at [566, 189] on link "Non Employment Income" at bounding box center [599, 175] width 148 height 39
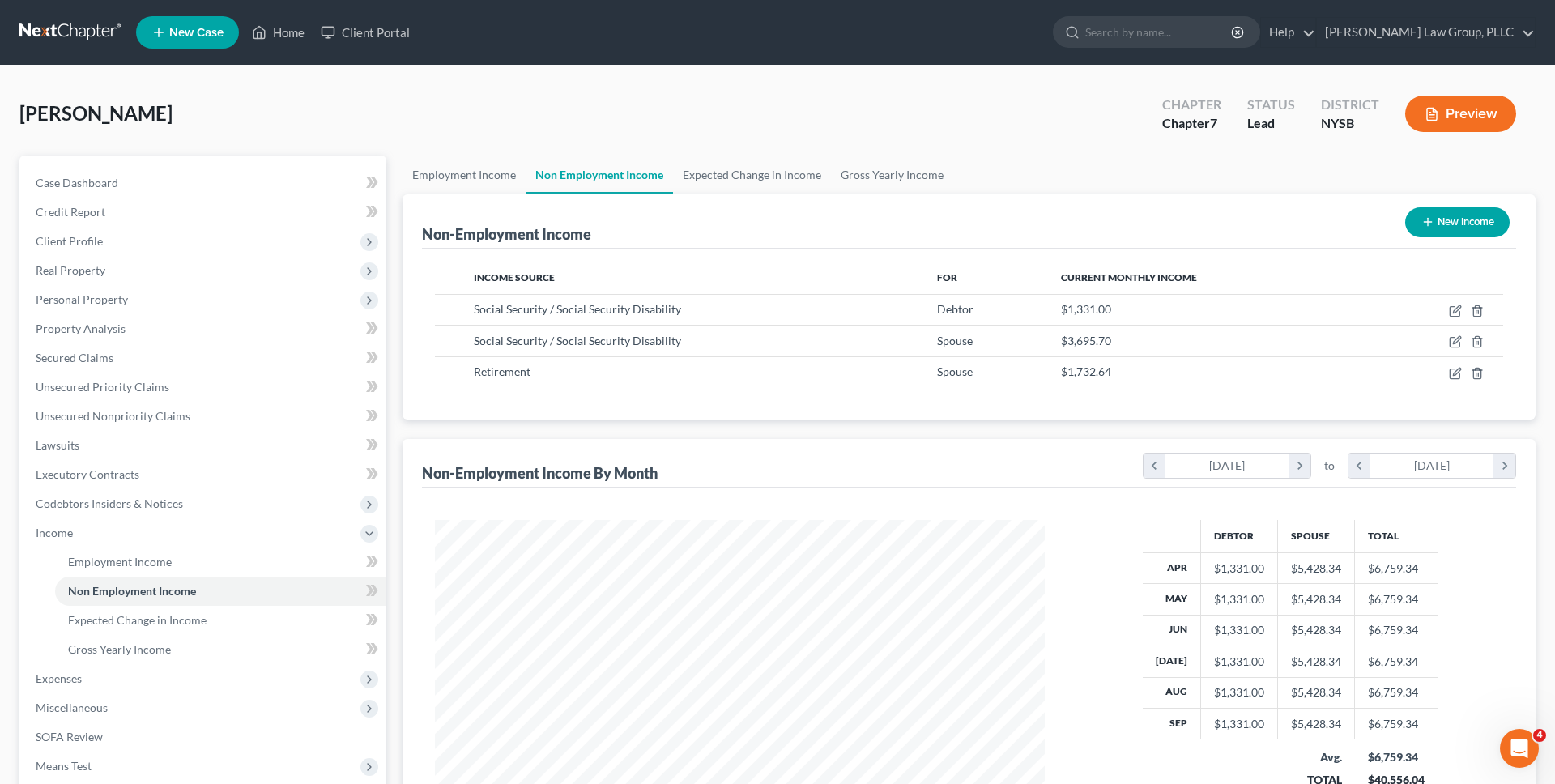
scroll to position [305, 642]
click at [1451, 371] on icon "button" at bounding box center [1455, 373] width 13 height 13
select select "3"
select select "0"
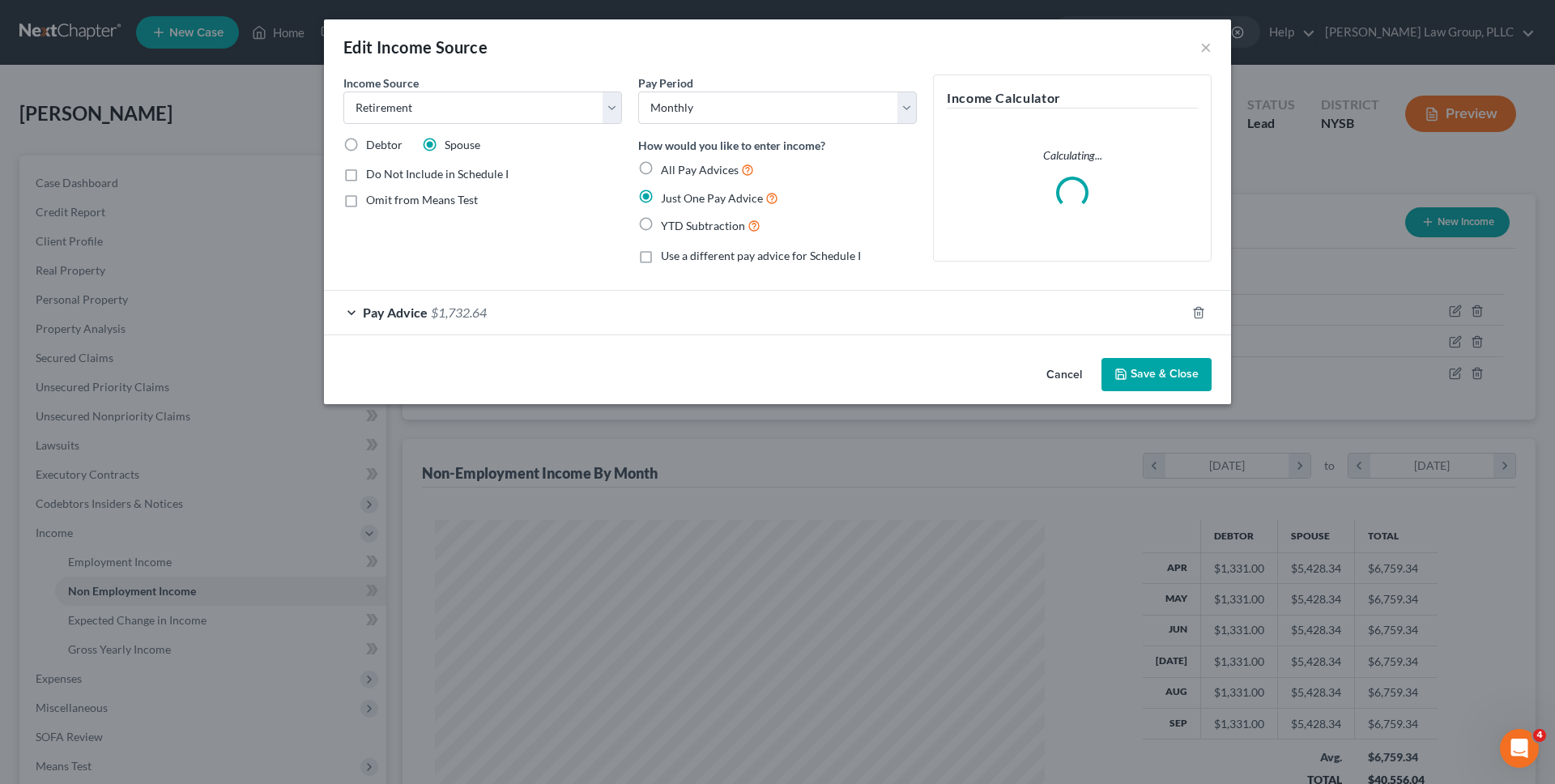
click at [974, 308] on div "Pay Advice $1,732.64" at bounding box center [755, 311] width 861 height 43
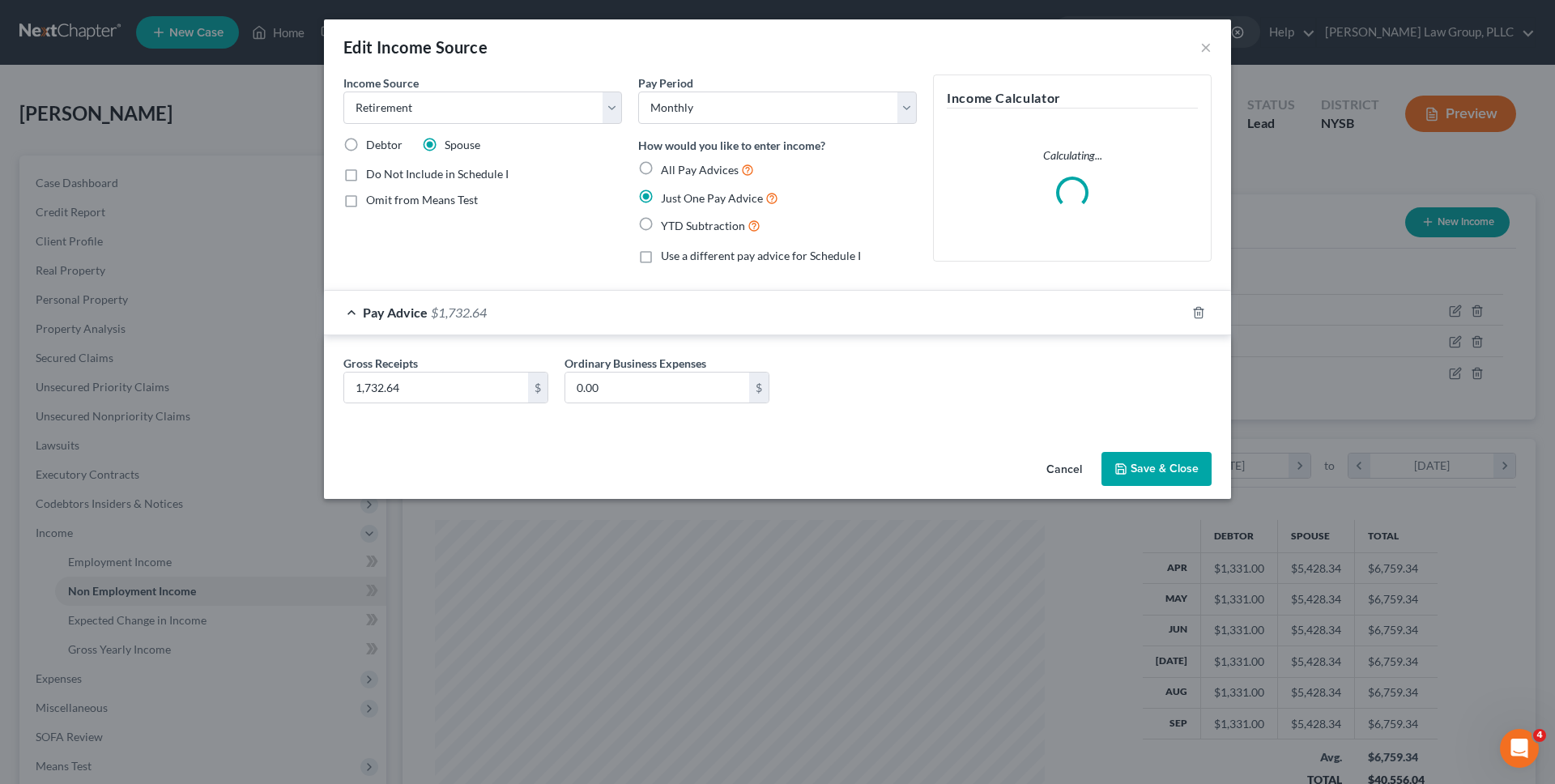
click at [976, 310] on div "Pay Advice $1,732.64" at bounding box center [755, 311] width 861 height 43
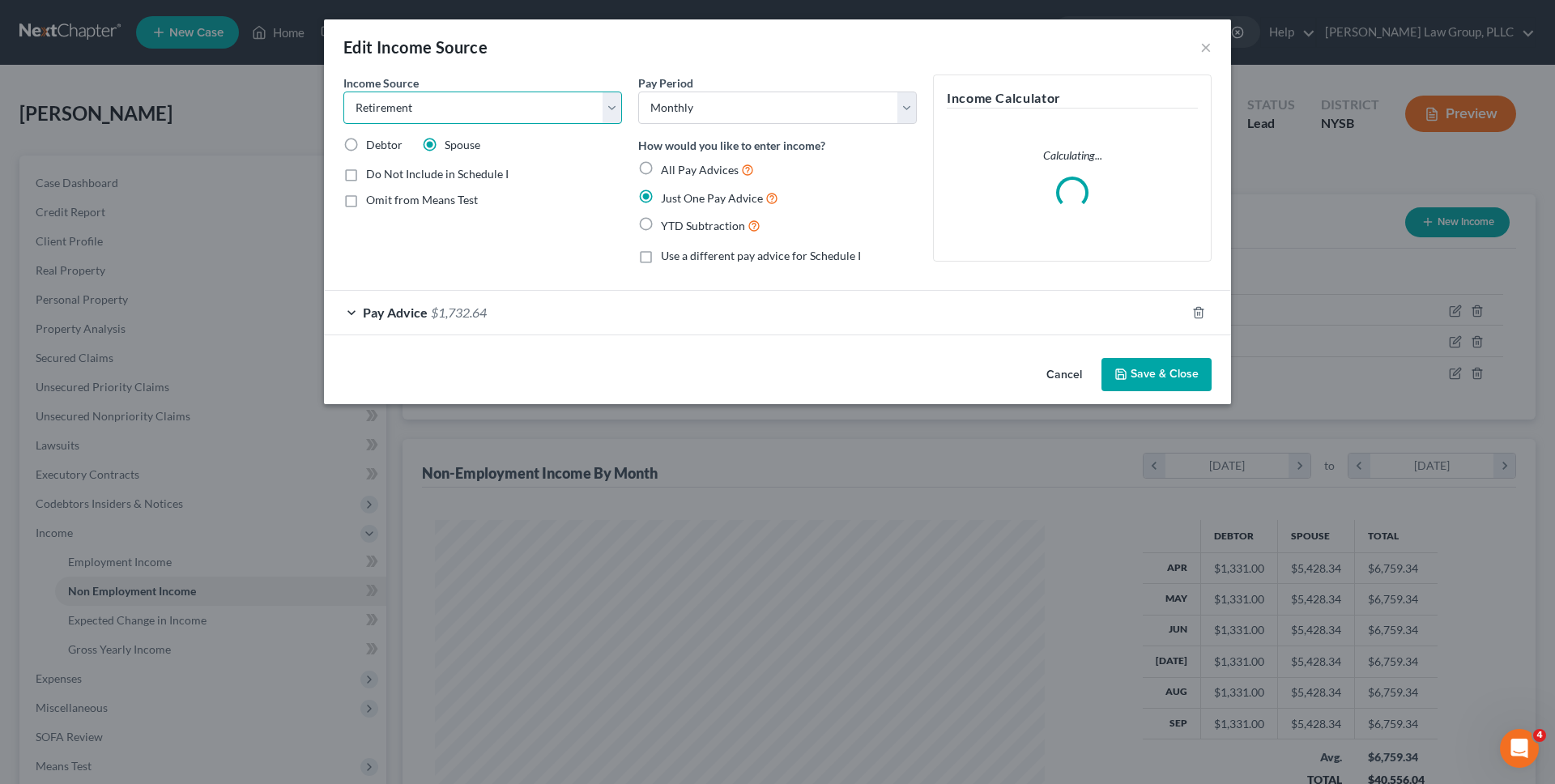
click at [592, 119] on select "Select Unemployment Disability (from employer) Pension Retirement Social Securi…" at bounding box center [483, 107] width 279 height 33
click at [1055, 366] on button "Cancel" at bounding box center [1064, 375] width 61 height 33
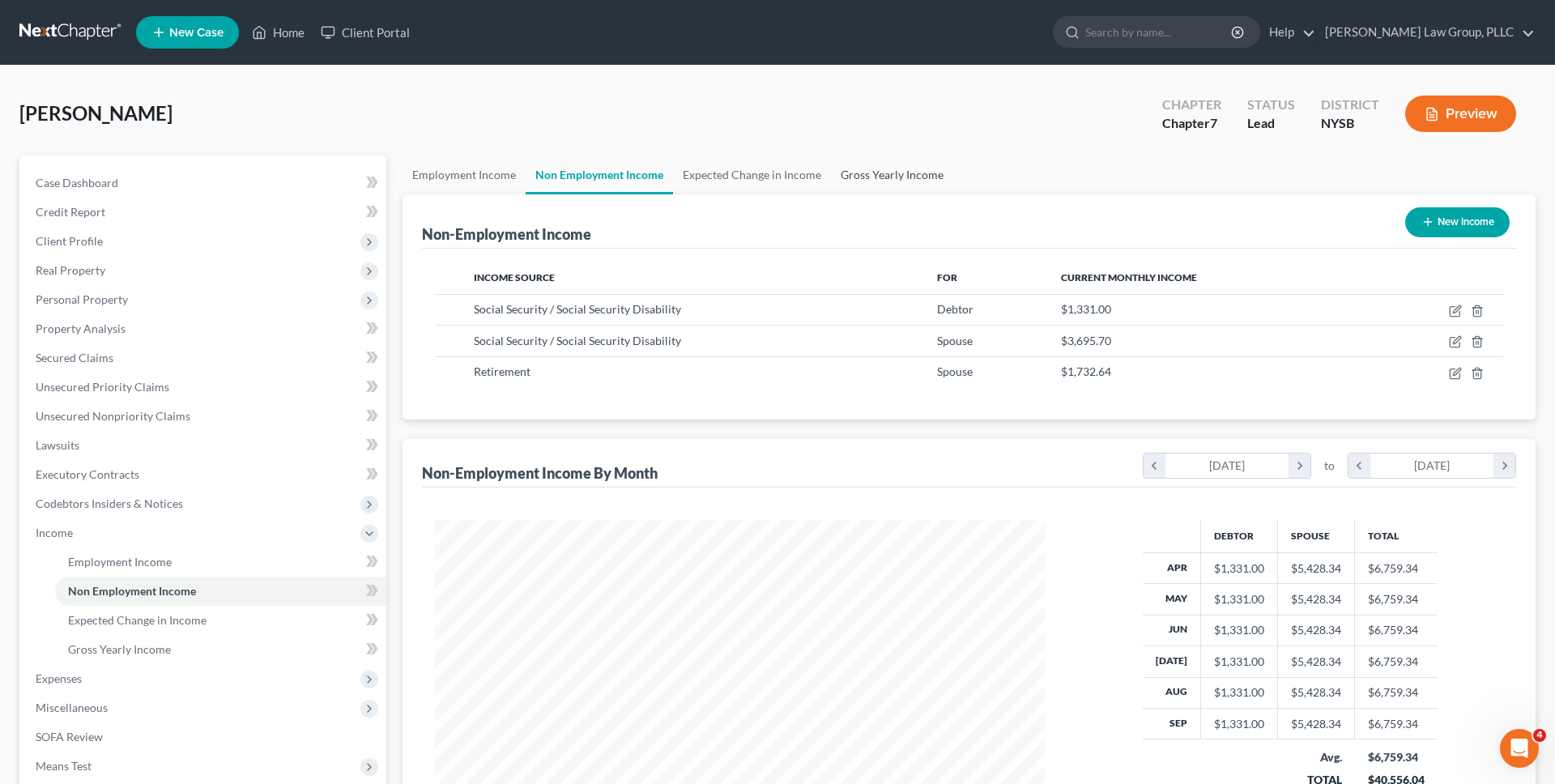
click at [839, 171] on link "Gross Yearly Income" at bounding box center [893, 175] width 123 height 39
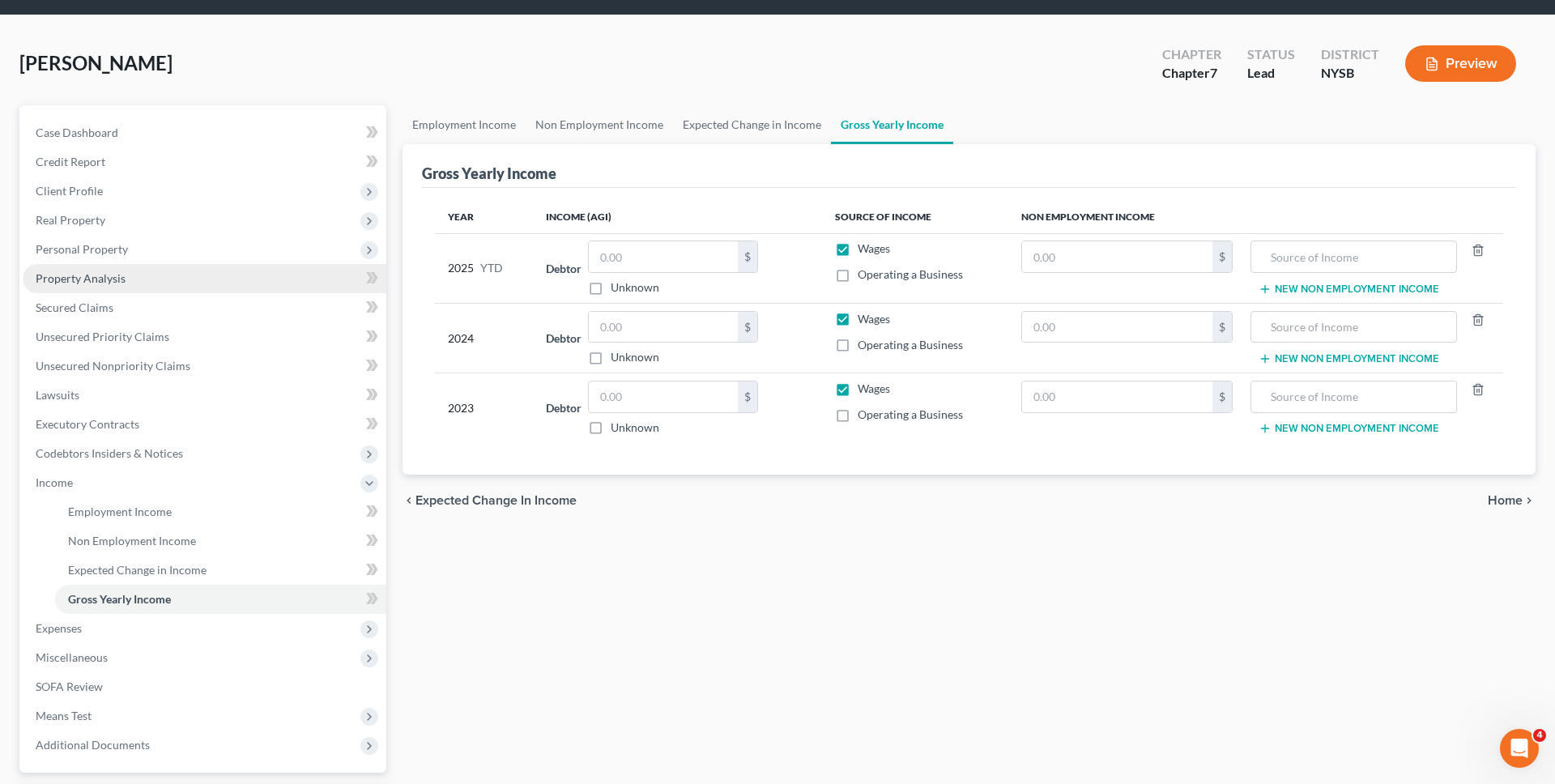
scroll to position [194, 0]
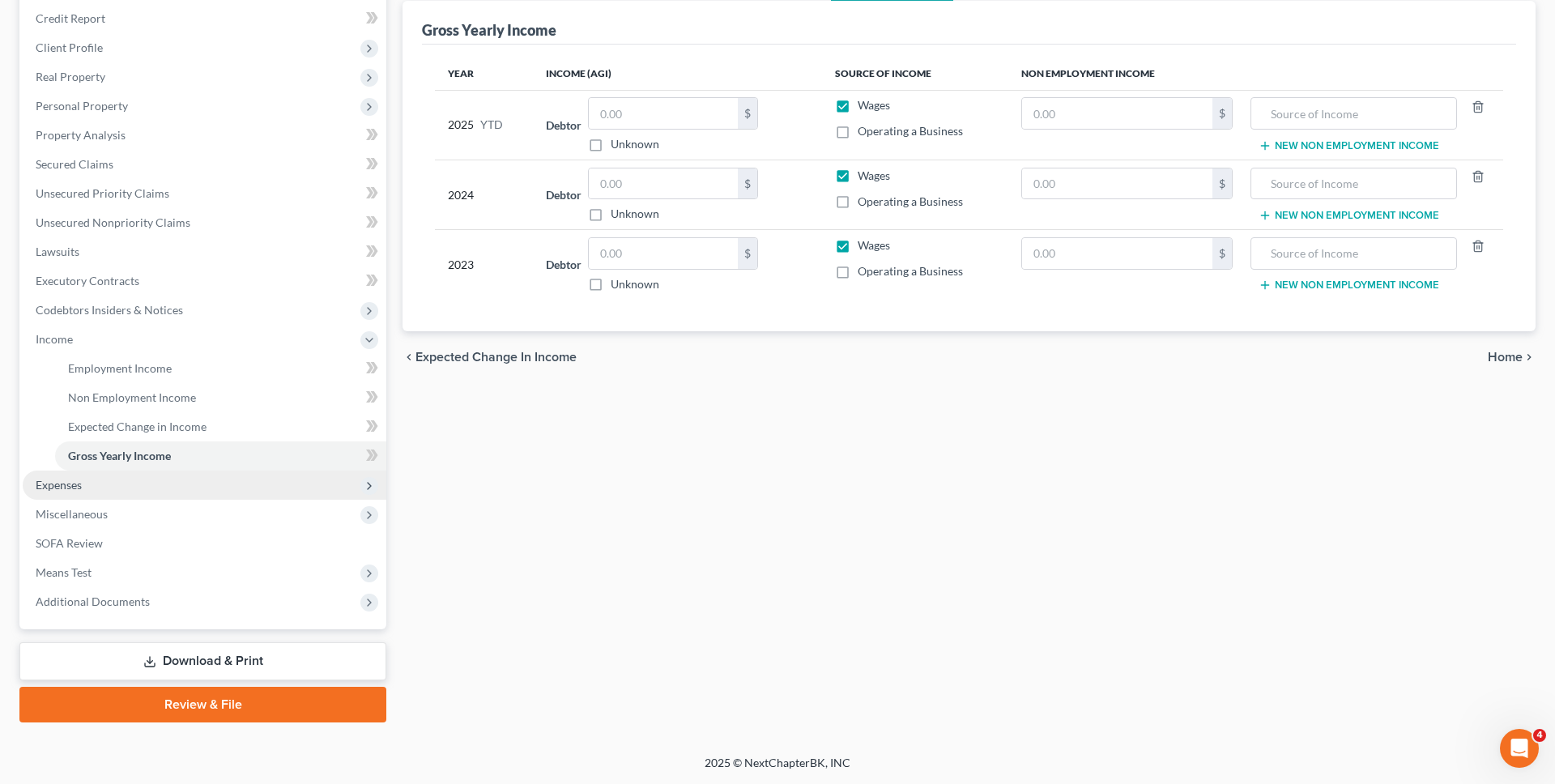
click at [231, 486] on span "Expenses" at bounding box center [204, 484] width 364 height 29
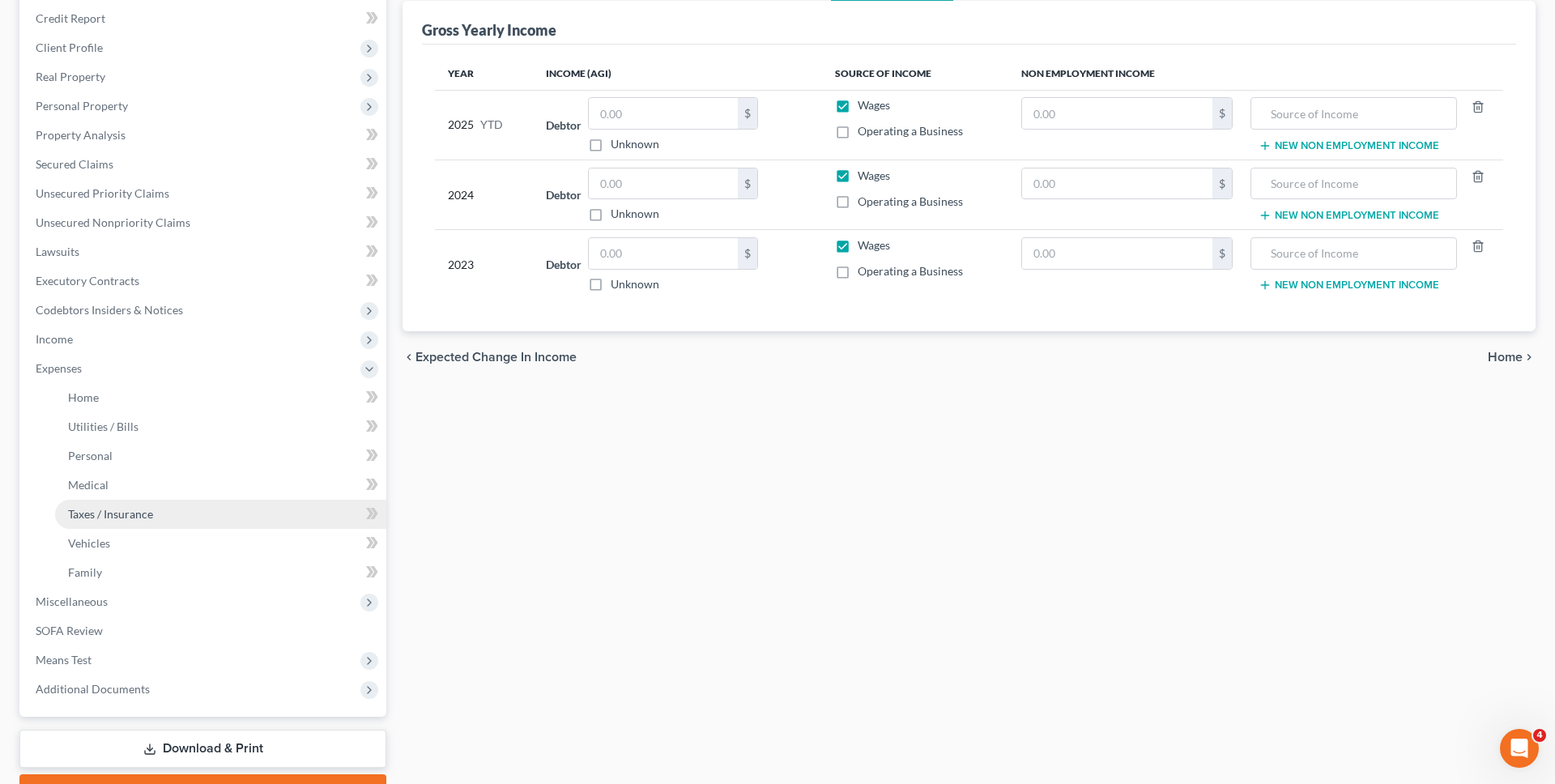
click at [208, 524] on link "Taxes / Insurance" at bounding box center [221, 514] width 331 height 29
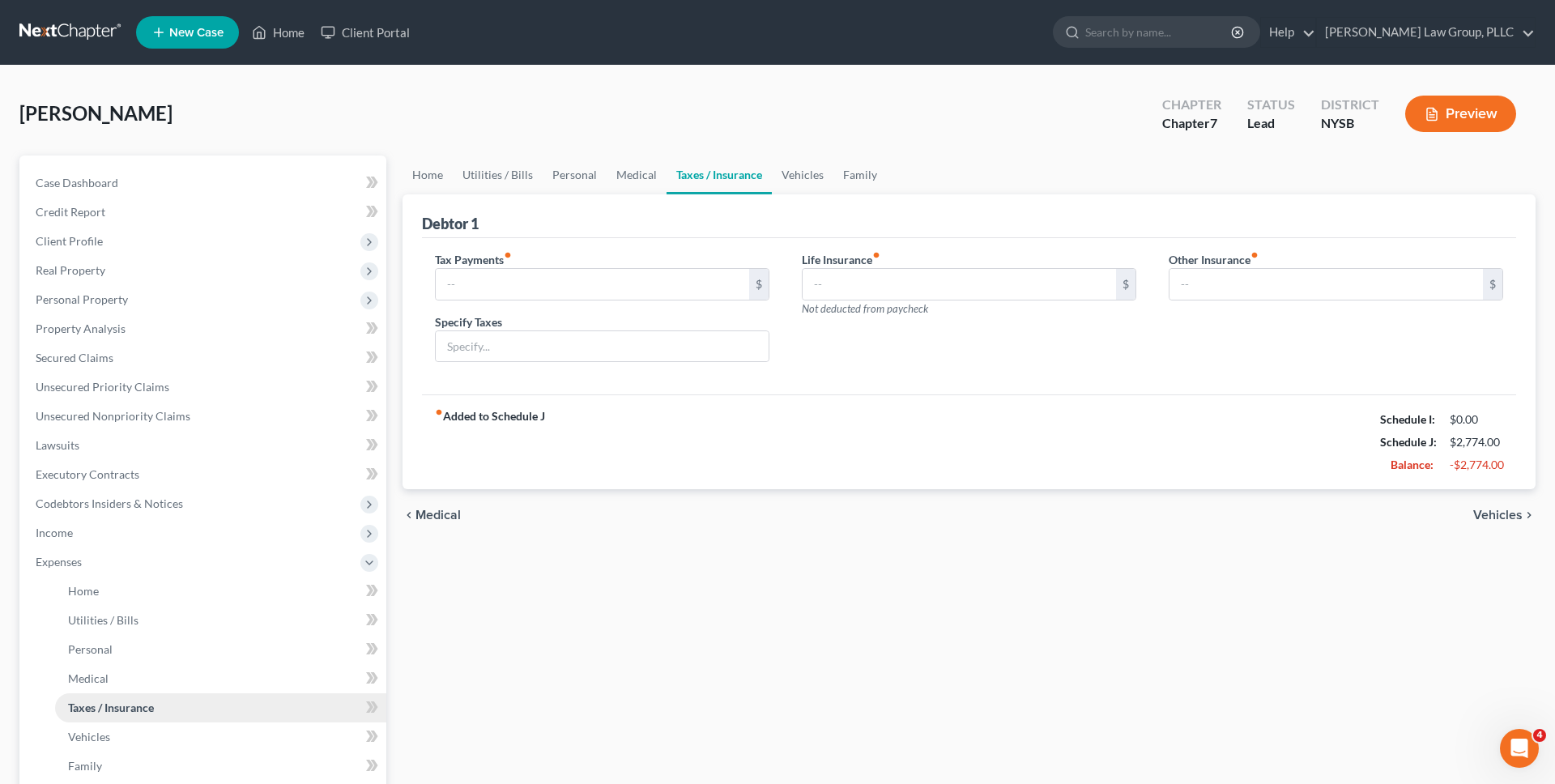
type input "0.00"
click at [230, 537] on span "Income" at bounding box center [204, 532] width 364 height 29
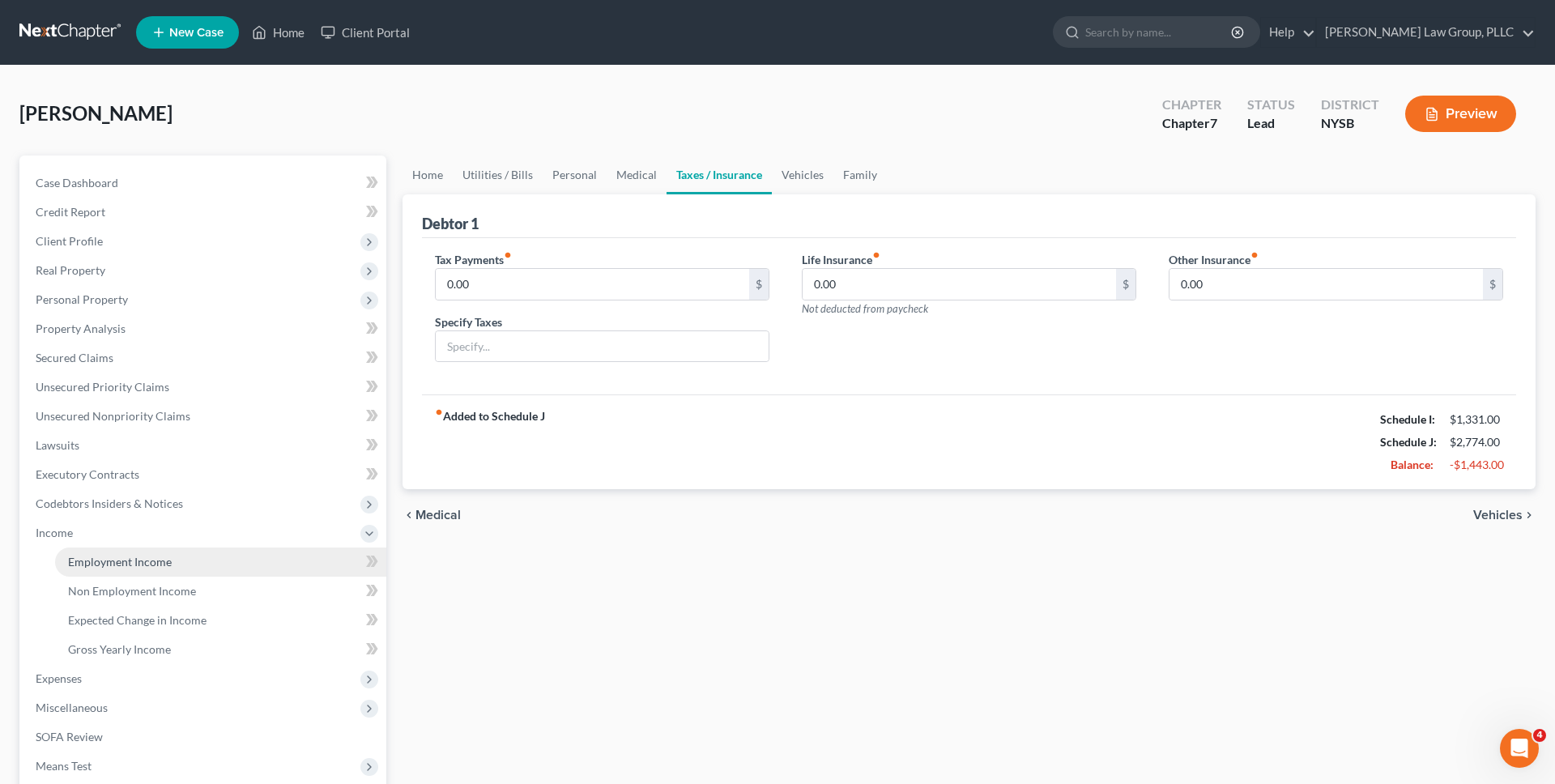
click at [226, 564] on link "Employment Income" at bounding box center [221, 562] width 331 height 29
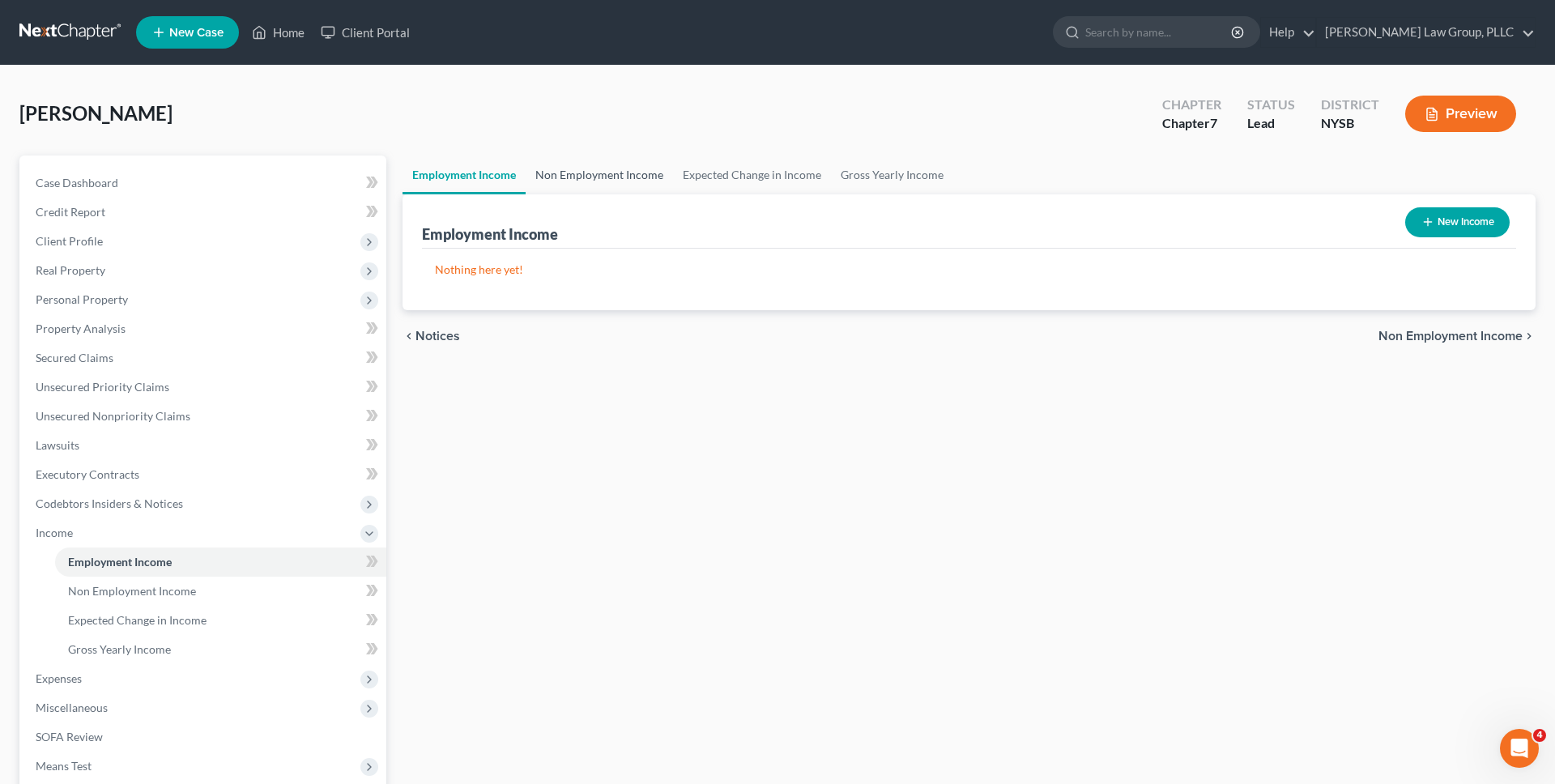
drag, startPoint x: 600, startPoint y: 172, endPoint x: 624, endPoint y: 173, distance: 24.0
click at [599, 172] on link "Non Employment Income" at bounding box center [599, 175] width 148 height 39
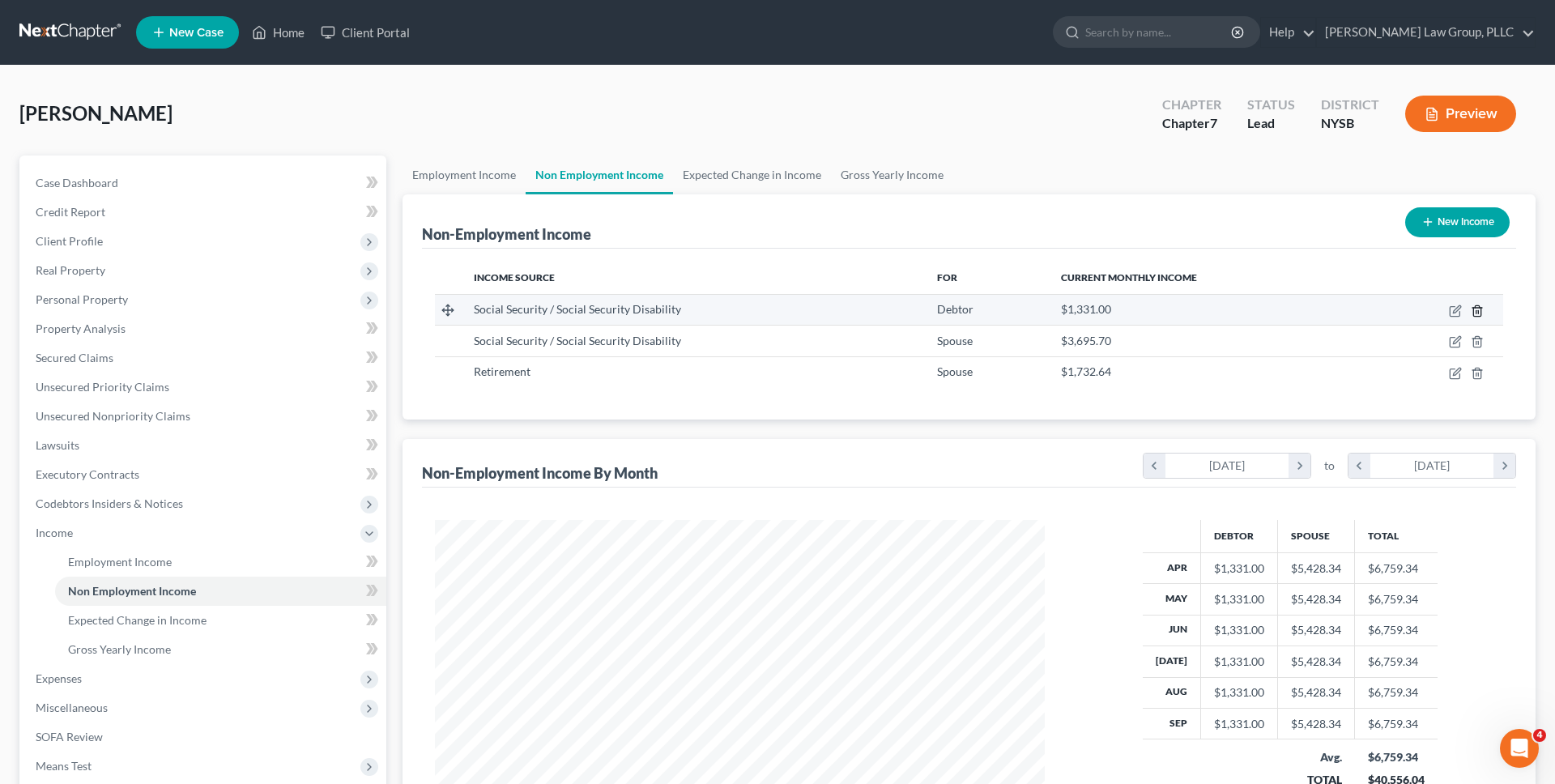
scroll to position [305, 642]
click at [1450, 317] on td at bounding box center [1436, 309] width 134 height 31
click at [1450, 315] on icon "button" at bounding box center [1455, 311] width 13 height 13
select select "4"
select select "0"
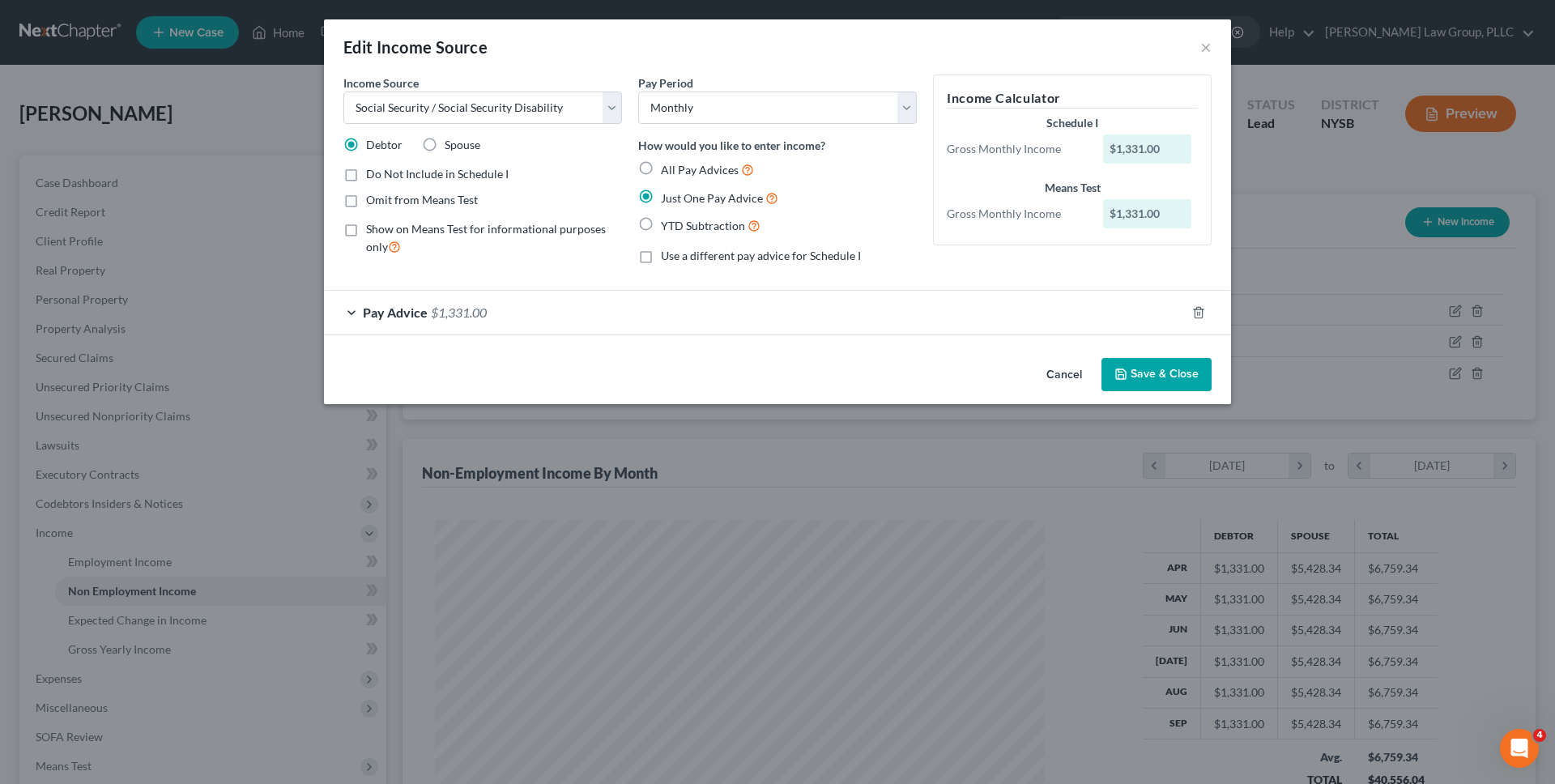
click at [1059, 368] on button "Cancel" at bounding box center [1064, 375] width 61 height 33
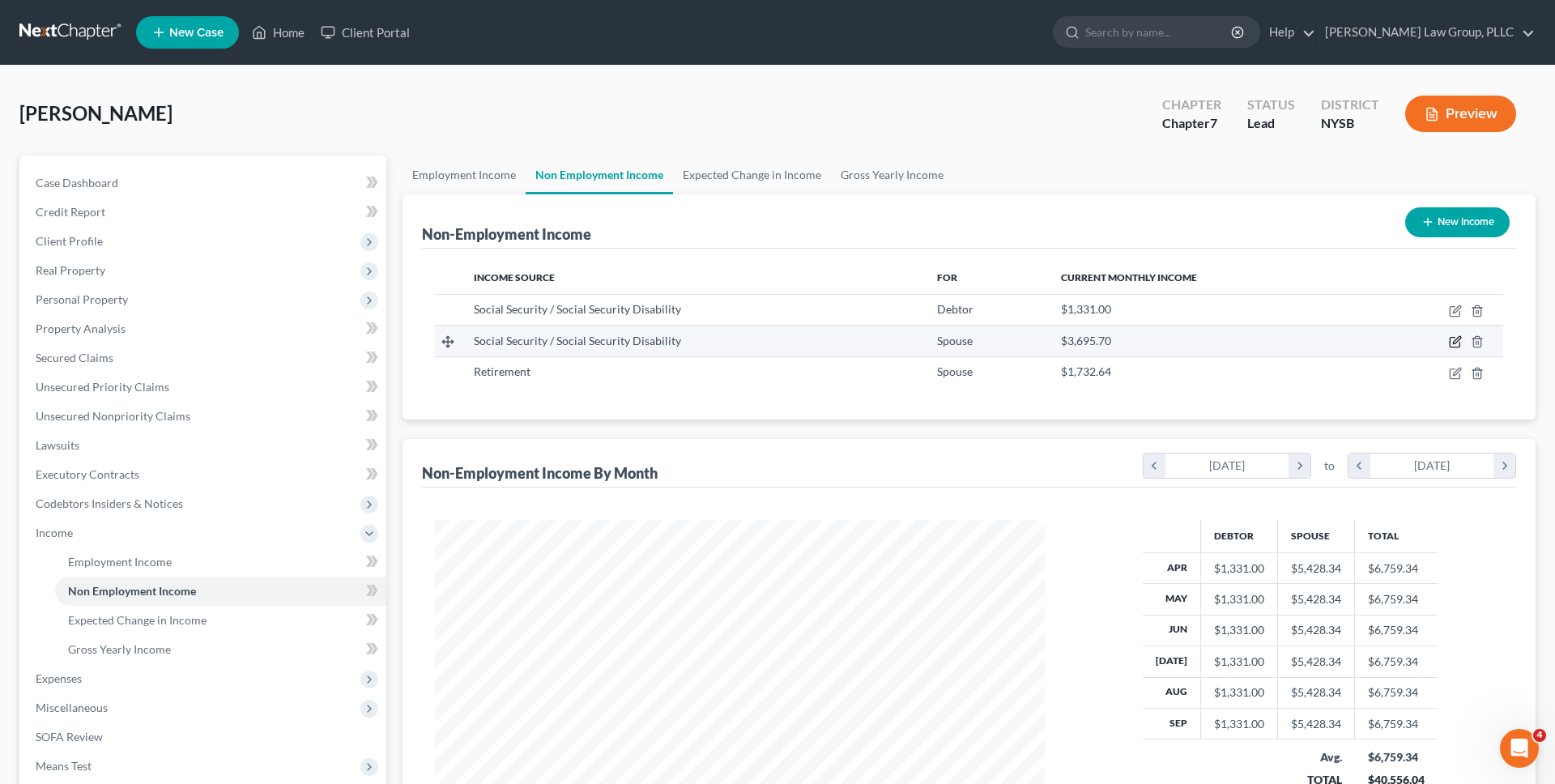
click at [1453, 342] on icon "button" at bounding box center [1456, 340] width 8 height 8
select select "4"
select select "0"
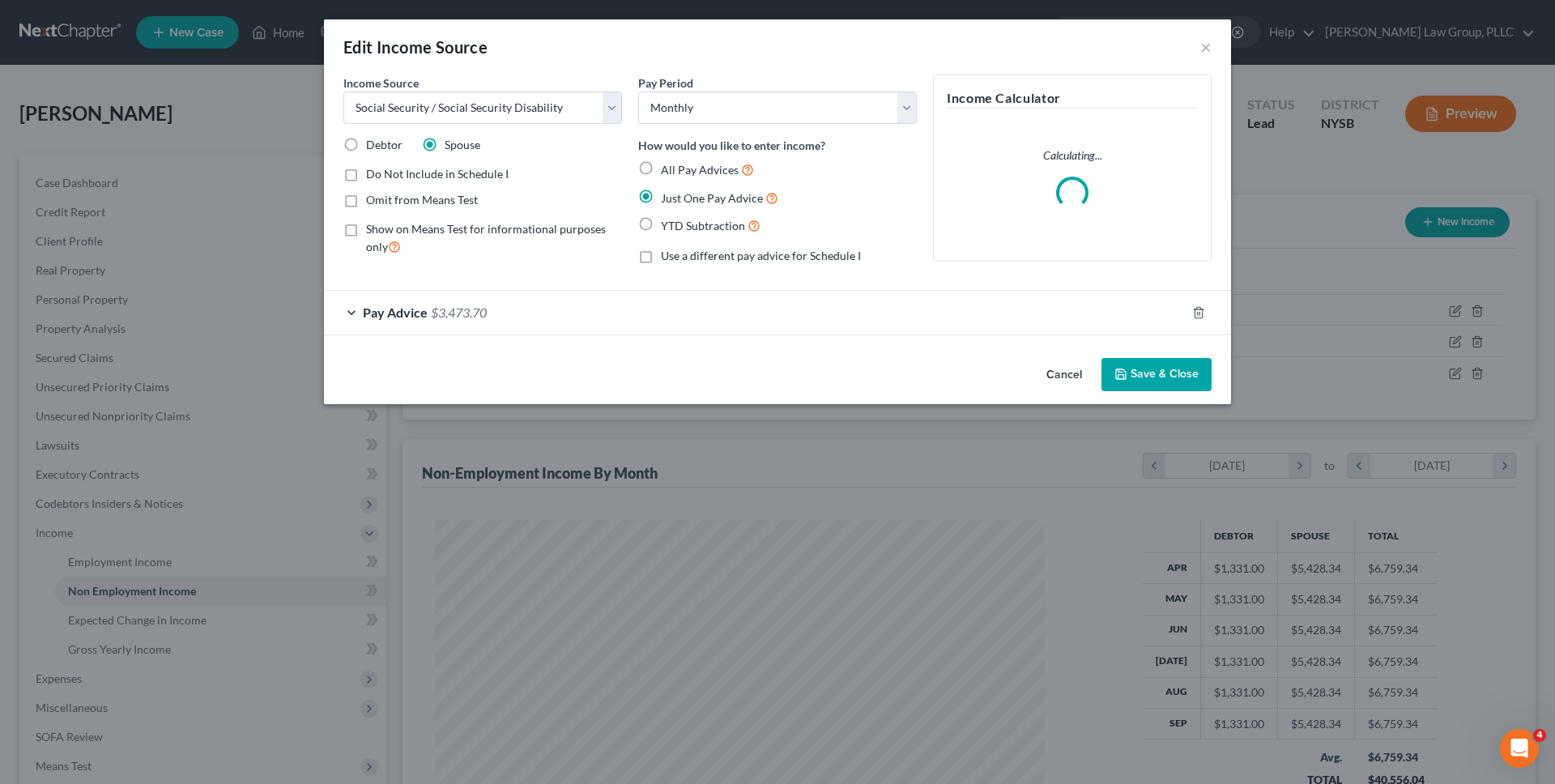
click at [1088, 373] on button "Cancel" at bounding box center [1064, 375] width 61 height 33
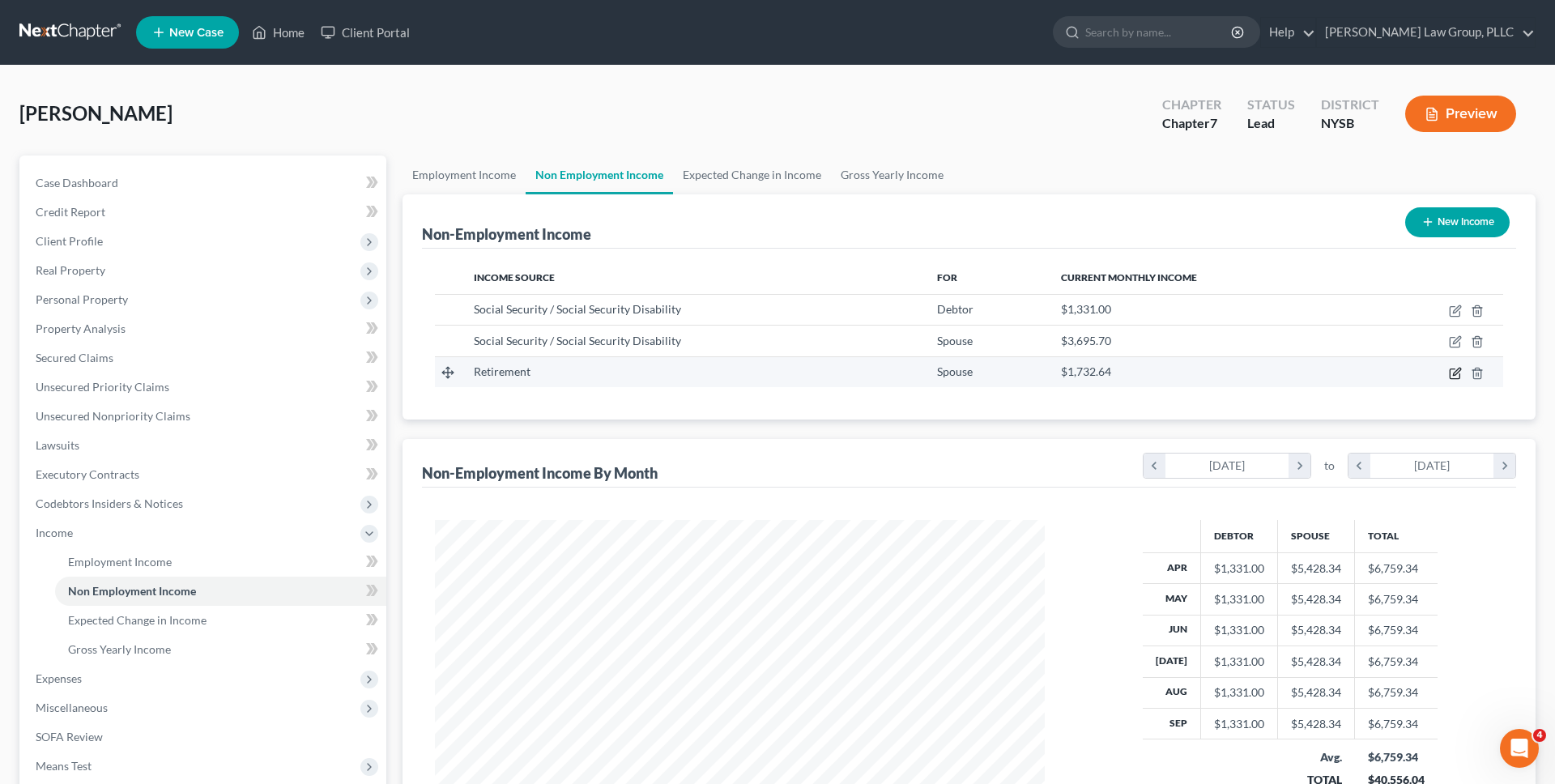
click at [1454, 373] on icon "button" at bounding box center [1456, 371] width 8 height 8
select select "3"
select select "0"
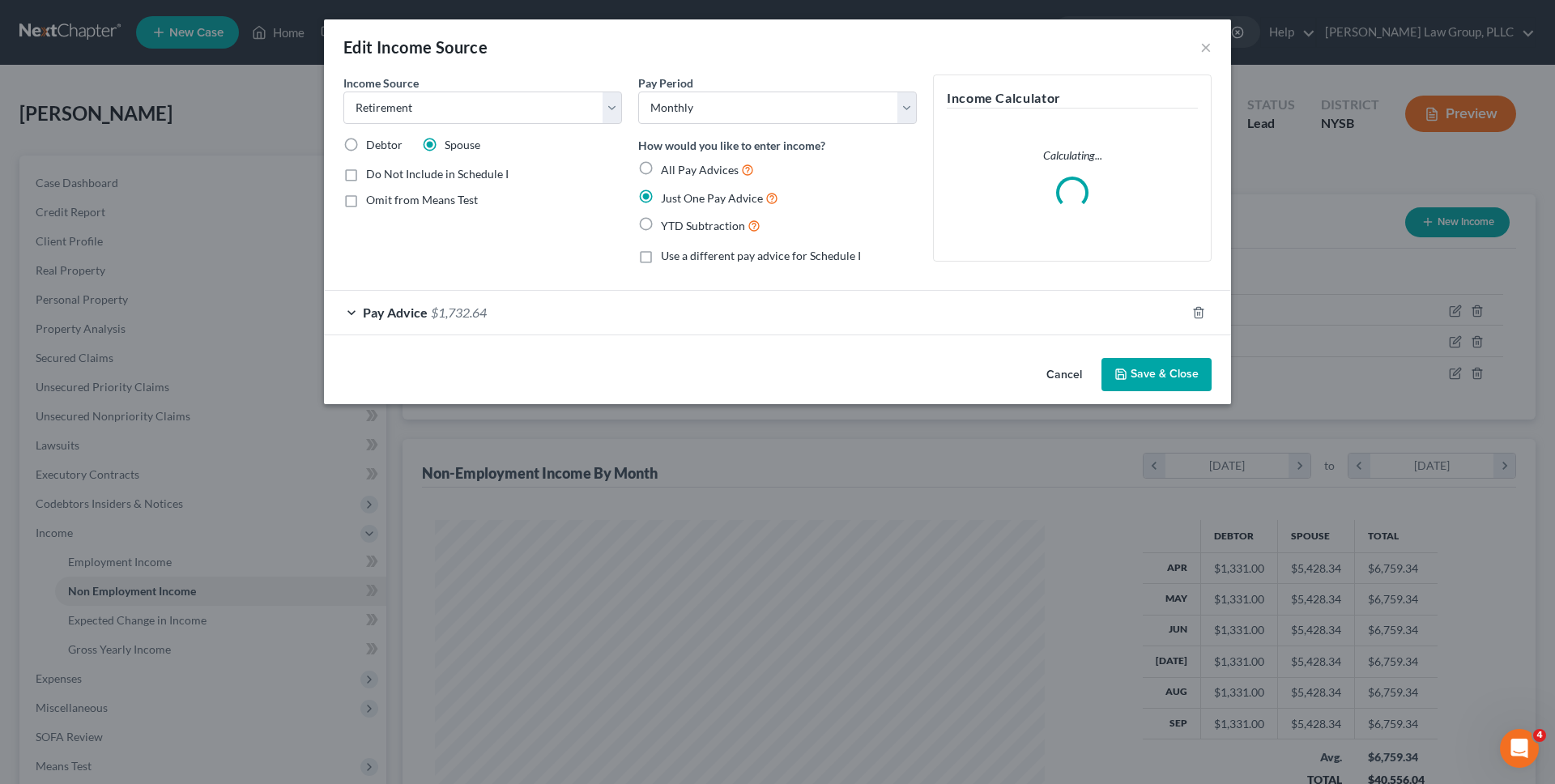
click at [1076, 366] on button "Cancel" at bounding box center [1064, 375] width 61 height 33
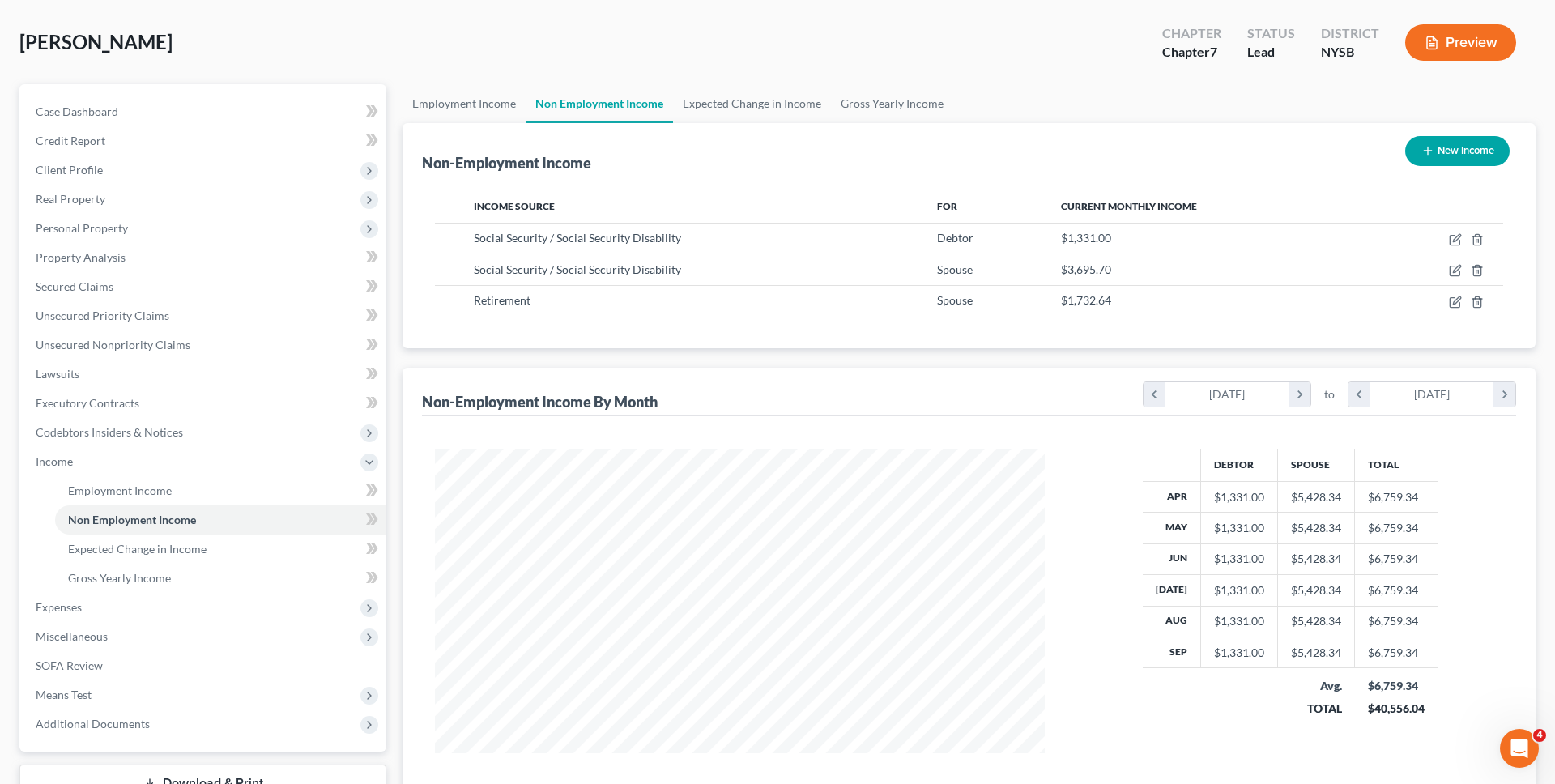
scroll to position [145, 0]
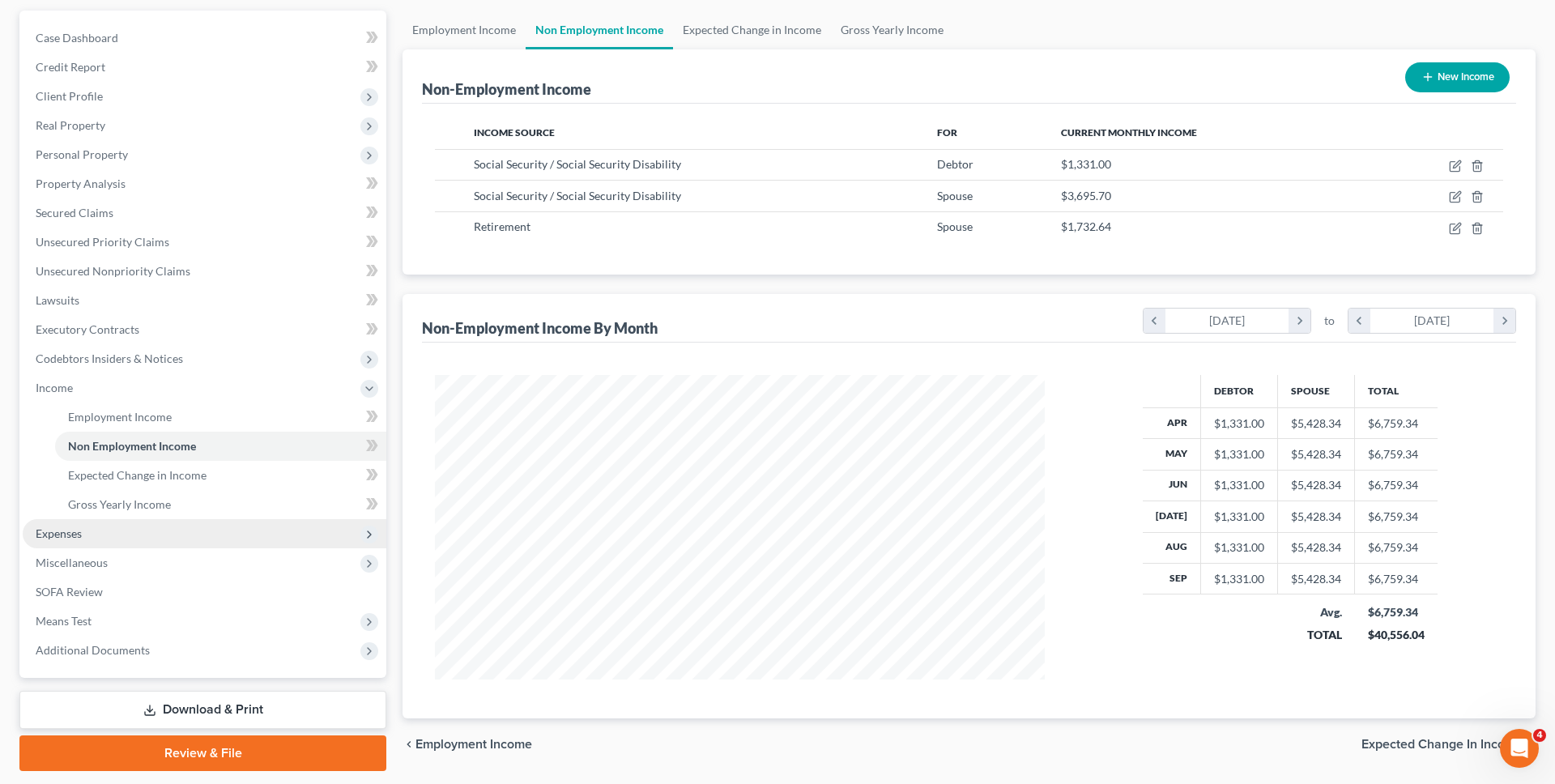
click at [141, 536] on span "Expenses" at bounding box center [204, 533] width 364 height 29
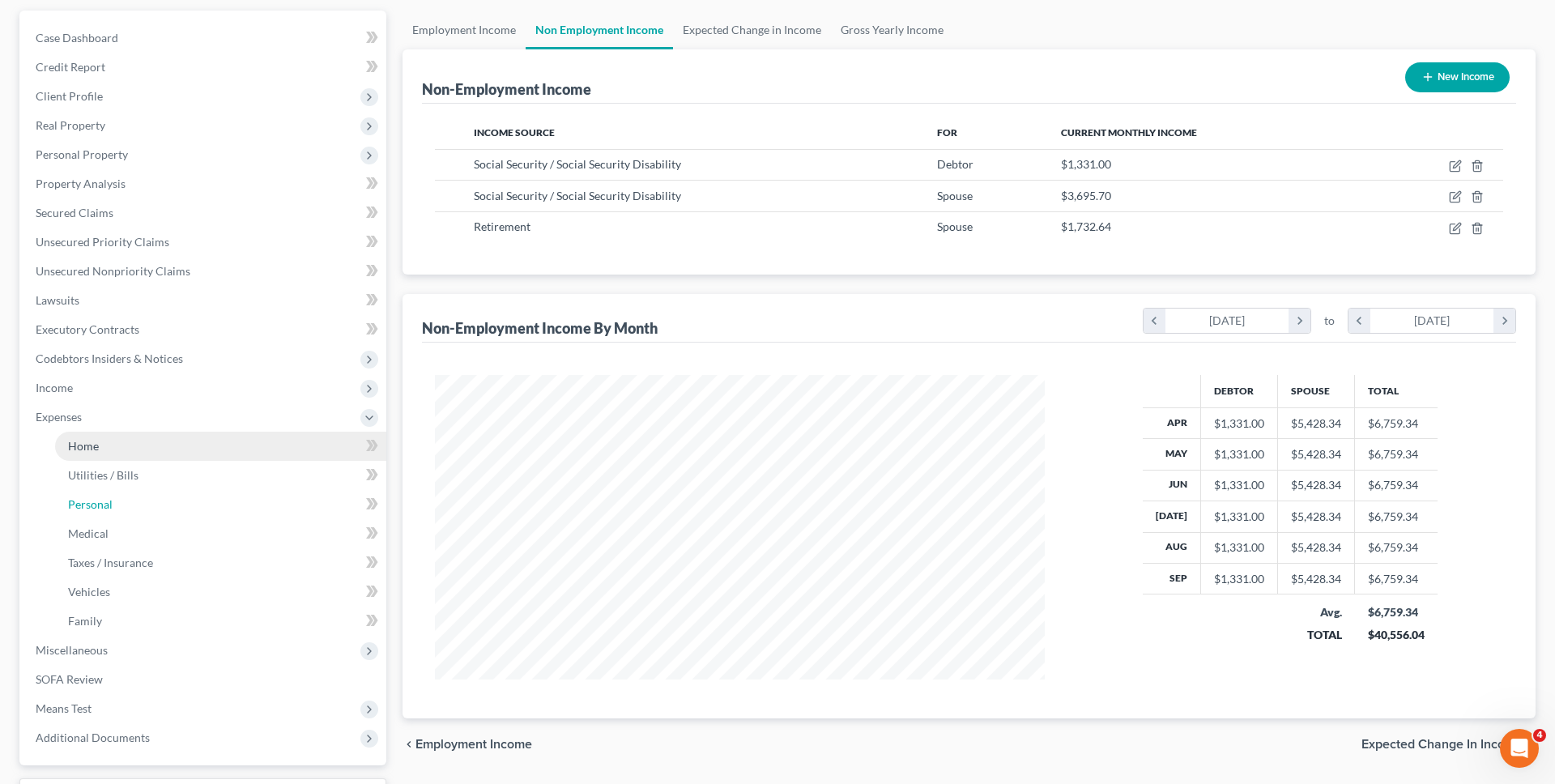
click at [141, 554] on ul "Home Utilities / Bills Personal Medical" at bounding box center [204, 533] width 364 height 204
click at [141, 554] on link "Taxes / Insurance" at bounding box center [221, 562] width 331 height 29
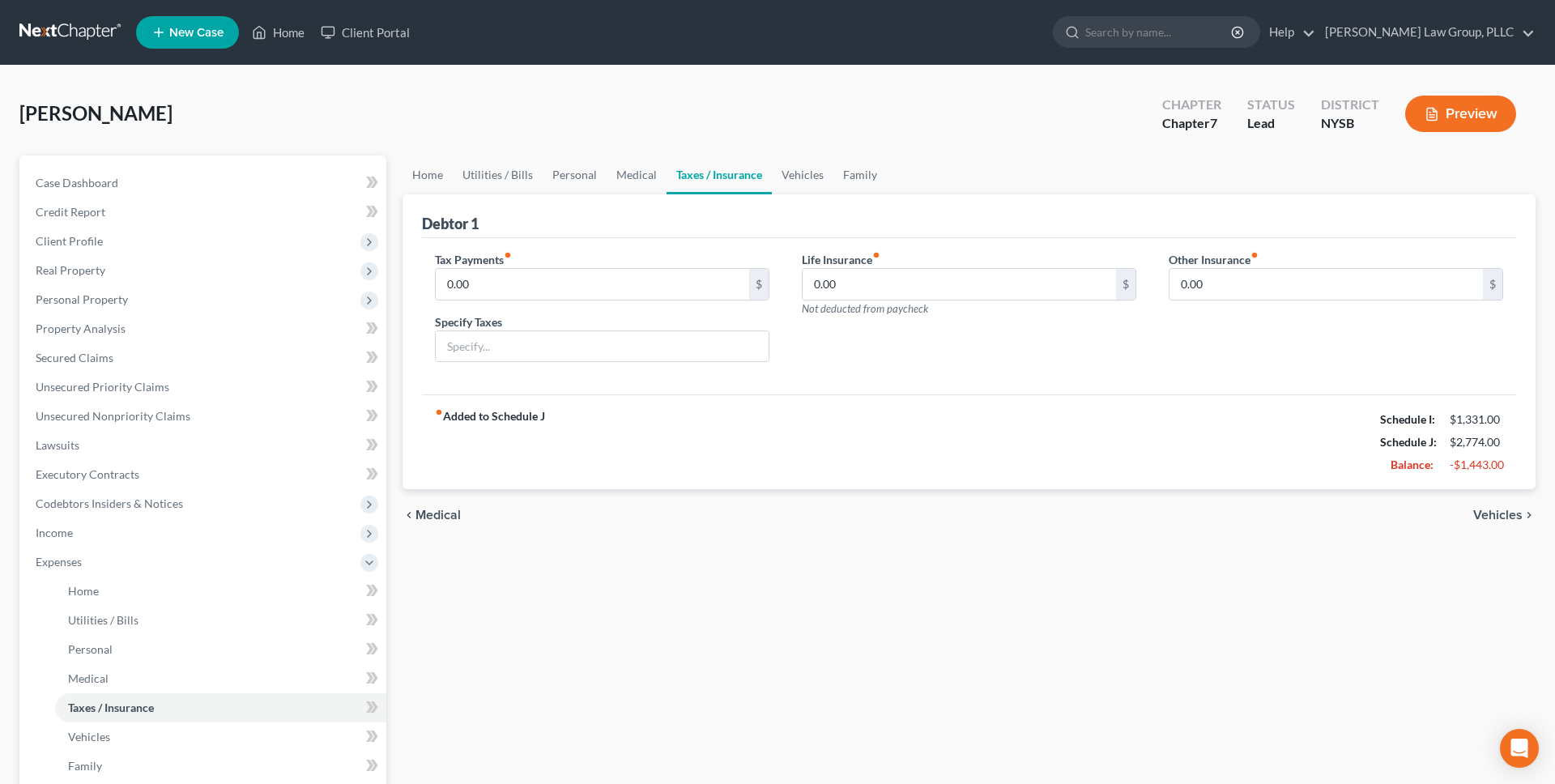
click at [676, 513] on div "chevron_left Medical Vehicles chevron_right" at bounding box center [968, 515] width 1133 height 52
click at [433, 169] on link "Home" at bounding box center [427, 175] width 50 height 39
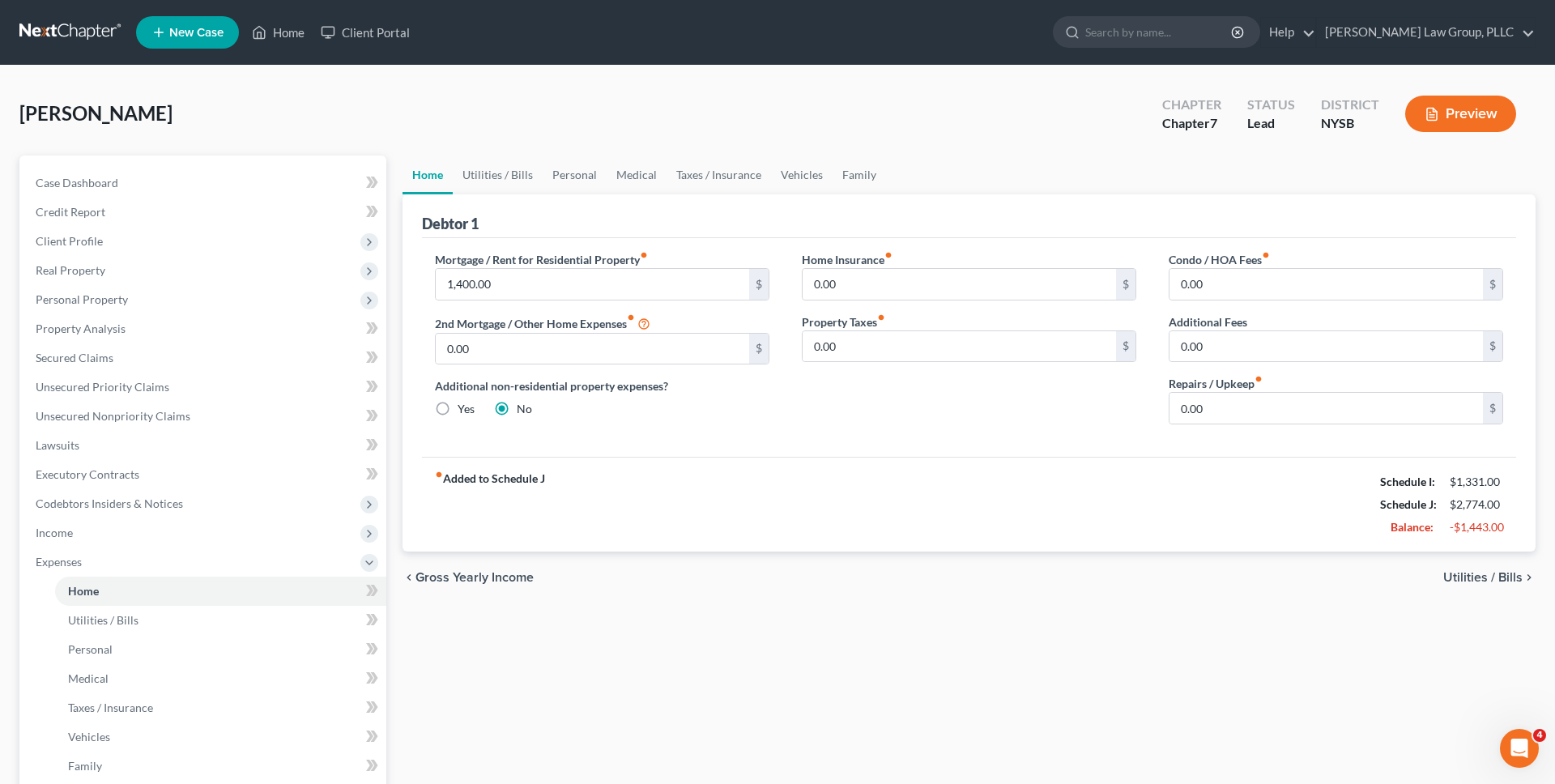
scroll to position [34, 0]
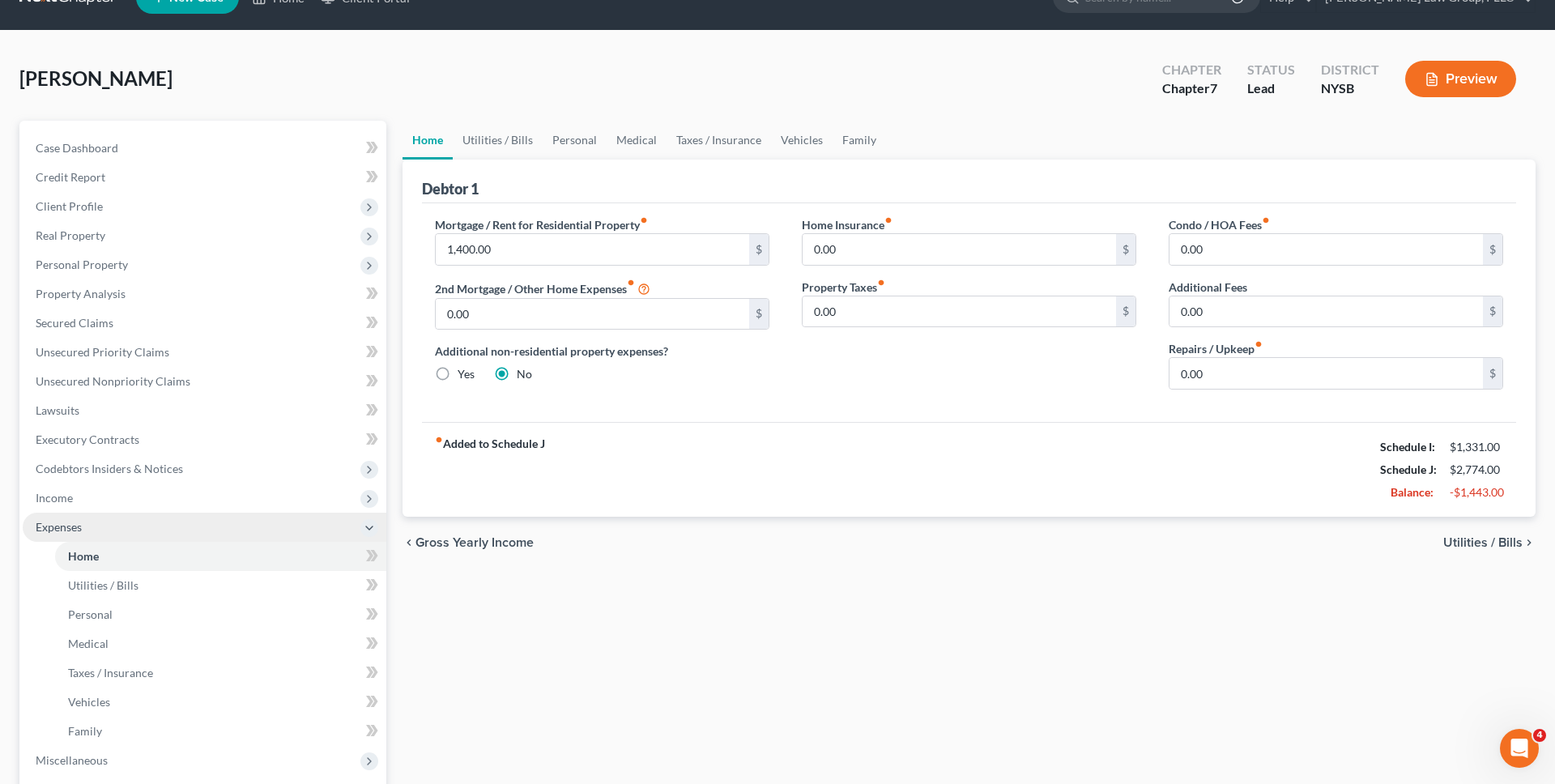
click at [275, 515] on span "Expenses" at bounding box center [204, 527] width 364 height 29
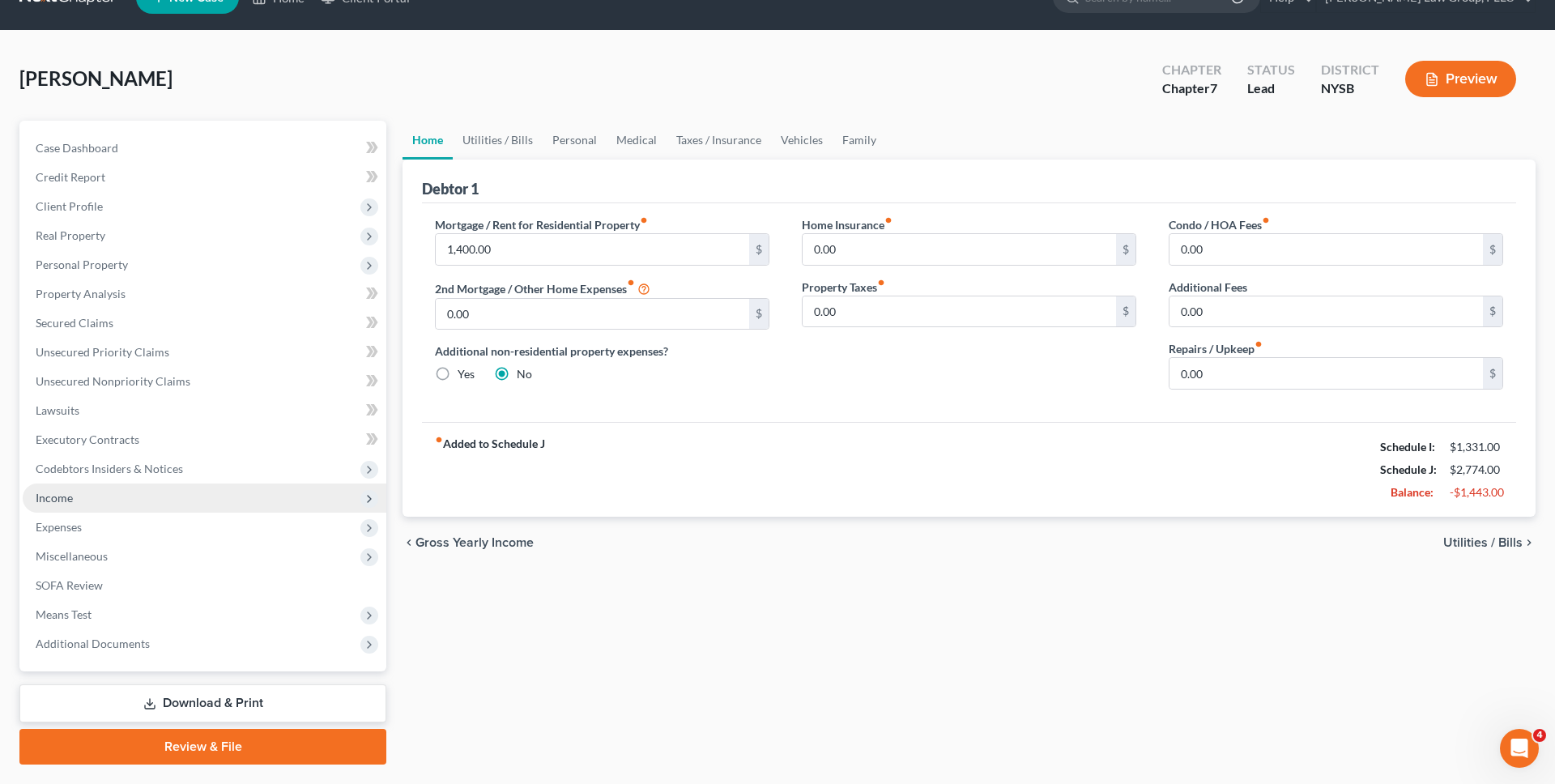
click at [275, 503] on span "Income" at bounding box center [204, 498] width 364 height 29
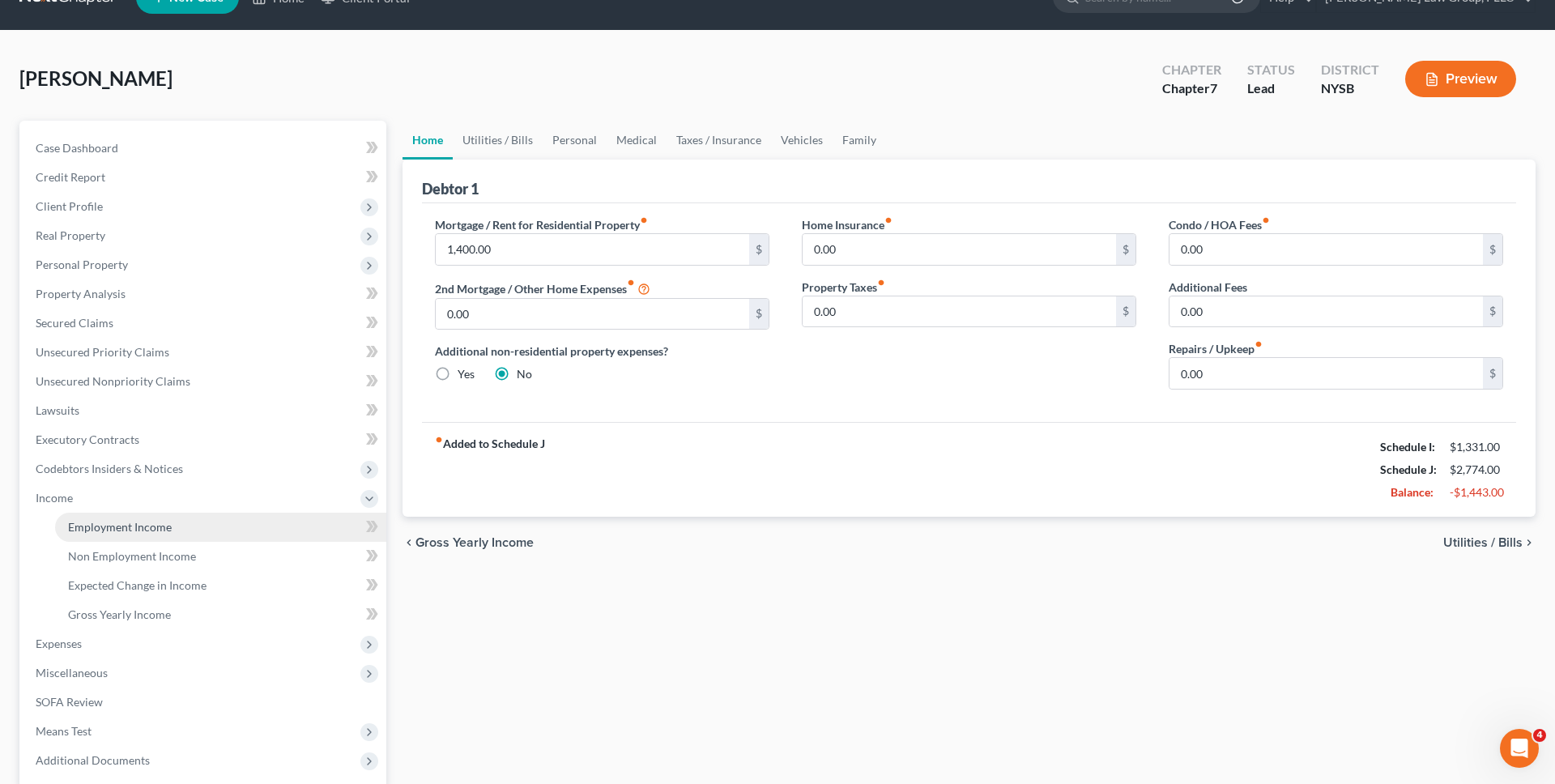
click at [272, 526] on link "Employment Income" at bounding box center [221, 527] width 331 height 29
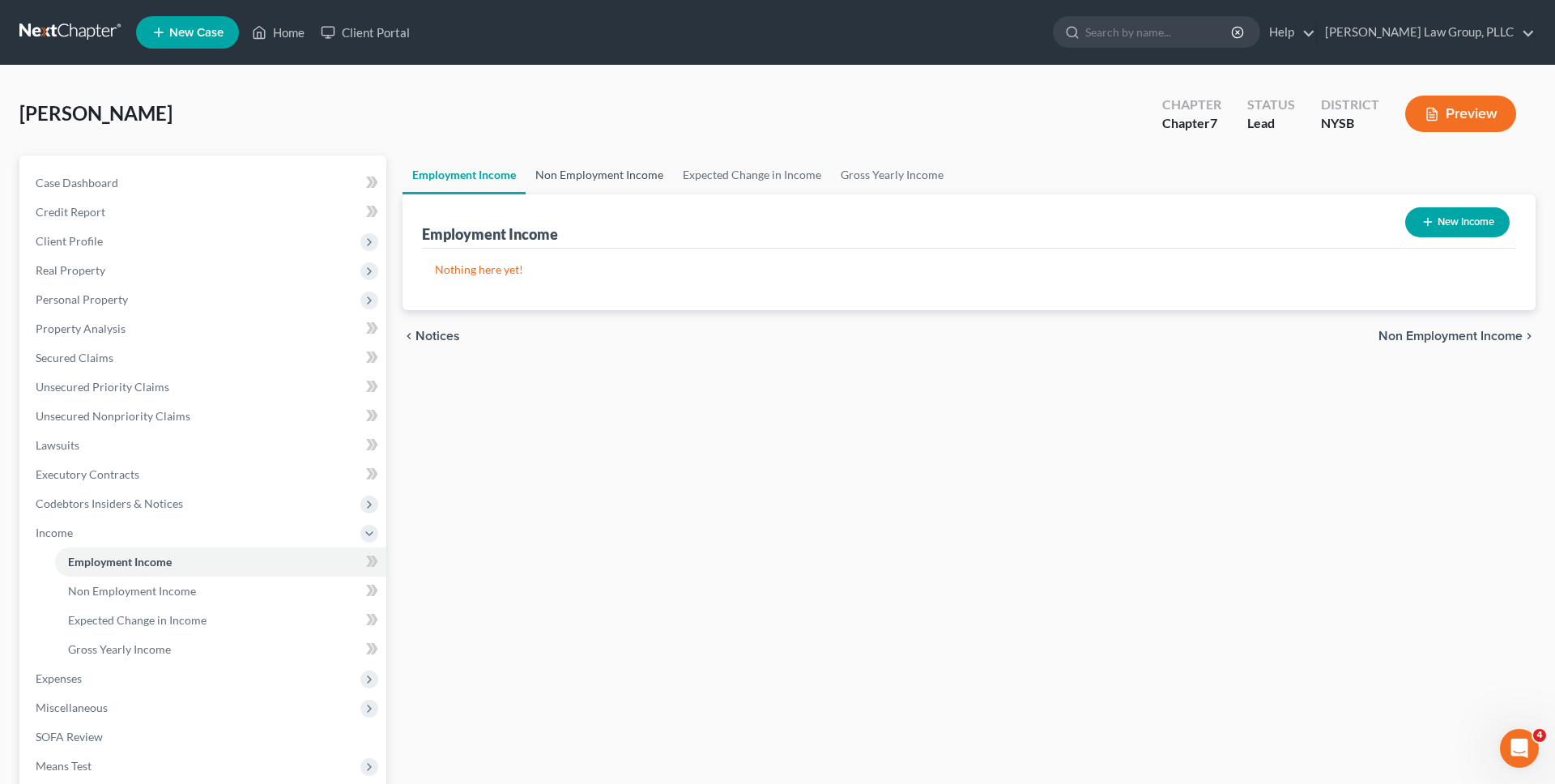
click at [598, 164] on link "Non Employment Income" at bounding box center [599, 175] width 148 height 39
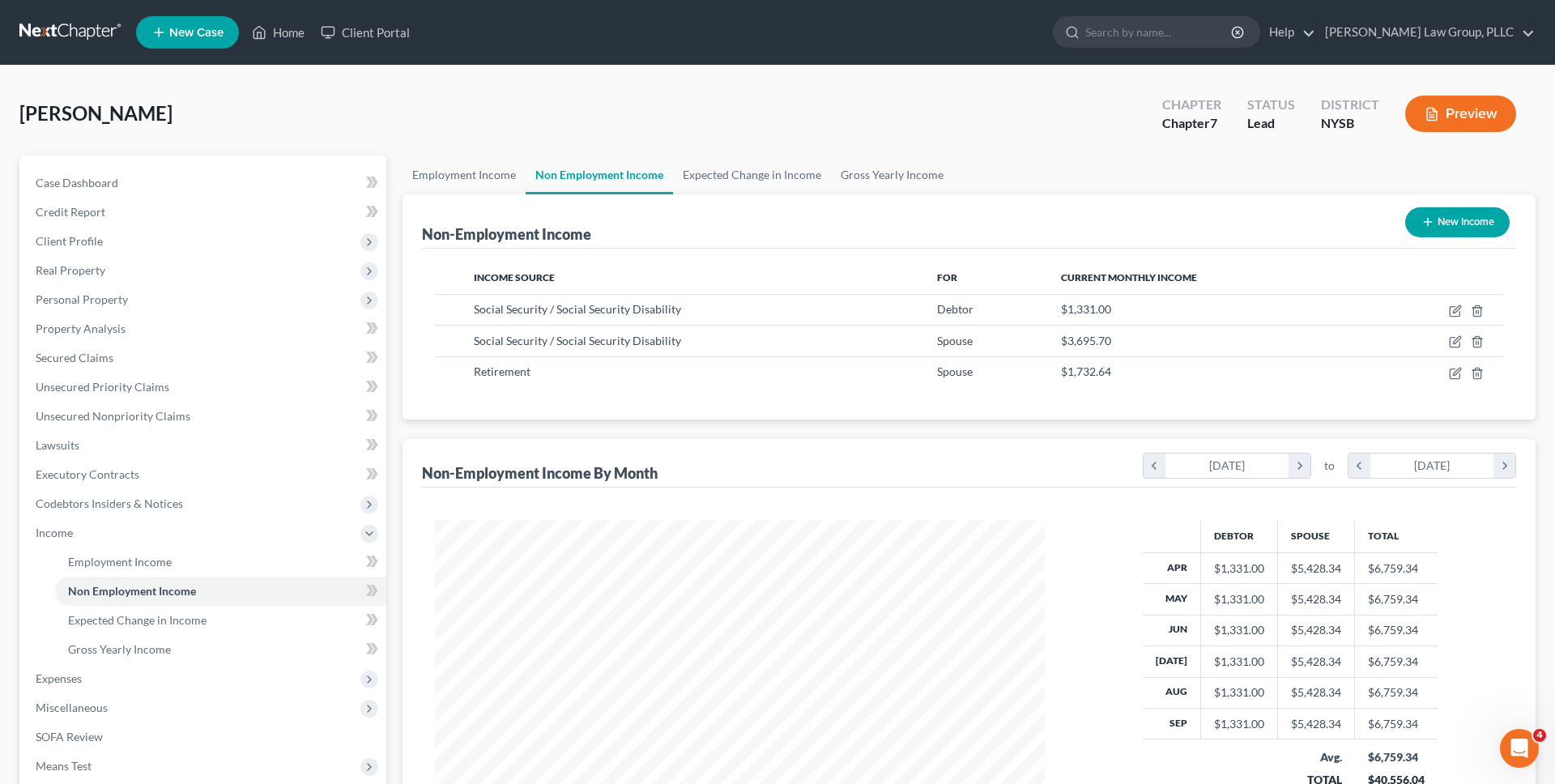
scroll to position [305, 642]
click at [1454, 339] on icon "button" at bounding box center [1455, 341] width 13 height 13
select select "4"
select select "0"
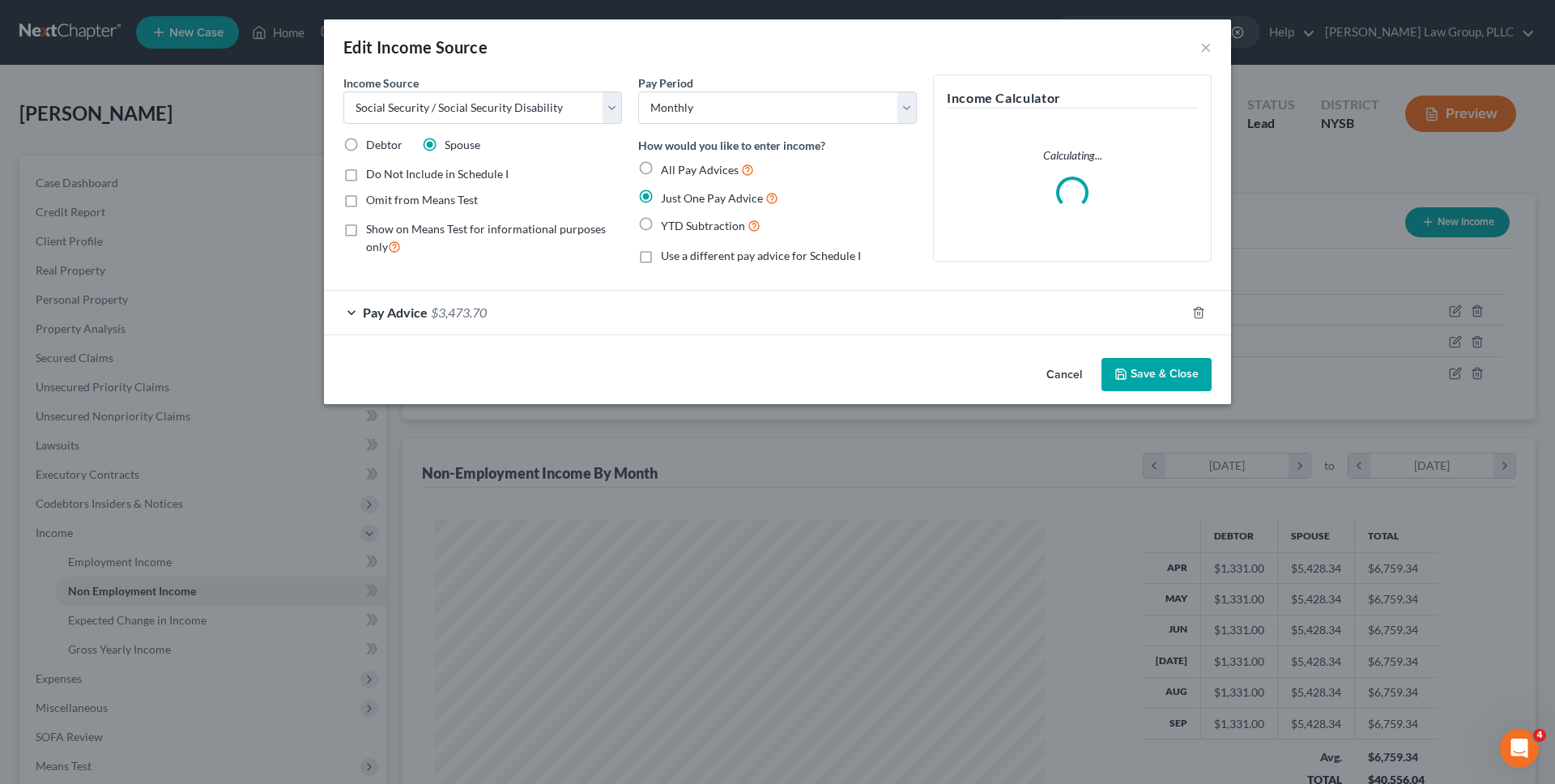
click at [475, 181] on div "Do Not Include in Schedule I Omit from Means Test" at bounding box center [483, 187] width 279 height 42
click at [499, 301] on div "Pay Advice $3,473.70" at bounding box center [755, 311] width 861 height 43
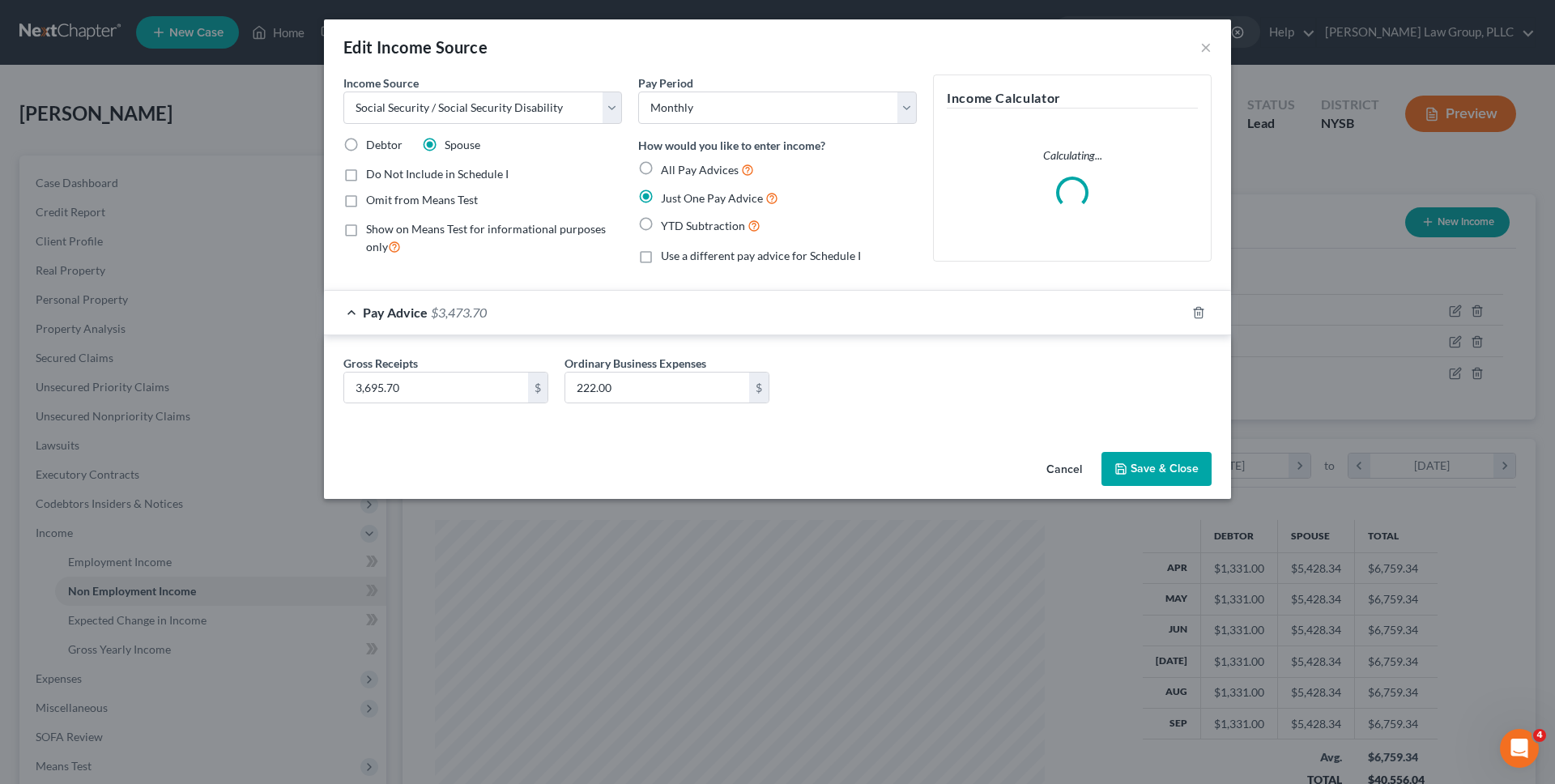
click at [500, 301] on div "Pay Advice $3,473.70" at bounding box center [755, 311] width 861 height 43
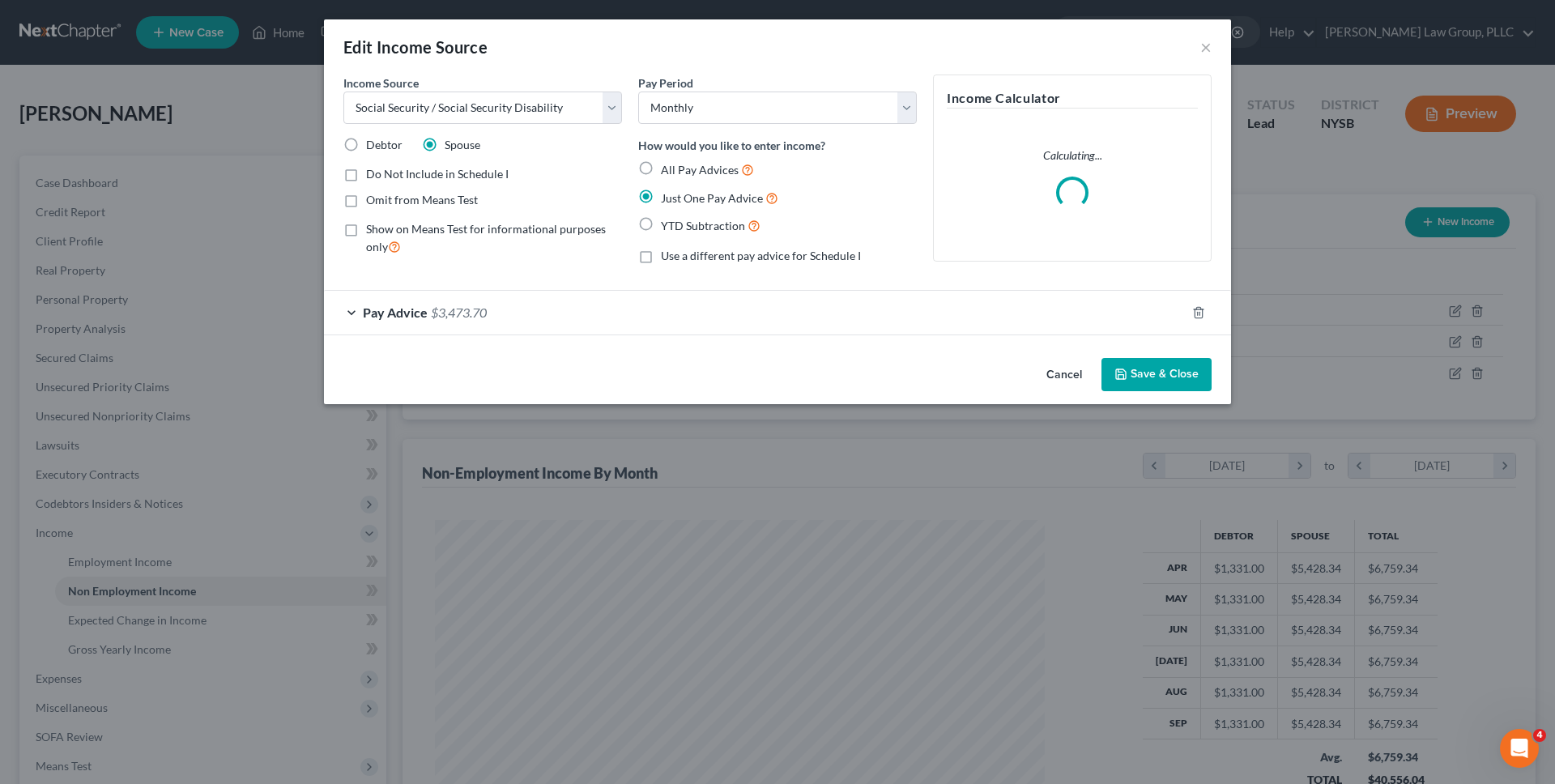
click at [475, 175] on span "Do Not Include in Schedule I" at bounding box center [437, 174] width 143 height 13
click at [383, 175] on input "Do Not Include in Schedule I" at bounding box center [378, 171] width 11 height 11
click at [474, 175] on span "Do Not Include in Schedule I" at bounding box center [437, 174] width 143 height 13
click at [383, 175] on input "Do Not Include in Schedule I" at bounding box center [378, 171] width 11 height 11
checkbox input "false"
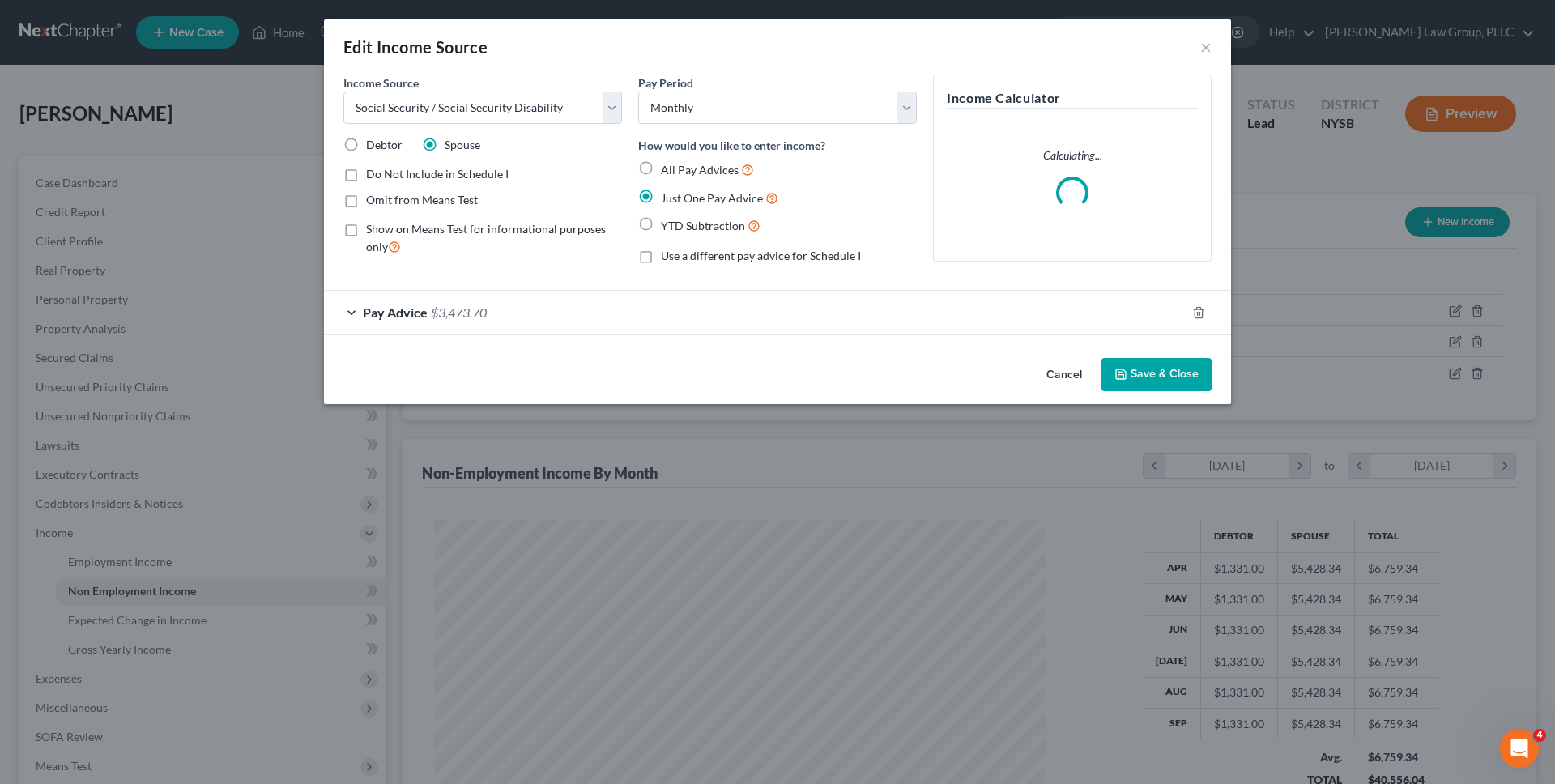
click at [1180, 377] on button "Save & Close" at bounding box center [1156, 374] width 110 height 34
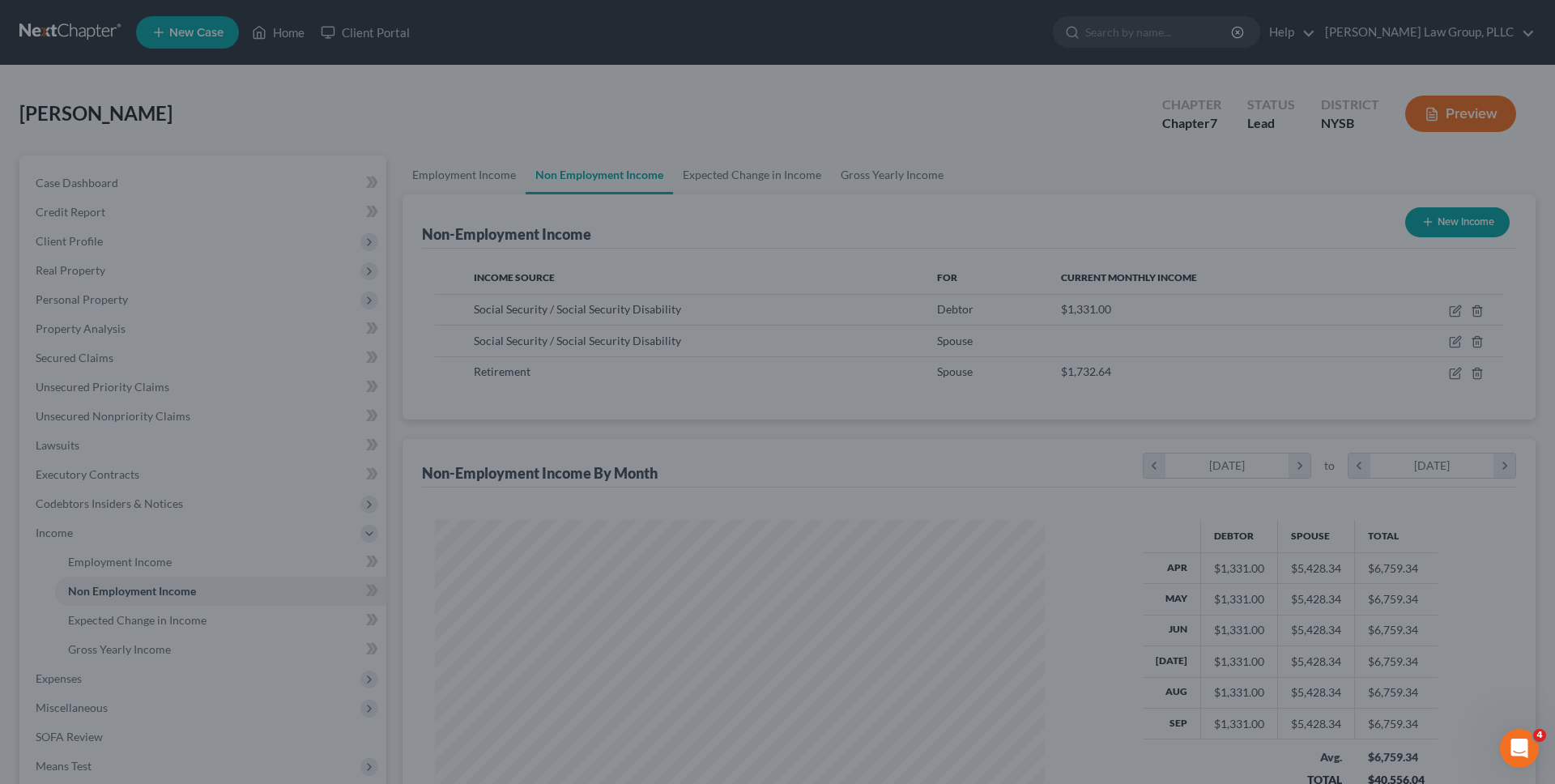
click at [1180, 377] on div at bounding box center [778, 392] width 1555 height 784
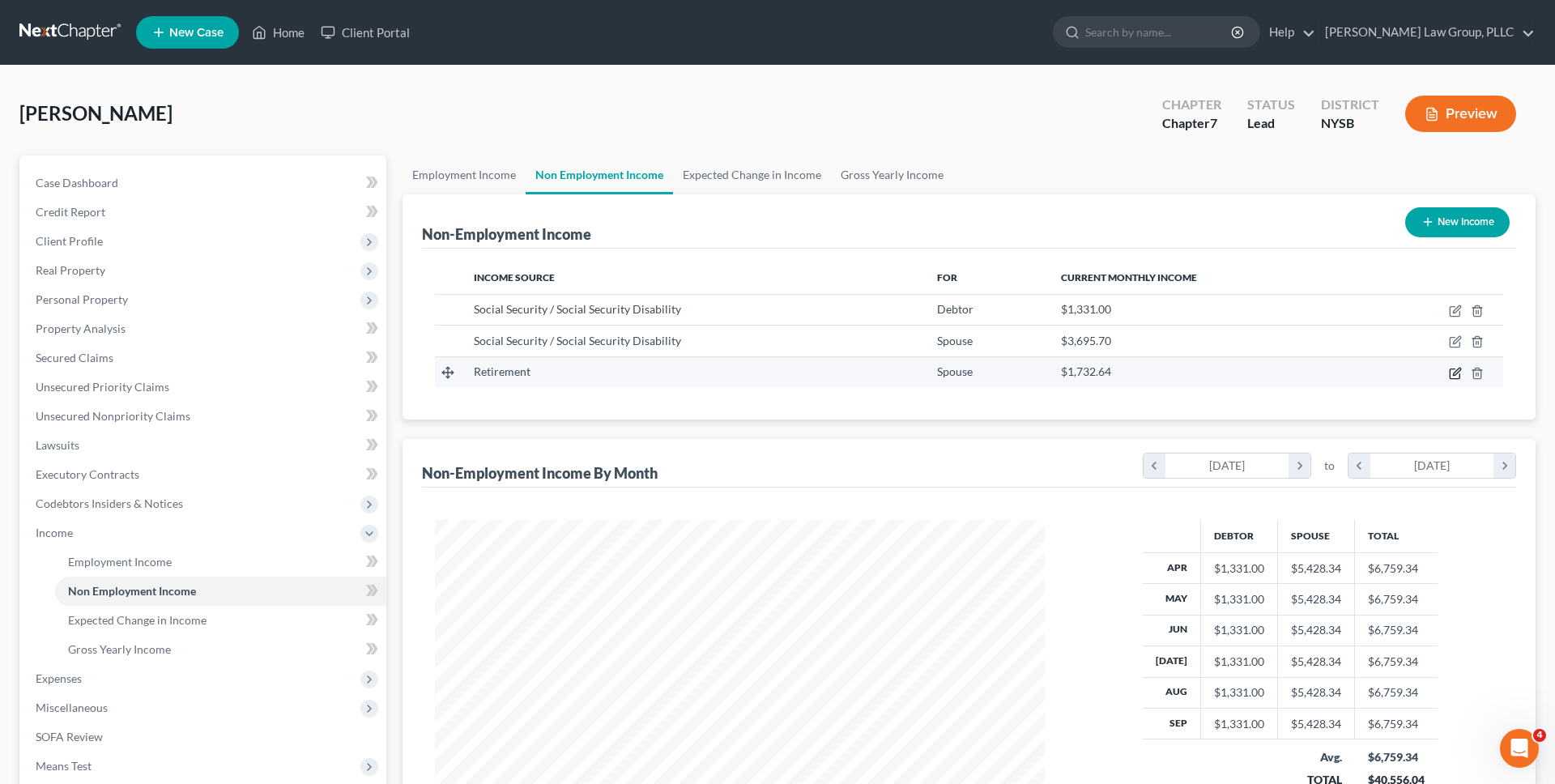
click at [1456, 370] on icon "button" at bounding box center [1456, 371] width 8 height 8
select select "3"
select select "0"
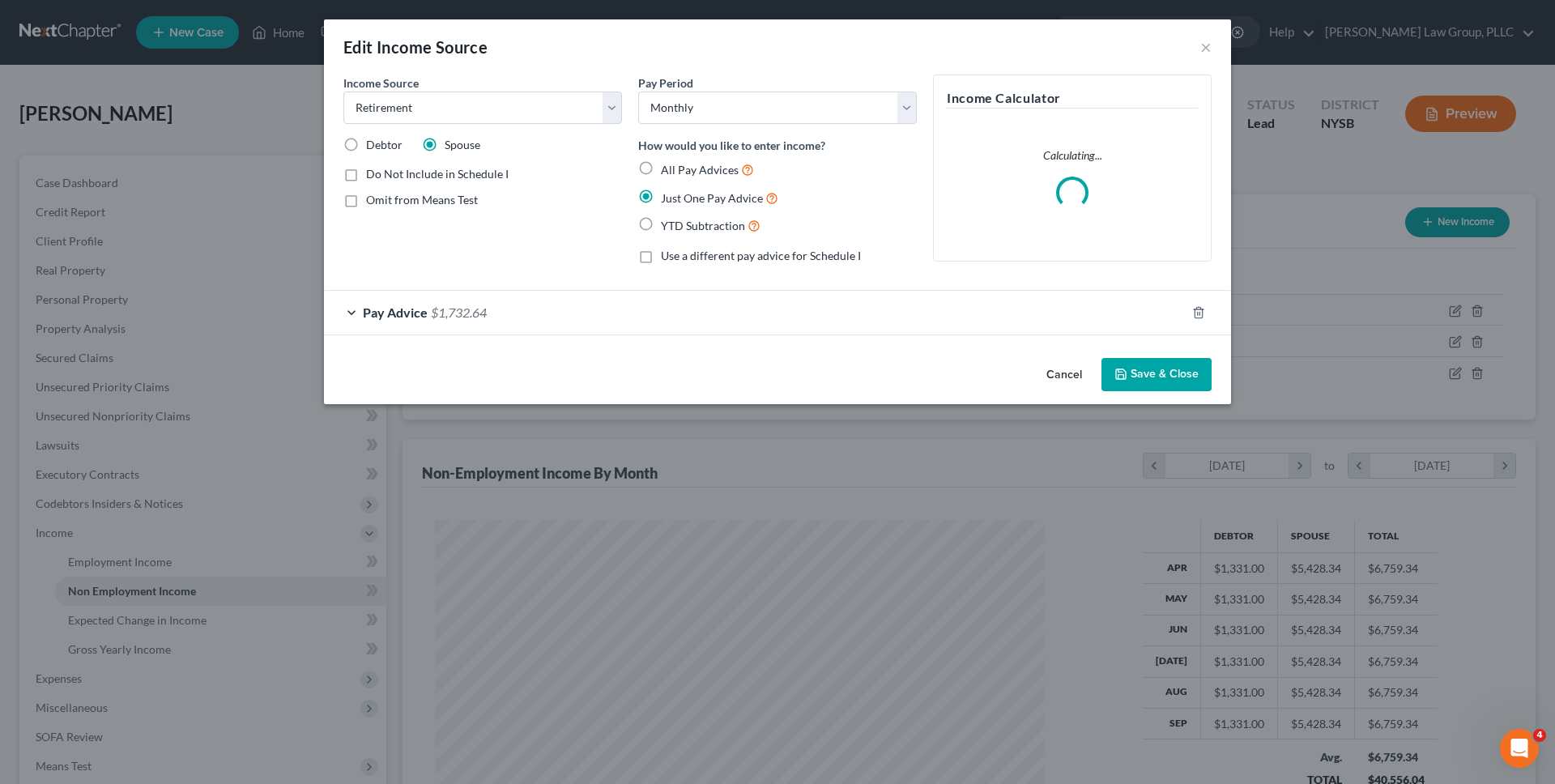
click at [484, 169] on span "Do Not Include in Schedule I" at bounding box center [437, 174] width 143 height 13
click at [383, 169] on input "Do Not Include in Schedule I" at bounding box center [378, 171] width 11 height 11
click at [483, 175] on span "Do Not Include in Schedule I" at bounding box center [437, 174] width 143 height 13
click at [383, 175] on input "Do Not Include in Schedule I" at bounding box center [378, 171] width 11 height 11
checkbox input "false"
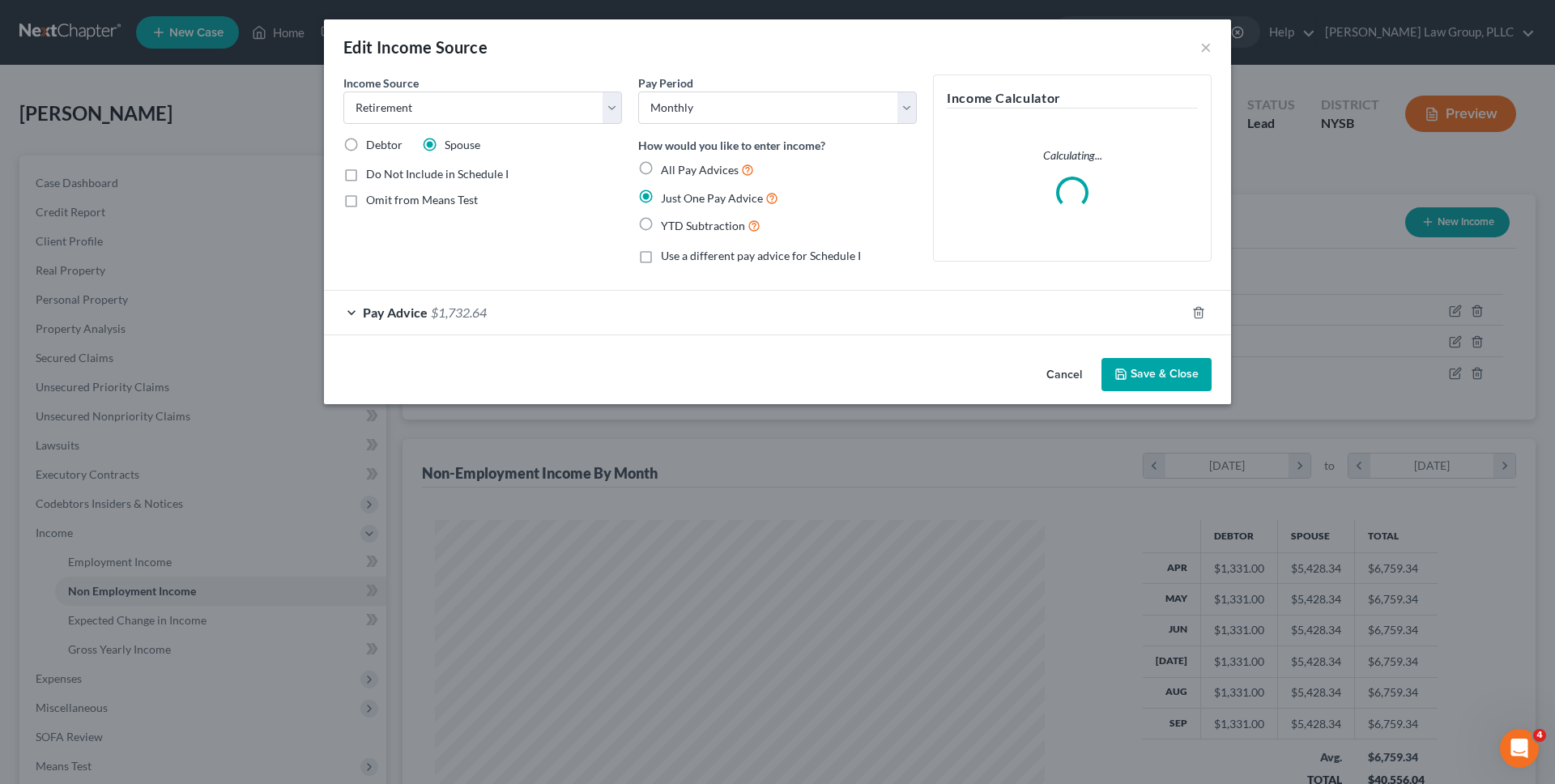
click at [533, 310] on div "Pay Advice $1,732.64" at bounding box center [755, 311] width 861 height 43
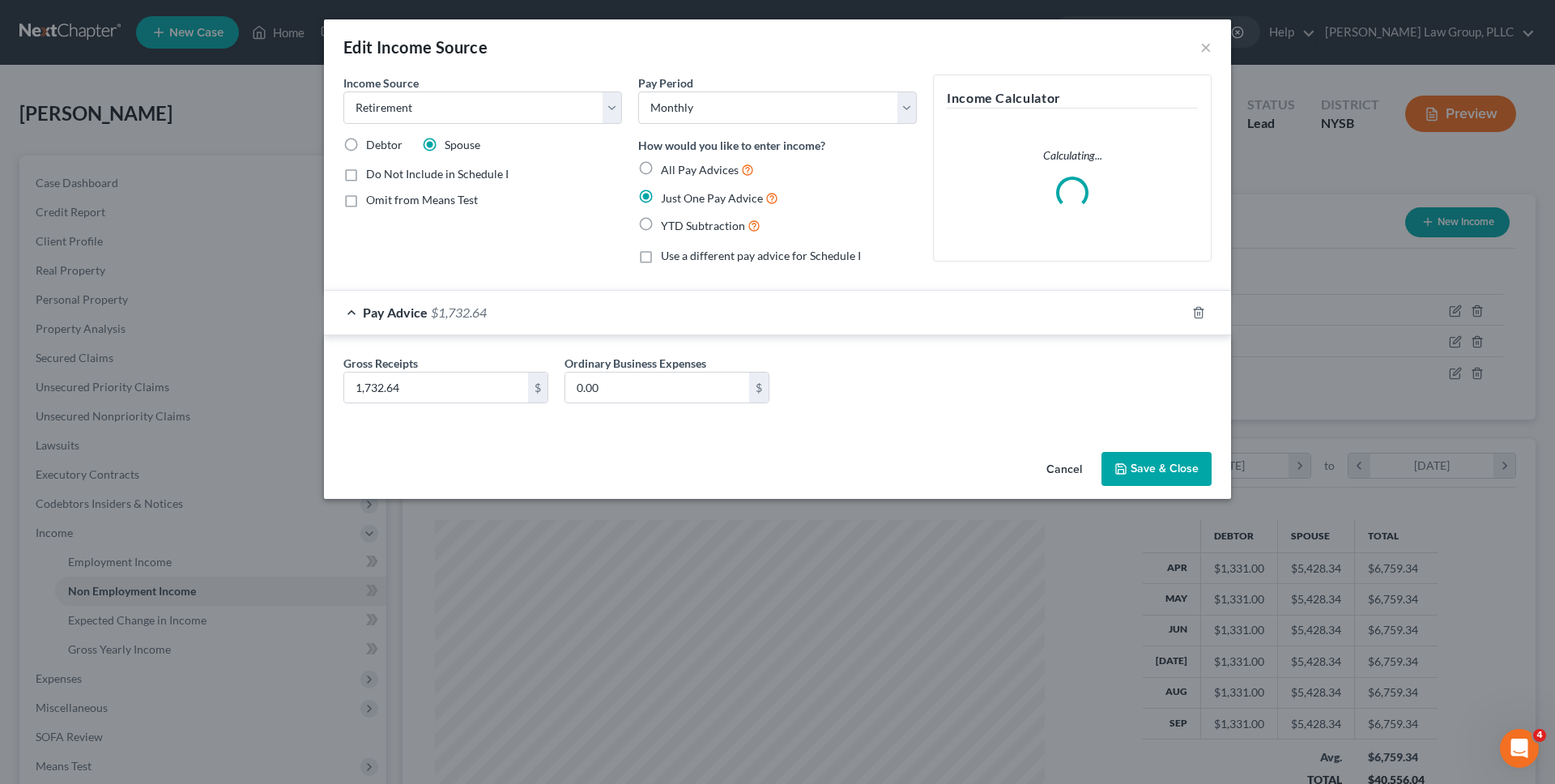
click at [1154, 463] on button "Save & Close" at bounding box center [1156, 468] width 110 height 34
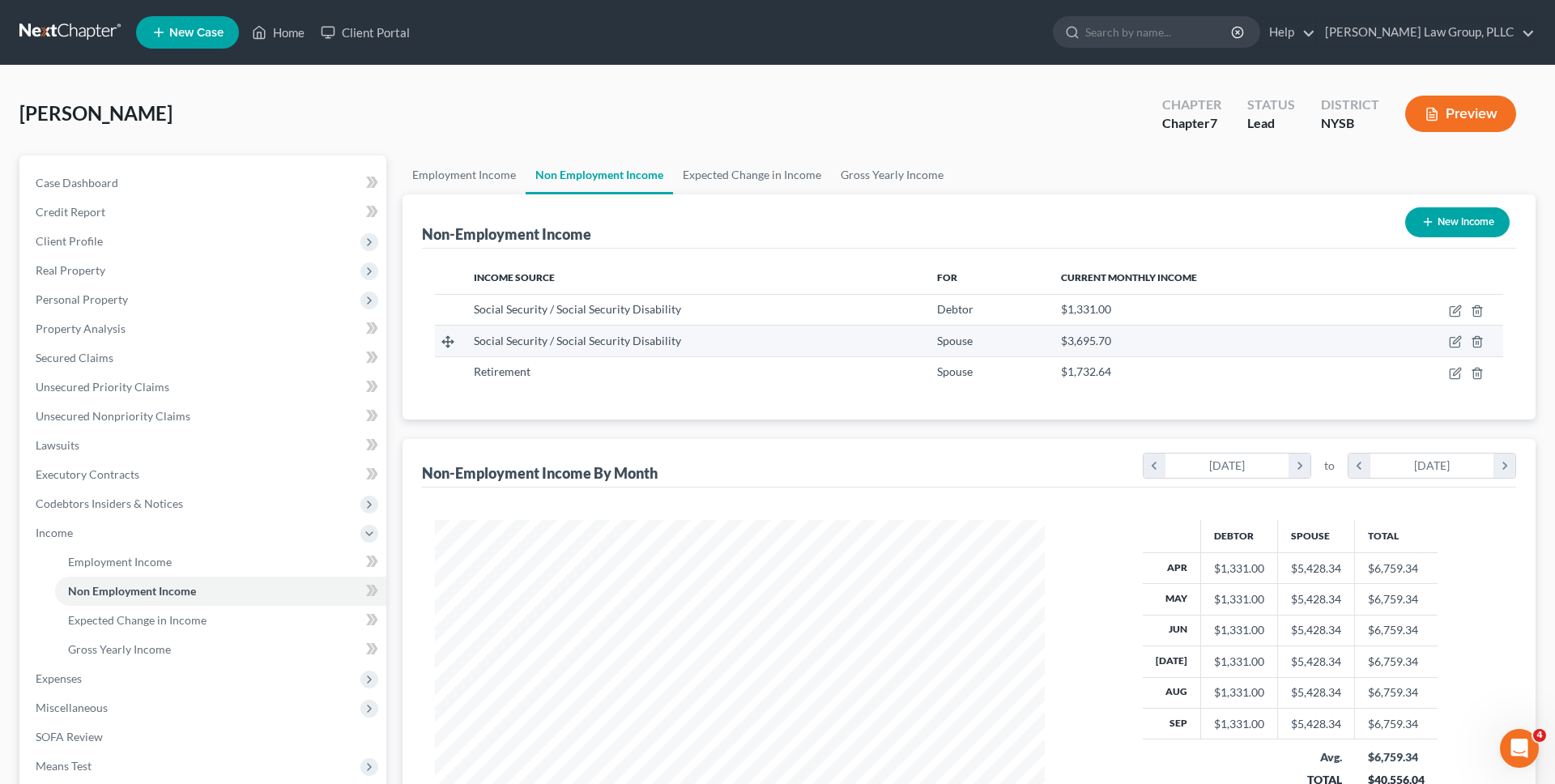
scroll to position [194, 0]
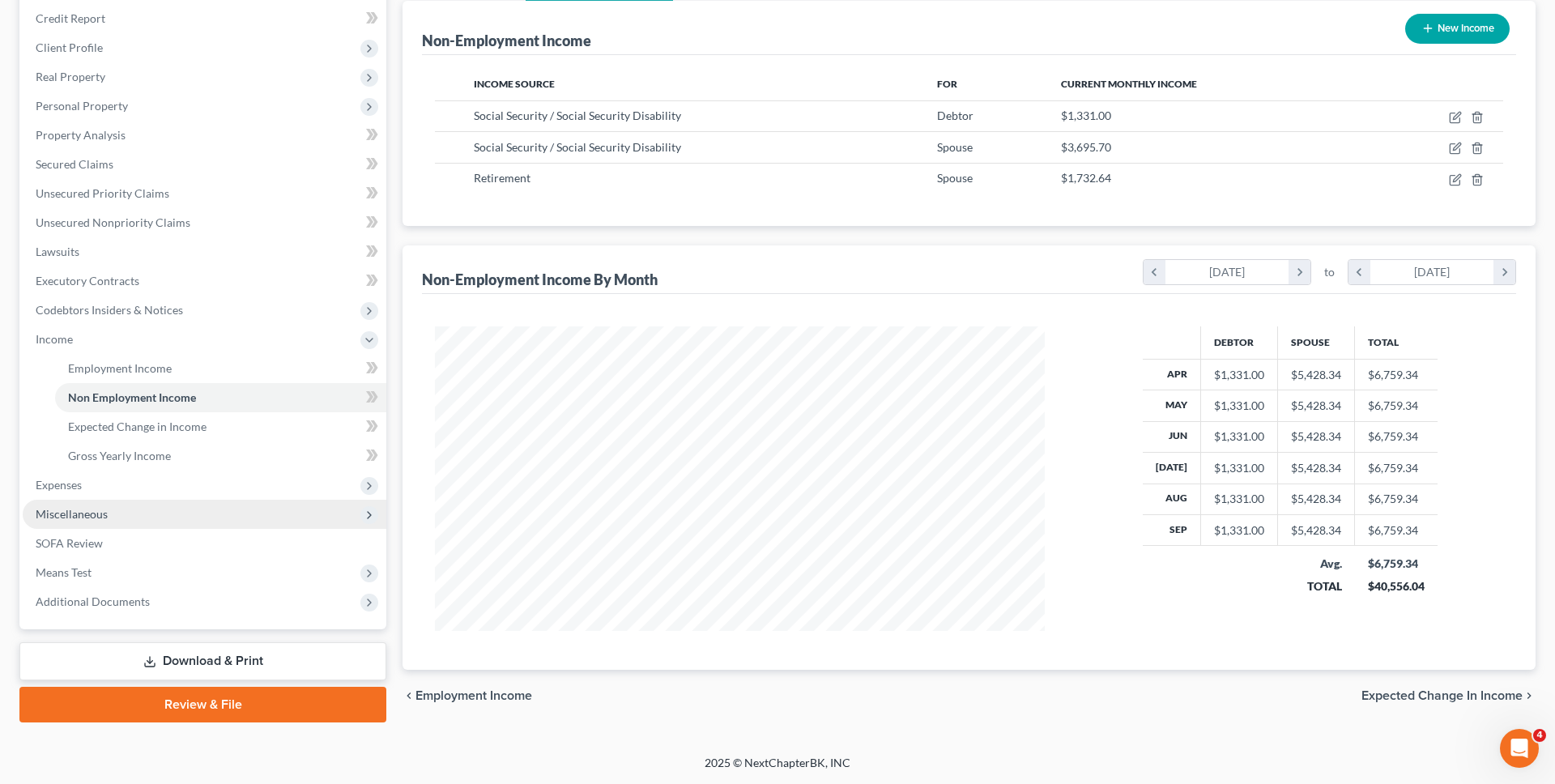
click at [206, 499] on span "Miscellaneous" at bounding box center [204, 514] width 364 height 29
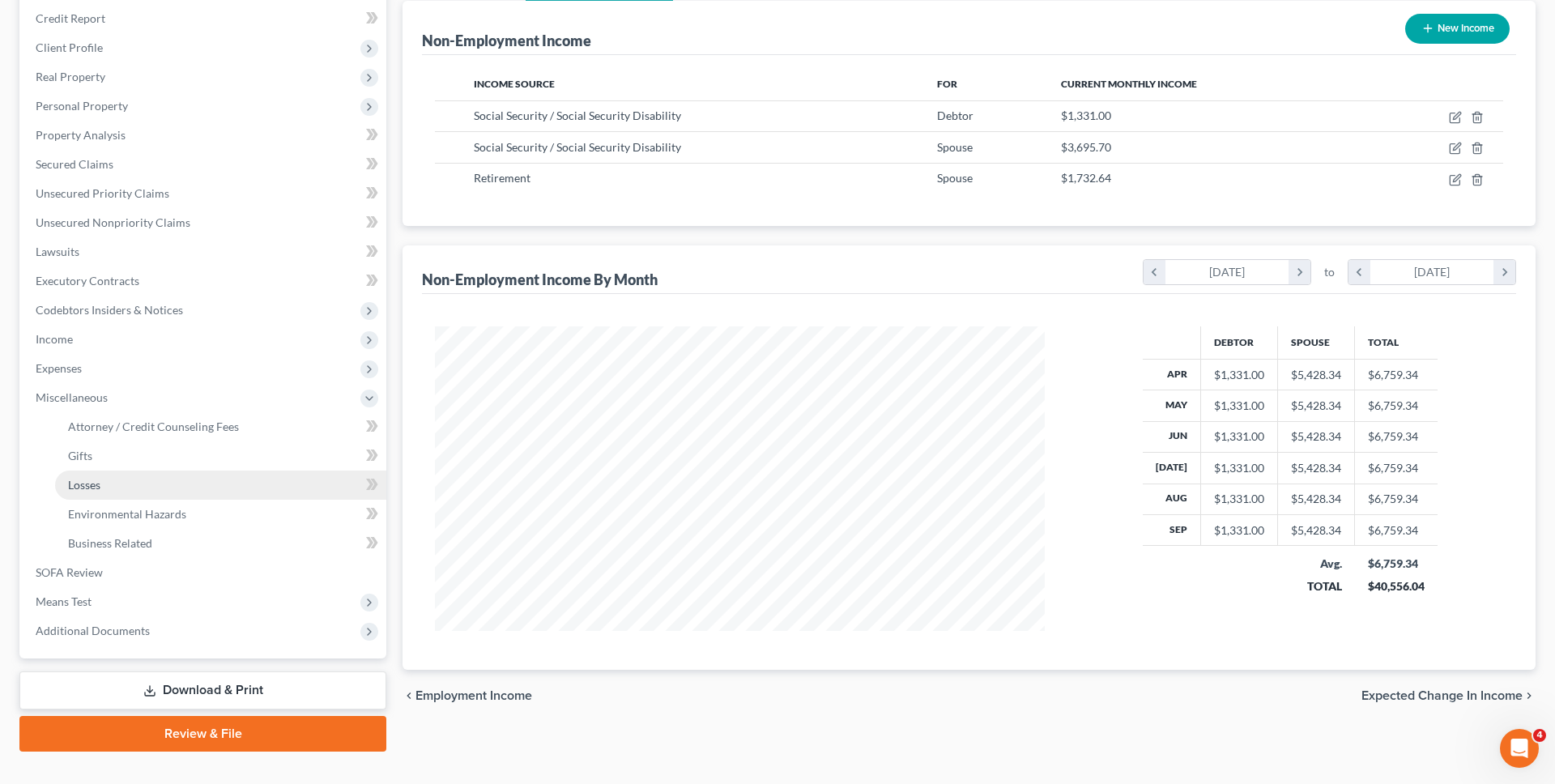
click at [194, 486] on link "Losses" at bounding box center [221, 484] width 331 height 29
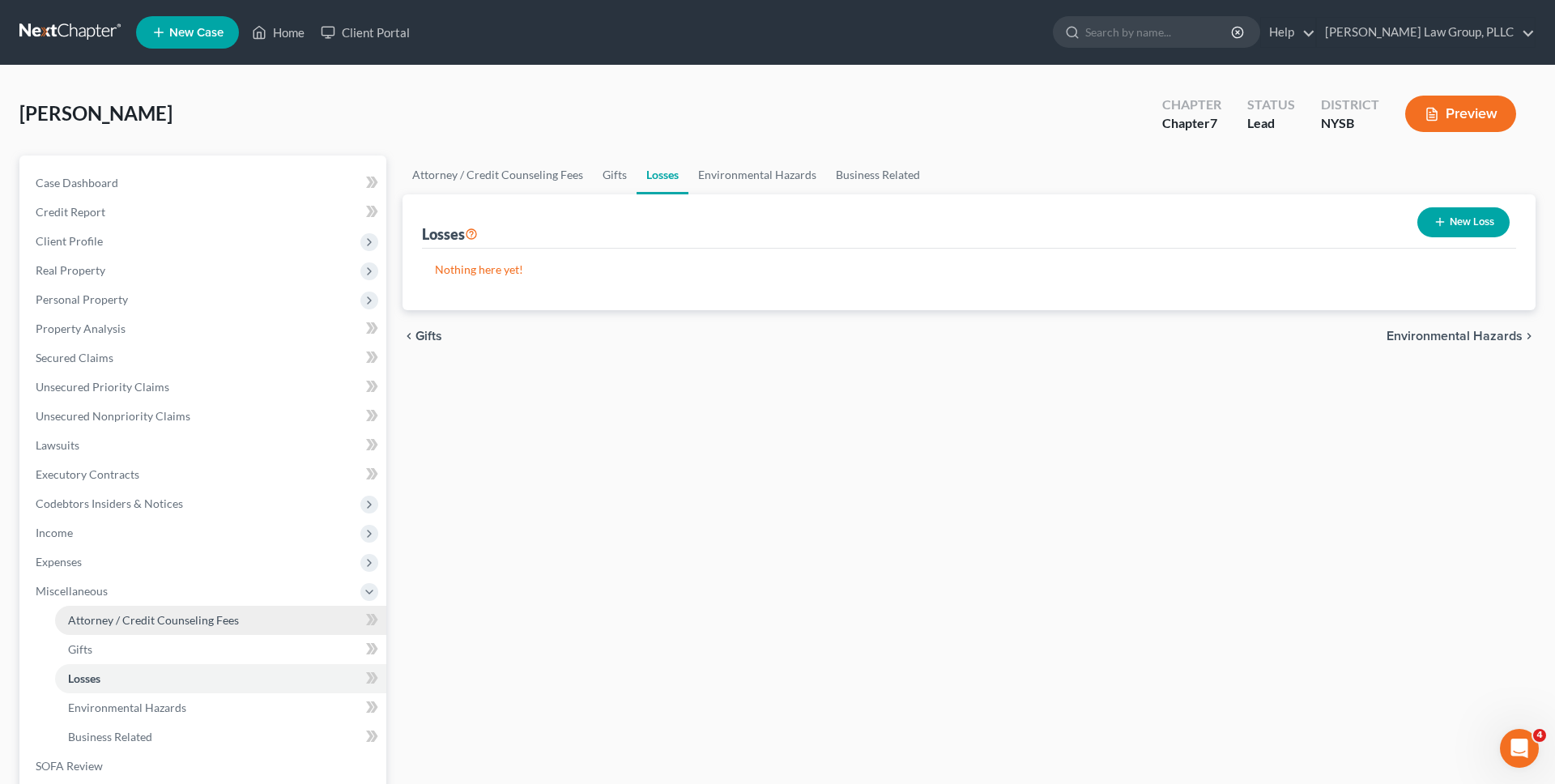
click at [193, 618] on span "Attorney / Credit Counseling Fees" at bounding box center [154, 619] width 171 height 13
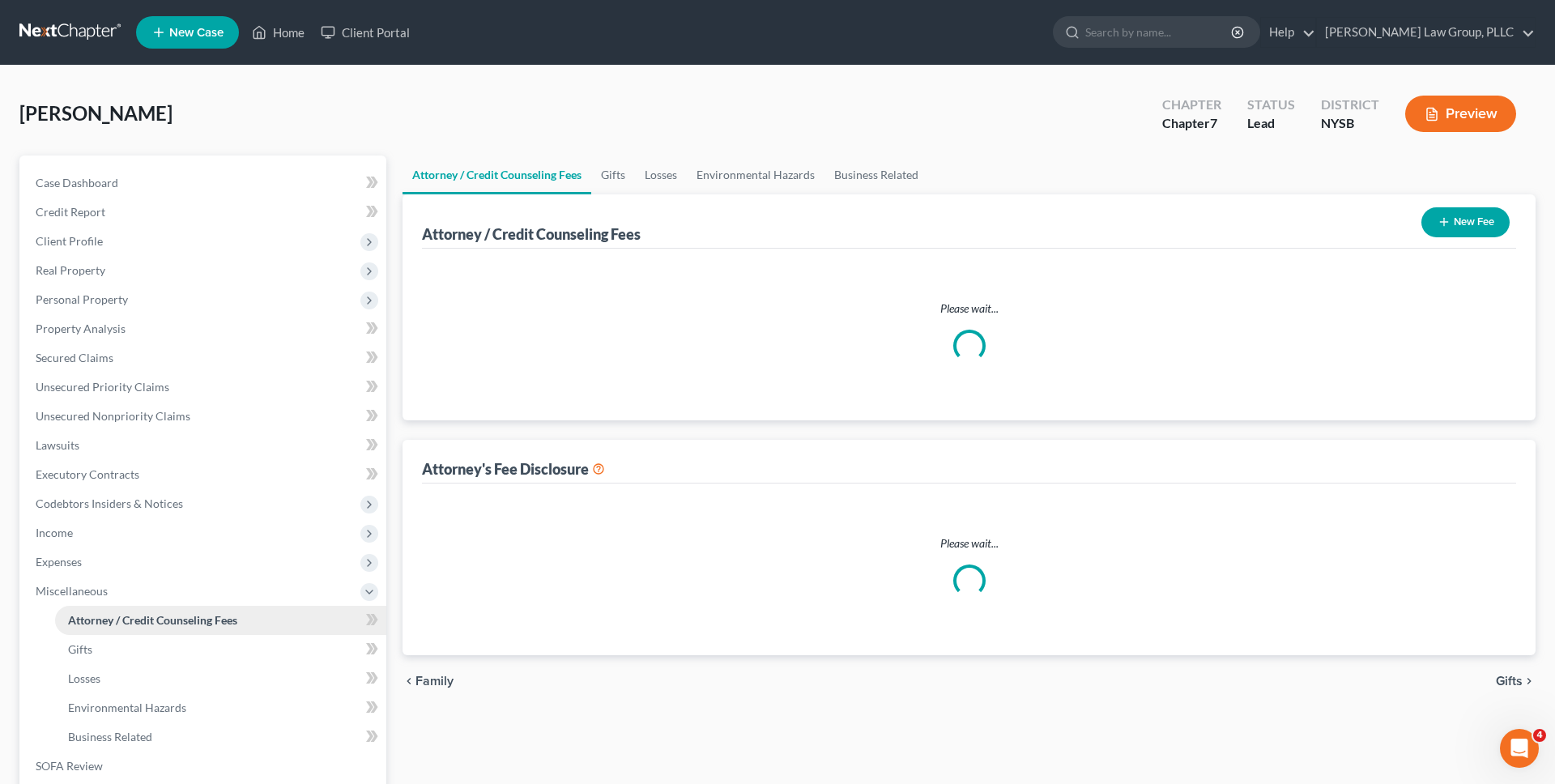
select select "0"
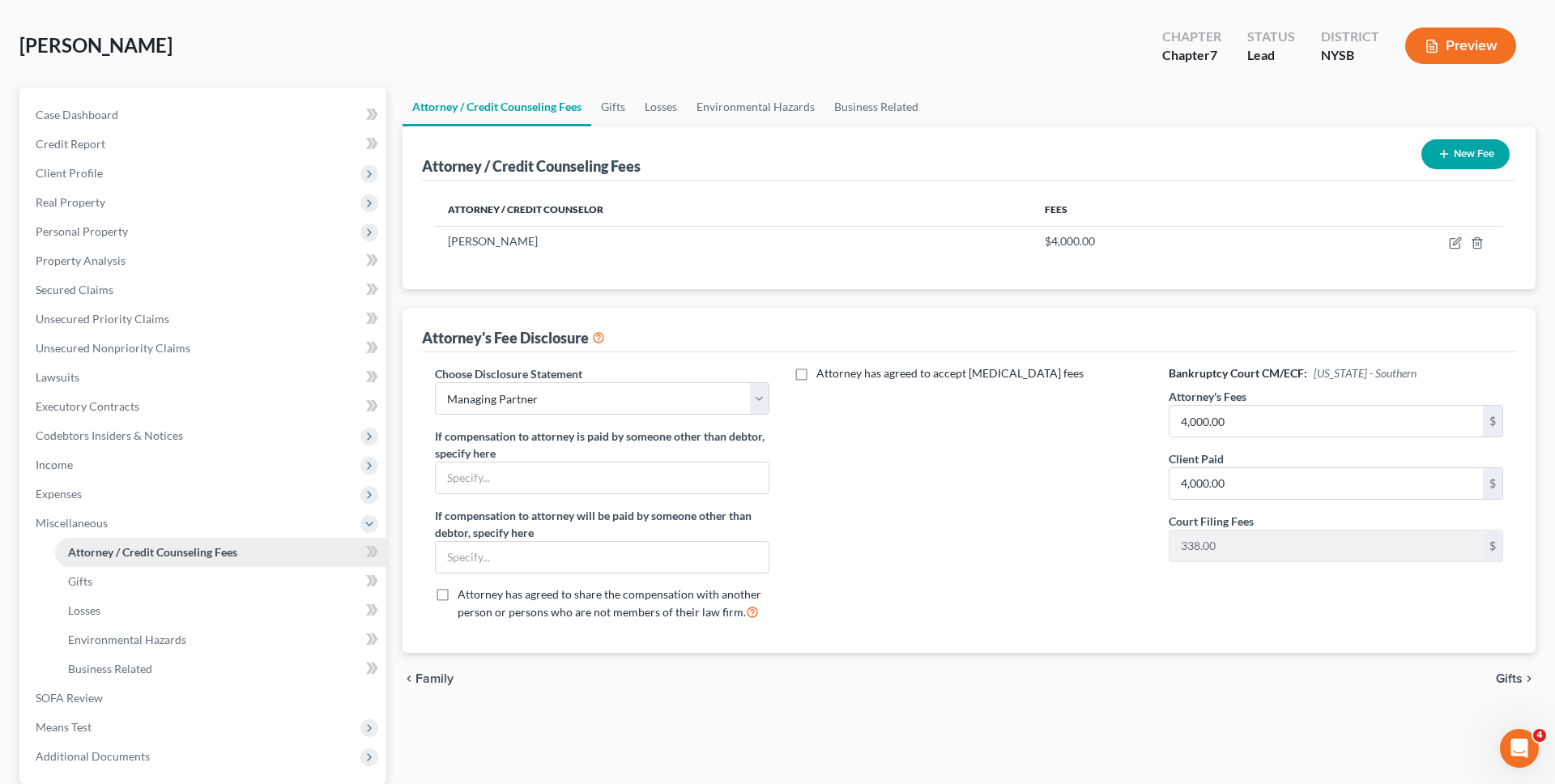
scroll to position [79, 0]
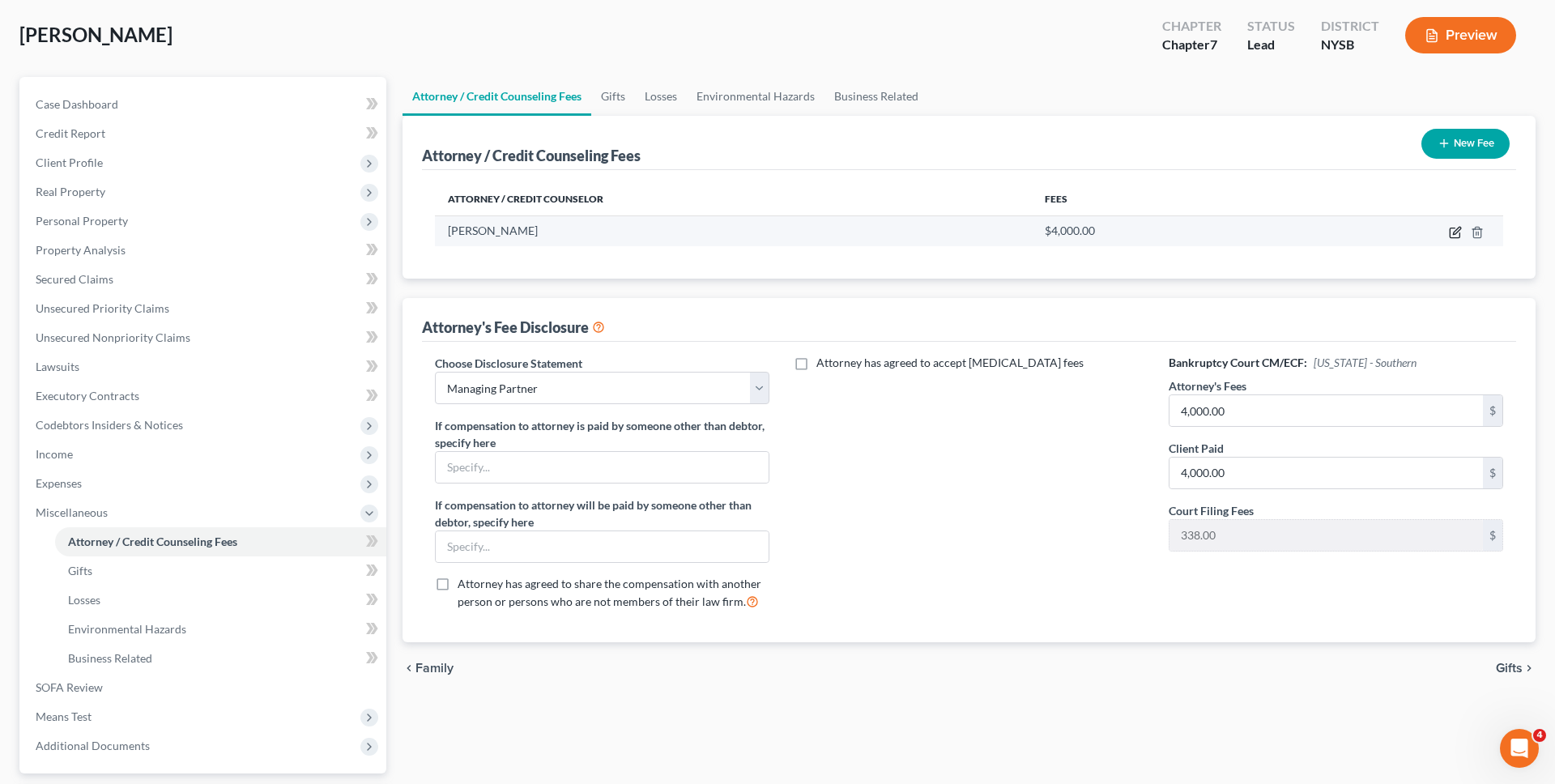
click at [1460, 231] on icon "button" at bounding box center [1455, 232] width 13 height 13
select select "35"
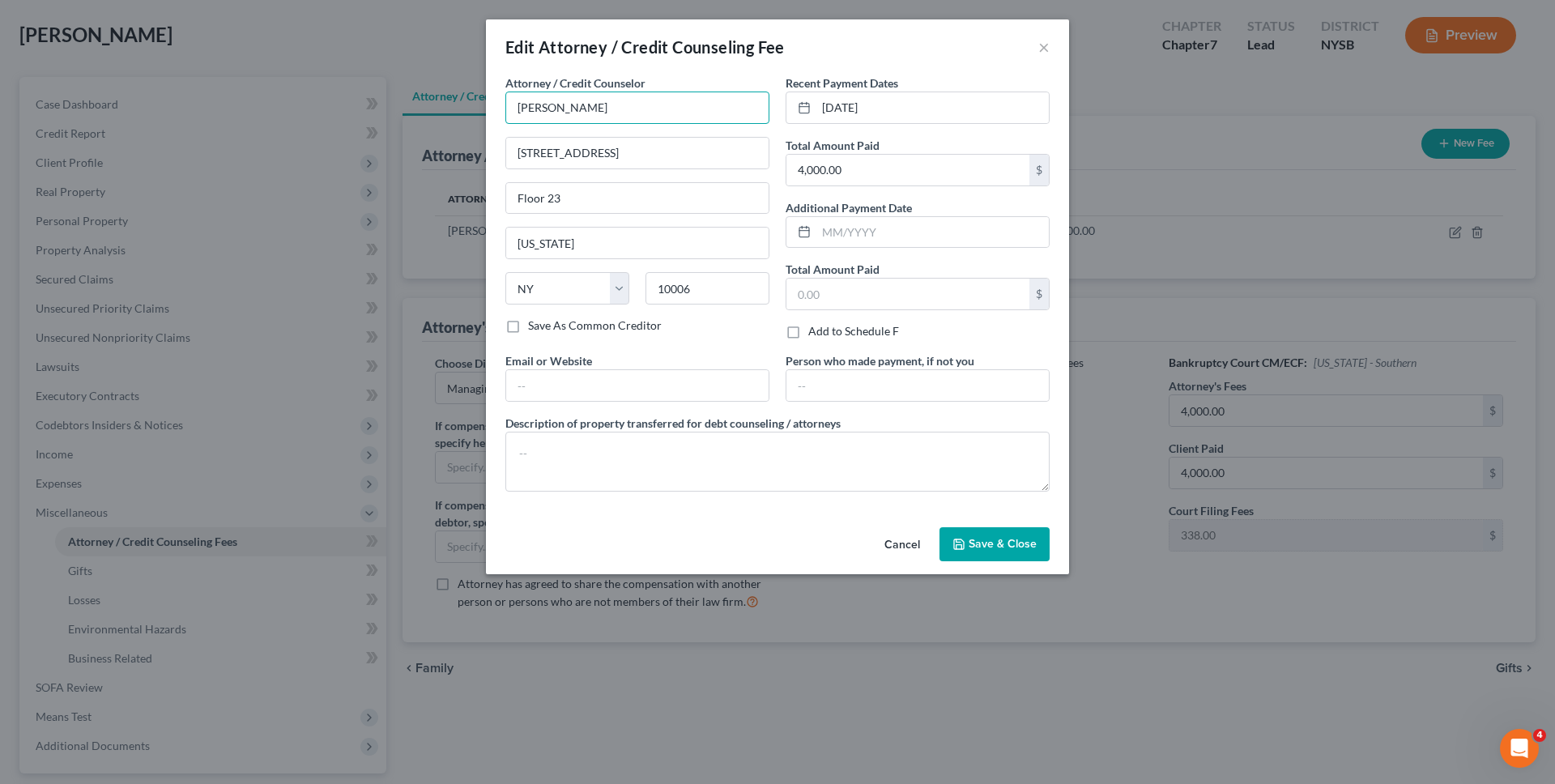
drag, startPoint x: 668, startPoint y: 107, endPoint x: 447, endPoint y: 104, distance: 221.0
click at [447, 105] on div "Edit Attorney / Credit Counseling Fee × Attorney / Credit Counselor * [PERSON_N…" at bounding box center [778, 392] width 1555 height 784
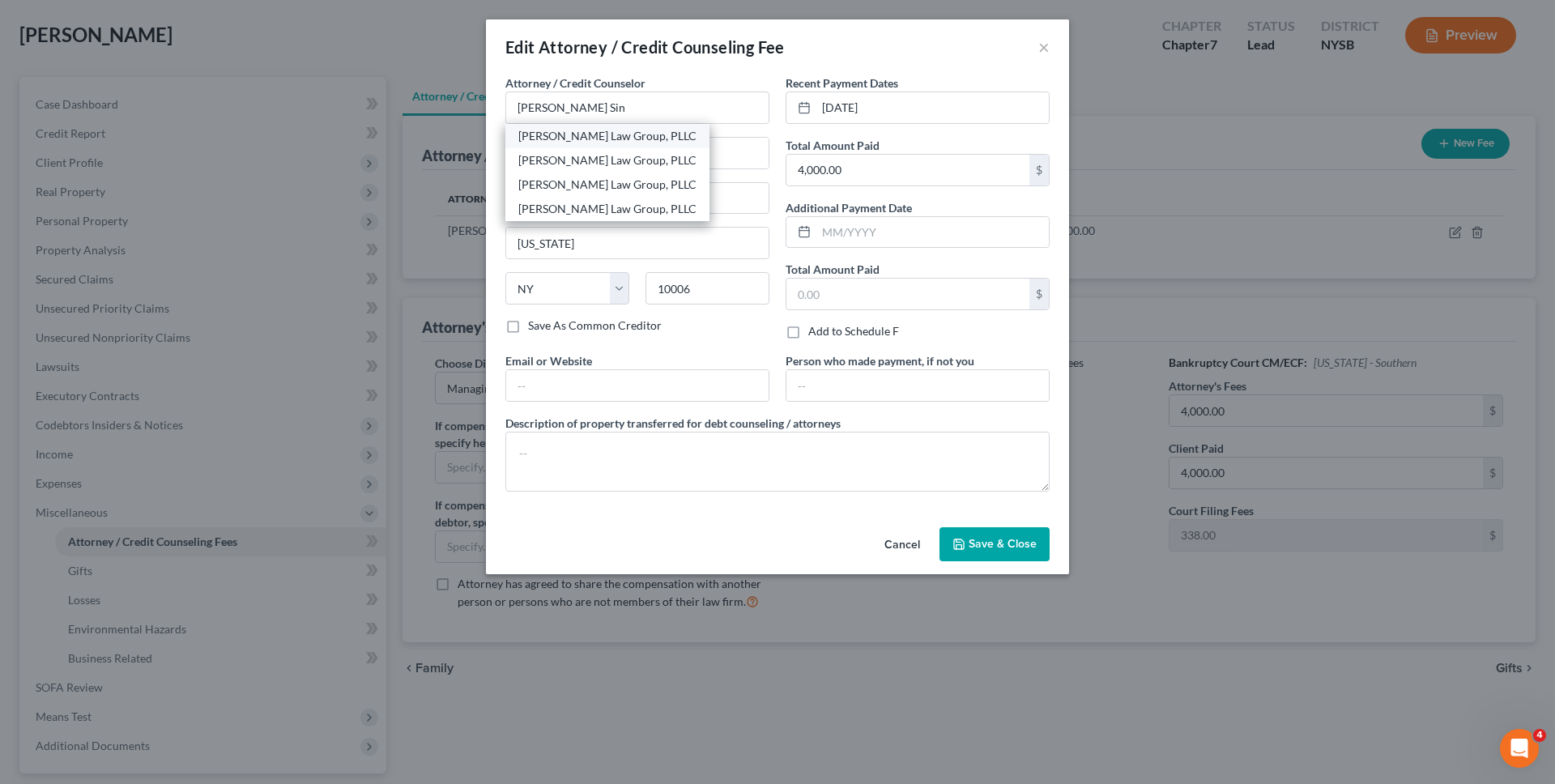
click at [533, 135] on div "[PERSON_NAME] Law Group, PLLC" at bounding box center [607, 135] width 178 height 16
type input "[PERSON_NAME] Law Group, PLLC"
type input "[STREET_ADDRESS]"
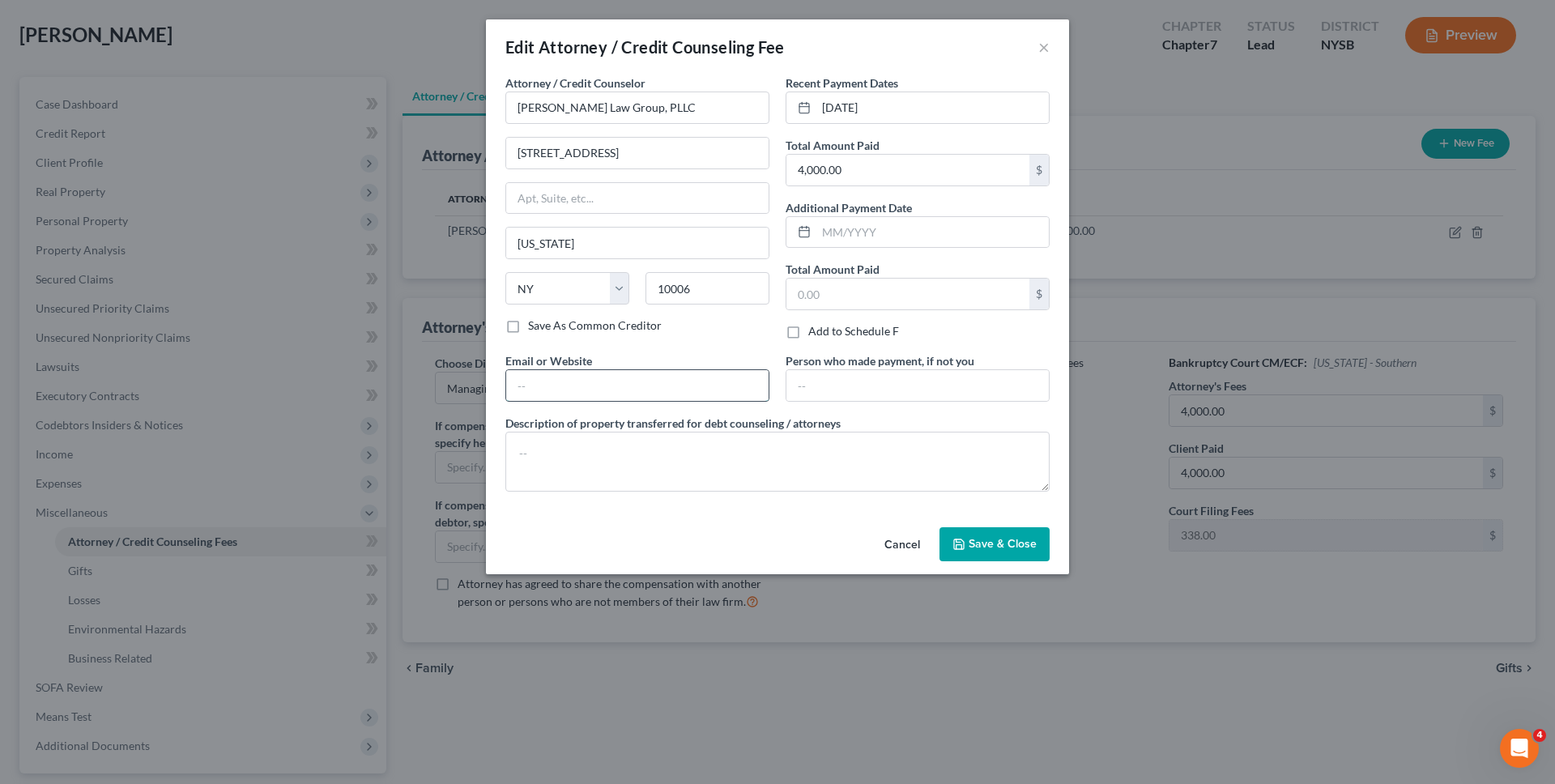
click at [581, 383] on input "text" at bounding box center [637, 385] width 263 height 31
type input "[URL][DOMAIN_NAME]"
click at [976, 536] on button "Save & Close" at bounding box center [994, 544] width 110 height 34
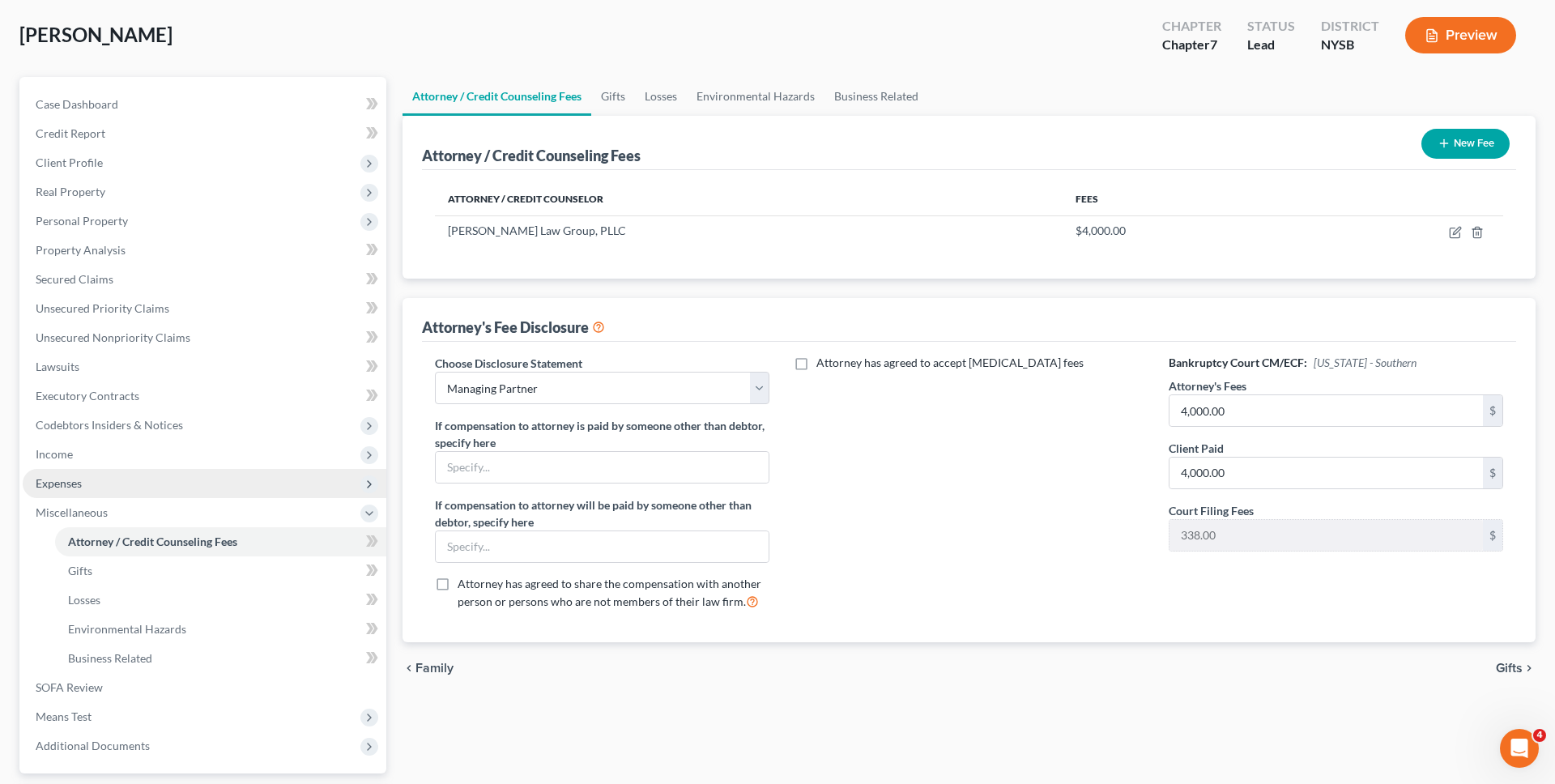
click at [194, 478] on span "Expenses" at bounding box center [204, 483] width 364 height 29
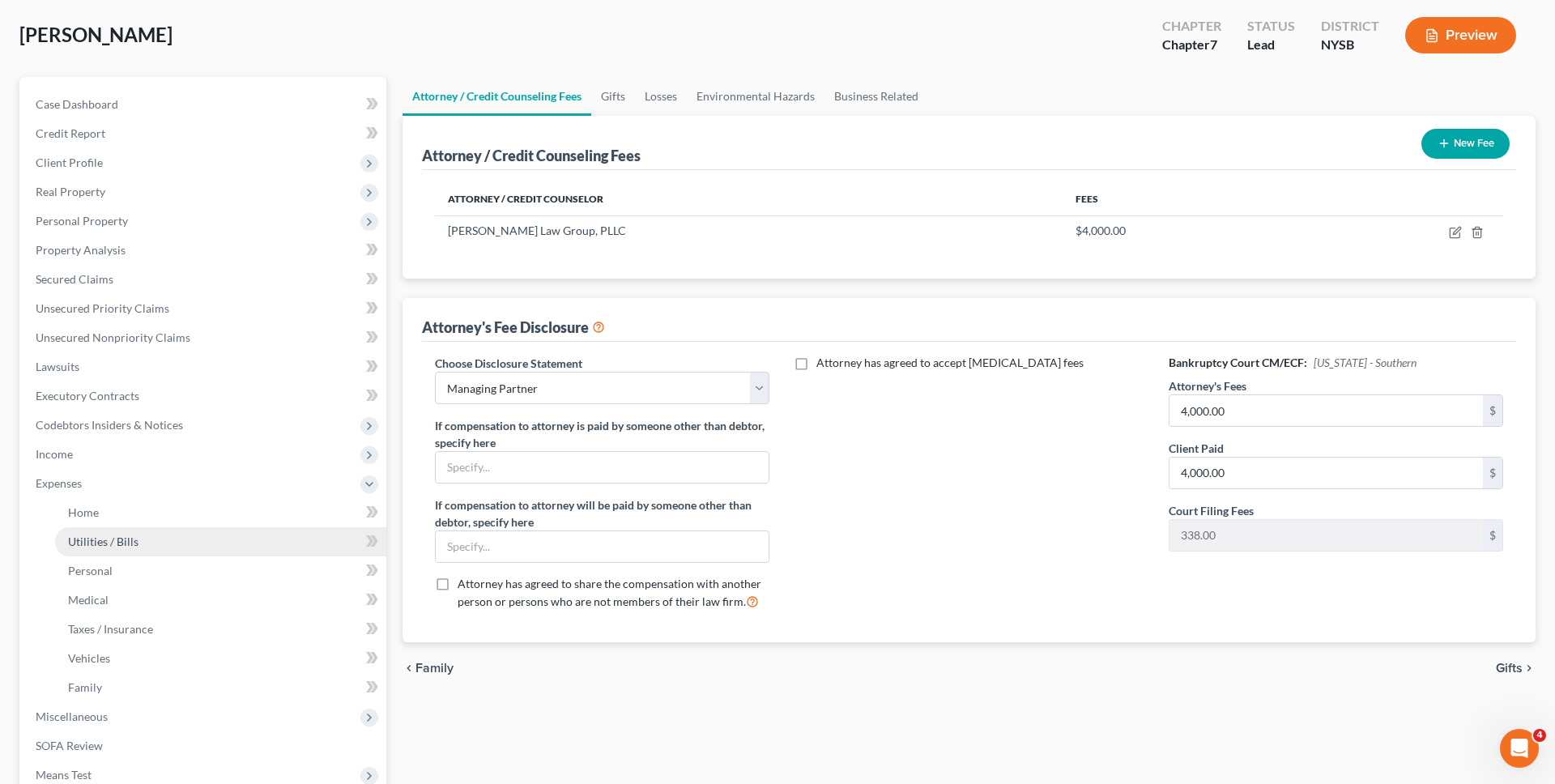
click at [196, 534] on link "Utilities / Bills" at bounding box center [221, 541] width 331 height 29
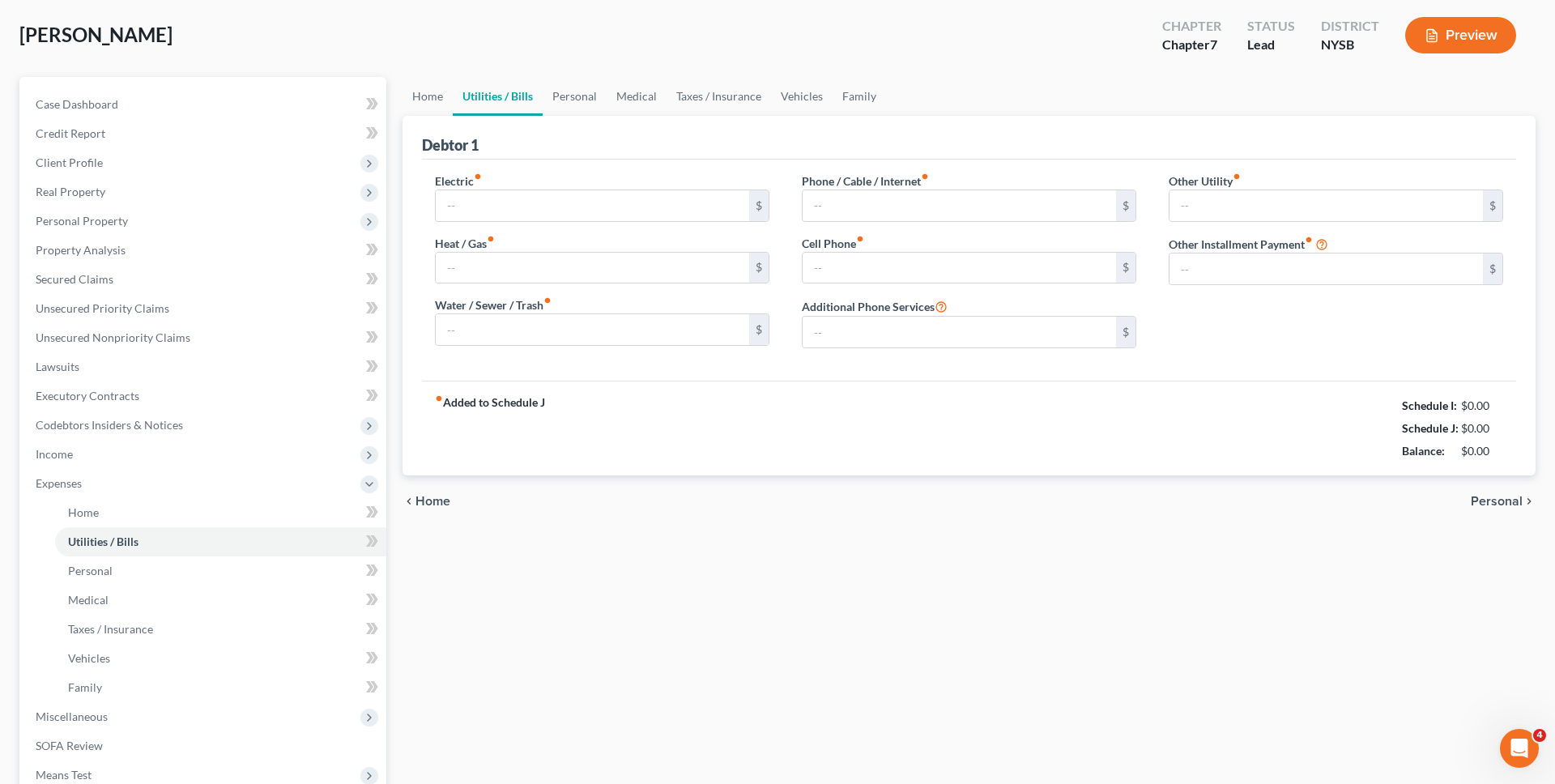
scroll to position [76, 0]
type input "0.00"
type input "189.00"
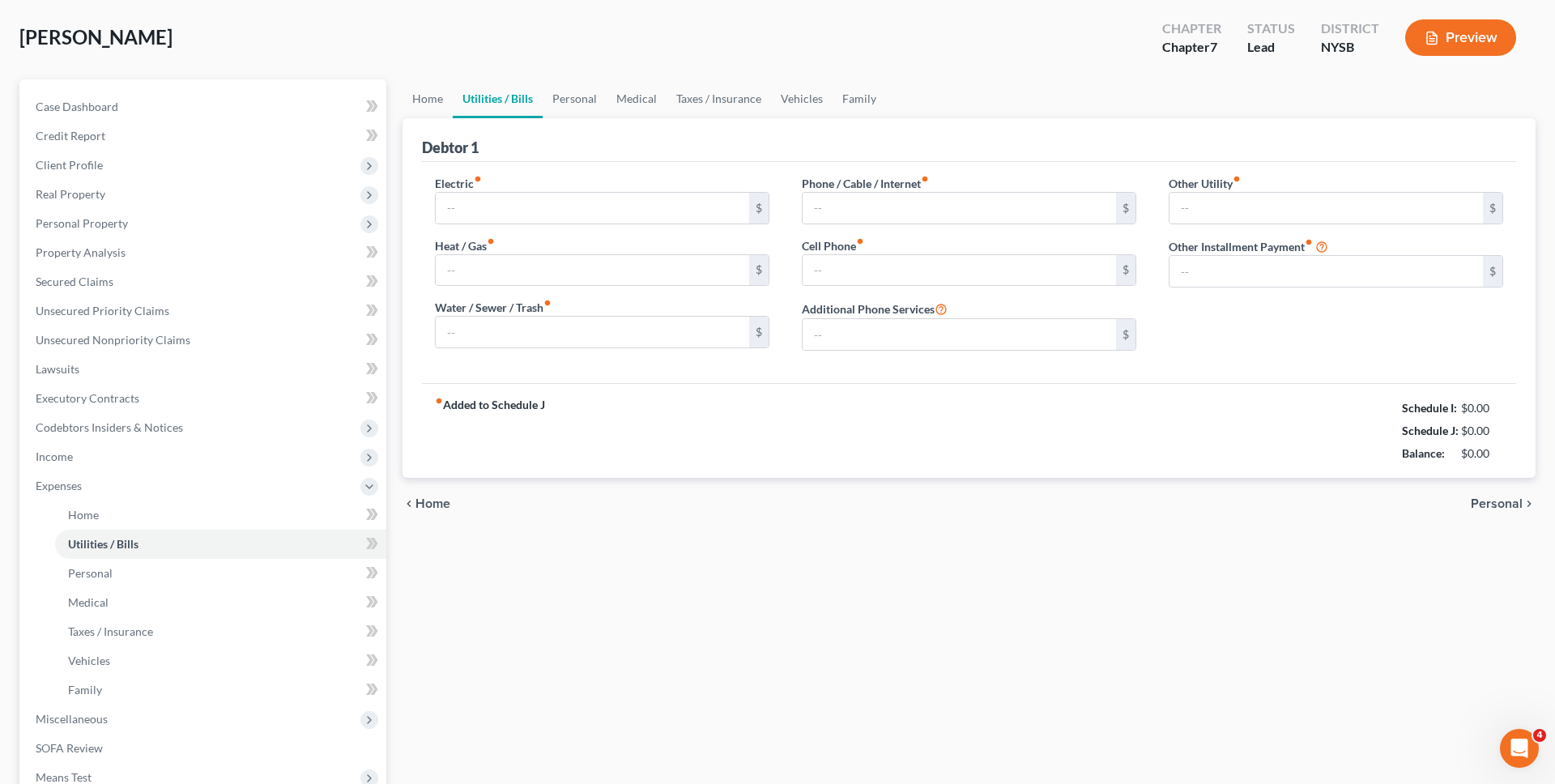
type input "0.00"
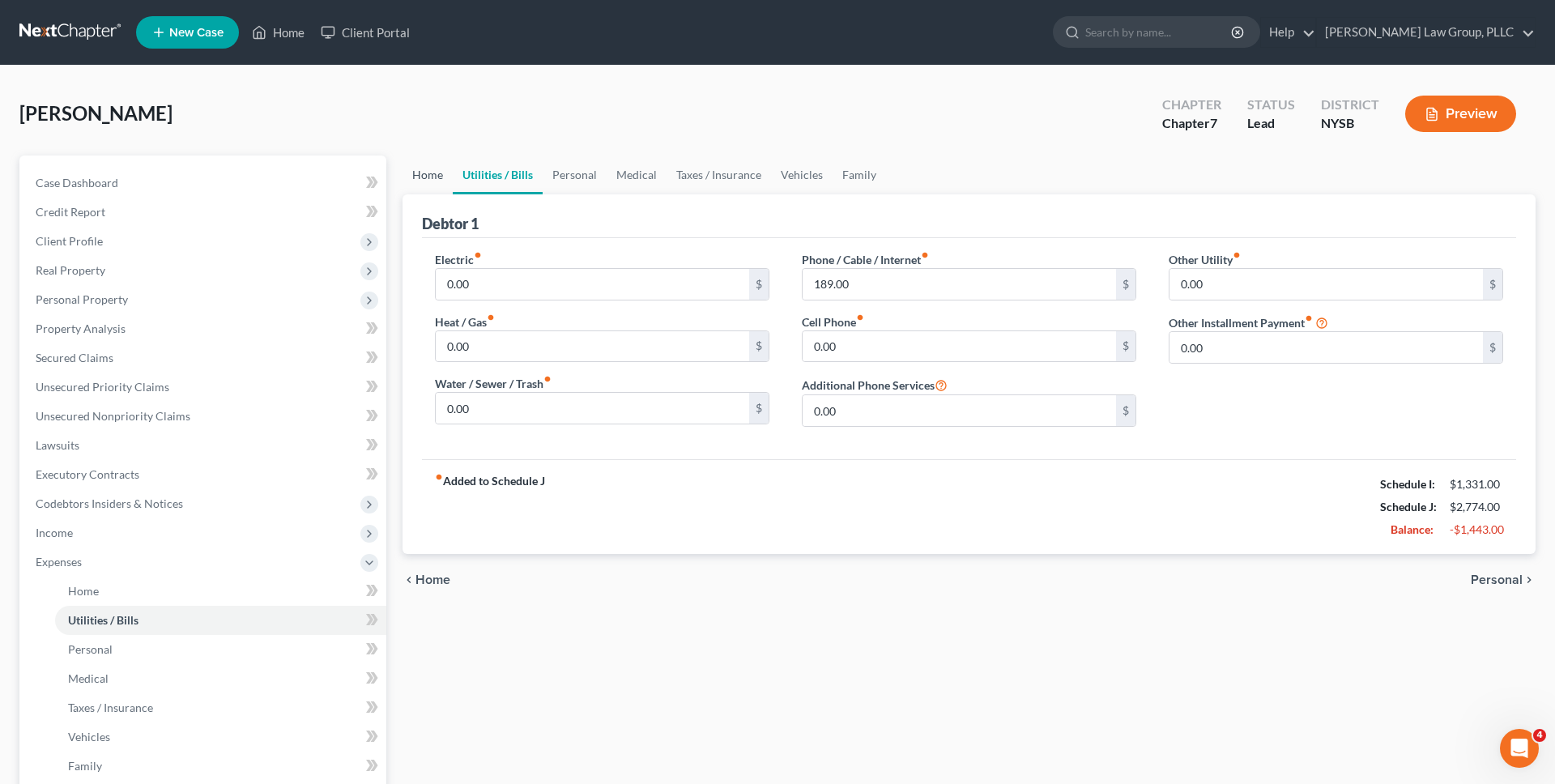
click at [434, 167] on link "Home" at bounding box center [427, 175] width 50 height 39
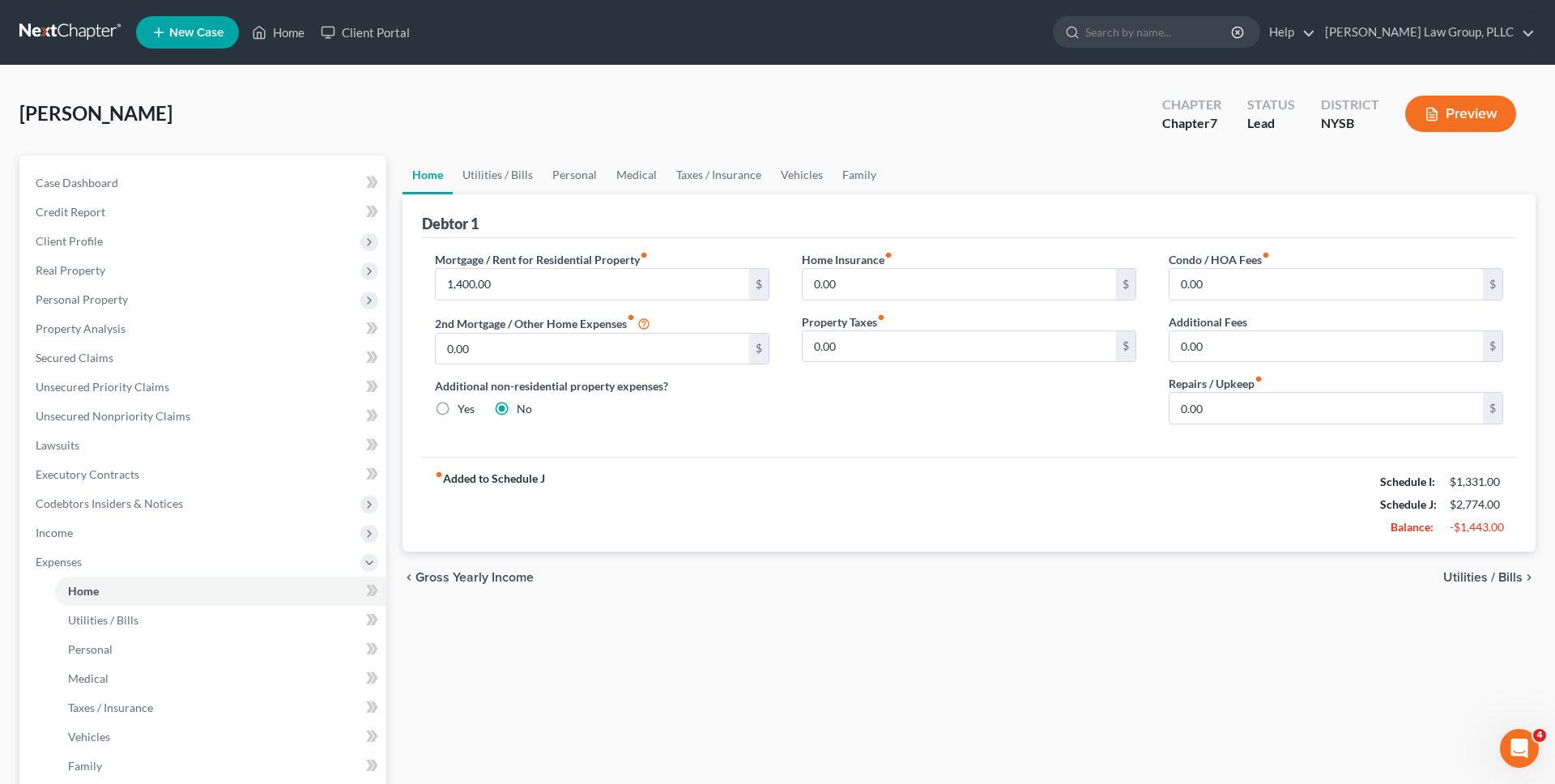
click at [1428, 126] on button "Preview" at bounding box center [1460, 113] width 111 height 36
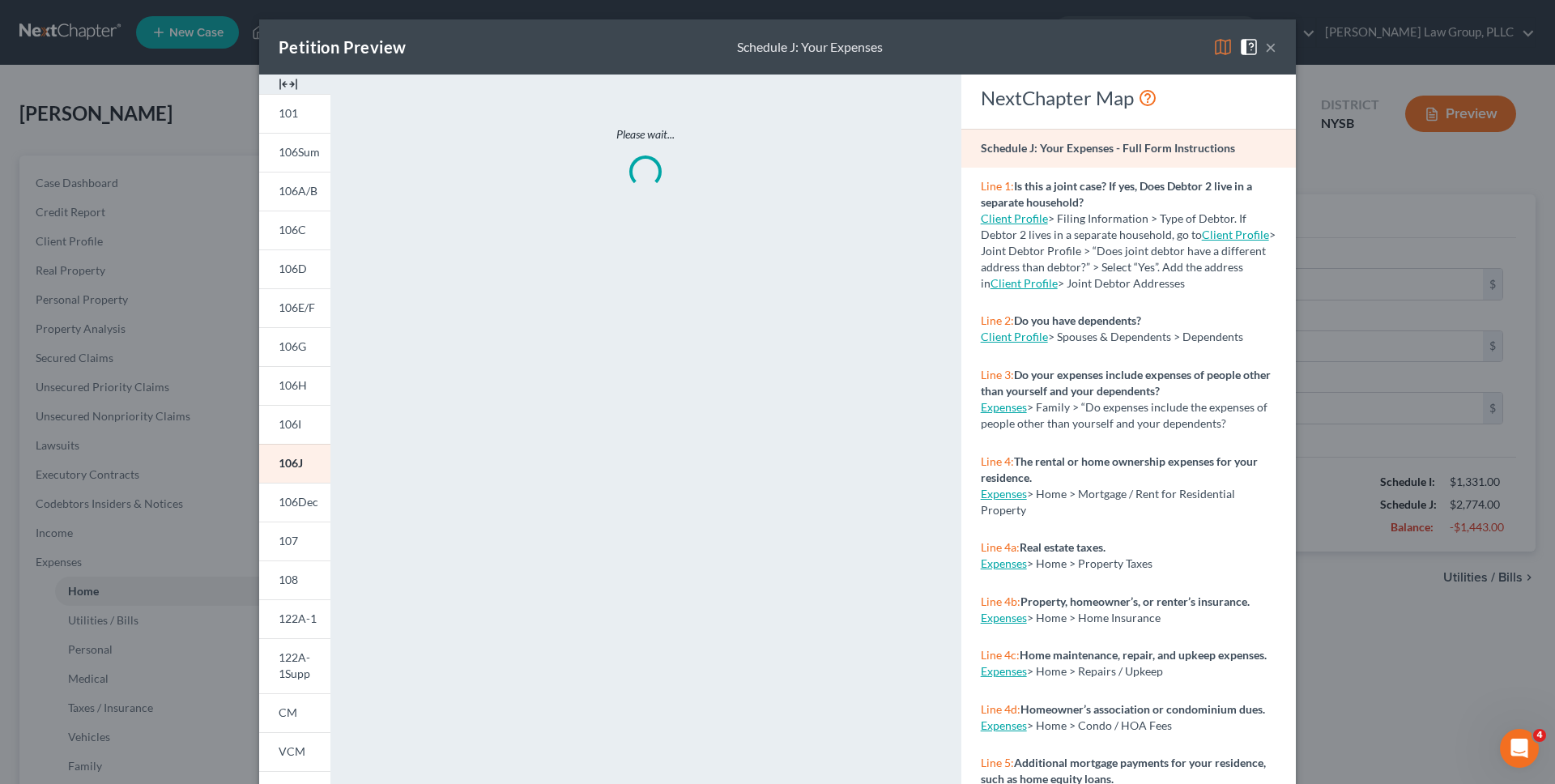
click at [1227, 54] on img at bounding box center [1223, 46] width 19 height 19
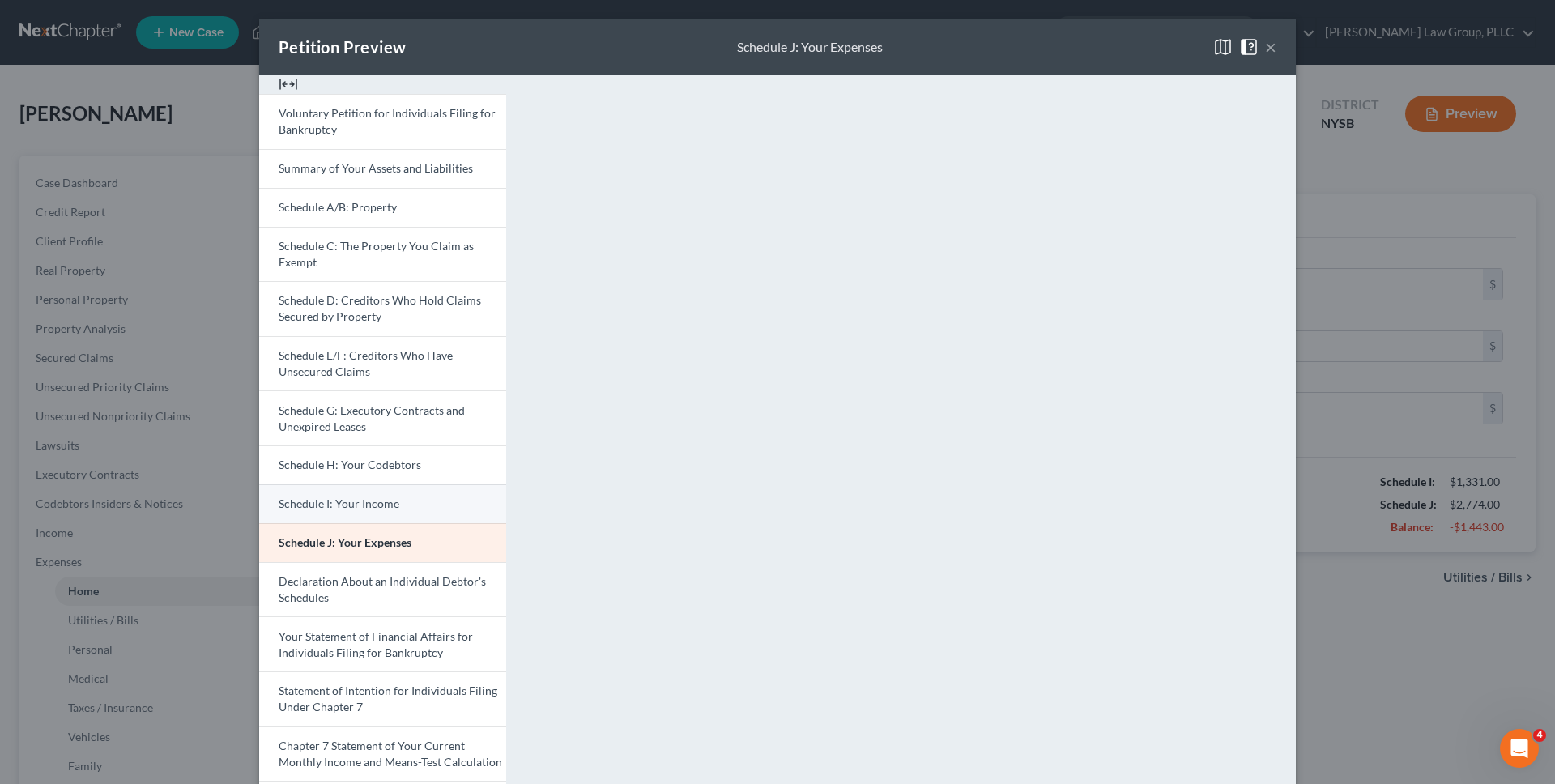
click at [421, 499] on link "Schedule I: Your Income" at bounding box center [383, 504] width 247 height 39
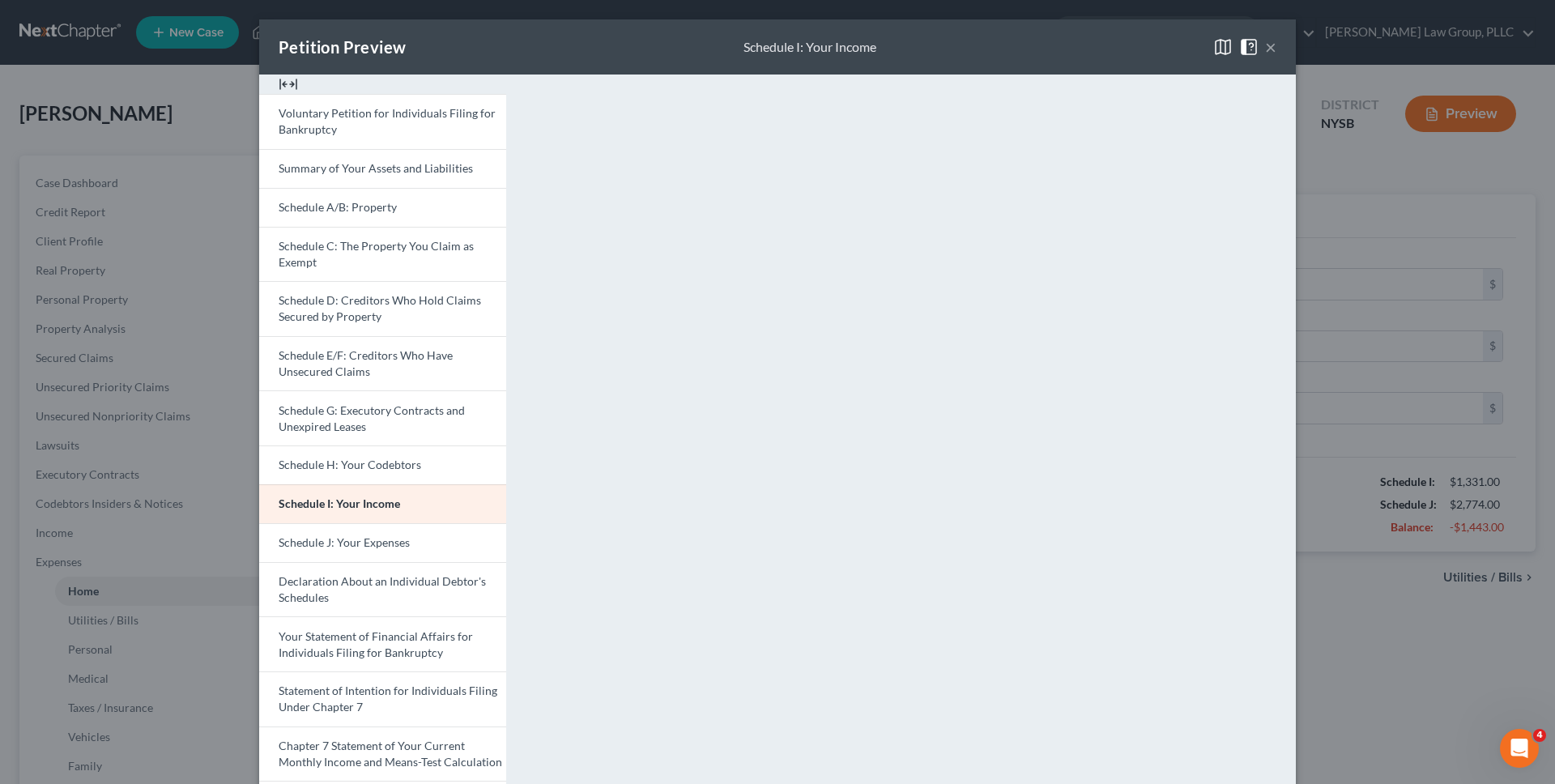
click at [1346, 333] on div "Petition Preview Schedule I: Your Income × Voluntary Petition for Individuals F…" at bounding box center [778, 392] width 1555 height 784
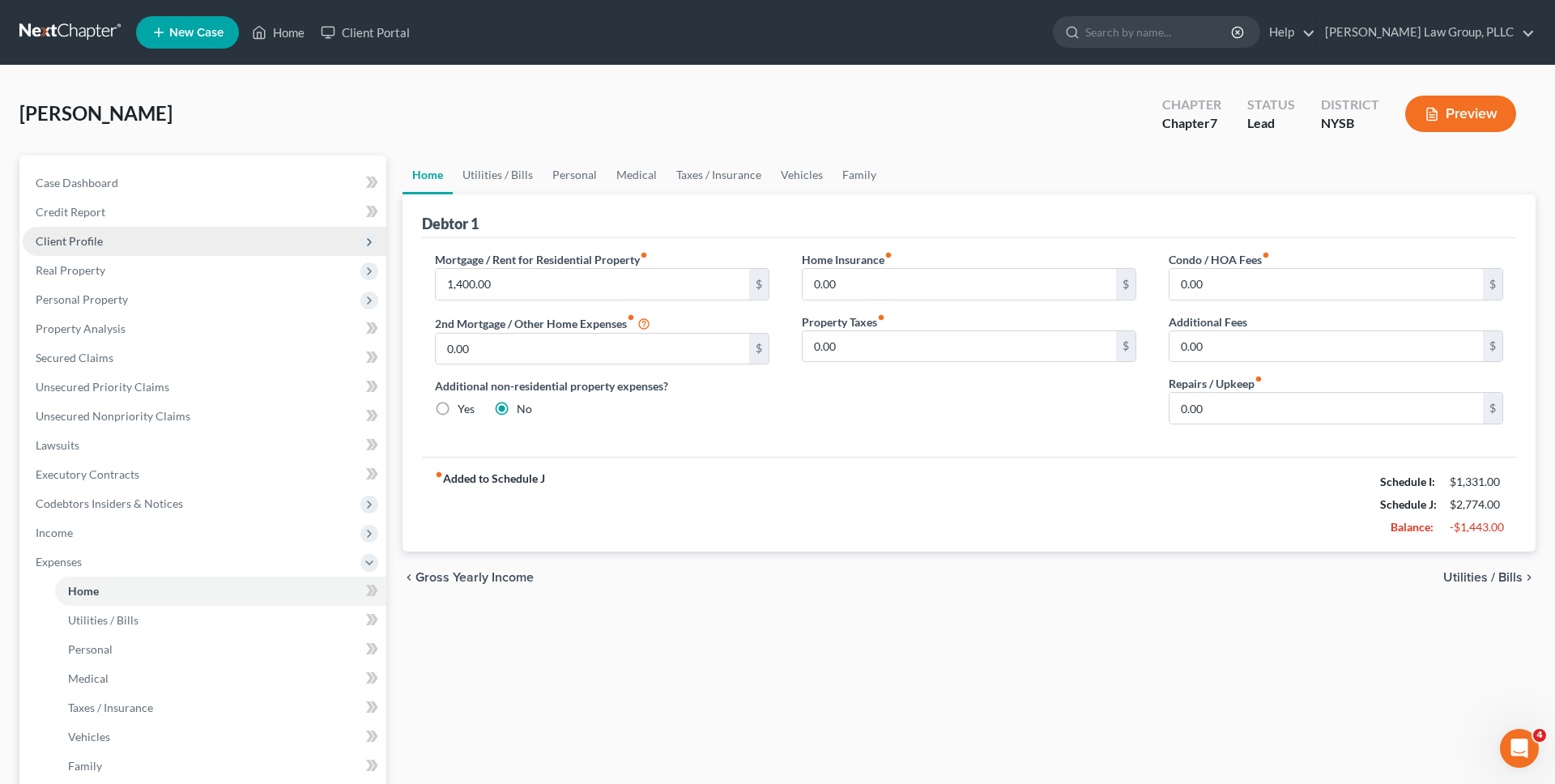
click at [195, 246] on span "Client Profile" at bounding box center [204, 241] width 364 height 29
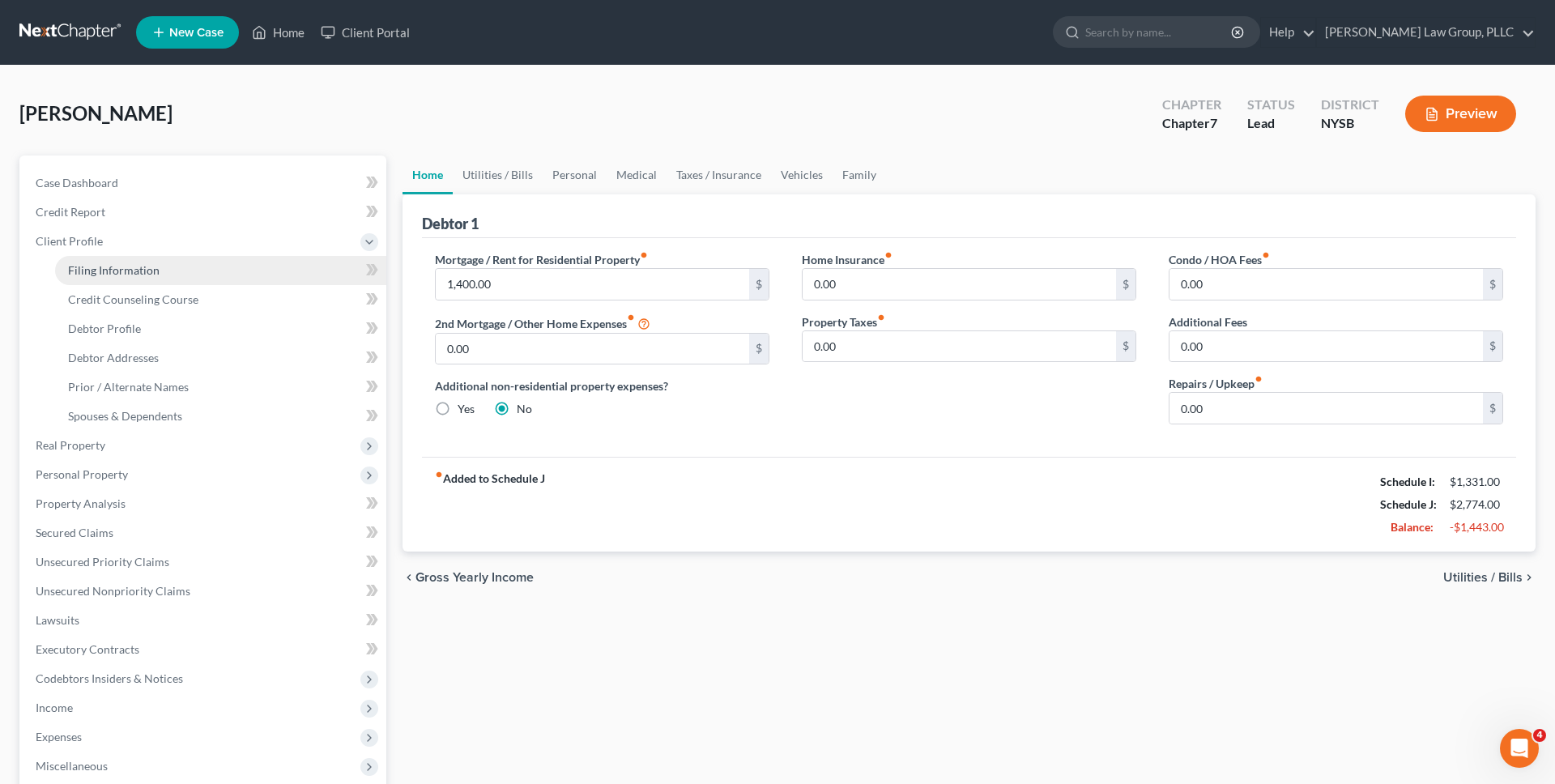
click at [202, 262] on link "Filing Information" at bounding box center [221, 270] width 331 height 29
select select "0"
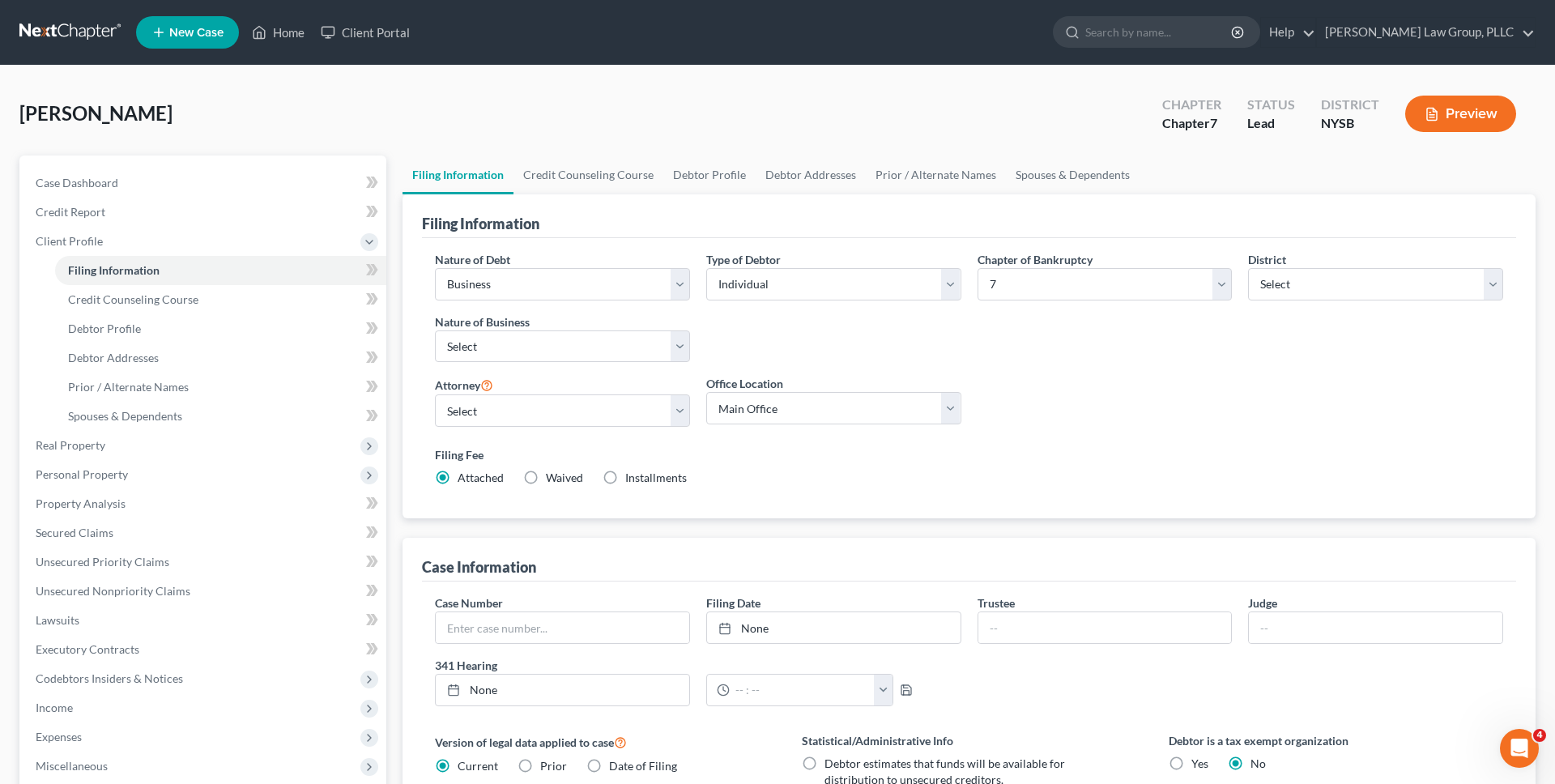
click at [510, 193] on link "Filing Information" at bounding box center [458, 175] width 111 height 39
click at [552, 170] on link "Credit Counseling Course" at bounding box center [589, 175] width 149 height 39
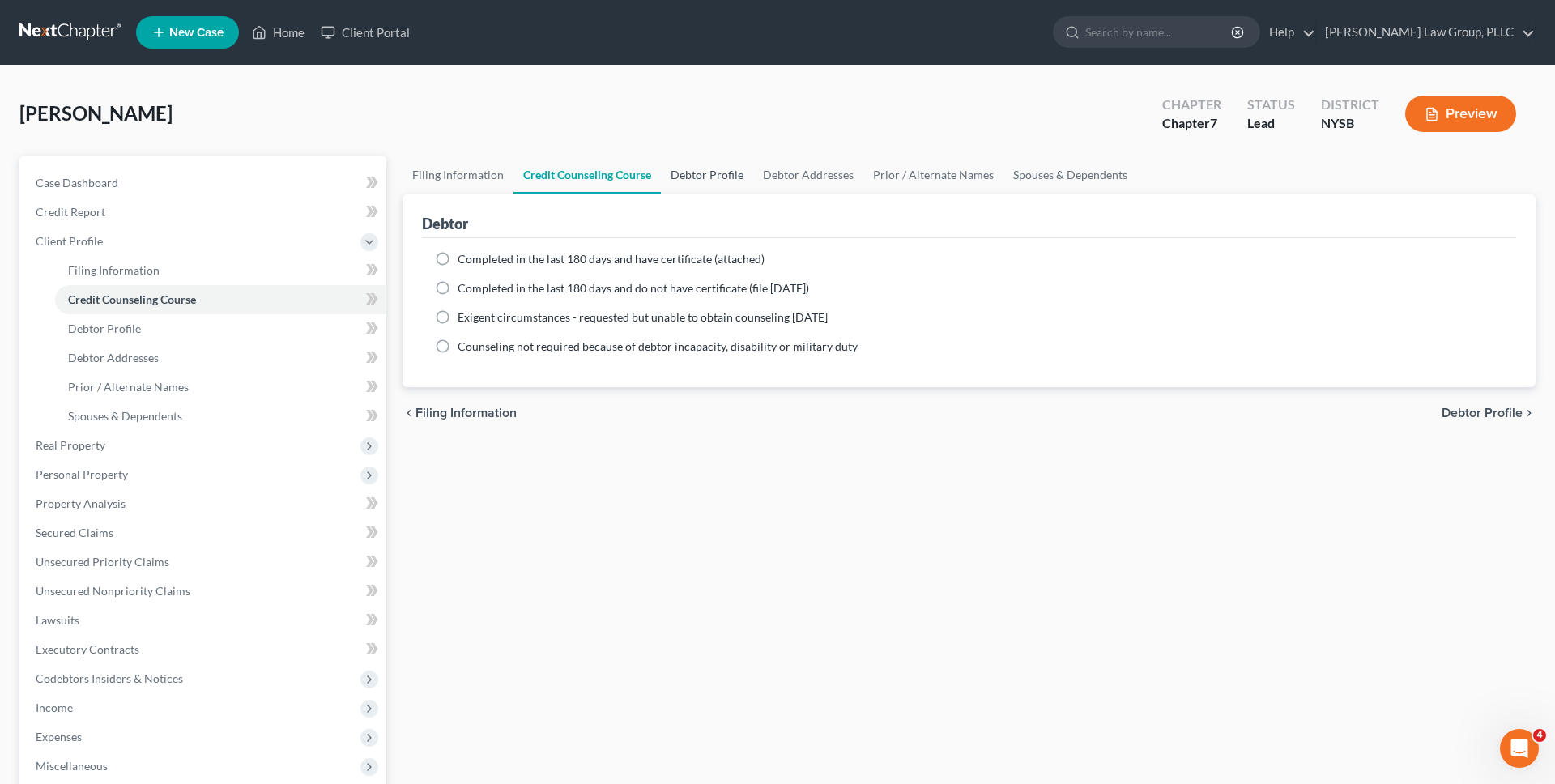
click at [689, 180] on link "Debtor Profile" at bounding box center [707, 175] width 92 height 39
select select "0"
select select "1"
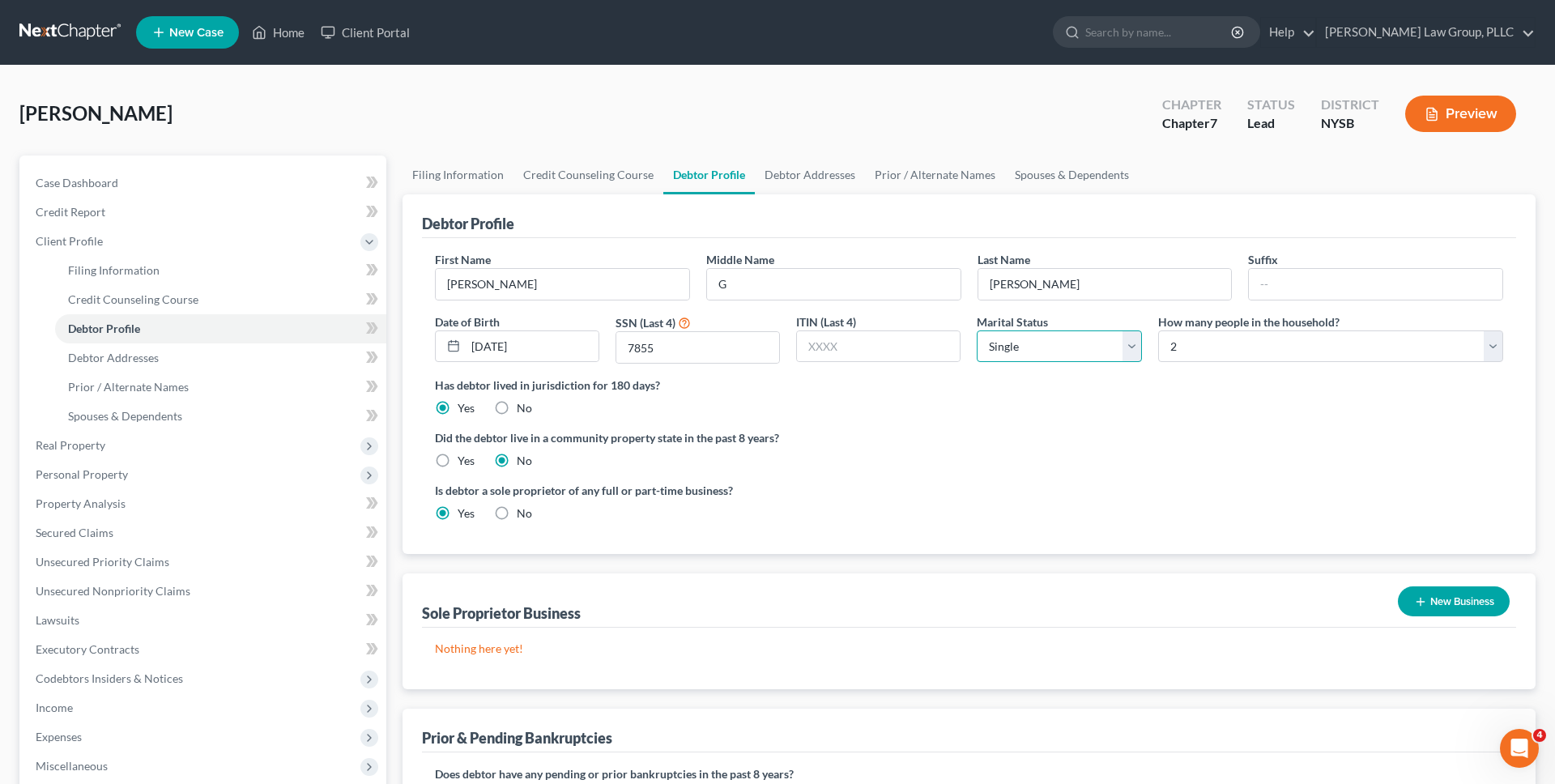
click at [1076, 338] on select "Select Single Married Separated Divorced Widowed" at bounding box center [1059, 347] width 165 height 33
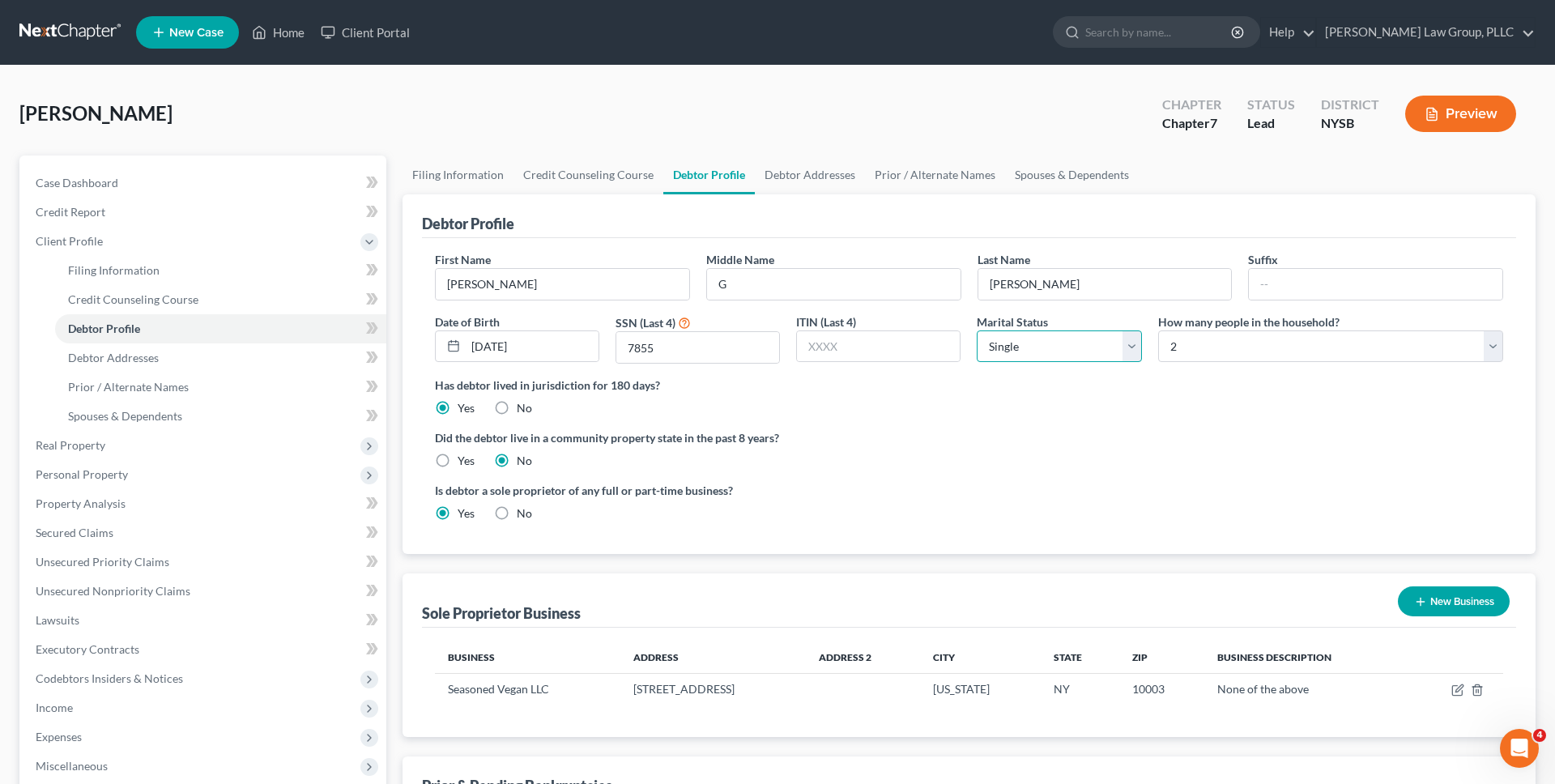
select select "1"
click at [976, 331] on select "Select Single Married Separated Divorced Widowed" at bounding box center [1059, 347] width 165 height 33
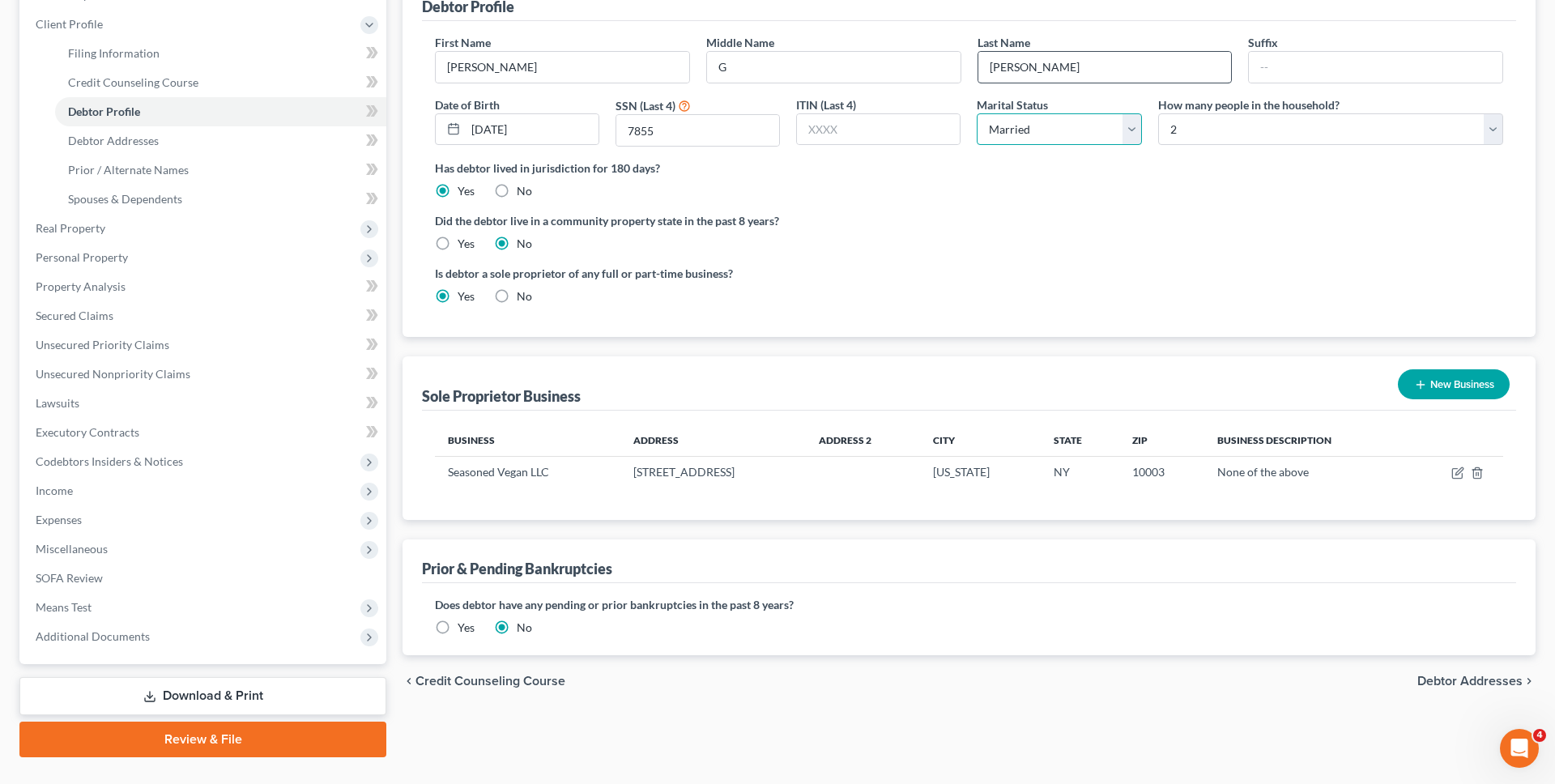
scroll to position [252, 0]
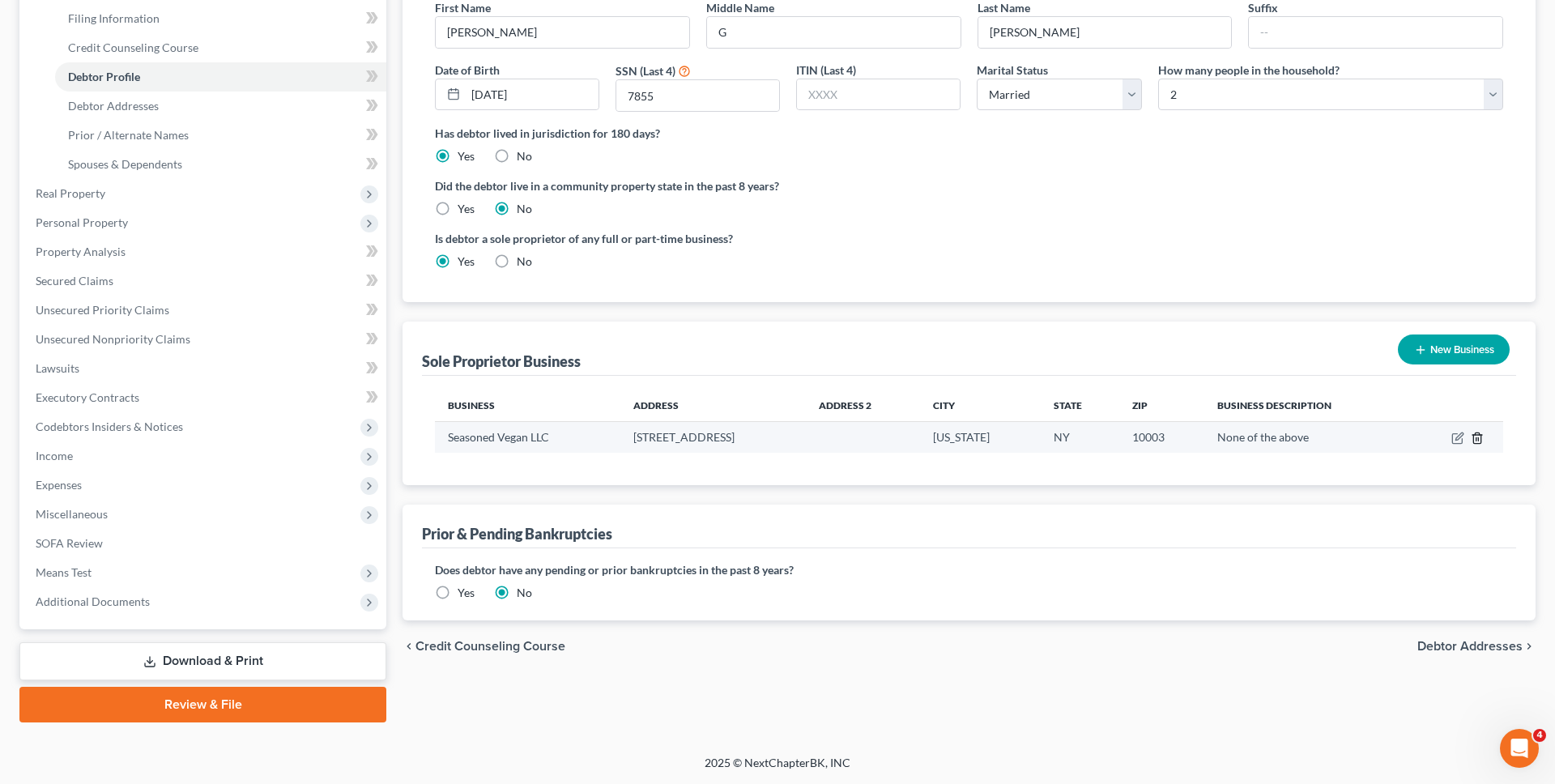
click at [1474, 437] on icon "button" at bounding box center [1477, 438] width 8 height 11
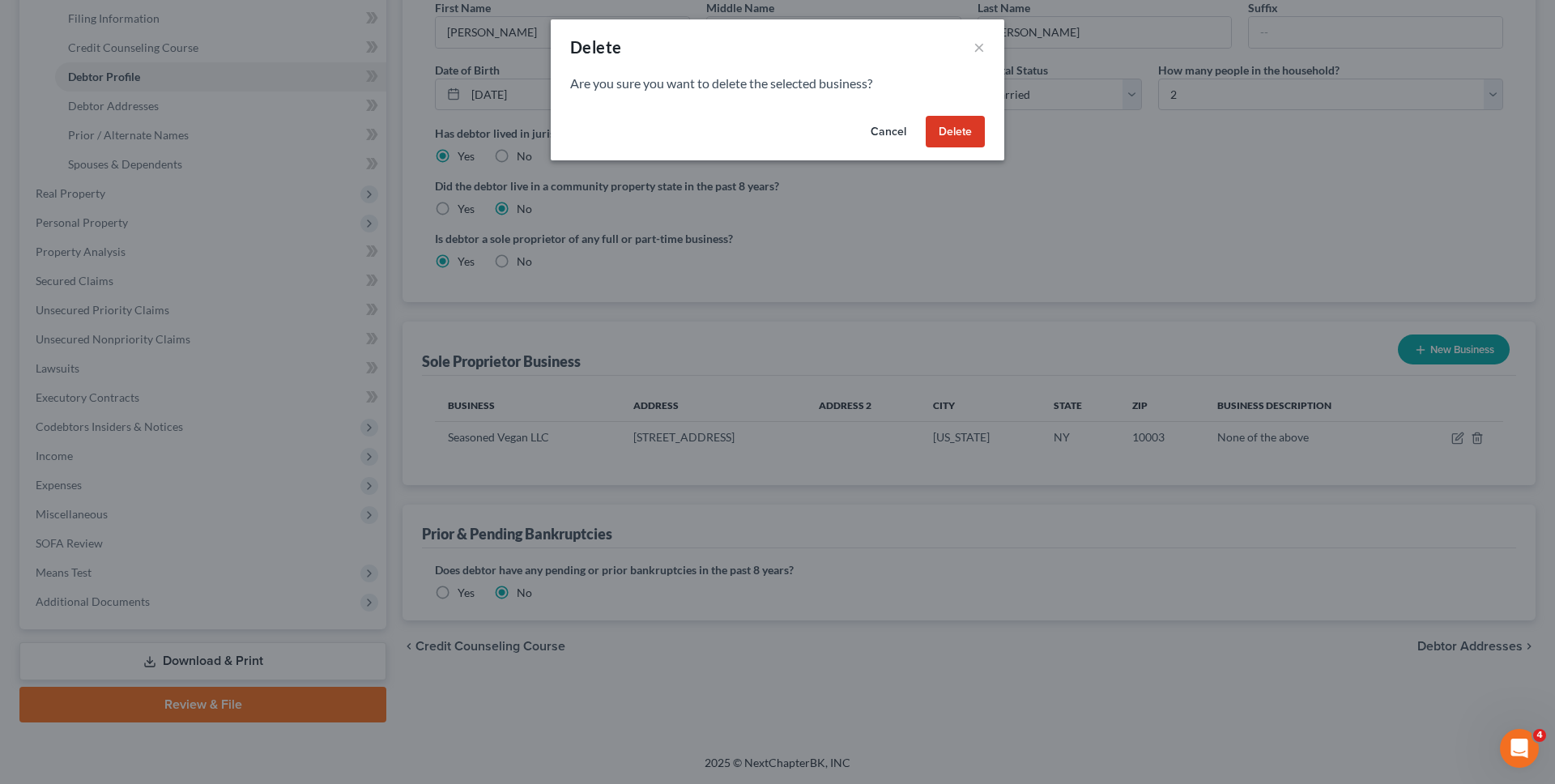
click at [956, 132] on button "Delete" at bounding box center [955, 132] width 59 height 33
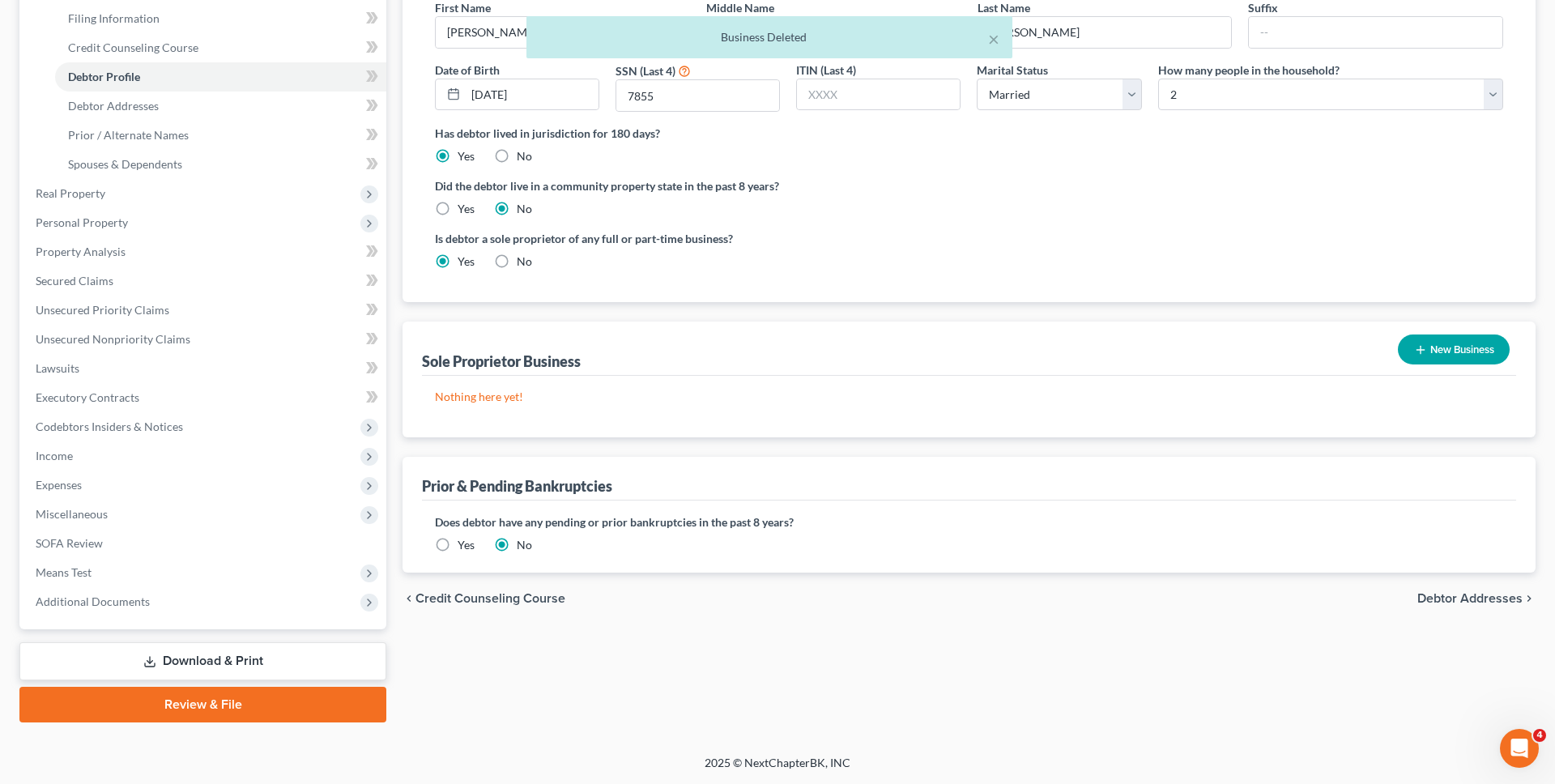
click at [515, 269] on div "No" at bounding box center [512, 261] width 38 height 16
click at [516, 261] on label "No" at bounding box center [524, 261] width 15 height 16
click at [523, 261] on input "No" at bounding box center [528, 259] width 11 height 11
radio input "true"
radio input "false"
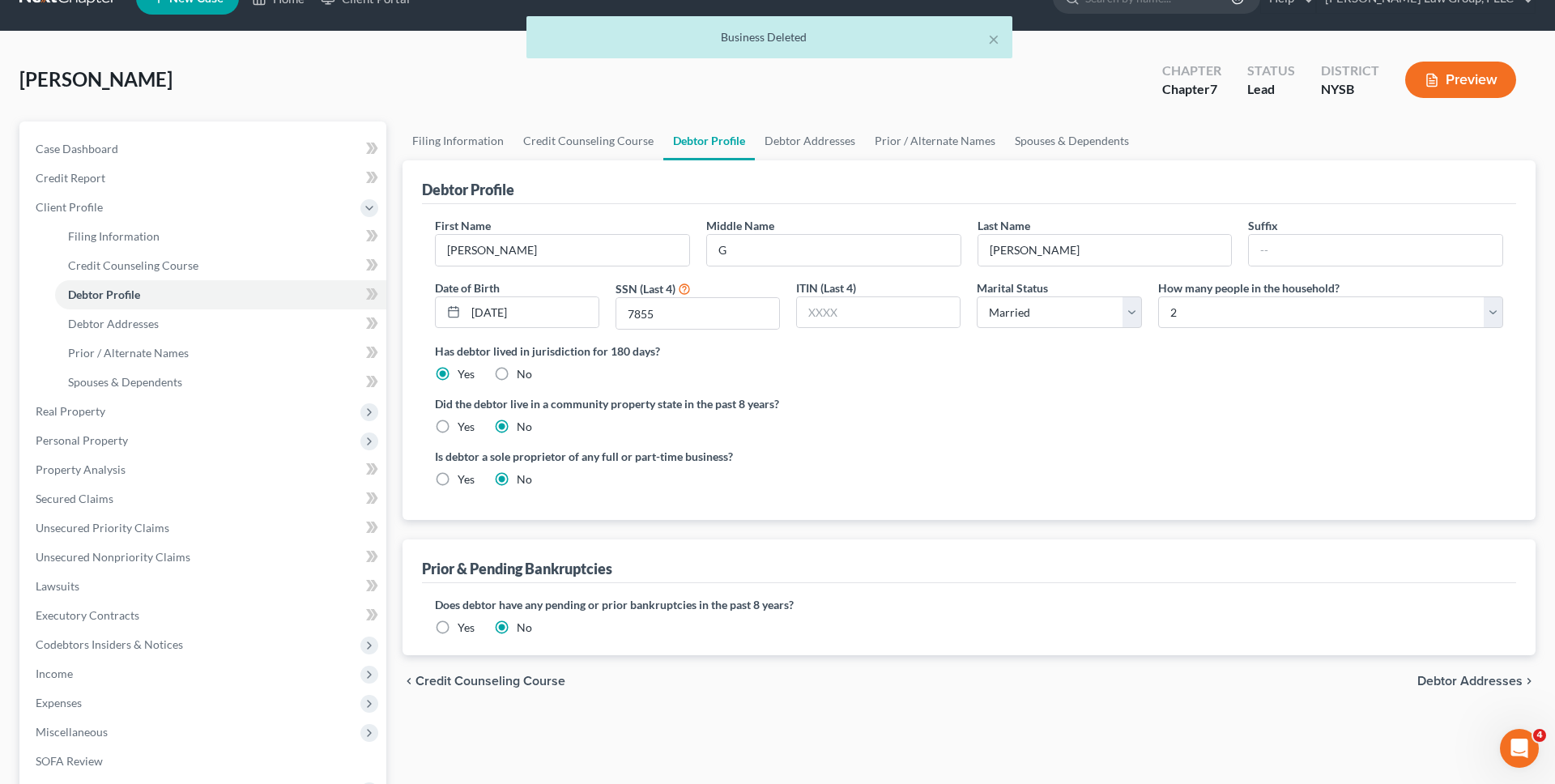
scroll to position [31, 0]
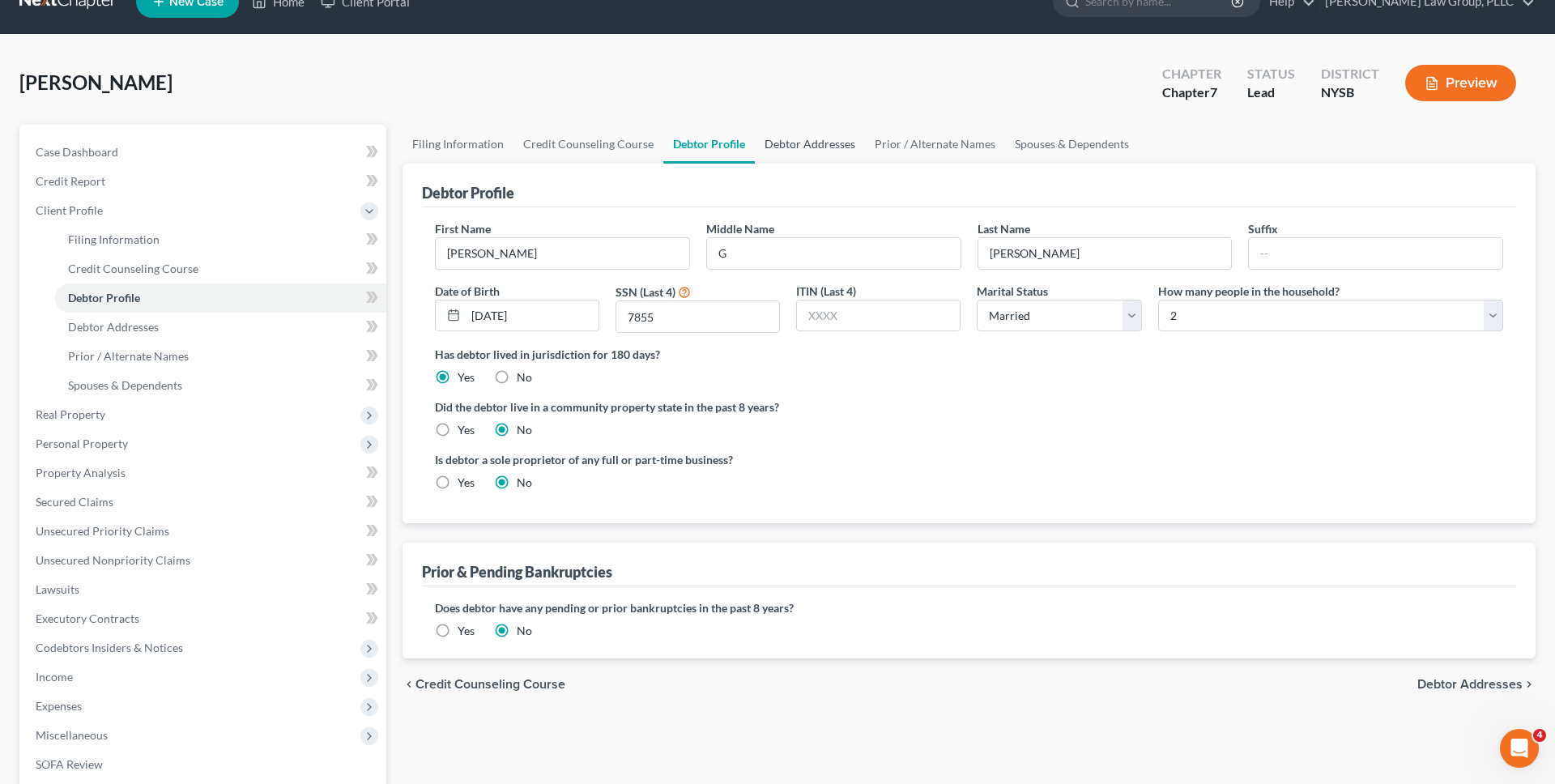
click at [812, 147] on link "Debtor Addresses" at bounding box center [809, 144] width 110 height 39
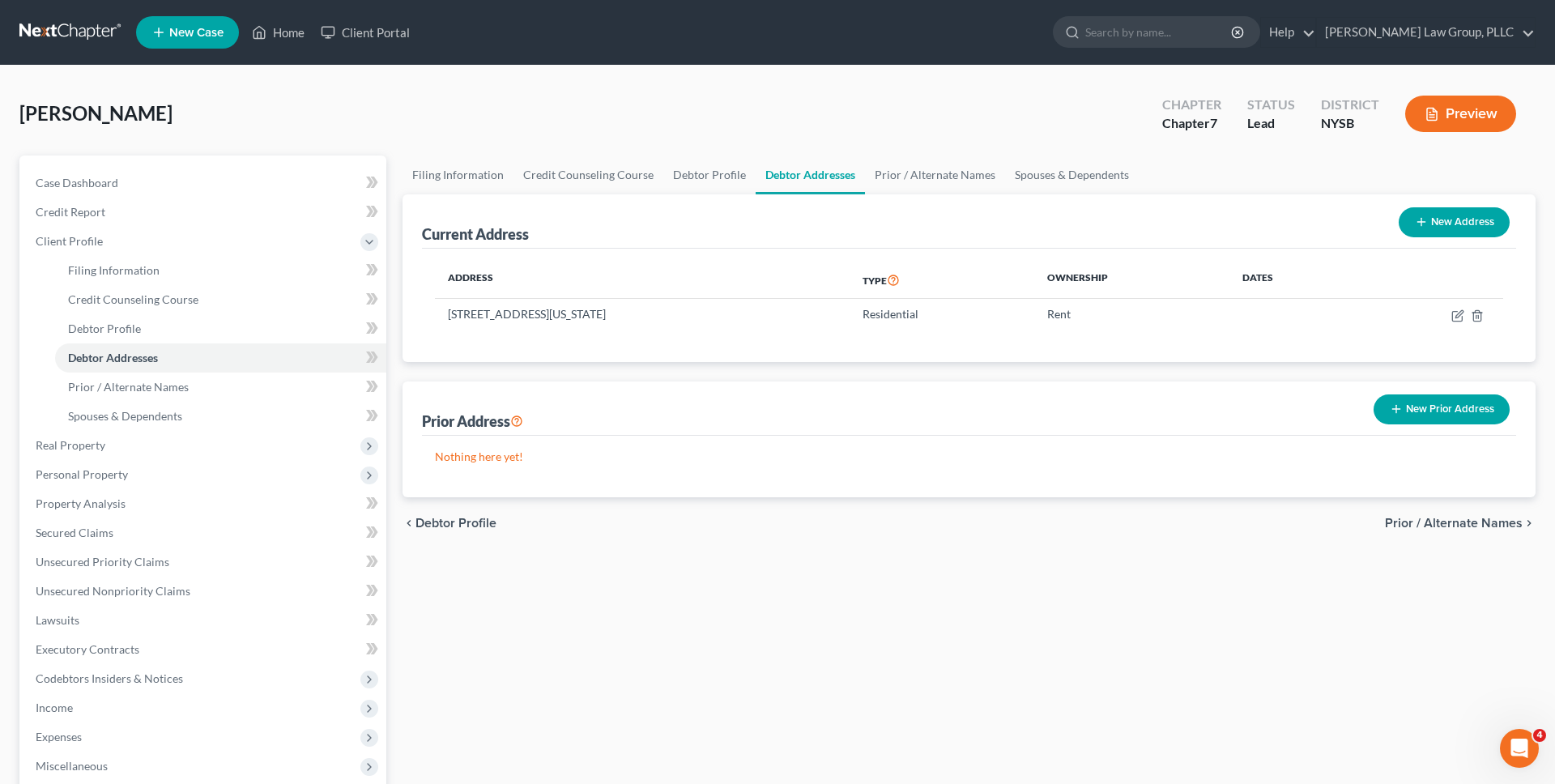
click at [919, 199] on div "Current Address New Address" at bounding box center [969, 221] width 1094 height 55
click at [940, 150] on div "[PERSON_NAME] Upgraded Chapter Chapter 7 Status Lead District [GEOGRAPHIC_DATA]…" at bounding box center [778, 120] width 1516 height 71
click at [1457, 315] on icon "button" at bounding box center [1457, 315] width 13 height 13
select select "35"
select select "0"
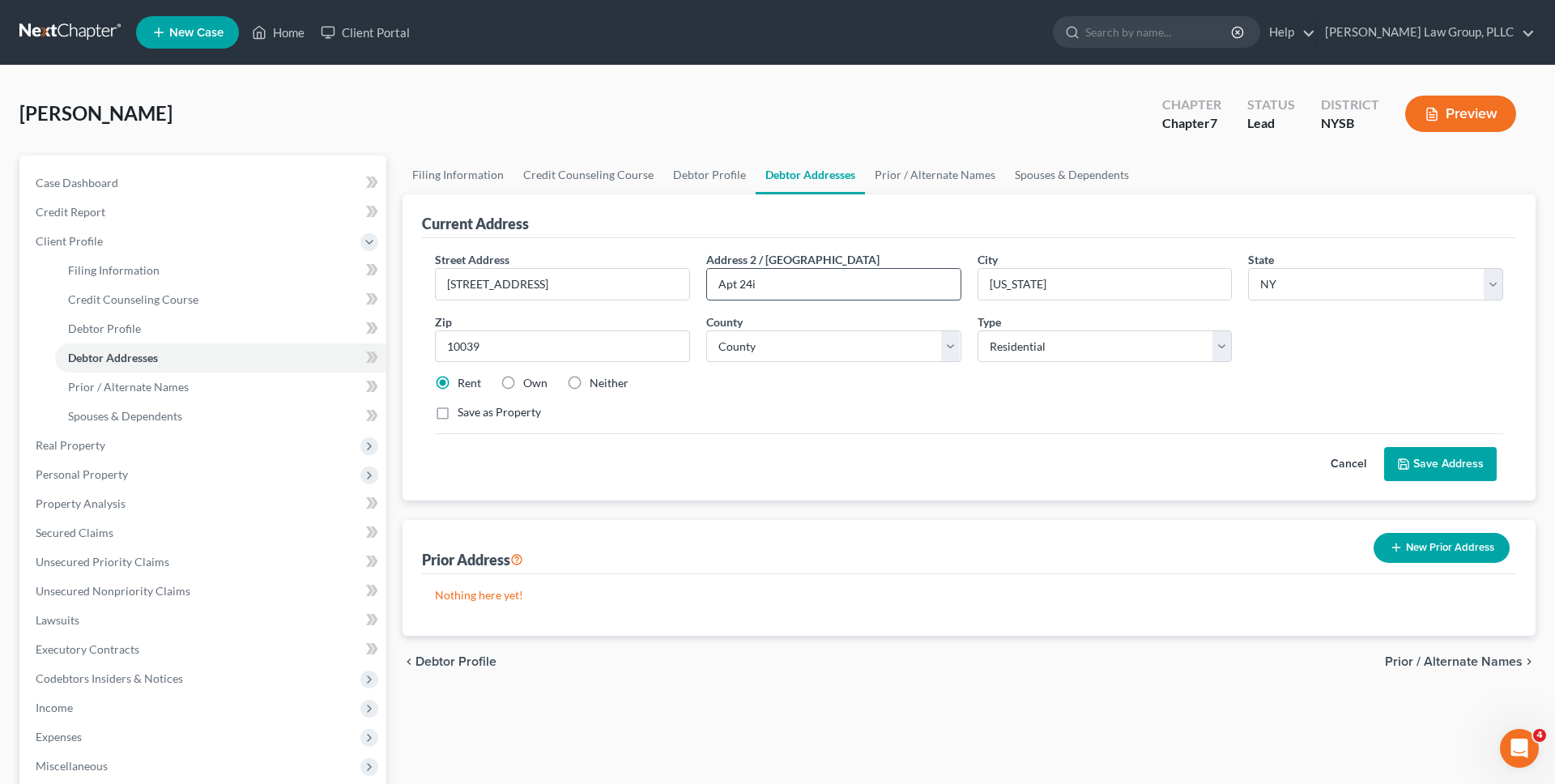
click at [864, 295] on input "Apt 24i" at bounding box center [834, 284] width 254 height 31
type input "Apt 24I"
click at [1441, 463] on button "Save Address" at bounding box center [1440, 463] width 113 height 34
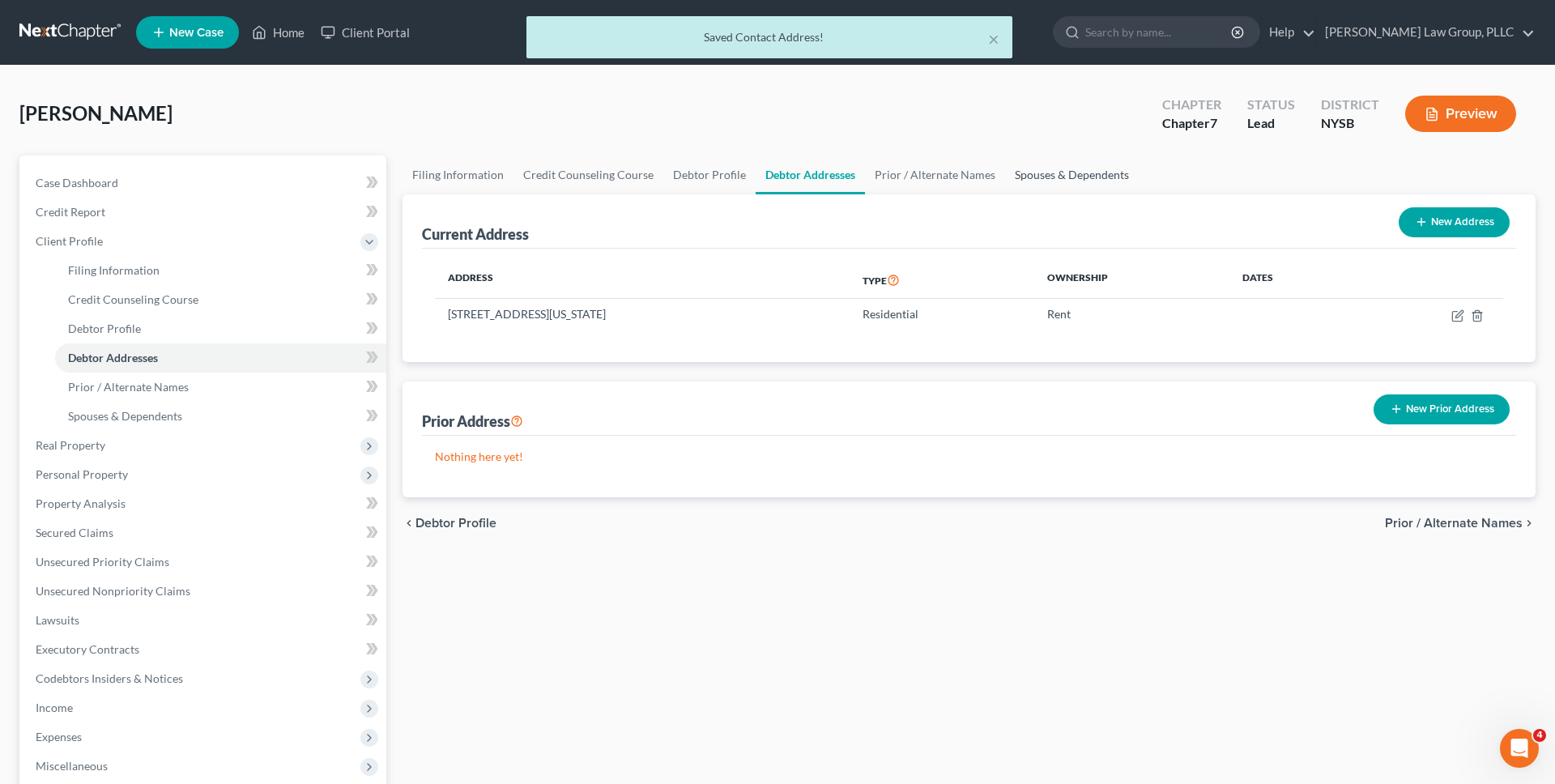
click at [1040, 175] on link "Spouses & Dependents" at bounding box center [1071, 175] width 134 height 39
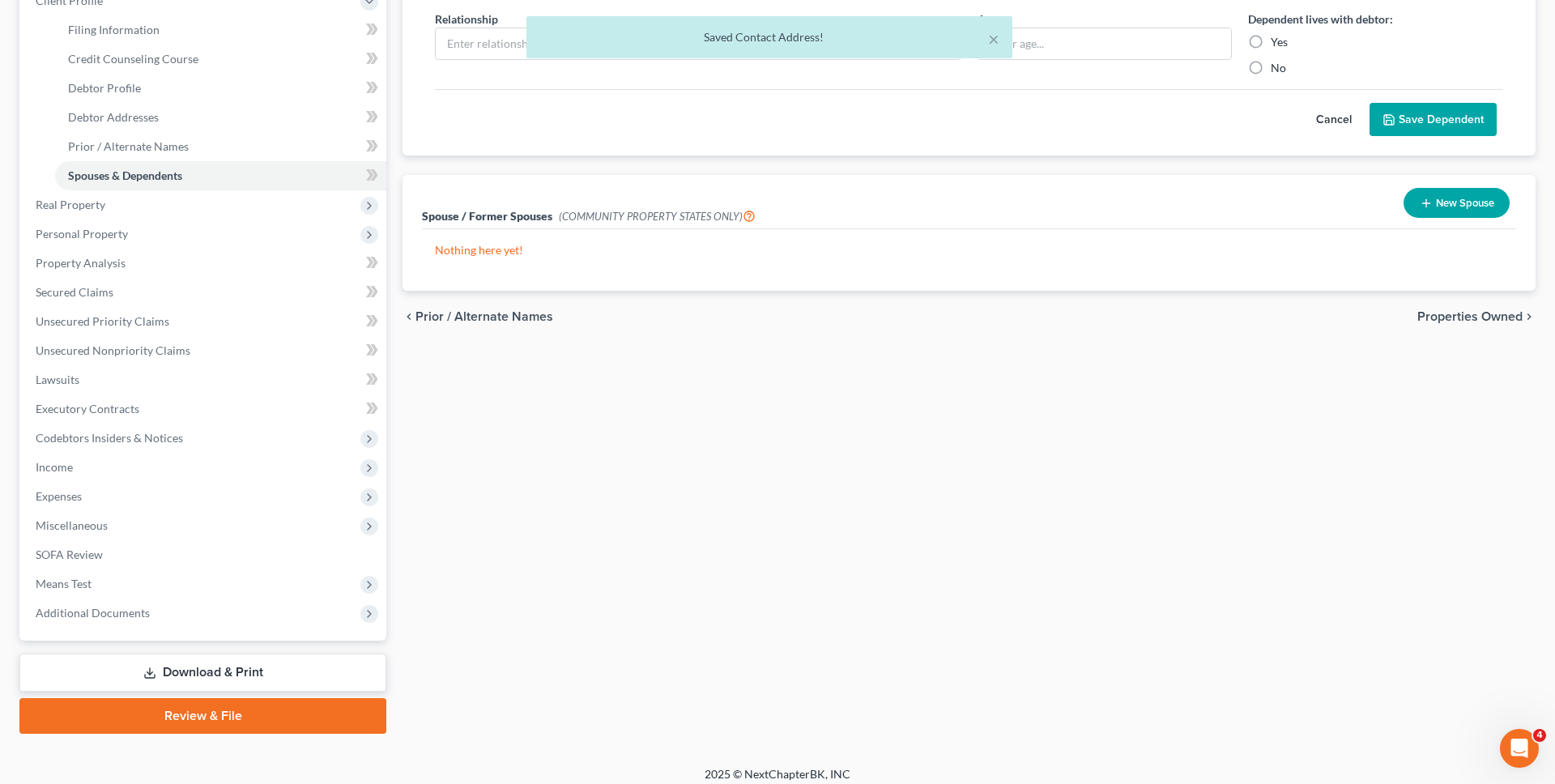
scroll to position [252, 0]
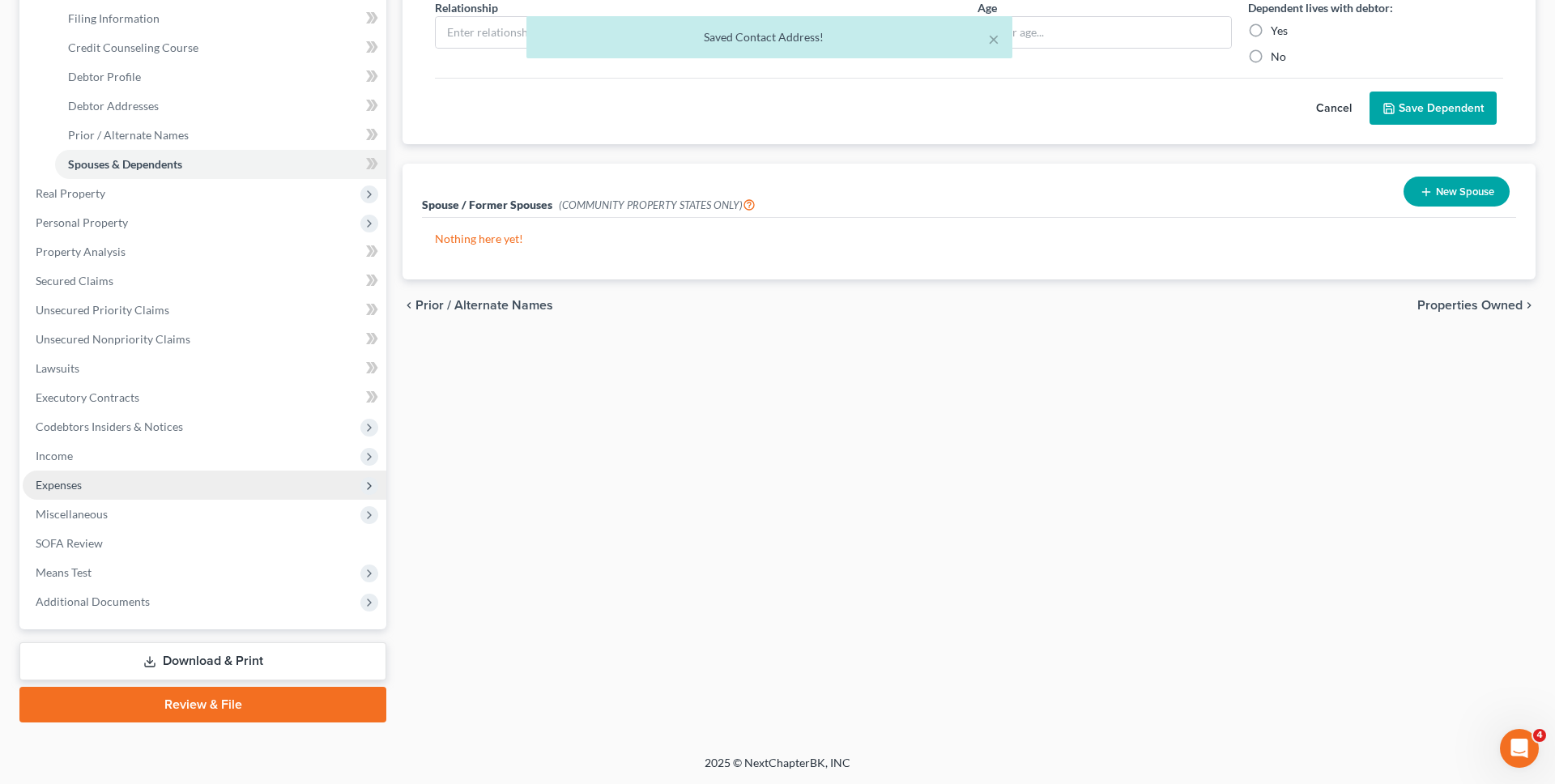
click at [275, 483] on span "Expenses" at bounding box center [204, 484] width 364 height 29
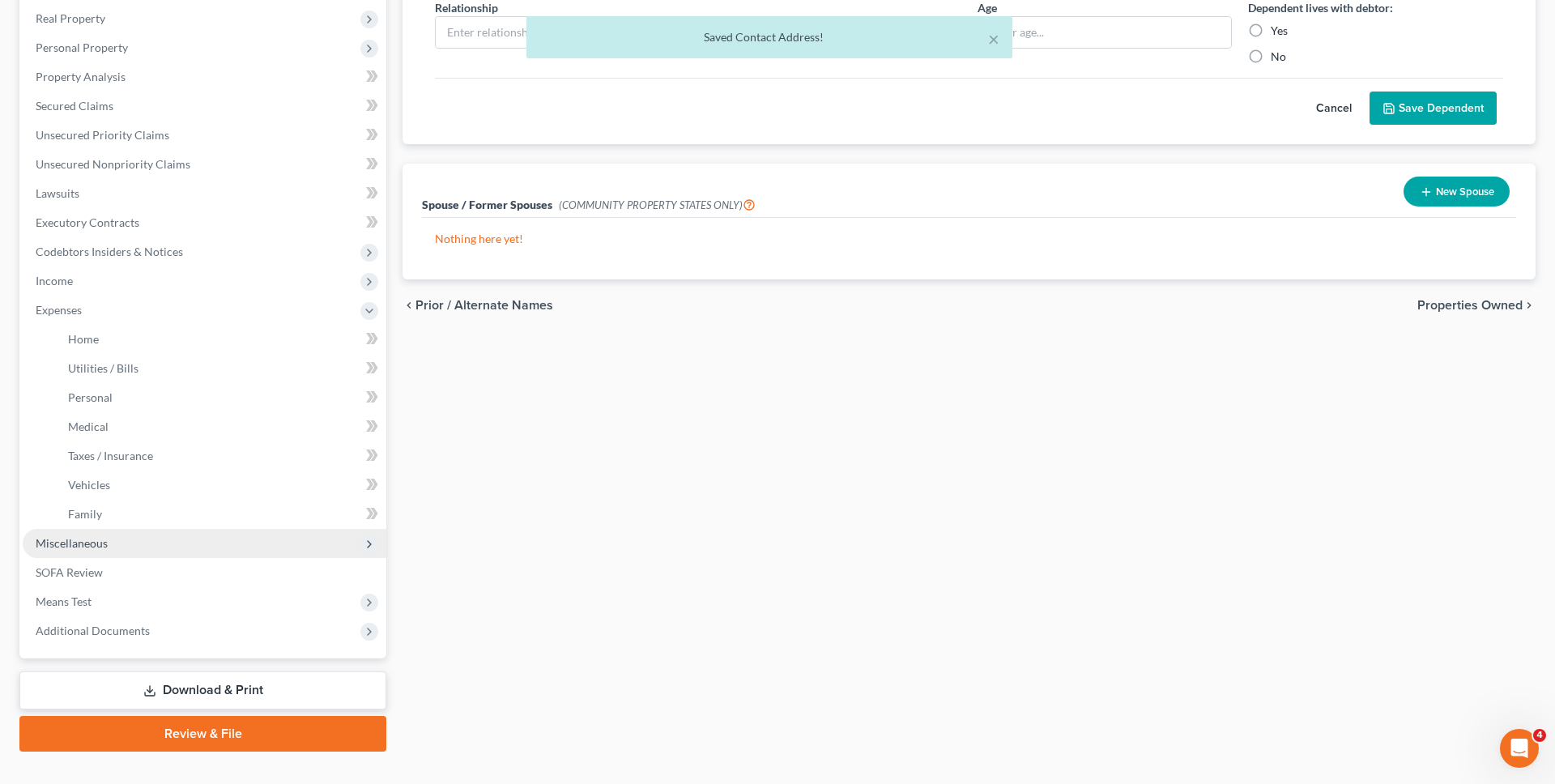
click at [256, 531] on span "Miscellaneous" at bounding box center [204, 543] width 364 height 29
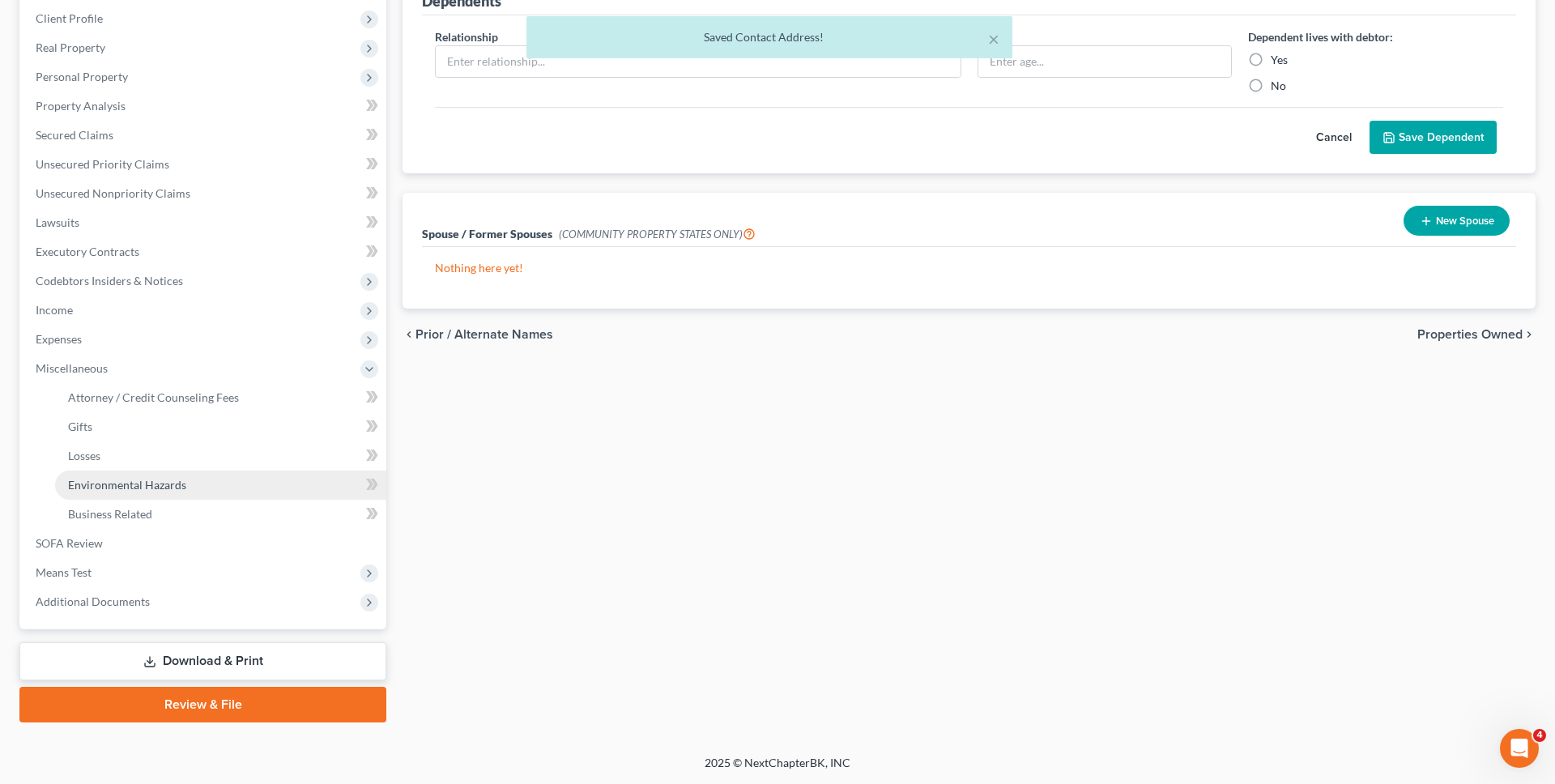
scroll to position [222, 0]
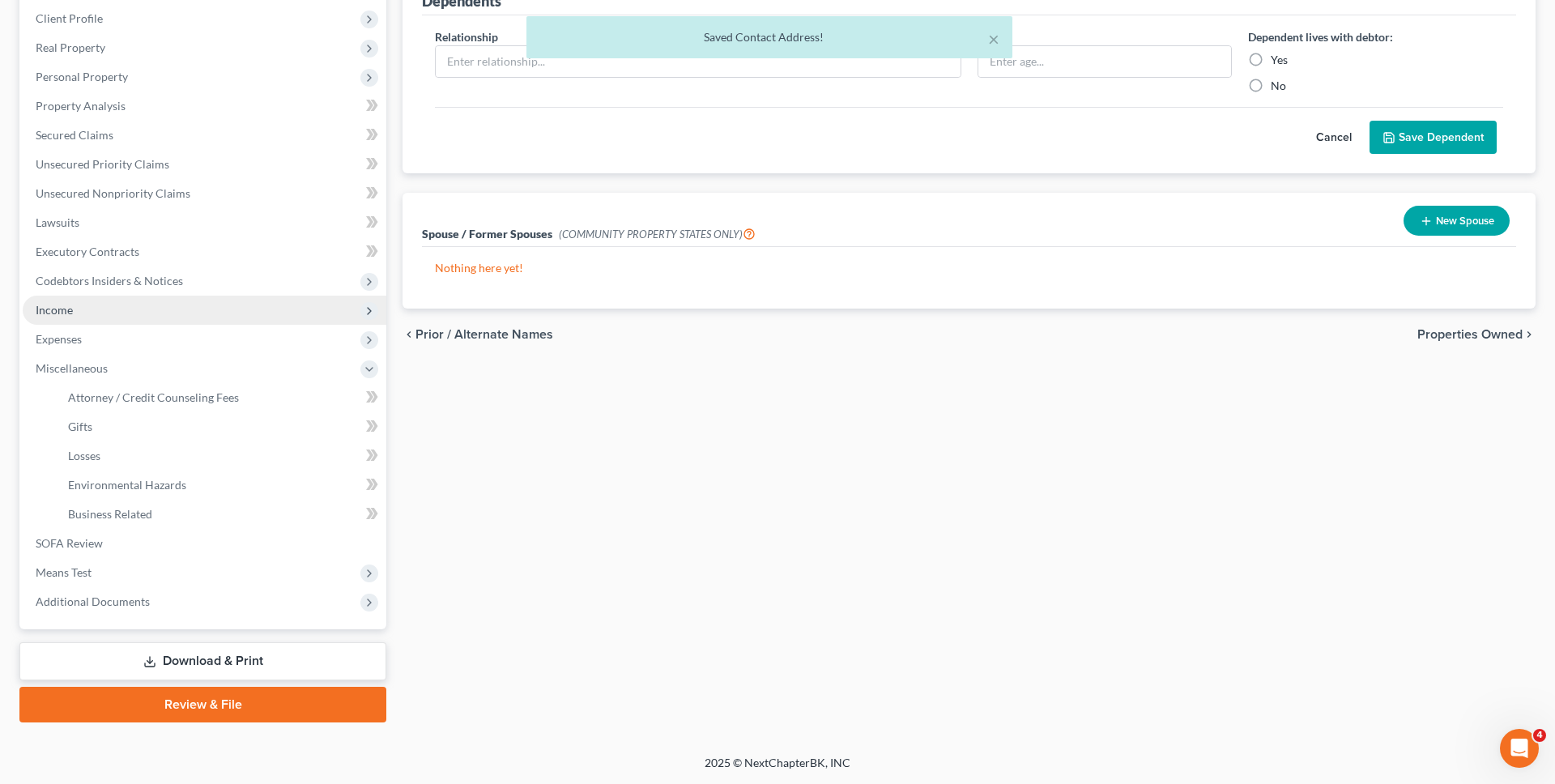
click at [217, 317] on span "Income" at bounding box center [204, 310] width 364 height 29
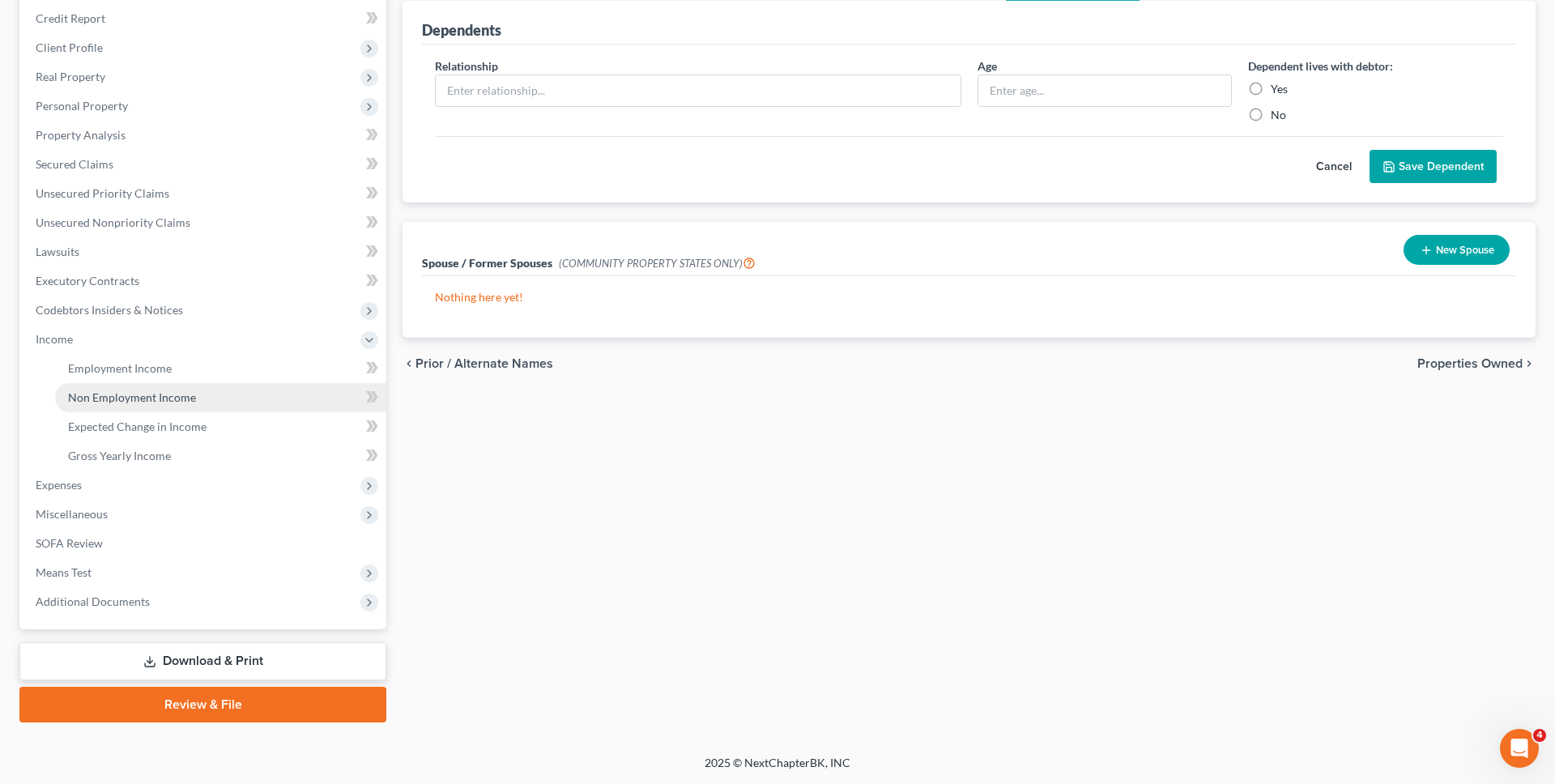
click at [217, 334] on li "Income Employment Income Non Employment Income Expected Change in Income Gross …" at bounding box center [204, 398] width 364 height 146
click at [214, 370] on link "Employment Income" at bounding box center [221, 368] width 331 height 29
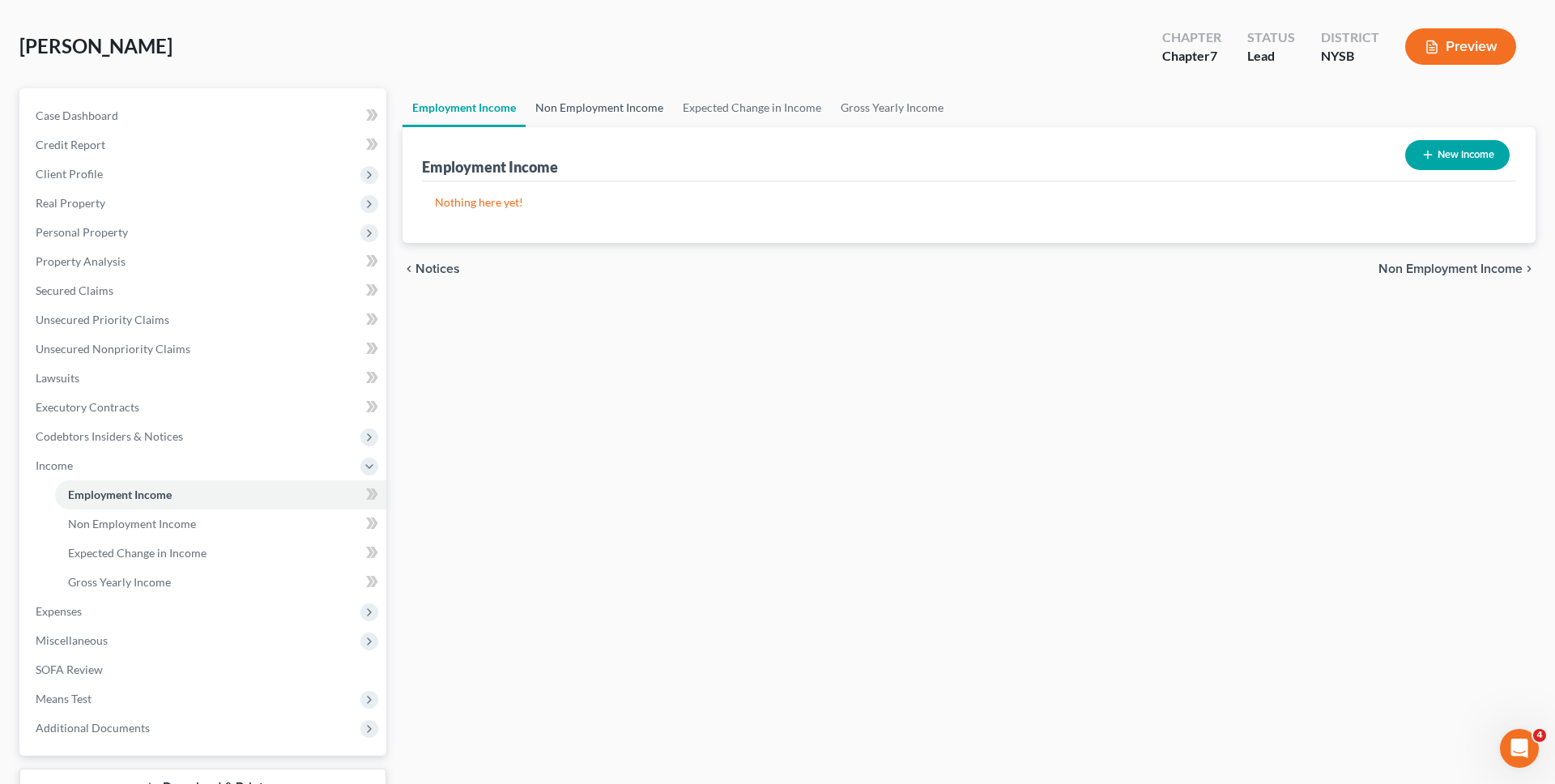
click at [615, 120] on link "Non Employment Income" at bounding box center [599, 107] width 148 height 39
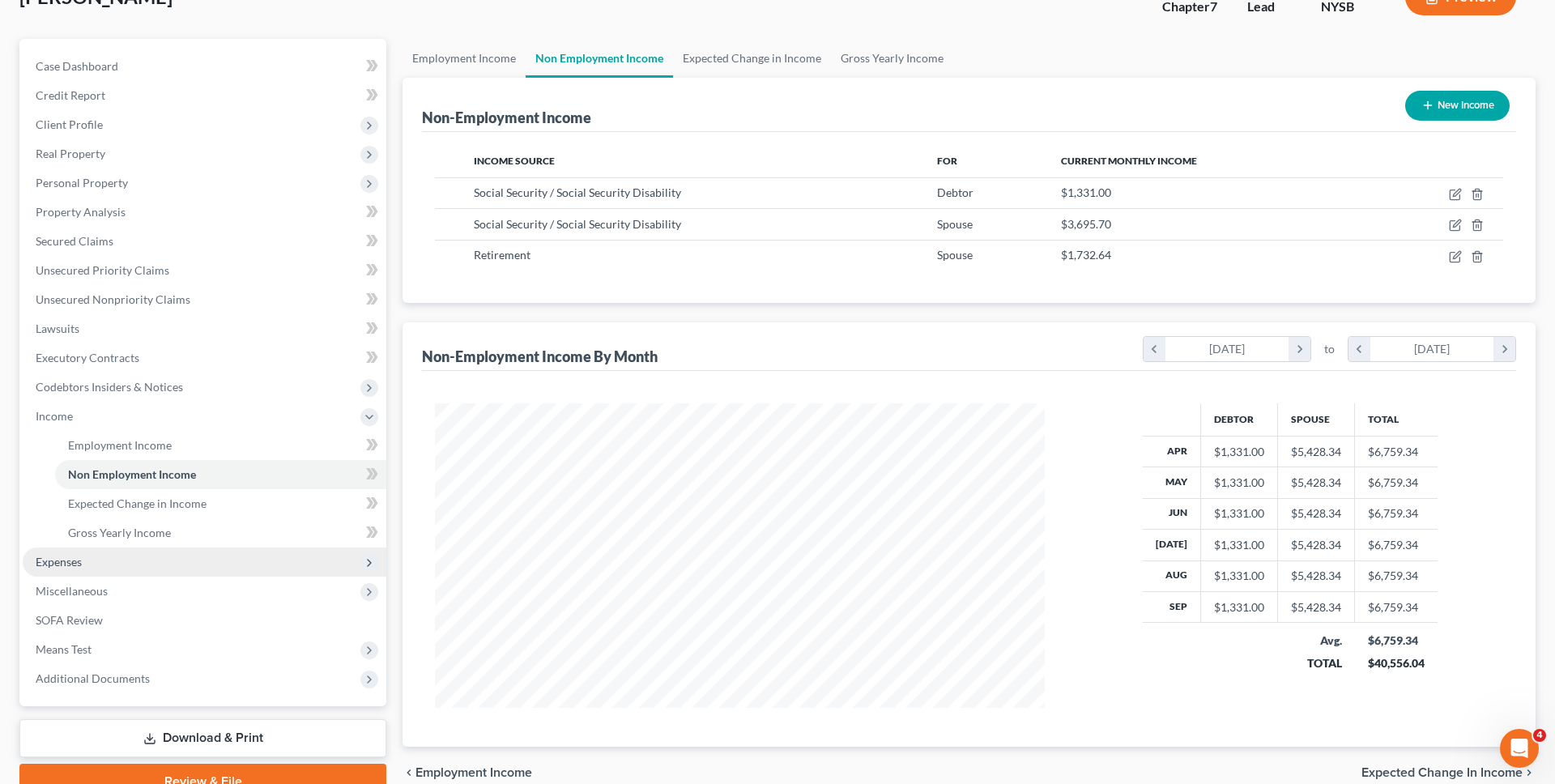
scroll to position [138, 0]
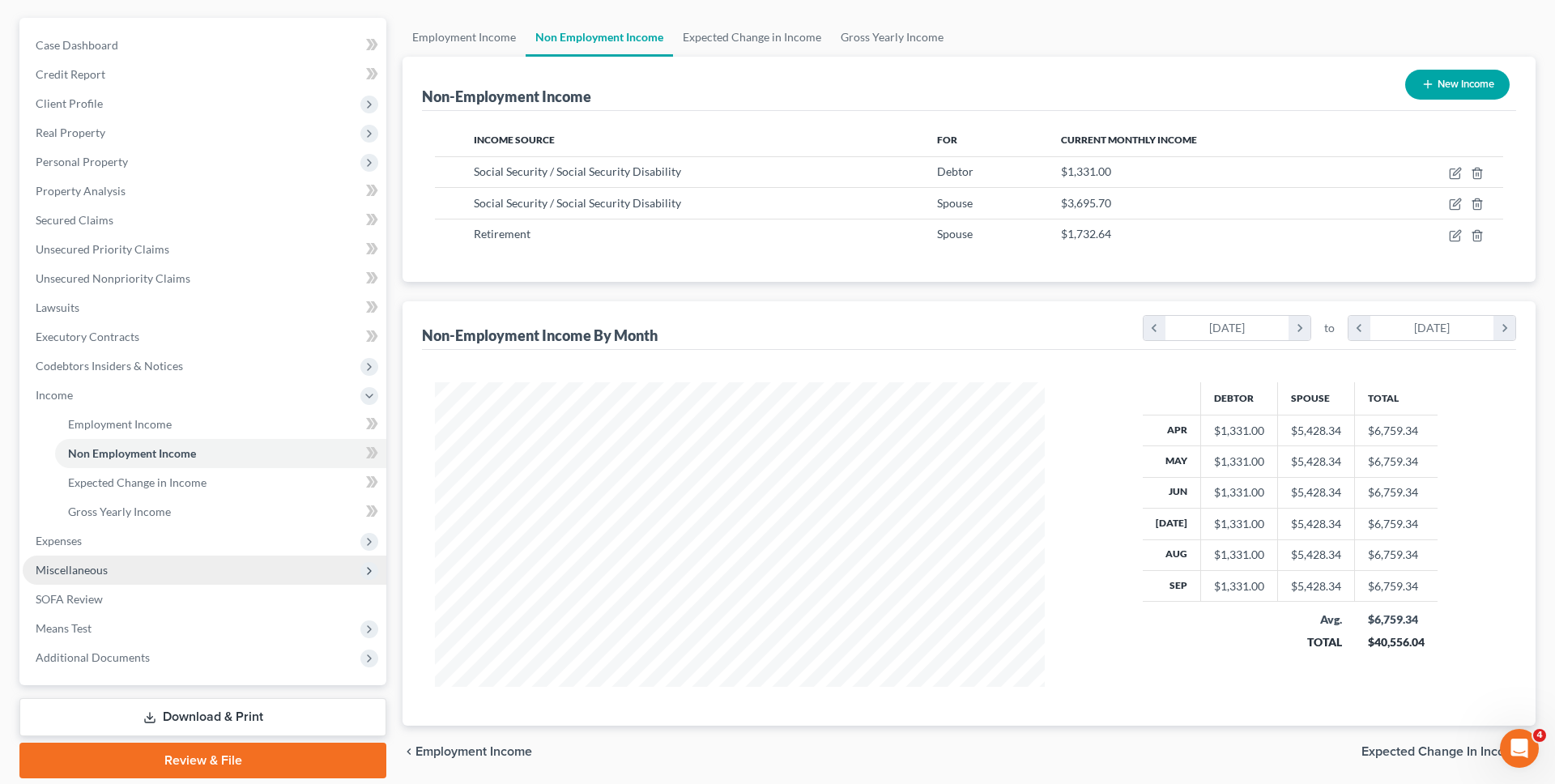
click at [156, 556] on span "Miscellaneous" at bounding box center [204, 570] width 364 height 29
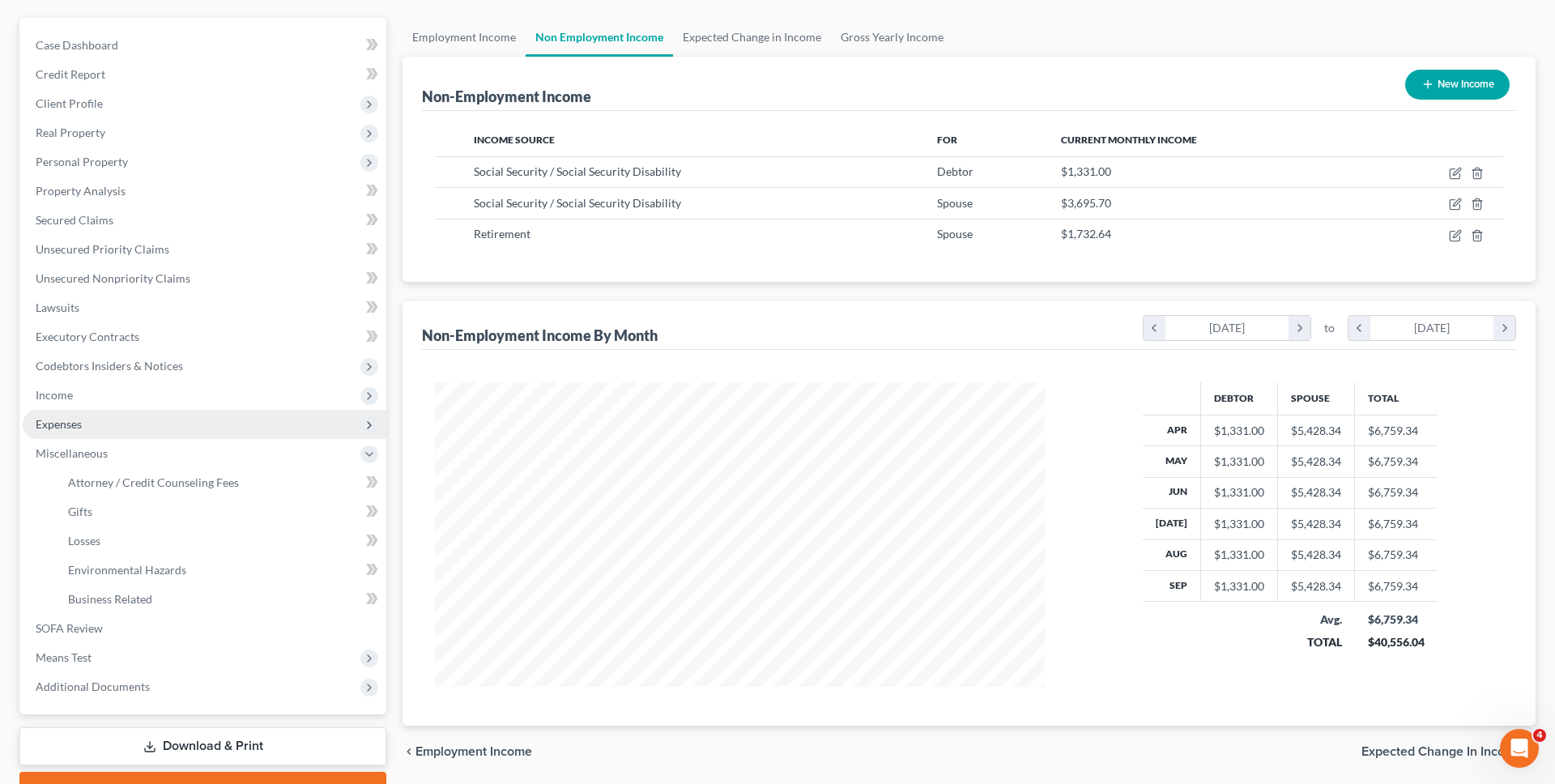
click at [128, 433] on span "Expenses" at bounding box center [204, 424] width 364 height 29
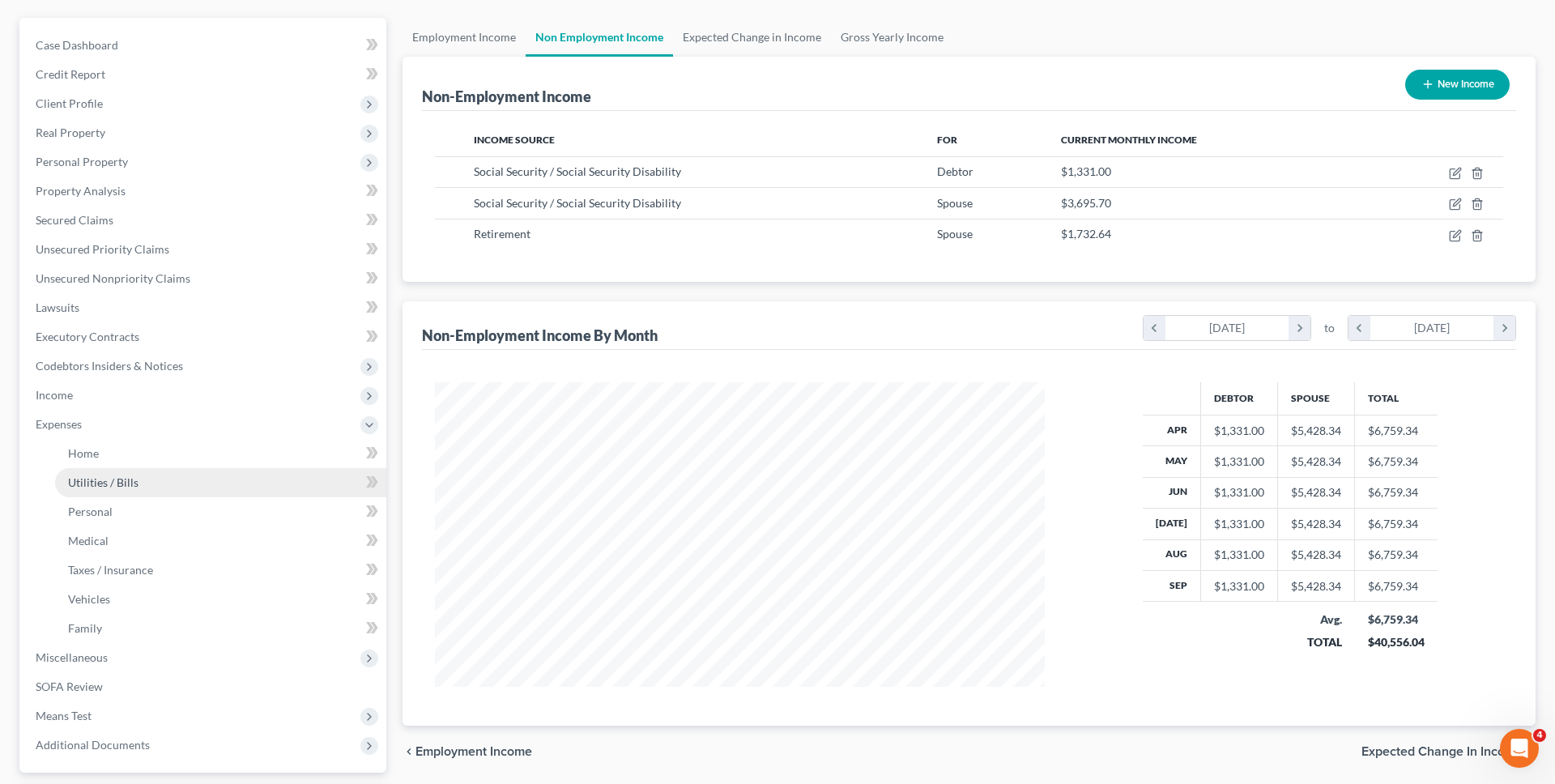
click at [128, 475] on span "Utilities / Bills" at bounding box center [103, 482] width 71 height 13
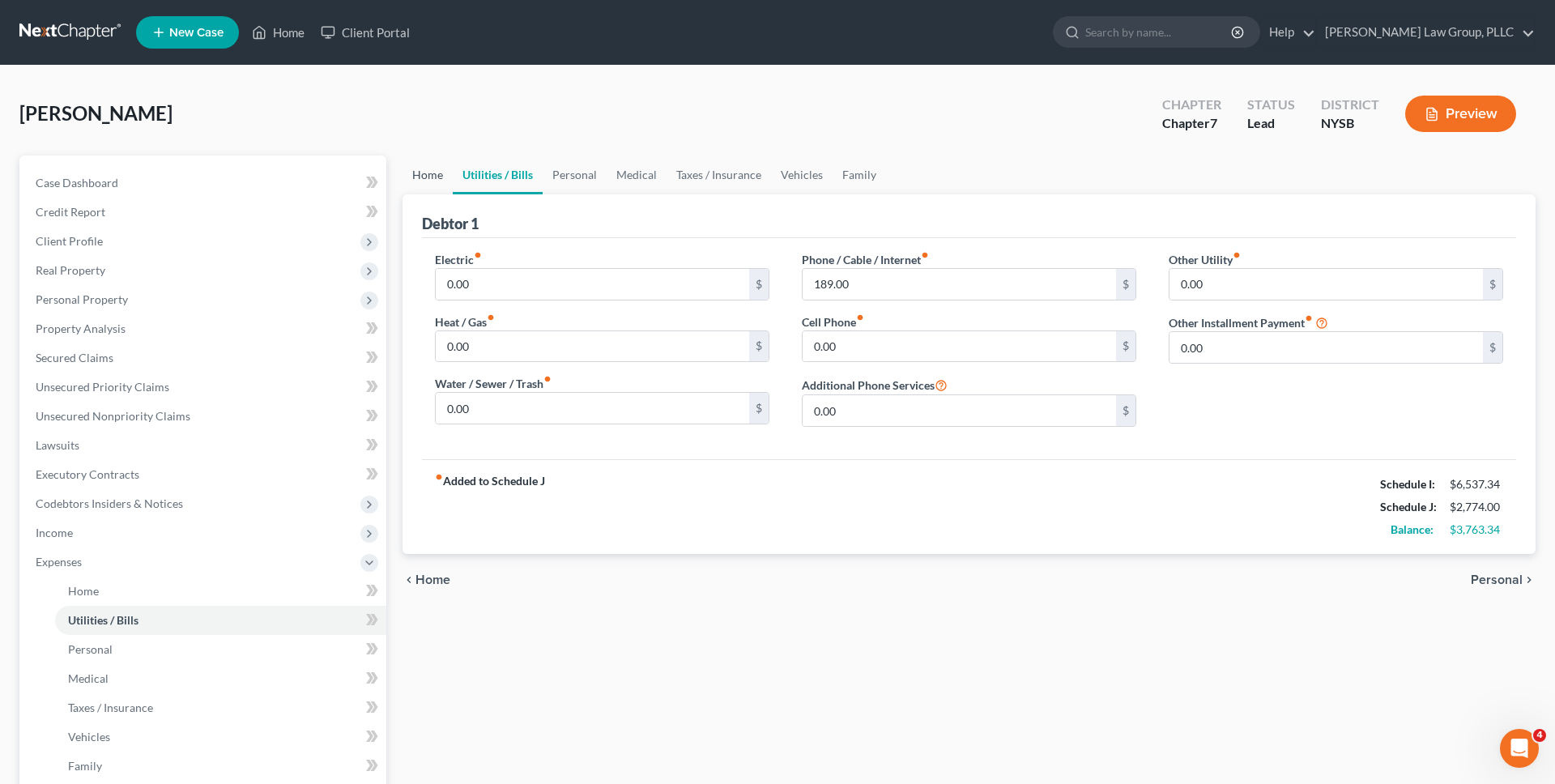
click at [433, 183] on link "Home" at bounding box center [427, 175] width 50 height 39
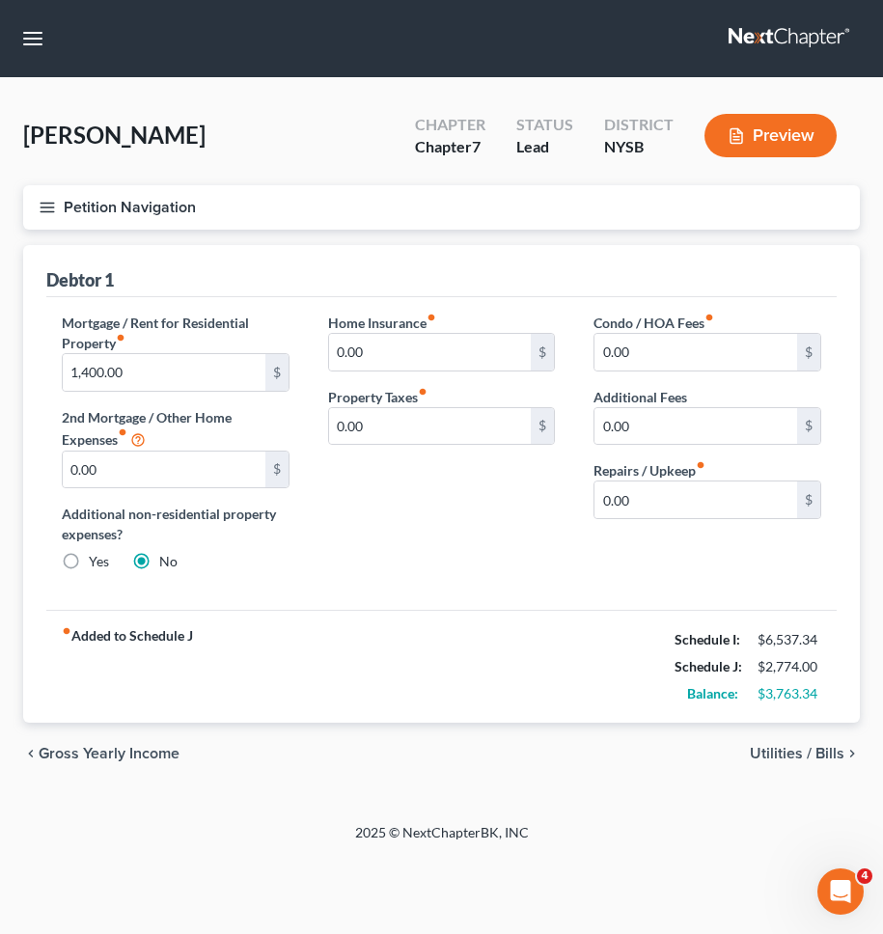
click at [496, 211] on button "Petition Navigation" at bounding box center [441, 207] width 836 height 44
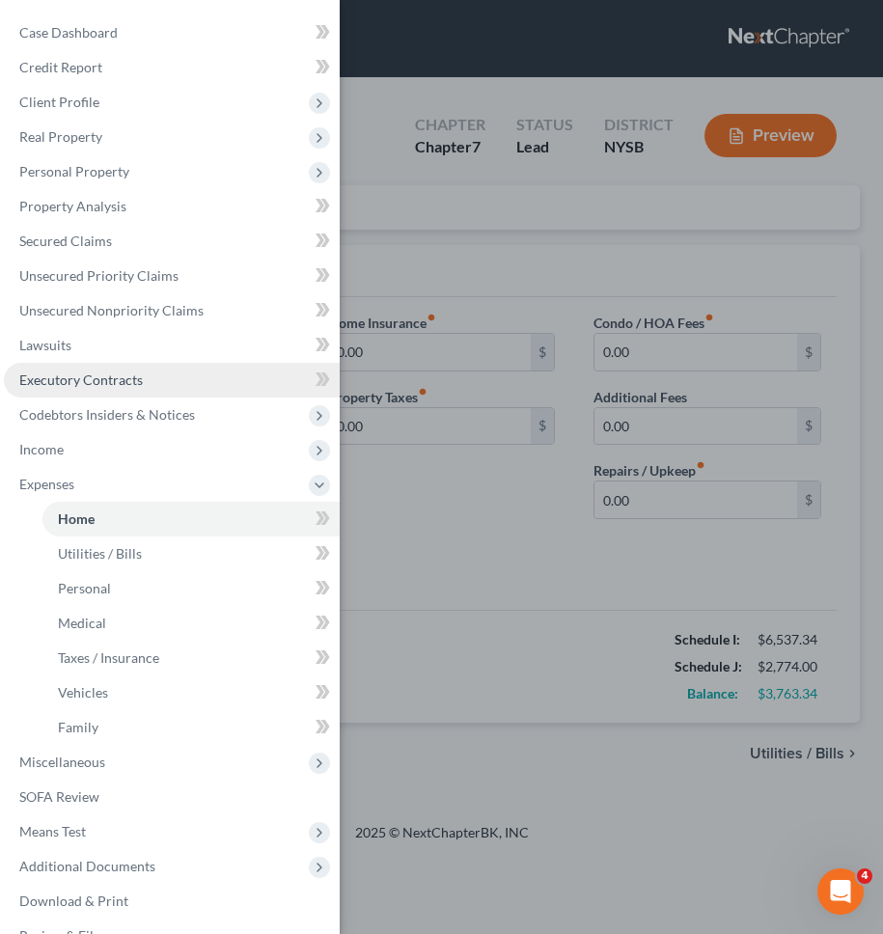
click at [152, 377] on link "Executory Contracts" at bounding box center [172, 380] width 336 height 35
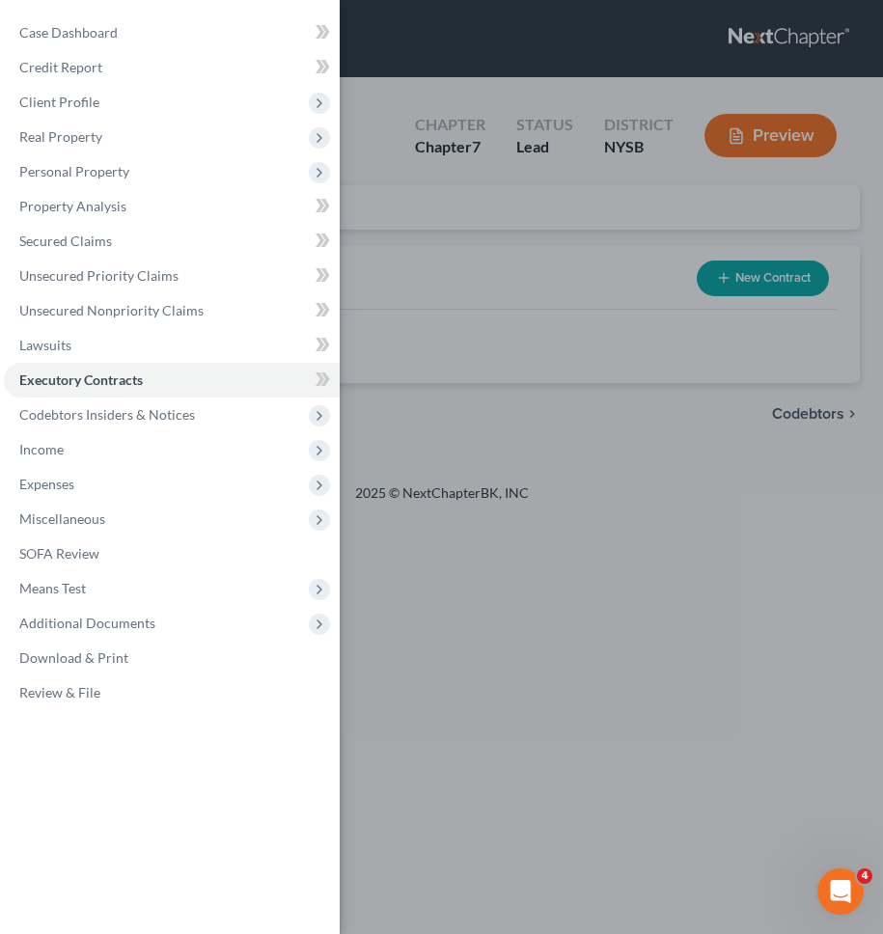
click at [414, 367] on div "Case Dashboard Payments Invoices Payments Payments Credit Report Client Profile" at bounding box center [441, 467] width 883 height 934
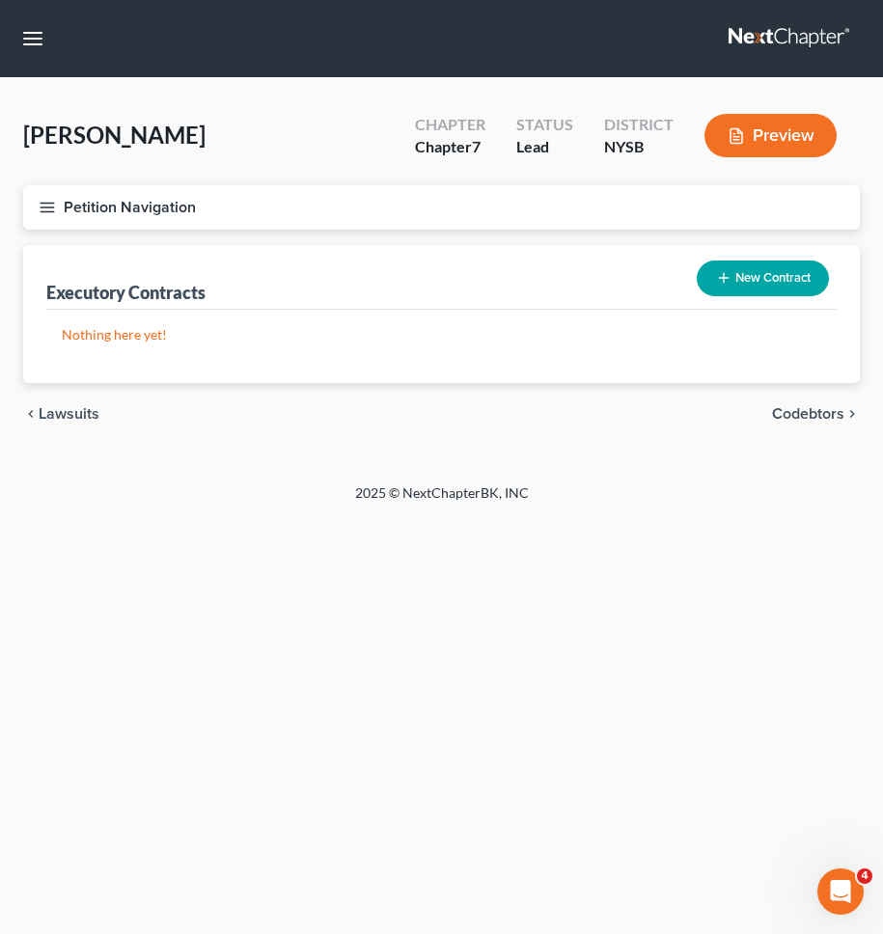
click at [584, 219] on button "Petition Navigation" at bounding box center [441, 207] width 836 height 44
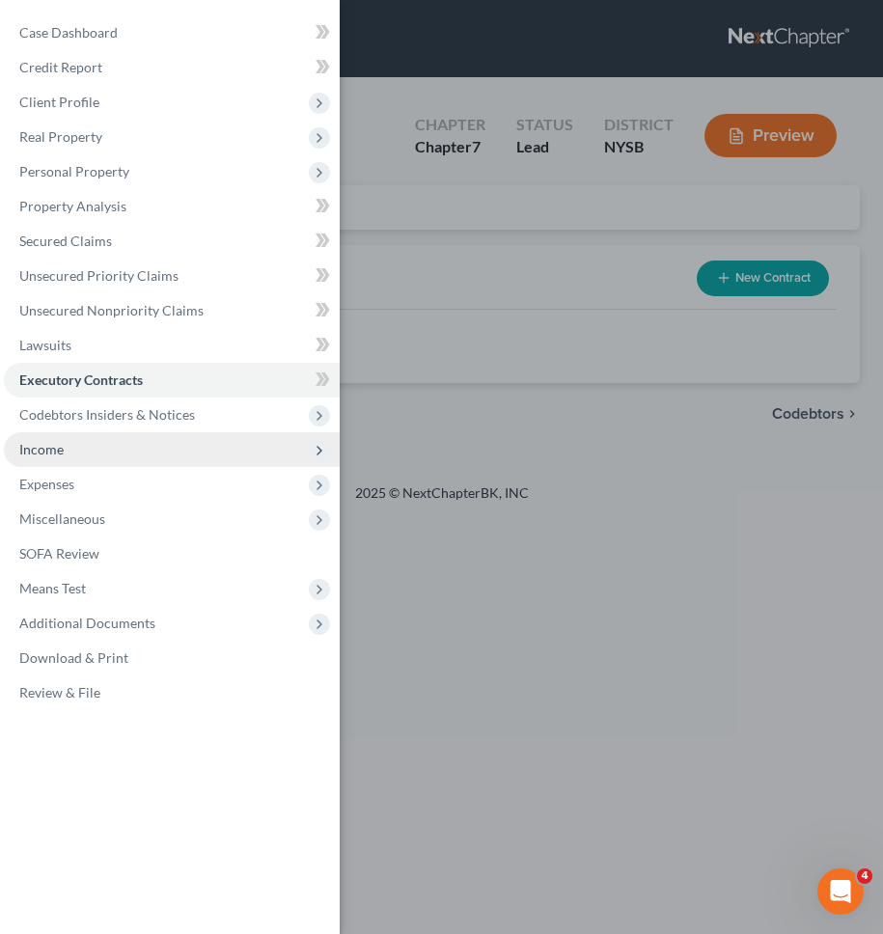
click at [201, 447] on span "Income" at bounding box center [172, 449] width 336 height 35
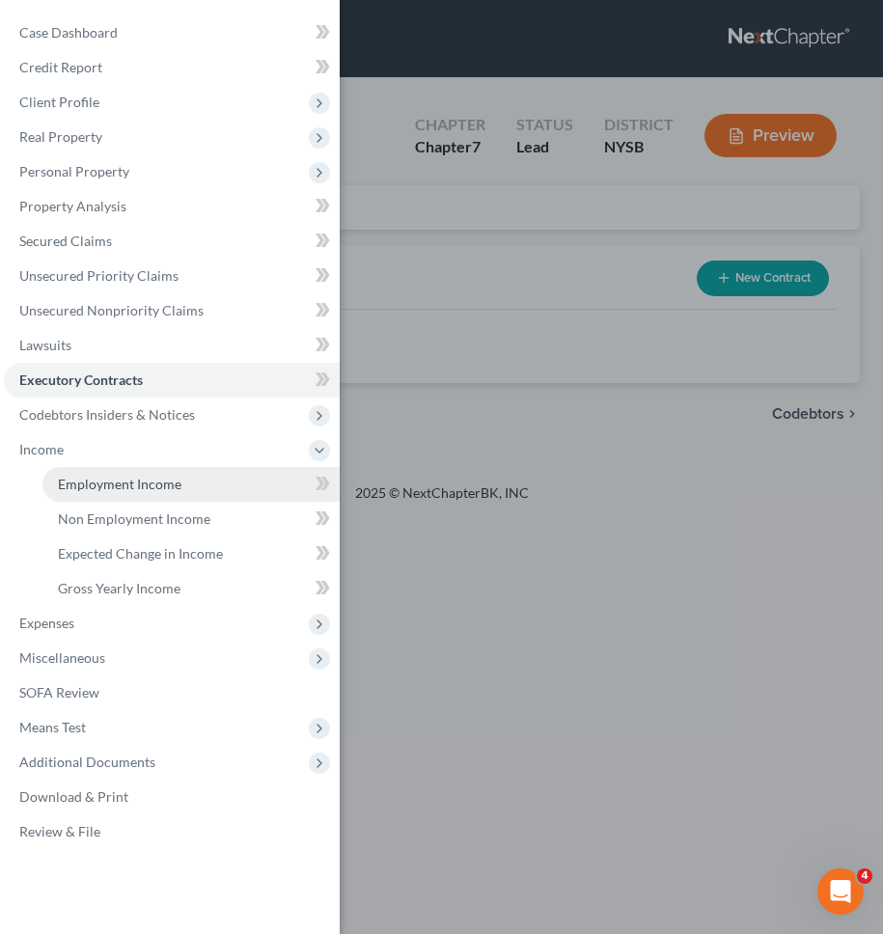
click at [161, 469] on link "Employment Income" at bounding box center [190, 484] width 297 height 35
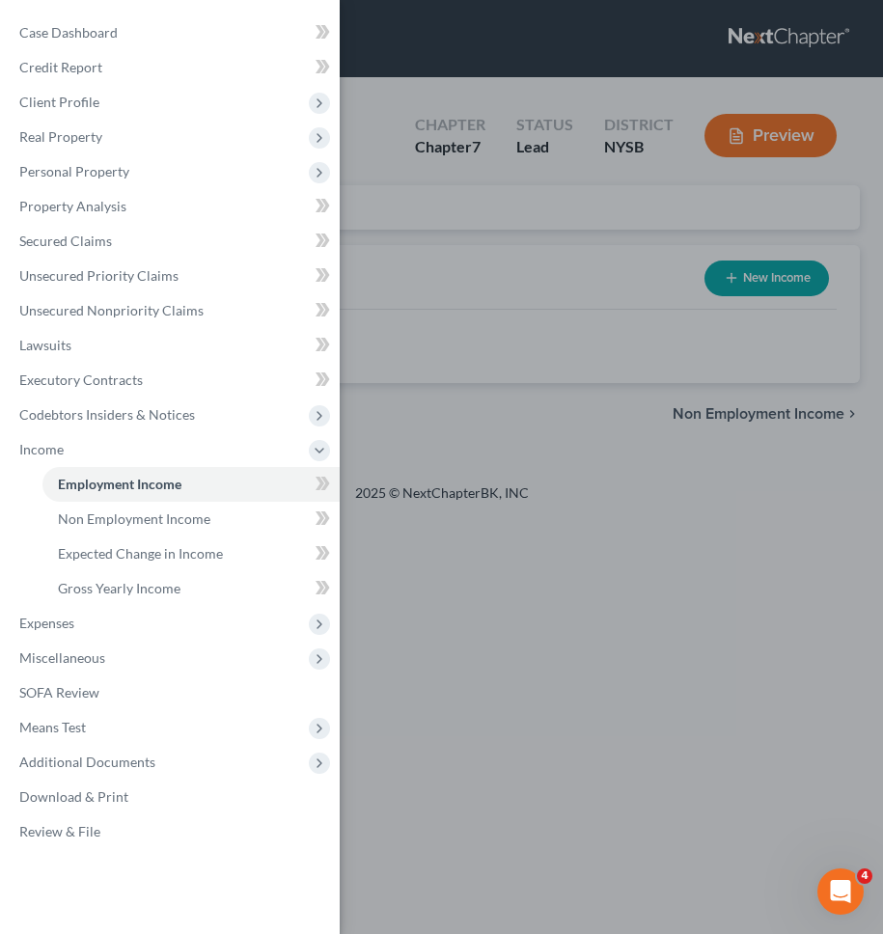
click at [480, 466] on div "Case Dashboard Payments Invoices Payments Payments Credit Report Client Profile" at bounding box center [441, 467] width 883 height 934
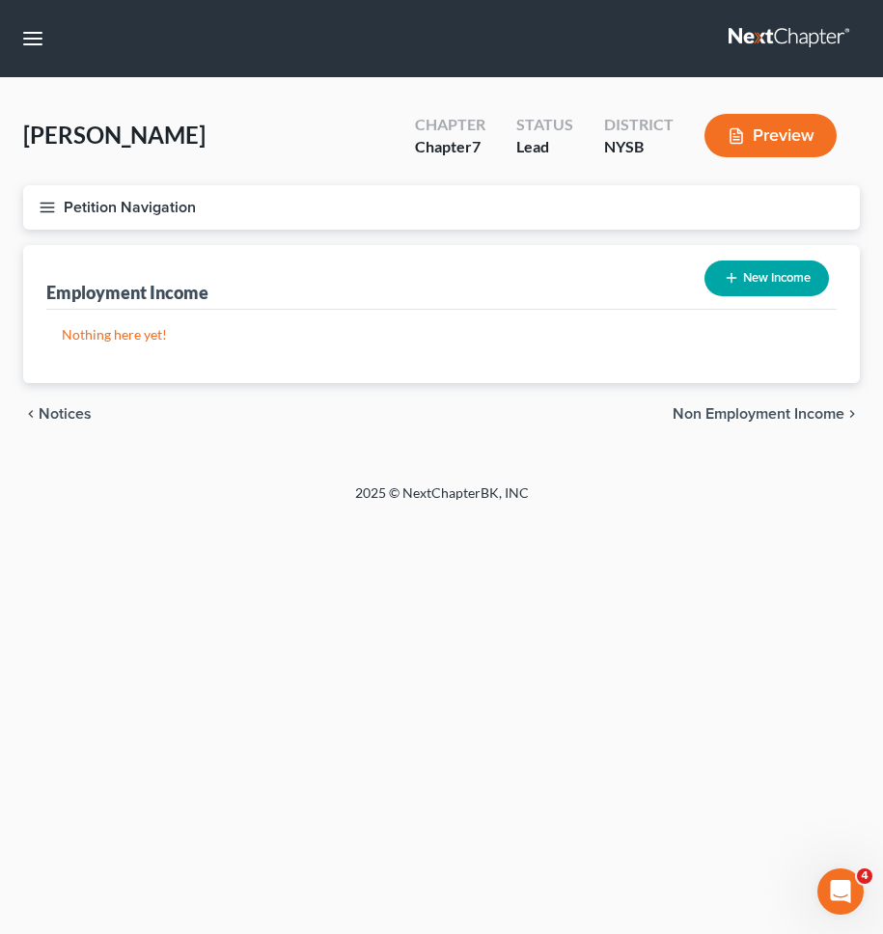
click at [536, 175] on div "Beener, Brenda Upgraded Chapter Chapter 7 Status Lead District NYSB Preview" at bounding box center [441, 143] width 836 height 84
click at [526, 193] on button "Petition Navigation" at bounding box center [441, 207] width 836 height 44
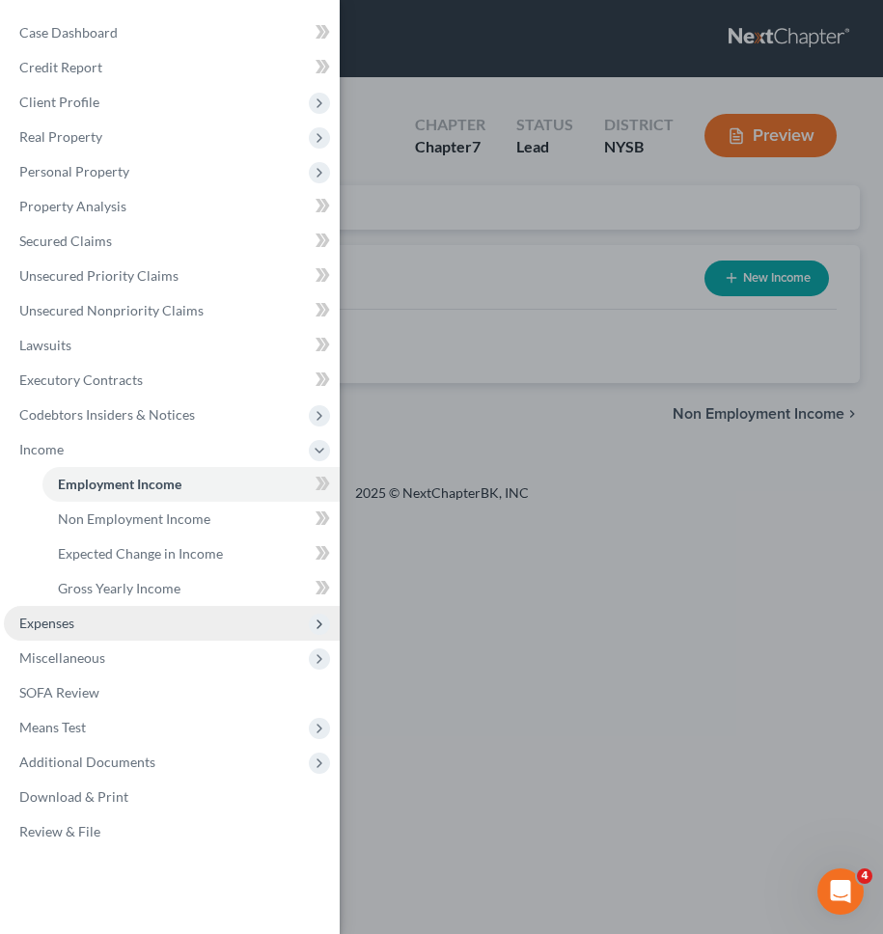
click at [169, 615] on span "Expenses" at bounding box center [172, 623] width 336 height 35
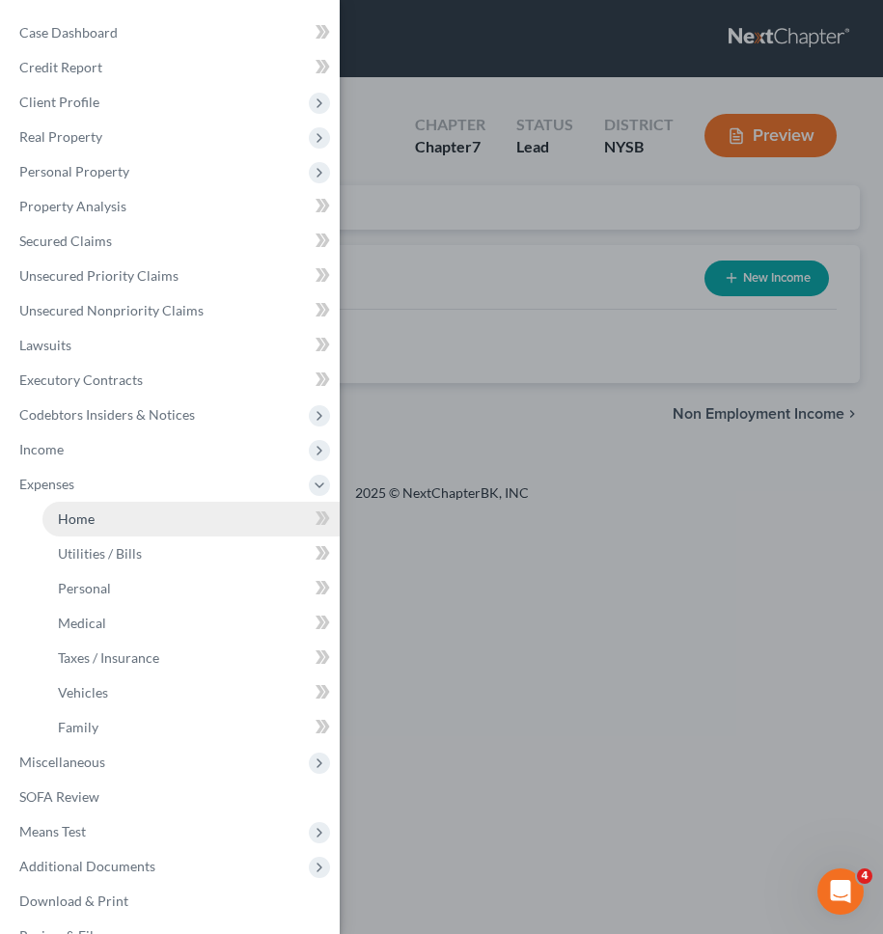
click at [151, 522] on link "Home" at bounding box center [190, 519] width 297 height 35
click at [595, 525] on div "Case Dashboard Payments Invoices Payments Payments Credit Report Client Profile" at bounding box center [441, 467] width 883 height 934
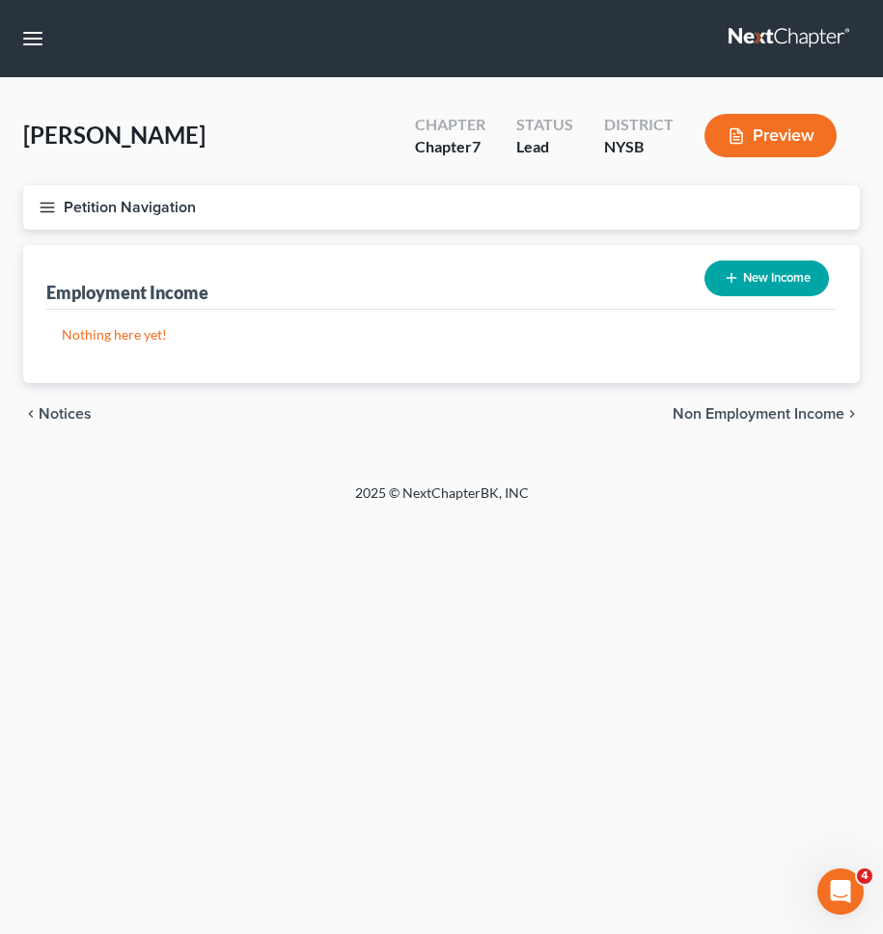
click at [437, 225] on button "Petition Navigation" at bounding box center [441, 207] width 836 height 44
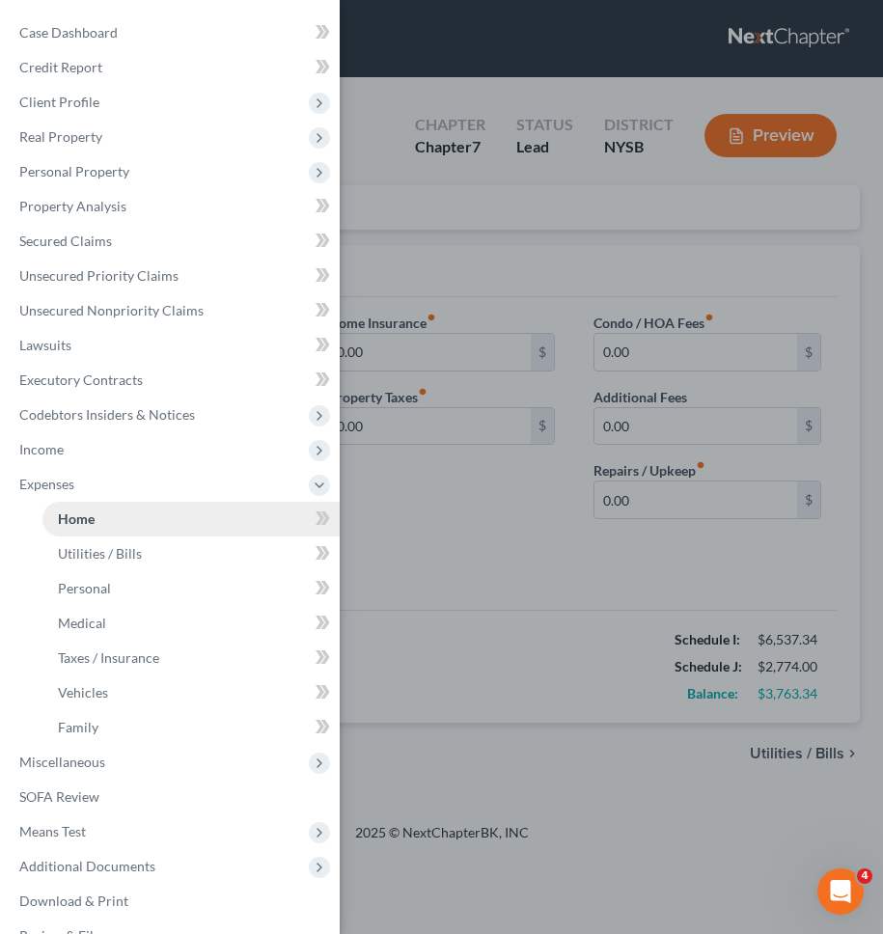
click at [149, 517] on link "Home" at bounding box center [190, 519] width 297 height 35
click at [446, 524] on div "Case Dashboard Payments Invoices Payments Payments Credit Report Client Profile" at bounding box center [441, 467] width 883 height 934
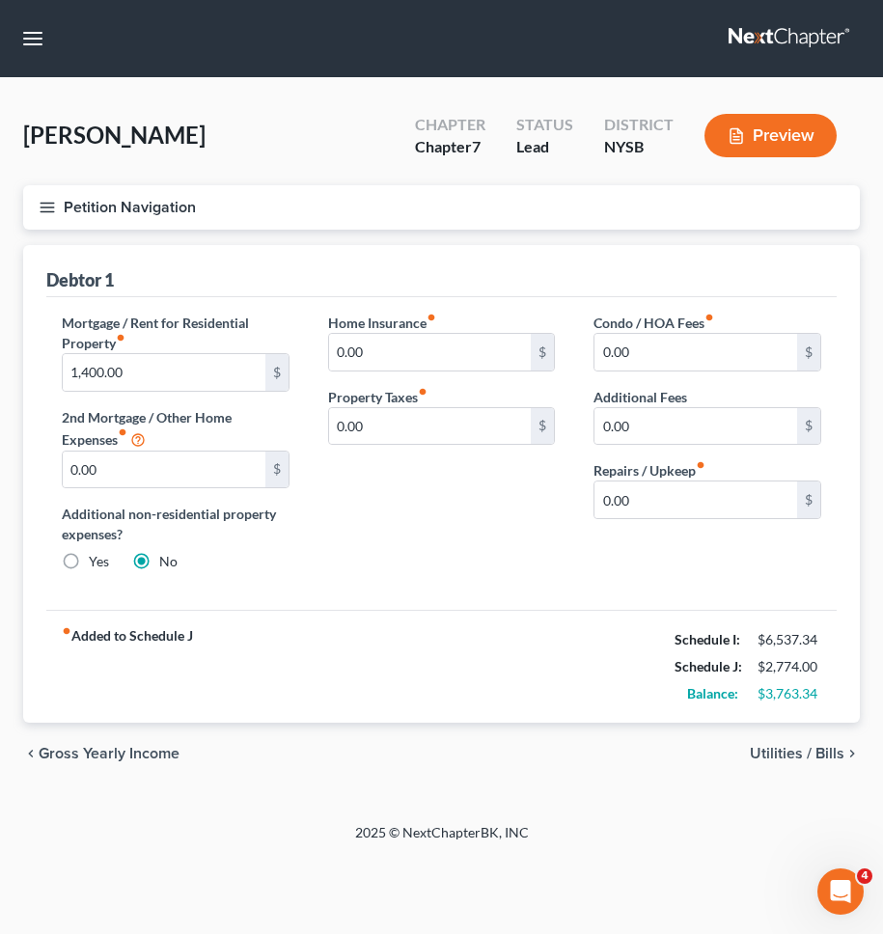
click at [790, 751] on span "Utilities / Bills" at bounding box center [796, 753] width 95 height 15
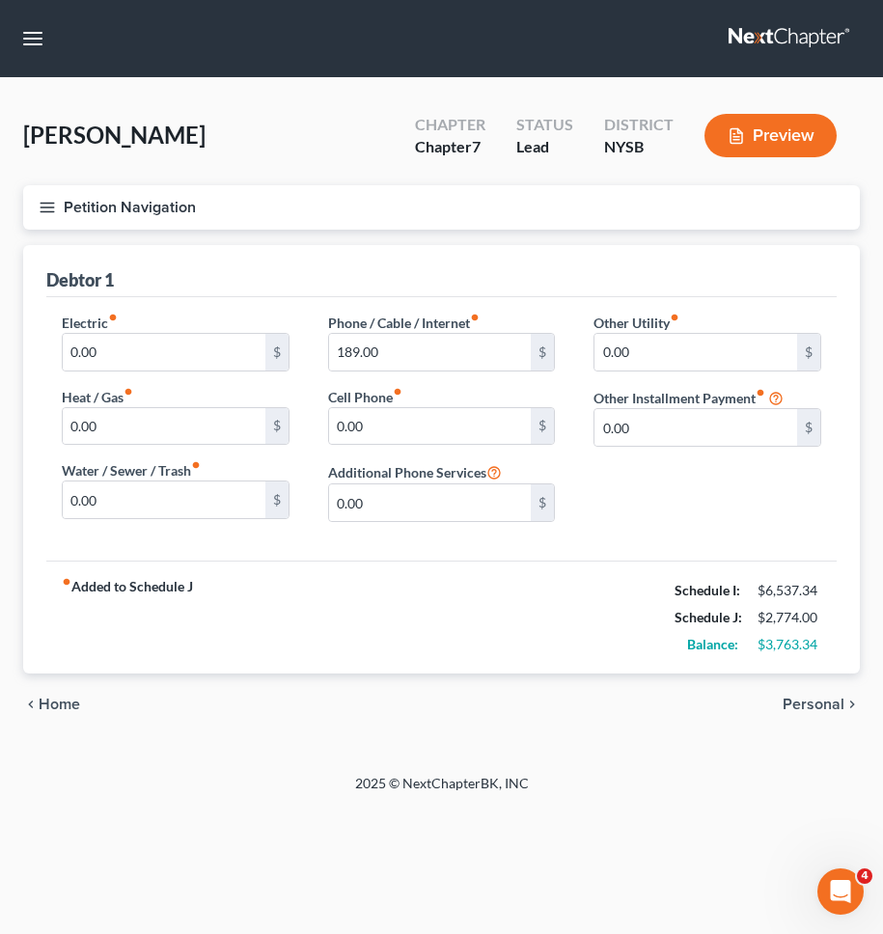
click at [829, 705] on span "Personal" at bounding box center [813, 703] width 62 height 15
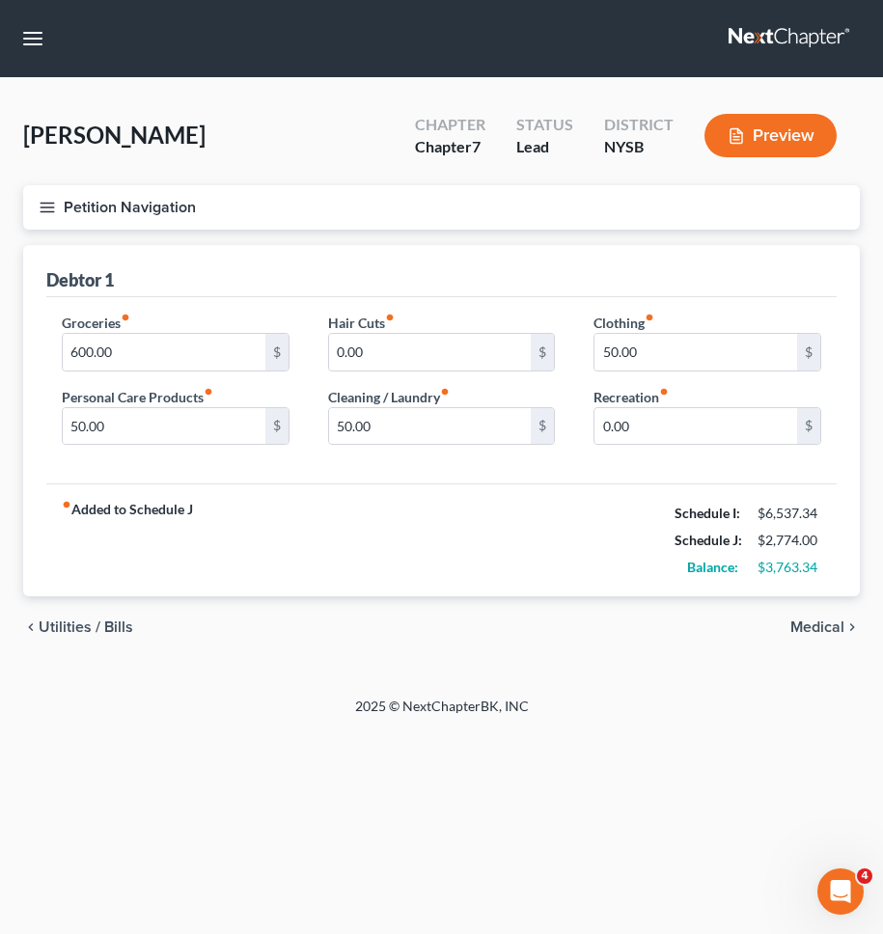
click at [781, 596] on div "chevron_left Utilities / Bills Medical chevron_right" at bounding box center [441, 627] width 836 height 62
click at [802, 622] on span "Medical" at bounding box center [817, 626] width 54 height 15
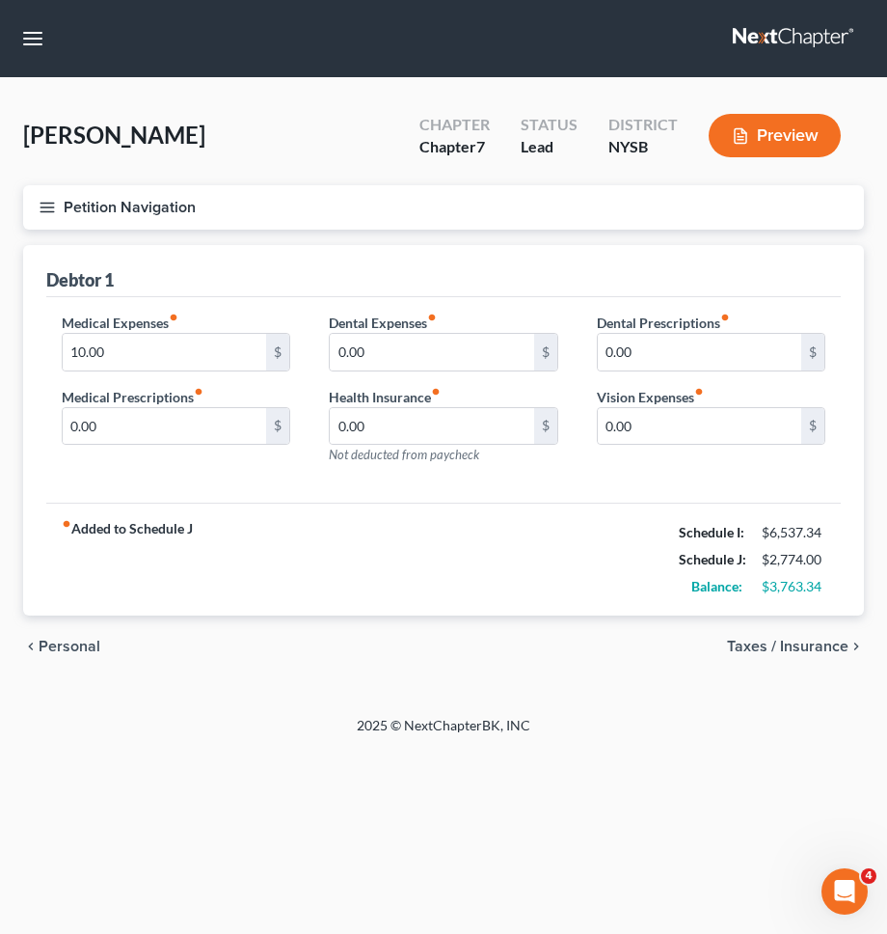
click at [639, 508] on div "fiber_manual_record Added to Schedule J Schedule I: $6,537.34 Schedule J: $2,77…" at bounding box center [443, 559] width 795 height 113
click at [490, 215] on button "Petition Navigation" at bounding box center [443, 207] width 841 height 44
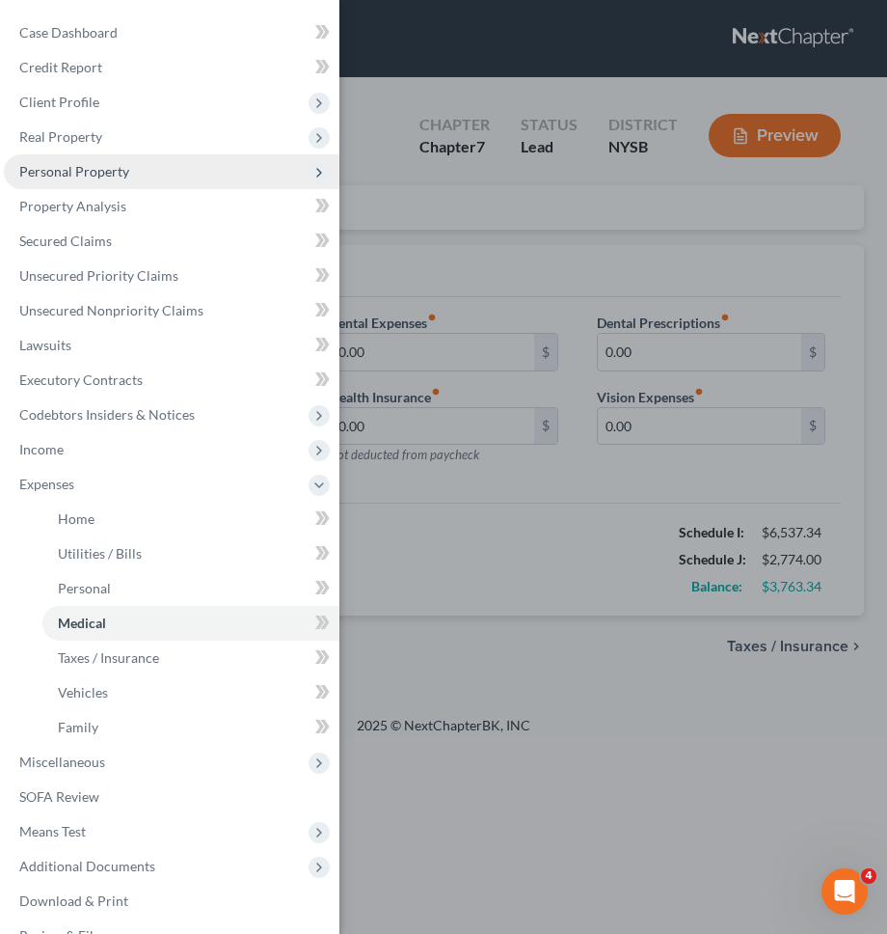
click at [153, 164] on span "Personal Property" at bounding box center [172, 171] width 336 height 35
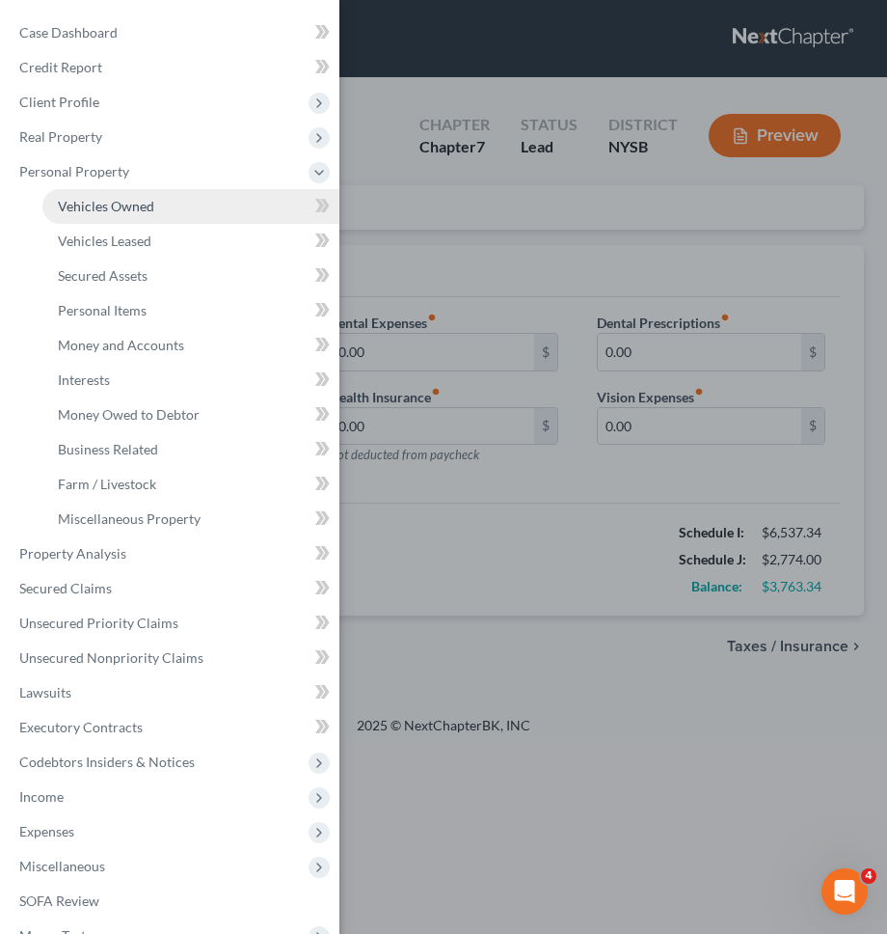
click at [153, 202] on link "Vehicles Owned" at bounding box center [190, 206] width 297 height 35
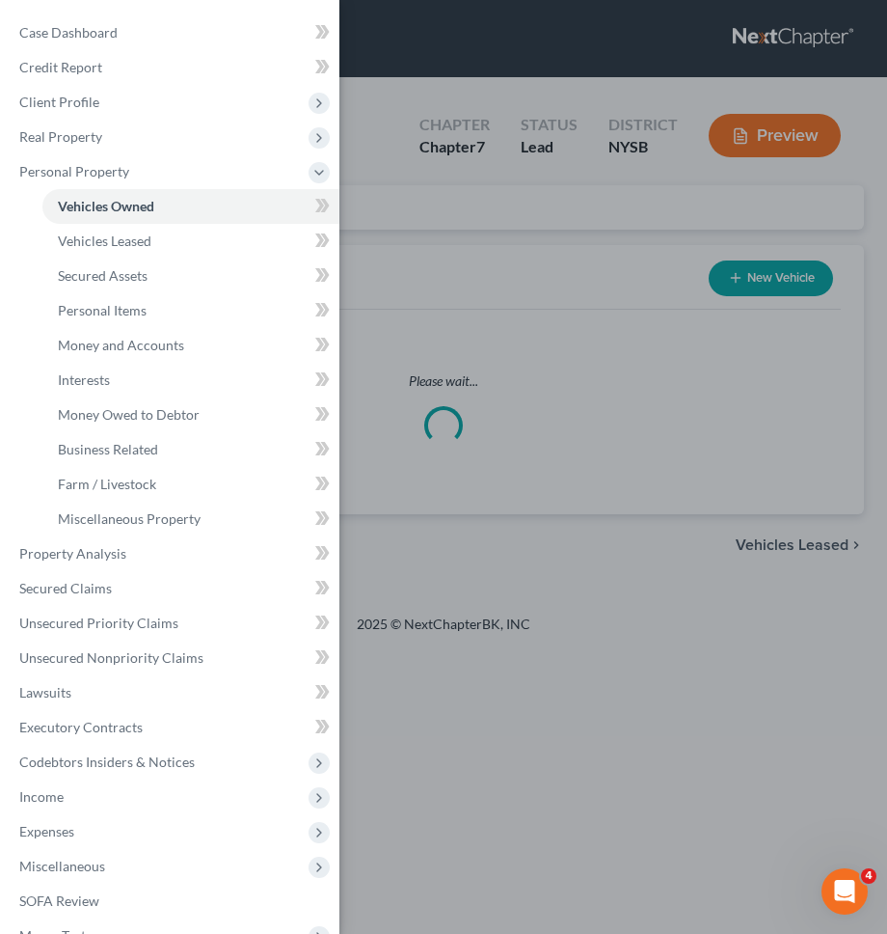
click at [521, 236] on div "Case Dashboard Payments Invoices Payments Payments Credit Report Client Profile" at bounding box center [443, 467] width 887 height 934
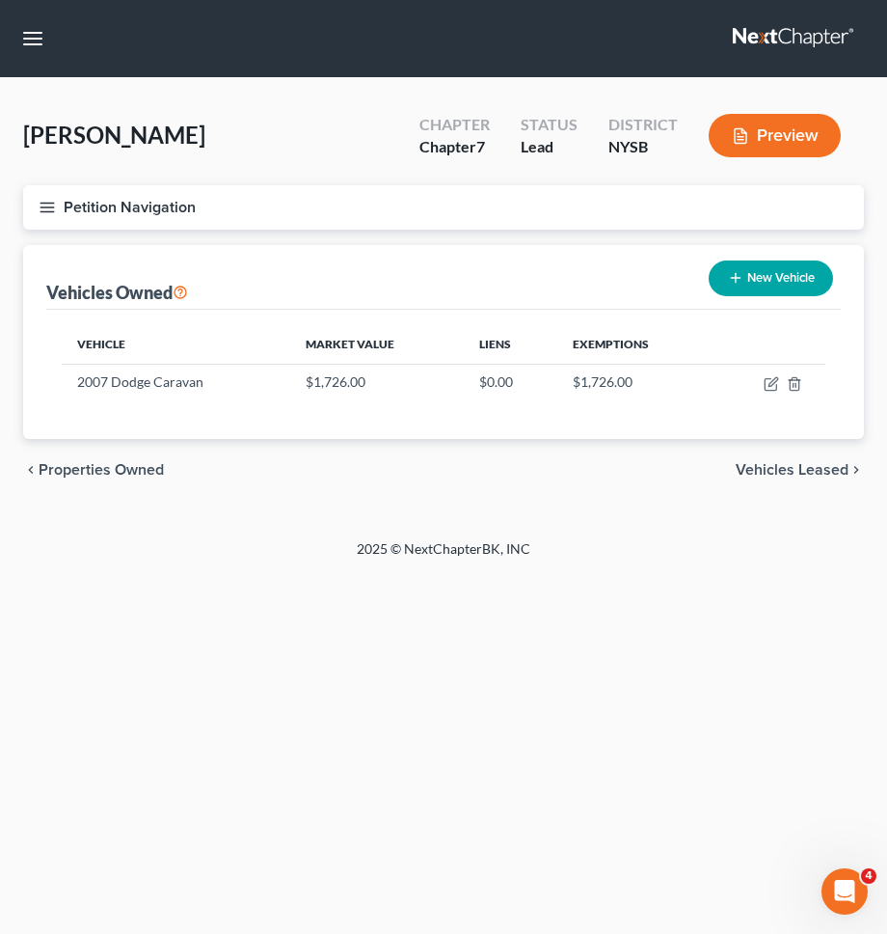
click at [773, 161] on div "Preview" at bounding box center [779, 137] width 171 height 57
click at [775, 132] on button "Preview" at bounding box center [775, 135] width 132 height 43
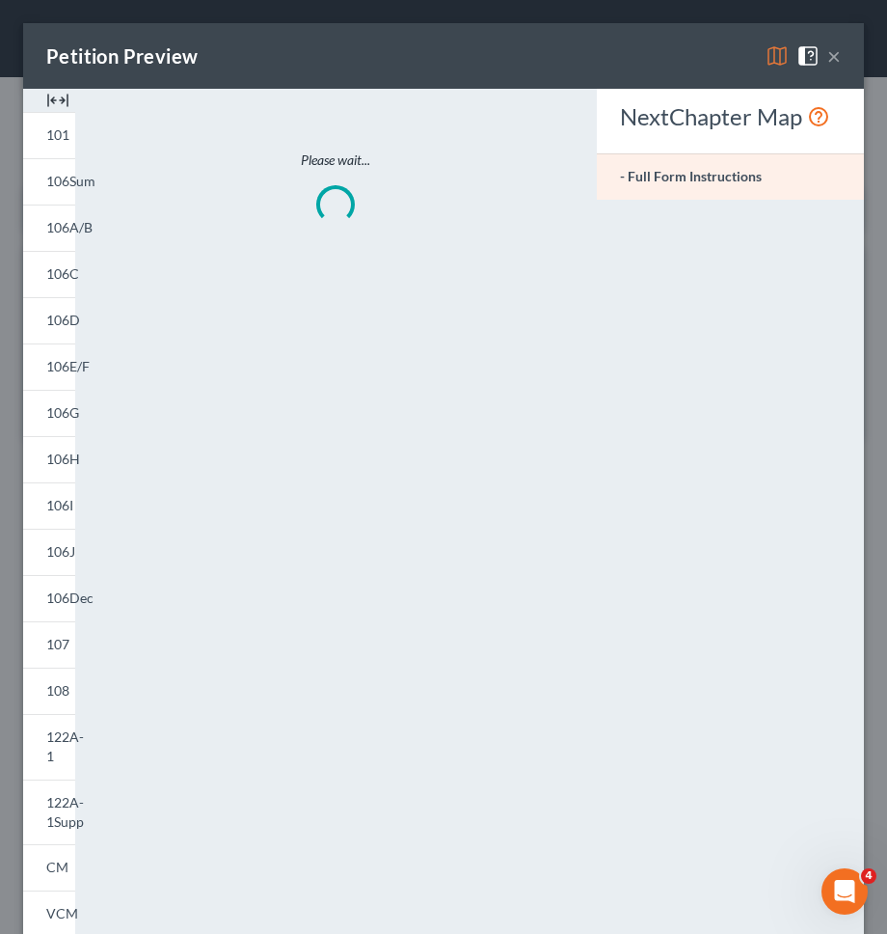
click at [775, 57] on img at bounding box center [777, 55] width 23 height 23
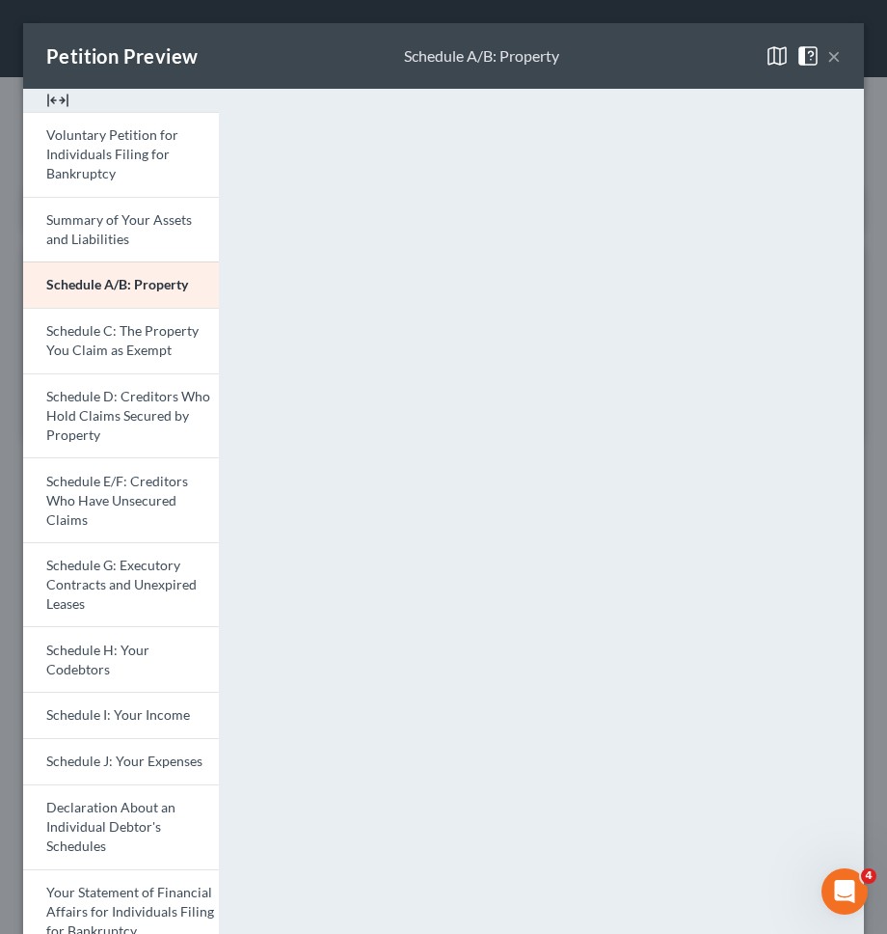
click at [836, 55] on button "×" at bounding box center [835, 55] width 14 height 23
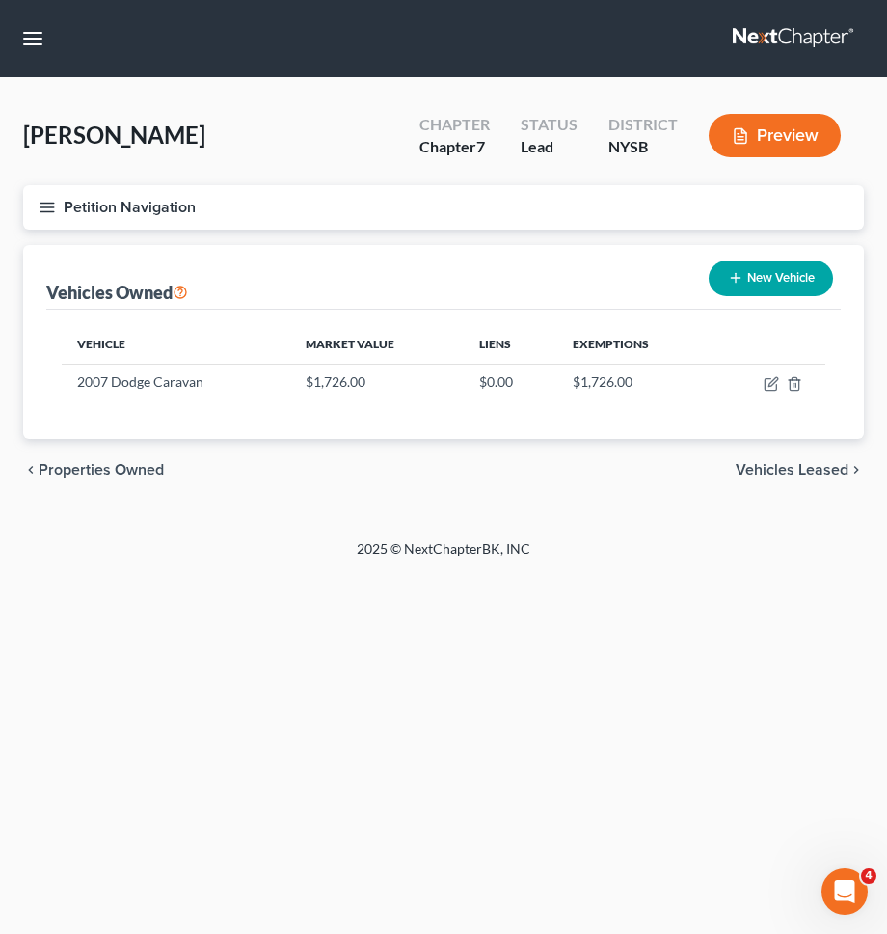
click at [443, 214] on button "Petition Navigation" at bounding box center [443, 207] width 841 height 44
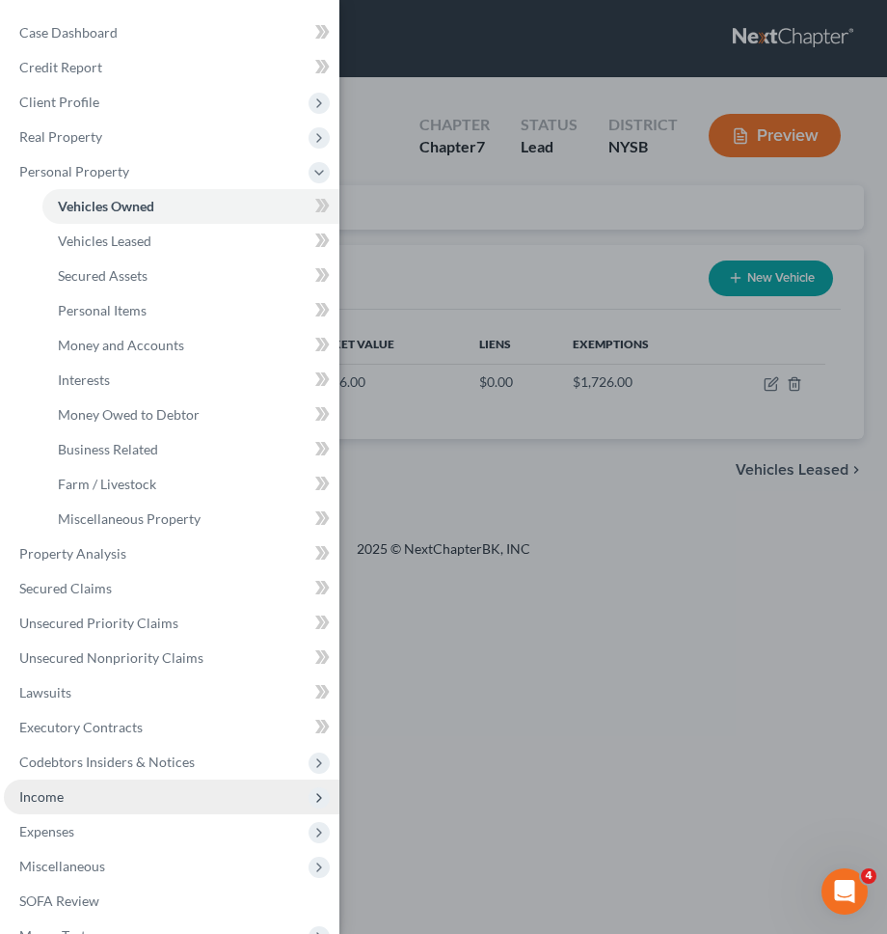
click at [180, 808] on span "Income" at bounding box center [172, 796] width 336 height 35
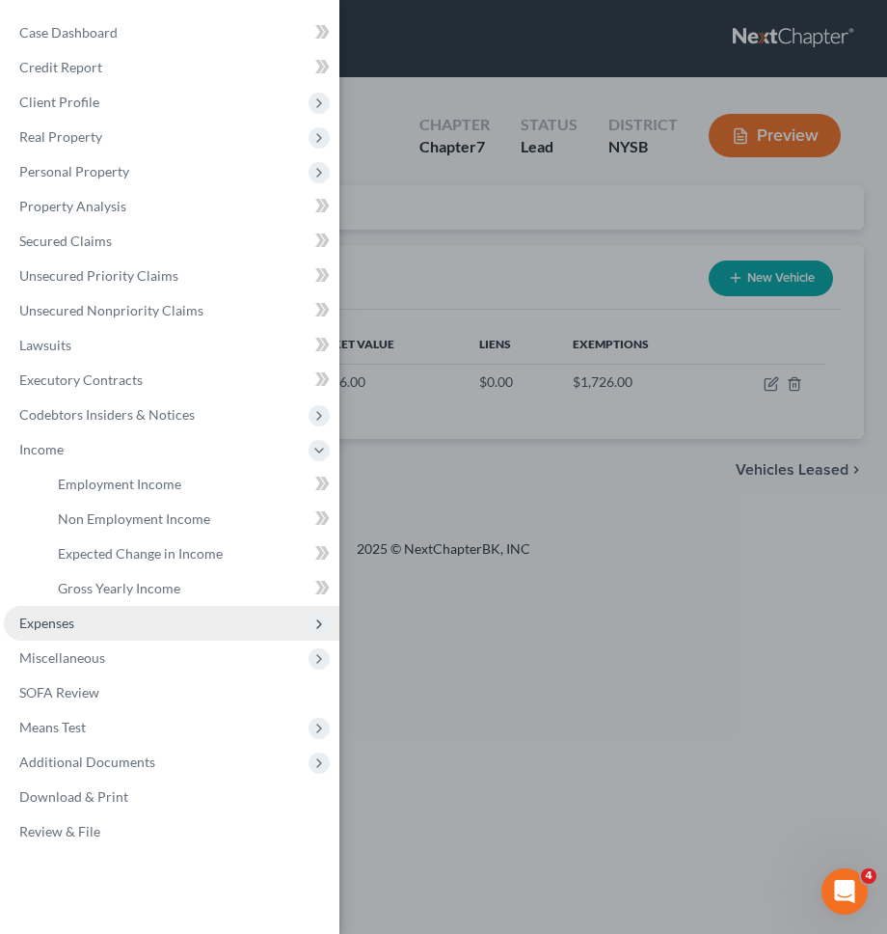
click at [142, 615] on span "Expenses" at bounding box center [172, 623] width 336 height 35
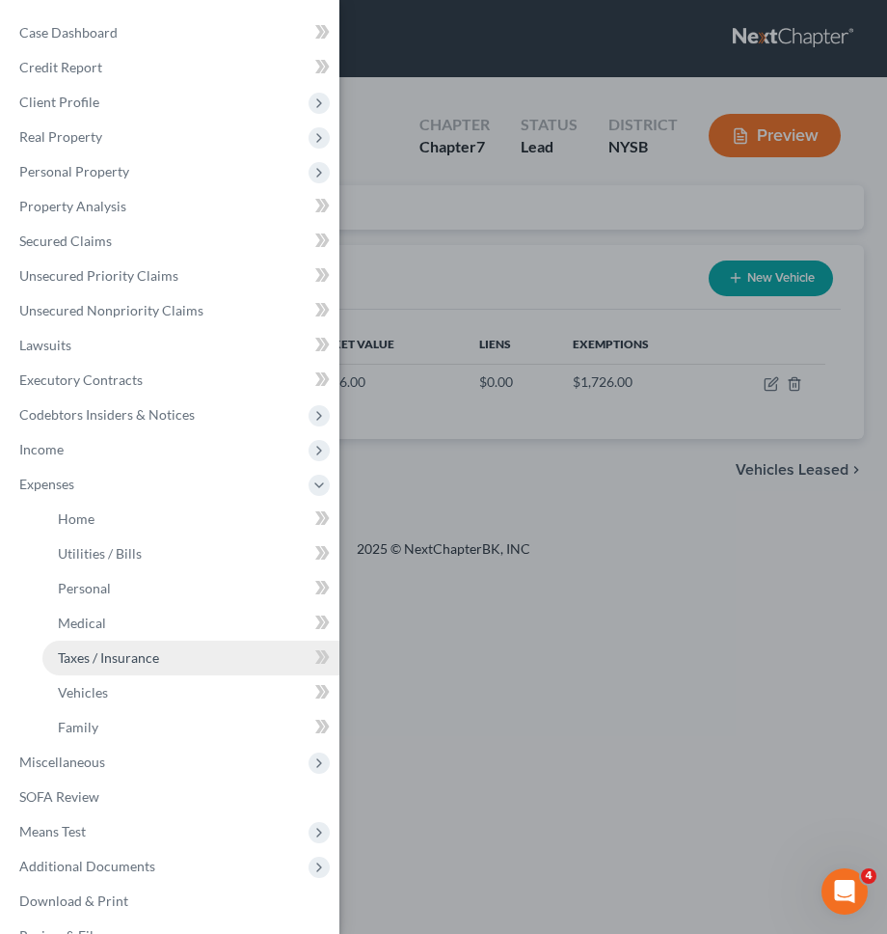
click at [112, 673] on link "Taxes / Insurance" at bounding box center [190, 657] width 297 height 35
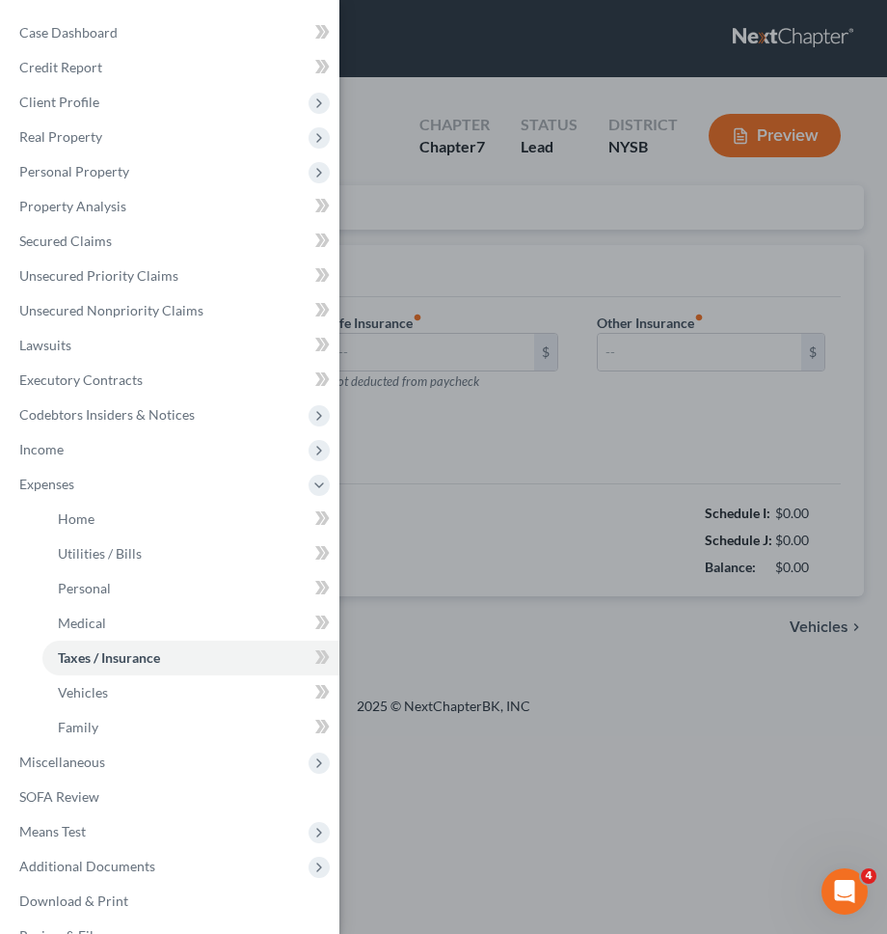
type input "0.00"
click at [448, 694] on div "Case Dashboard Payments Invoices Payments Payments Credit Report Client Profile" at bounding box center [443, 467] width 887 height 934
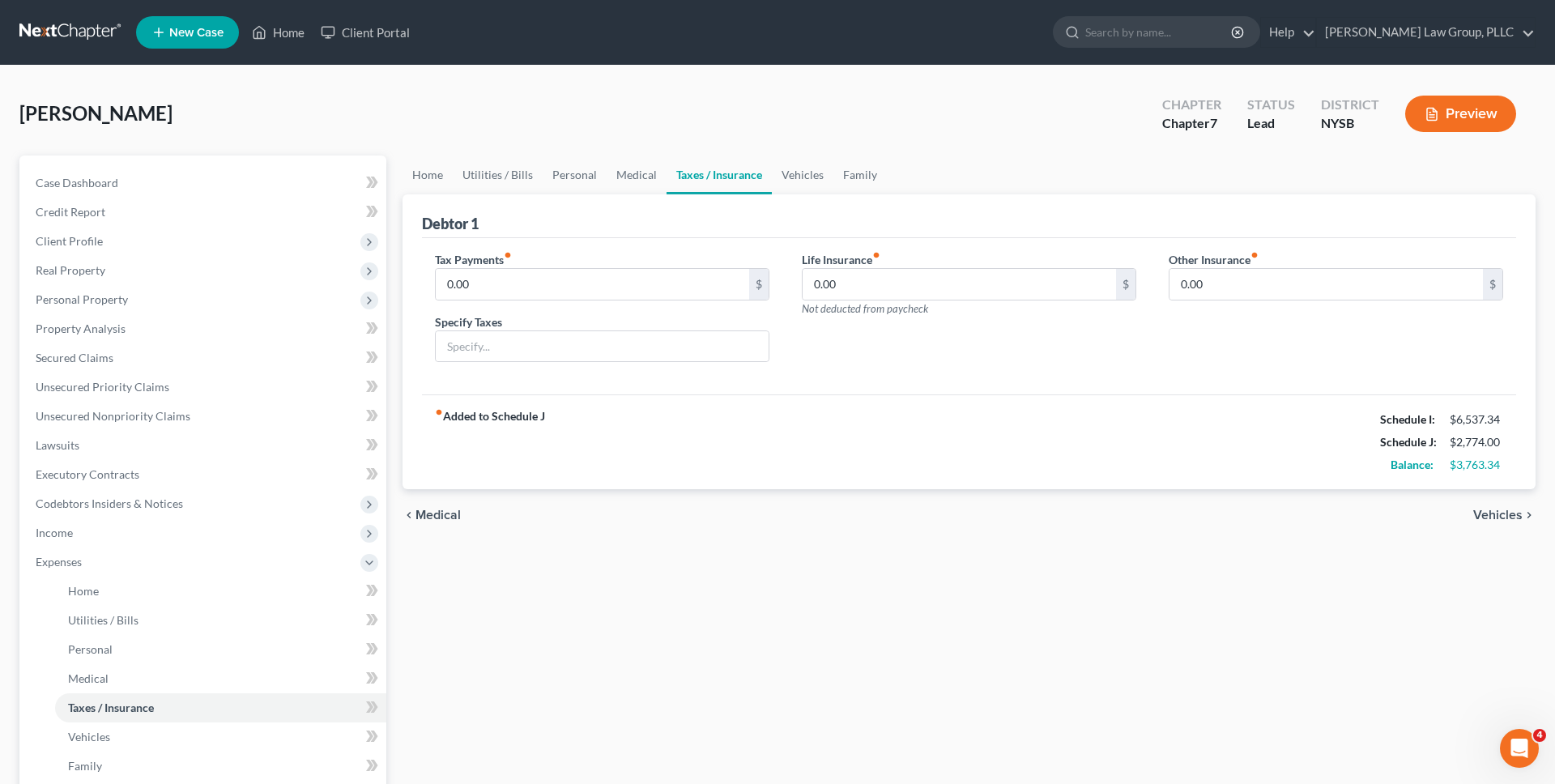
scroll to position [281, 0]
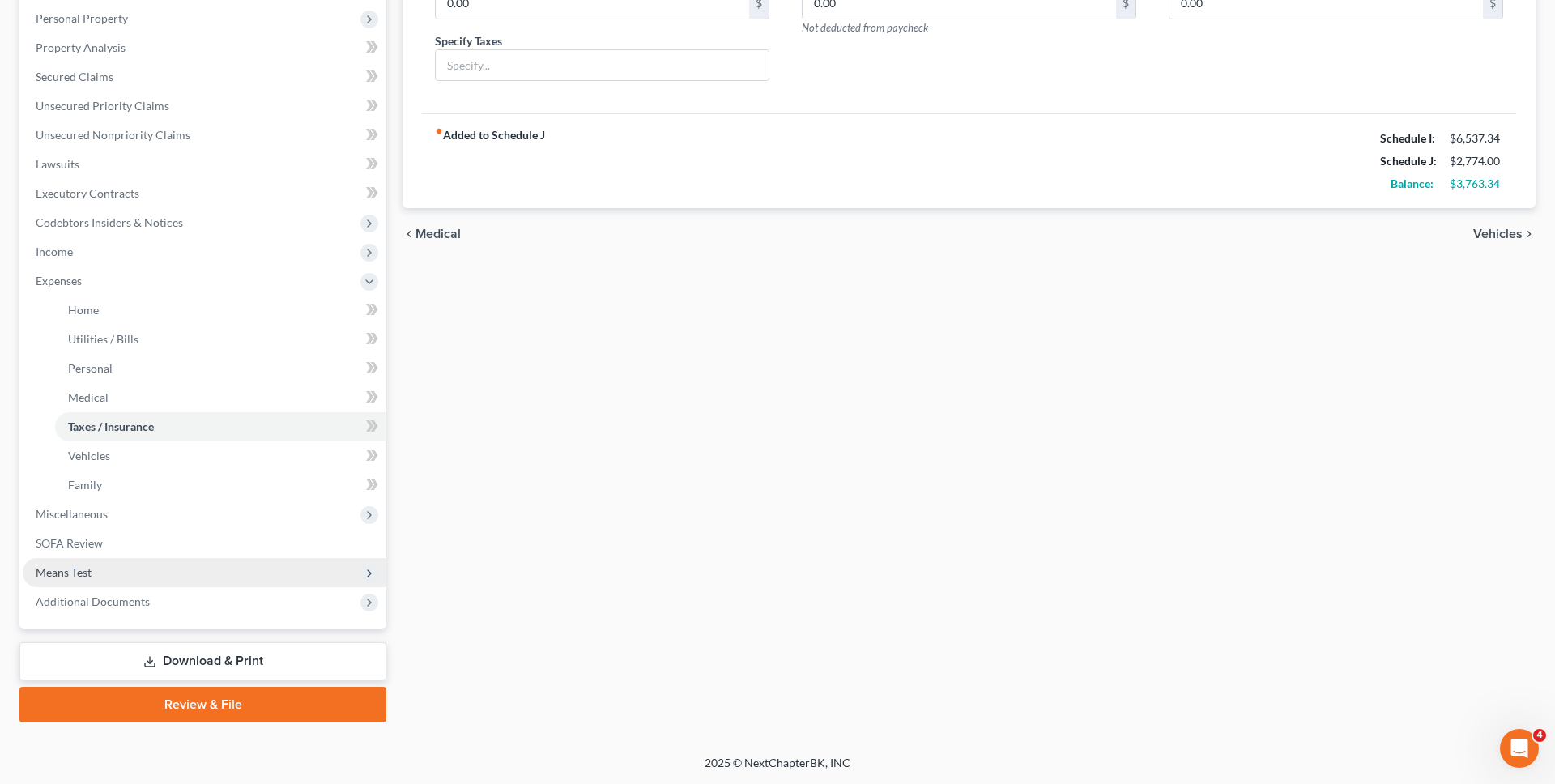
click at [308, 563] on span "Means Test" at bounding box center [204, 572] width 364 height 29
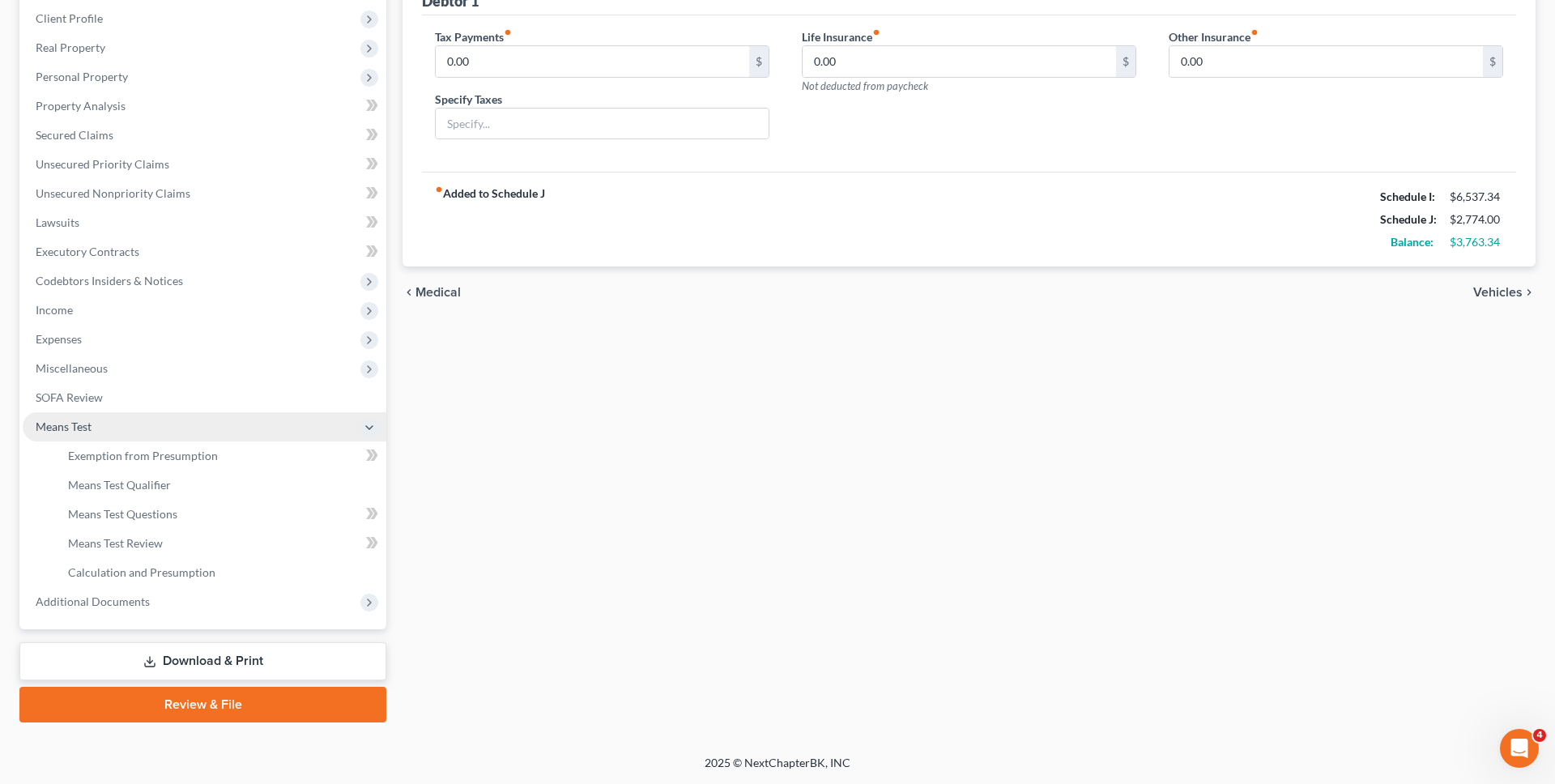
scroll to position [222, 0]
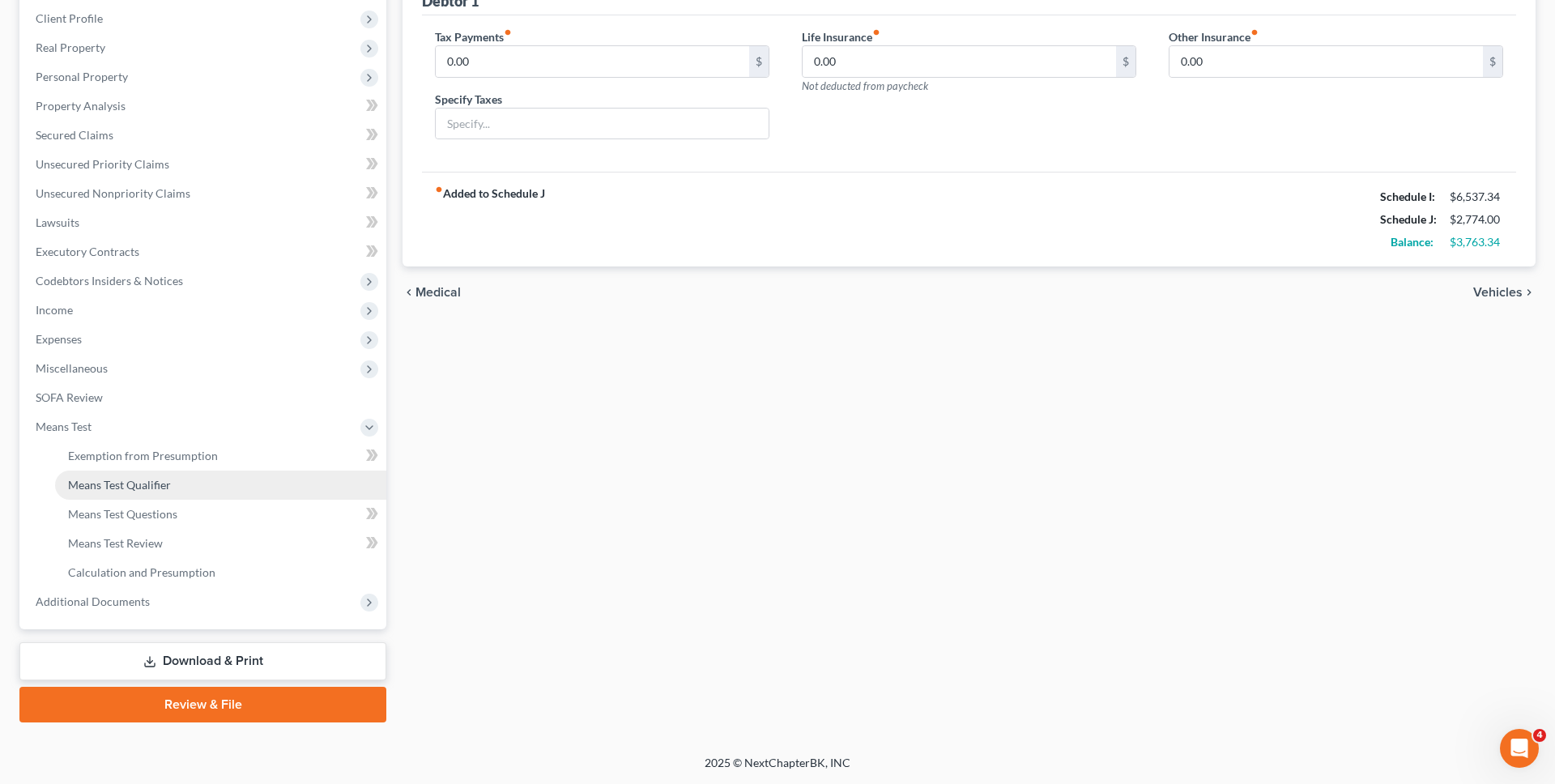
click at [285, 482] on link "Means Test Qualifier" at bounding box center [221, 484] width 331 height 29
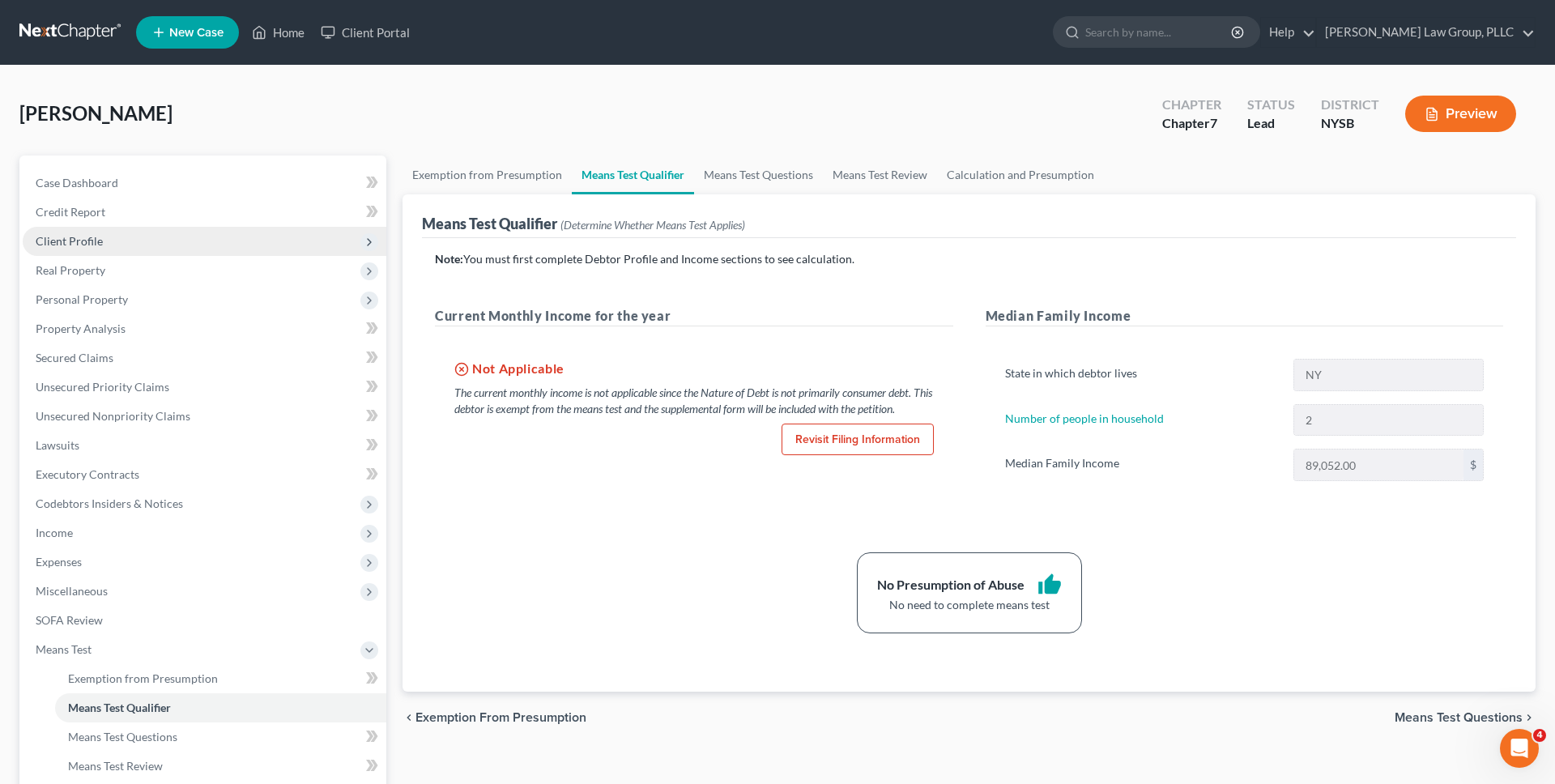
click at [191, 249] on span "Client Profile" at bounding box center [204, 241] width 364 height 29
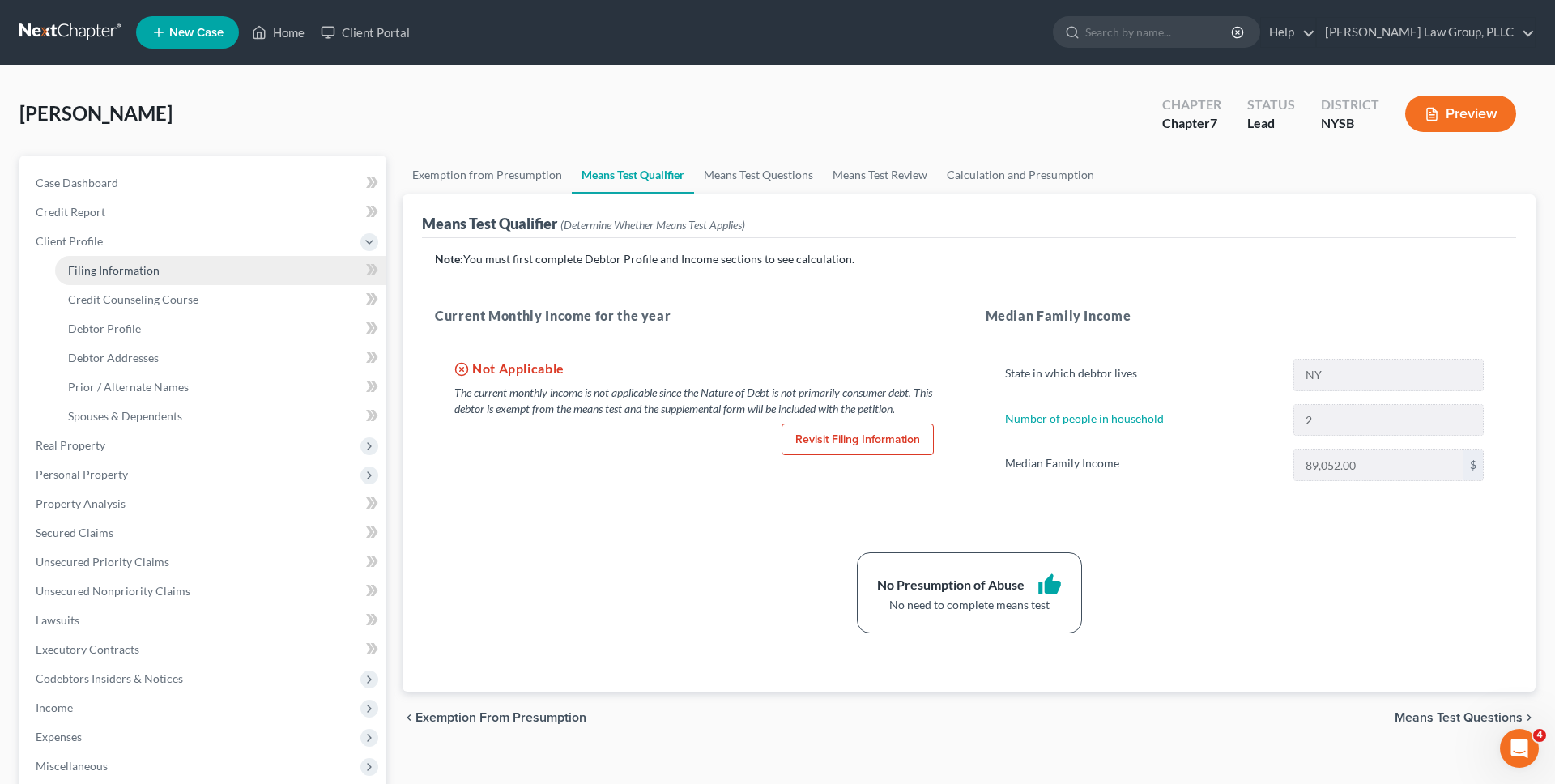
click at [191, 262] on link "Filing Information" at bounding box center [221, 270] width 331 height 29
select select "0"
select select "55"
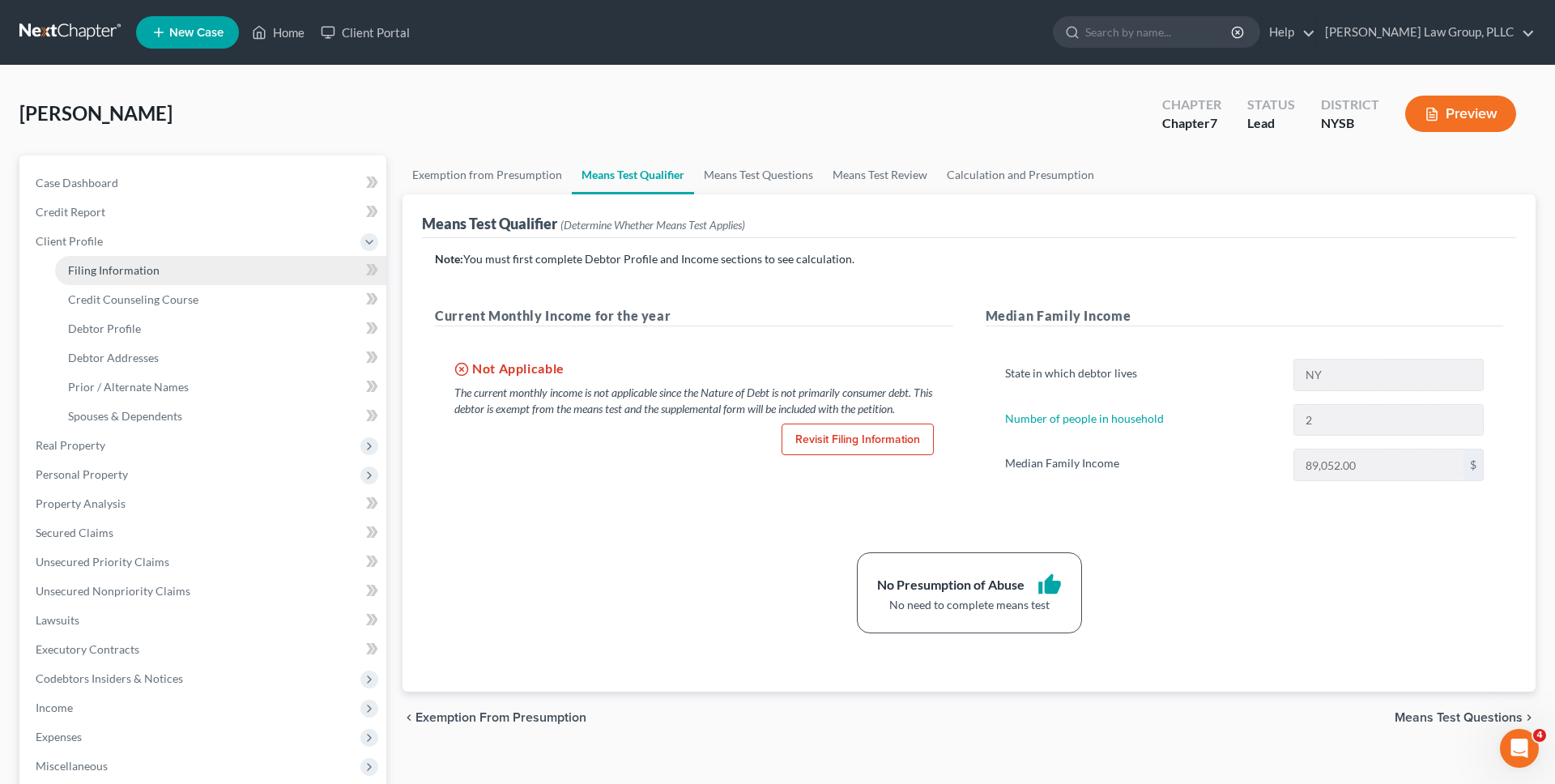
select select "0"
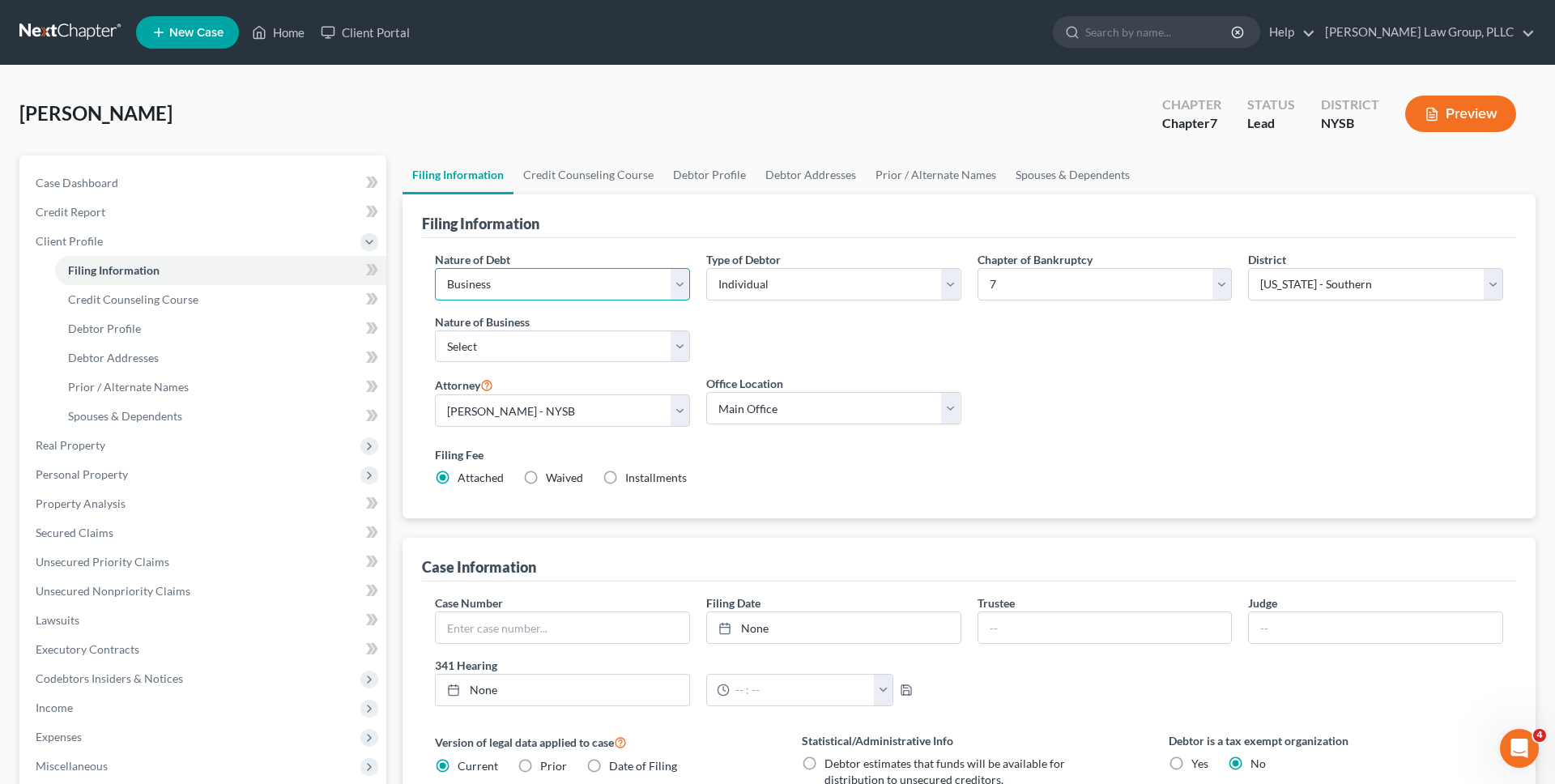
click at [499, 287] on select "Select Business Consumer Other" at bounding box center [563, 284] width 255 height 33
click at [523, 337] on select "Select Clearing Bank Commodity Broker Health Care Business Other Railroad Singl…" at bounding box center [563, 347] width 255 height 33
select select "3"
click at [435, 331] on select "Select Clearing Bank Commodity Broker Health Care Business Other Railroad Singl…" at bounding box center [563, 347] width 255 height 33
click at [583, 269] on select "Select Business Consumer Other" at bounding box center [563, 284] width 255 height 33
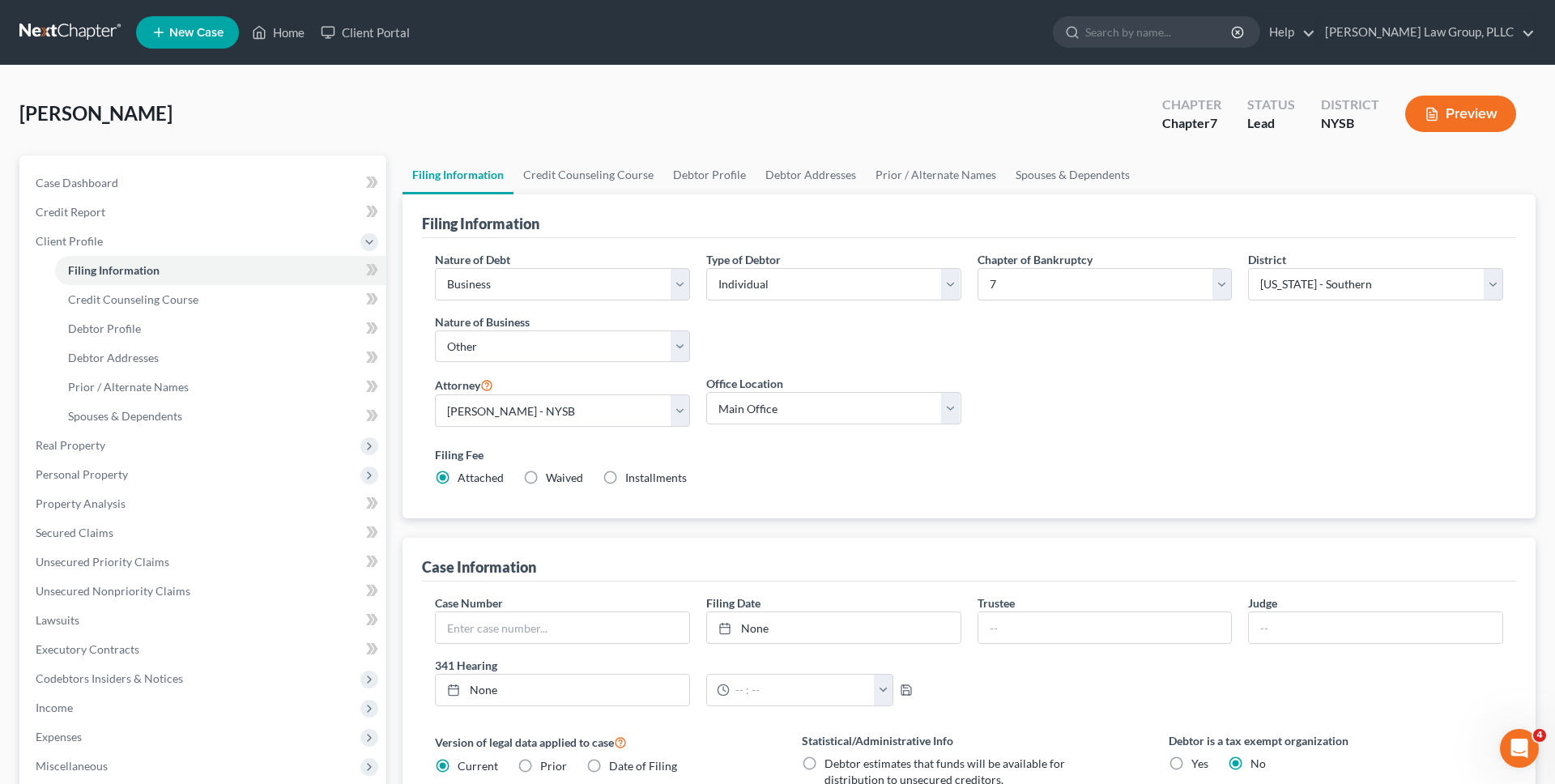
click at [60, 55] on nav "Home New Case Client Portal J. Singer Law Group, PLLC esegnini@jsingerlawgroup.…" at bounding box center [778, 32] width 1555 height 65
click at [68, 32] on link at bounding box center [71, 32] width 103 height 29
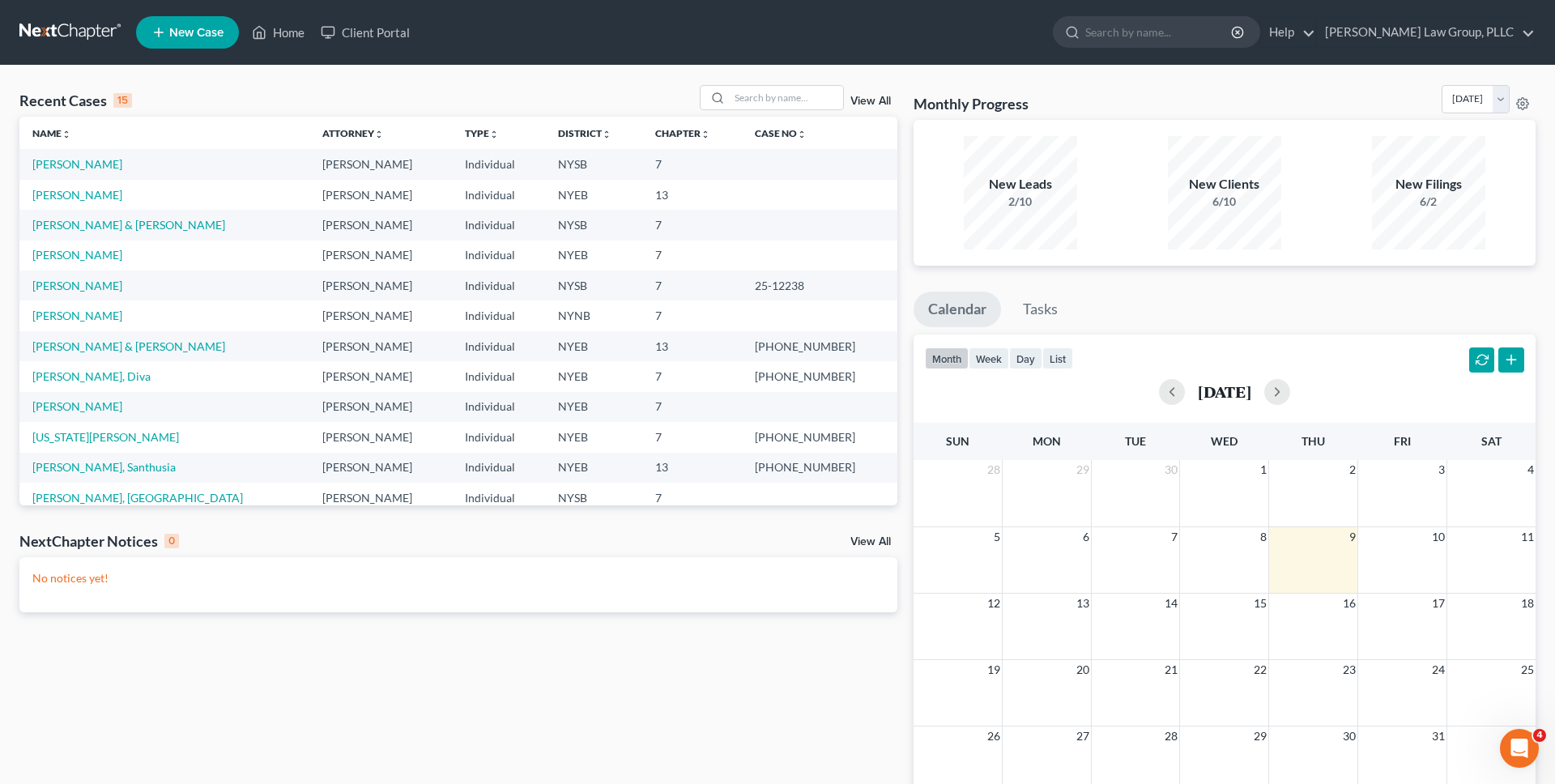
click at [424, 94] on div "Recent Cases 15 View All" at bounding box center [458, 101] width 878 height 32
